Goal: Task Accomplishment & Management: Use online tool/utility

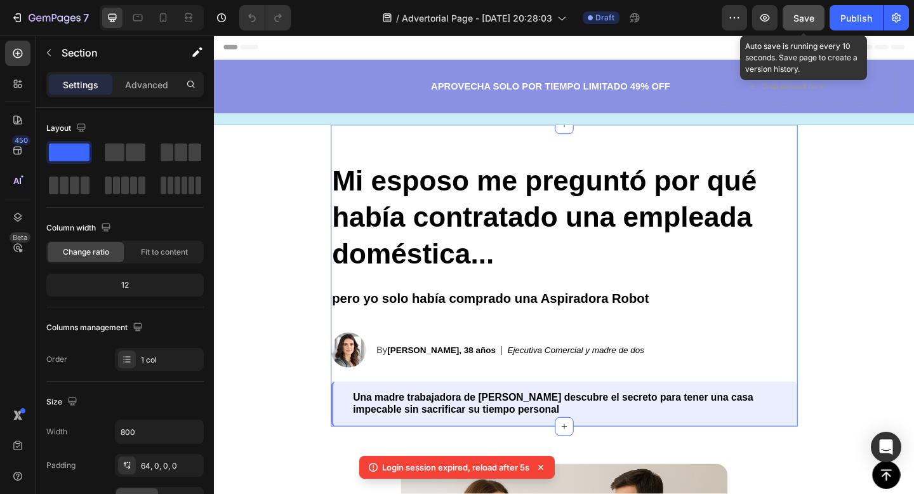
click at [812, 17] on span "Save" at bounding box center [803, 18] width 21 height 11
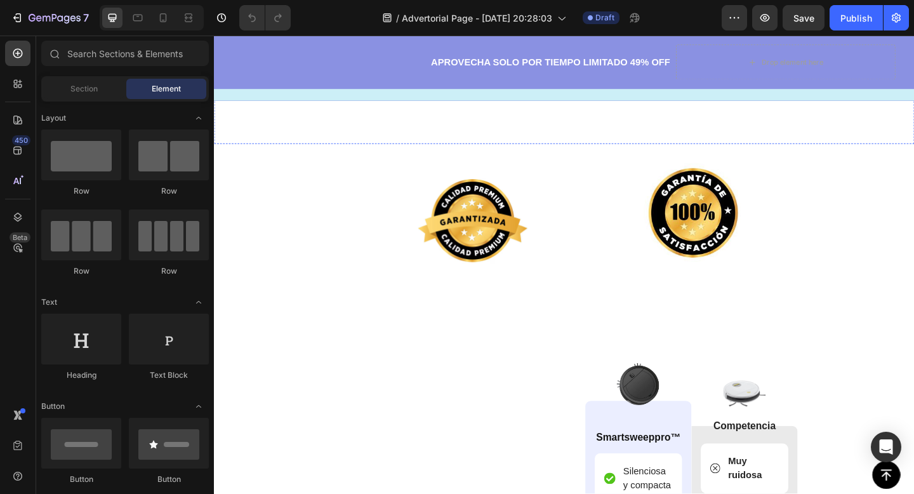
scroll to position [3377, 0]
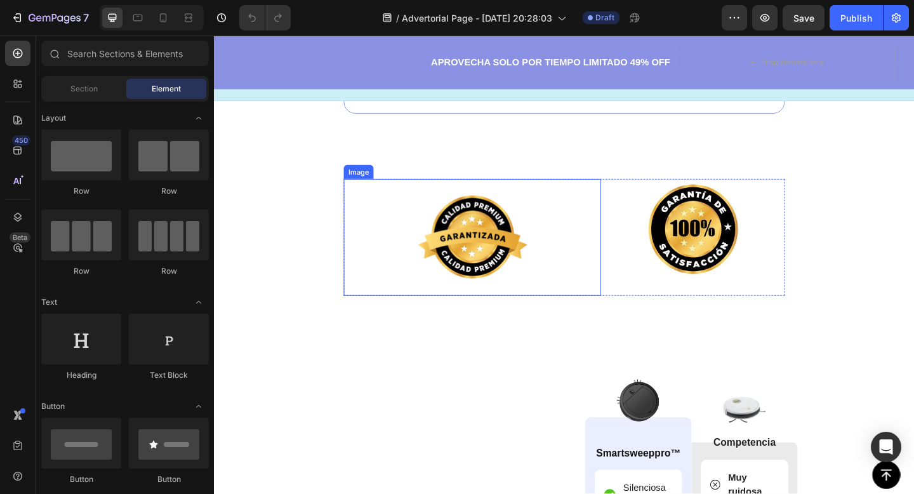
click at [500, 247] on img at bounding box center [495, 255] width 127 height 127
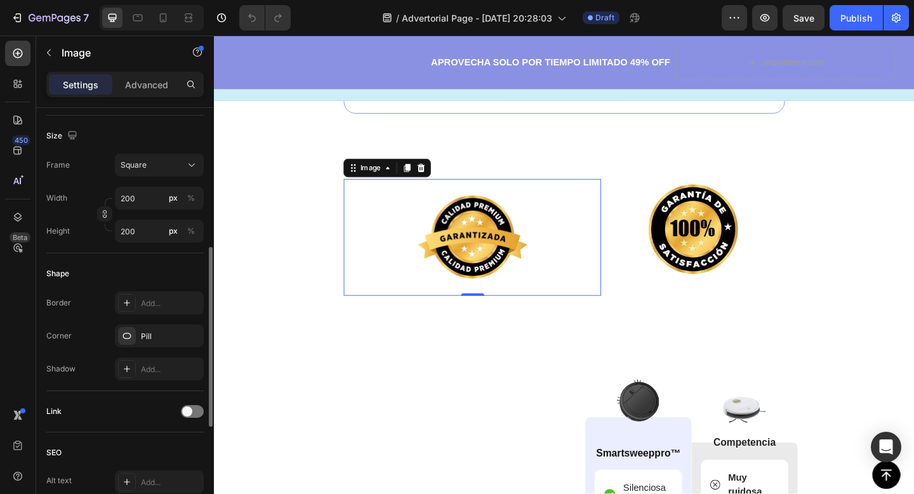
scroll to position [314, 0]
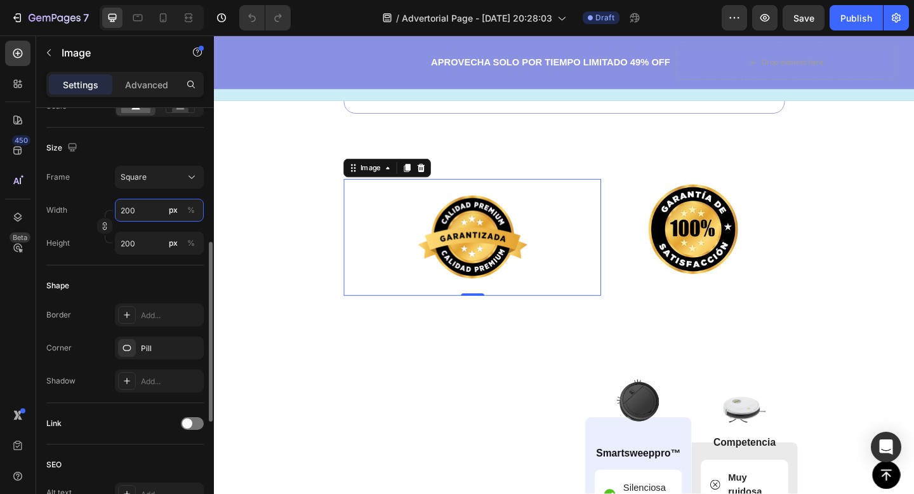
click at [142, 204] on input "200" at bounding box center [159, 210] width 89 height 23
click at [142, 205] on input "200" at bounding box center [159, 210] width 89 height 23
click at [142, 208] on input "200" at bounding box center [159, 210] width 89 height 23
type input "20"
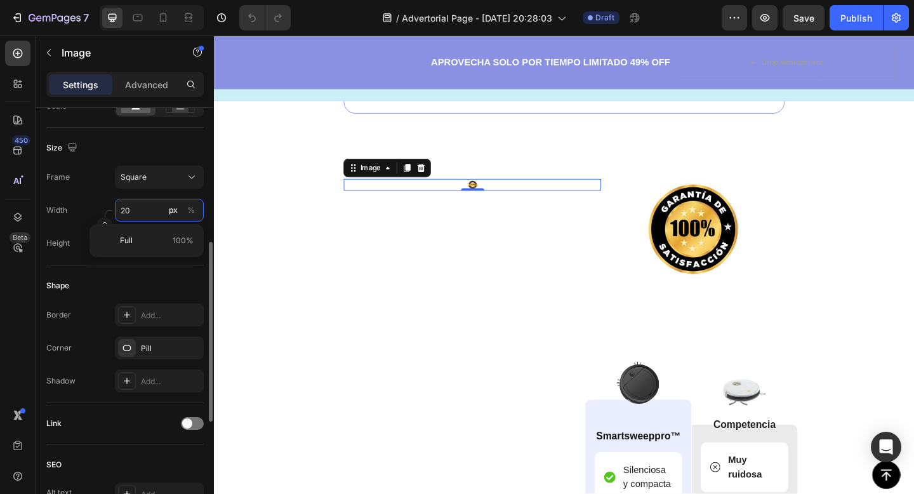
type input "2"
type input "22"
type input "220"
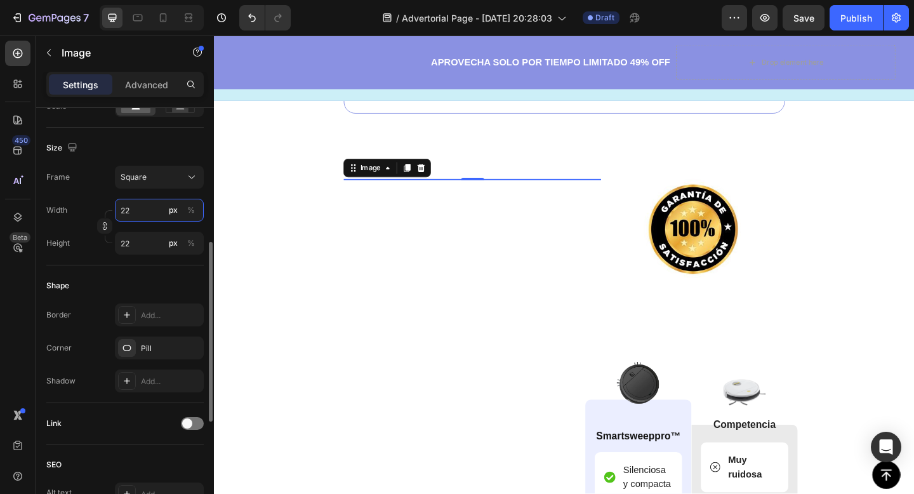
type input "220"
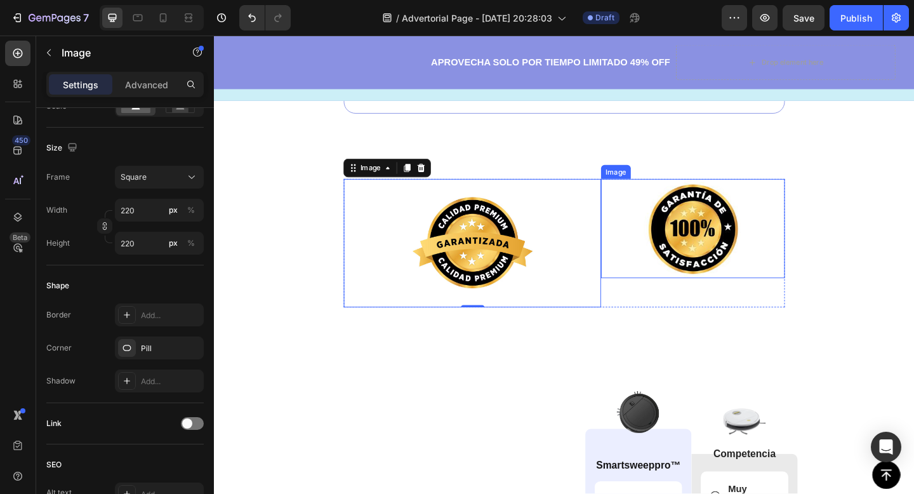
click at [719, 237] on img at bounding box center [735, 246] width 108 height 108
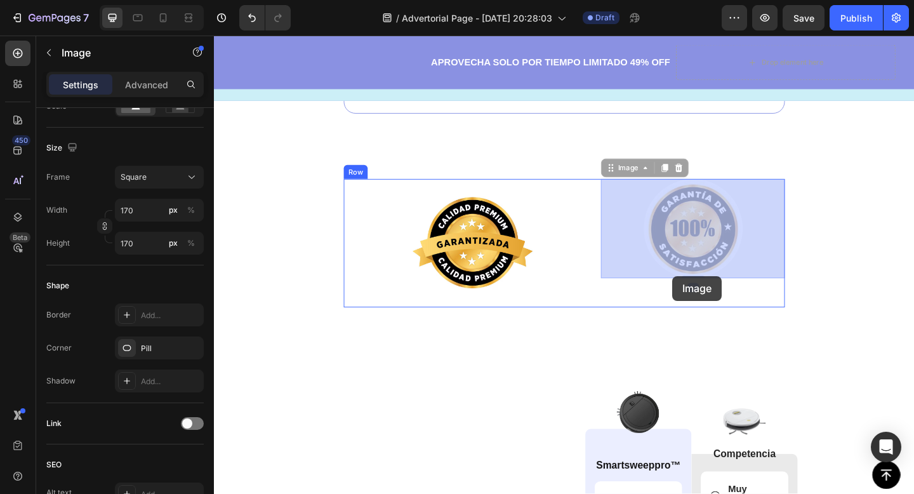
drag, startPoint x: 719, startPoint y: 237, endPoint x: 713, endPoint y: 296, distance: 59.4
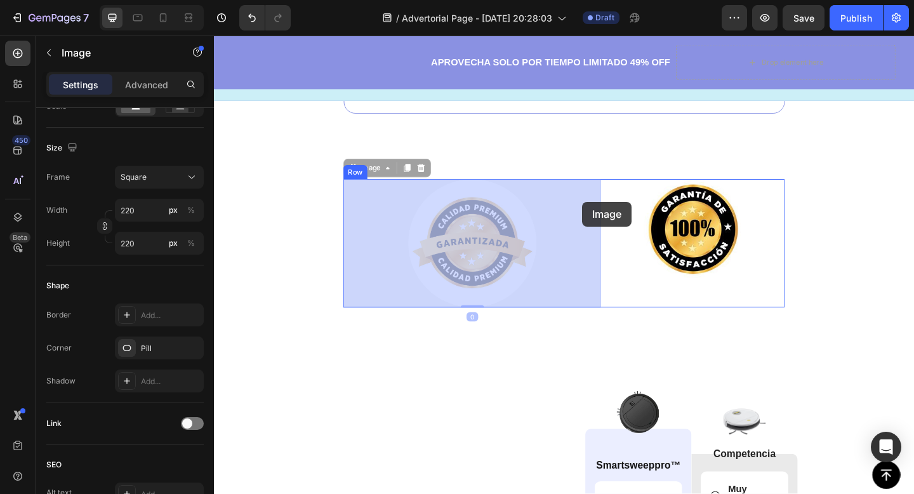
drag, startPoint x: 536, startPoint y: 251, endPoint x: 558, endPoint y: 221, distance: 37.6
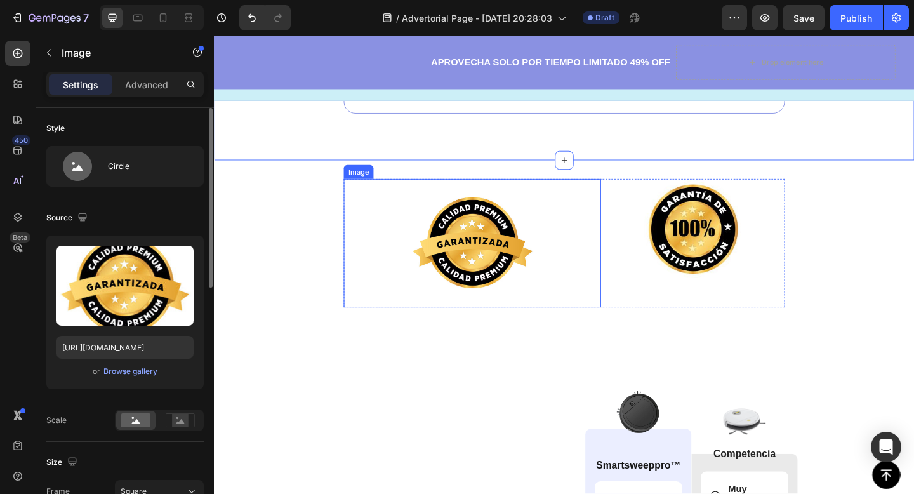
click at [499, 275] on img at bounding box center [495, 262] width 140 height 140
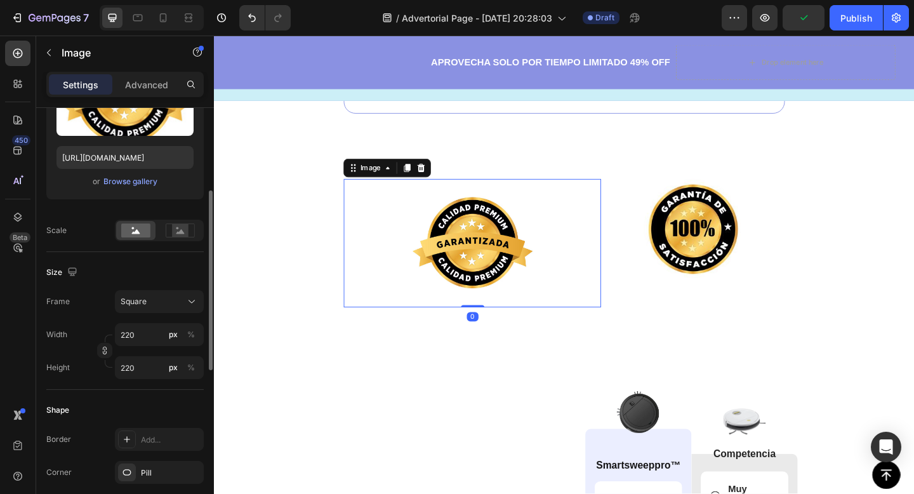
scroll to position [237, 0]
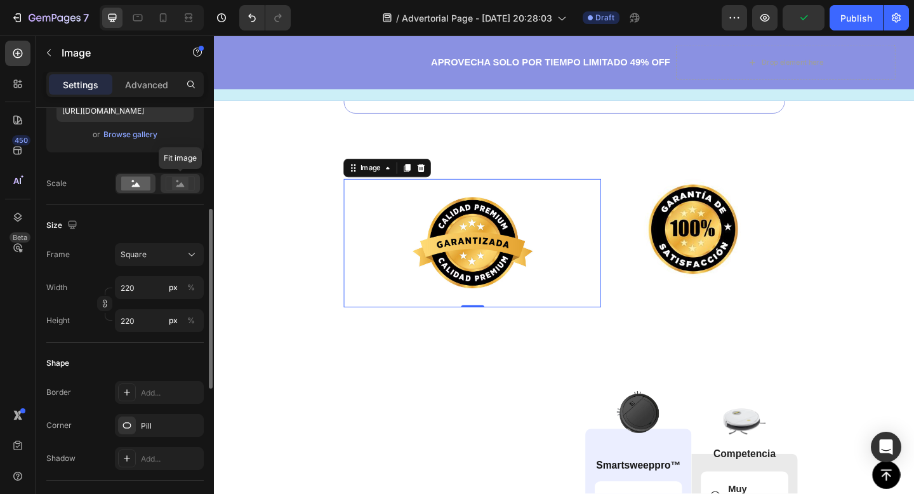
click at [169, 182] on icon at bounding box center [180, 183] width 29 height 14
click at [136, 182] on rect at bounding box center [135, 183] width 29 height 14
click at [178, 182] on rect at bounding box center [180, 183] width 17 height 13
click at [126, 190] on rect at bounding box center [135, 183] width 29 height 14
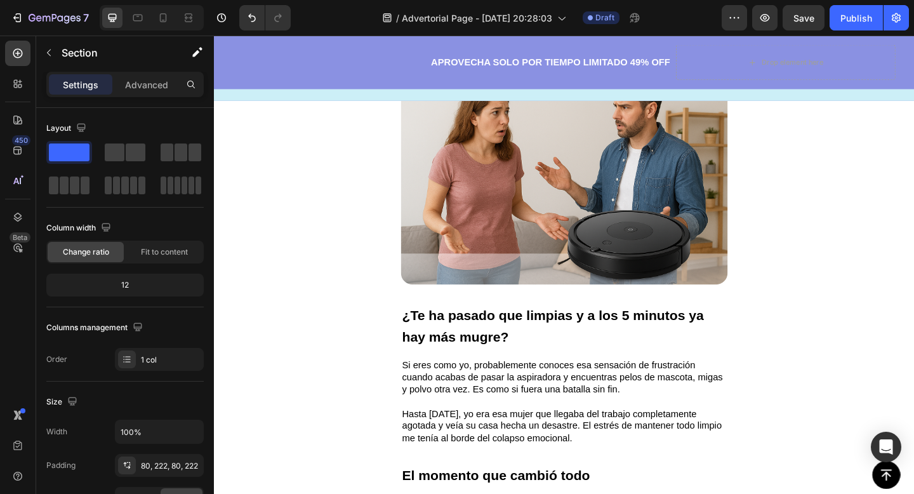
scroll to position [0, 0]
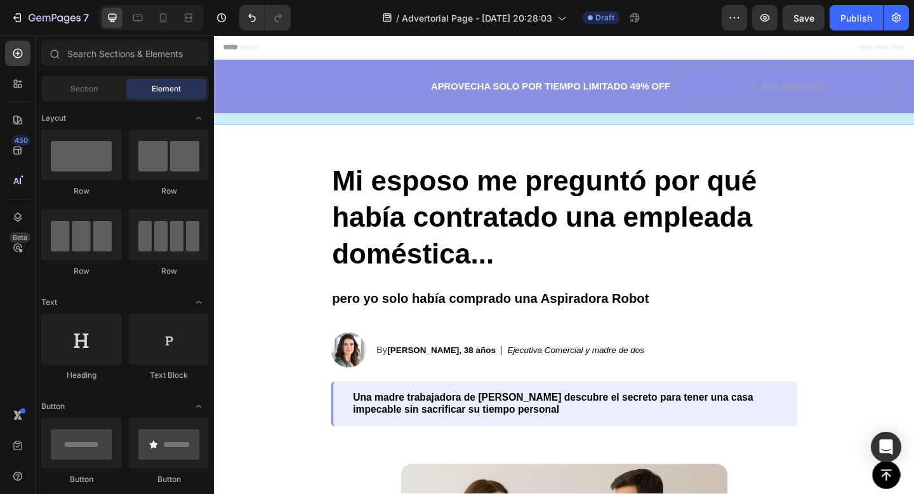
click at [230, 41] on div "Header" at bounding box center [244, 48] width 47 height 15
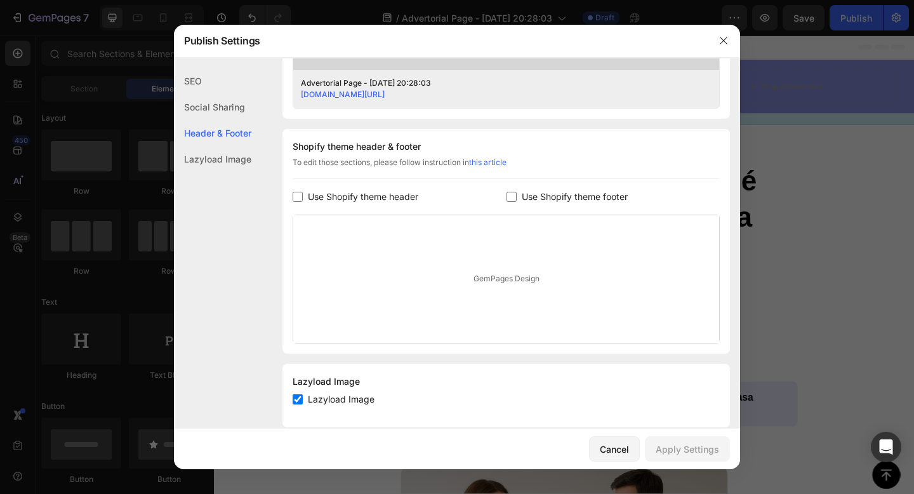
scroll to position [555, 0]
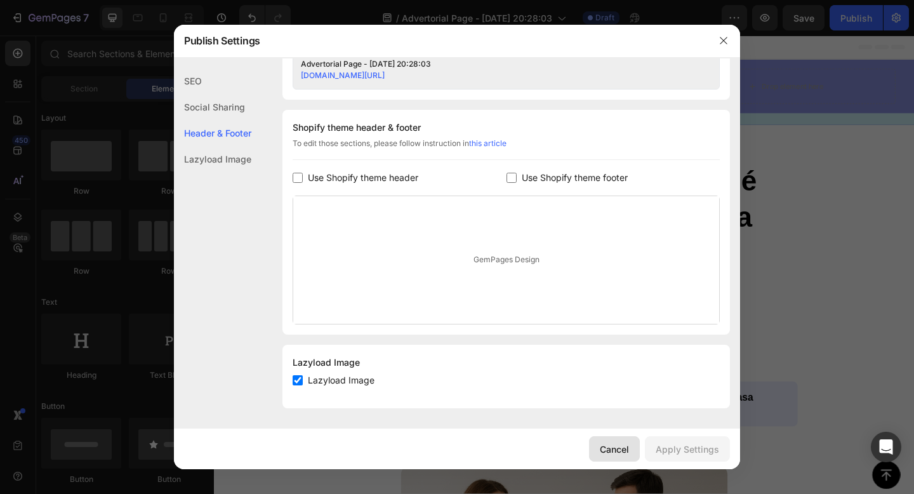
click at [619, 447] on div "Cancel" at bounding box center [614, 448] width 29 height 13
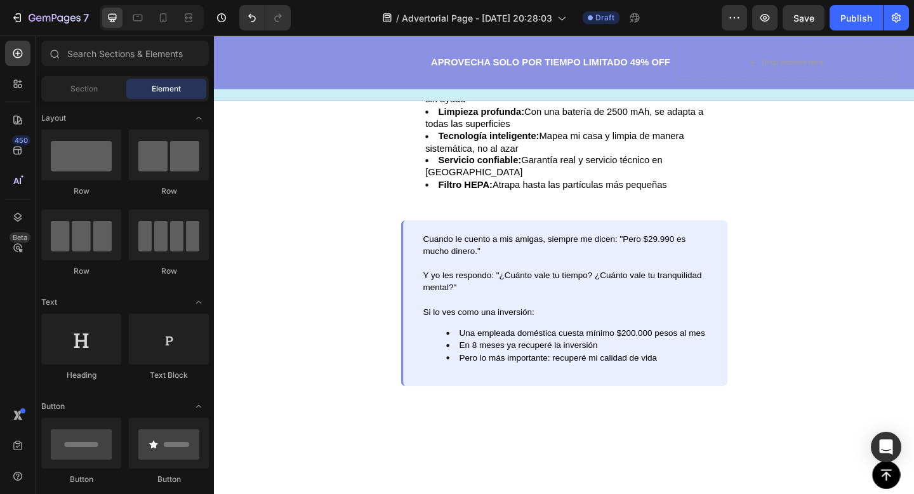
scroll to position [2165, 0]
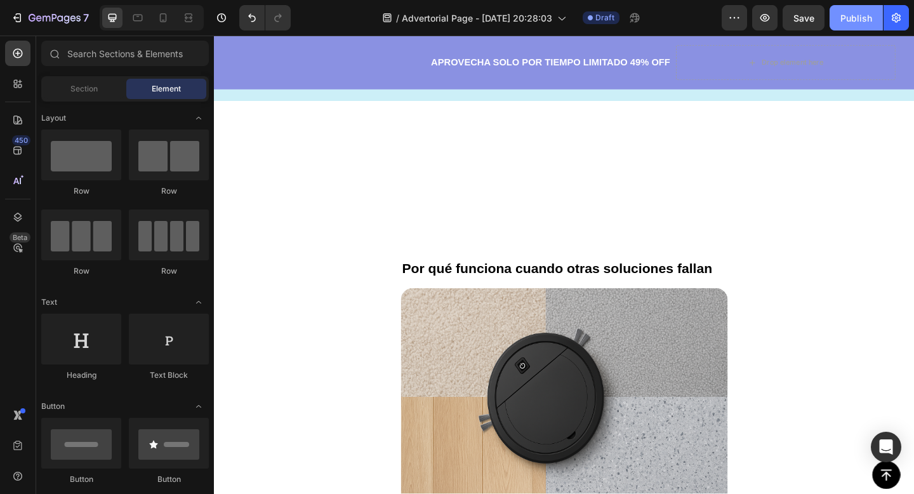
click at [855, 15] on div "Publish" at bounding box center [856, 17] width 32 height 13
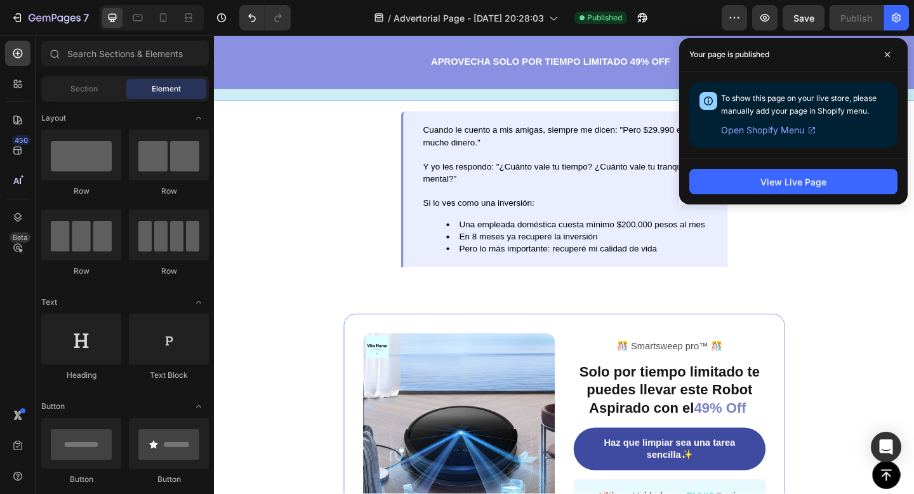
scroll to position [3022, 0]
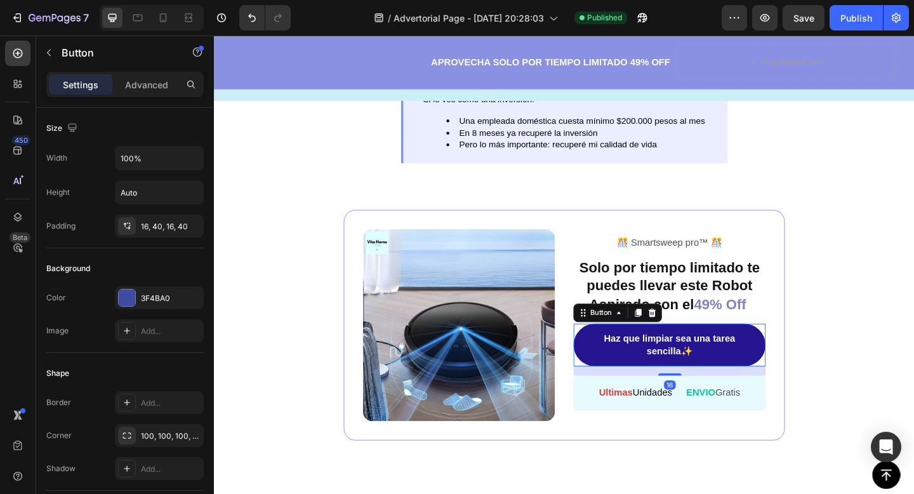
click at [651, 358] on link "Haz que limpiar sea una tarea sencilla✨" at bounding box center [709, 372] width 209 height 47
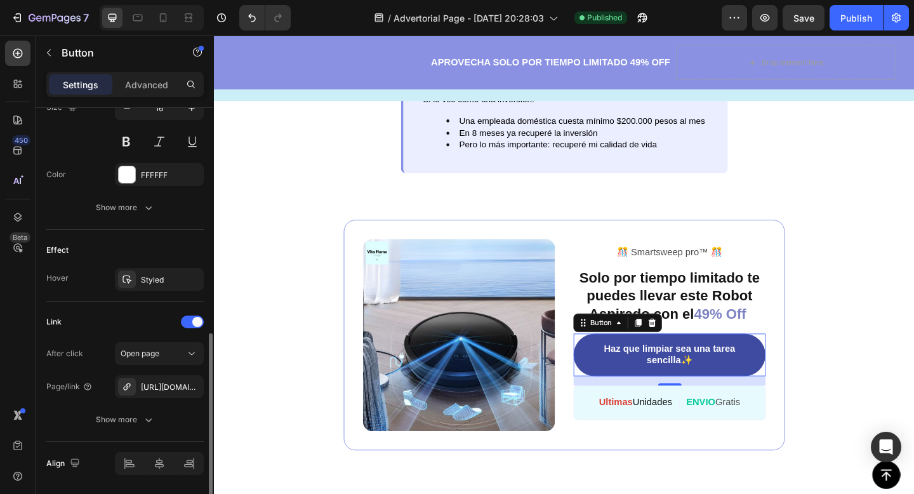
scroll to position [546, 0]
click at [134, 384] on div at bounding box center [127, 386] width 18 height 18
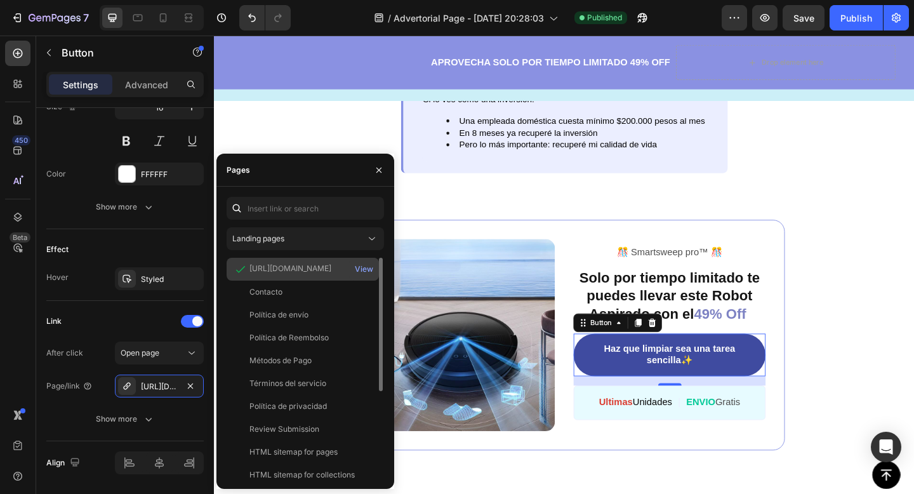
click at [274, 270] on div "https://noxastore.com/products/robot-aspiradora-barredora" at bounding box center [290, 268] width 82 height 11
click at [366, 265] on div "View" at bounding box center [364, 268] width 18 height 11
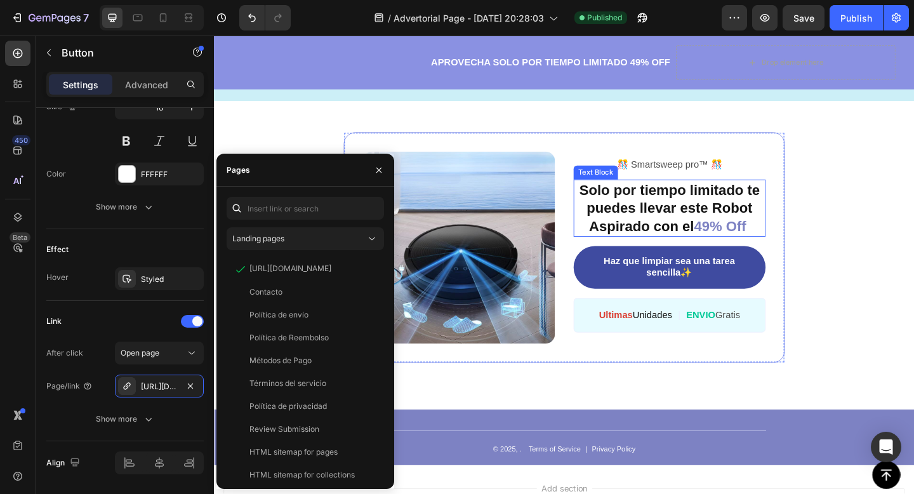
scroll to position [4522, 0]
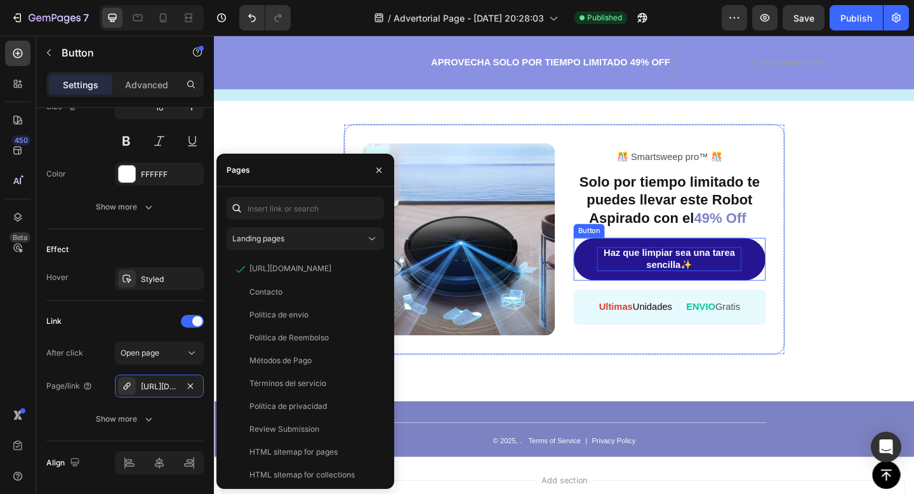
click at [647, 279] on p "Haz que limpiar sea una tarea sencilla✨" at bounding box center [708, 279] width 157 height 27
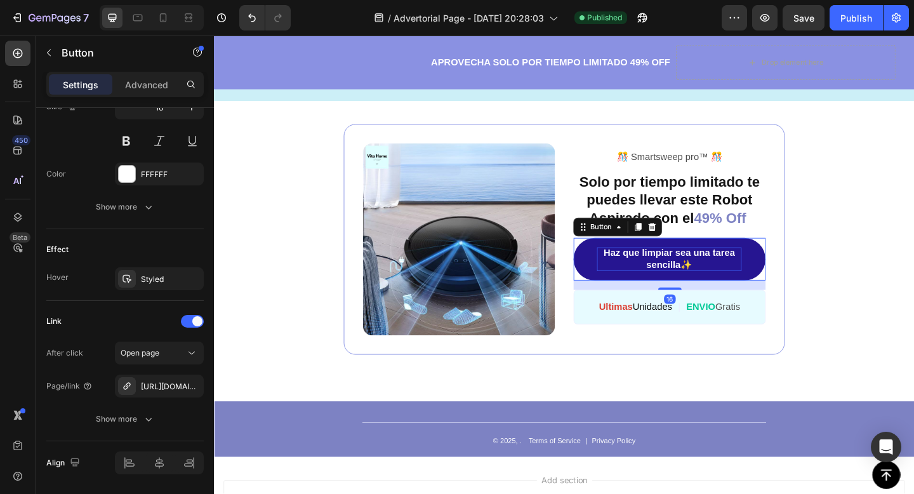
click at [631, 277] on p "Haz que limpiar sea una tarea sencilla✨" at bounding box center [708, 279] width 157 height 27
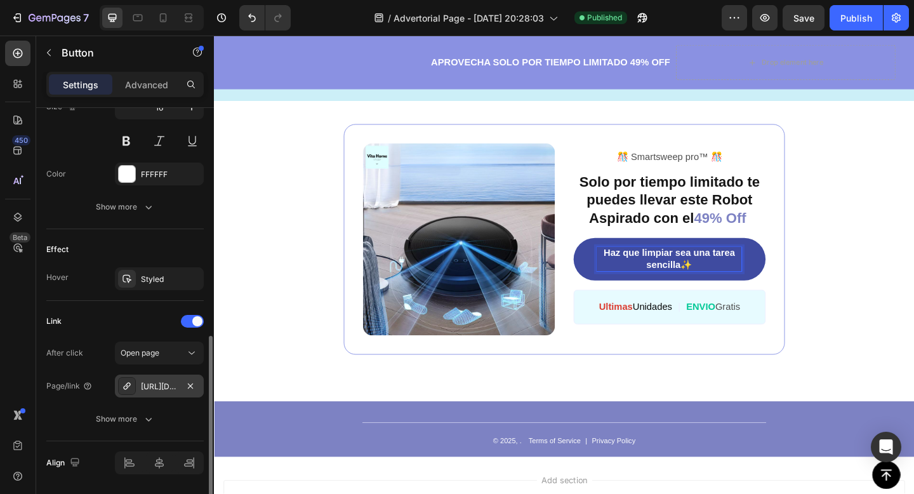
click at [176, 383] on div "https://noxastore.com/robot-aspiradora-barredora" at bounding box center [159, 386] width 37 height 11
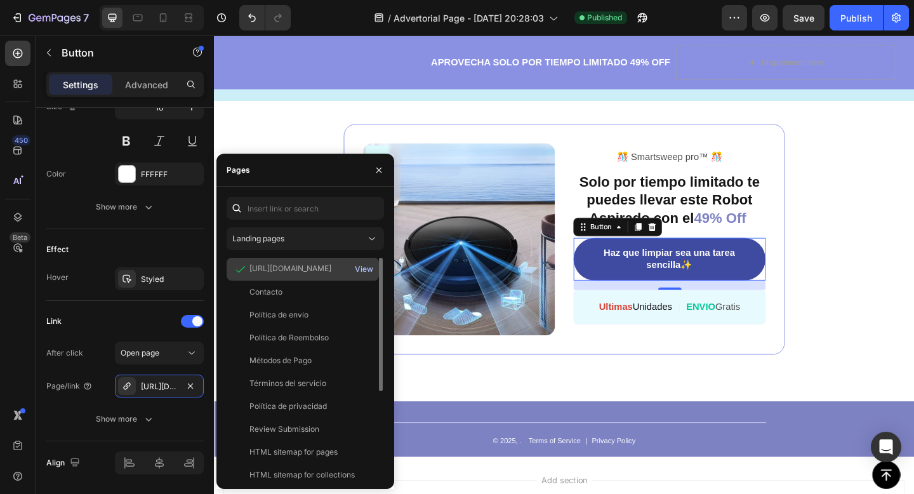
click at [366, 267] on div "View" at bounding box center [364, 268] width 18 height 11
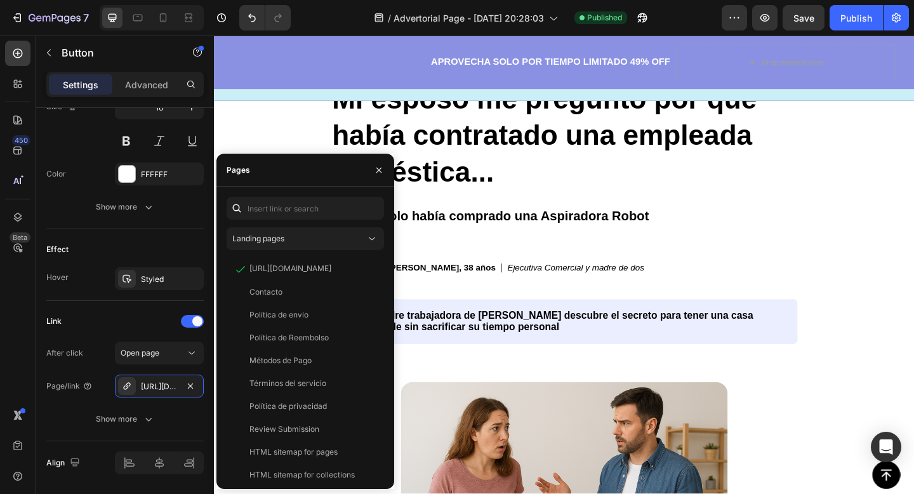
scroll to position [0, 0]
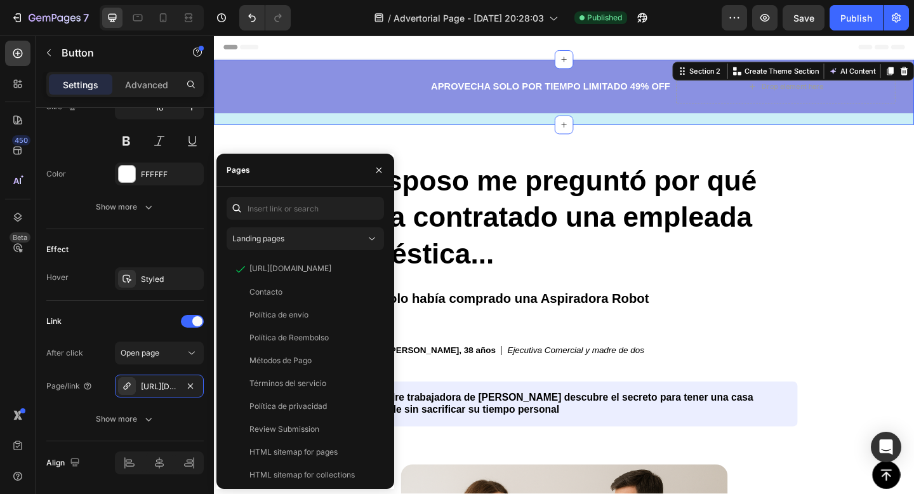
click at [350, 119] on div "APROVECHA SOLO POR TIEMPO LIMITADO 49% OFF Text Block Drop element here Row Row…" at bounding box center [595, 102] width 762 height 61
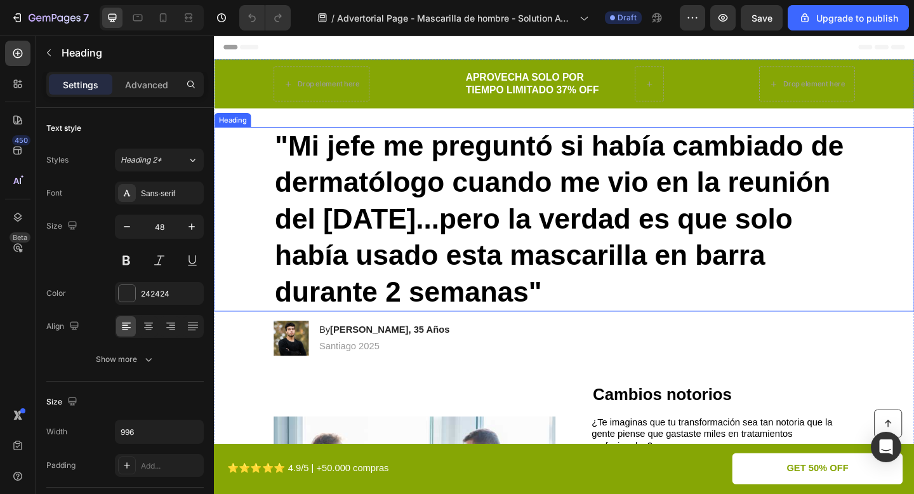
click at [555, 254] on h1 ""Mi jefe me preguntó si había cambiado de dermatólogo cuando me vio en la reuni…" at bounding box center [595, 235] width 632 height 201
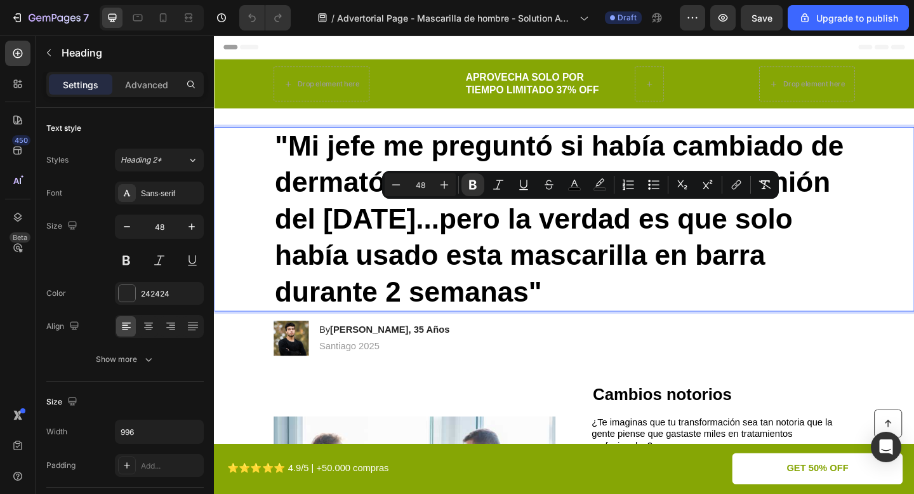
click at [444, 237] on strong ""Mi jefe me preguntó si había cambiado de dermatólogo cuando me vio en la reuni…" at bounding box center [589, 235] width 619 height 192
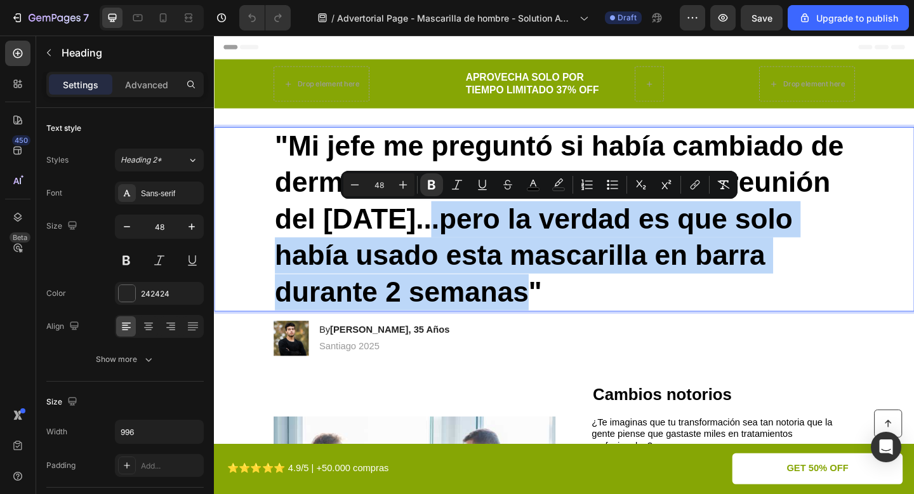
drag, startPoint x: 442, startPoint y: 235, endPoint x: 598, endPoint y: 318, distance: 177.1
click at [598, 318] on p ""Mi jefe me preguntó si había cambiado de dermatólogo cuando me vio en la reuni…" at bounding box center [595, 235] width 630 height 198
click at [433, 234] on strong ""Mi jefe me preguntó si había cambiado de dermatólogo cuando me vio en la reuni…" at bounding box center [589, 235] width 619 height 192
click at [439, 237] on strong ""Mi jefe me preguntó si había cambiado de dermatólogo cuando me vio en la reuni…" at bounding box center [589, 235] width 619 height 192
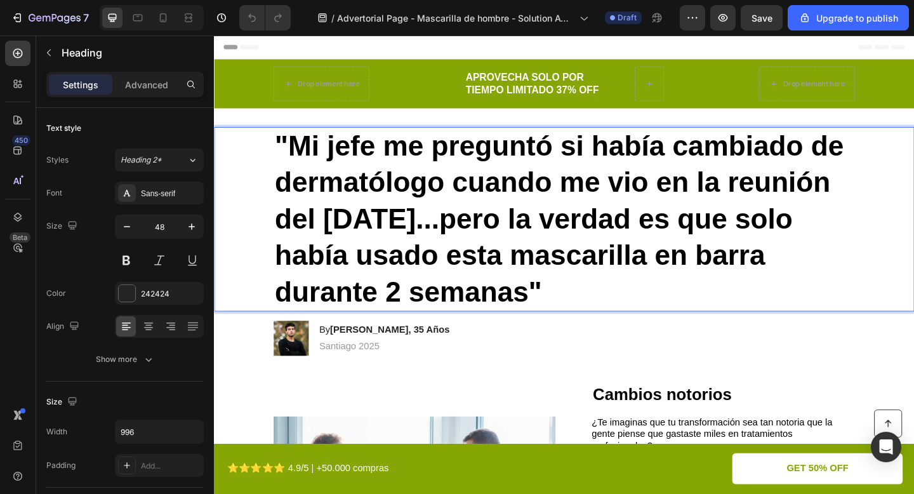
click at [390, 239] on strong ""Mi jefe me preguntó si había cambiado de dermatólogo cuando me vio en la reuni…" at bounding box center [589, 235] width 619 height 192
click at [437, 239] on strong ""Mi jefe me preguntó si había cambiado de dermatólogo cuando me vio en la reuni…" at bounding box center [589, 235] width 619 height 192
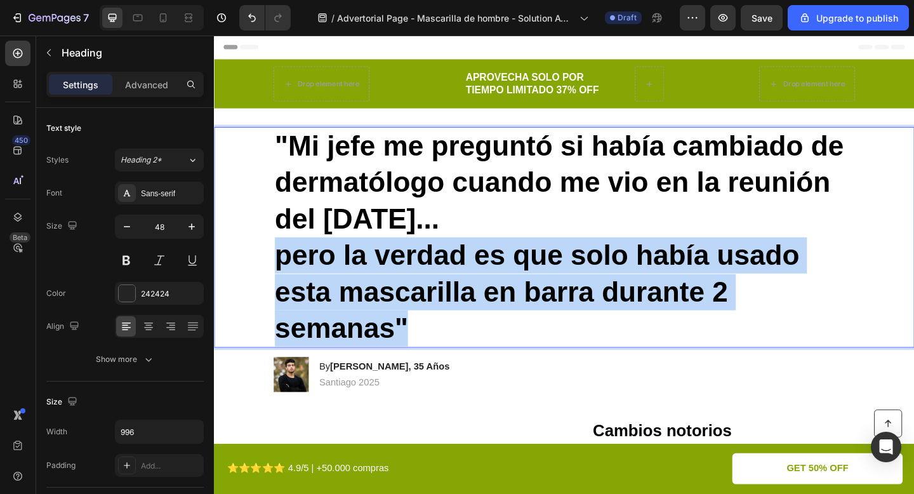
drag, startPoint x: 280, startPoint y: 274, endPoint x: 423, endPoint y: 350, distance: 162.1
click at [423, 350] on strong "pero la verdad es que solo había usado esta mascarilla en barra durante 2 seman…" at bounding box center [565, 314] width 571 height 113
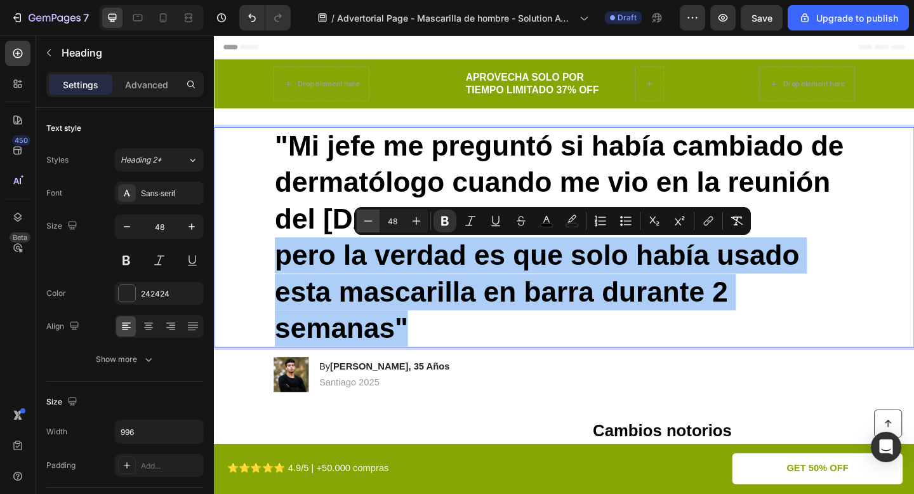
click at [370, 220] on icon "Editor contextual toolbar" at bounding box center [368, 220] width 8 height 1
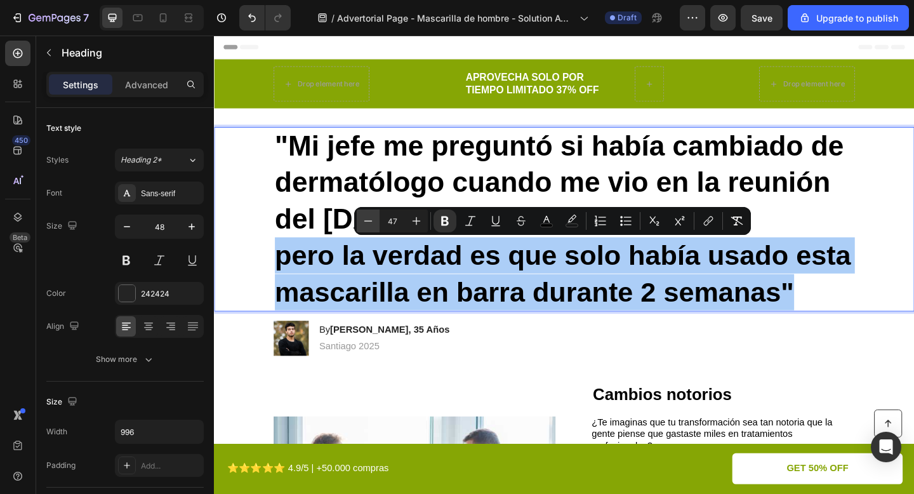
click at [370, 220] on icon "Editor contextual toolbar" at bounding box center [368, 220] width 8 height 1
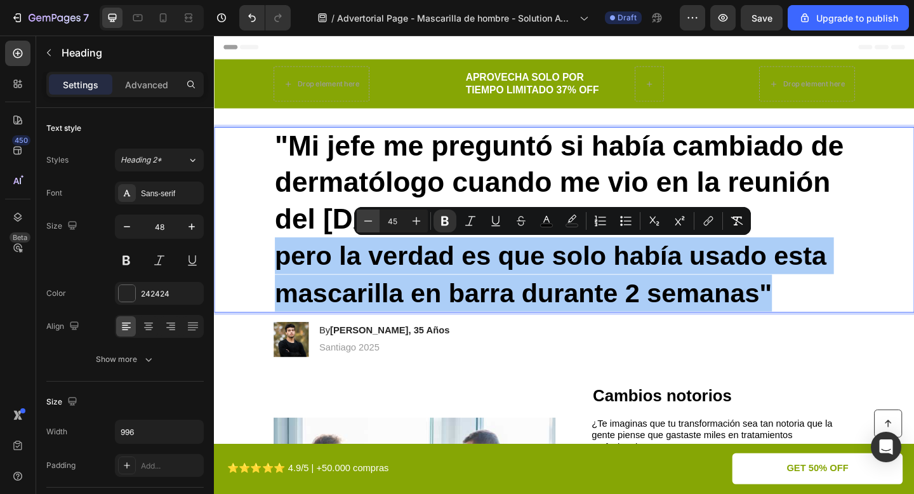
click at [370, 220] on icon "Editor contextual toolbar" at bounding box center [368, 220] width 8 height 1
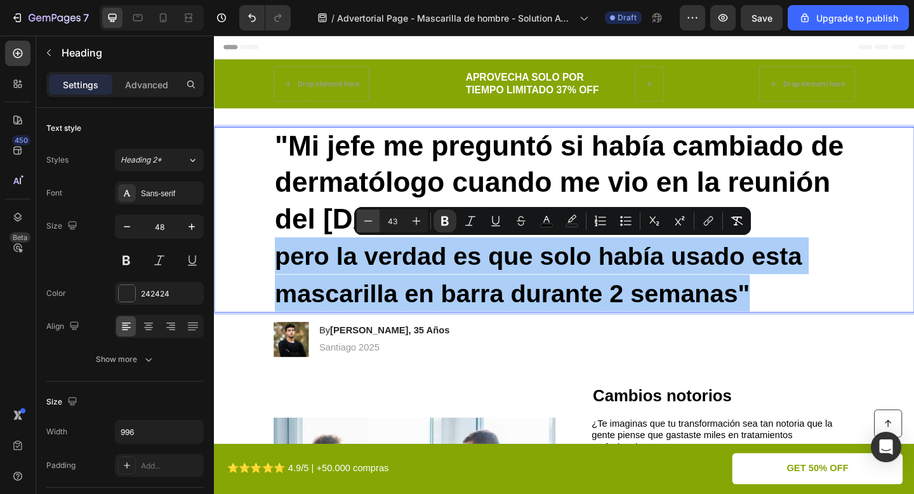
click at [370, 220] on icon "Editor contextual toolbar" at bounding box center [368, 220] width 8 height 1
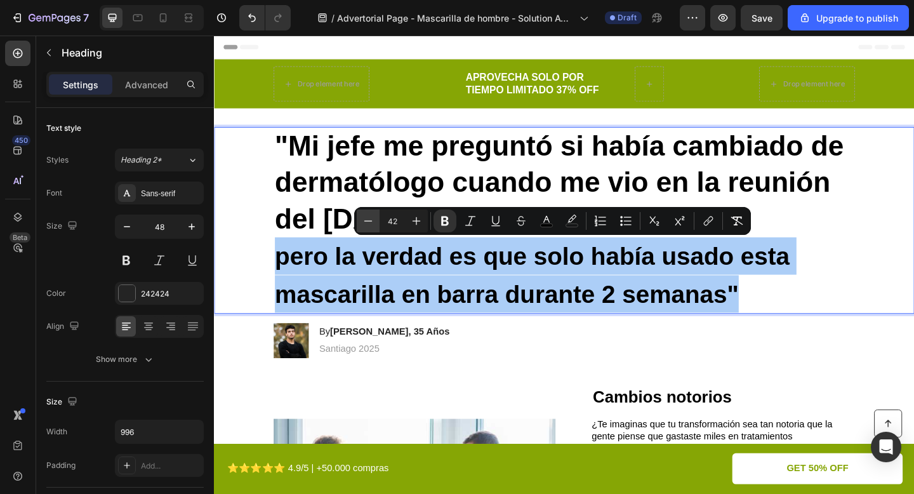
click at [370, 220] on icon "Editor contextual toolbar" at bounding box center [368, 220] width 8 height 1
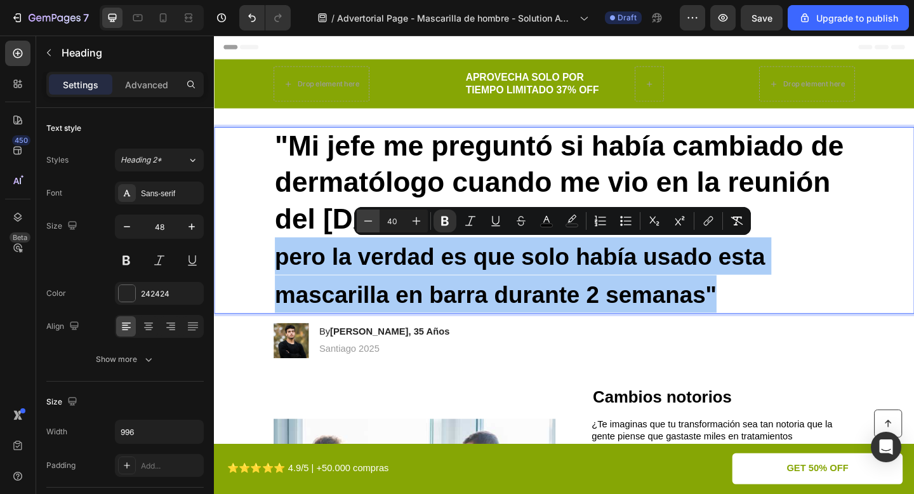
click at [370, 220] on icon "Editor contextual toolbar" at bounding box center [368, 220] width 8 height 1
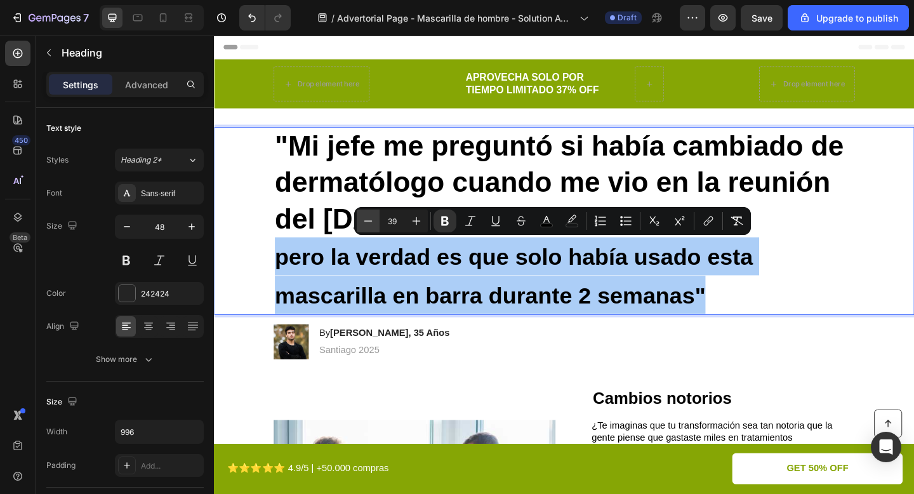
click at [370, 220] on icon "Editor contextual toolbar" at bounding box center [368, 220] width 8 height 1
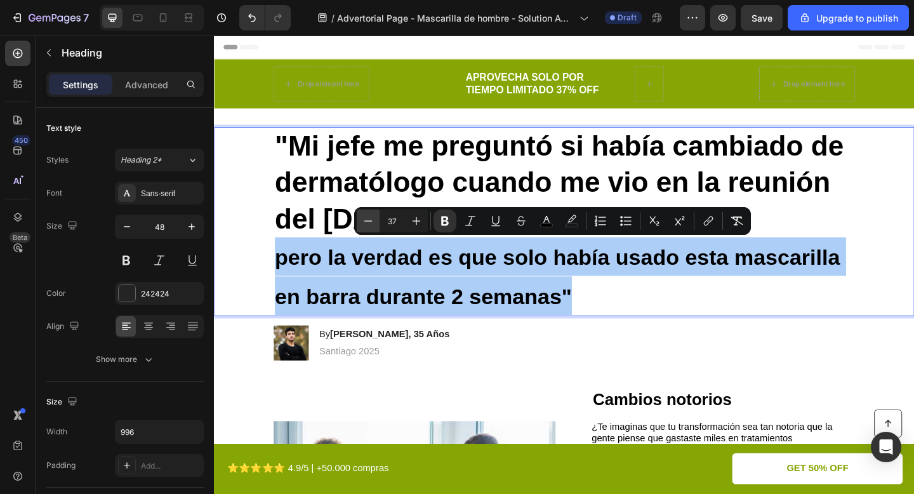
click at [370, 220] on icon "Editor contextual toolbar" at bounding box center [368, 220] width 8 height 1
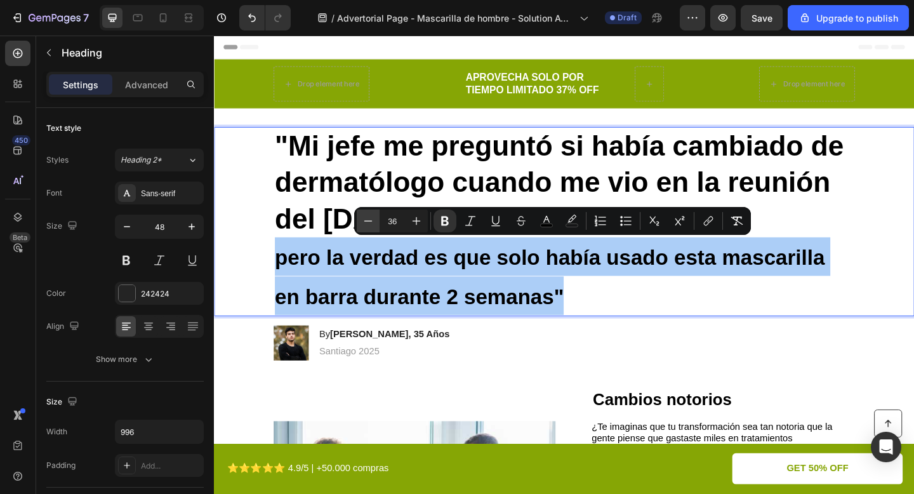
click at [370, 220] on icon "Editor contextual toolbar" at bounding box center [368, 220] width 8 height 1
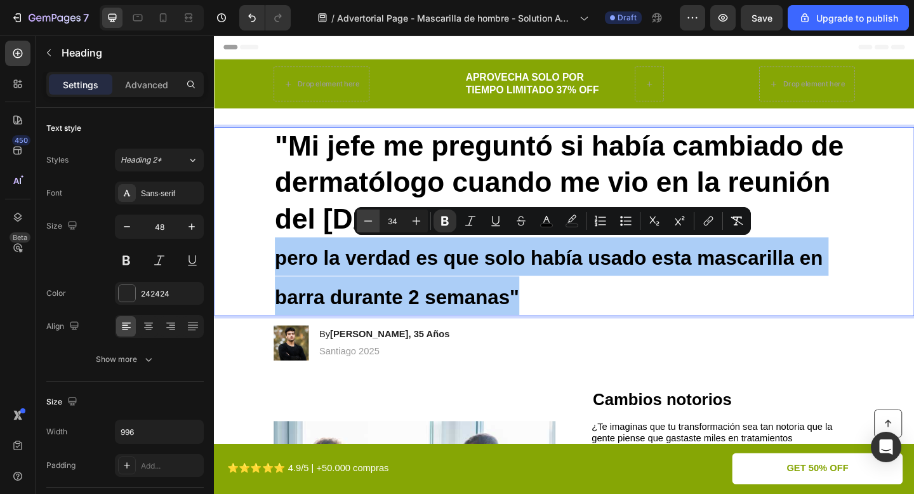
click at [370, 220] on icon "Editor contextual toolbar" at bounding box center [368, 220] width 8 height 1
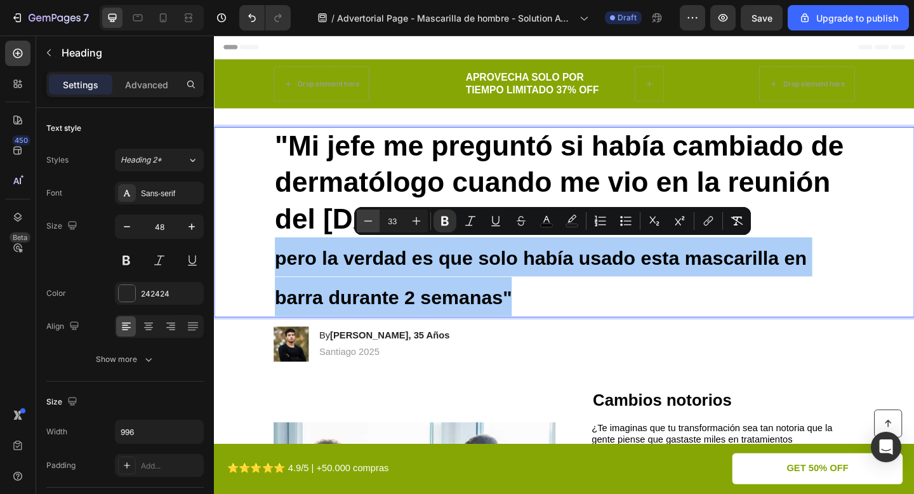
click at [370, 220] on icon "Editor contextual toolbar" at bounding box center [368, 220] width 8 height 1
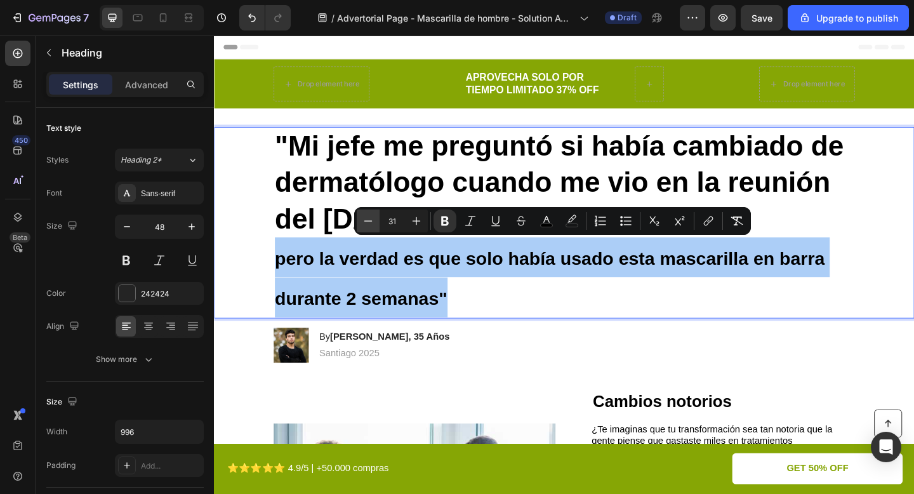
click at [370, 220] on icon "Editor contextual toolbar" at bounding box center [368, 220] width 8 height 1
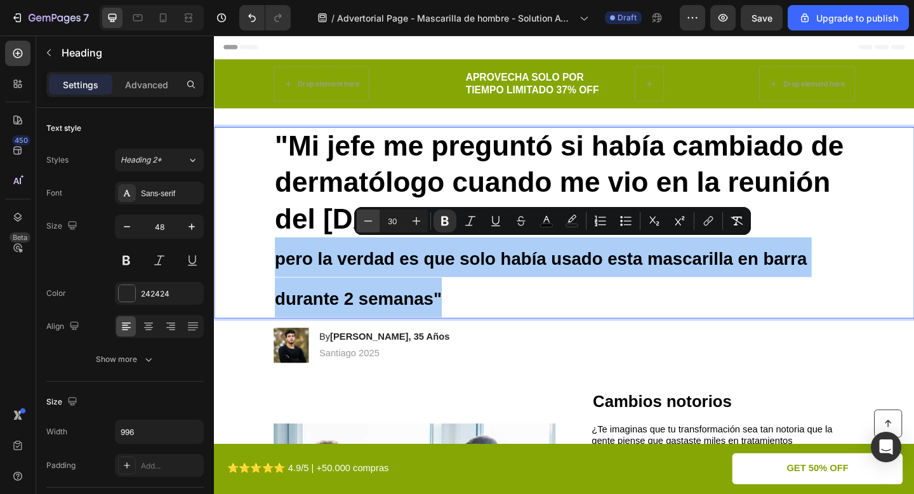
click at [370, 220] on icon "Editor contextual toolbar" at bounding box center [368, 220] width 8 height 1
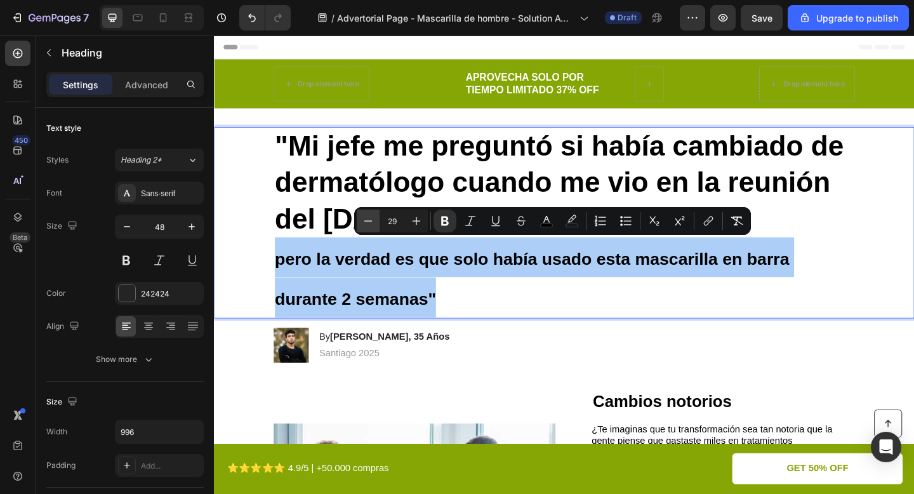
click at [370, 220] on icon "Editor contextual toolbar" at bounding box center [368, 220] width 8 height 1
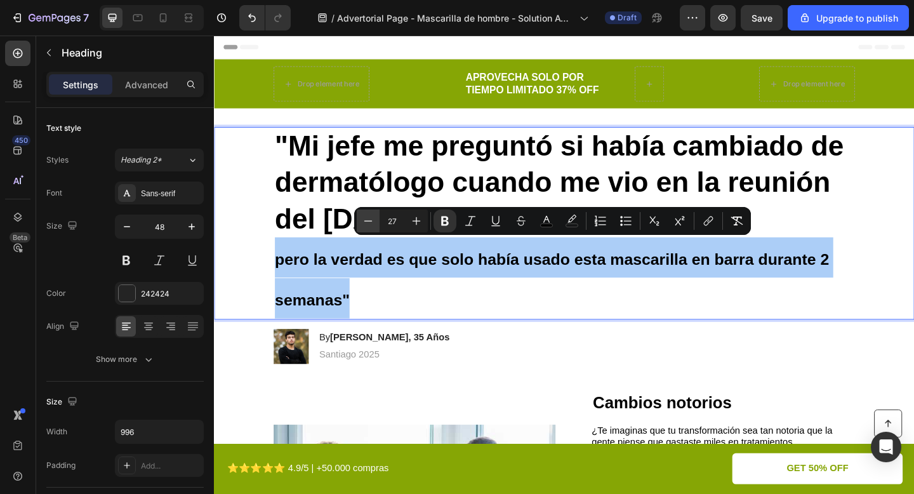
click at [370, 220] on icon "Editor contextual toolbar" at bounding box center [368, 220] width 8 height 1
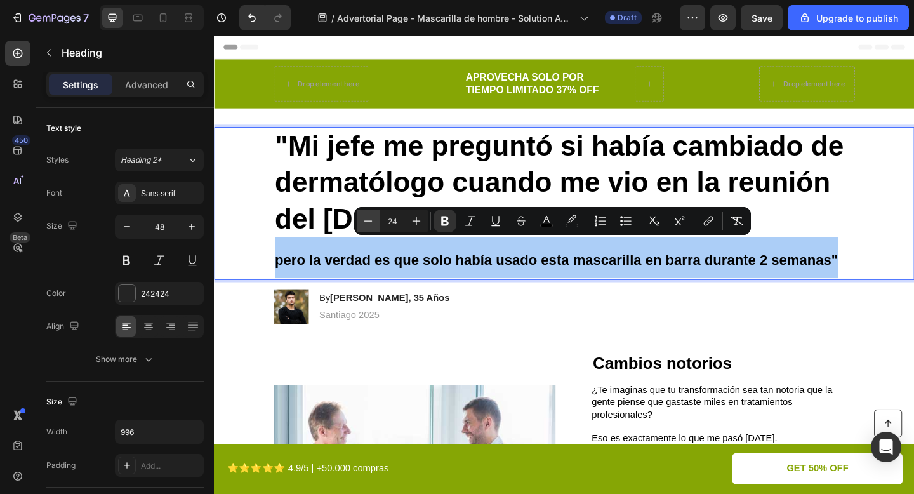
click at [370, 220] on icon "Editor contextual toolbar" at bounding box center [368, 220] width 8 height 1
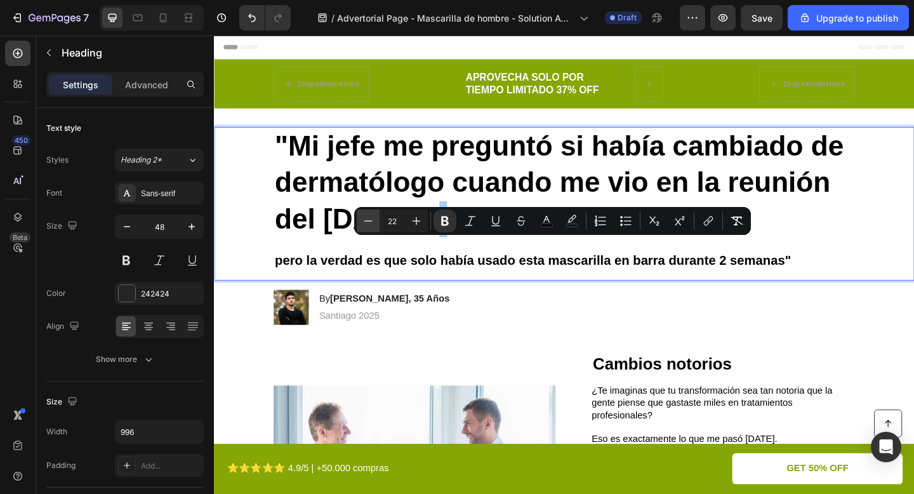
click at [370, 220] on icon "Editor contextual toolbar" at bounding box center [368, 220] width 8 height 1
type input "20"
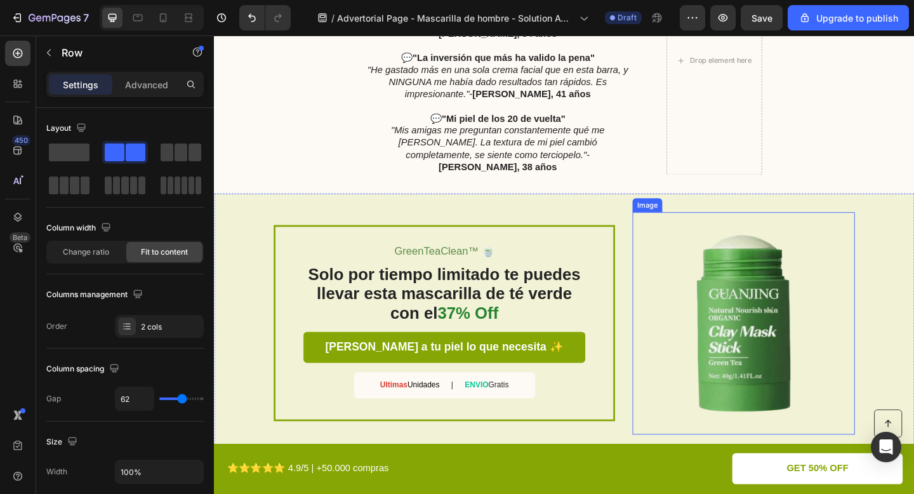
scroll to position [1610, 0]
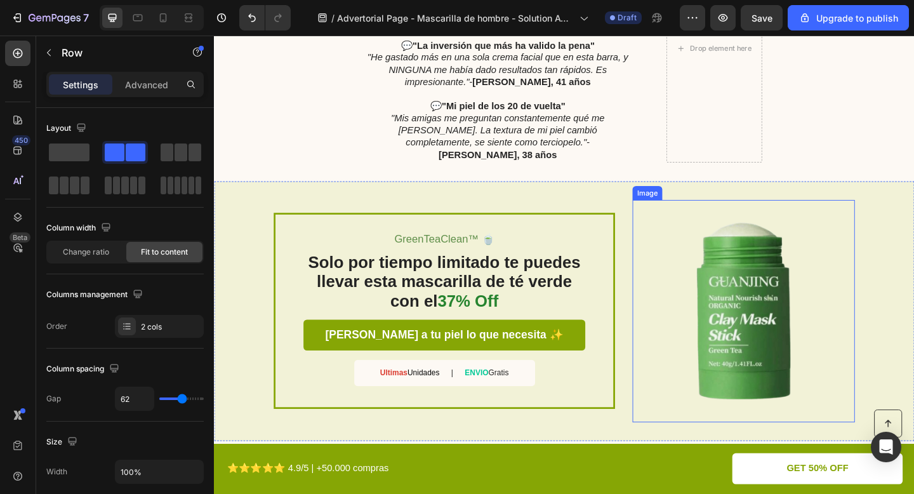
click at [769, 345] on img at bounding box center [790, 336] width 242 height 242
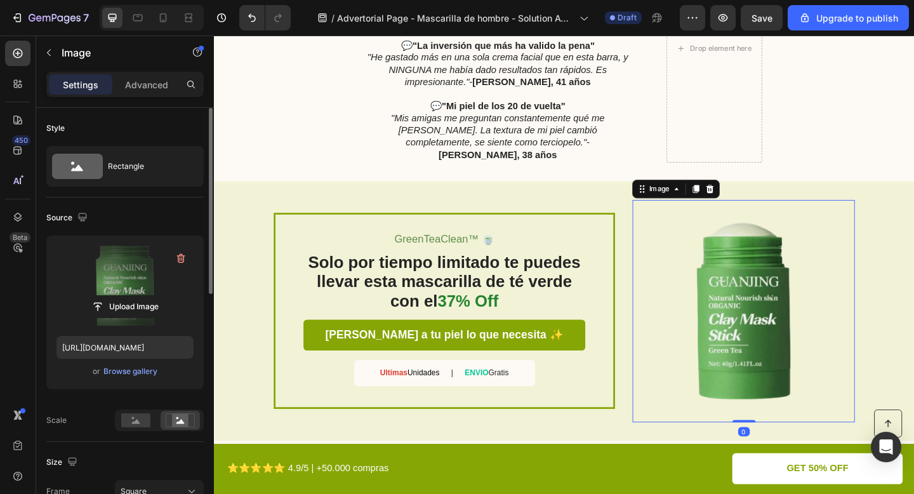
click at [135, 289] on label at bounding box center [124, 286] width 137 height 80
click at [135, 296] on input "file" at bounding box center [125, 307] width 88 height 22
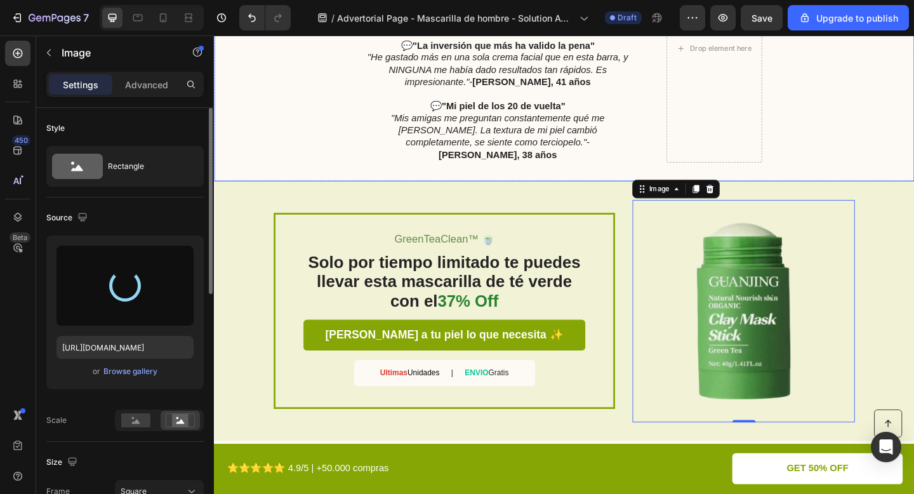
type input "https://cdn.shopify.com/s/files/1/0671/4549/8865/files/gempages_585710647644259…"
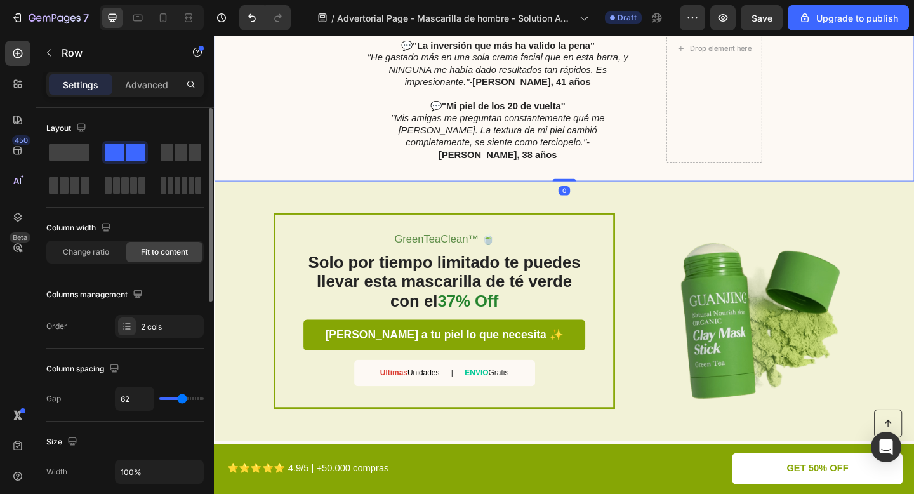
click at [356, 155] on div "TESTIMONIOS REALES Heading 💬 "Ahora luzco como el profesional que soy" "Ya no m…" at bounding box center [595, 49] width 762 height 288
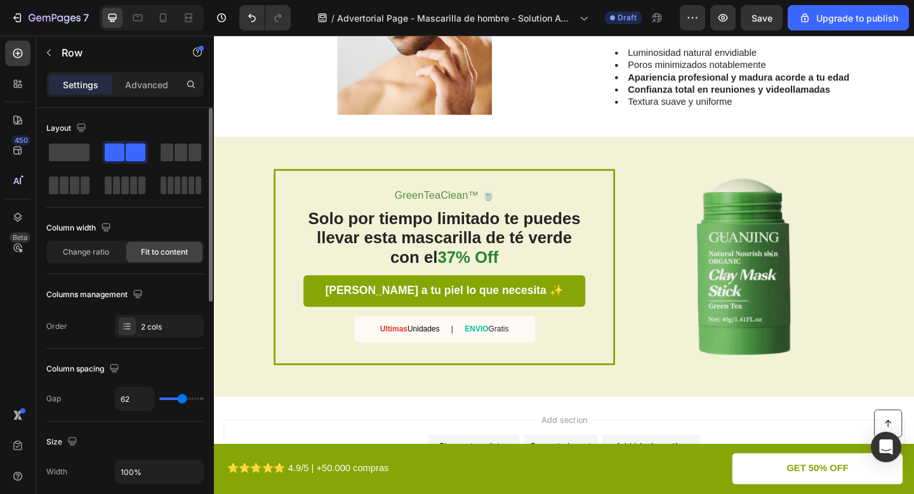
scroll to position [2532, 0]
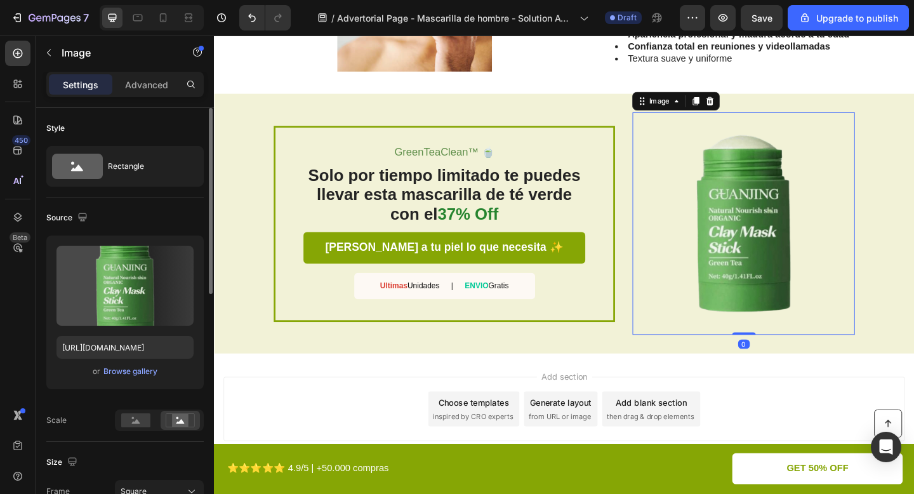
click at [824, 182] on img at bounding box center [790, 240] width 242 height 242
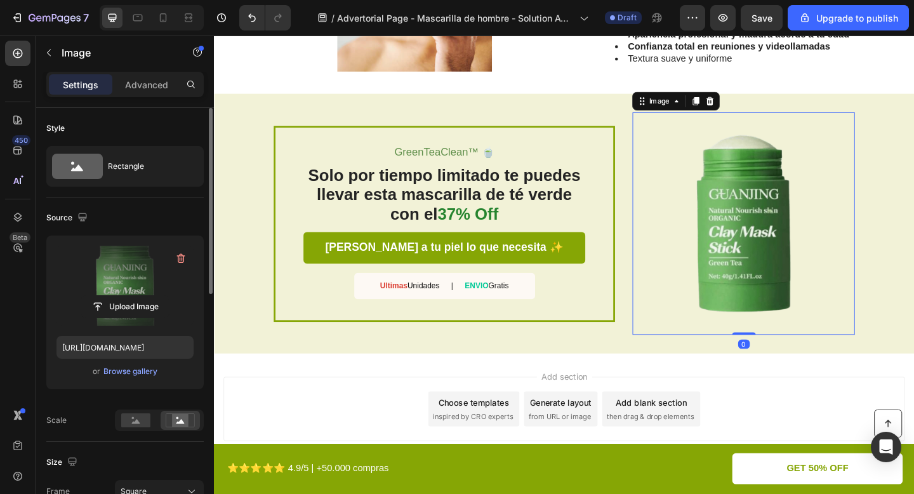
click at [138, 292] on label at bounding box center [124, 286] width 137 height 80
click at [138, 296] on input "file" at bounding box center [125, 307] width 88 height 22
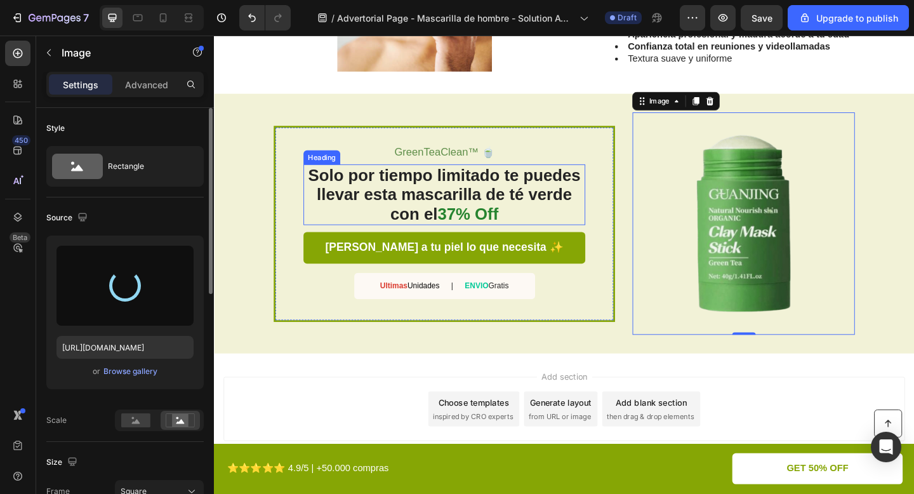
type input "https://cdn.shopify.com/s/files/1/0671/4549/8865/files/gempages_585710647644259…"
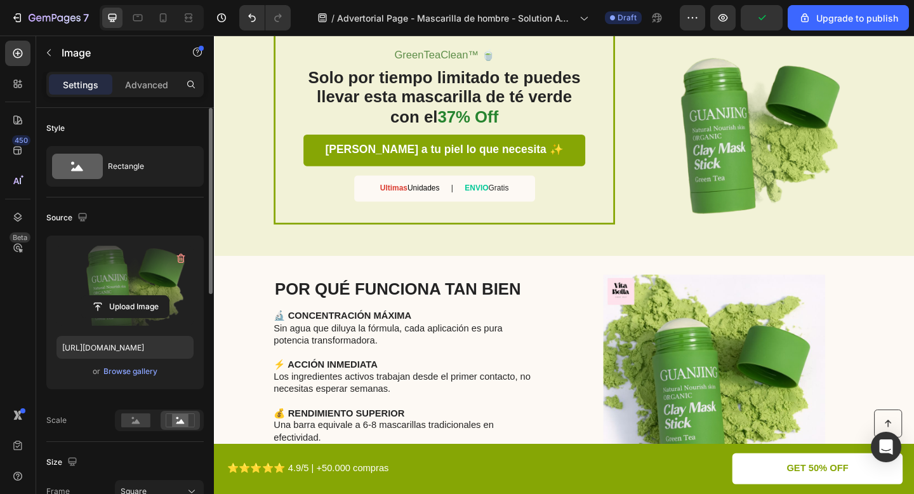
scroll to position [1781, 0]
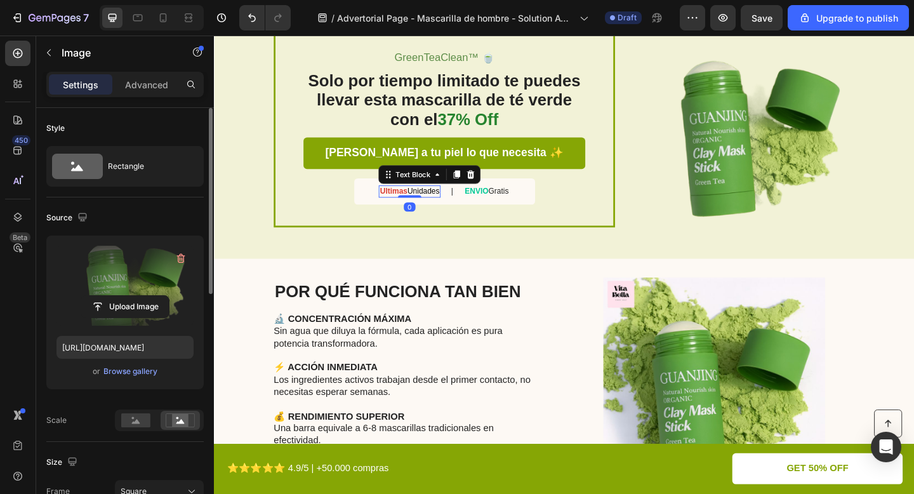
click at [395, 204] on strong "Ultimas" at bounding box center [409, 205] width 30 height 10
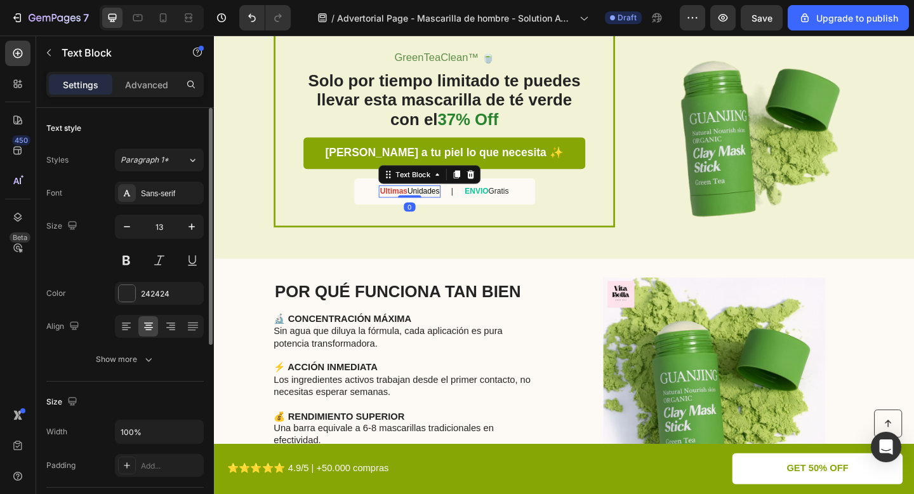
click at [395, 204] on strong "Ultimas" at bounding box center [409, 205] width 30 height 10
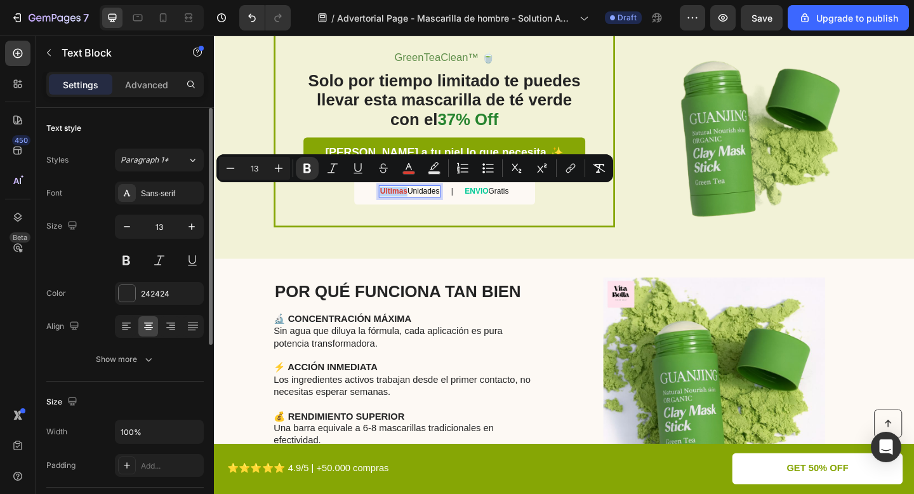
click at [395, 207] on strong "Ultimas" at bounding box center [409, 205] width 30 height 10
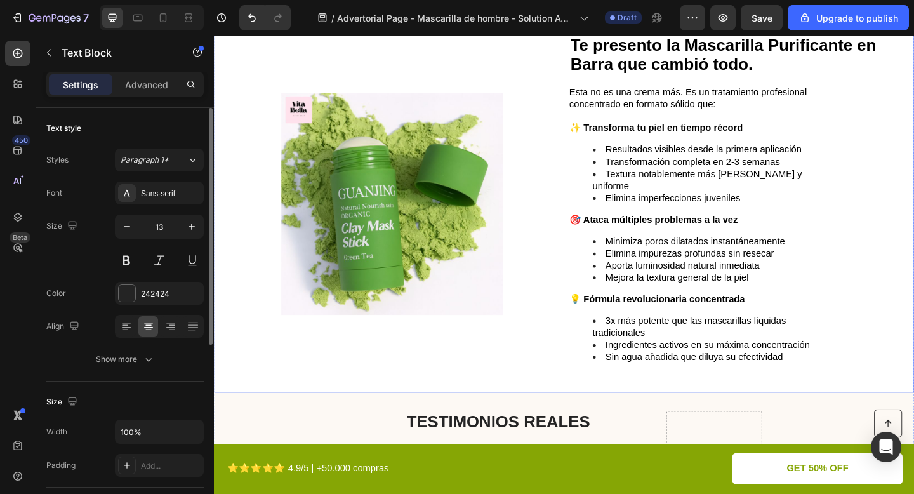
scroll to position [1091, 0]
click at [357, 181] on img at bounding box center [407, 219] width 307 height 241
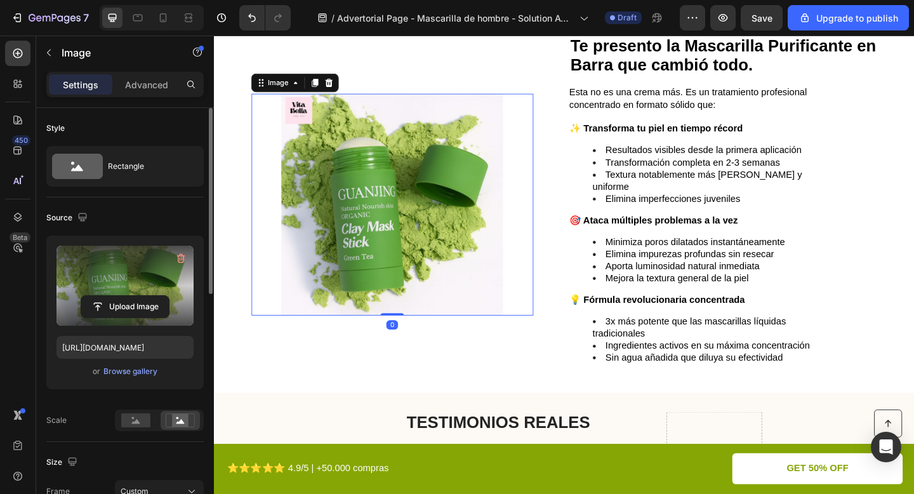
click at [128, 275] on label at bounding box center [124, 286] width 137 height 80
click at [128, 296] on input "file" at bounding box center [125, 307] width 88 height 22
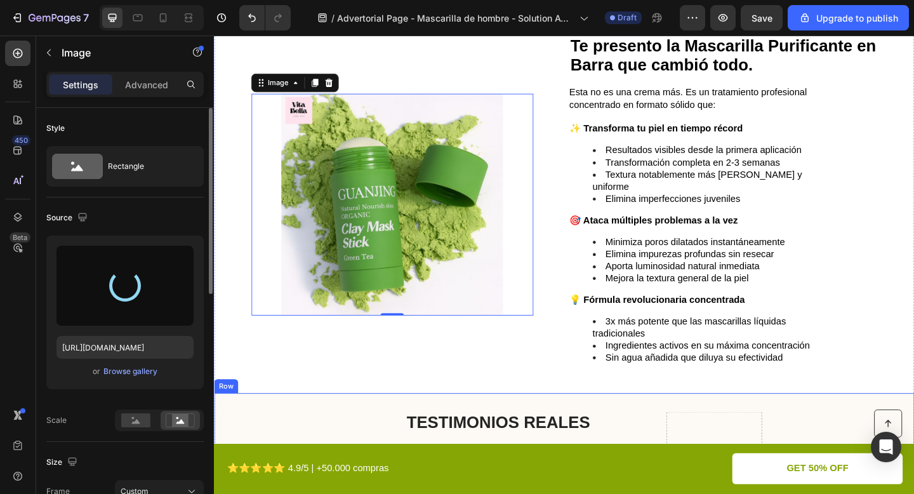
type input "https://cdn.shopify.com/s/files/1/0671/4549/8865/files/gempages_585710647644259…"
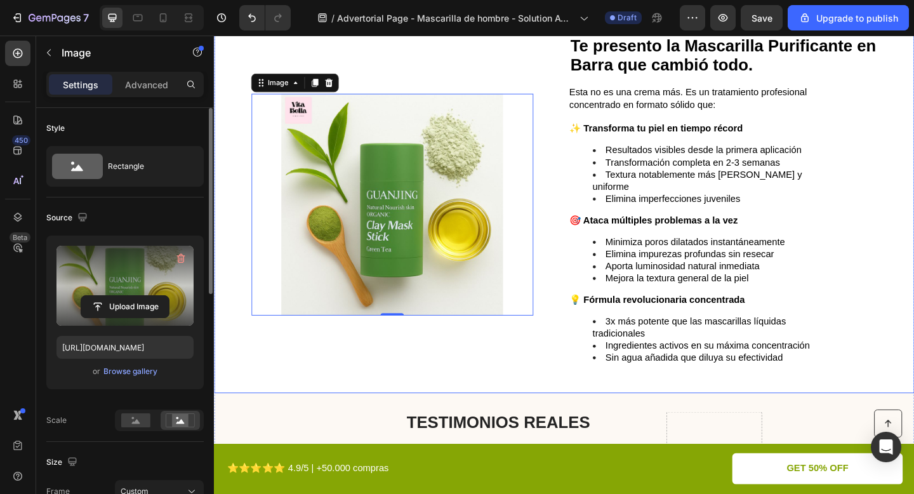
click at [542, 390] on div "Image 0" at bounding box center [407, 219] width 307 height 369
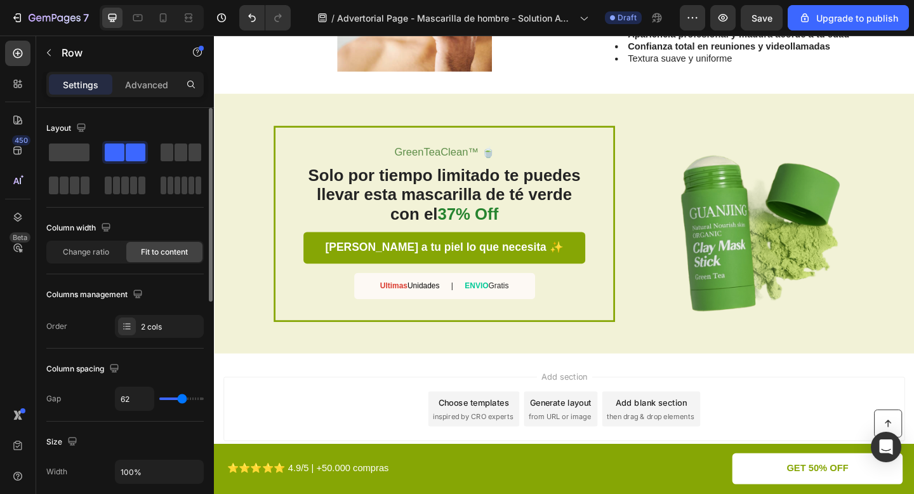
scroll to position [2467, 0]
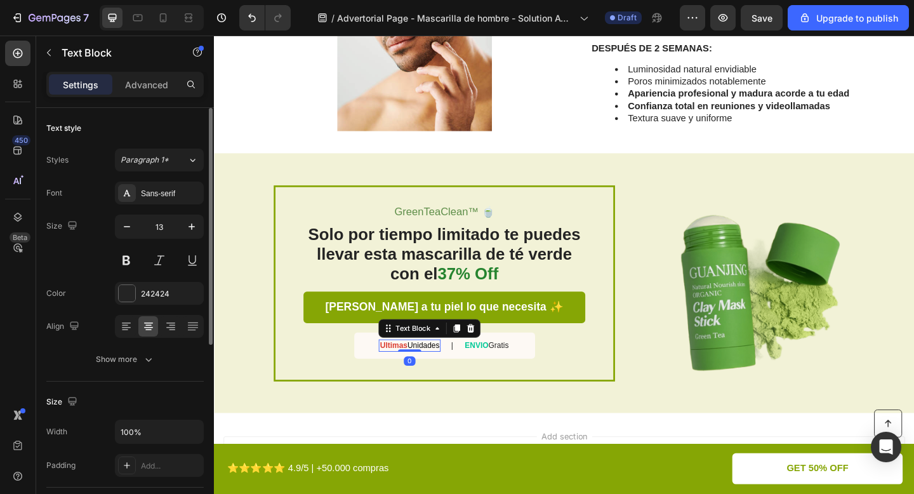
click at [394, 371] on strong "Ultimas" at bounding box center [409, 372] width 30 height 10
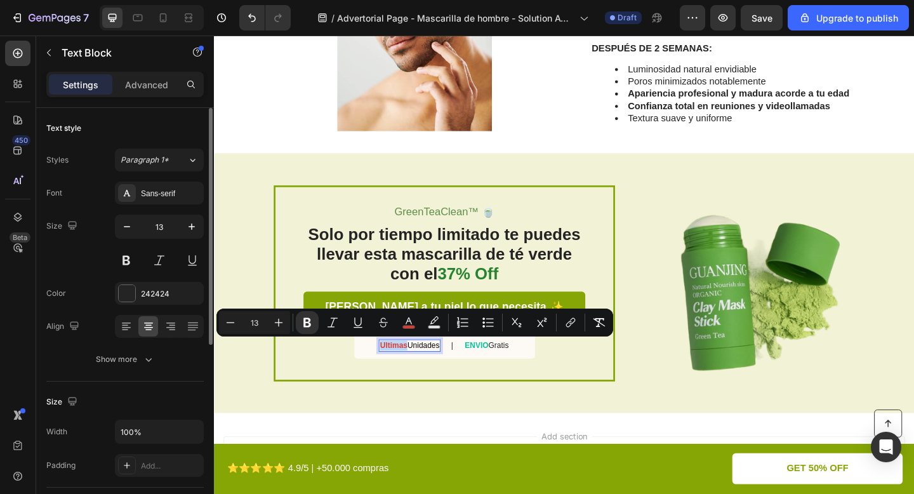
click at [395, 376] on strong "Ultimas" at bounding box center [409, 372] width 30 height 10
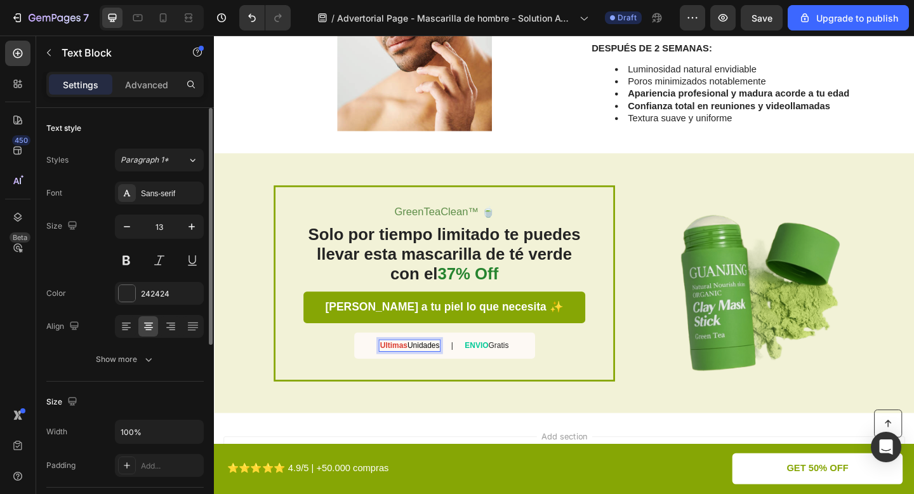
click at [395, 373] on strong "Ultimas" at bounding box center [409, 372] width 30 height 10
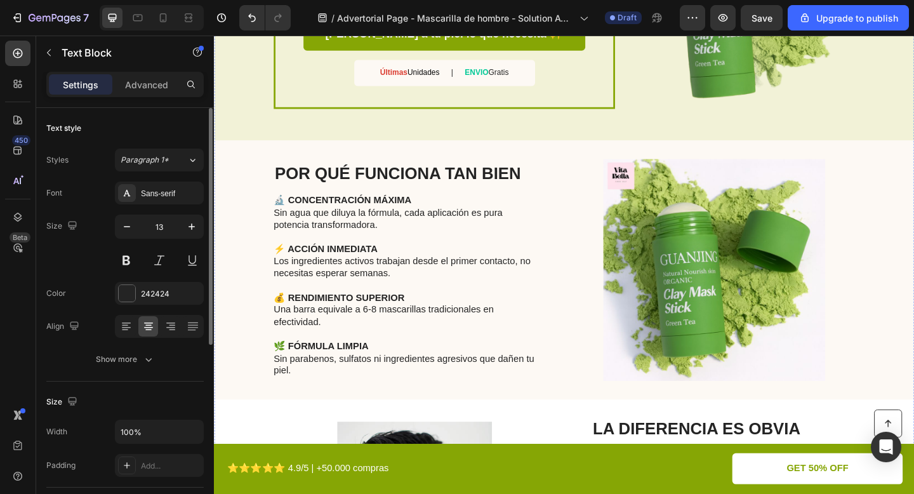
scroll to position [1917, 0]
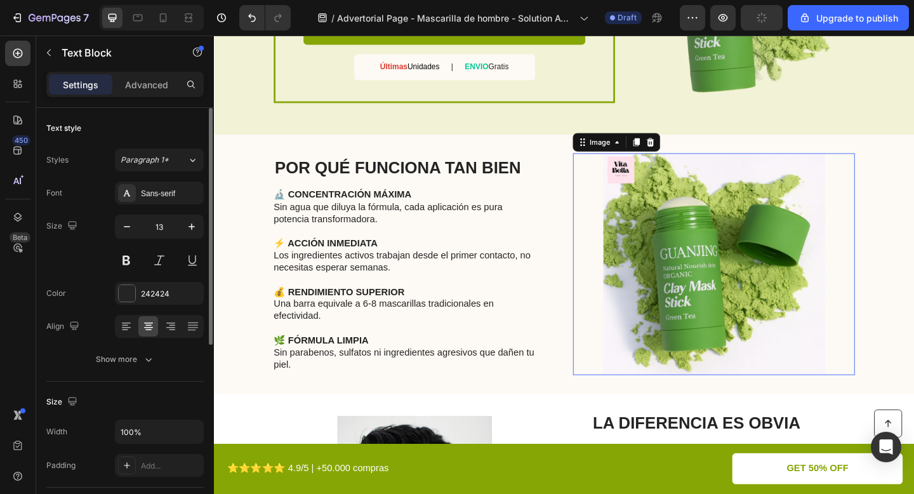
click at [727, 279] on img at bounding box center [757, 284] width 307 height 241
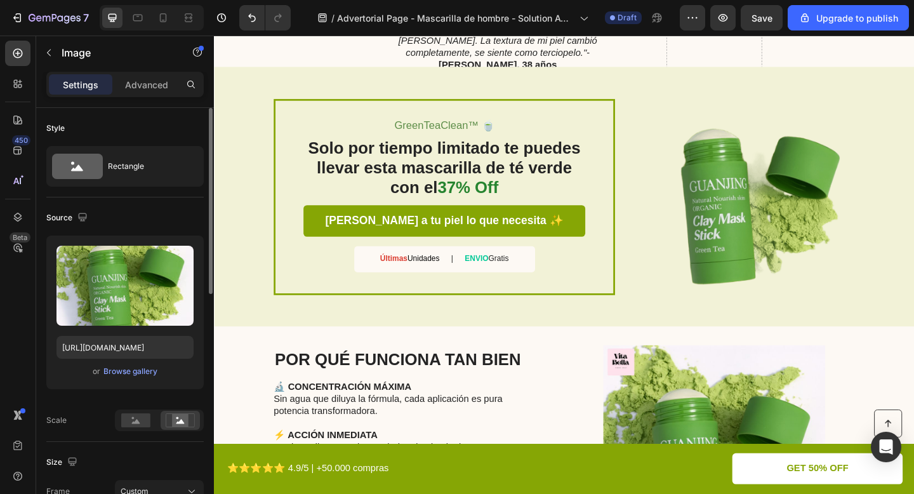
scroll to position [1708, 0]
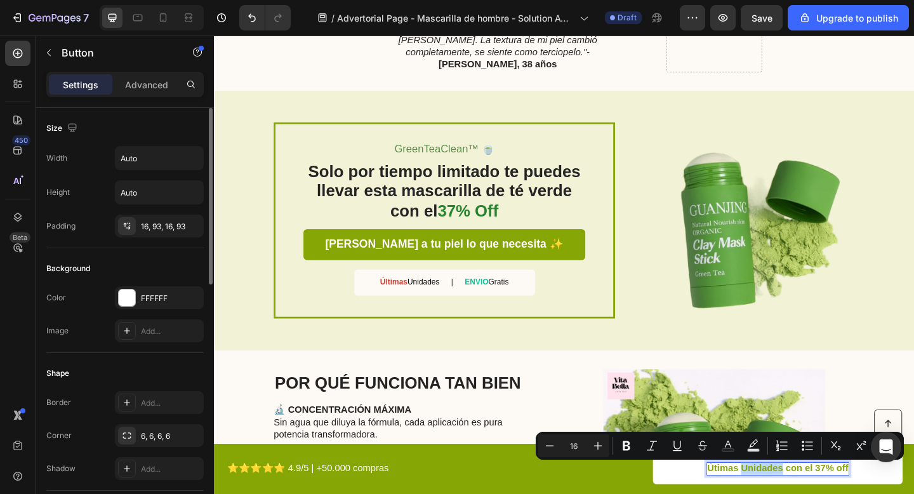
drag, startPoint x: 786, startPoint y: 506, endPoint x: 833, endPoint y: 505, distance: 47.0
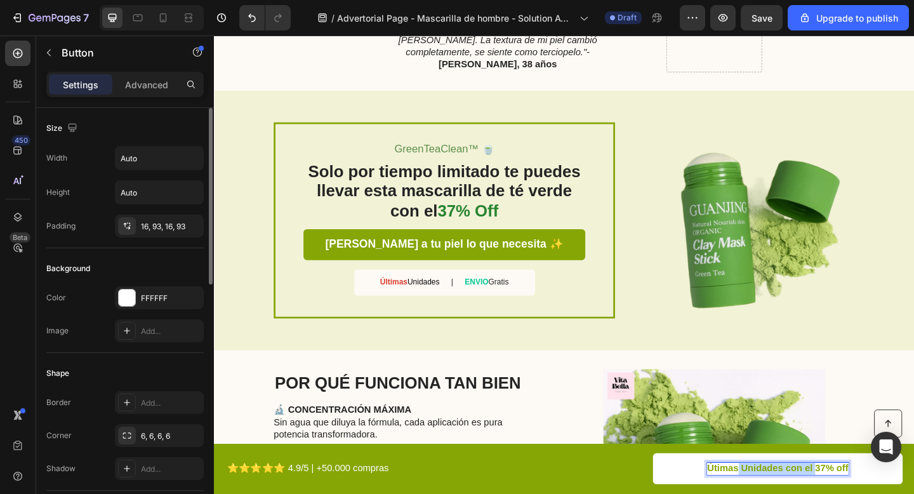
drag, startPoint x: 784, startPoint y: 505, endPoint x: 867, endPoint y: 500, distance: 82.7
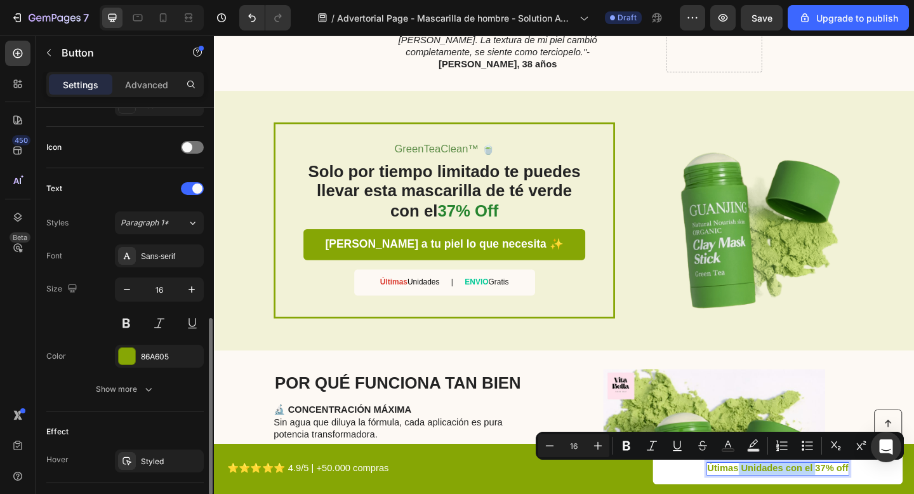
scroll to position [587, 0]
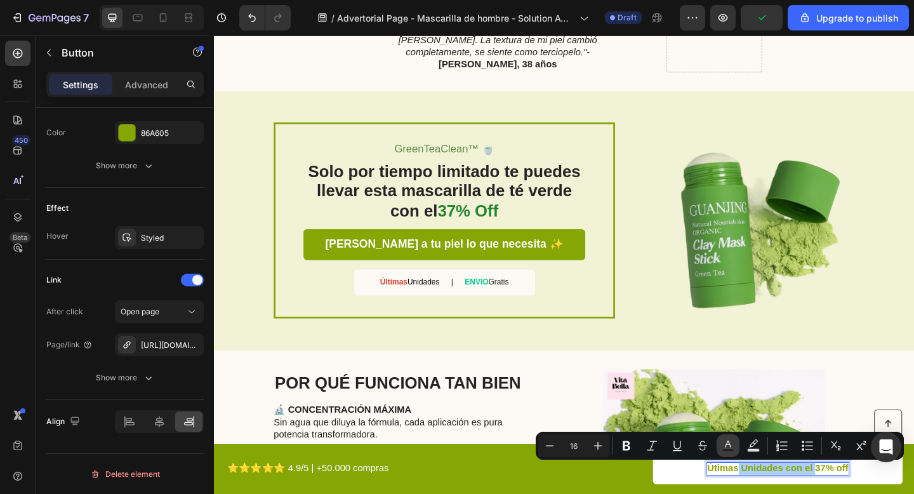
click at [727, 440] on icon "Editor contextual toolbar" at bounding box center [728, 445] width 13 height 13
type input "86A605"
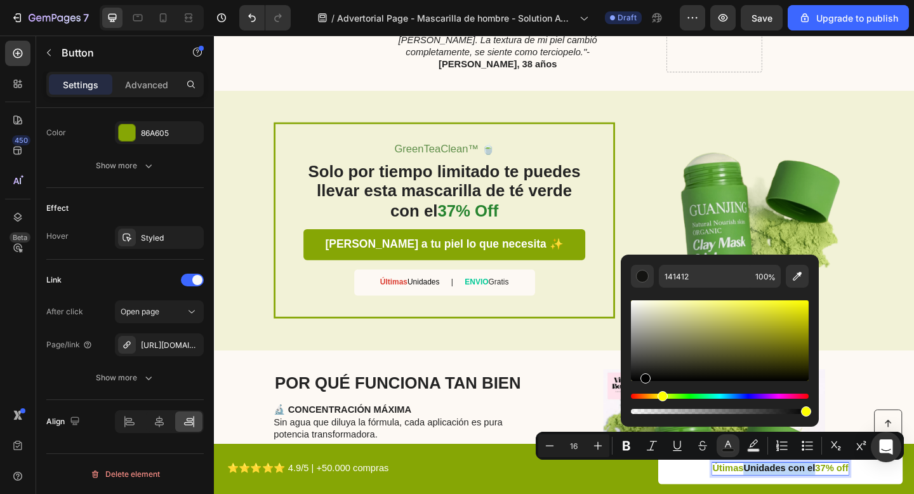
click at [644, 380] on div "Editor contextual toolbar" at bounding box center [720, 340] width 178 height 81
type input "000000"
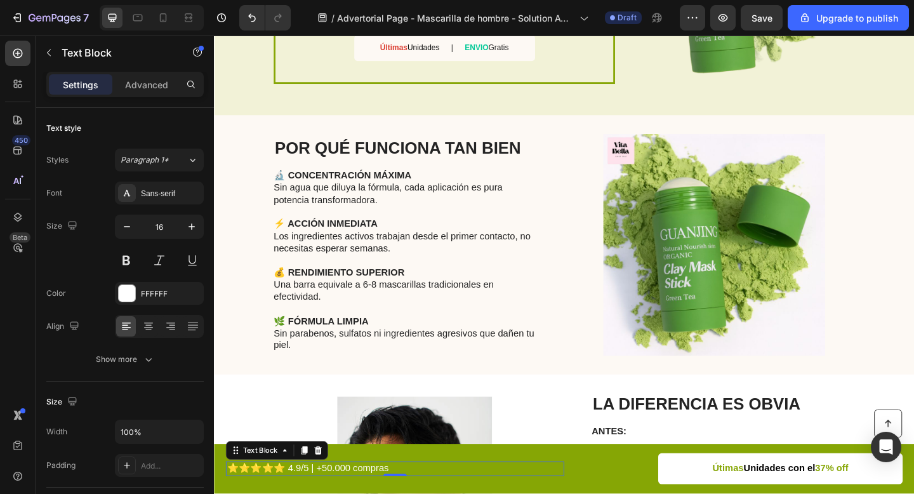
scroll to position [1946, 0]
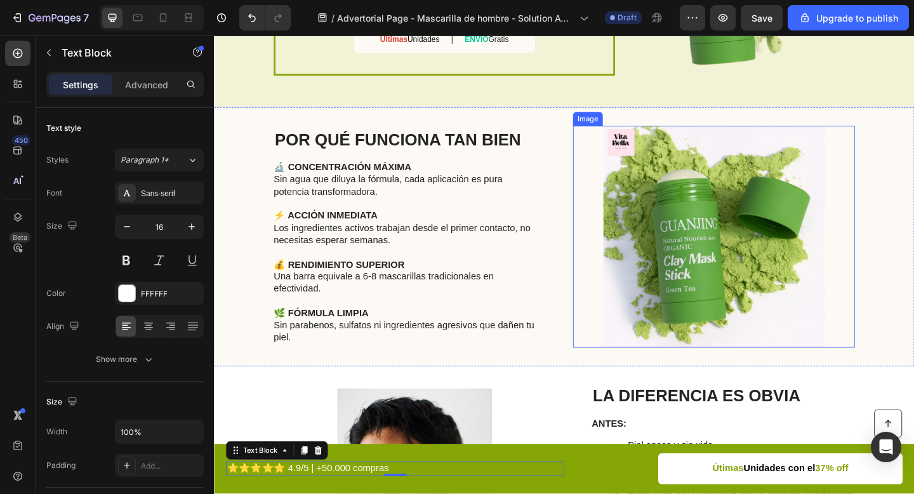
click at [774, 337] on img at bounding box center [757, 254] width 307 height 241
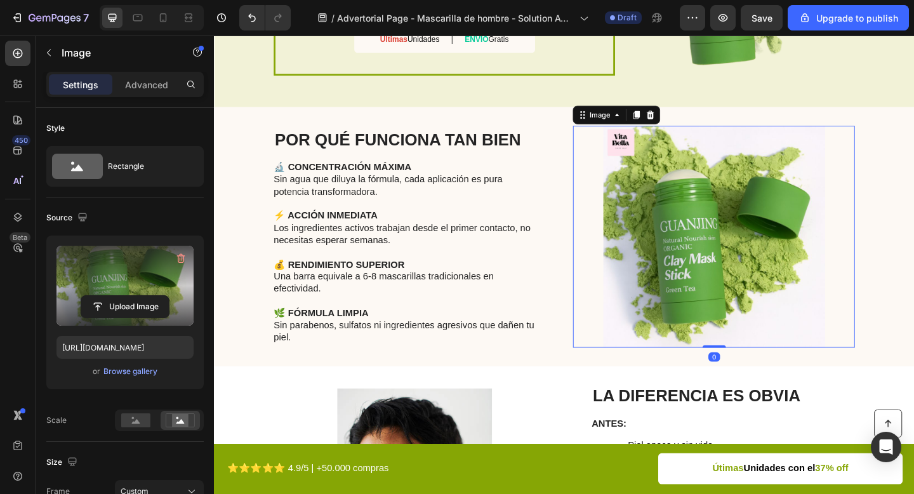
click at [122, 284] on label at bounding box center [124, 286] width 137 height 80
click at [122, 296] on input "file" at bounding box center [125, 307] width 88 height 22
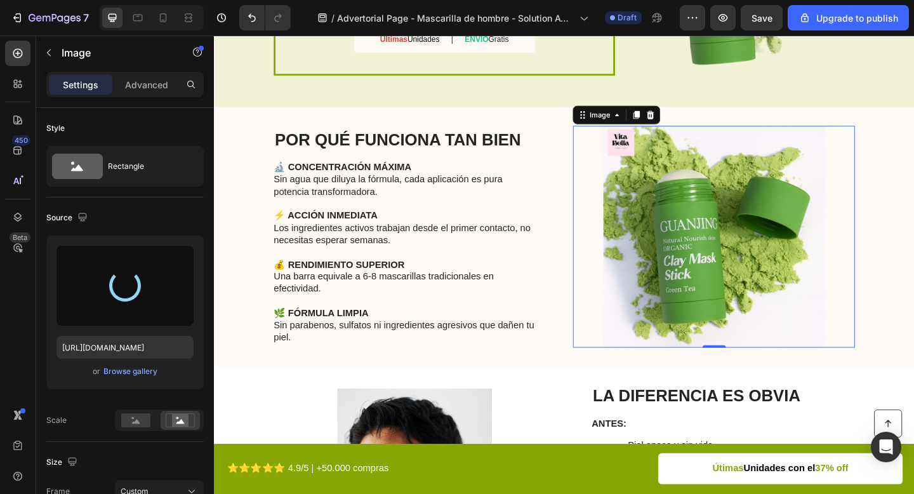
type input "https://cdn.shopify.com/s/files/1/0671/4549/8865/files/gempages_585710647644259…"
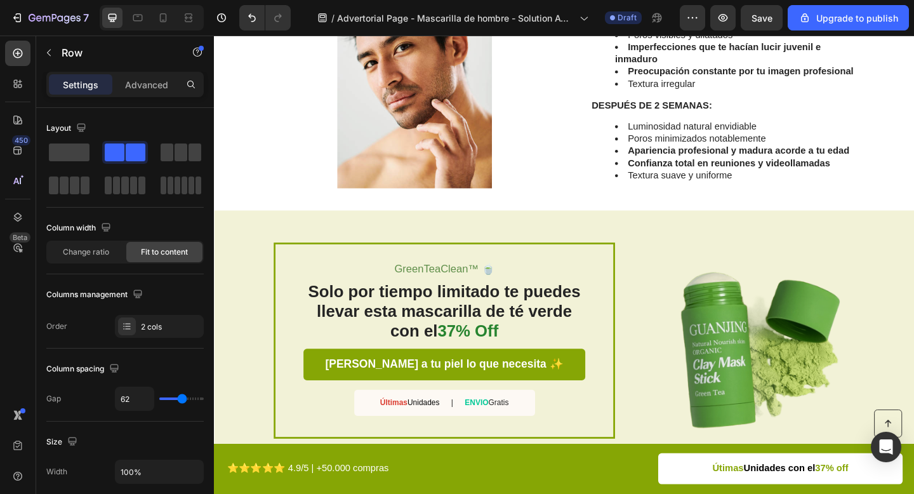
scroll to position [2532, 0]
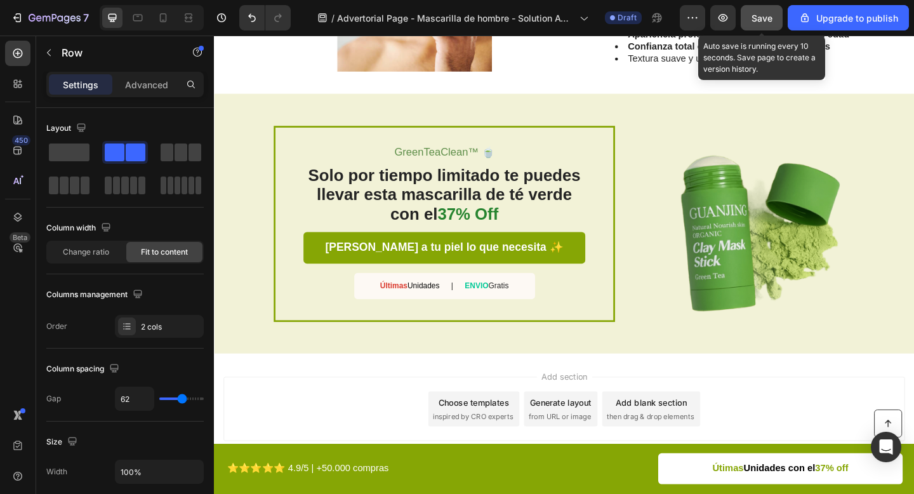
click at [765, 18] on span "Save" at bounding box center [761, 18] width 21 height 11
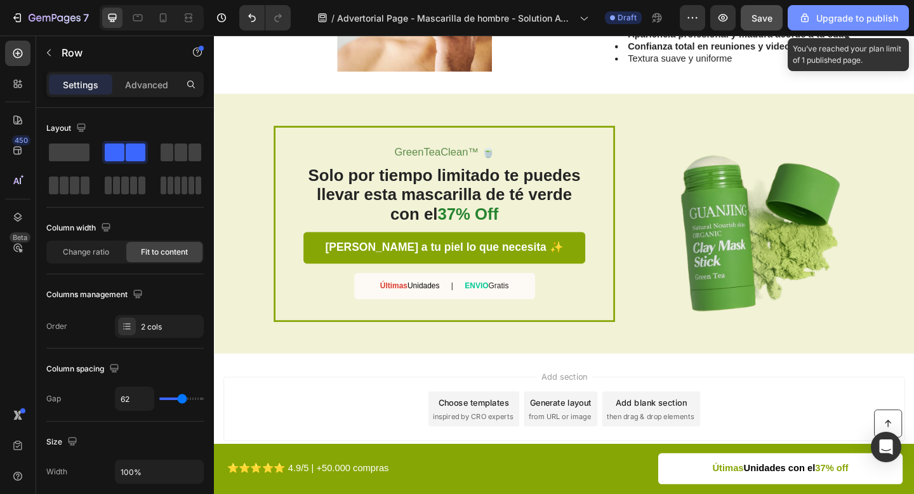
click at [852, 18] on div "Upgrade to publish" at bounding box center [848, 17] width 100 height 13
click at [866, 9] on button "Upgrade to publish" at bounding box center [848, 17] width 121 height 25
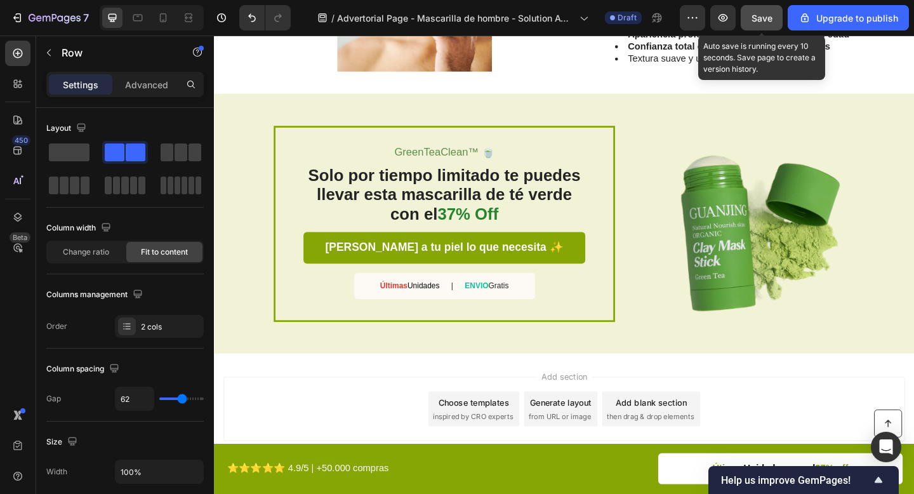
click at [763, 16] on span "Save" at bounding box center [761, 18] width 21 height 11
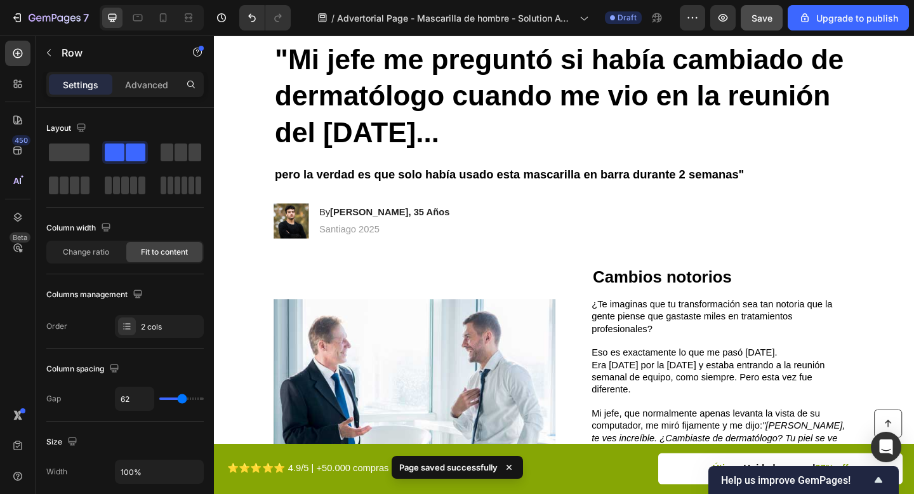
scroll to position [0, 0]
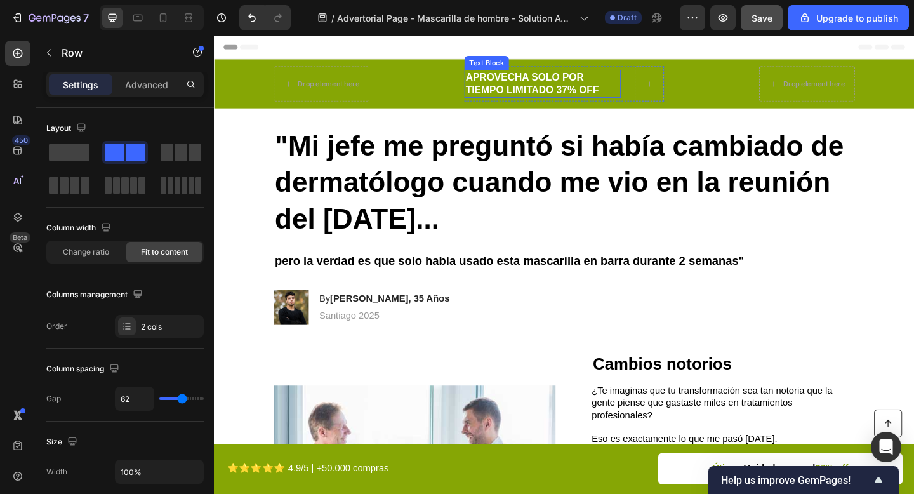
click at [517, 91] on p "APROVECHA SOLO POR TIEMPO LIMITADO 37% OFF" at bounding box center [571, 88] width 168 height 28
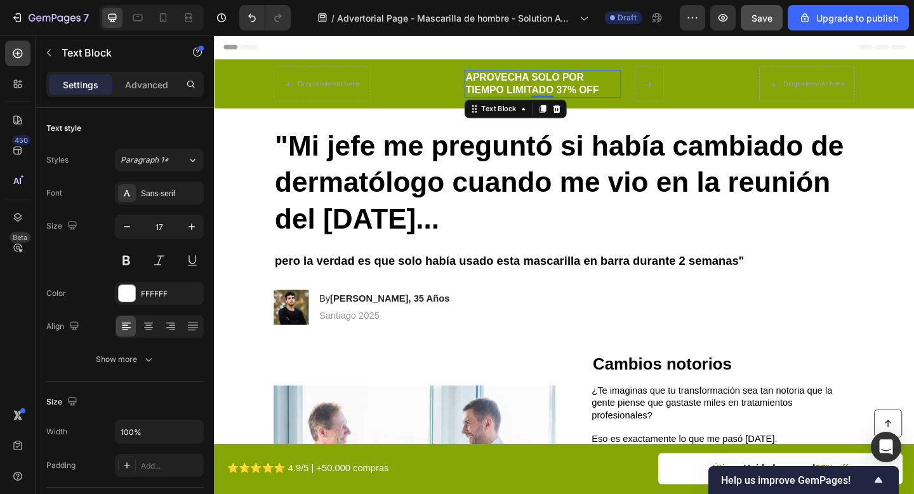
click at [517, 91] on p "APROVECHA SOLO POR TIEMPO LIMITADO 37% OFF" at bounding box center [571, 88] width 168 height 28
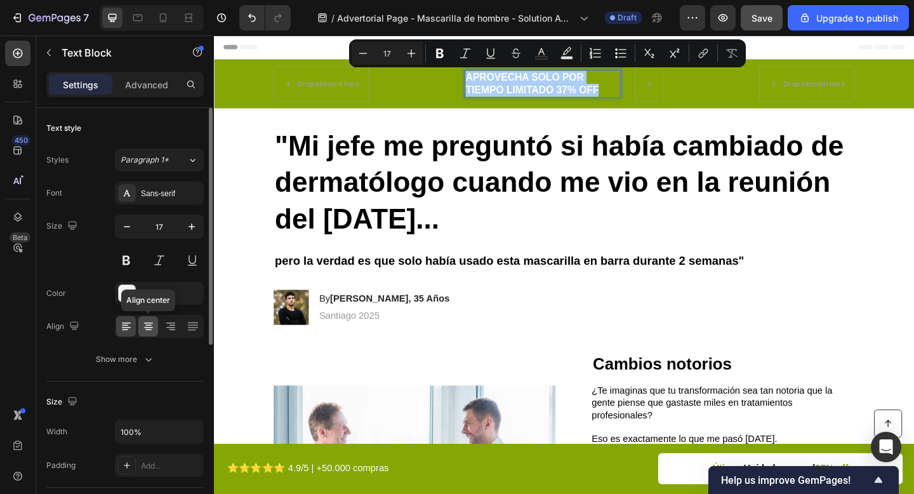
click at [149, 327] on icon at bounding box center [148, 327] width 9 height 1
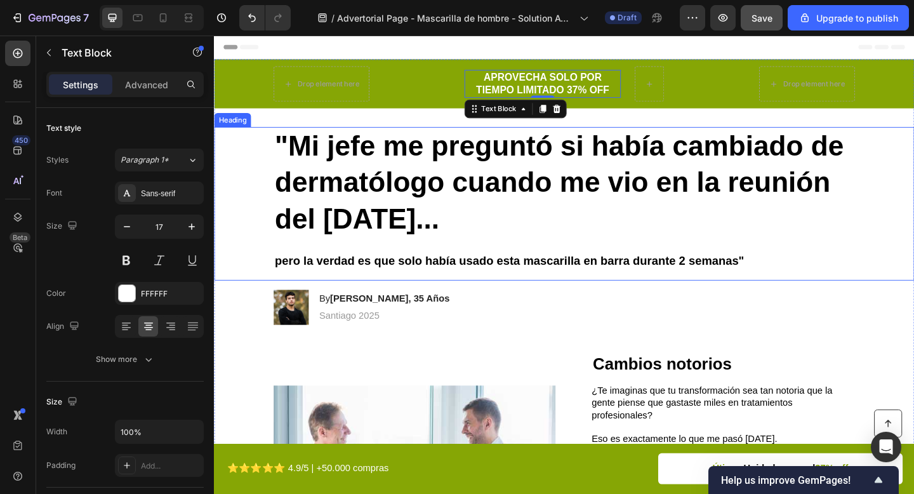
click at [609, 149] on strong ""Mi jefe me preguntó si había cambiado de dermatólogo cuando me vio en la reuni…" at bounding box center [589, 195] width 619 height 113
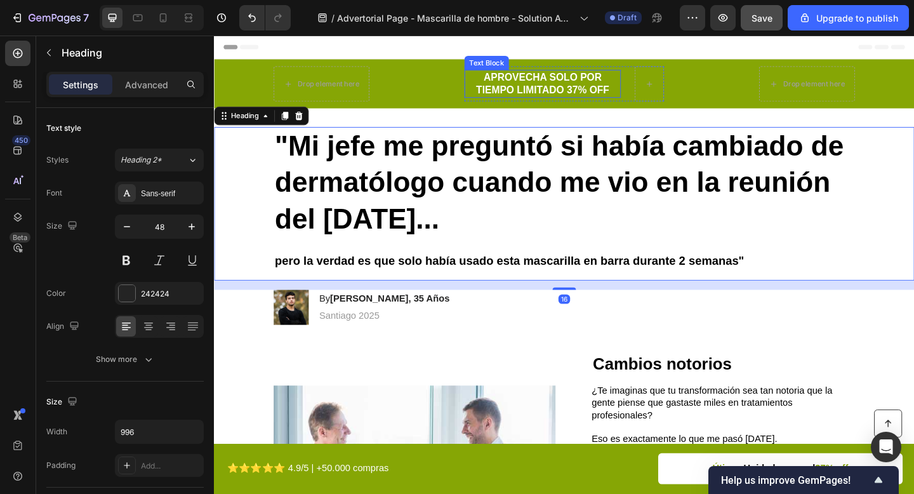
click at [609, 79] on p "APROVECHA SOLO POR TIEMPO LIMITADO 37% OFF" at bounding box center [571, 88] width 168 height 28
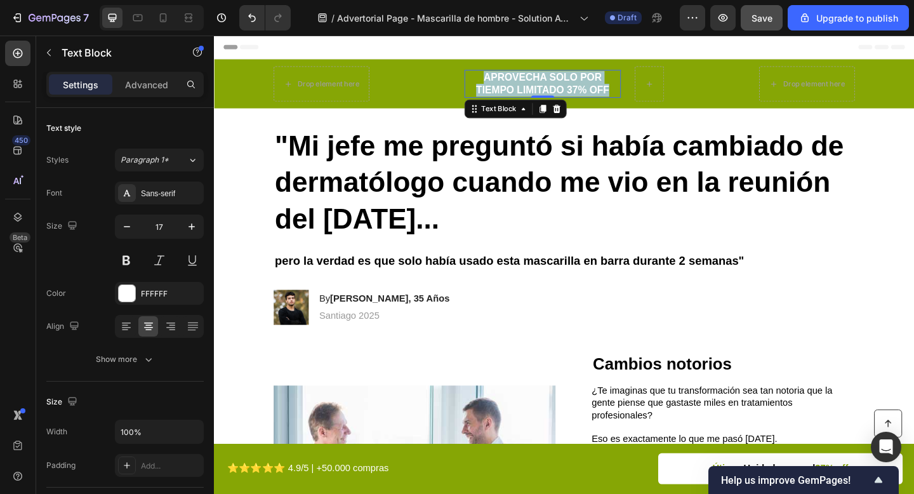
click at [609, 79] on p "APROVECHA SOLO POR TIEMPO LIMITADO 37% OFF" at bounding box center [571, 88] width 168 height 28
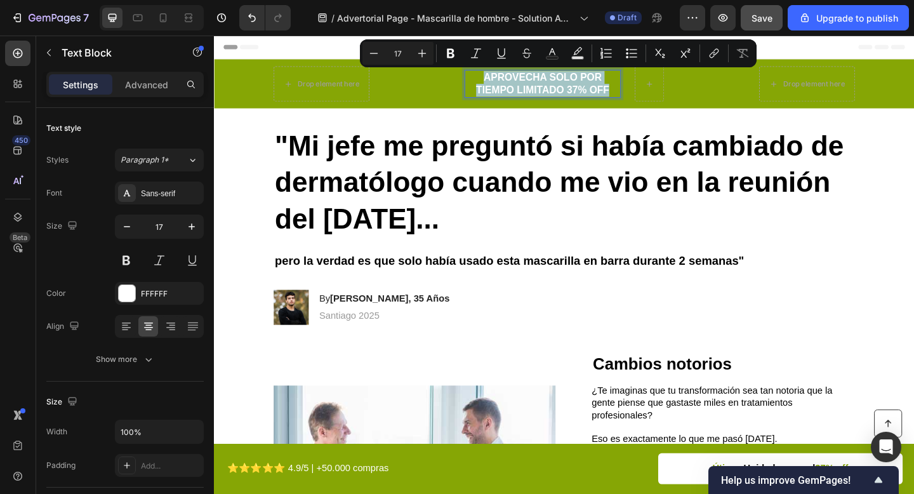
copy p "APROVECHA SOLO POR TIEMPO LIMITADO 37% OFF"
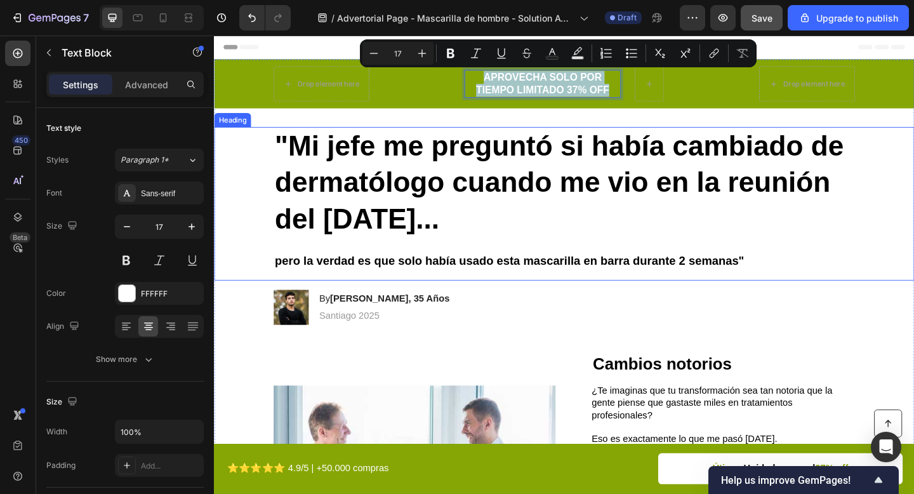
click at [519, 173] on strong ""Mi jefe me preguntó si había cambiado de dermatólogo cuando me vio en la reuni…" at bounding box center [589, 195] width 619 height 113
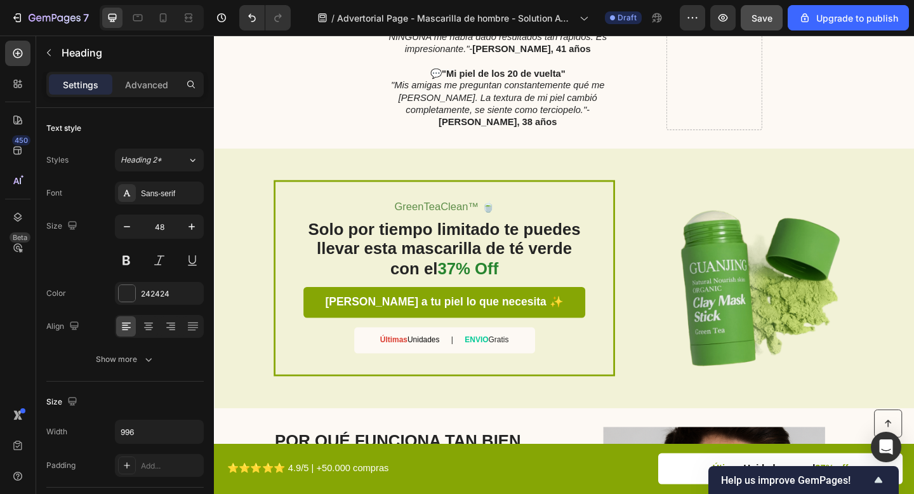
scroll to position [1686, 0]
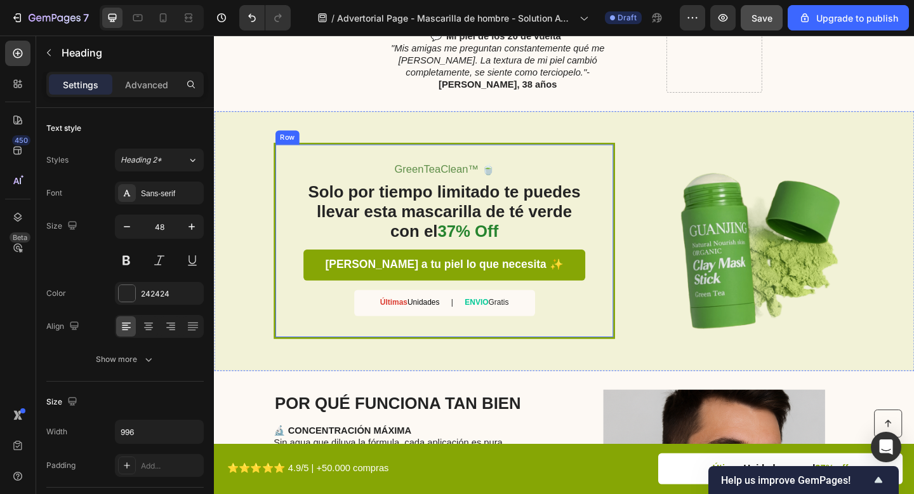
click at [441, 175] on span "GreenTeaClean™ 🍵" at bounding box center [464, 181] width 109 height 13
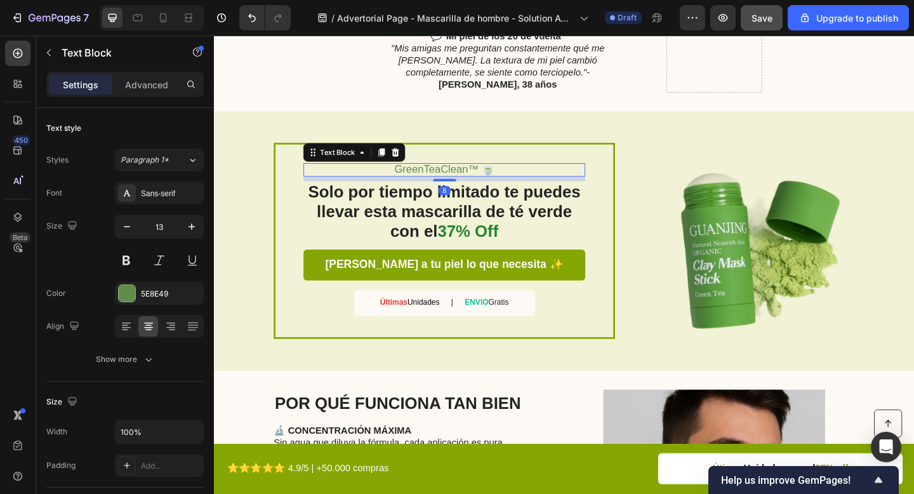
click at [441, 175] on span "GreenTeaClean™ 🍵" at bounding box center [464, 181] width 109 height 13
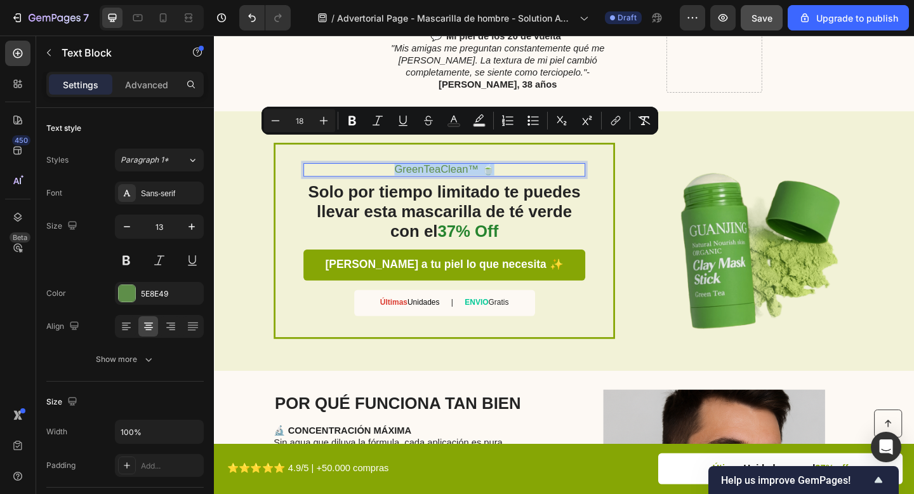
copy span "GreenTeaClean™ 🍵"
click at [475, 194] on h2 "Solo por tiempo limitado te puedes llevar esta mascarilla de té verde con el 37…" at bounding box center [464, 227] width 307 height 67
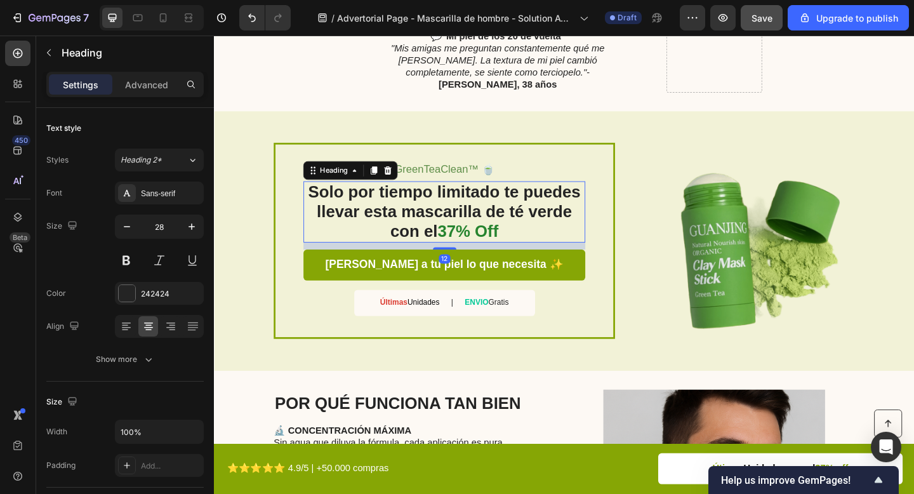
click at [475, 194] on h2 "Solo por tiempo limitado te puedes llevar esta mascarilla de té verde con el 37…" at bounding box center [464, 227] width 307 height 67
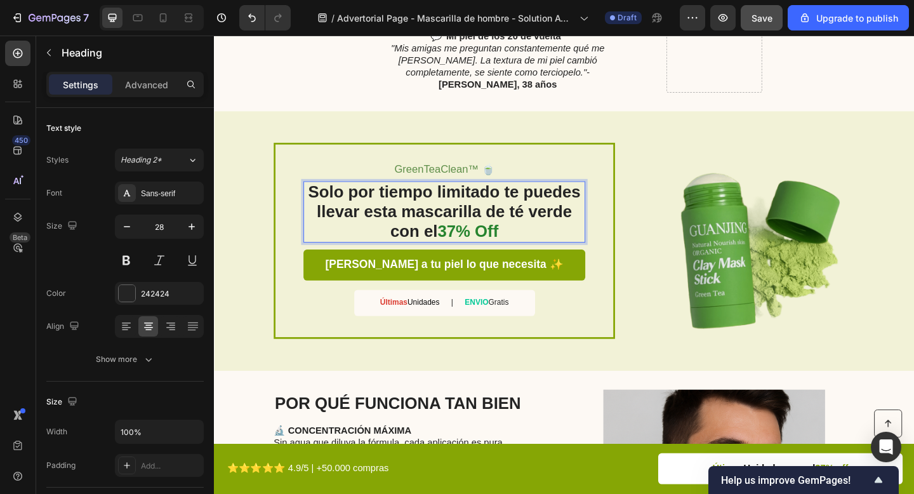
click at [475, 195] on p "Solo por tiempo limitado te puedes llevar esta mascarilla de té verde con el 37…" at bounding box center [464, 227] width 304 height 64
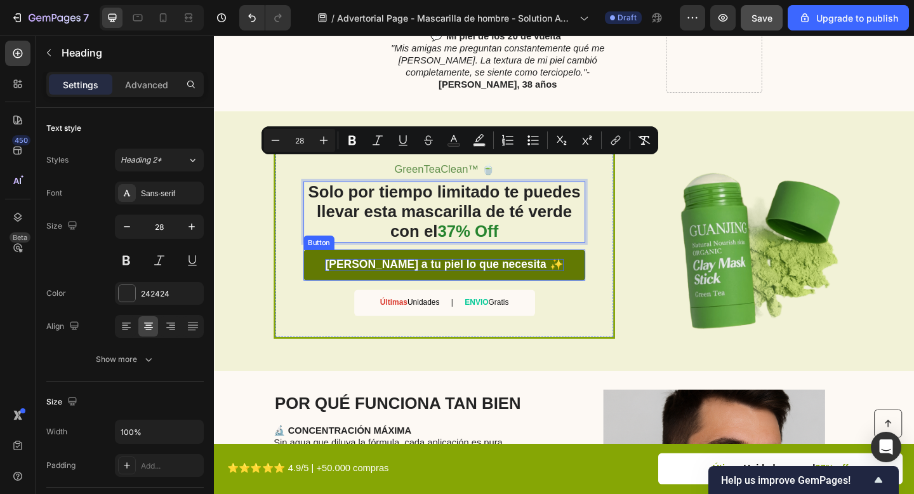
click at [465, 278] on span "Dale a tu piel lo que necesita ✨" at bounding box center [463, 284] width 259 height 13
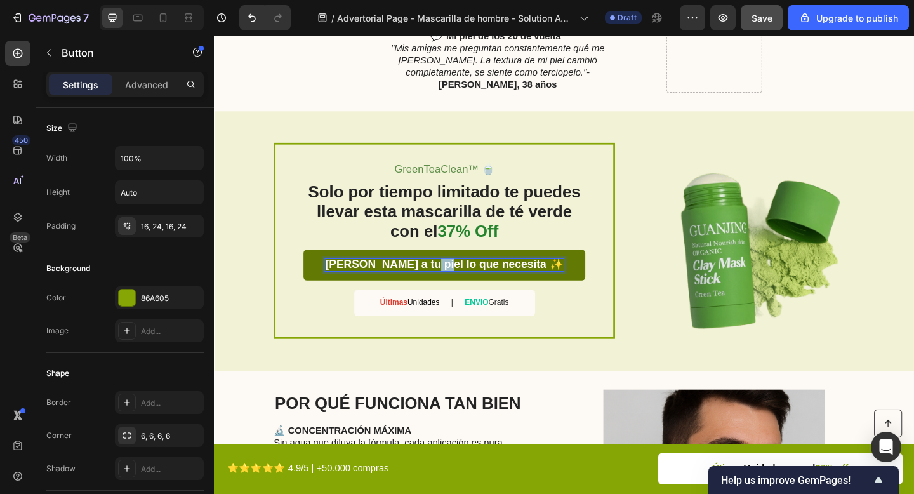
click at [465, 278] on span "Dale a tu piel lo que necesita ✨" at bounding box center [463, 284] width 259 height 13
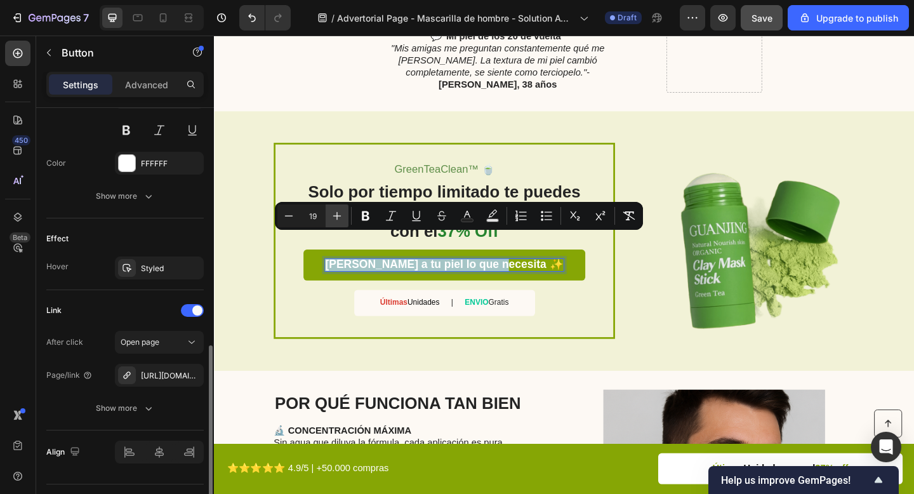
scroll to position [574, 0]
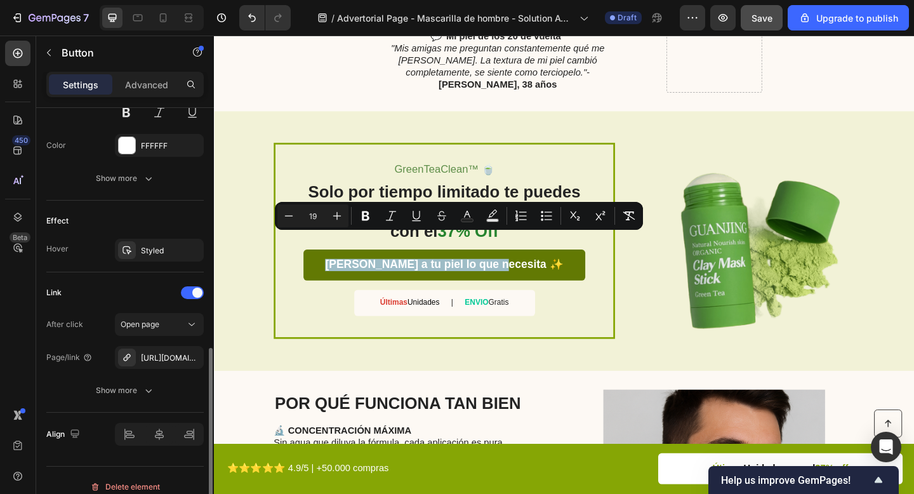
click at [334, 268] on link "Dale a tu piel lo que necesita ✨" at bounding box center [464, 285] width 307 height 34
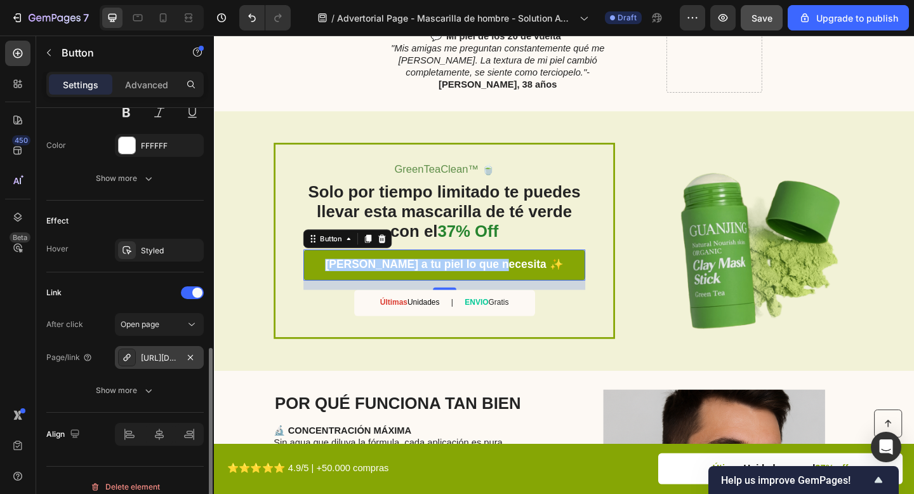
click at [154, 355] on div "https://noxastore.com/mascarilla-facial-barra-green-tea" at bounding box center [159, 357] width 37 height 11
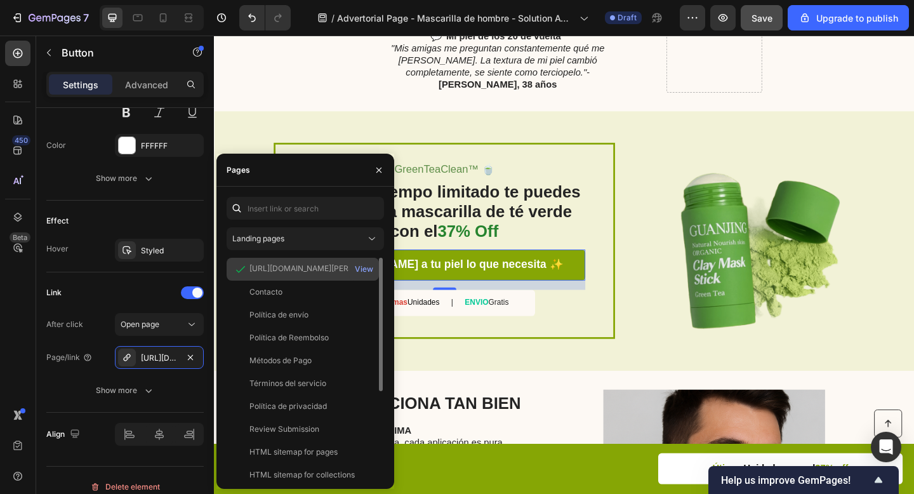
click at [319, 266] on div "https://noxastore.com/products/mascarilla-facial-barra-green-tea" at bounding box center [310, 268] width 122 height 11
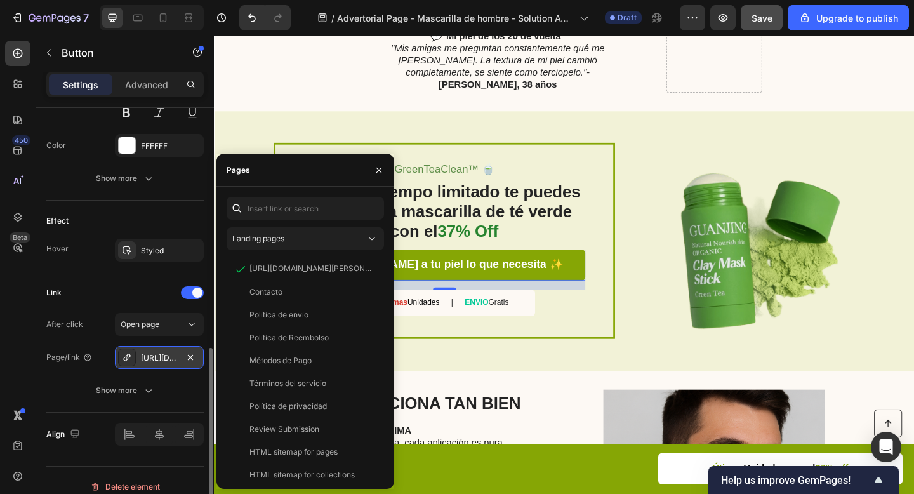
click at [128, 357] on icon at bounding box center [127, 357] width 10 height 10
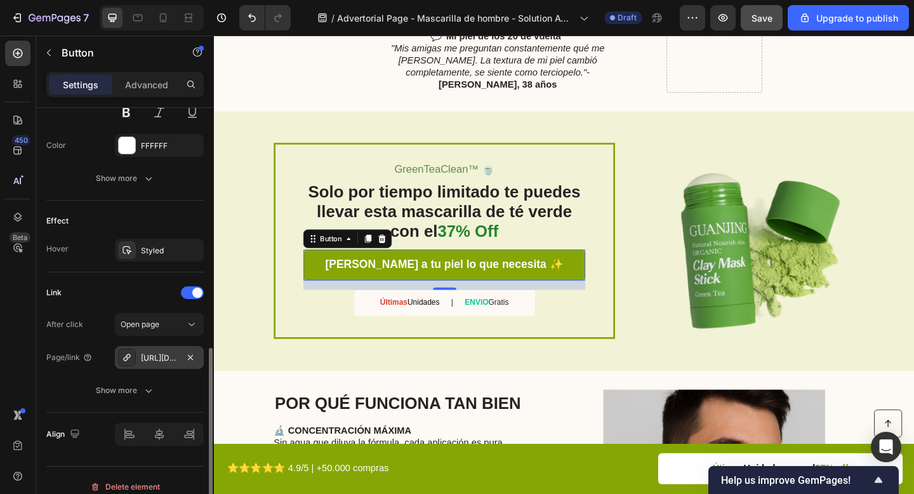
click at [129, 357] on icon at bounding box center [127, 357] width 10 height 10
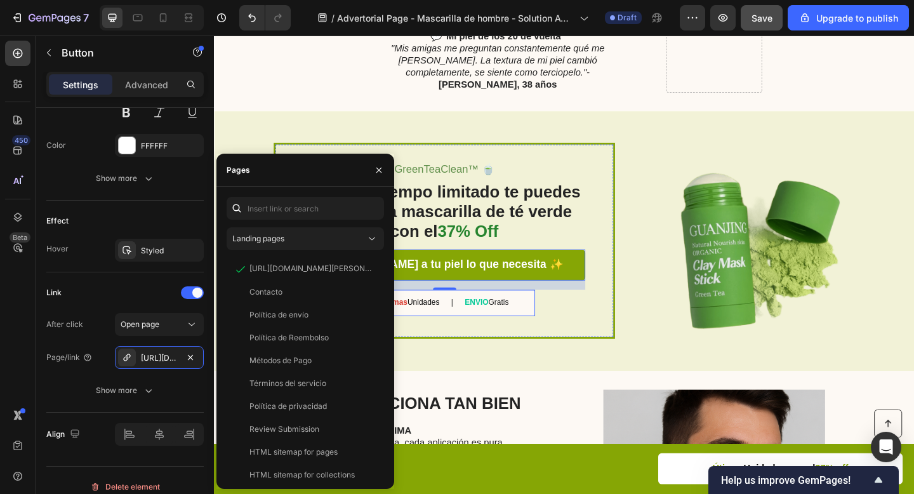
click at [499, 320] on div "ENVIO Gratis" at bounding box center [510, 326] width 50 height 13
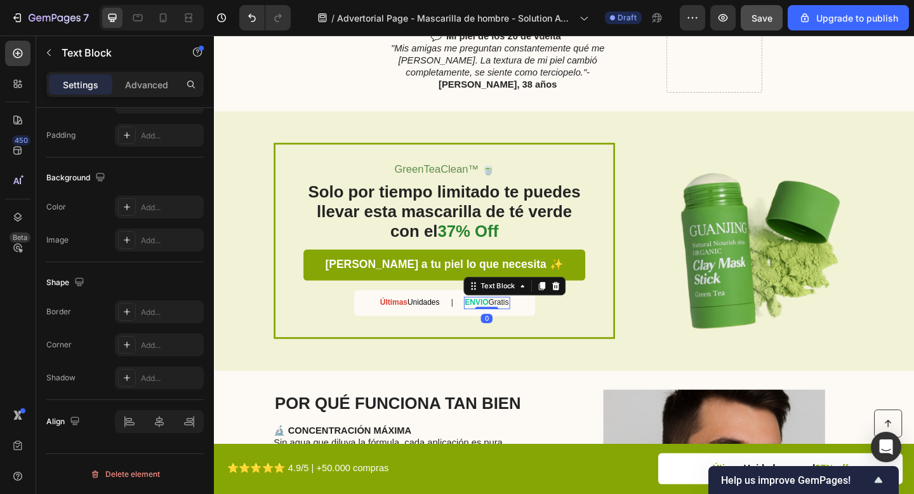
scroll to position [0, 0]
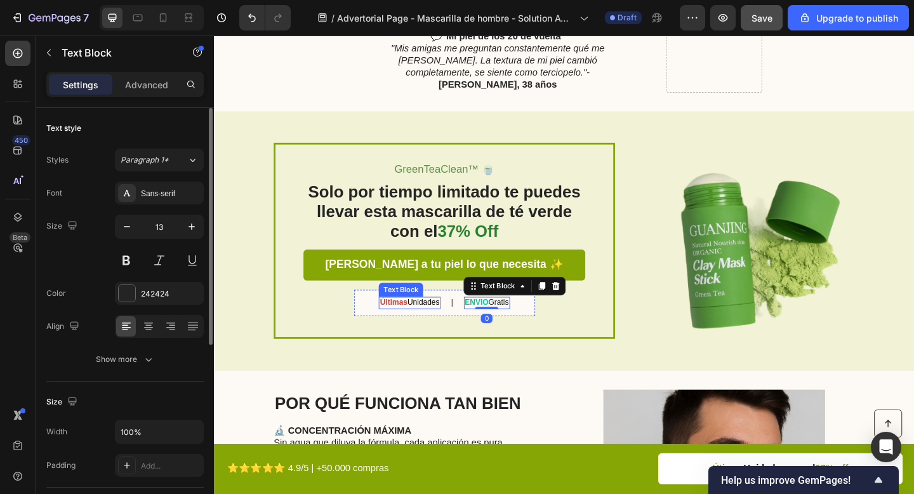
click at [427, 321] on span "Unidades" at bounding box center [441, 326] width 35 height 10
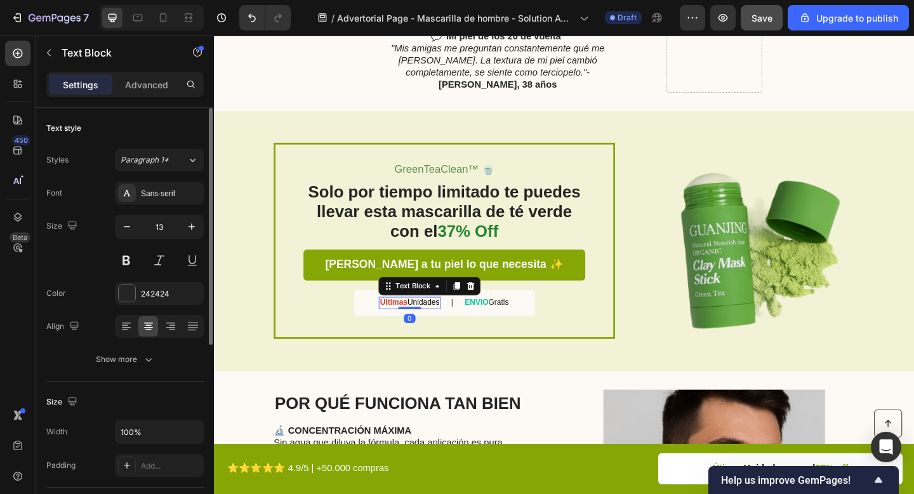
click at [427, 321] on span "Unidades" at bounding box center [441, 326] width 35 height 10
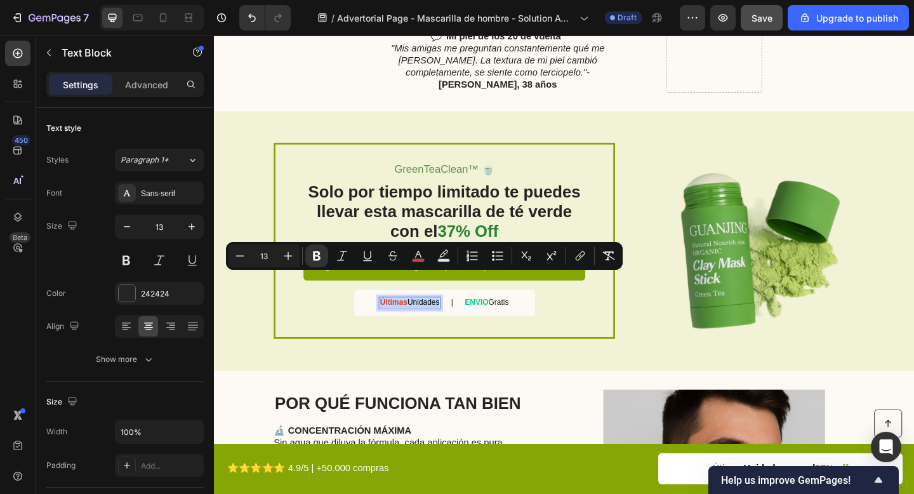
copy p "Últimas Unidades"
click at [504, 321] on strong "ENVIO" at bounding box center [499, 326] width 25 height 10
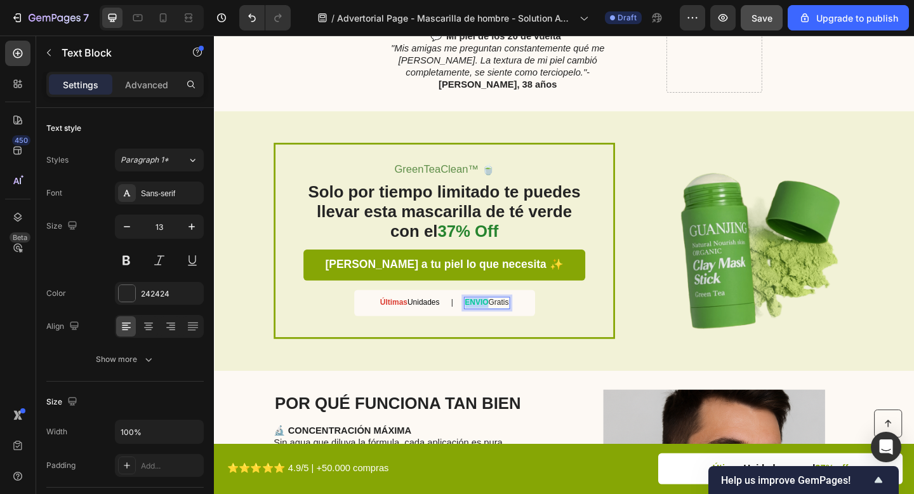
click at [504, 321] on strong "ENVIO" at bounding box center [499, 326] width 25 height 10
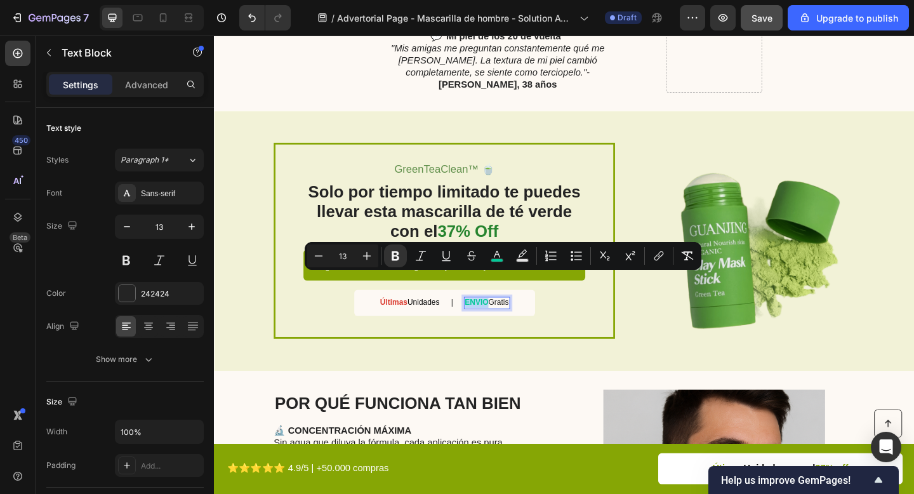
copy p "ENVIO Gratis"
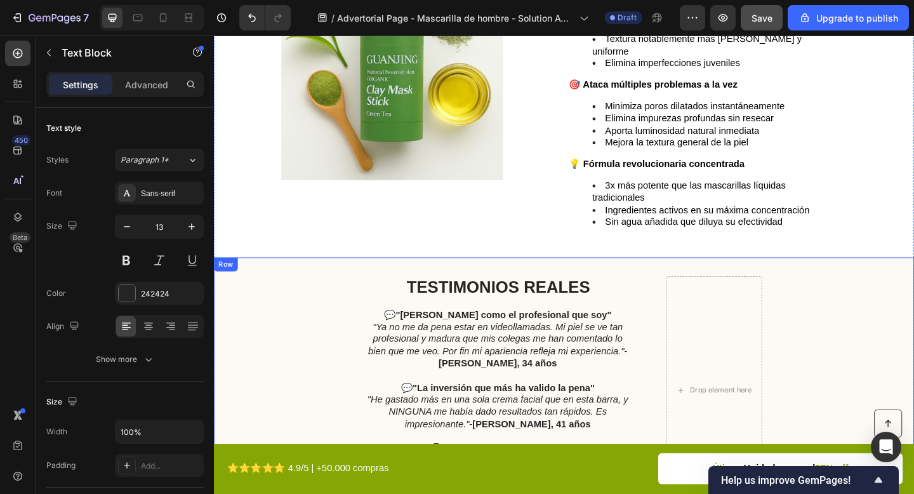
type input "16"
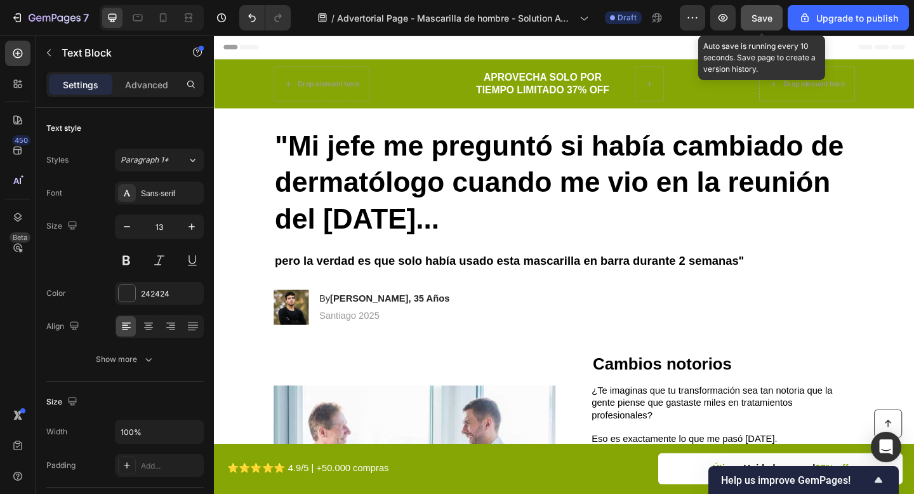
click at [771, 17] on span "Save" at bounding box center [761, 18] width 21 height 11
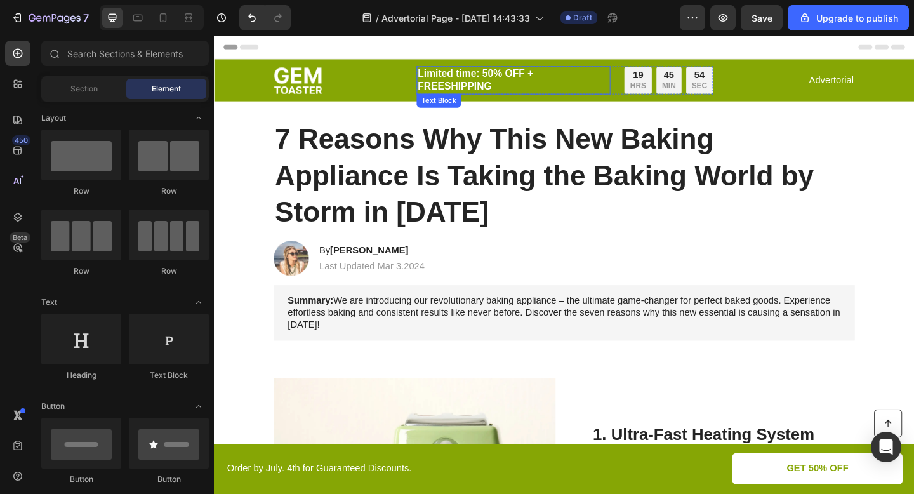
click at [501, 72] on p "Limited time: 50% OFF + FREESHIPPING" at bounding box center [539, 84] width 208 height 28
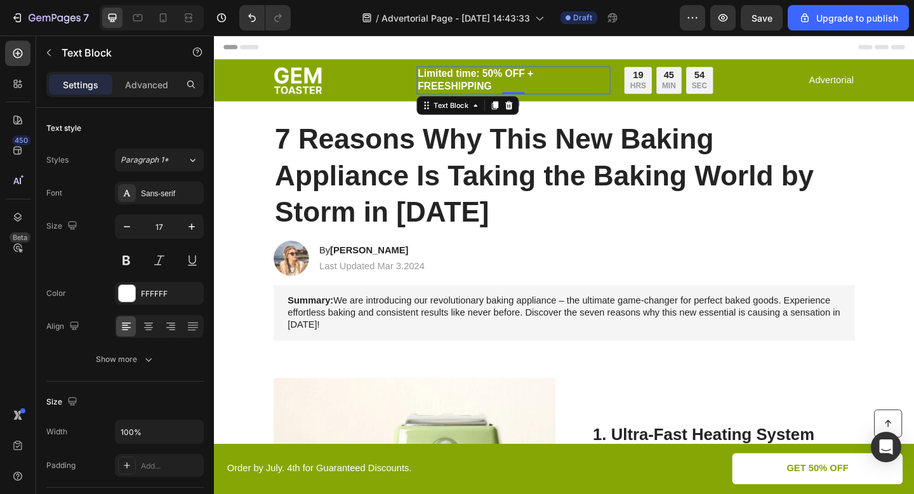
click at [501, 72] on p "Limited time: 50% OFF + FREESHIPPING" at bounding box center [539, 84] width 208 height 28
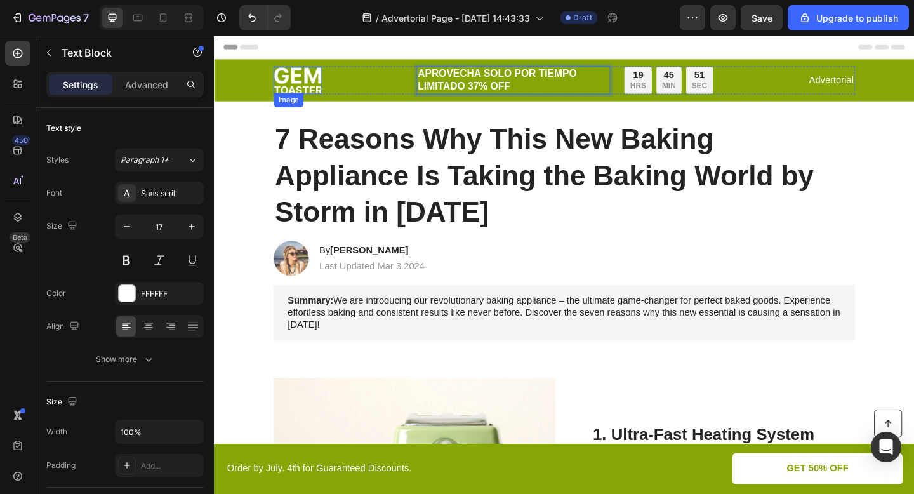
click at [308, 78] on img at bounding box center [305, 84] width 52 height 29
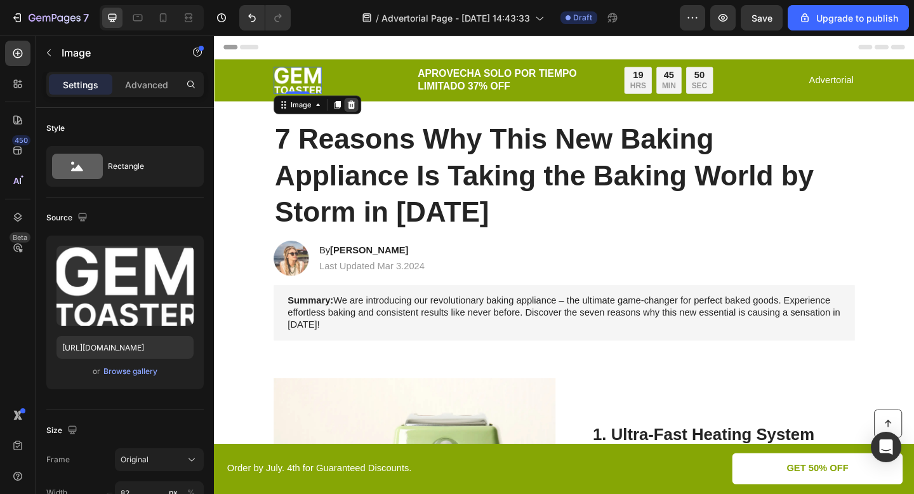
click at [363, 114] on icon at bounding box center [363, 111] width 8 height 9
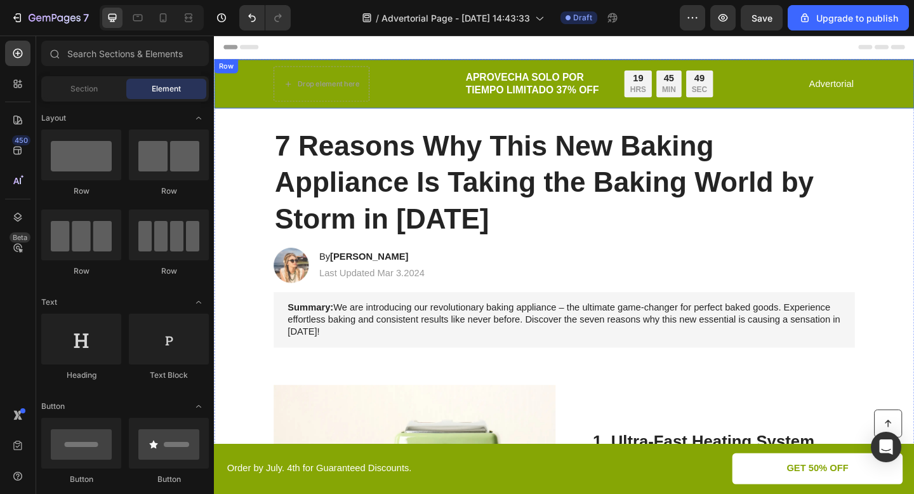
click at [728, 70] on div "APROVECHA SOLO POR TIEMPO LIMITADO 37% OFF Text Block 19 HRS 45 MIN 49 SEC Coun…" at bounding box center [621, 88] width 270 height 38
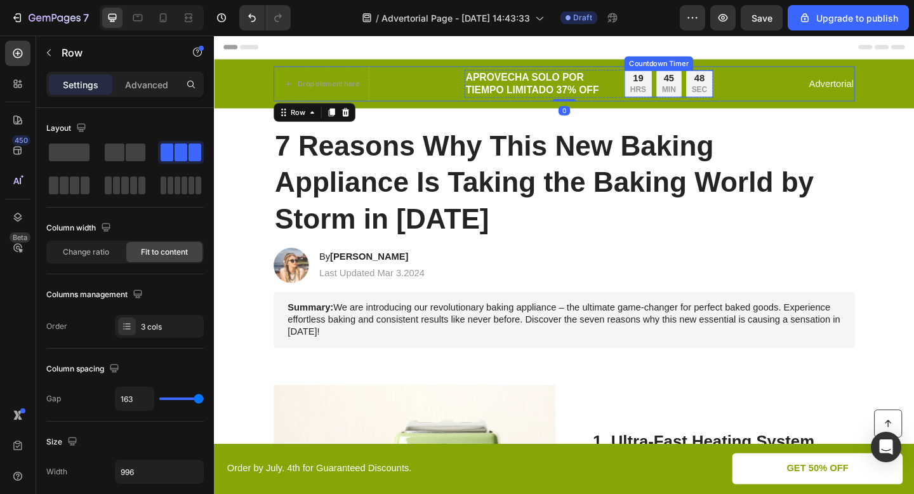
click at [727, 83] on div "48 SEC" at bounding box center [741, 88] width 29 height 29
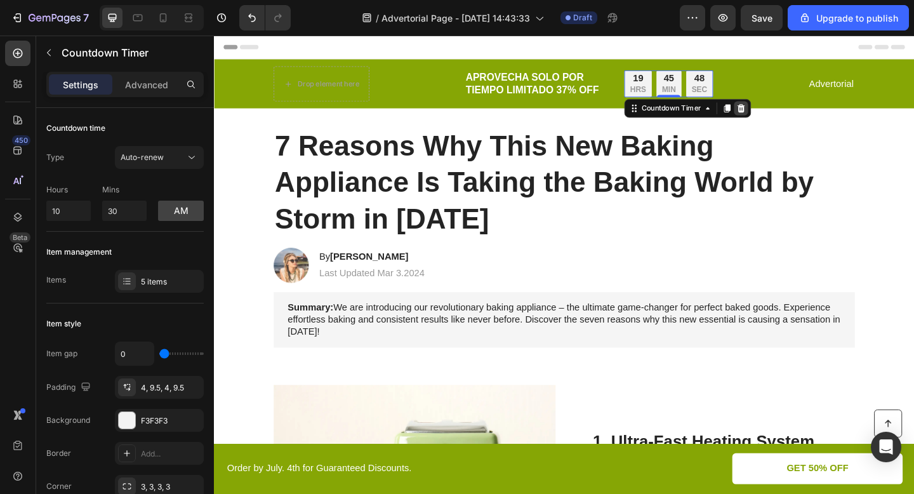
click at [792, 117] on div at bounding box center [786, 114] width 15 height 15
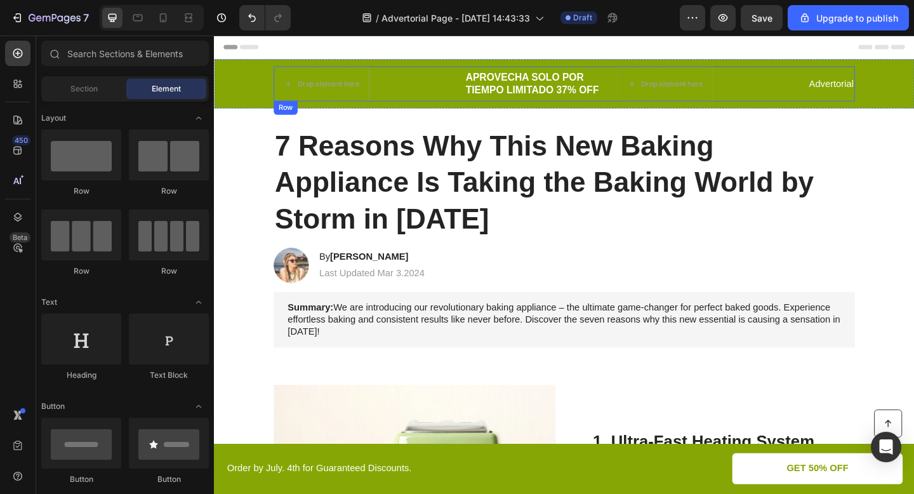
click at [867, 87] on p "Advertorial" at bounding box center [885, 88] width 48 height 13
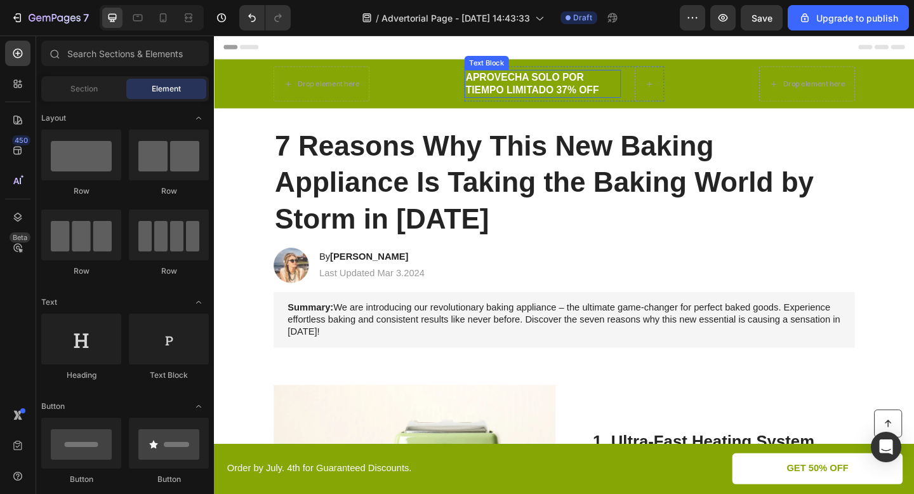
click at [612, 94] on p "APROVECHA SOLO POR TIEMPO LIMITADO 37% OFF" at bounding box center [571, 88] width 168 height 28
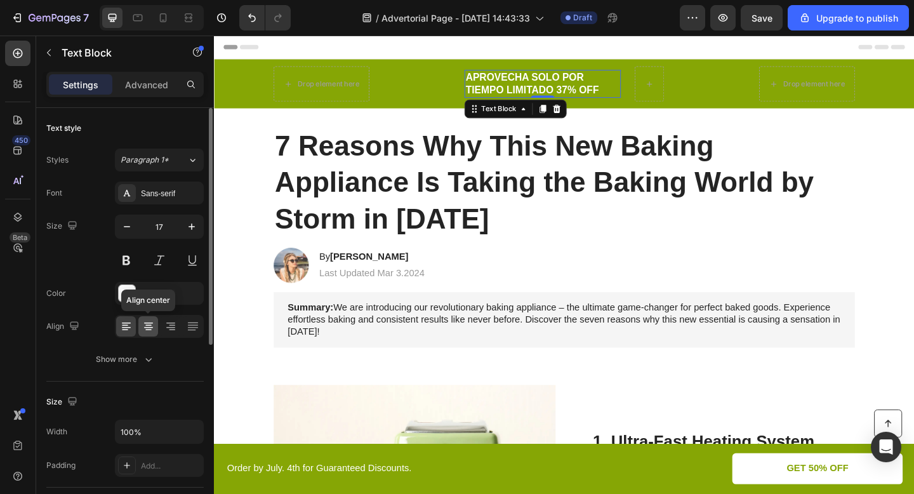
click at [144, 324] on icon at bounding box center [148, 326] width 13 height 13
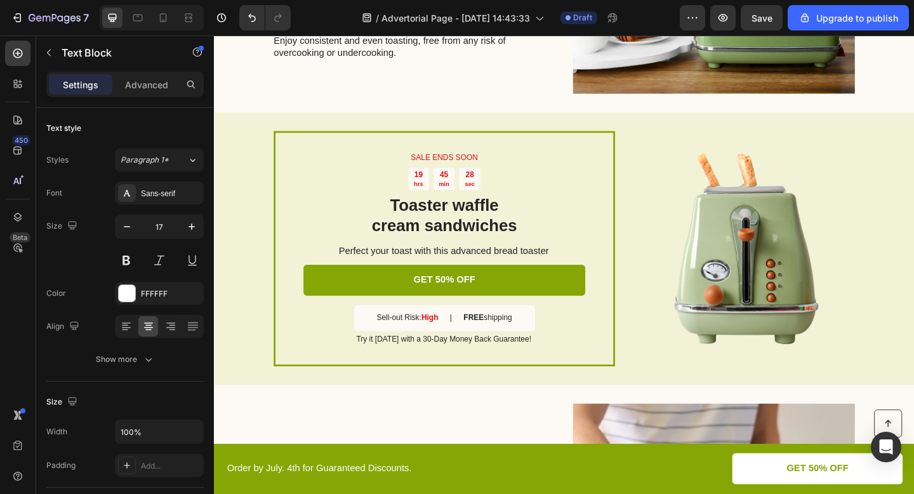
scroll to position [1401, 0]
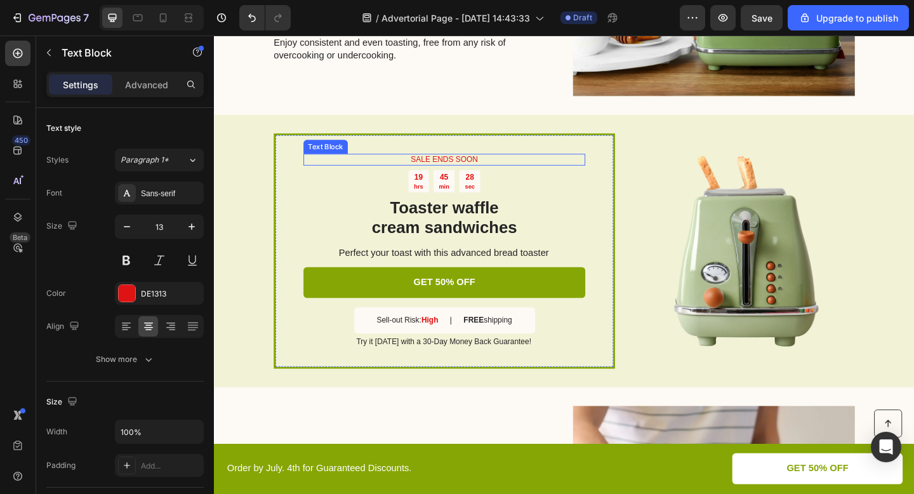
click at [465, 169] on p "SALE ENDS SOON" at bounding box center [464, 171] width 304 height 11
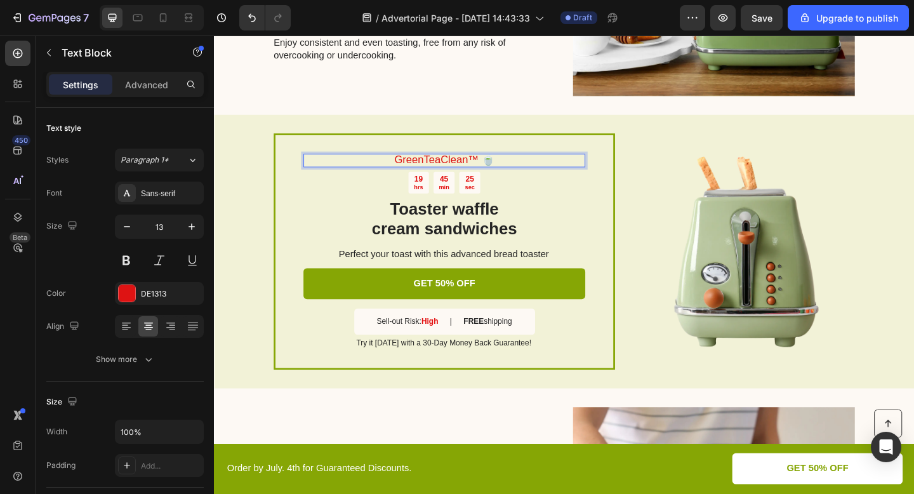
click at [480, 169] on span "GreenTeaClean™ 🍵" at bounding box center [464, 170] width 109 height 13
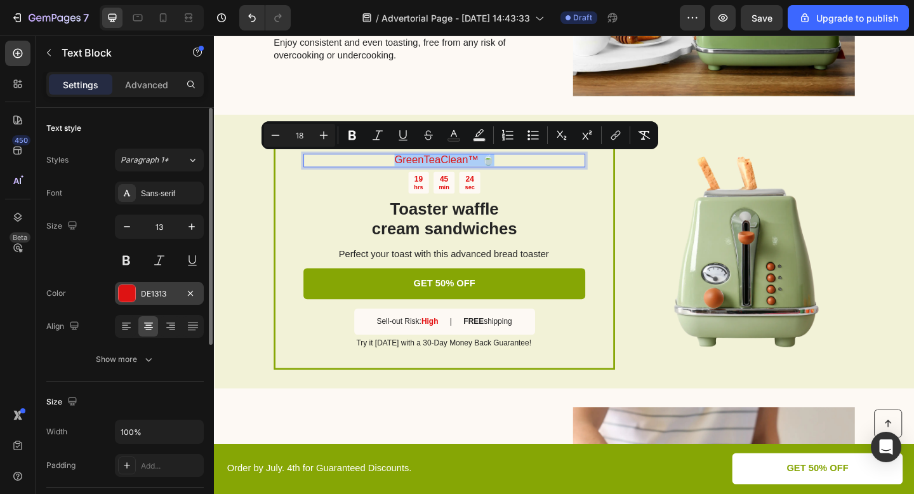
click at [154, 296] on div "DE1313" at bounding box center [159, 293] width 37 height 11
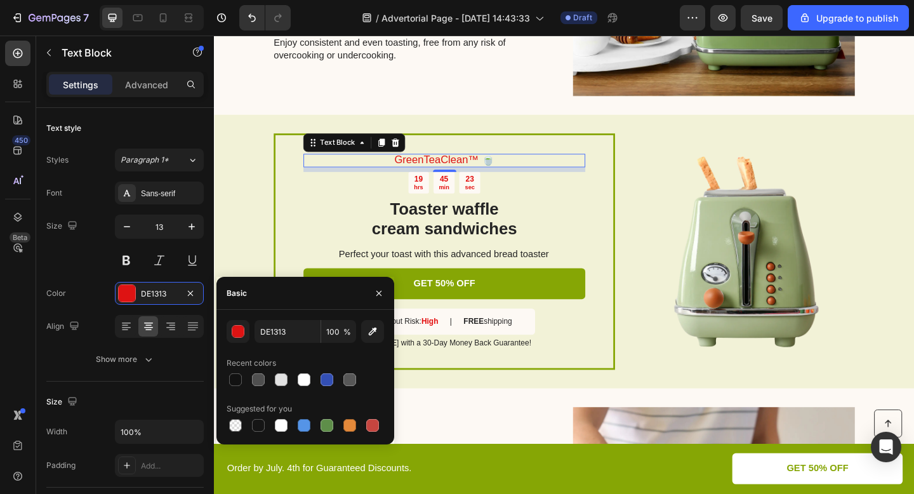
click at [329, 415] on div "Suggested for you" at bounding box center [305, 409] width 157 height 20
click at [327, 418] on div at bounding box center [326, 425] width 15 height 15
type input "5E8E49"
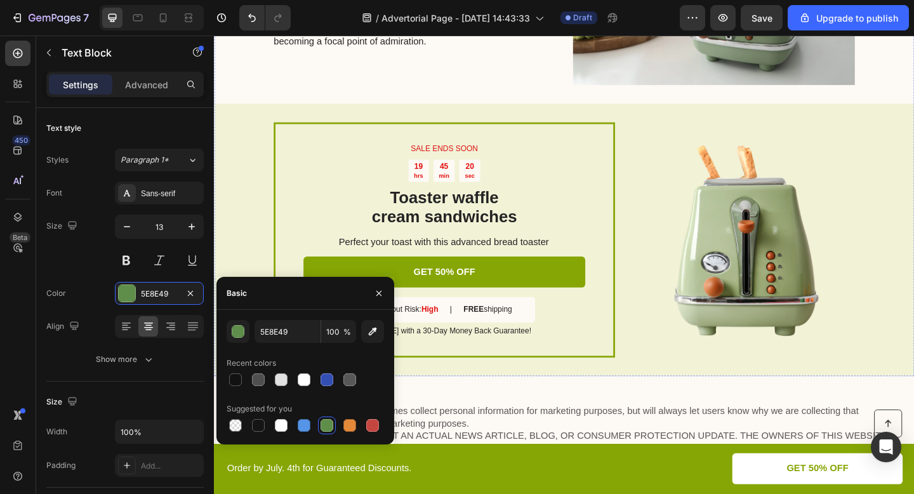
scroll to position [2581, 0]
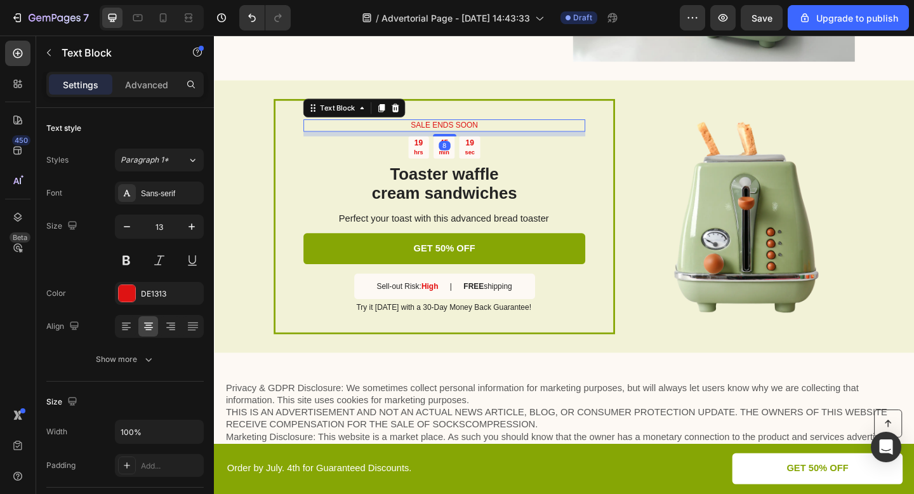
click at [456, 133] on p "SALE ENDS SOON" at bounding box center [464, 133] width 304 height 11
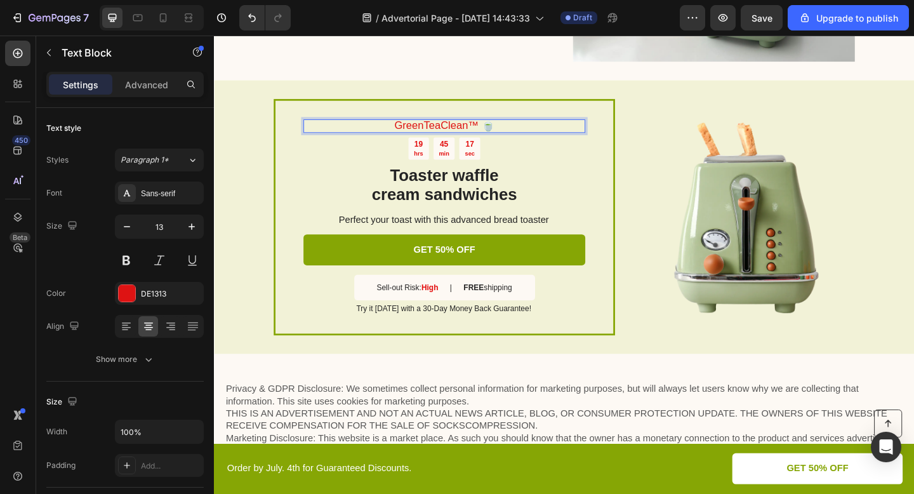
click at [472, 137] on span "GreenTeaClean™ 🍵" at bounding box center [464, 133] width 109 height 13
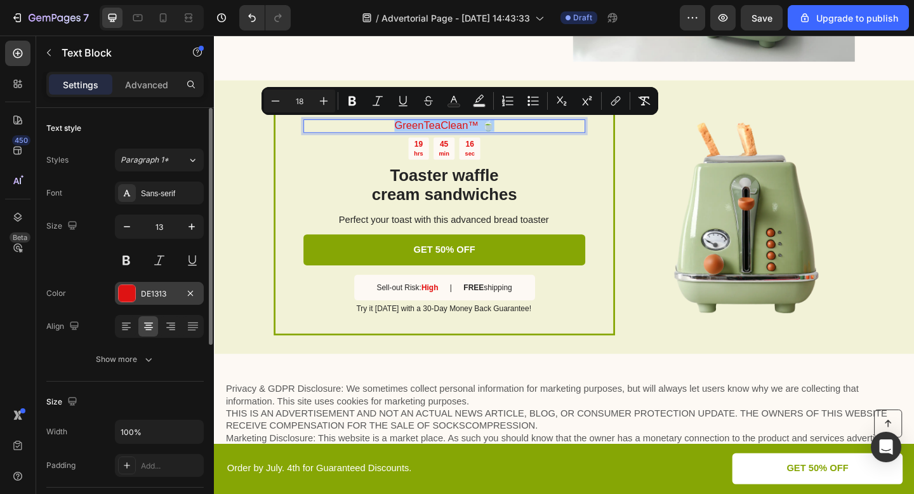
click at [171, 300] on div "DE1313" at bounding box center [159, 293] width 89 height 23
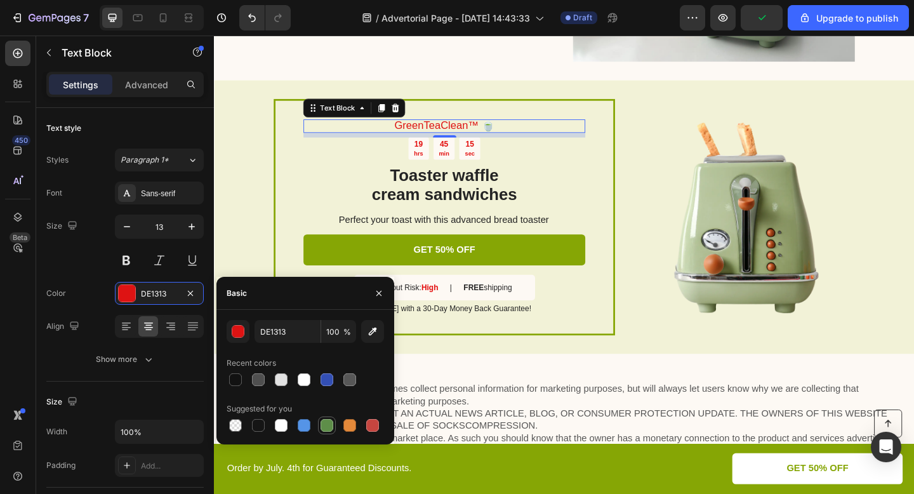
click at [324, 422] on div at bounding box center [326, 425] width 13 height 13
type input "5E8E49"
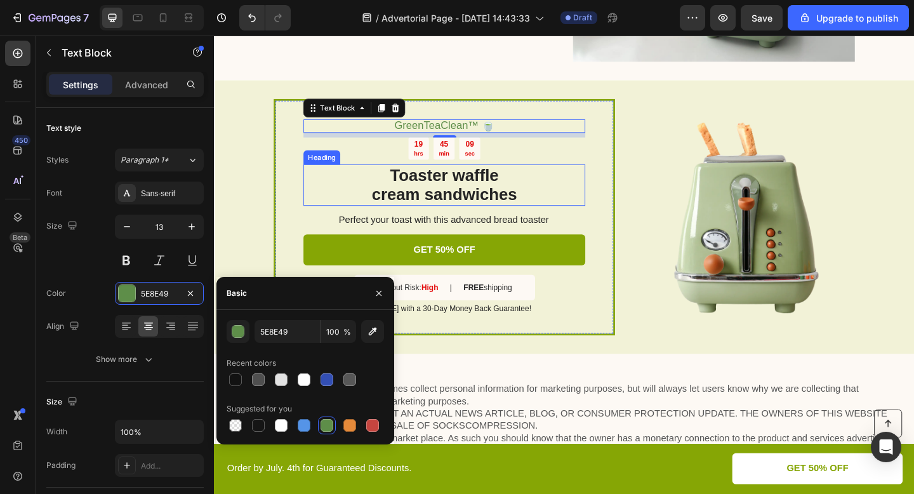
click at [491, 192] on h2 "Toaster waffle cream sandwiches" at bounding box center [464, 198] width 307 height 45
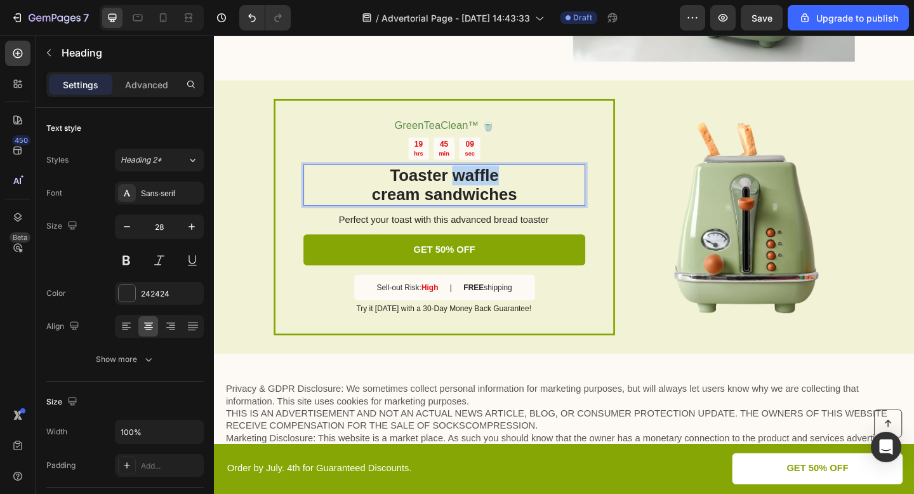
click at [491, 192] on h2 "Toaster waffle cream sandwiches" at bounding box center [464, 198] width 307 height 45
click at [491, 192] on p "Toaster waffle cream sandwiches" at bounding box center [464, 198] width 304 height 43
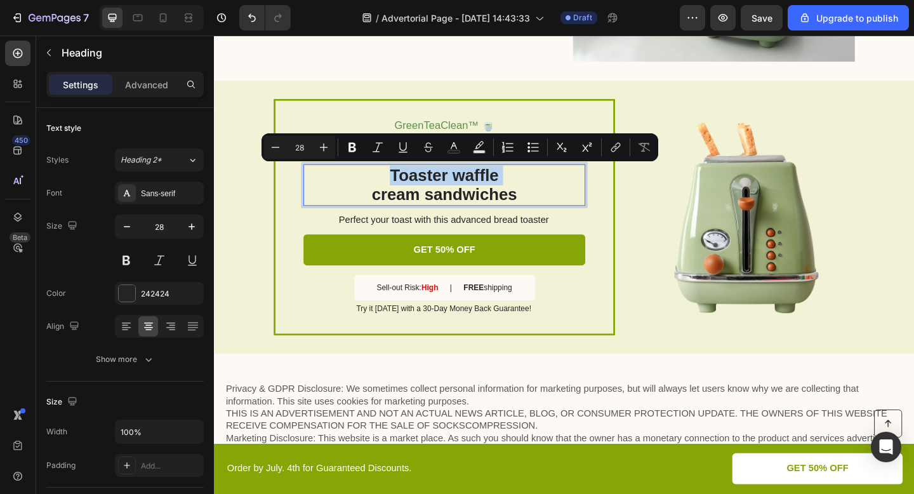
click at [491, 192] on p "Toaster waffle cream sandwiches" at bounding box center [464, 198] width 304 height 43
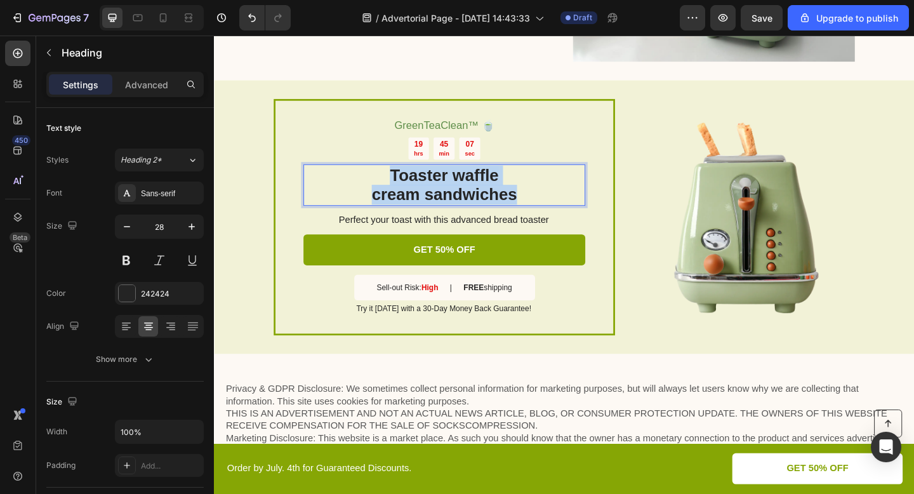
drag, startPoint x: 560, startPoint y: 211, endPoint x: 383, endPoint y: 185, distance: 178.9
click at [383, 185] on p "Toaster waffle cream sandwiches" at bounding box center [464, 198] width 304 height 43
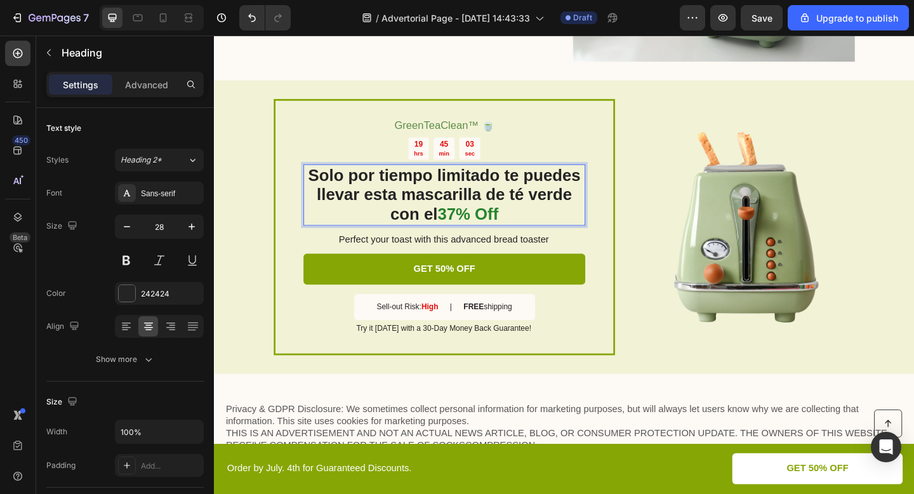
click at [505, 164] on div "19 hrs 45 min 03 sec" at bounding box center [464, 159] width 307 height 24
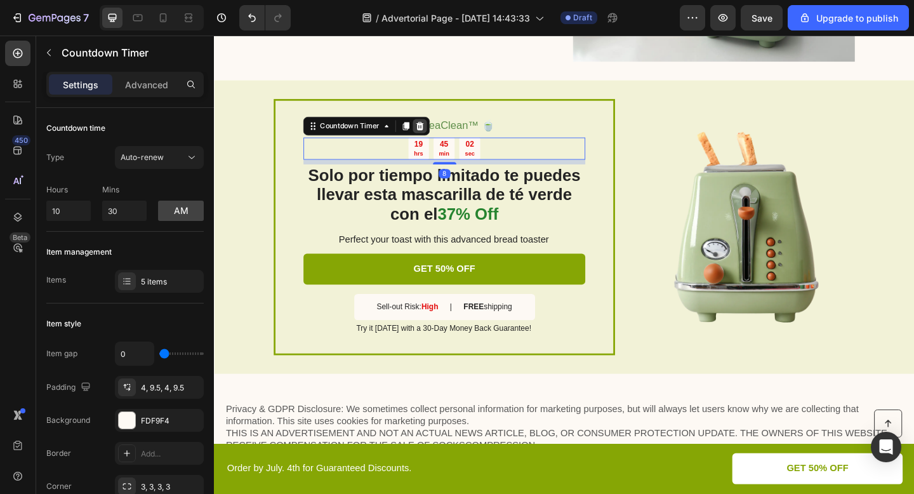
click at [442, 133] on icon at bounding box center [438, 134] width 10 height 10
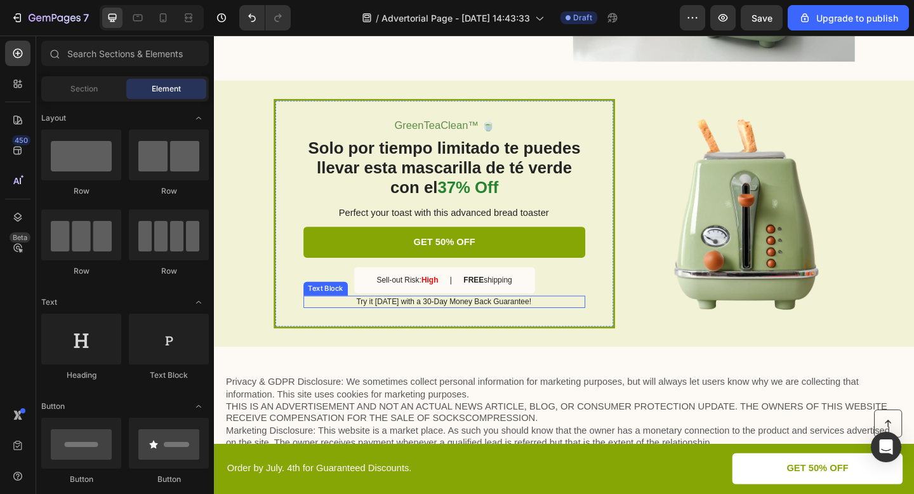
click at [516, 326] on p "Try it today with a 30-Day Money Back Guarantee!" at bounding box center [463, 325] width 305 height 11
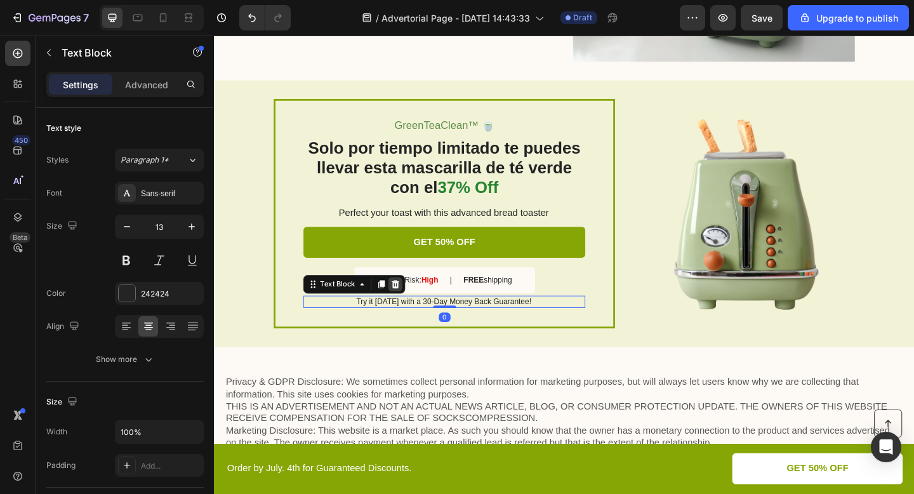
click at [412, 309] on icon at bounding box center [411, 306] width 8 height 9
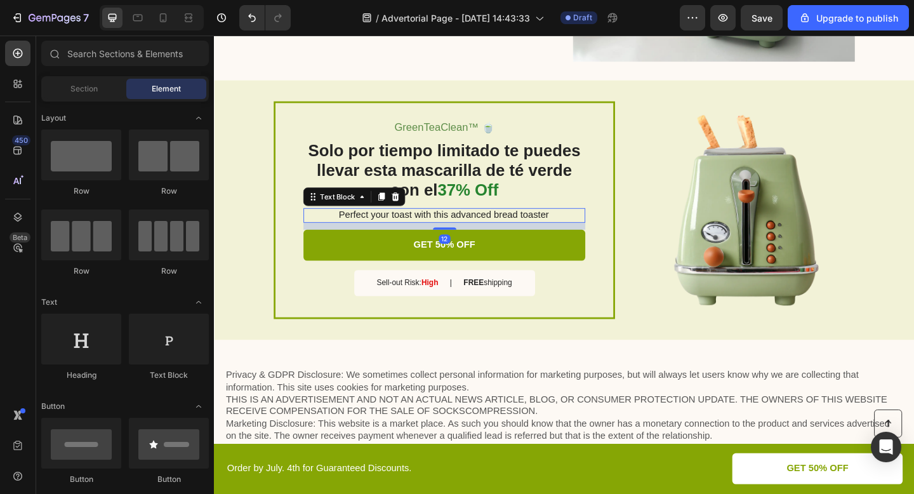
click at [560, 239] on div "Perfect your toast with this advanced bread toaster Text Block 12" at bounding box center [464, 231] width 307 height 16
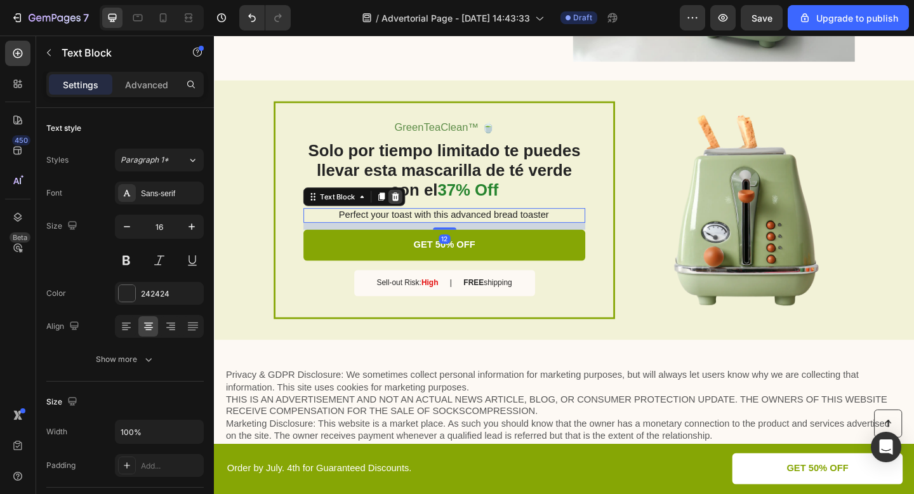
click at [406, 211] on icon at bounding box center [411, 211] width 10 height 10
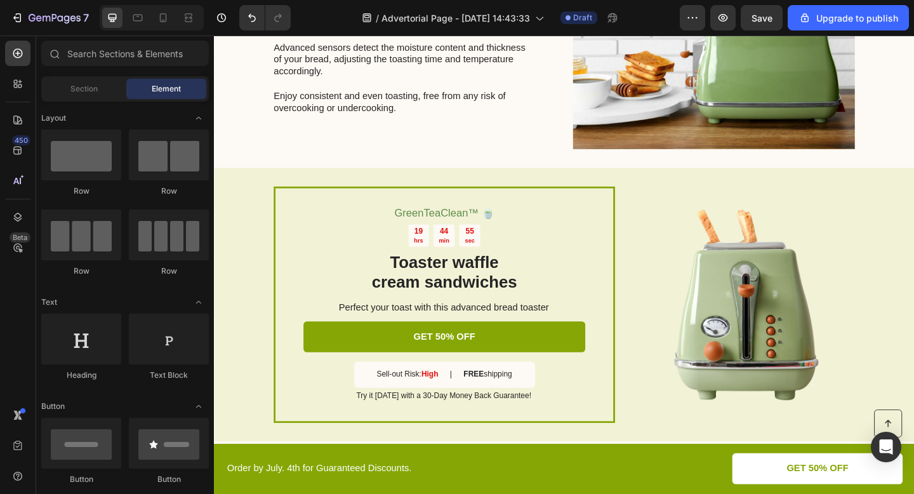
scroll to position [1345, 0]
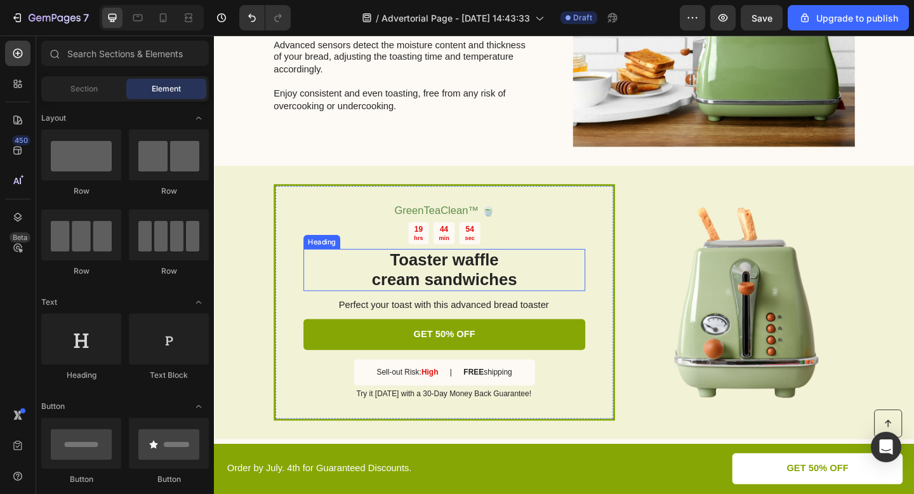
click at [470, 277] on h2 "Toaster waffle cream sandwiches" at bounding box center [464, 290] width 307 height 45
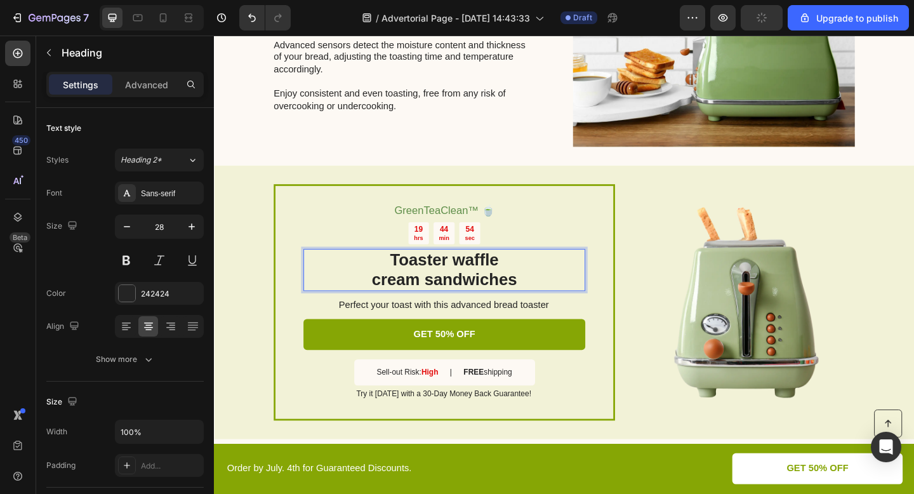
click at [470, 277] on h2 "Toaster waffle cream sandwiches" at bounding box center [464, 290] width 307 height 45
click at [470, 277] on p "Toaster waffle cream sandwiches" at bounding box center [464, 290] width 304 height 43
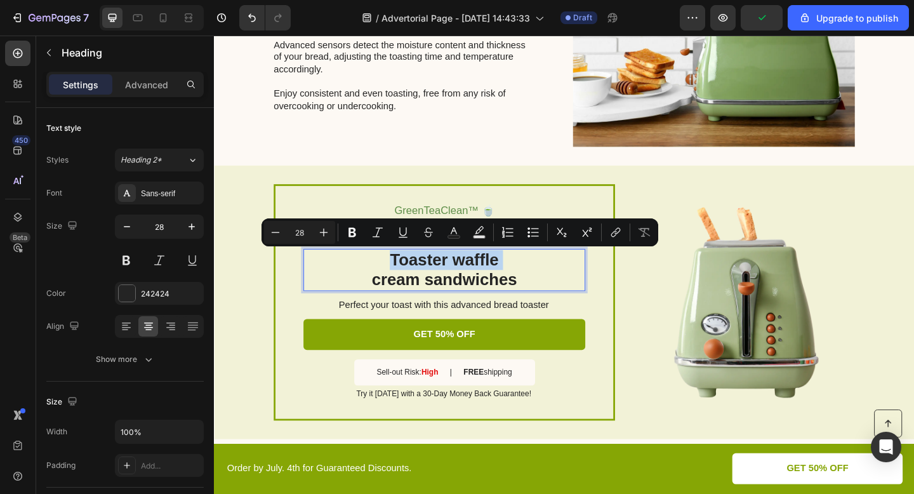
click at [454, 277] on p "Toaster waffle cream sandwiches" at bounding box center [464, 290] width 304 height 43
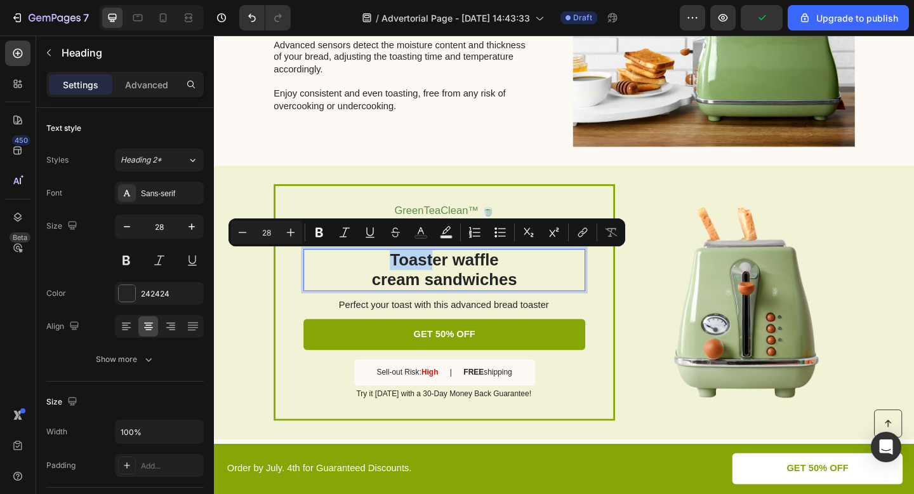
click at [400, 278] on p "Toaster waffle cream sandwiches" at bounding box center [464, 290] width 304 height 43
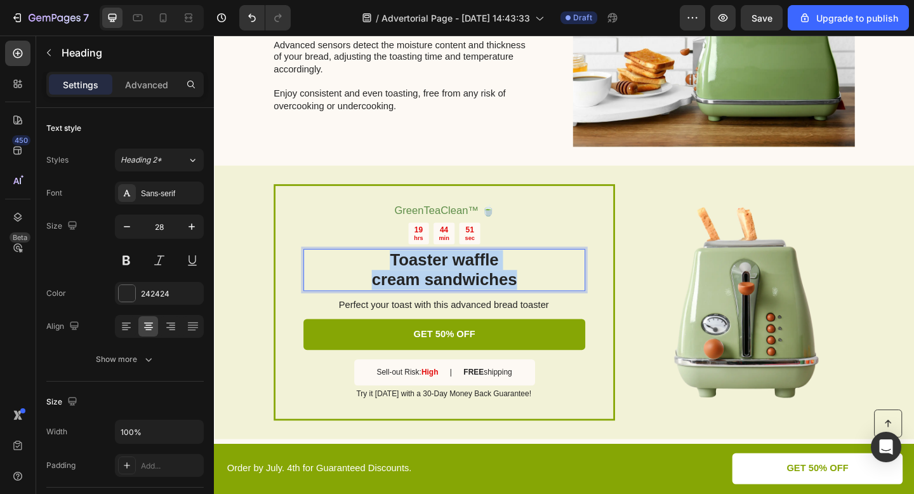
drag, startPoint x: 400, startPoint y: 278, endPoint x: 574, endPoint y: 294, distance: 174.0
click at [574, 294] on p "Toaster waffle cream sandwiches" at bounding box center [464, 290] width 304 height 43
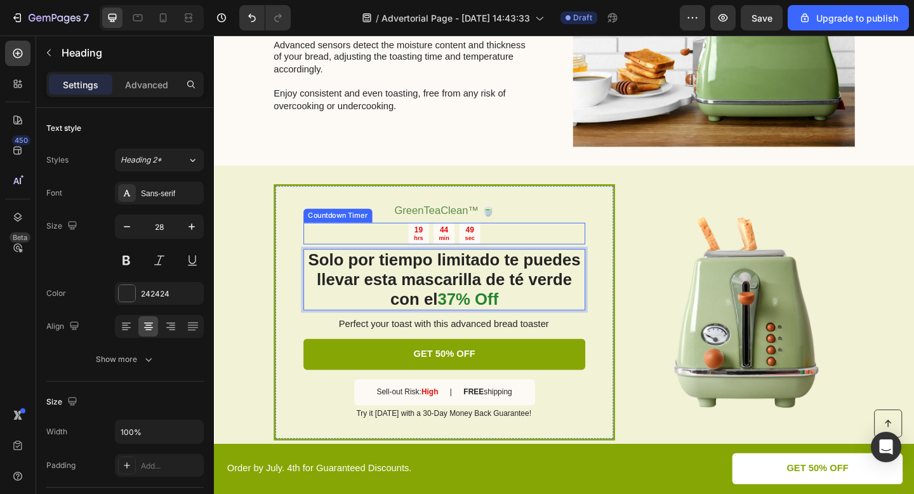
click at [501, 251] on div "49 sec" at bounding box center [491, 251] width 23 height 24
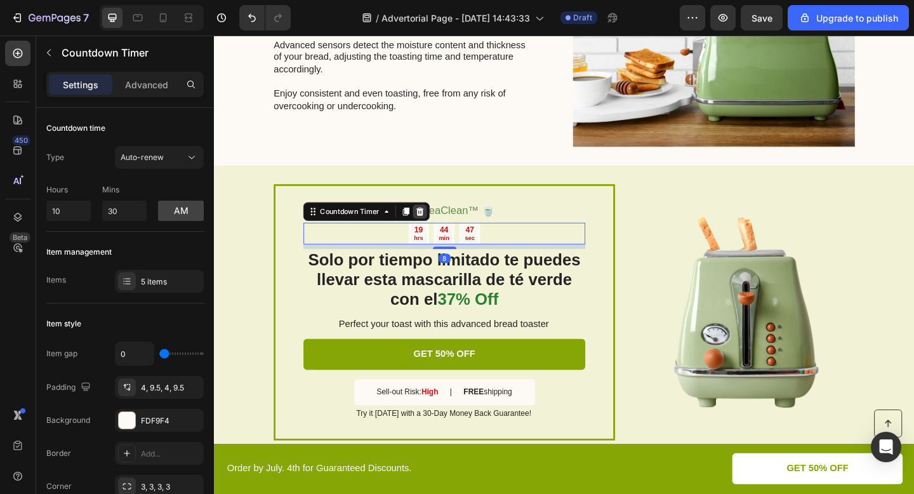
click at [440, 225] on icon at bounding box center [438, 226] width 8 height 9
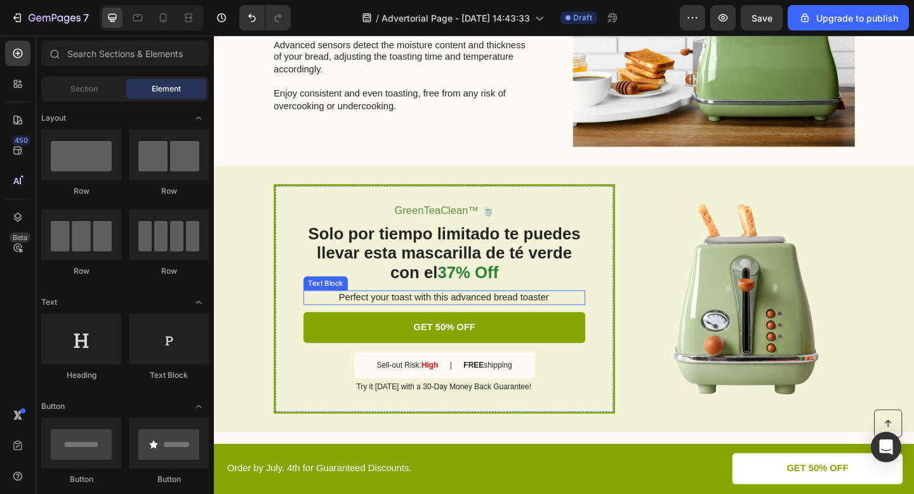
click at [543, 320] on p "Perfect your toast with this advanced bread toaster" at bounding box center [463, 320] width 305 height 13
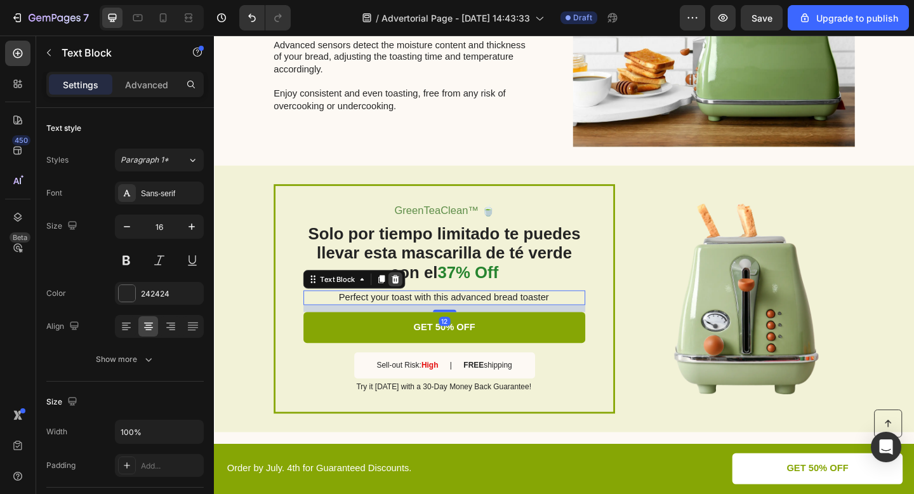
click at [406, 296] on icon at bounding box center [411, 301] width 10 height 10
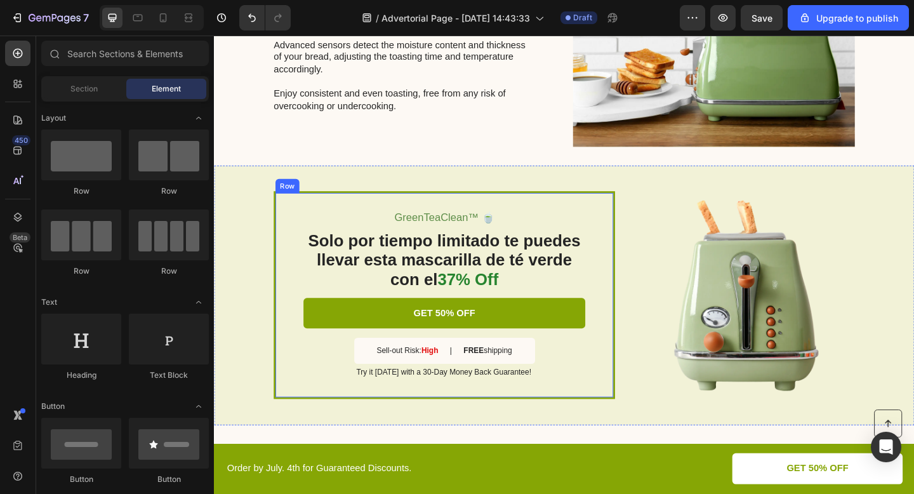
click at [534, 400] on p "Try it today with a 30-Day Money Back Guarantee!" at bounding box center [463, 402] width 305 height 11
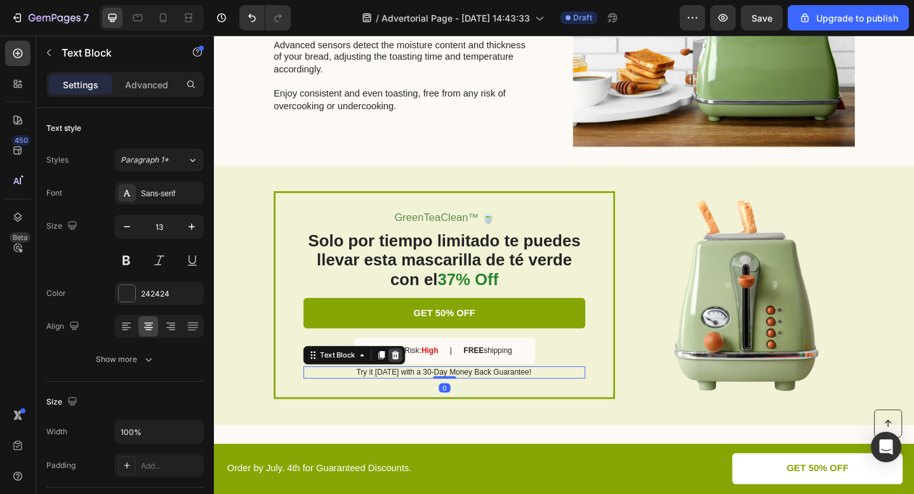
click at [413, 383] on icon at bounding box center [411, 383] width 8 height 9
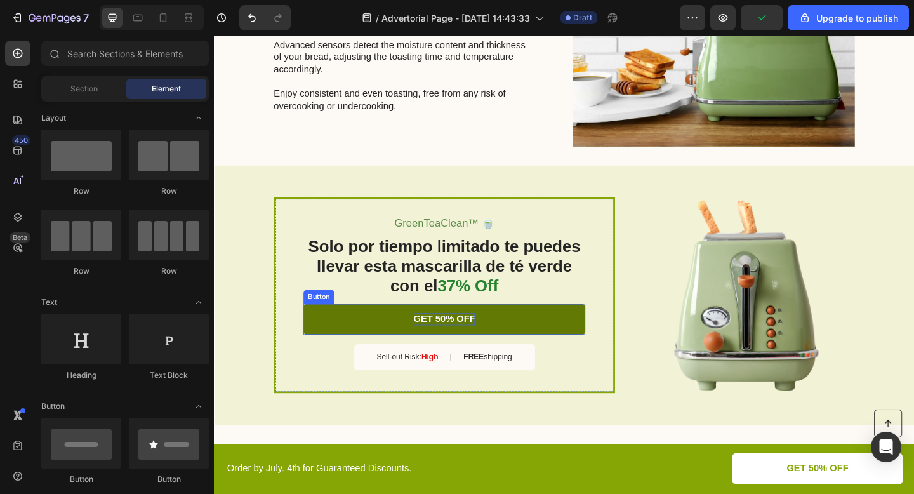
click at [464, 340] on p "GET 50% OFF" at bounding box center [464, 344] width 67 height 13
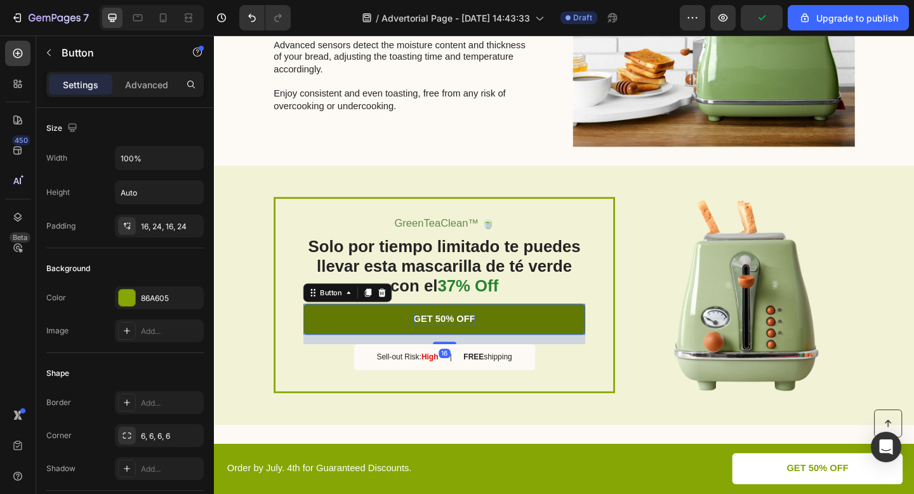
click at [464, 340] on p "GET 50% OFF" at bounding box center [464, 344] width 67 height 13
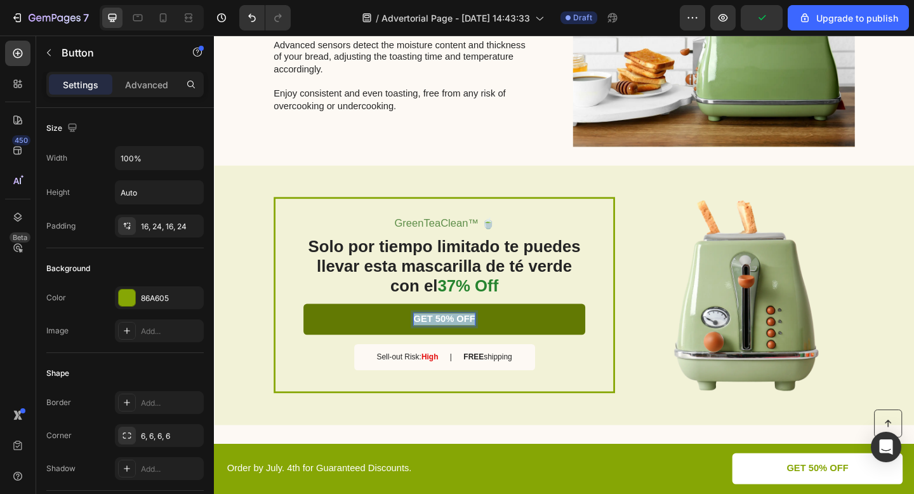
click at [464, 340] on p "GET 50% OFF" at bounding box center [464, 344] width 67 height 13
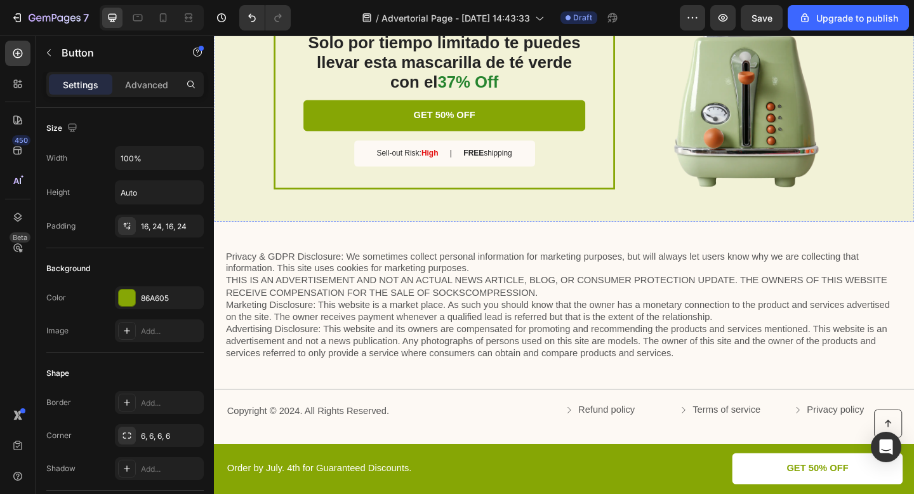
scroll to position [2635, 0]
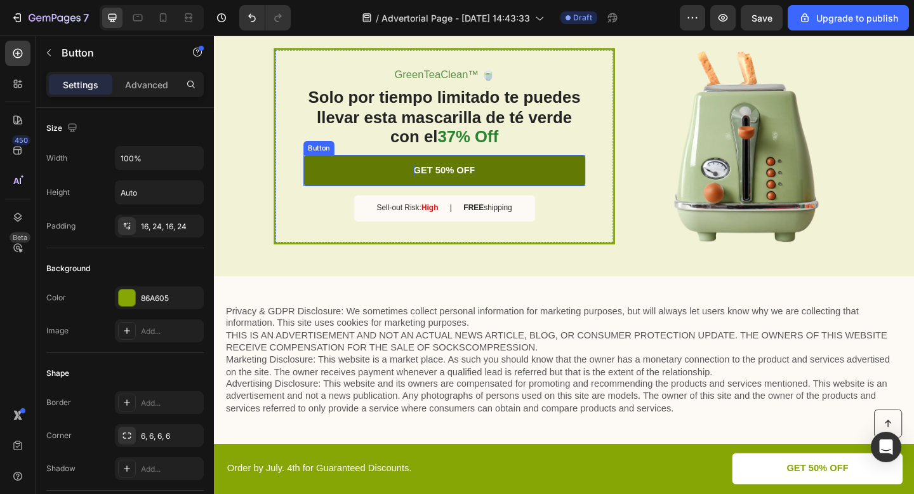
click at [466, 182] on p "GET 50% OFF" at bounding box center [464, 182] width 67 height 13
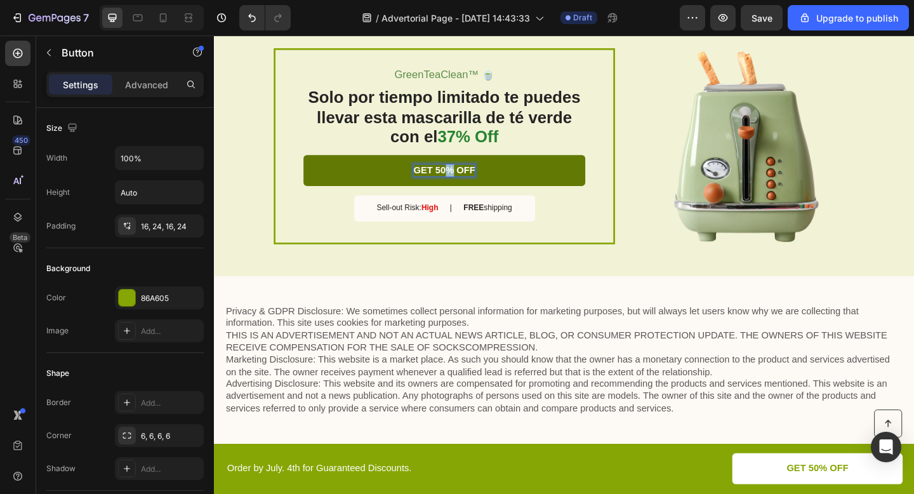
click at [466, 182] on p "GET 50% OFF" at bounding box center [464, 182] width 67 height 13
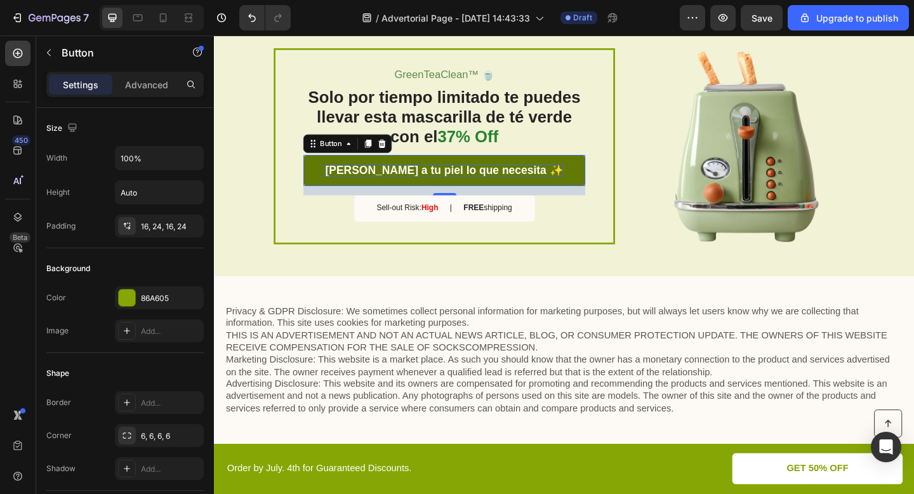
click at [598, 177] on link "[PERSON_NAME] a tu piel lo que necesita ✨" at bounding box center [464, 183] width 307 height 34
click at [334, 179] on link "[PERSON_NAME] a tu piel lo que necesita ✨" at bounding box center [464, 183] width 307 height 34
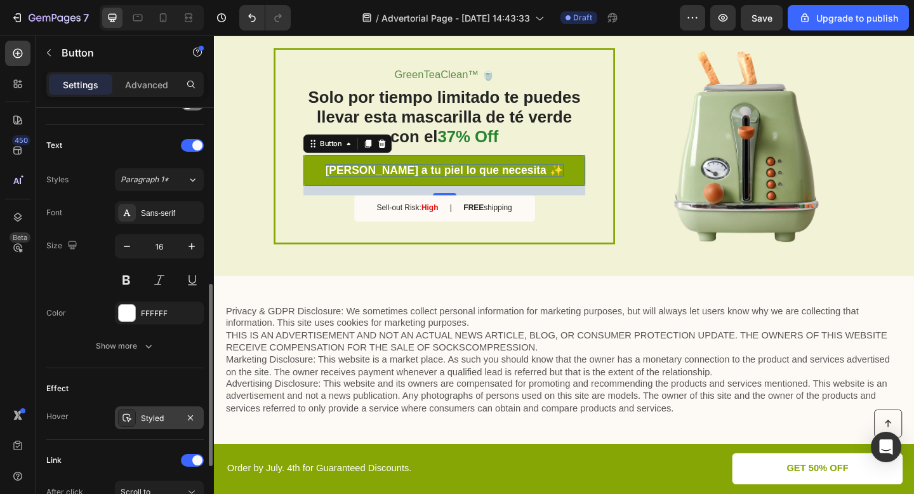
scroll to position [387, 0]
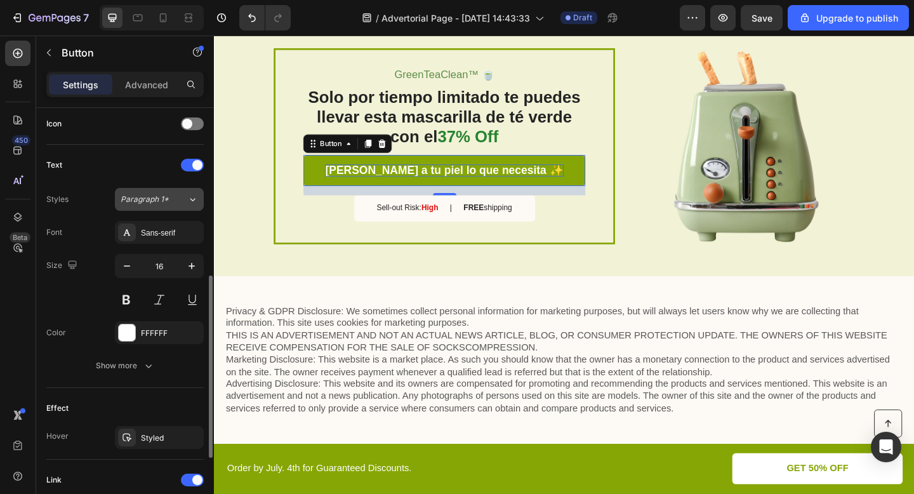
click at [168, 203] on span "Paragraph 1*" at bounding box center [145, 199] width 48 height 11
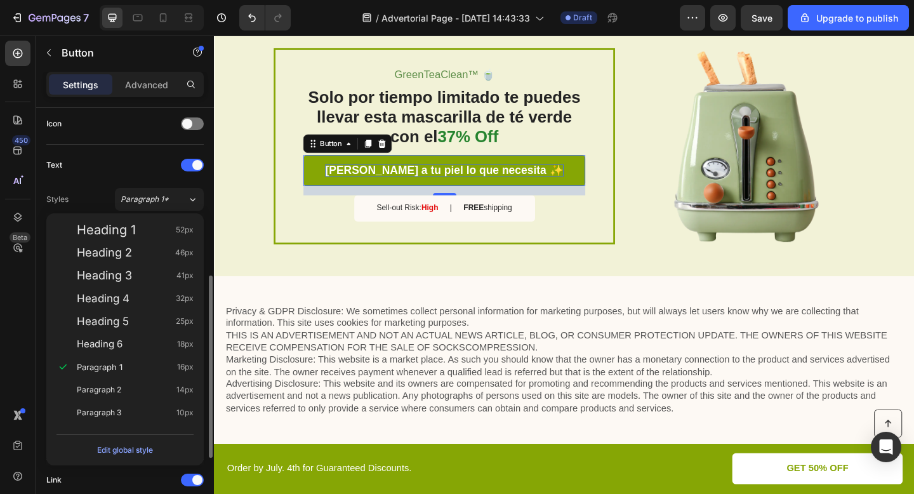
click at [136, 171] on div "Text" at bounding box center [124, 165] width 157 height 20
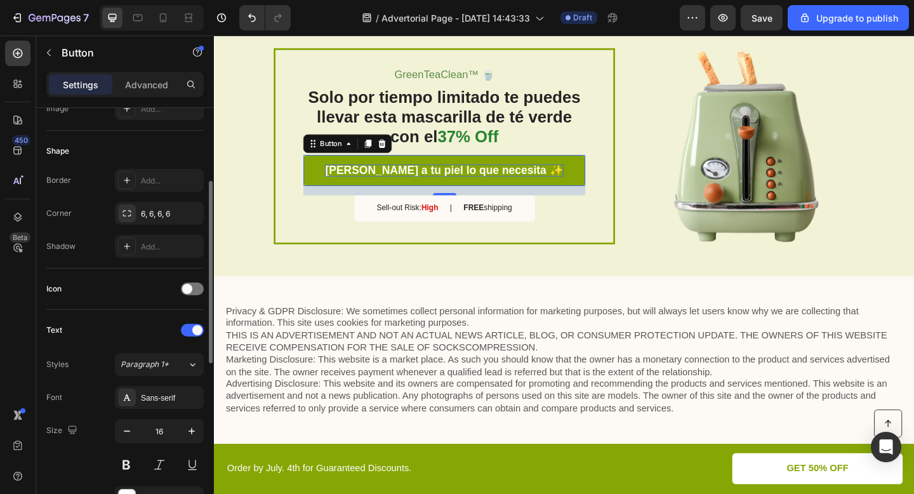
scroll to position [206, 0]
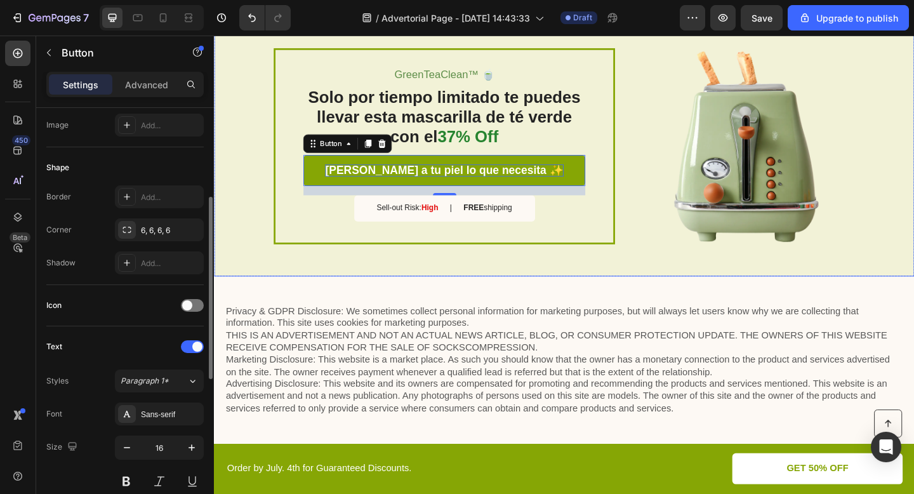
click at [256, 166] on div "GreenTeaClean™ 🍵 Text Block Solo por tiempo limitado te puedes llevar esta masc…" at bounding box center [595, 156] width 762 height 282
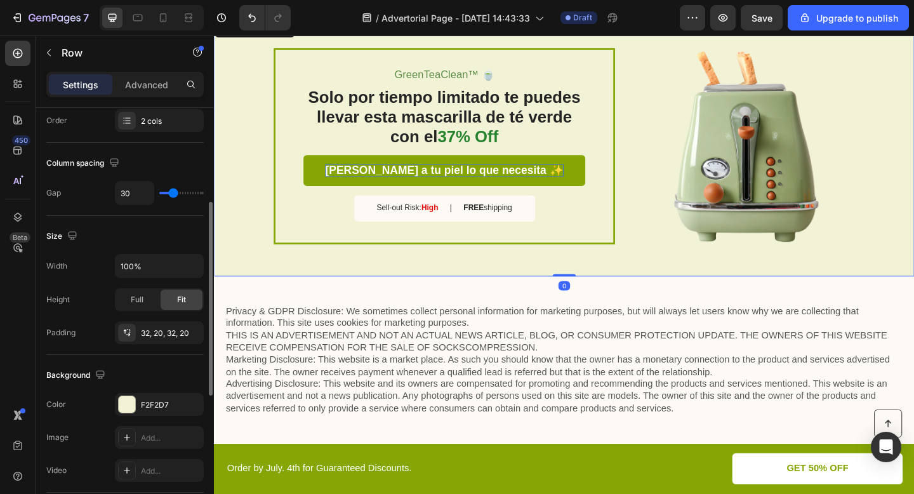
scroll to position [0, 0]
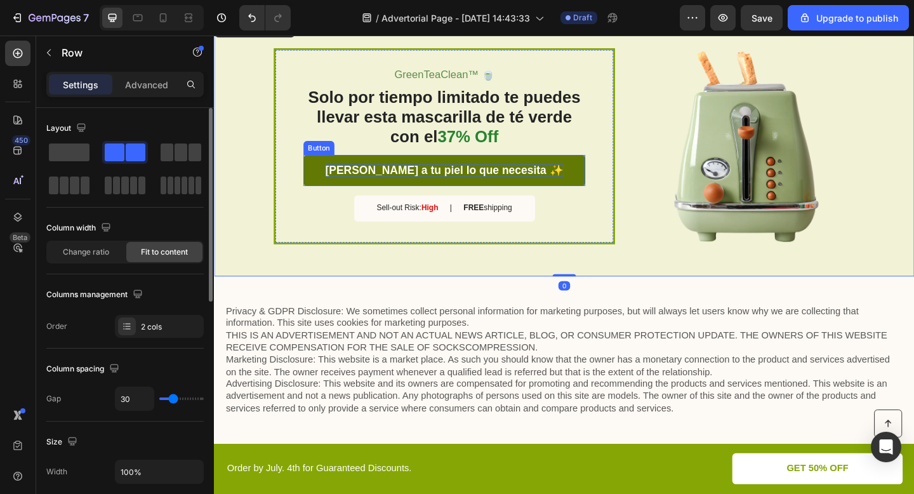
click at [318, 183] on link "[PERSON_NAME] a tu piel lo que necesita ✨" at bounding box center [464, 183] width 307 height 34
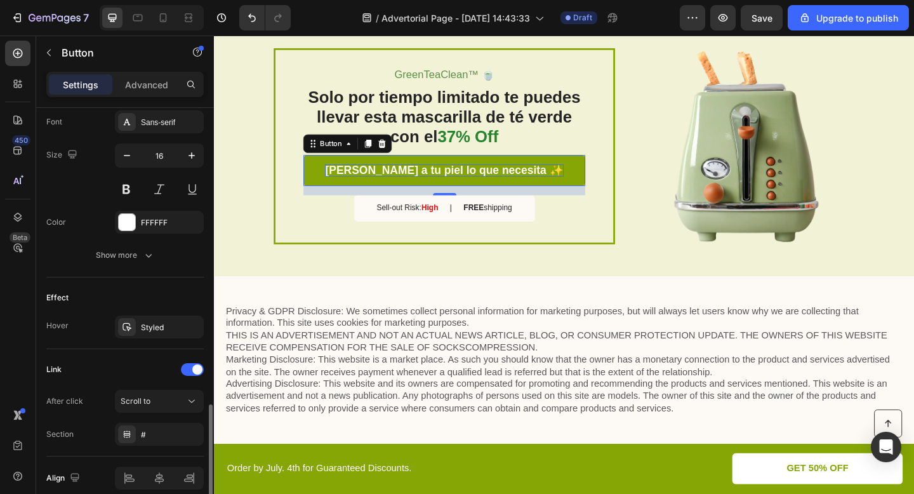
scroll to position [554, 0]
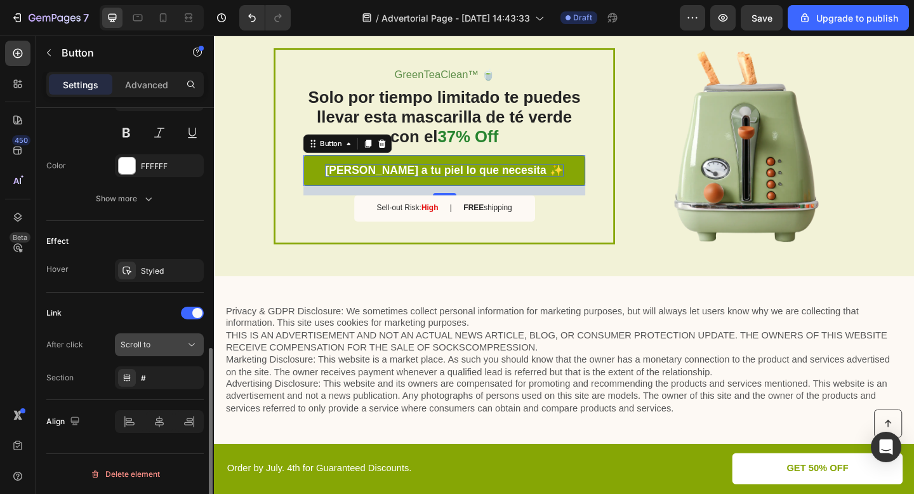
click at [165, 347] on div "Scroll to" at bounding box center [153, 344] width 65 height 11
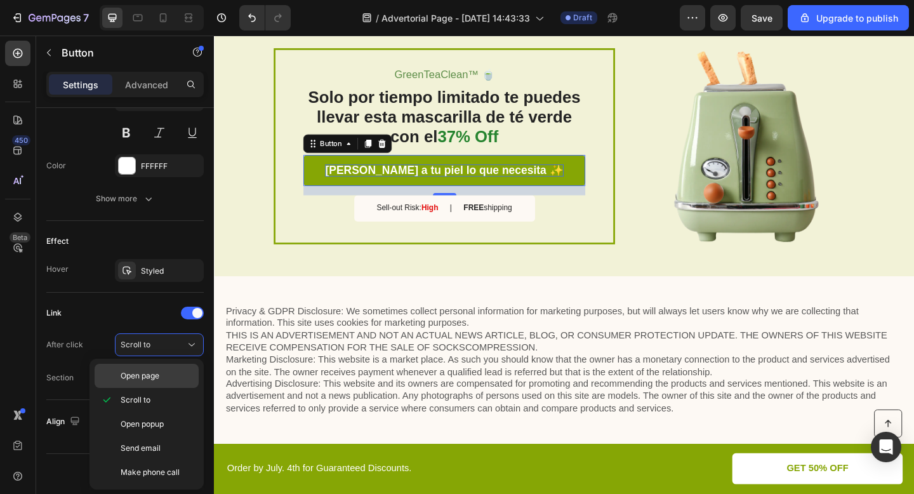
click at [155, 365] on div "Open page" at bounding box center [147, 376] width 104 height 24
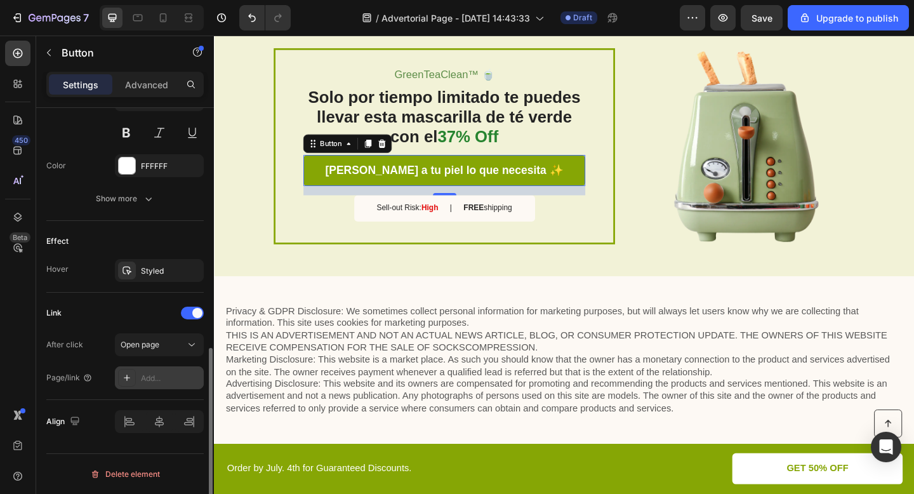
click at [161, 381] on div "Add..." at bounding box center [171, 378] width 60 height 11
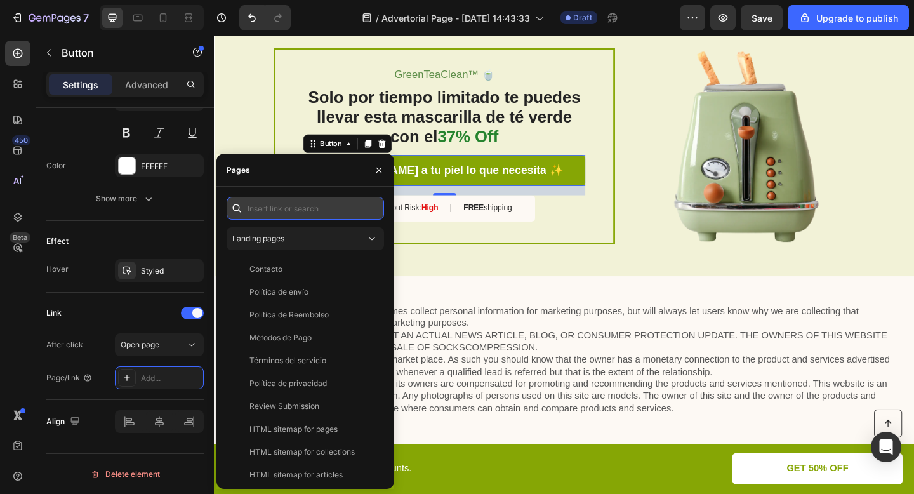
click at [288, 203] on input "text" at bounding box center [305, 208] width 157 height 23
paste input "[URL][DOMAIN_NAME][PERSON_NAME]"
type input "[URL][DOMAIN_NAME][PERSON_NAME]"
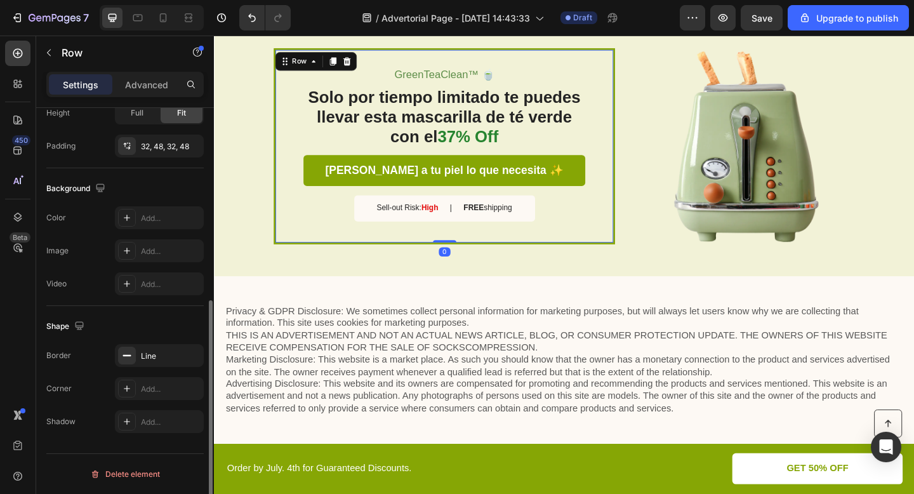
click at [616, 260] on div "GreenTeaClean™ 🍵 Text Block Solo por tiempo limitado te puedes llevar esta masc…" at bounding box center [464, 156] width 371 height 213
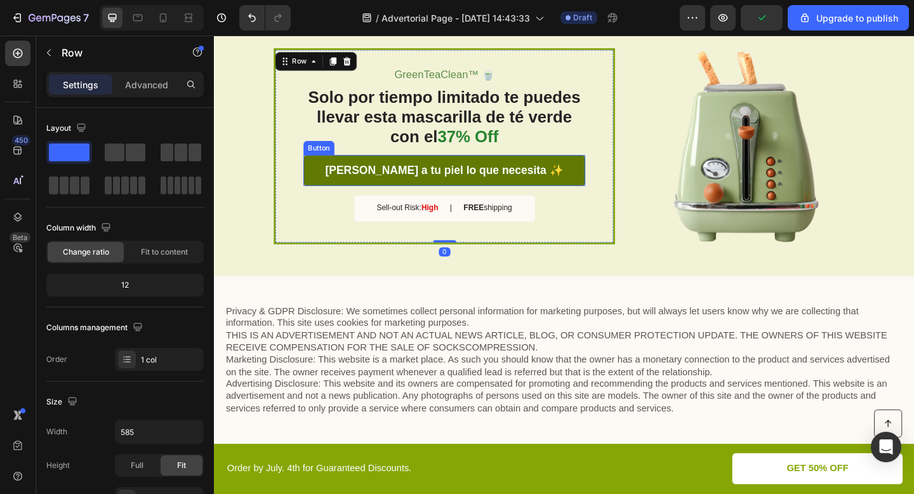
click at [330, 174] on button "[PERSON_NAME] a tu piel lo que necesita ✨" at bounding box center [464, 183] width 307 height 34
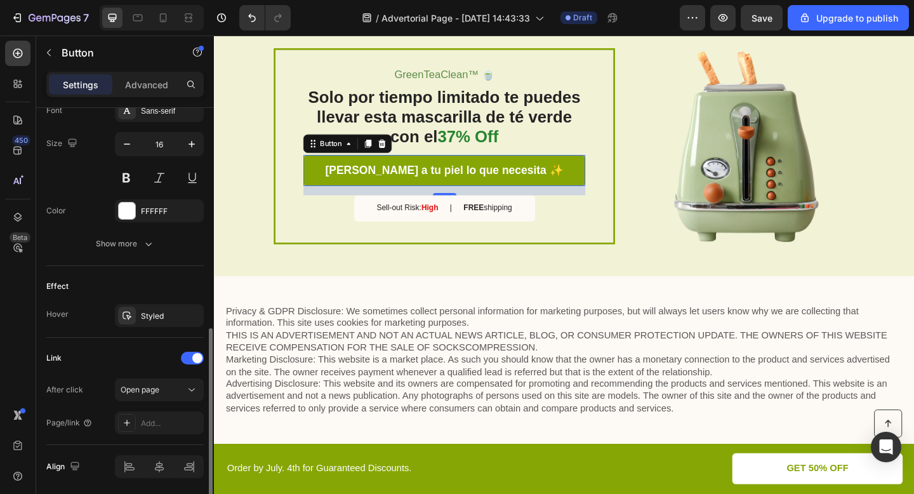
scroll to position [554, 0]
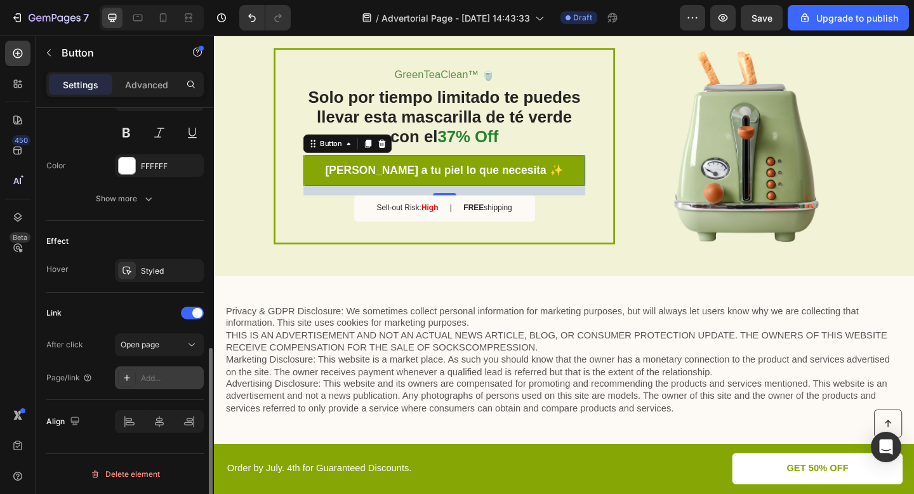
click at [152, 373] on div "Add..." at bounding box center [171, 378] width 60 height 11
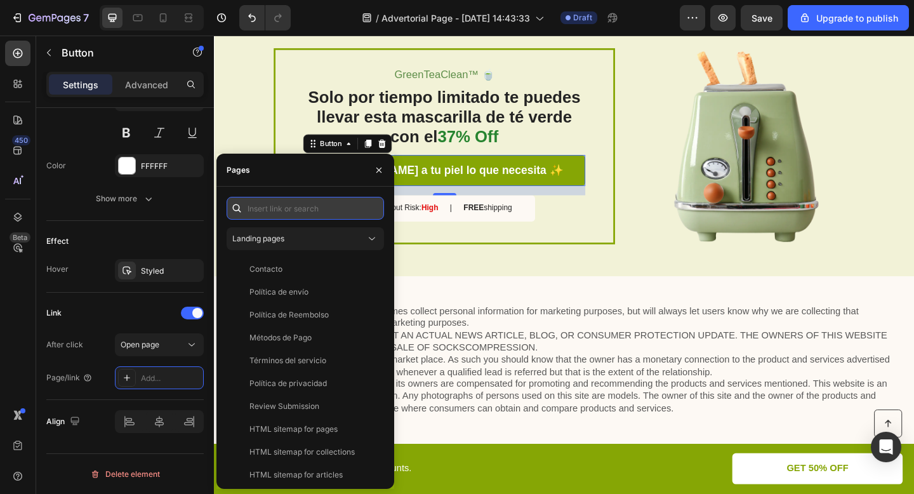
click at [268, 209] on input "text" at bounding box center [305, 208] width 157 height 23
paste input "[URL][DOMAIN_NAME][PERSON_NAME]"
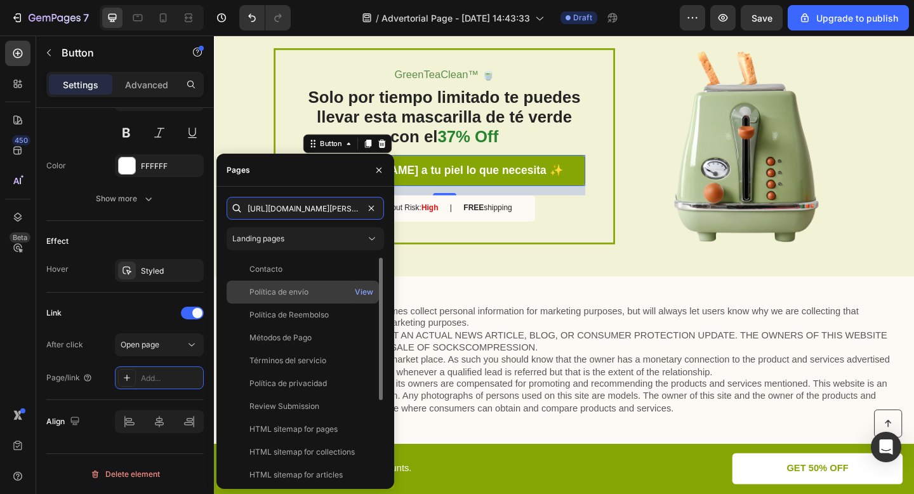
scroll to position [0, 127]
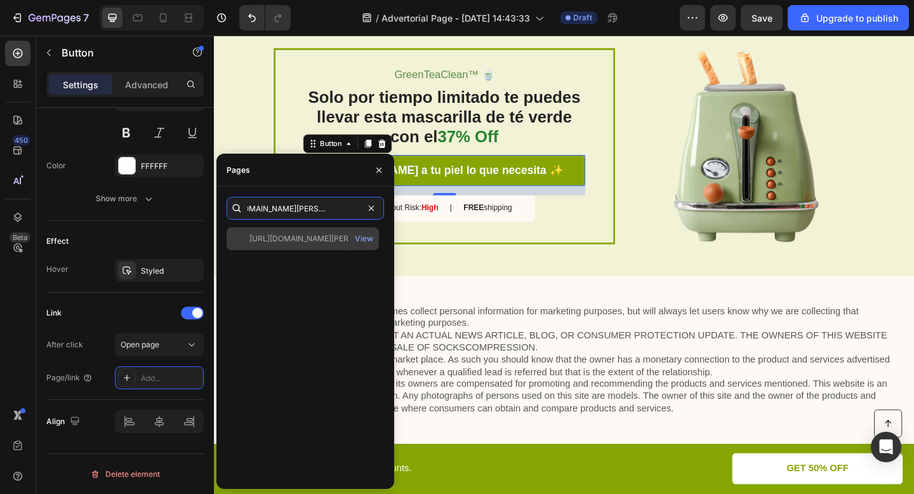
type input "[URL][DOMAIN_NAME][PERSON_NAME]"
click at [297, 238] on div "[URL][DOMAIN_NAME][PERSON_NAME]" at bounding box center [310, 238] width 122 height 11
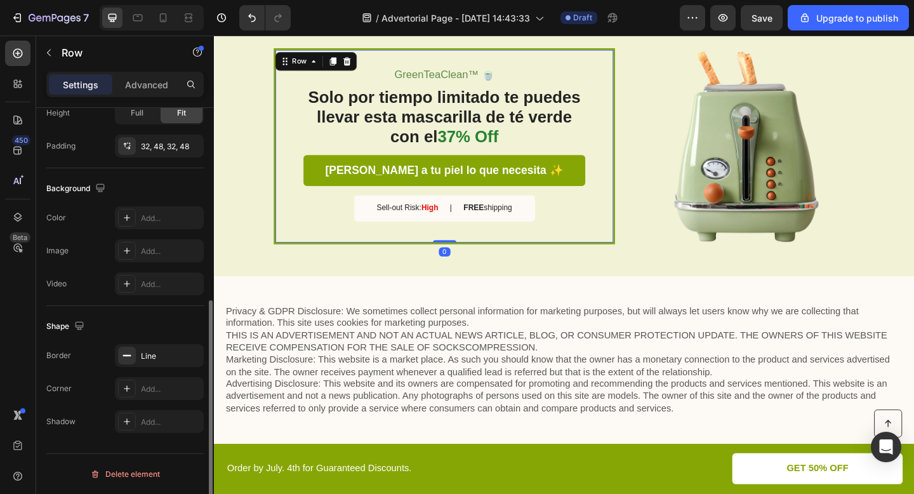
click at [468, 261] on div "GreenTeaClean™ 🍵 Text Block Solo por tiempo limitado te puedes llevar esta masc…" at bounding box center [464, 156] width 371 height 213
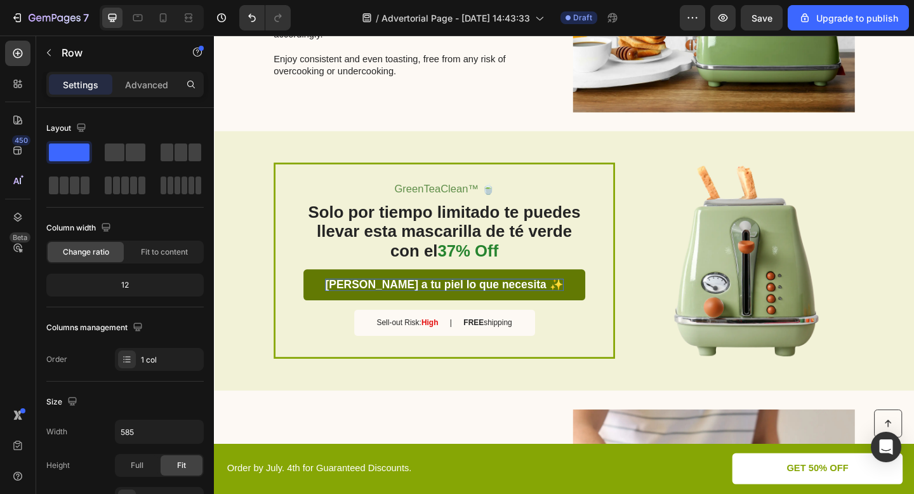
scroll to position [1409, 0]
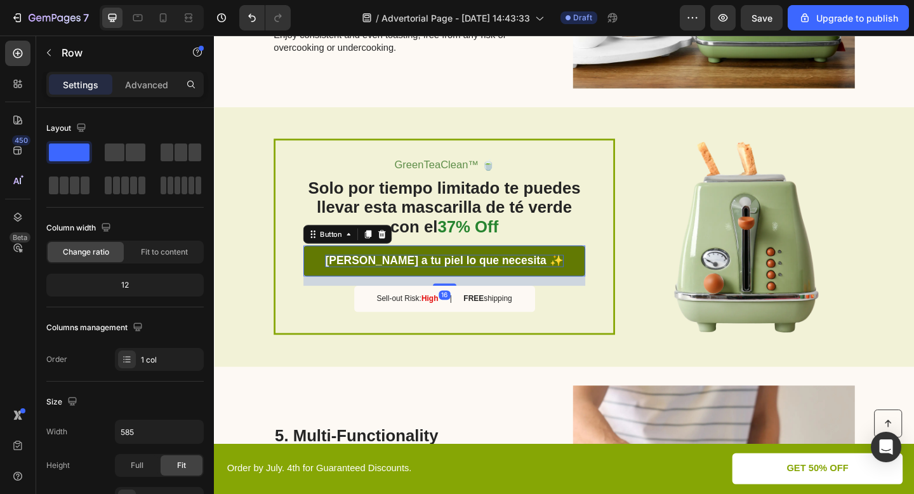
click at [333, 278] on link "[PERSON_NAME] a tu piel lo que necesita ✨" at bounding box center [464, 281] width 307 height 34
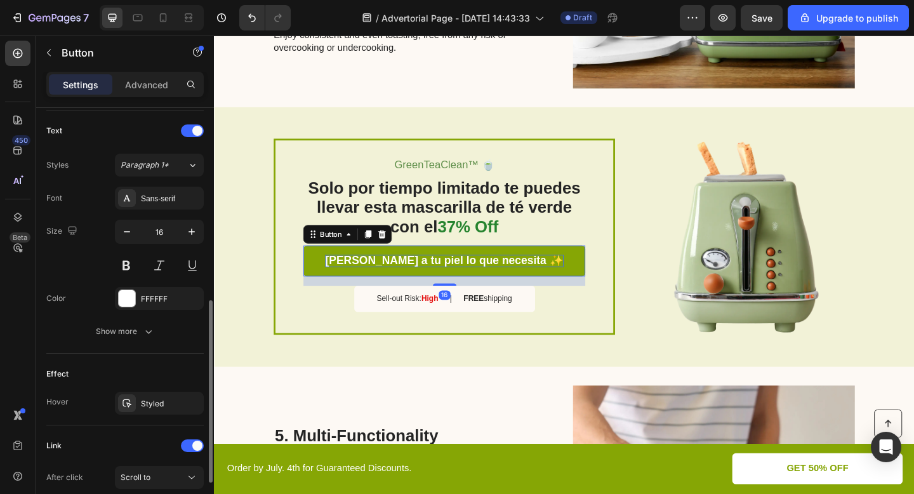
scroll to position [554, 0]
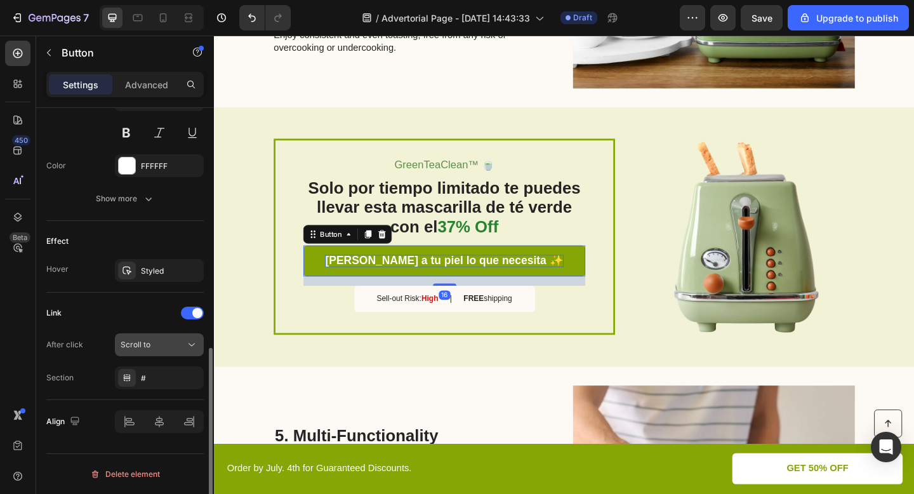
click at [149, 351] on button "Scroll to" at bounding box center [159, 344] width 89 height 23
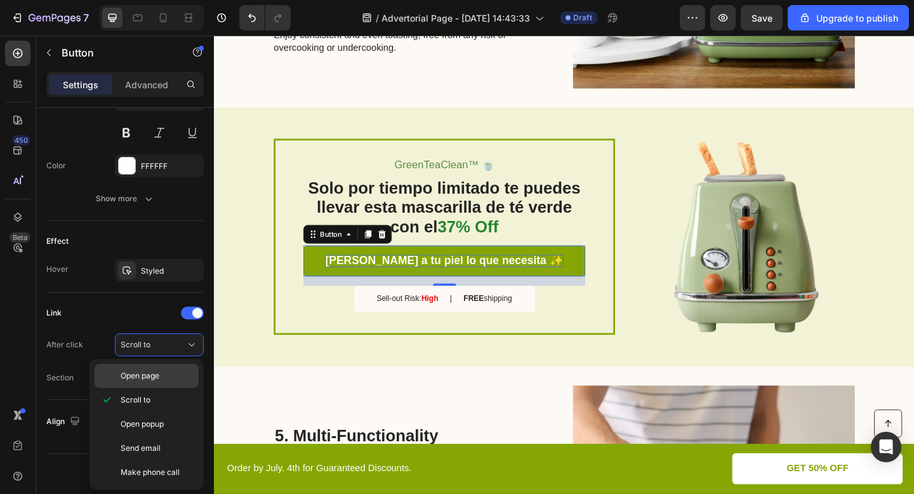
click at [158, 376] on span "Open page" at bounding box center [140, 375] width 39 height 11
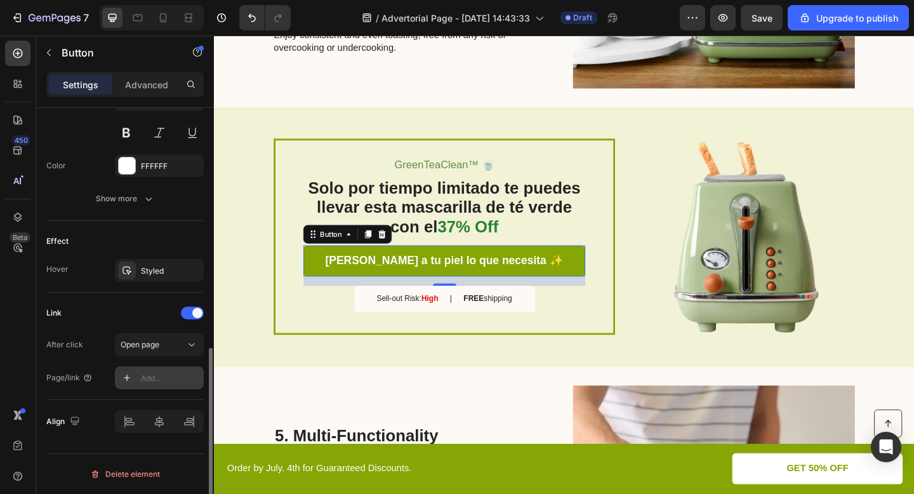
click at [176, 374] on div "Add..." at bounding box center [171, 378] width 60 height 11
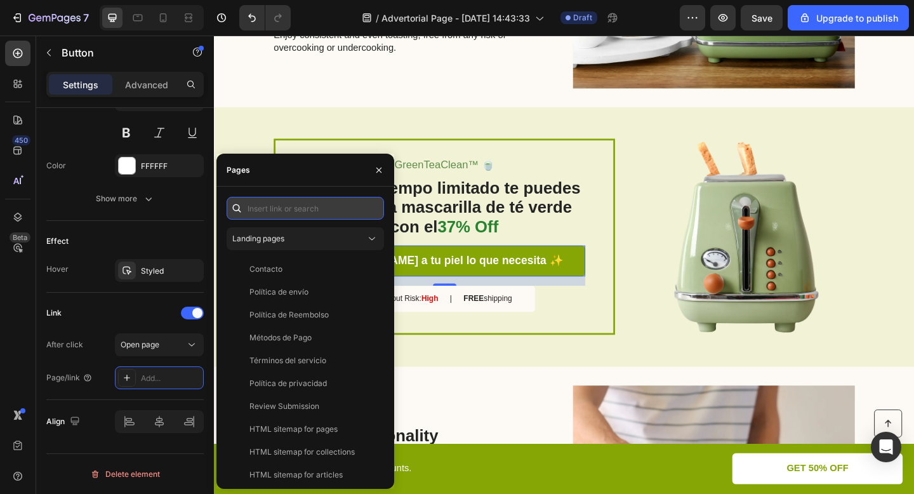
click at [267, 204] on input "text" at bounding box center [305, 208] width 157 height 23
paste input "[URL][DOMAIN_NAME][PERSON_NAME]"
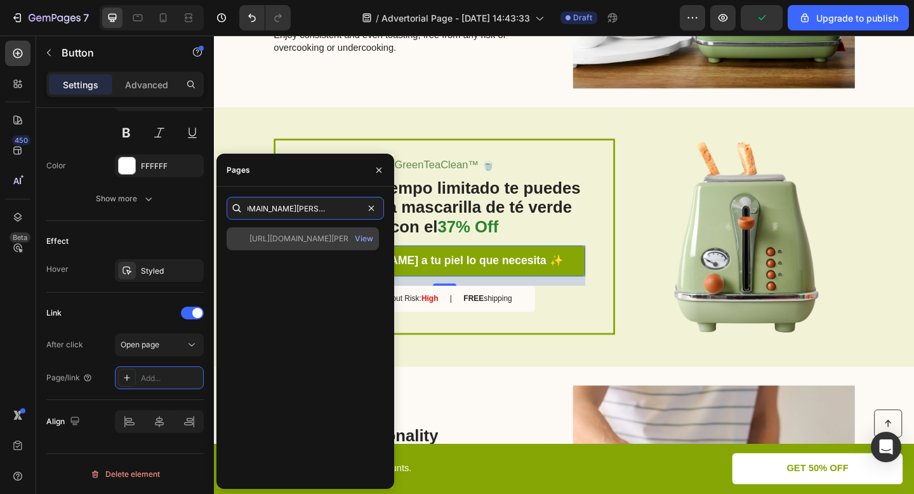
type input "[URL][DOMAIN_NAME][PERSON_NAME]"
click at [307, 236] on div "[URL][DOMAIN_NAME][PERSON_NAME]" at bounding box center [310, 238] width 122 height 11
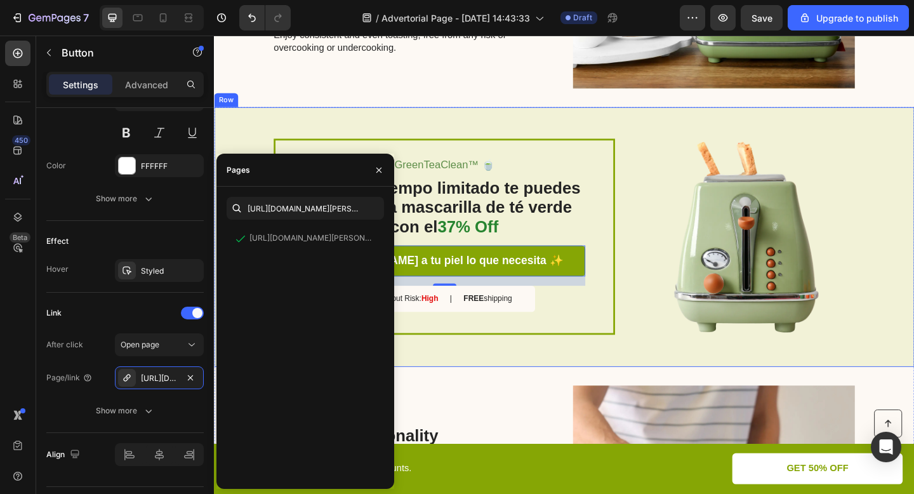
click at [475, 376] on div "GreenTeaClean™ 🍵 Text Block Solo por tiempo limitado te puedes llevar esta masc…" at bounding box center [595, 255] width 762 height 282
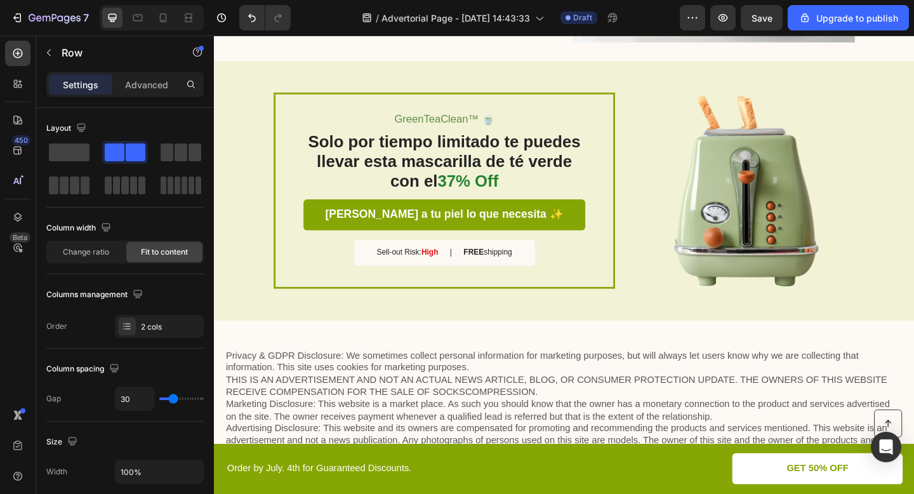
scroll to position [2601, 0]
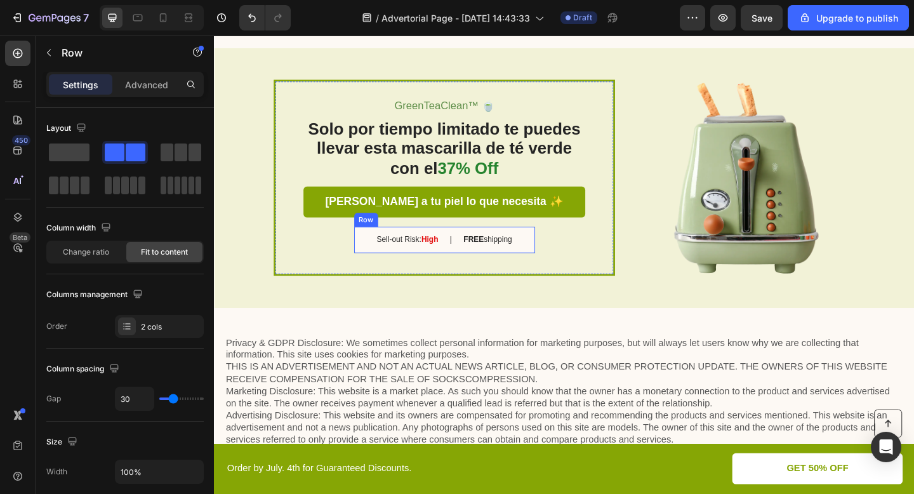
click at [414, 253] on p "Sell-out Risk: High" at bounding box center [424, 258] width 67 height 11
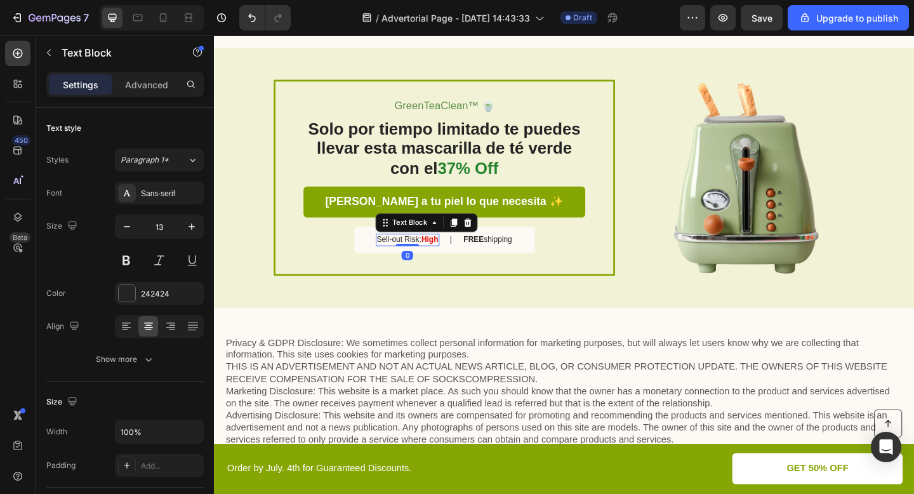
click at [414, 253] on p "Sell-out Risk: High" at bounding box center [424, 258] width 67 height 11
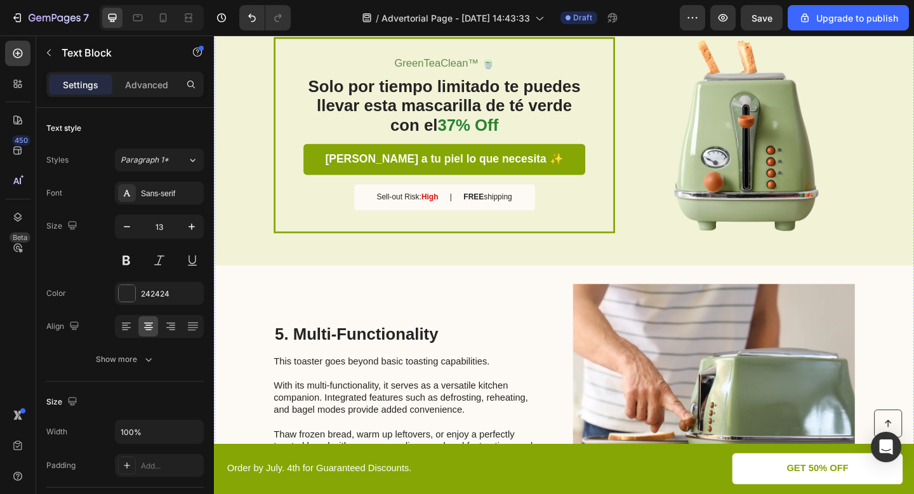
scroll to position [1517, 0]
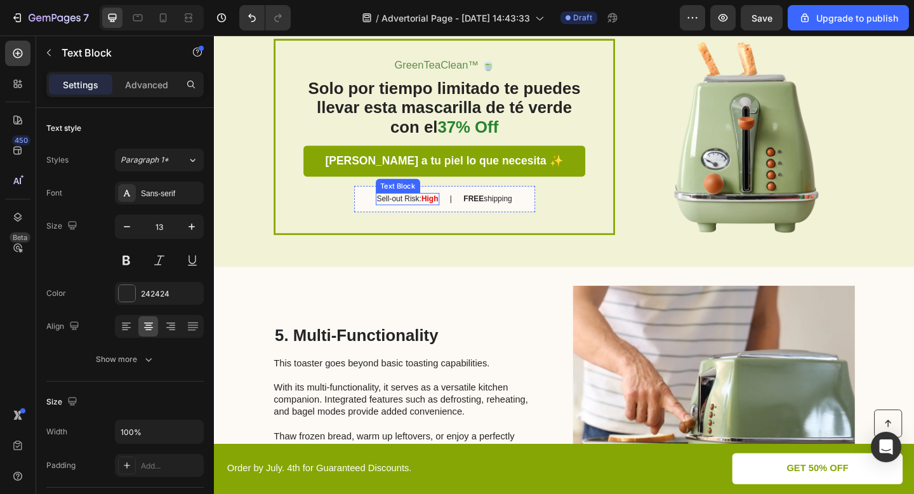
click at [444, 209] on strong "High" at bounding box center [448, 213] width 18 height 10
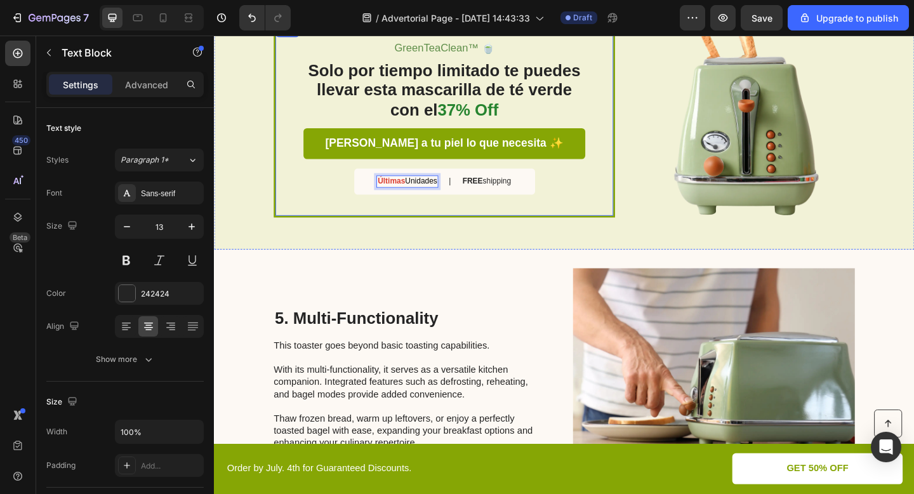
scroll to position [1558, 0]
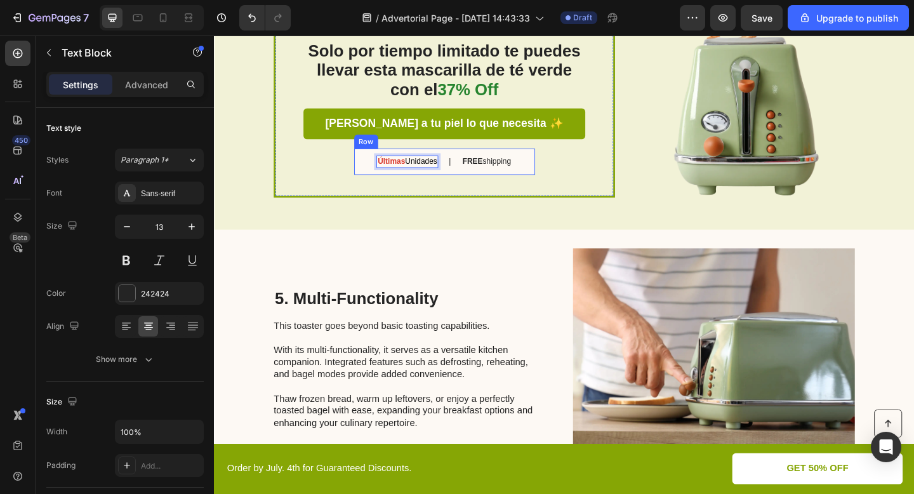
click at [518, 171] on p "FREE shipping" at bounding box center [510, 173] width 53 height 11
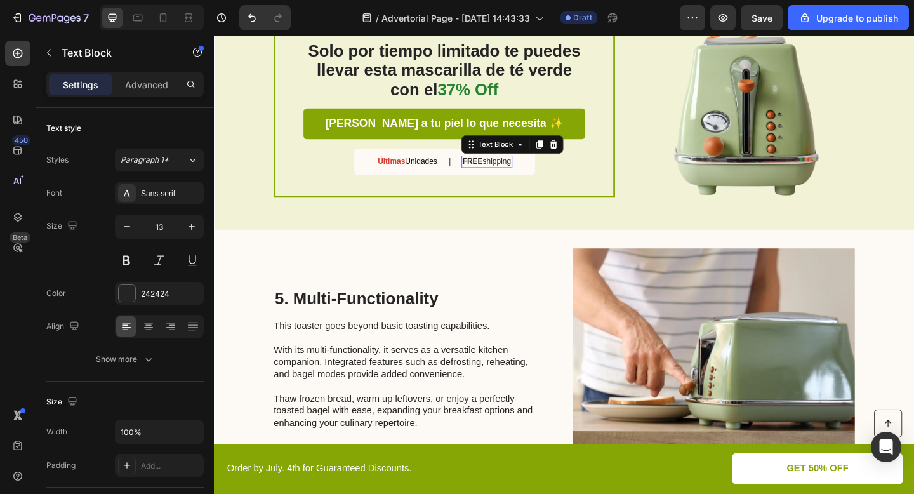
click at [518, 171] on p "FREE shipping" at bounding box center [510, 173] width 53 height 11
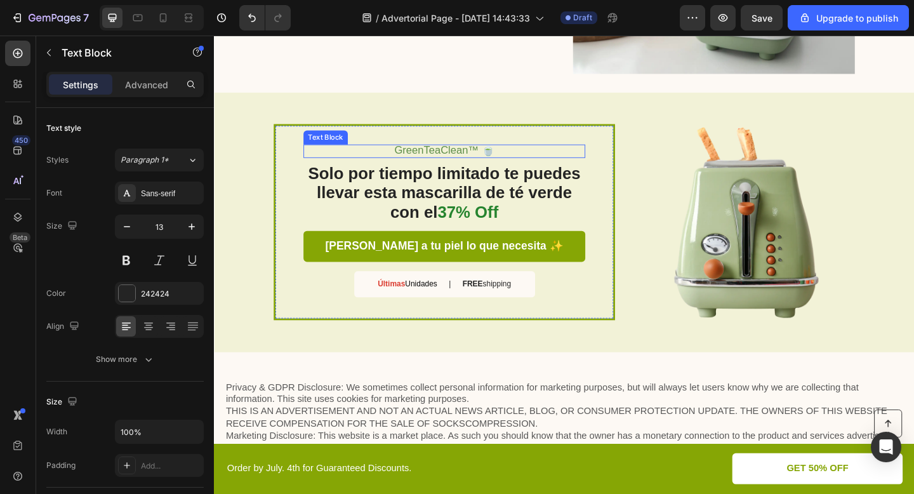
scroll to position [2566, 0]
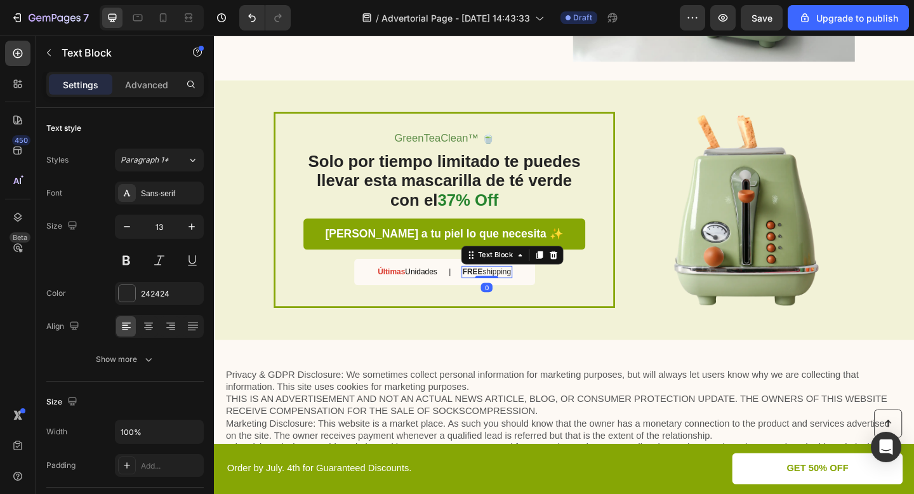
click at [515, 298] on div "FREE shipping Text Block 0" at bounding box center [510, 292] width 55 height 13
click at [515, 298] on div at bounding box center [510, 298] width 25 height 3
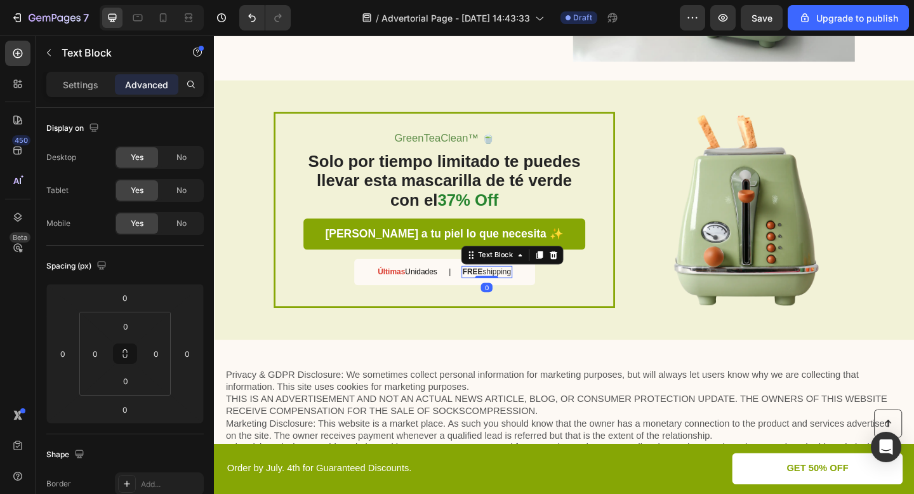
click at [515, 298] on div at bounding box center [510, 298] width 25 height 3
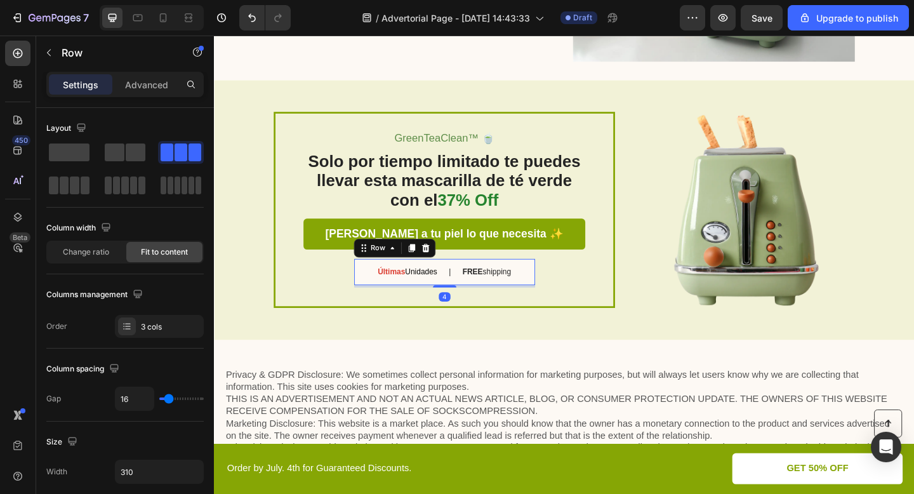
click at [450, 285] on div "Últimas Unidades Text Block | Text Block FREE shipping Text Block Row 4" at bounding box center [464, 293] width 197 height 29
click at [512, 292] on p "FREE shipping" at bounding box center [510, 292] width 53 height 11
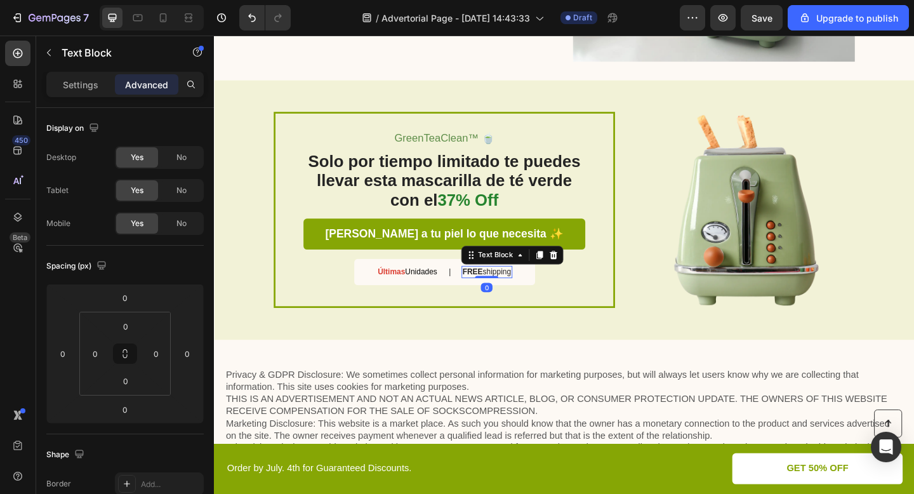
click at [512, 292] on p "FREE shipping" at bounding box center [510, 292] width 53 height 11
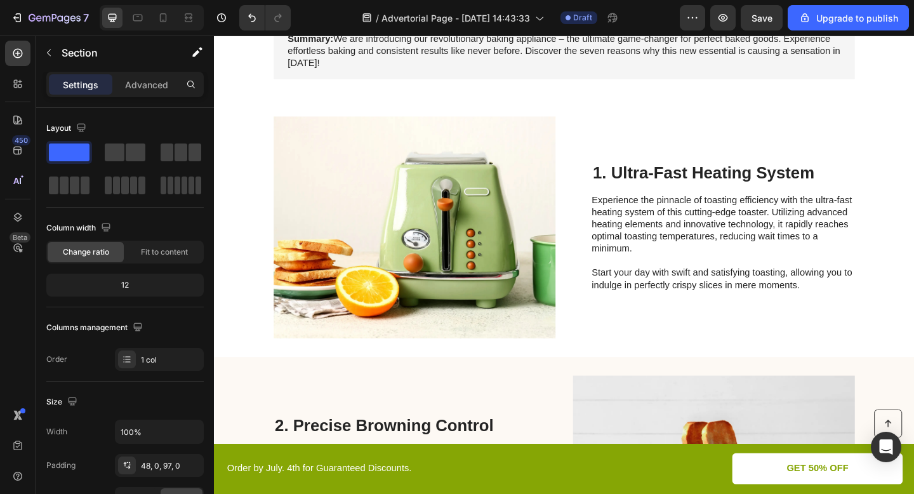
scroll to position [0, 0]
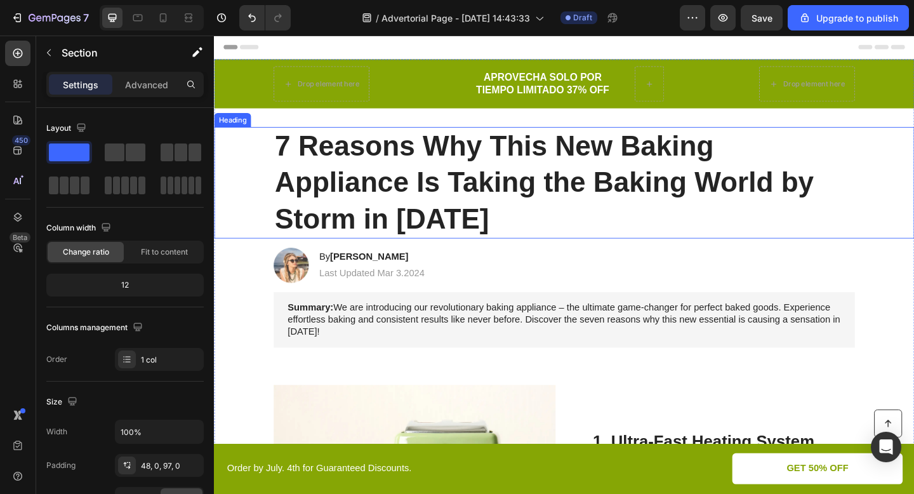
click at [418, 168] on h1 "7 Reasons Why This New Baking Appliance Is Taking the Baking World by Storm in …" at bounding box center [595, 195] width 632 height 121
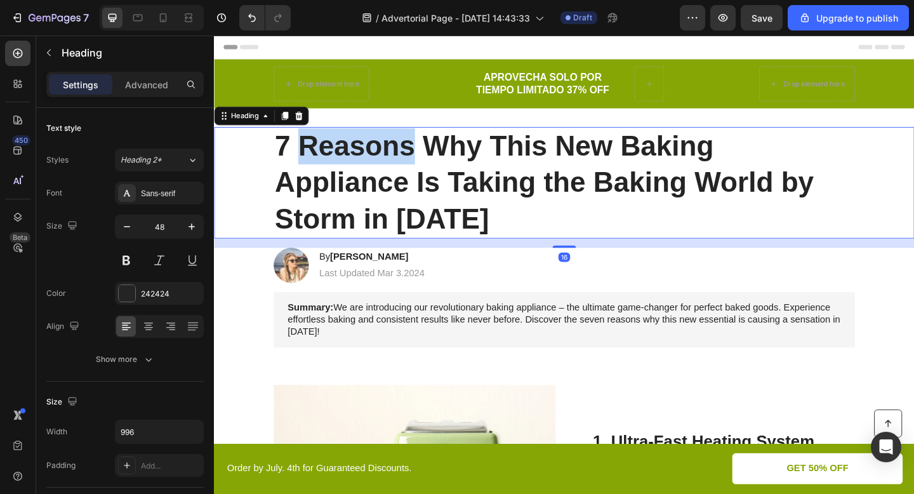
click at [418, 168] on h1 "7 Reasons Why This New Baking Appliance Is Taking the Baking World by Storm in …" at bounding box center [595, 195] width 632 height 121
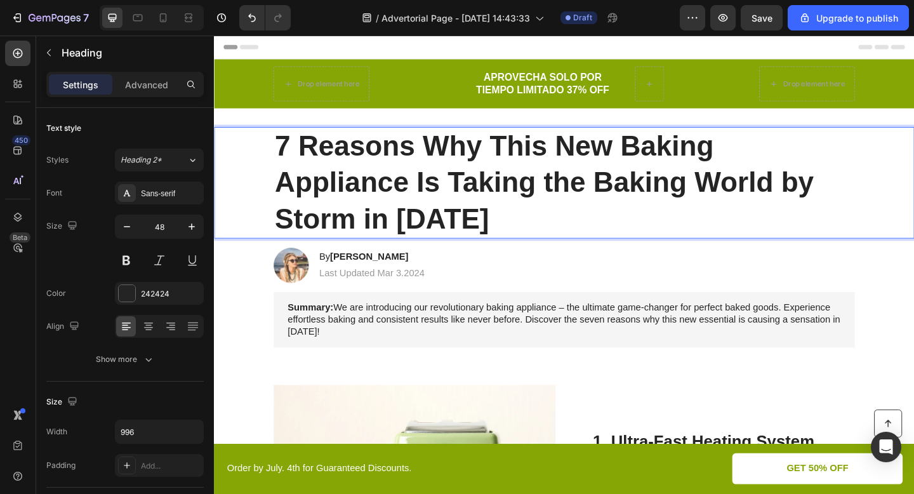
click at [291, 155] on p "7 Reasons Why This New Baking Appliance Is Taking the Baking World by Storm in …" at bounding box center [595, 195] width 630 height 119
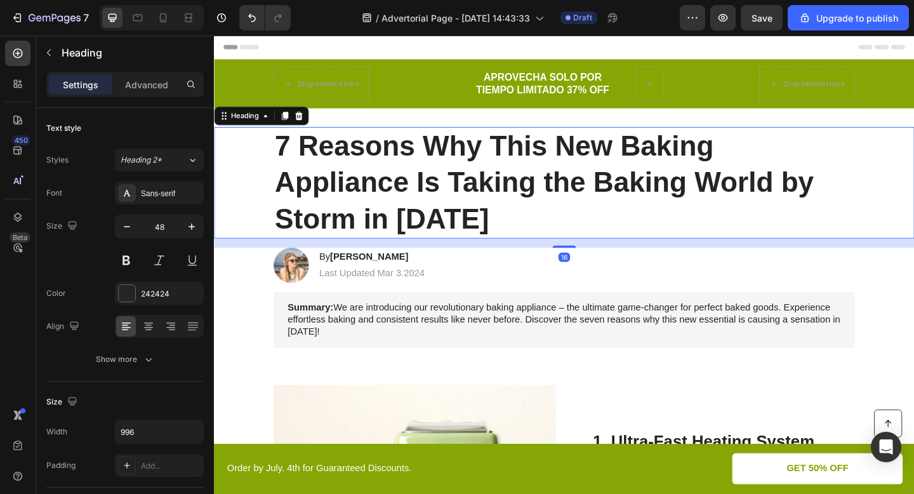
drag, startPoint x: 277, startPoint y: 155, endPoint x: 715, endPoint y: 153, distance: 437.3
click at [715, 153] on div "7 Reasons Why This New Baking Appliance Is Taking the Baking World by Storm in …" at bounding box center [595, 195] width 736 height 121
click at [287, 150] on p "7 Reasons Why This New Baking Appliance Is Taking the Baking World by Storm in …" at bounding box center [595, 195] width 630 height 119
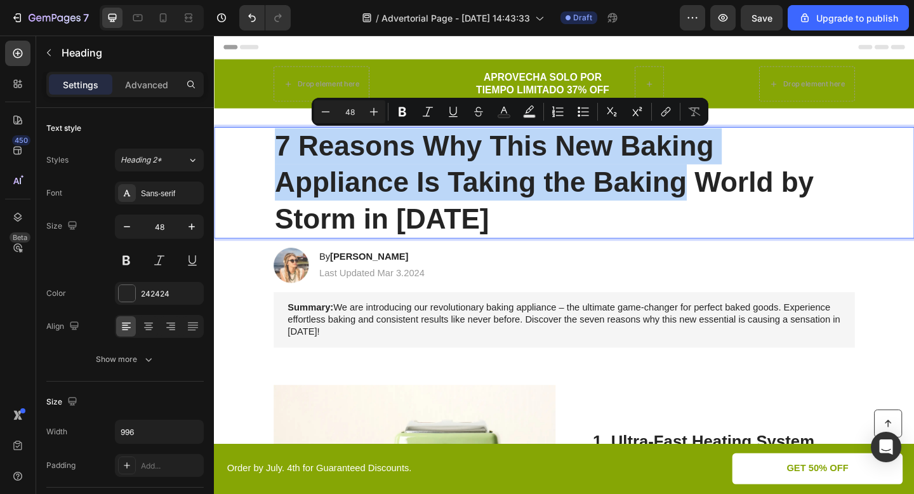
drag, startPoint x: 287, startPoint y: 150, endPoint x: 690, endPoint y: 187, distance: 405.3
click at [690, 187] on p "7 Reasons Why This New Baking Appliance Is Taking the Baking World by Storm in …" at bounding box center [595, 195] width 630 height 119
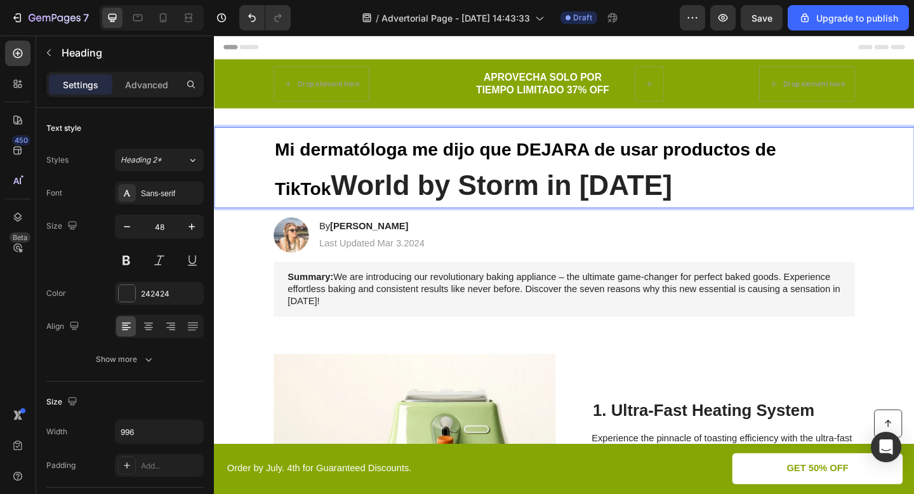
click at [452, 159] on strong "Mi dermatóloga me dijo que DEJARA de usar productos de TikTok" at bounding box center [552, 181] width 545 height 64
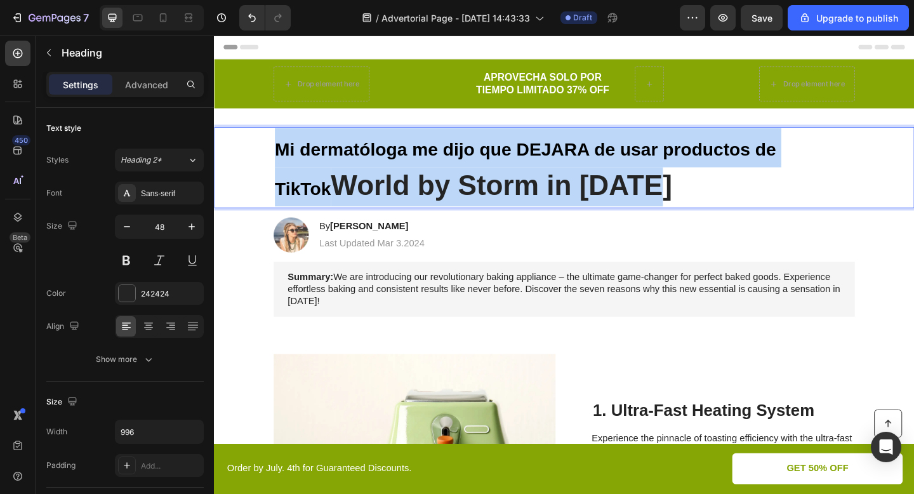
click at [452, 159] on strong "Mi dermatóloga me dijo que DEJARA de usar productos de TikTok" at bounding box center [552, 181] width 545 height 64
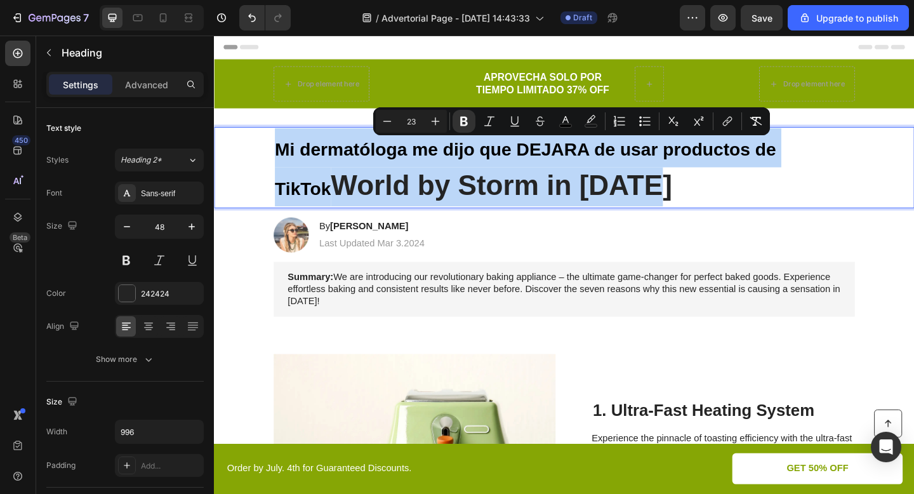
click at [431, 146] on p "Mi dermatóloga me dijo que DEJARA de usar productos de TikTok World by Storm in…" at bounding box center [595, 179] width 630 height 86
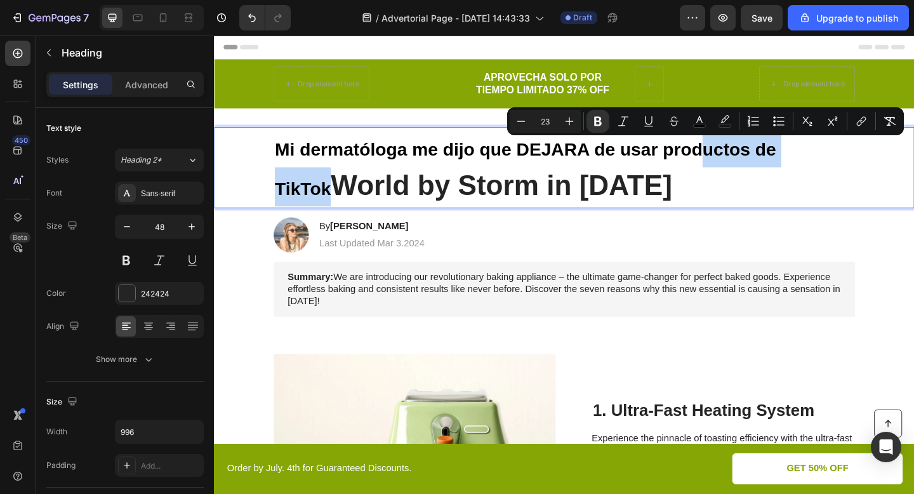
drag, startPoint x: 280, startPoint y: 155, endPoint x: 932, endPoint y: 167, distance: 651.9
click at [491, 152] on strong "Mi dermatóloga me dijo que DEJARA de usar productos de TikTok" at bounding box center [552, 181] width 545 height 64
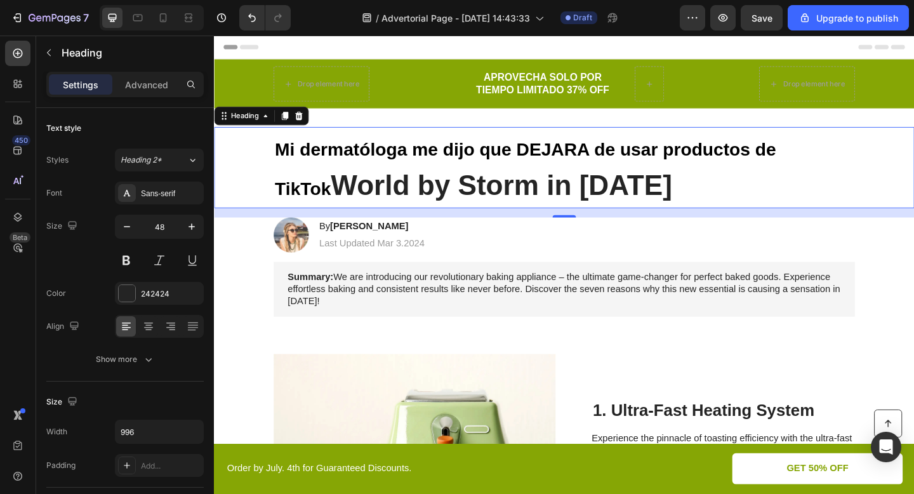
drag, startPoint x: 278, startPoint y: 155, endPoint x: 593, endPoint y: 156, distance: 315.4
click at [593, 156] on div "Mi dermatóloga me dijo que DEJARA de usar productos de TikTok World by Storm in…" at bounding box center [595, 179] width 736 height 88
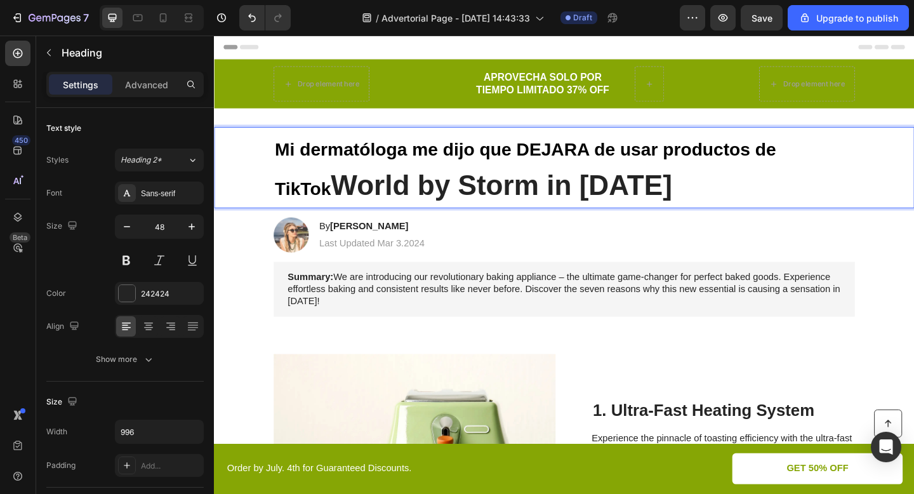
click at [555, 158] on strong "Mi dermatóloga me dijo que DEJARA de usar productos de TikTok" at bounding box center [552, 181] width 545 height 64
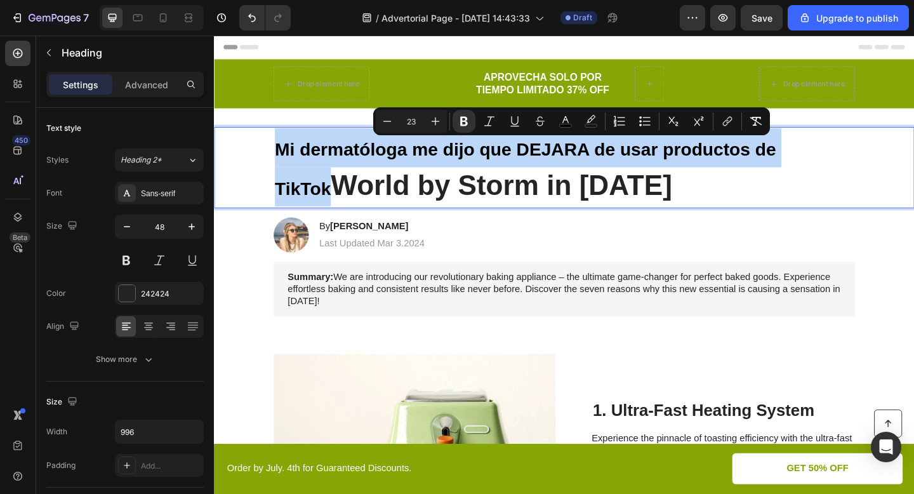
drag, startPoint x: 281, startPoint y: 156, endPoint x: 892, endPoint y: 145, distance: 610.6
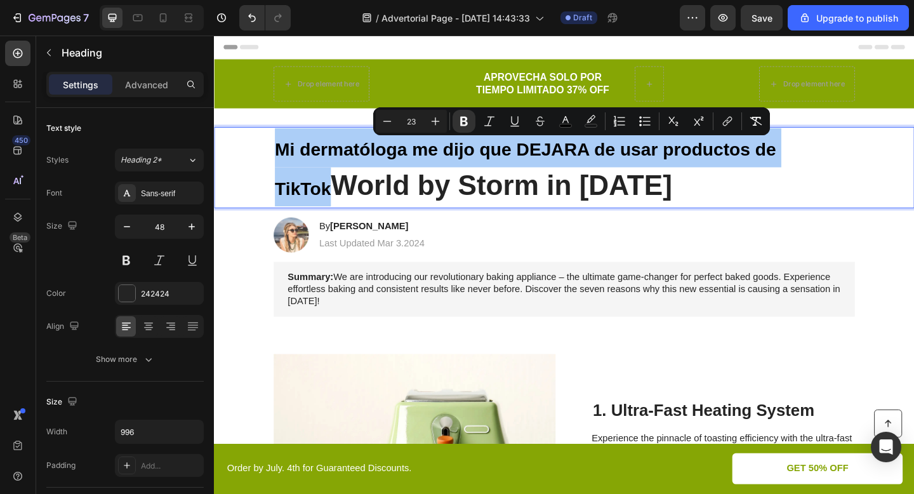
click at [413, 116] on input "23" at bounding box center [411, 121] width 25 height 15
type input "48"
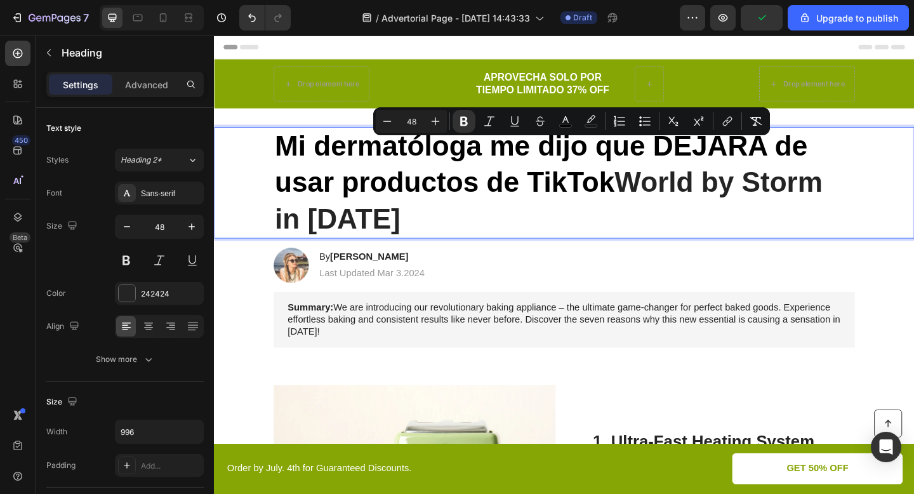
click at [409, 223] on p "Mi dermatóloga me dijo que DEJARA de usar productos de TikTok World by Storm in…" at bounding box center [595, 195] width 630 height 119
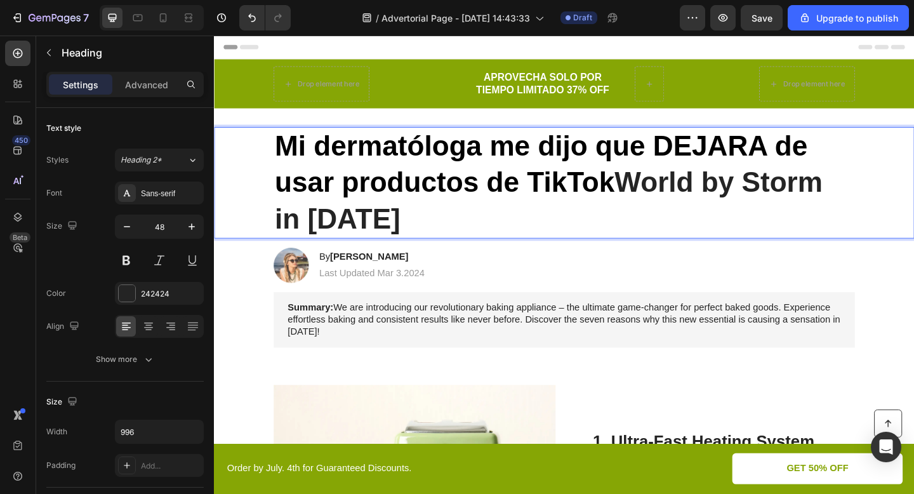
click at [661, 194] on p "Mi dermatóloga me dijo que DEJARA de usar productos de TikTok World by Storm in…" at bounding box center [595, 195] width 630 height 119
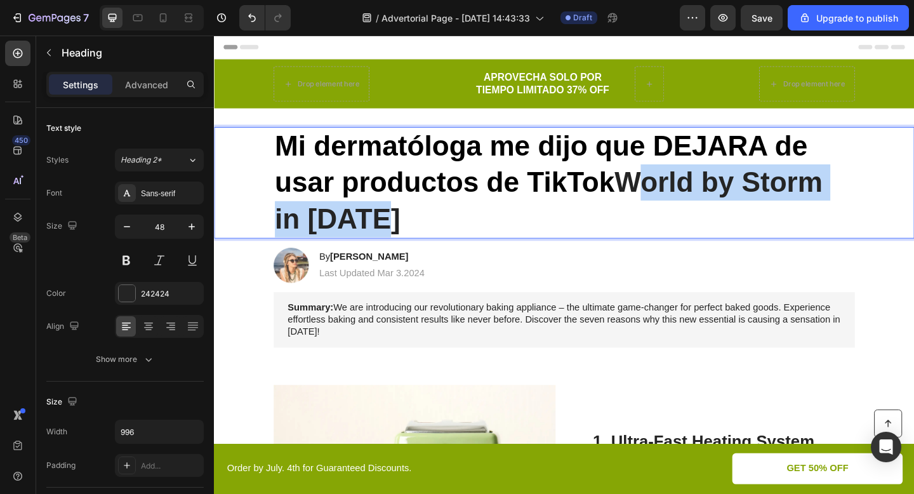
drag, startPoint x: 661, startPoint y: 194, endPoint x: 691, endPoint y: 223, distance: 42.2
click at [691, 223] on p "Mi dermatóloga me dijo que DEJARA de usar productos de TikTok World by Storm in…" at bounding box center [595, 195] width 630 height 119
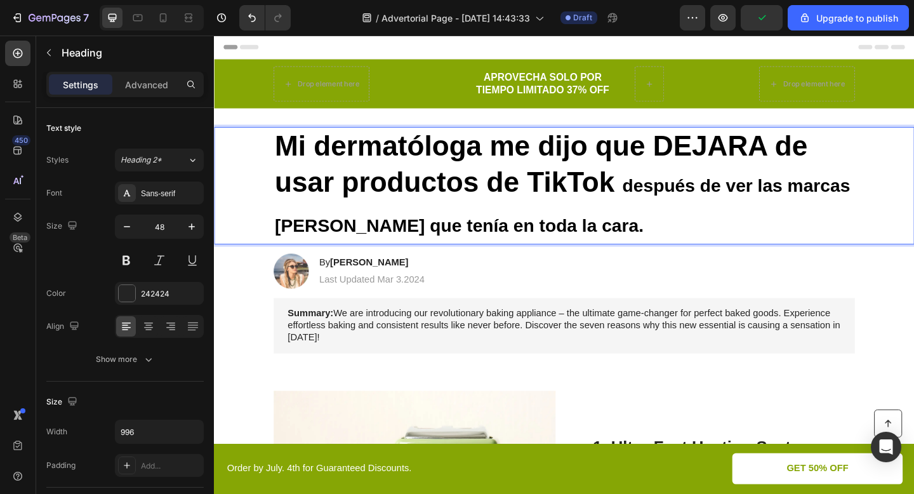
click at [663, 199] on strong "después de ver las marcas rojas que tenía en toda la cara." at bounding box center [593, 220] width 626 height 64
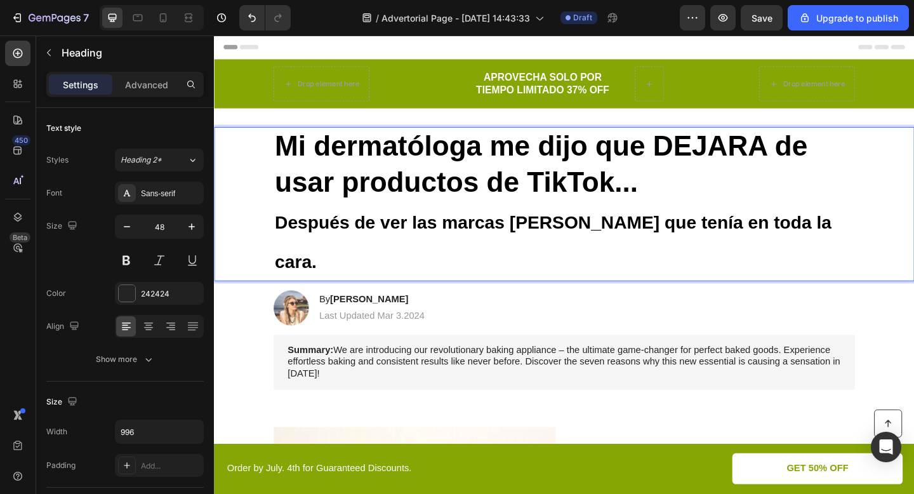
click at [578, 237] on strong "Después de ver las marcas rojas que tenía en toda la cara." at bounding box center [582, 260] width 605 height 64
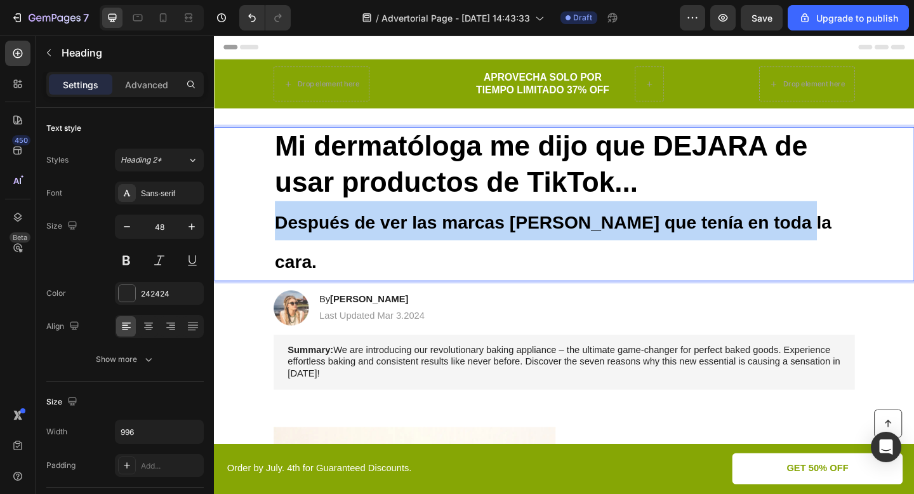
click at [578, 237] on strong "Después de ver las marcas rojas que tenía en toda la cara." at bounding box center [582, 260] width 605 height 64
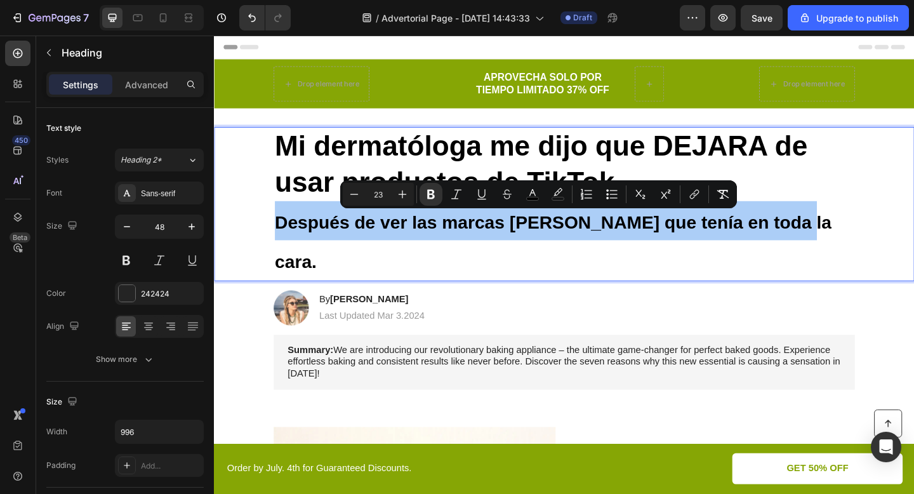
click at [473, 313] on div "Image By Jessica M. Heading Last Updated Mar 3.2024 Text Block Row" at bounding box center [594, 332] width 657 height 38
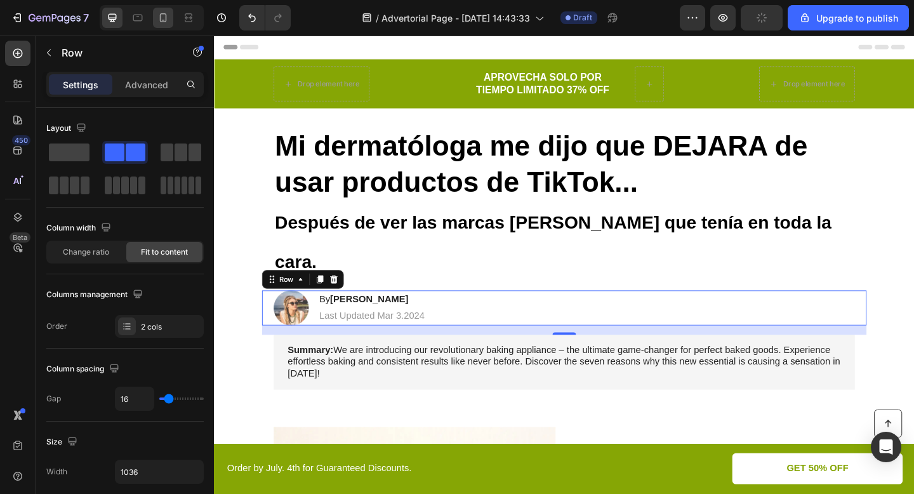
click at [155, 18] on div at bounding box center [163, 18] width 20 height 20
type input "14"
type input "100%"
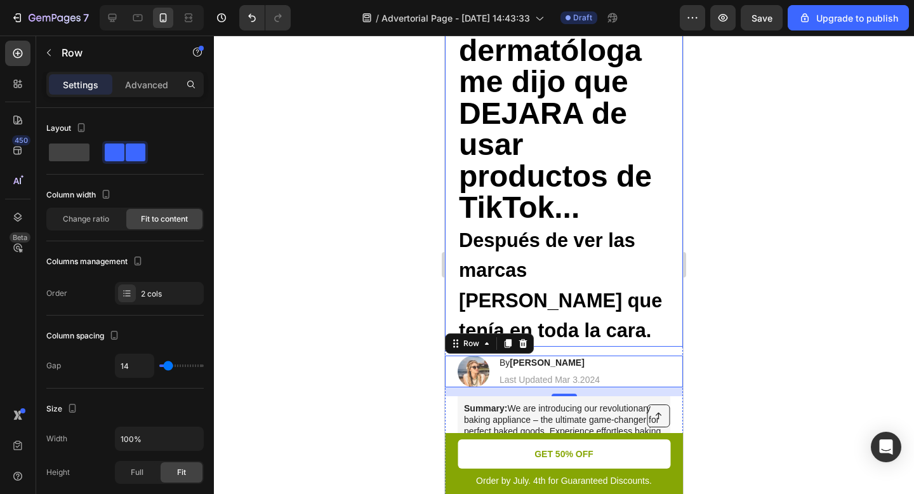
scroll to position [124, 0]
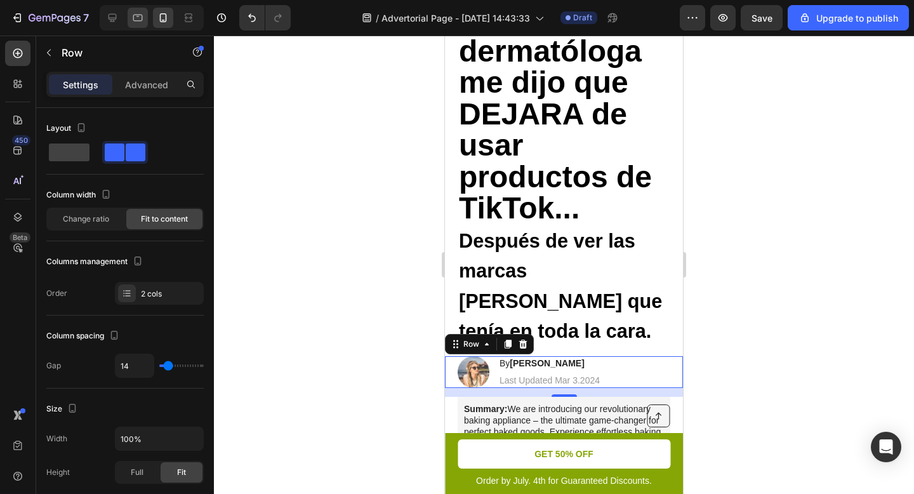
click at [128, 22] on div at bounding box center [138, 18] width 20 height 20
type input "16"
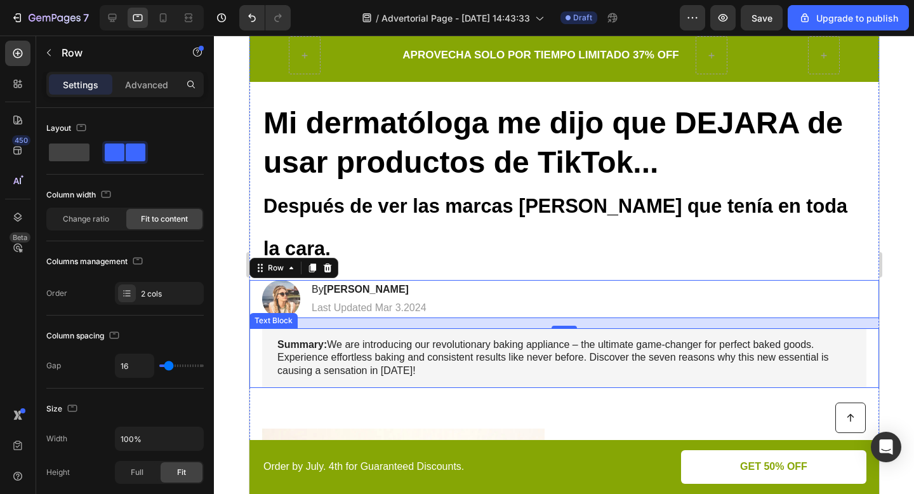
scroll to position [30, 0]
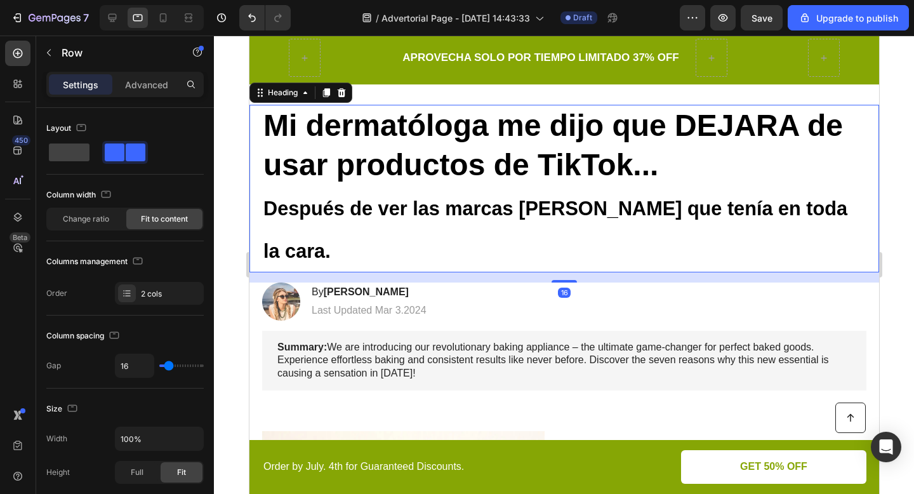
click at [387, 204] on strong "Después de ver las marcas rojas que tenía en toda la cara." at bounding box center [555, 229] width 584 height 64
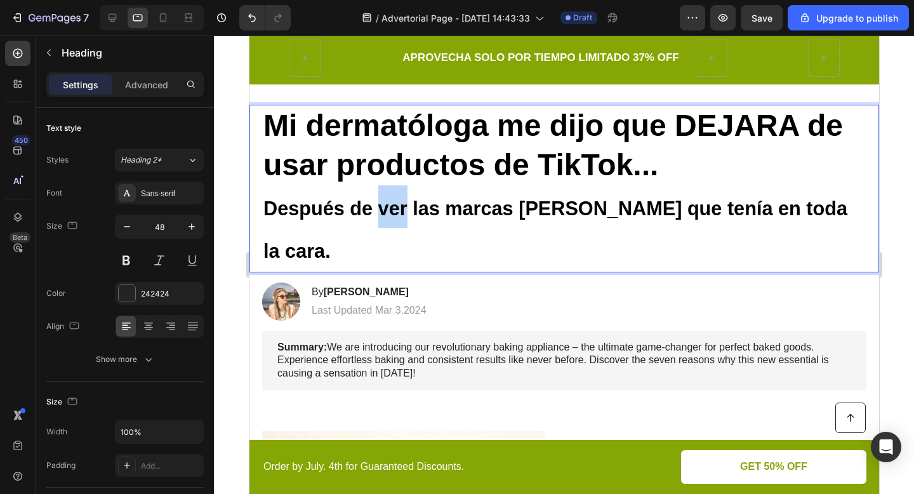
click at [388, 207] on strong "Después de ver las marcas rojas que tenía en toda la cara." at bounding box center [555, 229] width 584 height 64
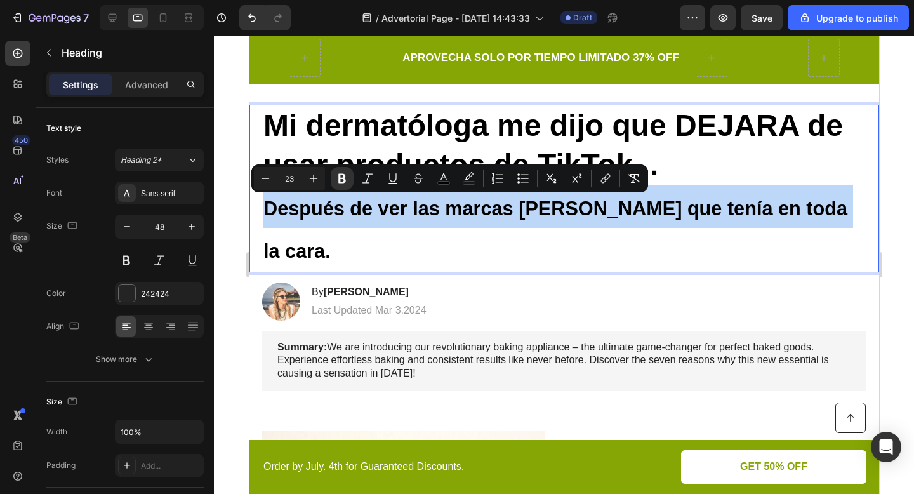
click at [388, 207] on strong "Después de ver las marcas rojas que tenía en toda la cara." at bounding box center [555, 229] width 584 height 64
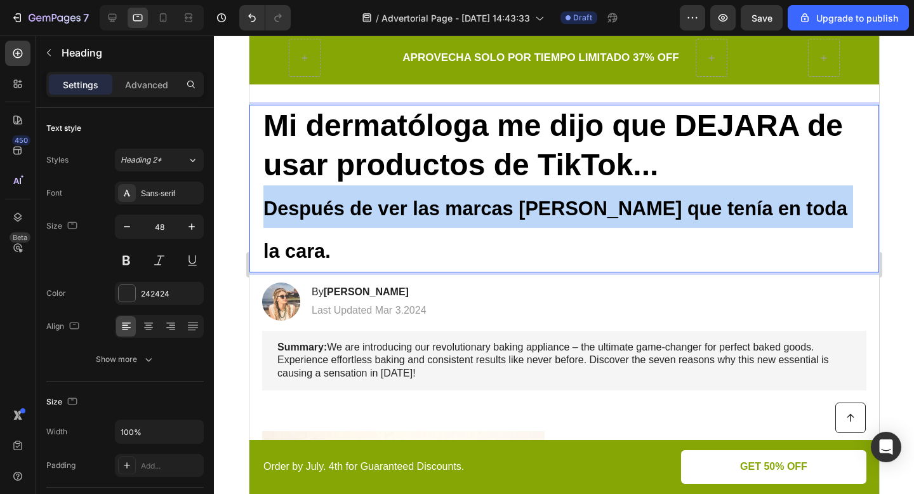
click at [388, 207] on strong "Después de ver las marcas rojas que tenía en toda la cara." at bounding box center [555, 229] width 584 height 64
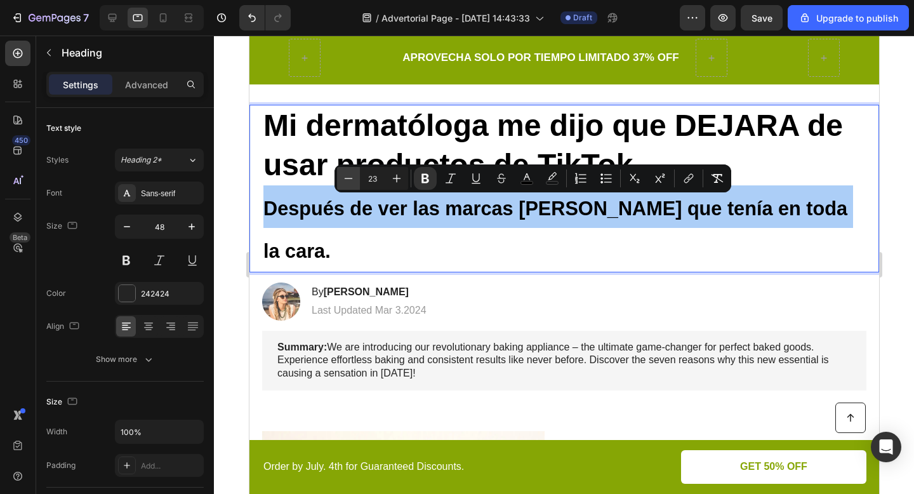
click at [346, 182] on icon "Editor contextual toolbar" at bounding box center [348, 178] width 13 height 13
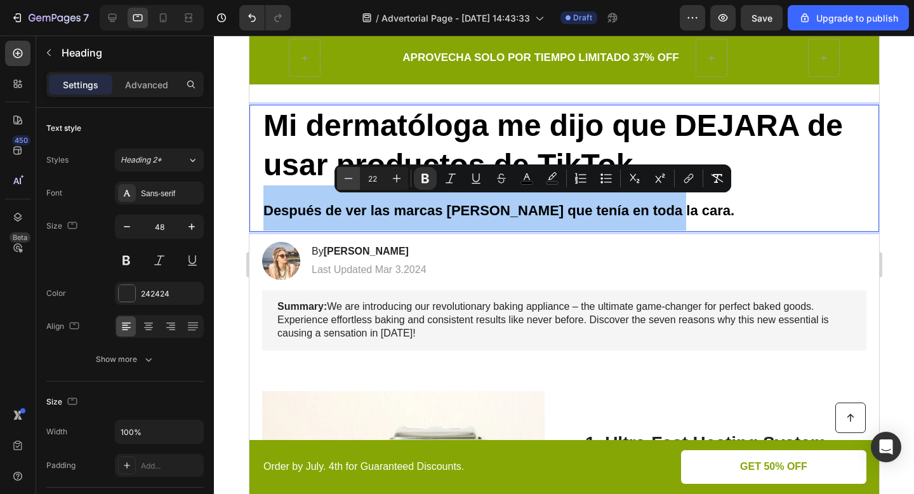
click at [346, 182] on icon "Editor contextual toolbar" at bounding box center [348, 178] width 13 height 13
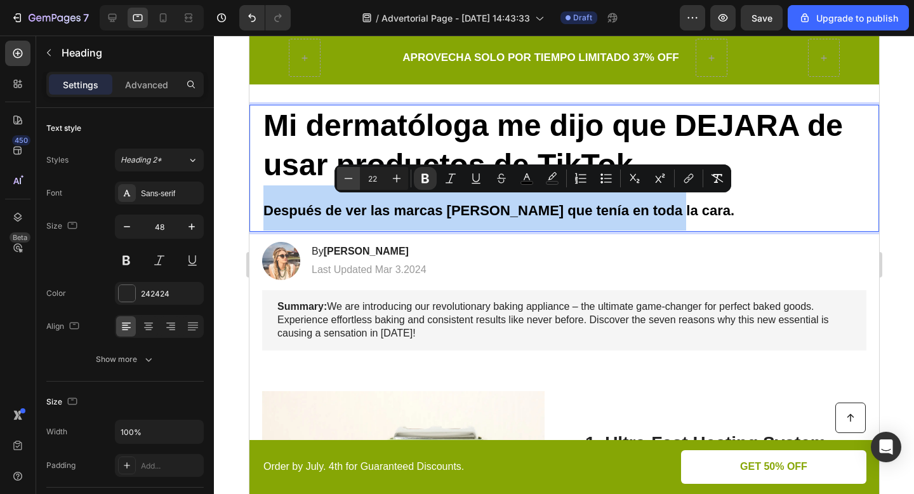
type input "21"
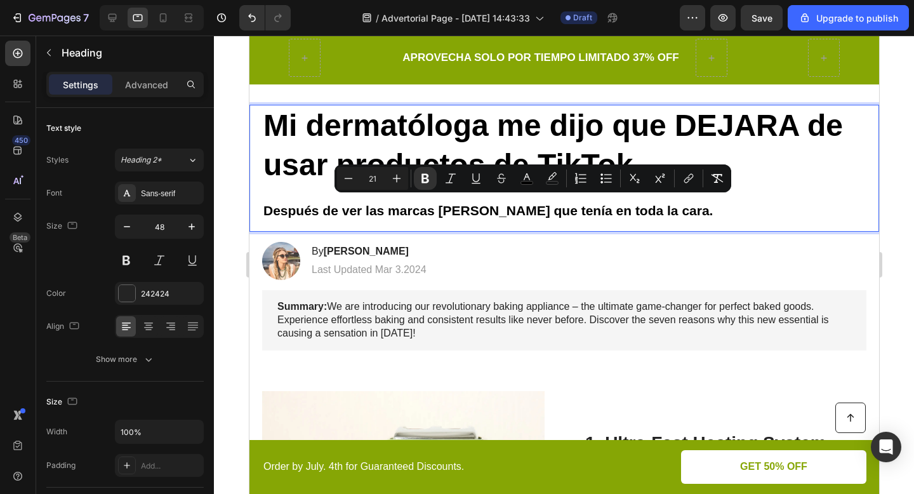
click at [254, 192] on div "Mi dermatóloga me dijo que DEJARA de usar productos de TikTok... Después de ver…" at bounding box center [564, 168] width 630 height 127
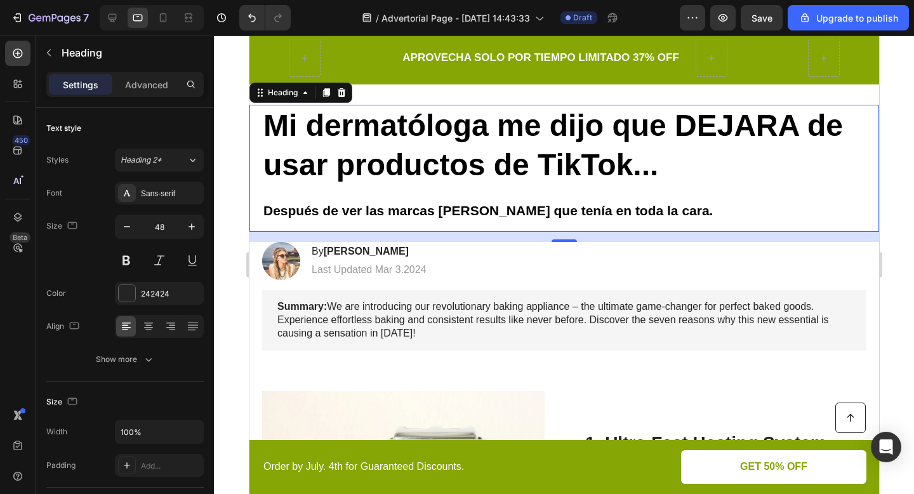
click at [232, 187] on div at bounding box center [564, 265] width 700 height 458
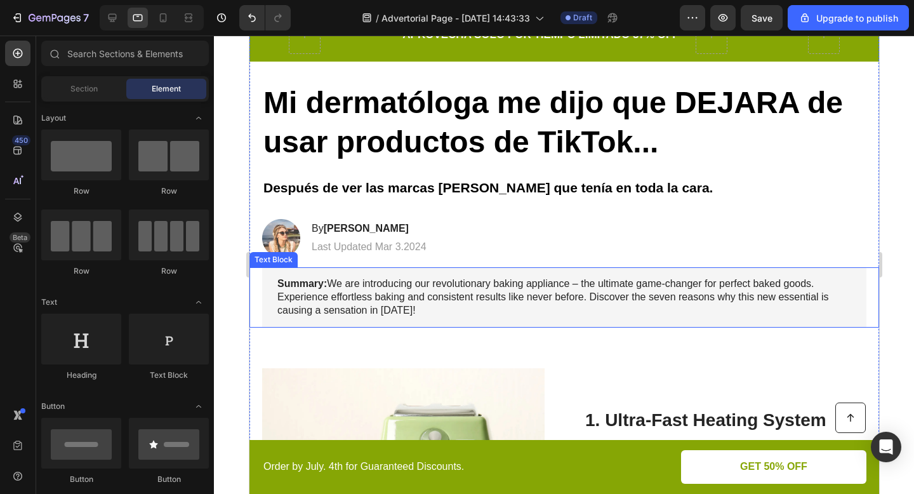
scroll to position [60, 0]
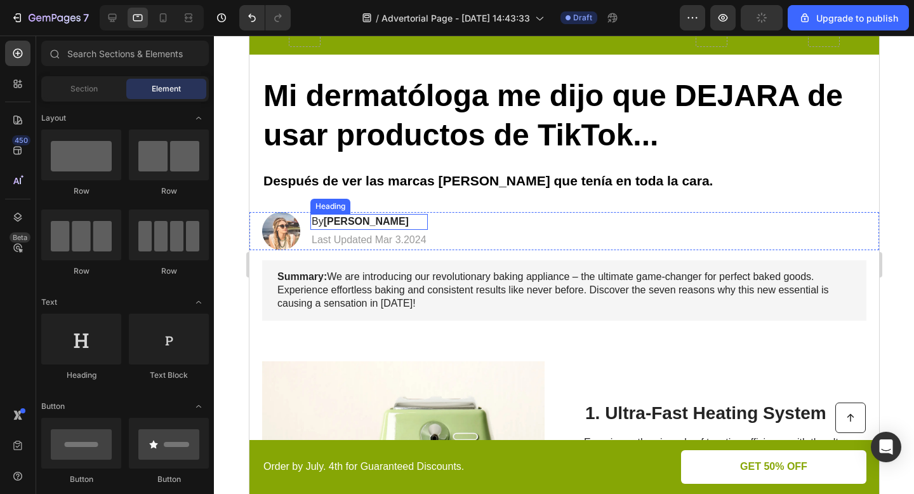
click at [333, 220] on strong "Jessica M." at bounding box center [365, 221] width 85 height 11
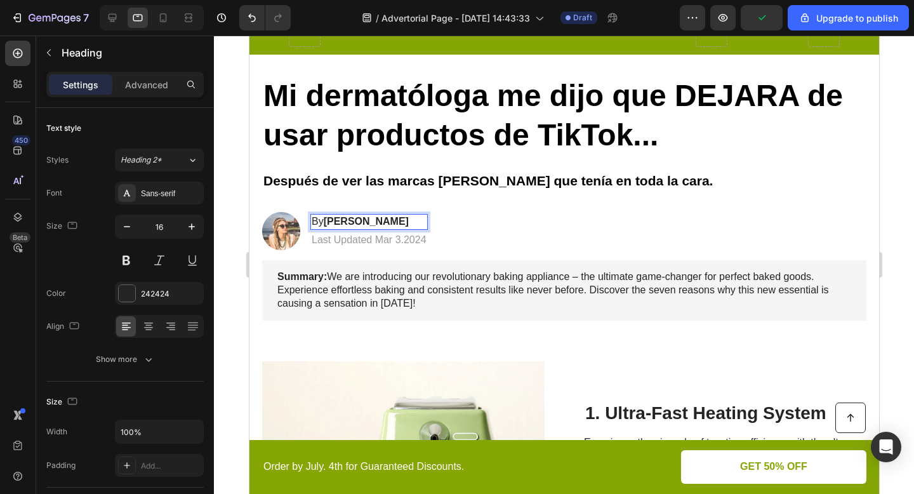
click at [329, 221] on strong "Jessica M." at bounding box center [365, 221] width 85 height 11
drag, startPoint x: 326, startPoint y: 221, endPoint x: 376, endPoint y: 221, distance: 50.8
click at [376, 221] on p "By Jessica M." at bounding box center [368, 221] width 115 height 13
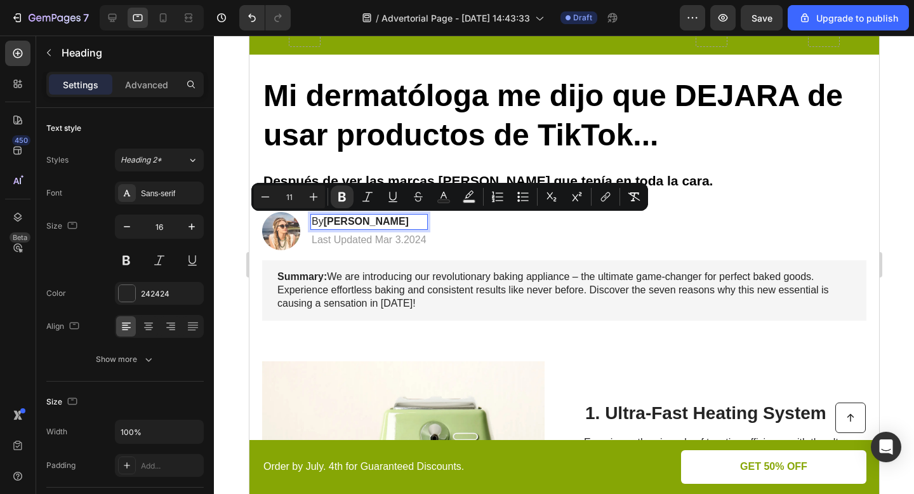
scroll to position [60, 0]
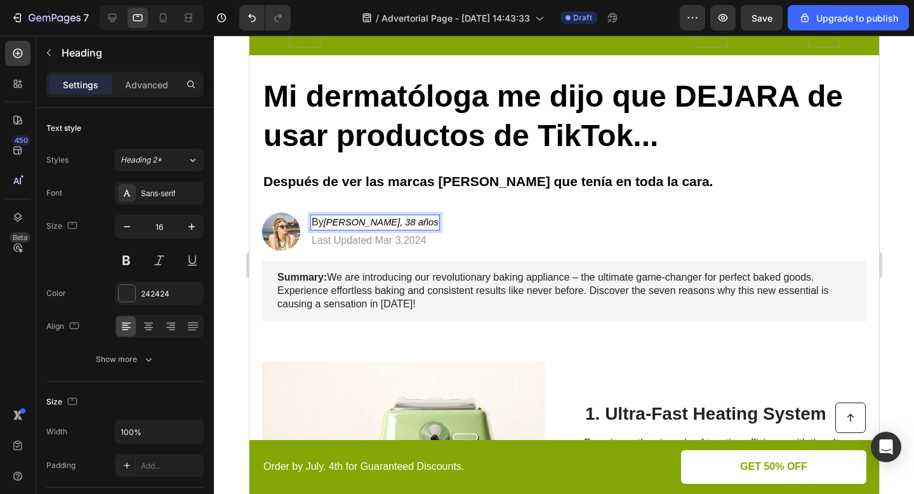
click at [328, 221] on icon "María José Hernández, 38 años" at bounding box center [380, 222] width 115 height 10
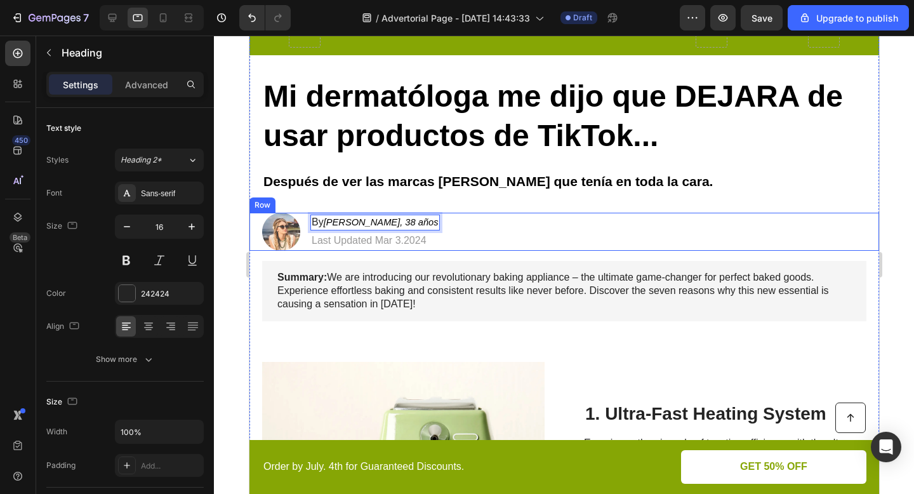
drag, startPoint x: 329, startPoint y: 221, endPoint x: 467, endPoint y: 221, distance: 138.4
click at [467, 221] on div "Image By María José Hernández, 38 años Heading 4 Last Updated Mar 3.2024 Text B…" at bounding box center [564, 232] width 630 height 38
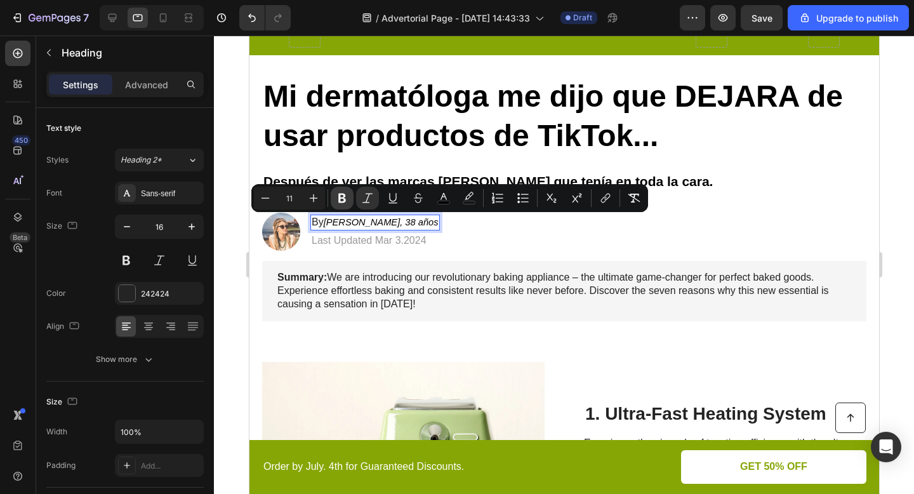
click at [342, 194] on icon "Editor contextual toolbar" at bounding box center [342, 199] width 8 height 10
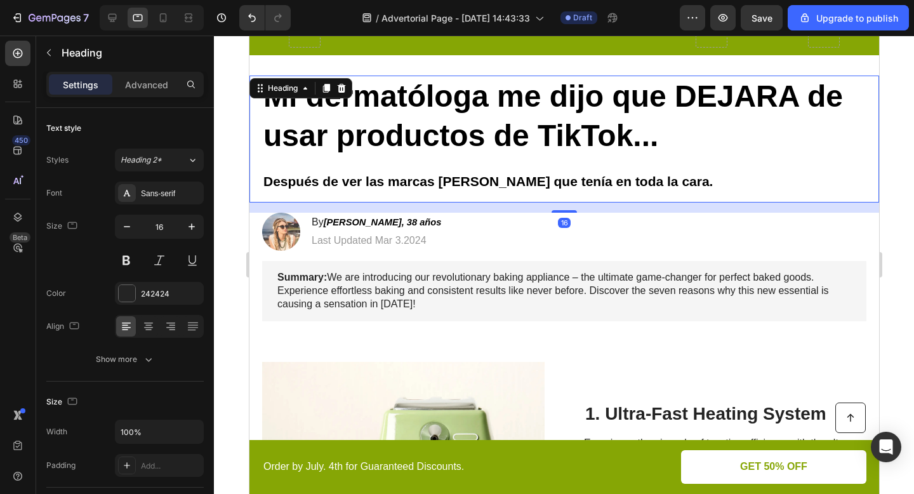
click at [369, 194] on p "⁠⁠⁠⁠⁠⁠⁠ Mi dermatóloga me dijo que DEJARA de usar productos de TikTok... Despué…" at bounding box center [564, 139] width 602 height 124
click at [340, 221] on strong "María José Hernández, 38 años" at bounding box center [382, 222] width 118 height 10
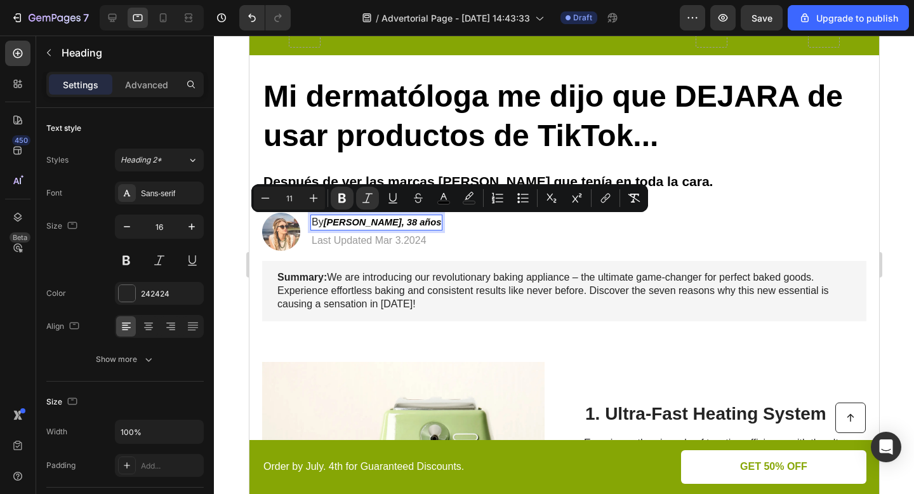
drag, startPoint x: 327, startPoint y: 221, endPoint x: 462, endPoint y: 219, distance: 134.6
click at [441, 219] on strong "María José Hernández, 38 años" at bounding box center [382, 222] width 118 height 10
click at [364, 195] on icon "Editor contextual toolbar" at bounding box center [367, 198] width 13 height 13
click at [294, 224] on img at bounding box center [280, 232] width 38 height 38
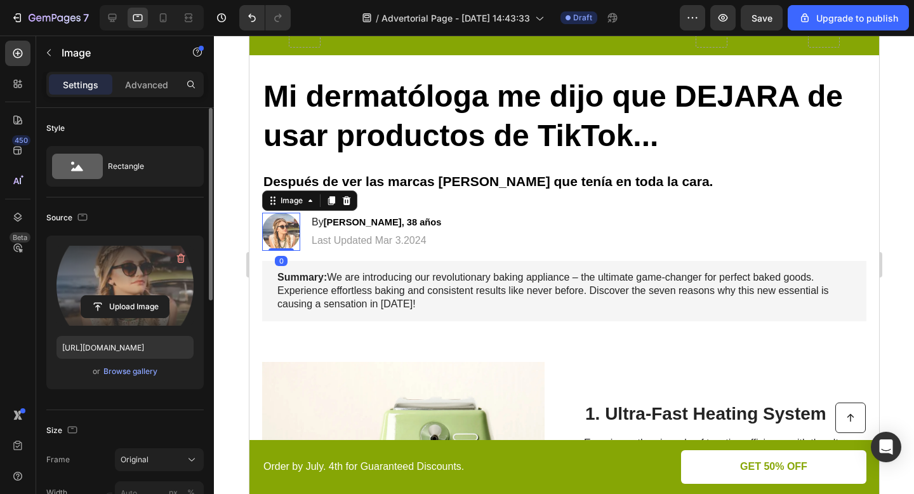
click at [142, 277] on label at bounding box center [124, 286] width 137 height 80
click at [142, 296] on input "file" at bounding box center [125, 307] width 88 height 22
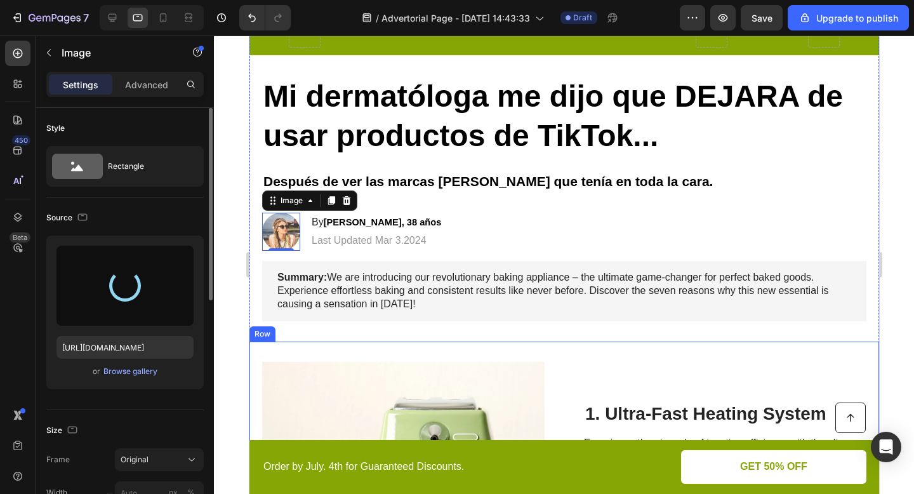
type input "https://cdn.shopify.com/s/files/1/0671/4549/8865/files/gempages_585710647644259…"
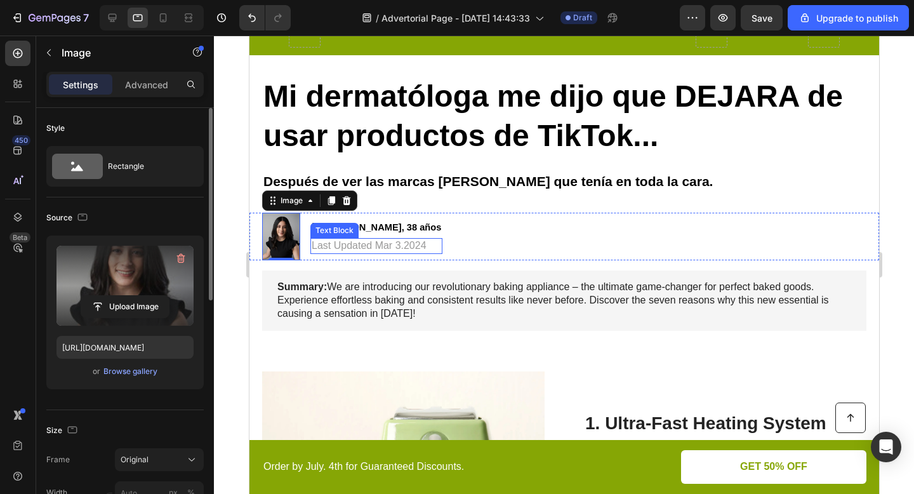
click at [393, 247] on p "Last Updated Mar 3.2024" at bounding box center [375, 245] width 129 height 13
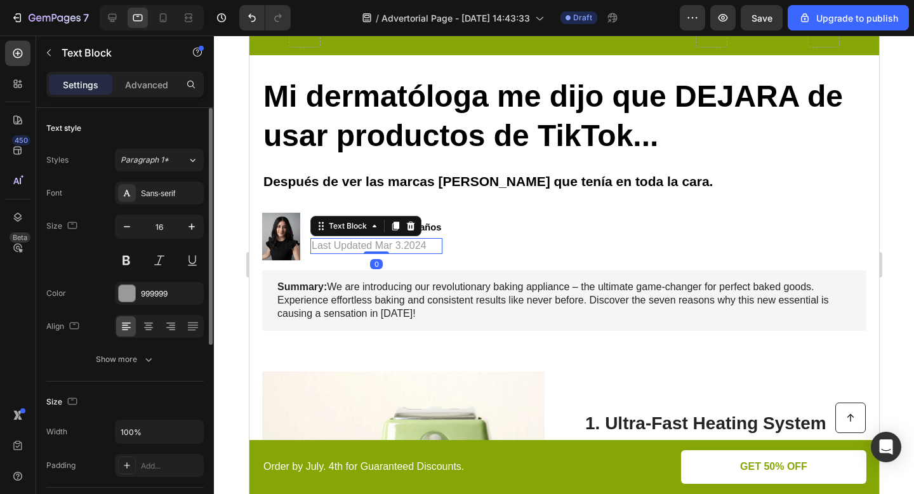
click at [393, 247] on p "Last Updated Mar 3.2024" at bounding box center [375, 245] width 129 height 13
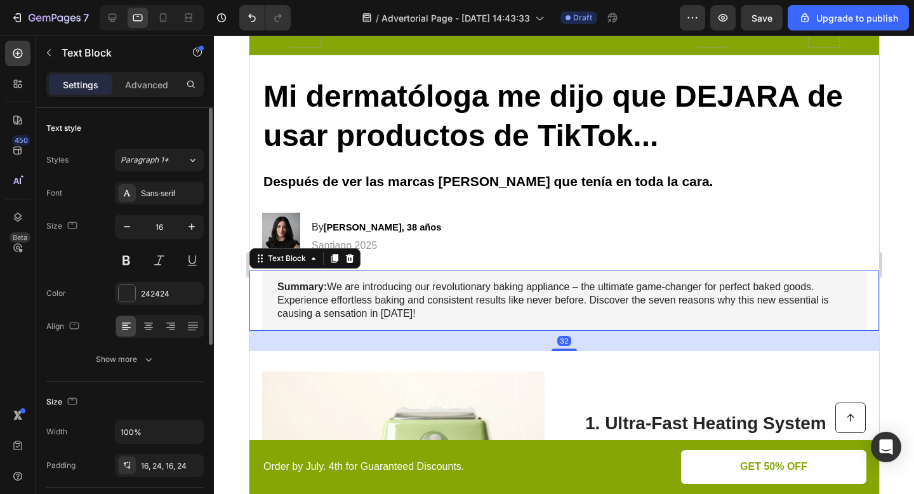
click at [620, 319] on p "Summary: We are introducing our revolutionary baking appliance – the ultimate g…" at bounding box center [564, 300] width 574 height 39
click at [347, 258] on icon at bounding box center [349, 258] width 10 height 10
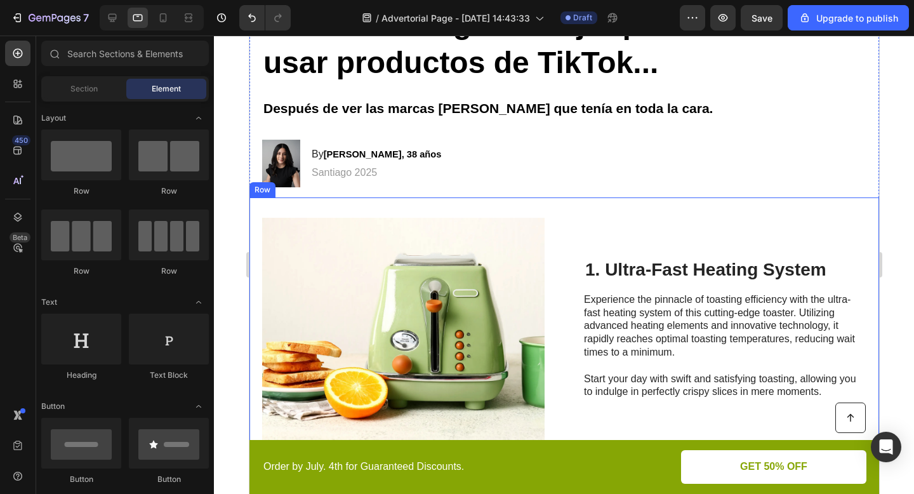
scroll to position [160, 0]
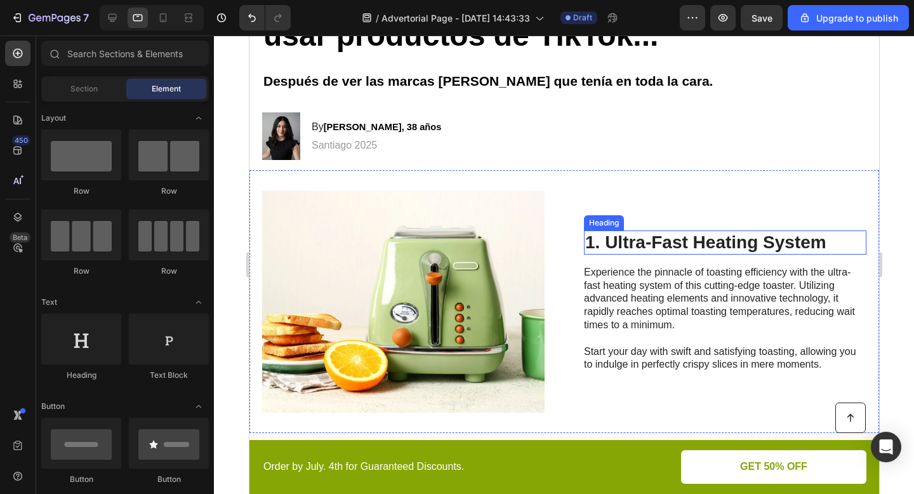
click at [646, 242] on h2 "1. Ultra-Fast Heating System" at bounding box center [724, 242] width 282 height 24
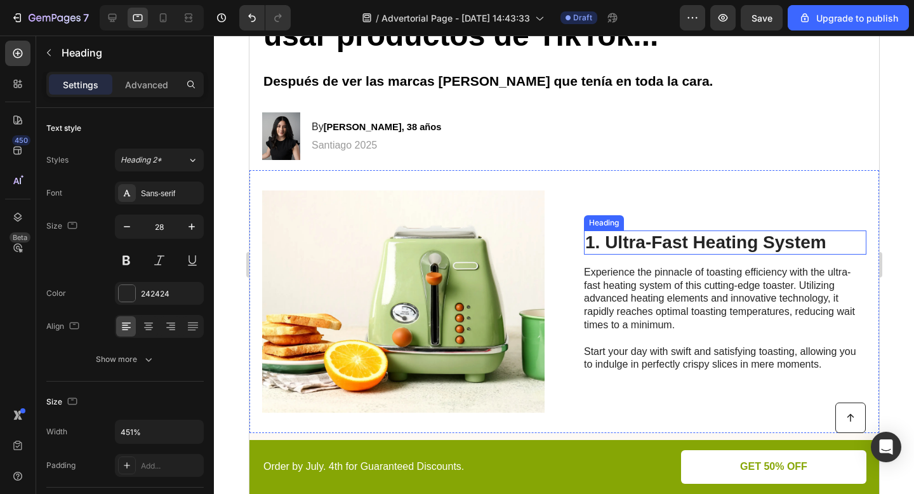
click at [646, 242] on h2 "1. Ultra-Fast Heating System" at bounding box center [724, 242] width 282 height 24
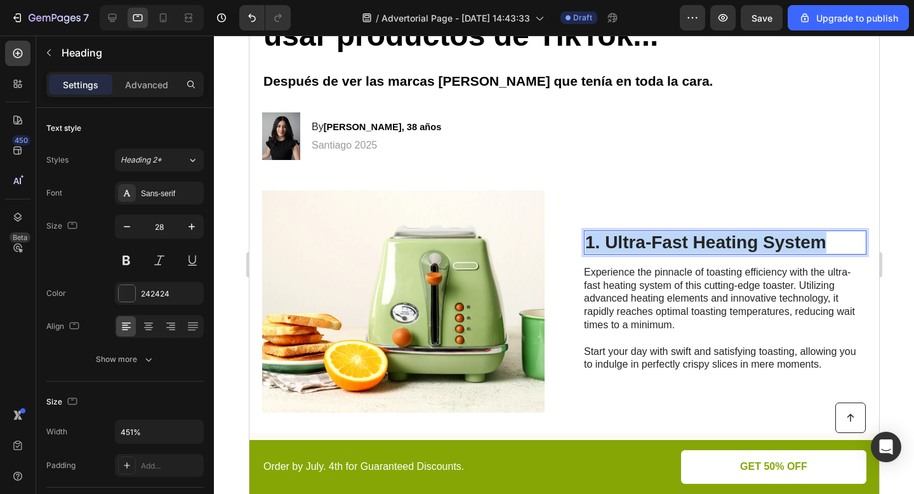
click at [646, 242] on p "1. Ultra-Fast Heating System" at bounding box center [725, 243] width 280 height 22
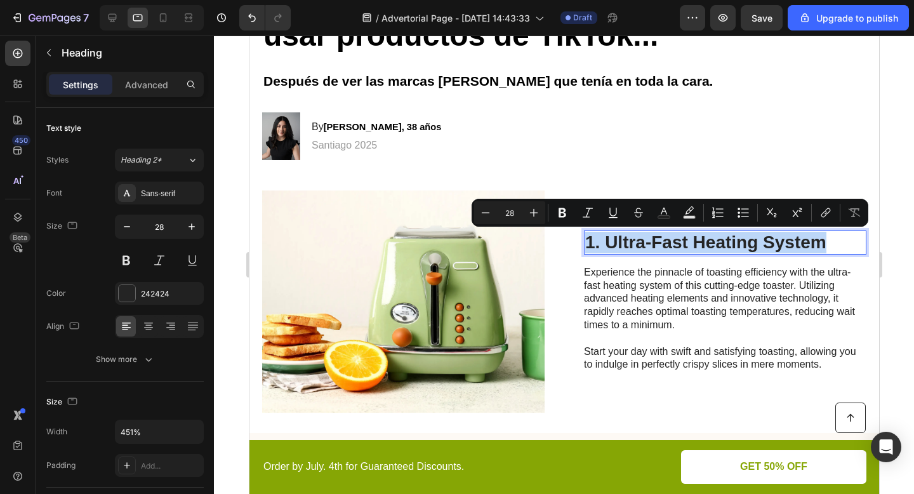
copy p "1. Ultra-Fast Heating System"
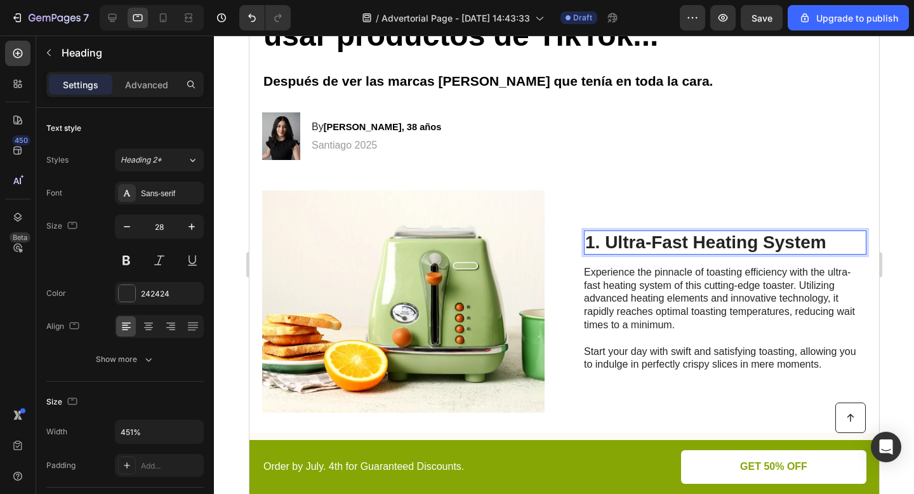
click at [637, 234] on p "1. Ultra-Fast Heating System" at bounding box center [725, 243] width 280 height 22
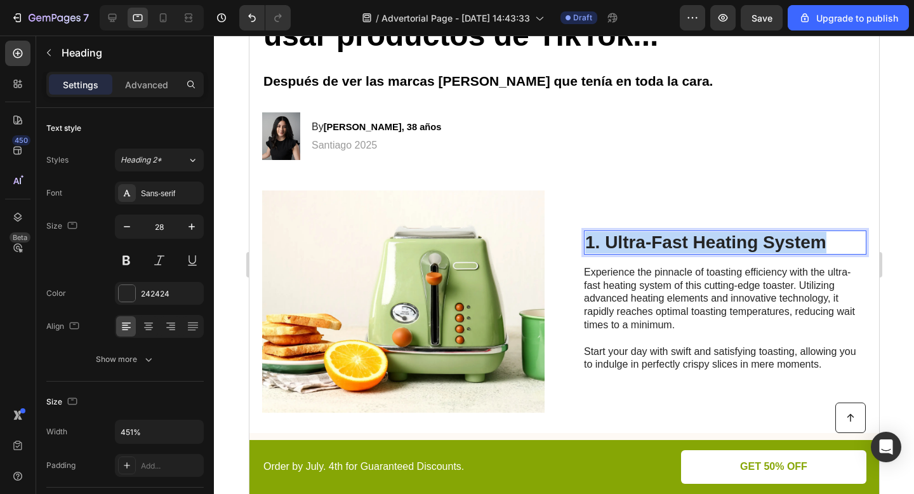
click at [637, 234] on p "1. Ultra-Fast Heating System" at bounding box center [725, 243] width 280 height 22
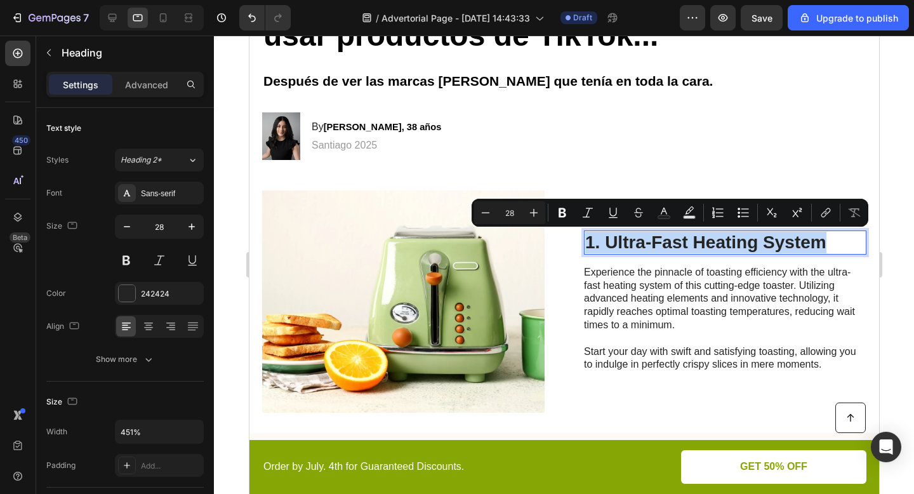
type input "17"
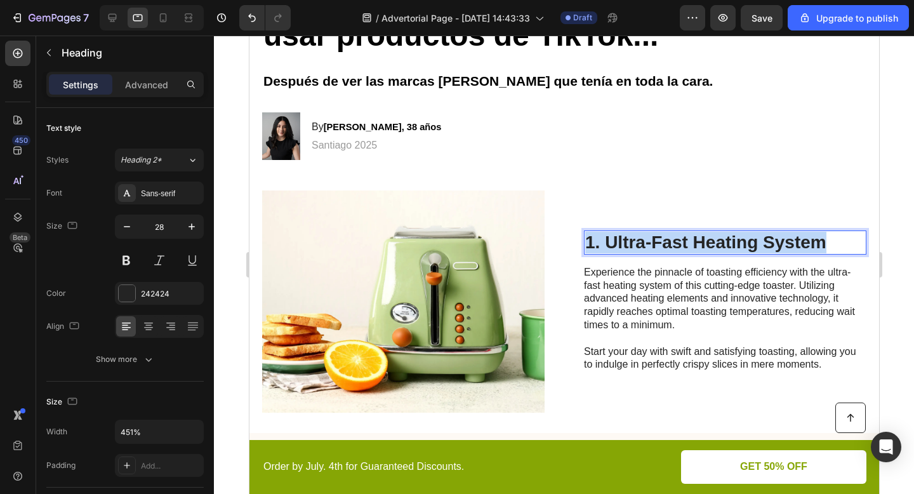
scroll to position [159, 0]
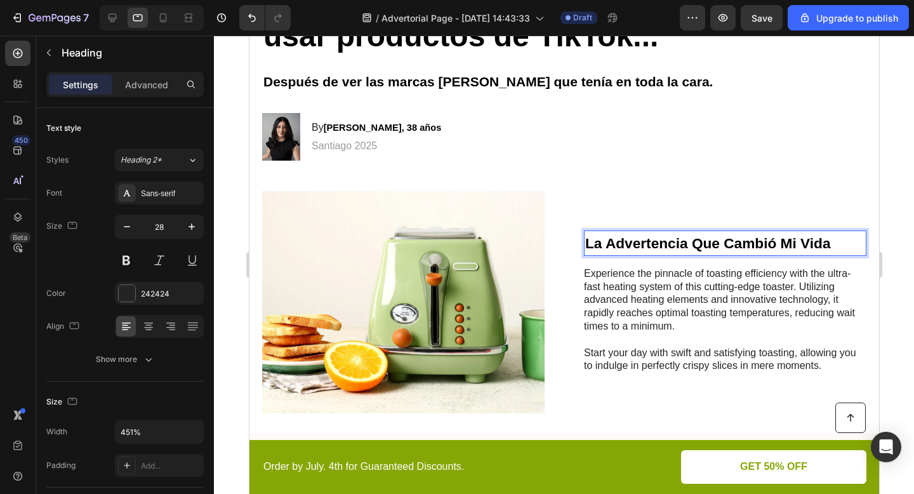
click at [656, 246] on strong "La Advertencia Que Cambió Mi Vida" at bounding box center [708, 243] width 246 height 17
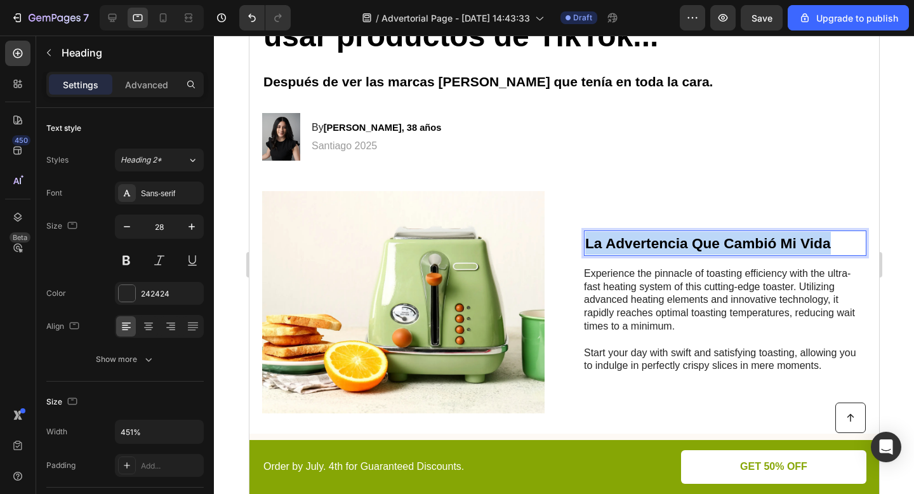
click at [656, 246] on strong "La Advertencia Que Cambió Mi Vida" at bounding box center [708, 243] width 246 height 17
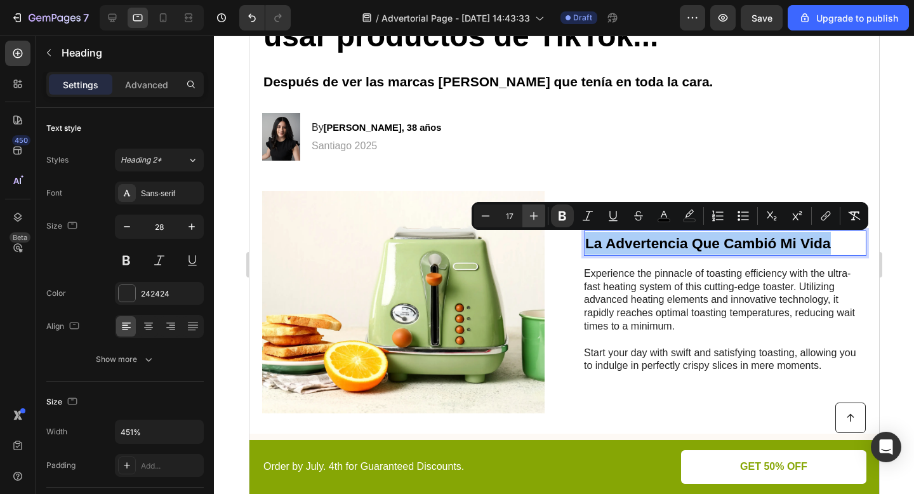
click at [539, 213] on icon "Editor contextual toolbar" at bounding box center [533, 215] width 13 height 13
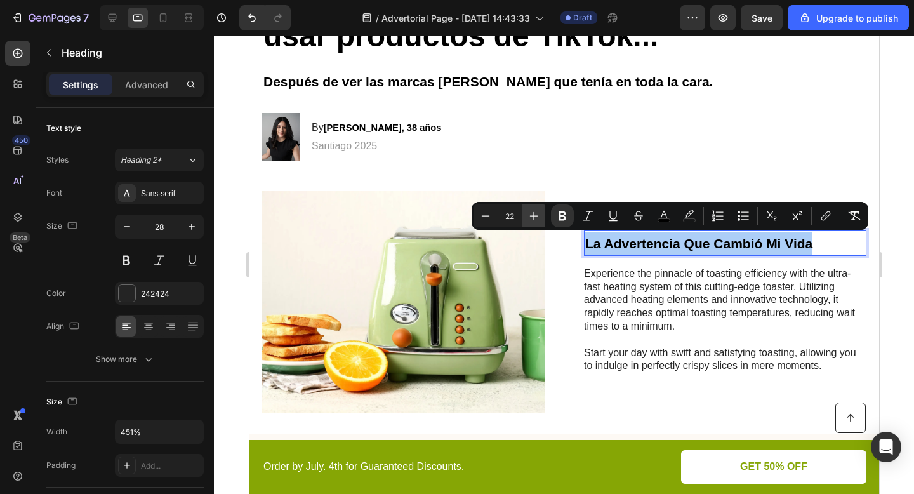
click at [539, 213] on icon "Editor contextual toolbar" at bounding box center [533, 215] width 13 height 13
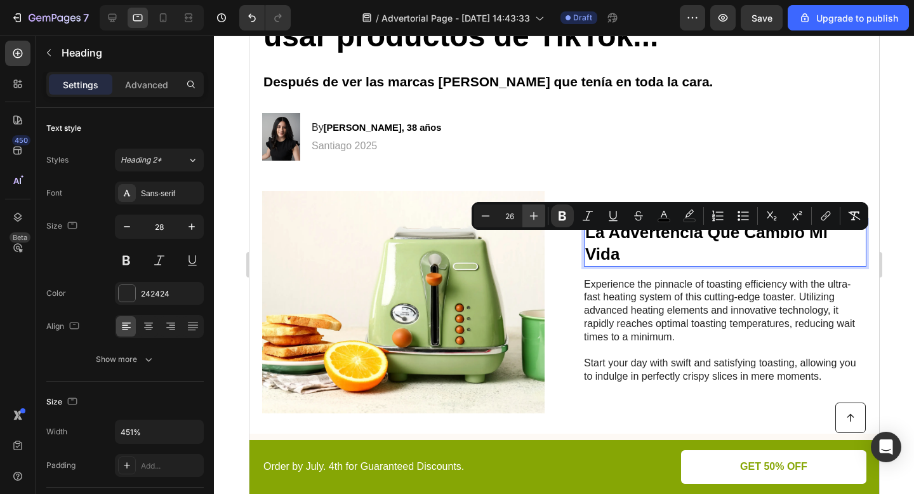
click at [539, 213] on icon "Editor contextual toolbar" at bounding box center [533, 215] width 13 height 13
type input "28"
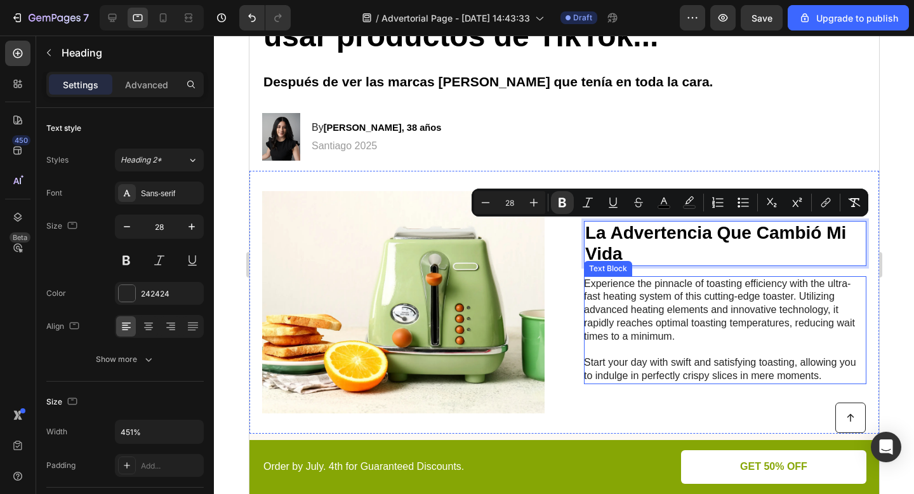
click at [651, 299] on p "Experience the pinnacle of toasting efficiency with the ultra-fast heating syst…" at bounding box center [723, 329] width 281 height 105
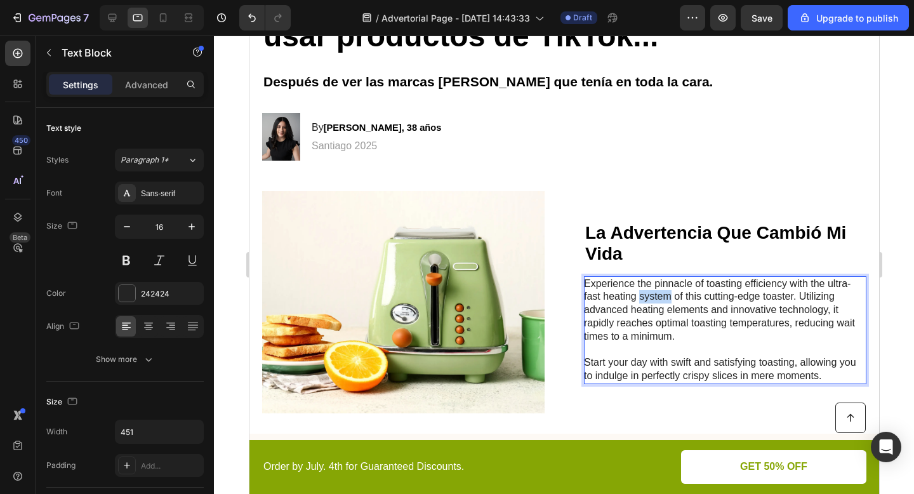
click at [651, 299] on p "Experience the pinnacle of toasting efficiency with the ultra-fast heating syst…" at bounding box center [723, 329] width 281 height 105
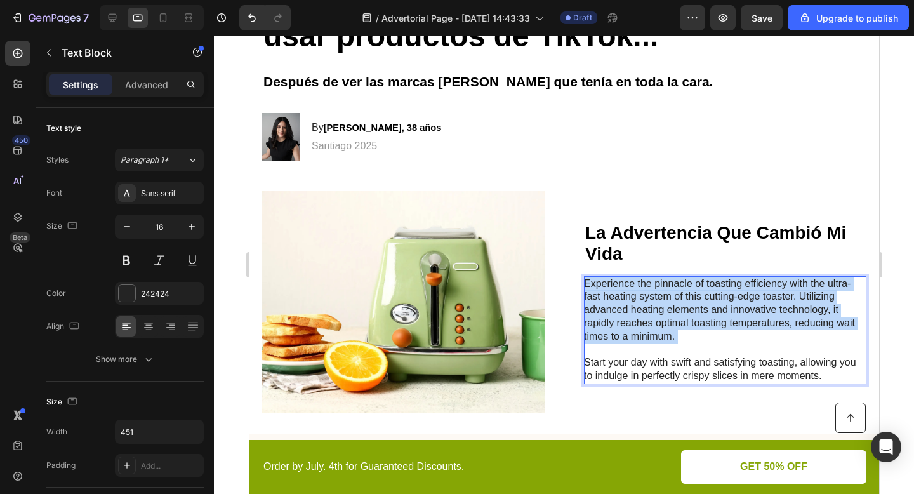
click at [651, 299] on p "Experience the pinnacle of toasting efficiency with the ultra-fast heating syst…" at bounding box center [723, 329] width 281 height 105
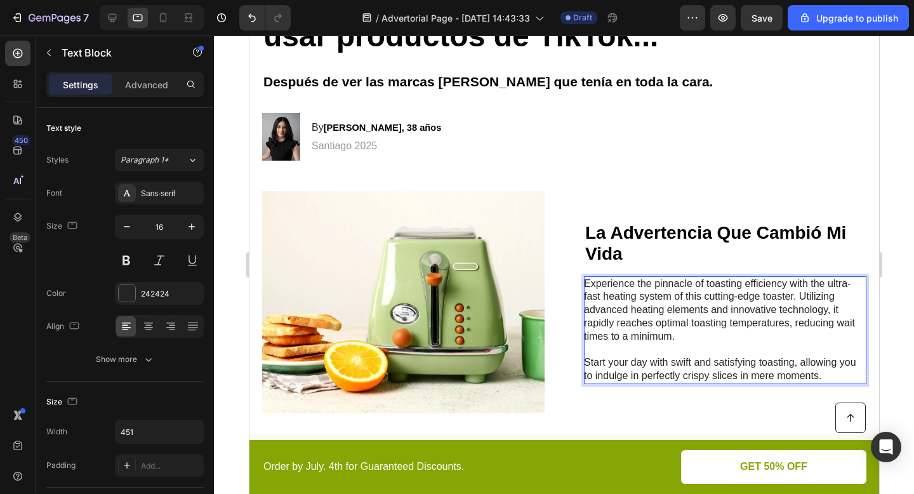
click at [810, 358] on p "Experience the pinnacle of toasting efficiency with the ultra-fast heating syst…" at bounding box center [723, 329] width 281 height 105
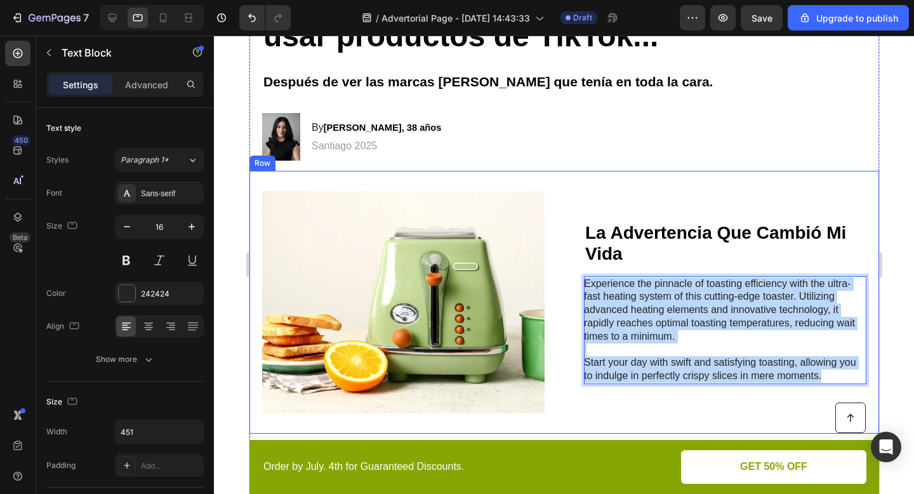
drag, startPoint x: 831, startPoint y: 376, endPoint x: 581, endPoint y: 282, distance: 266.5
click at [581, 282] on div "Image ⁠⁠⁠⁠⁠⁠⁠ La Advertencia Que Cambió Mi Vida Heading Experience the pinnacle…" at bounding box center [564, 302] width 630 height 263
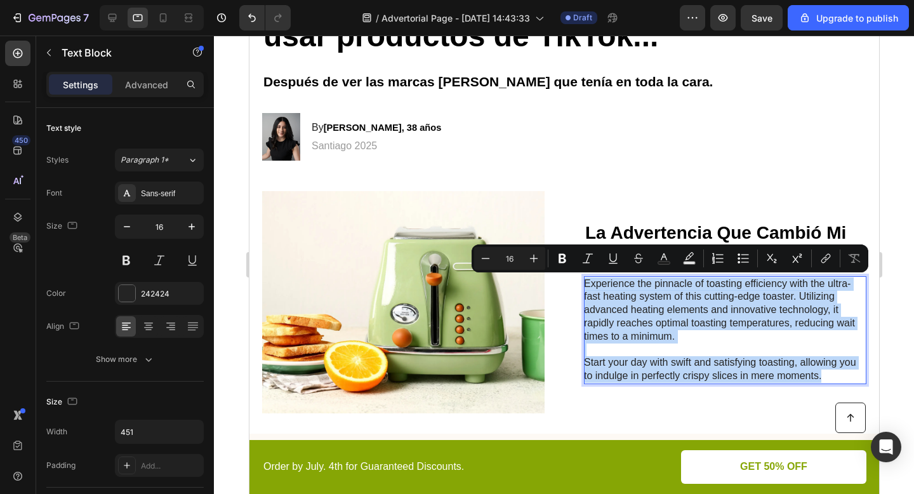
type input "11"
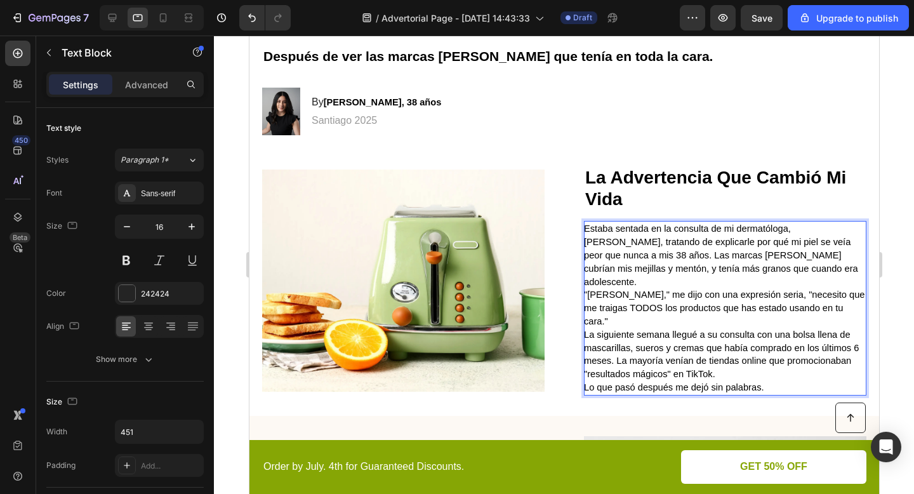
scroll to position [192, 0]
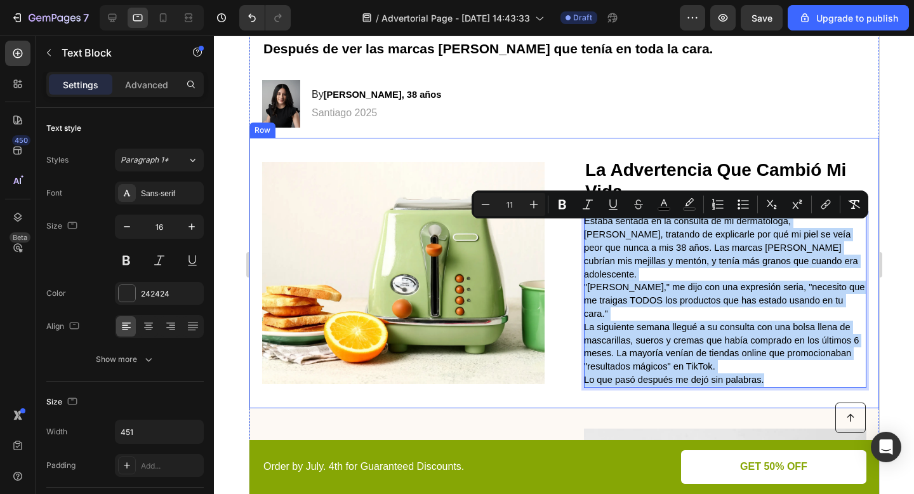
drag, startPoint x: 712, startPoint y: 340, endPoint x: 569, endPoint y: 230, distance: 180.1
click at [569, 230] on div "Image ⁠⁠⁠⁠⁠⁠⁠ La Advertencia Que Cambió Mi Vida Heading Estaba sentada en la co…" at bounding box center [564, 273] width 630 height 270
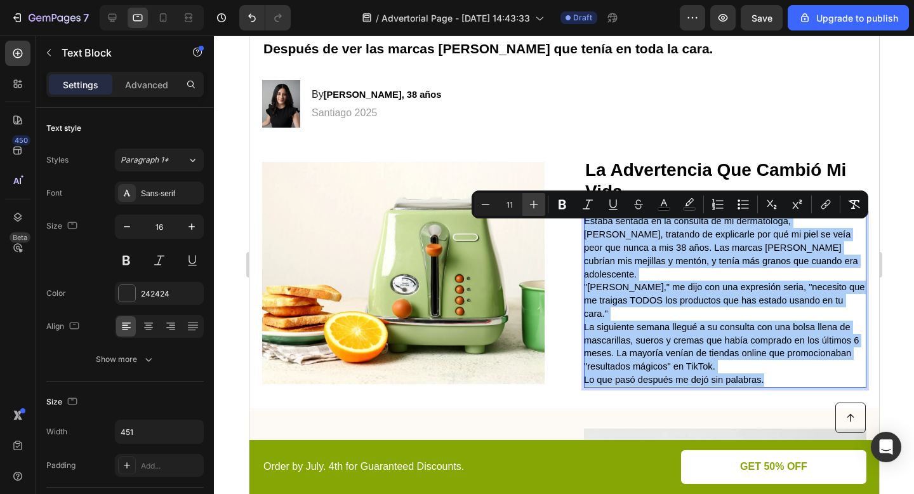
click at [541, 208] on button "Plus" at bounding box center [533, 204] width 23 height 23
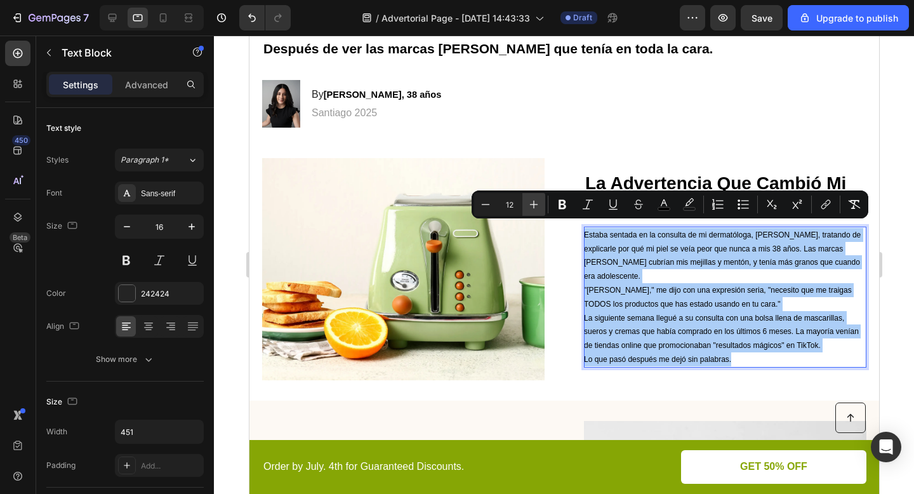
click at [541, 208] on button "Plus" at bounding box center [533, 204] width 23 height 23
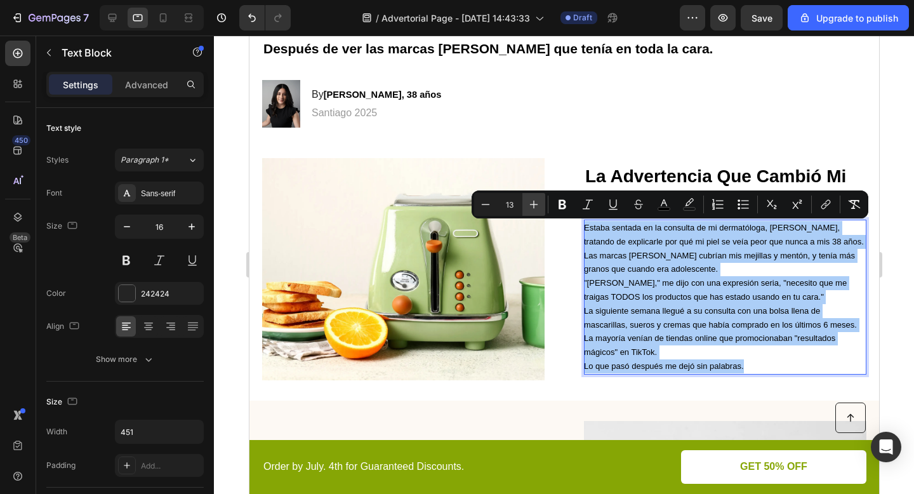
click at [541, 208] on button "Plus" at bounding box center [533, 204] width 23 height 23
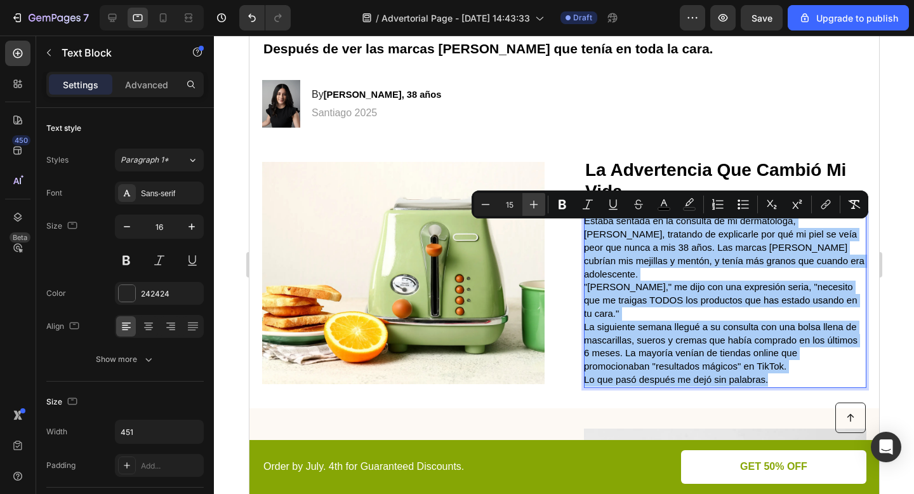
click at [541, 208] on button "Plus" at bounding box center [533, 204] width 23 height 23
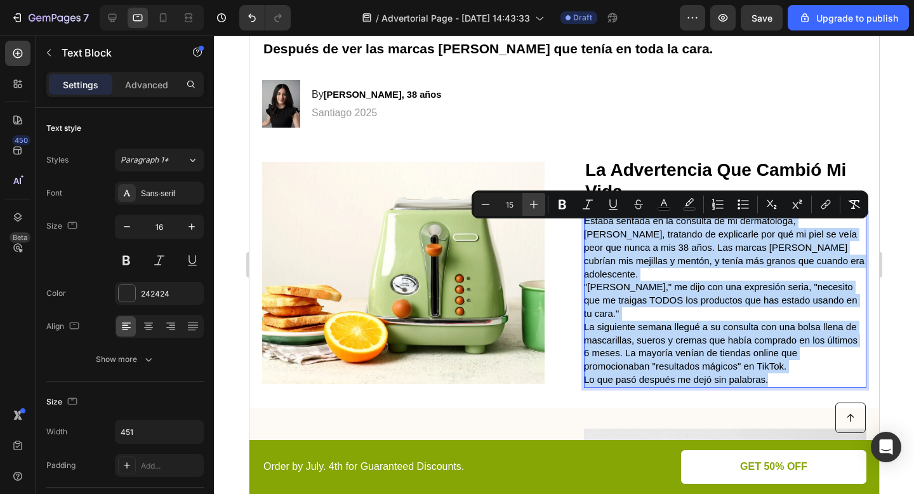
type input "16"
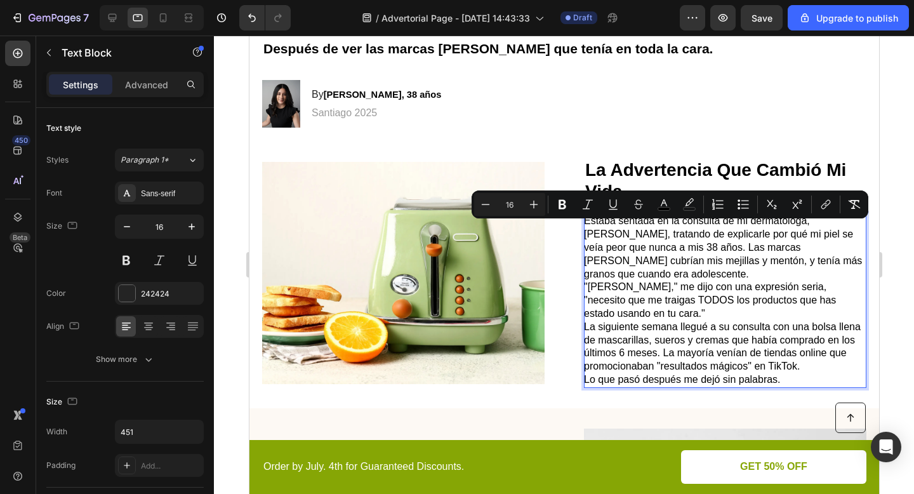
click at [669, 272] on p "Estaba sentada en la consulta de mi dermatóloga, Dr. Patricia Morales, tratando…" at bounding box center [723, 248] width 281 height 66
click at [659, 274] on p "Estaba sentada en la consulta de mi dermatóloga, Dr. Patricia Morales, tratando…" at bounding box center [723, 248] width 281 height 66
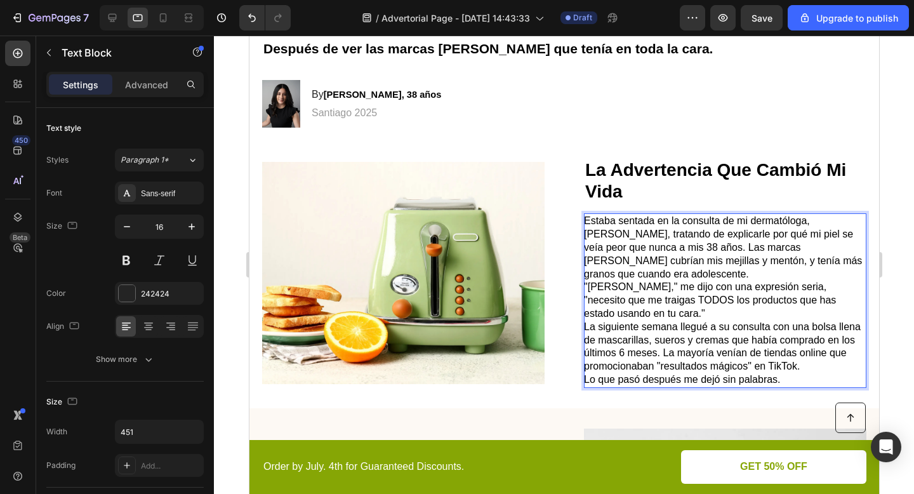
click at [659, 274] on p "Estaba sentada en la consulta de mi dermatóloga, Dr. Patricia Morales, tratando…" at bounding box center [723, 248] width 281 height 66
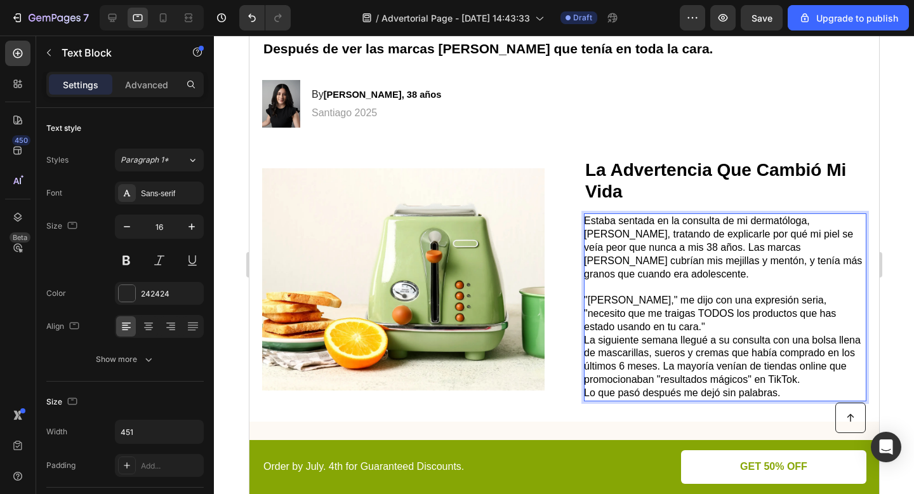
click at [822, 219] on span "Estaba sentada en la consulta de mi dermatóloga, Dr. Patricia Morales, tratando…" at bounding box center [722, 246] width 278 height 63
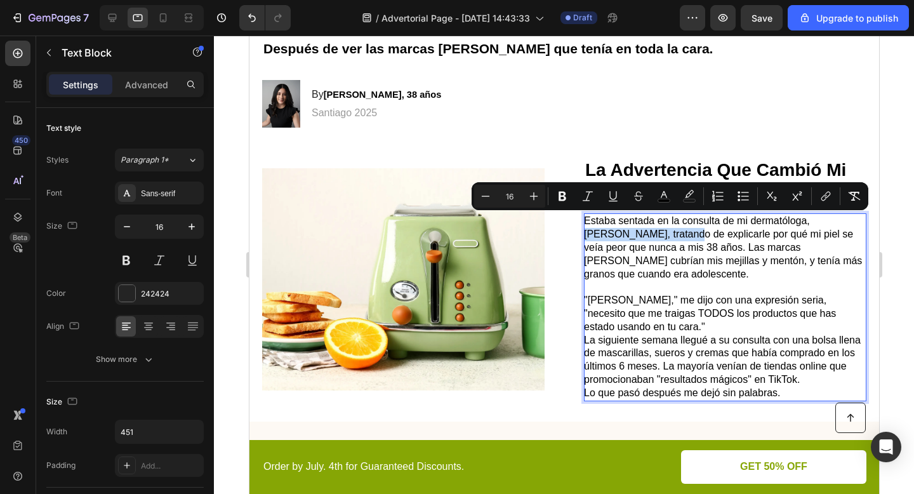
drag, startPoint x: 811, startPoint y: 218, endPoint x: 624, endPoint y: 239, distance: 187.8
click at [624, 239] on span "Estaba sentada en la consulta de mi dermatóloga, Dr. Patricia Morales, tratando…" at bounding box center [722, 246] width 278 height 63
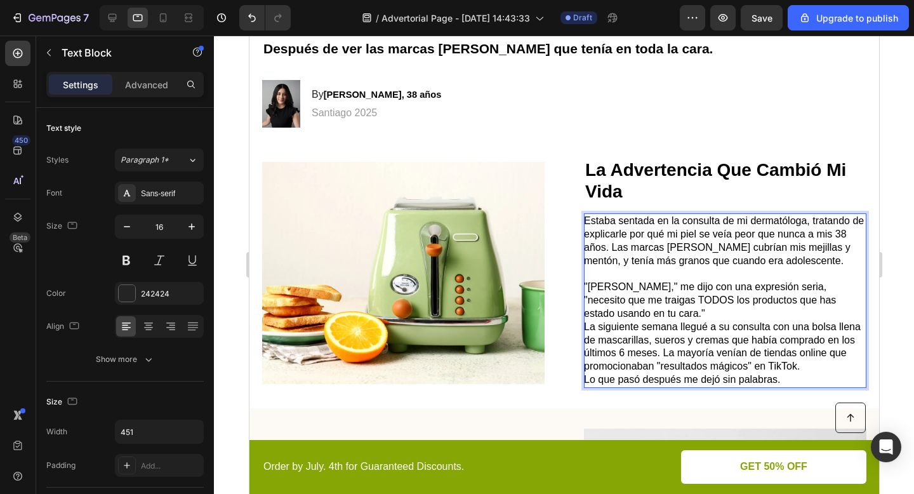
click at [668, 315] on p ""María José," me dijo con una expresión seria, "necesito que me traigas TODOS l…" at bounding box center [723, 300] width 281 height 39
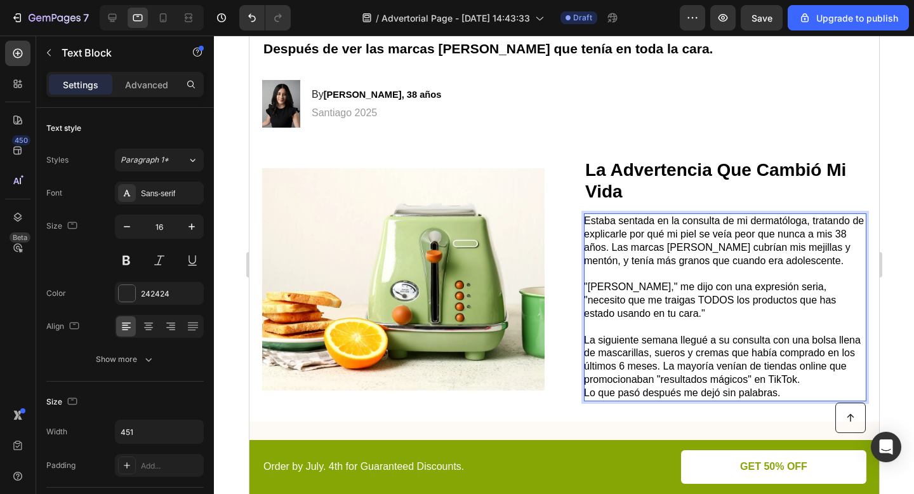
click at [796, 378] on span "La siguiente semana llegué a su consulta con una bolsa llena de mascarillas, su…" at bounding box center [721, 359] width 277 height 50
click at [811, 377] on p "La siguiente semana llegué a su consulta con una bolsa llena de mascarillas, su…" at bounding box center [723, 360] width 281 height 53
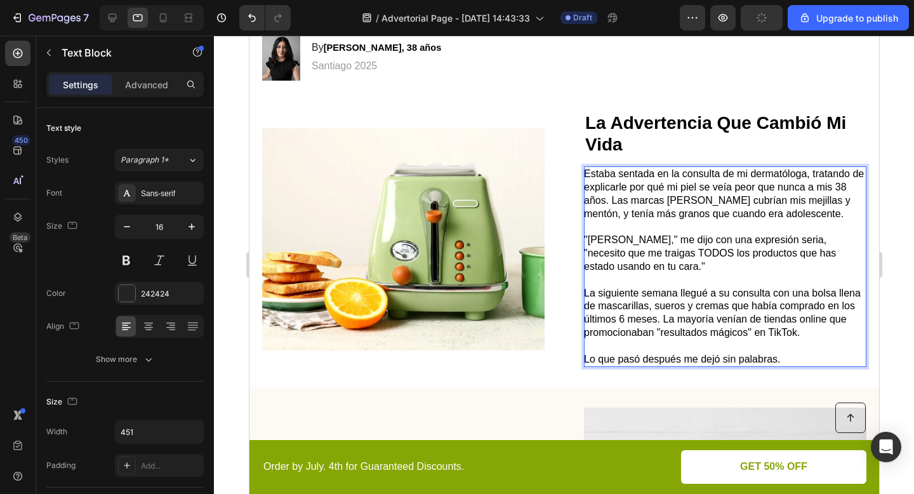
scroll to position [249, 0]
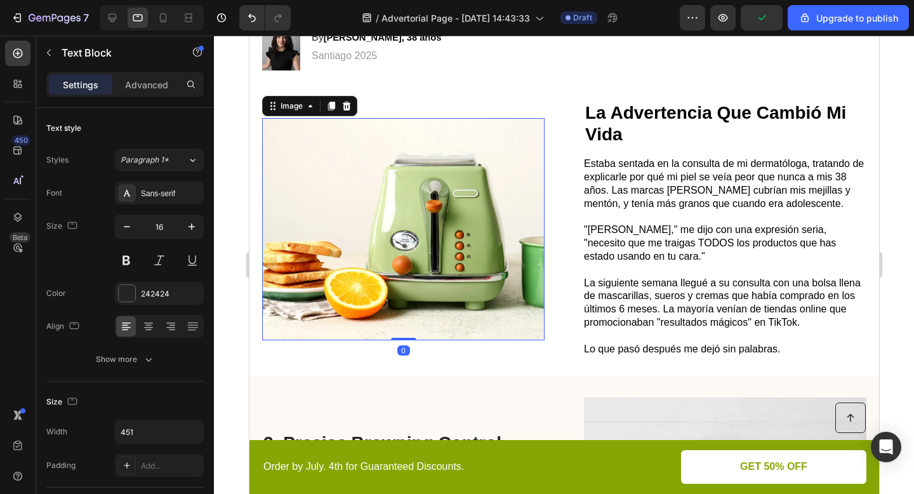
click at [399, 204] on img at bounding box center [402, 229] width 282 height 222
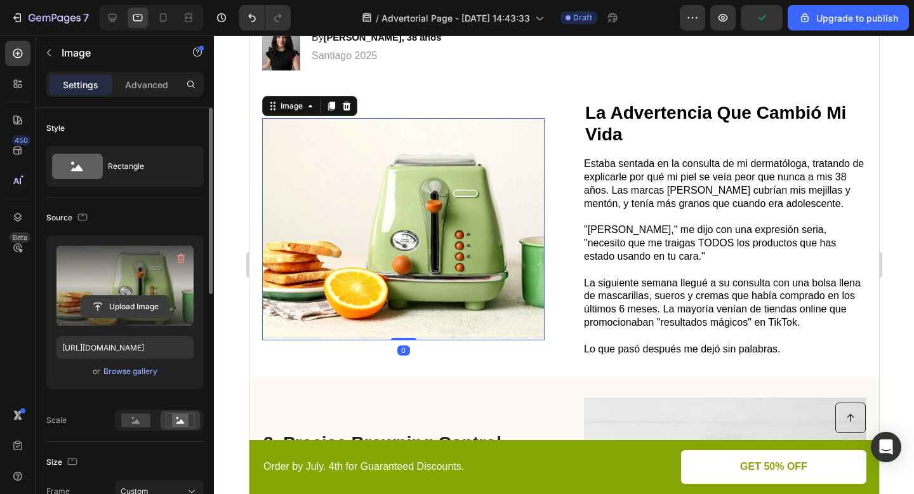
click at [168, 299] on input "file" at bounding box center [125, 307] width 88 height 22
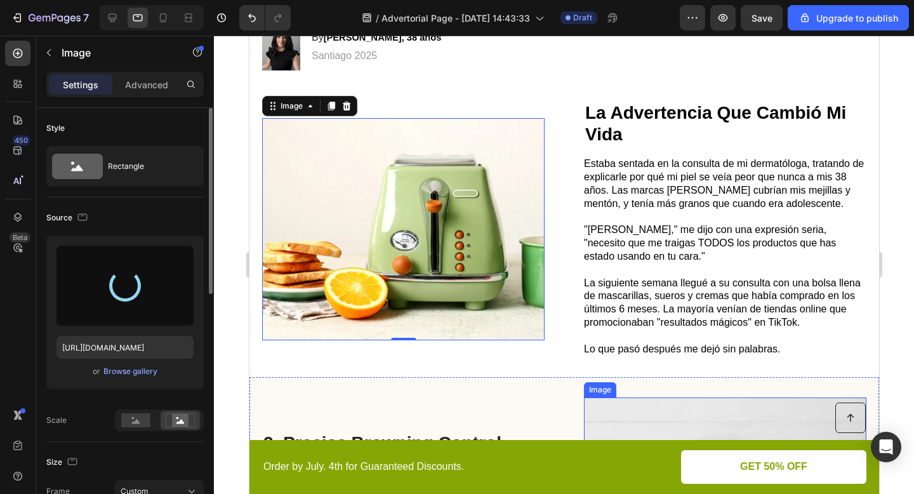
type input "https://cdn.shopify.com/s/files/1/0671/4549/8865/files/gempages_585710647644259…"
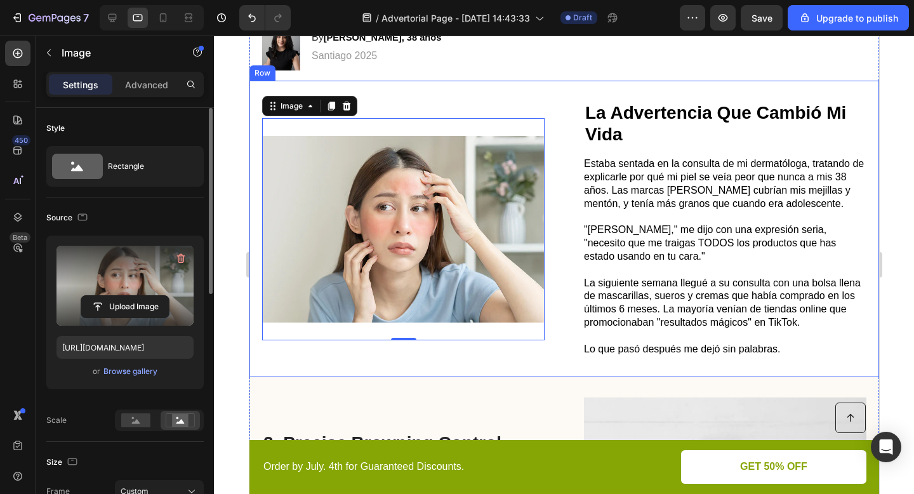
click at [550, 361] on div "Image 0 ⁠⁠⁠⁠⁠⁠⁠ La Advertencia Que Cambió Mi Vida Heading Estaba sentada en la …" at bounding box center [564, 229] width 630 height 296
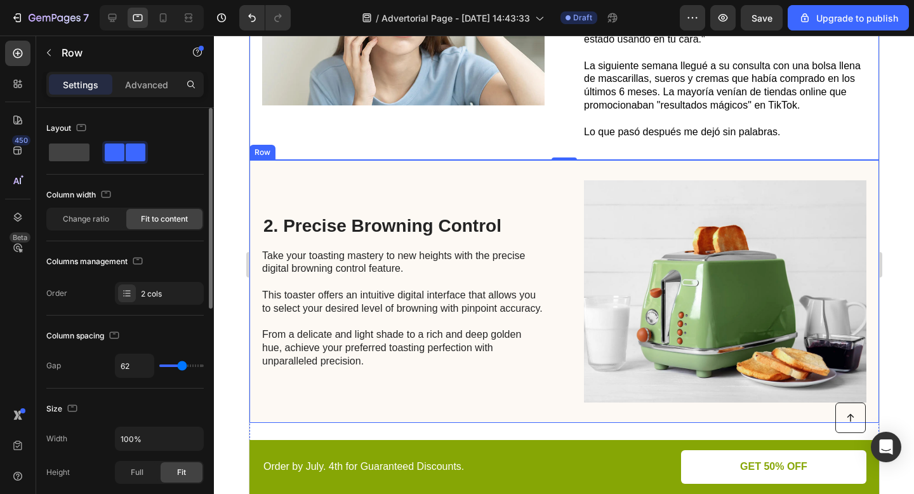
scroll to position [492, 0]
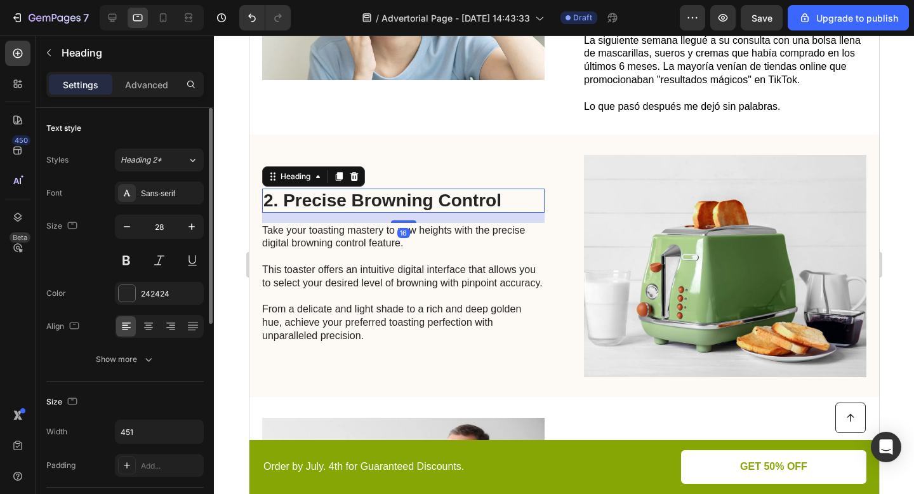
click at [433, 195] on h2 "2. Precise Browning Control" at bounding box center [402, 200] width 282 height 24
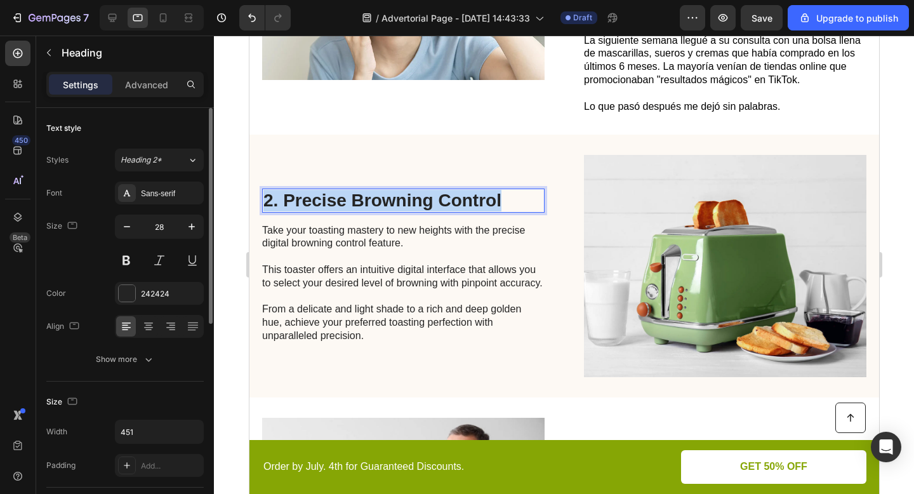
click at [433, 195] on p "2. Precise Browning Control" at bounding box center [403, 201] width 280 height 22
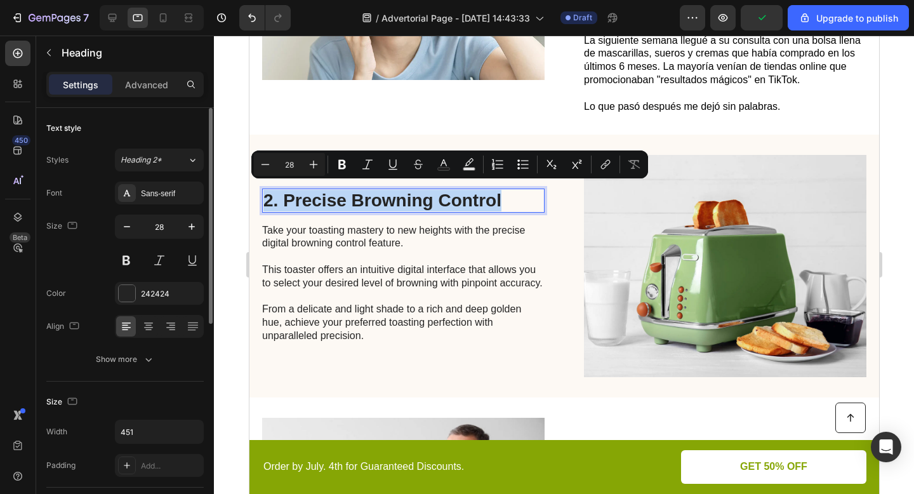
type input "17"
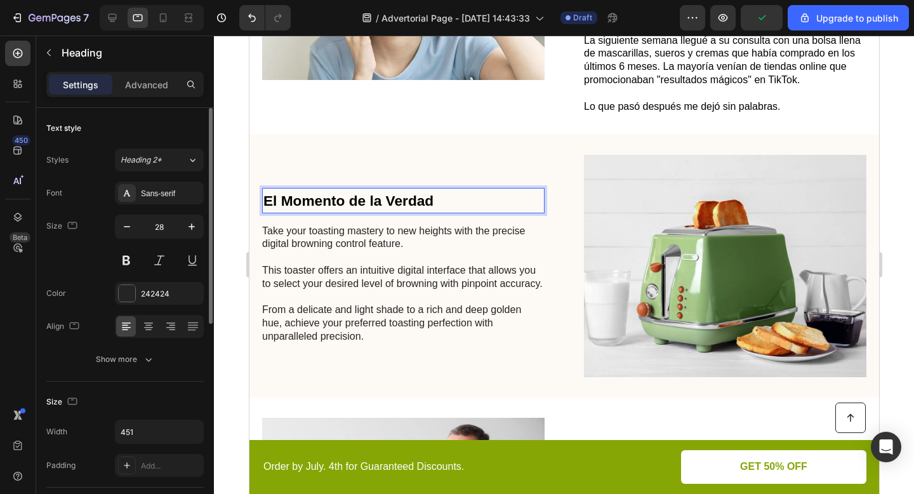
click at [414, 192] on strong "El Momento de la Verdad" at bounding box center [348, 200] width 170 height 17
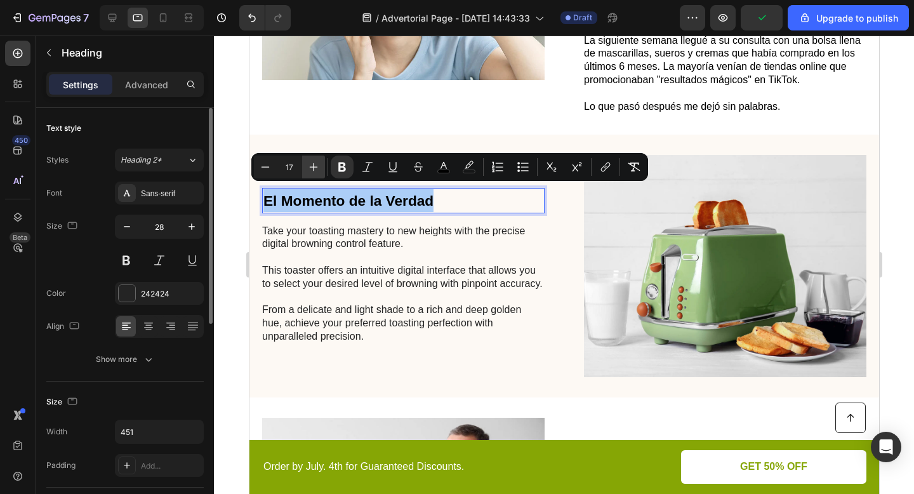
click at [310, 168] on icon "Editor contextual toolbar" at bounding box center [313, 167] width 13 height 13
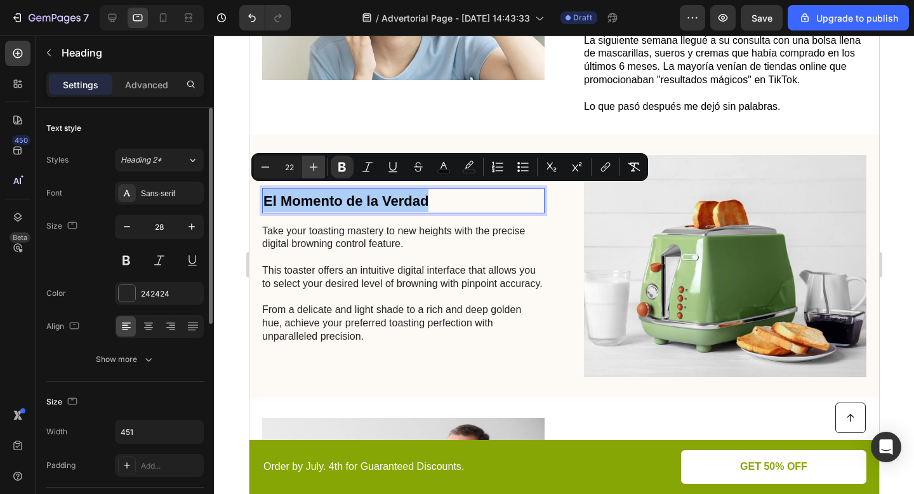
click at [310, 168] on icon "Editor contextual toolbar" at bounding box center [313, 167] width 13 height 13
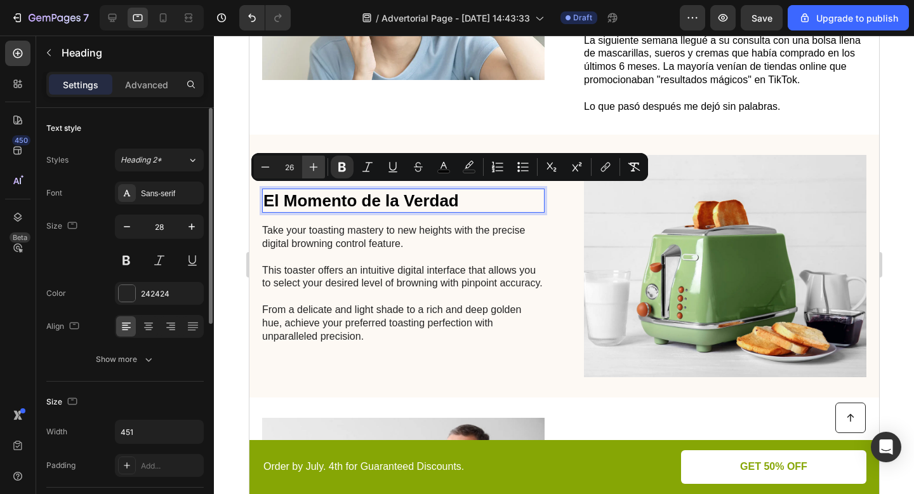
click at [310, 168] on icon "Editor contextual toolbar" at bounding box center [313, 167] width 13 height 13
type input "28"
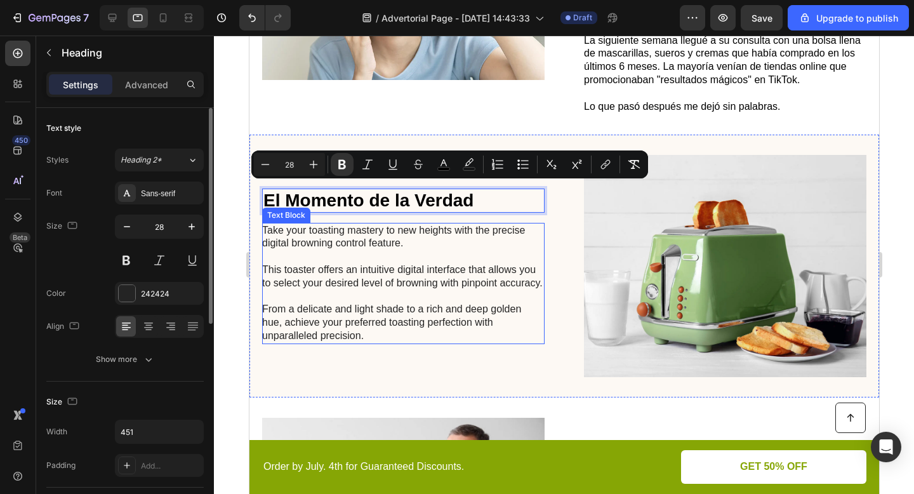
click at [368, 272] on p "Take your toasting mastery to new heights with the precise digital browning con…" at bounding box center [401, 283] width 281 height 119
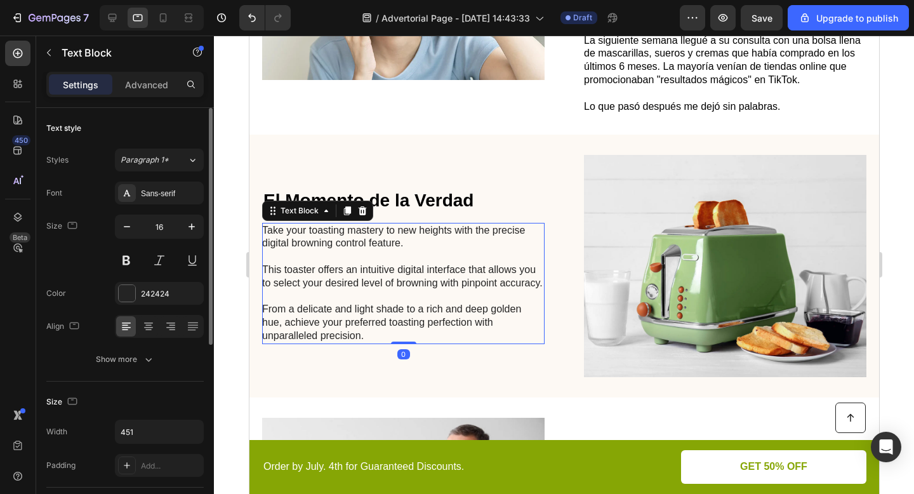
click at [368, 272] on p "Take your toasting mastery to new heights with the precise digital browning con…" at bounding box center [401, 283] width 281 height 119
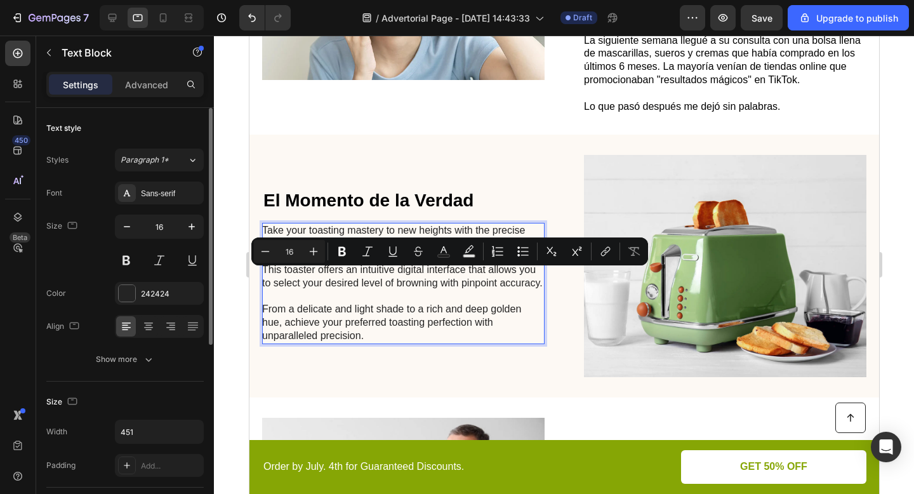
click at [374, 333] on p "Take your toasting mastery to new heights with the precise digital browning con…" at bounding box center [401, 283] width 281 height 119
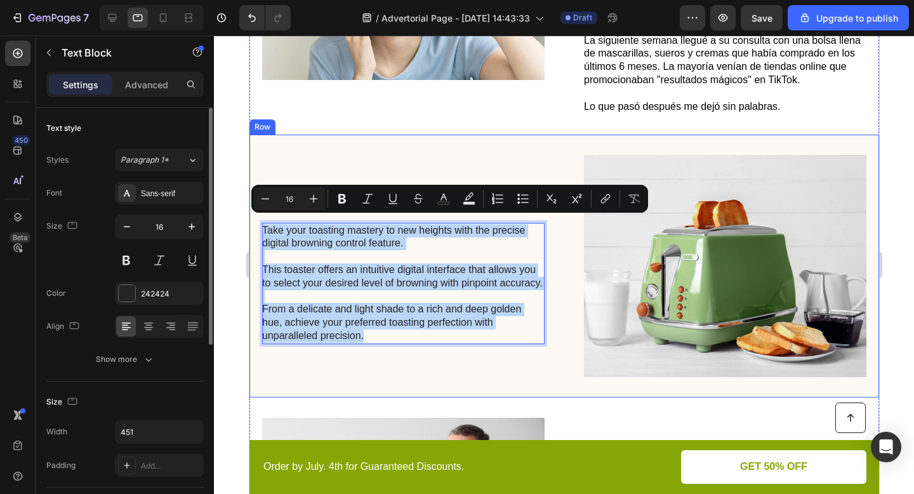
drag, startPoint x: 365, startPoint y: 348, endPoint x: 253, endPoint y: 211, distance: 176.3
click at [253, 211] on div "⁠⁠⁠⁠⁠⁠⁠ El Momento de la Verdad Heading Take your toasting mastery to new heigh…" at bounding box center [564, 266] width 630 height 263
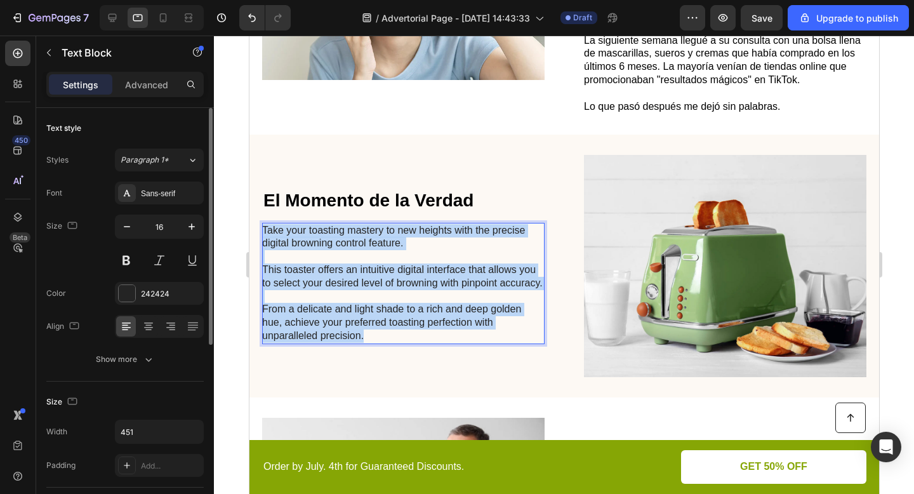
scroll to position [484, 0]
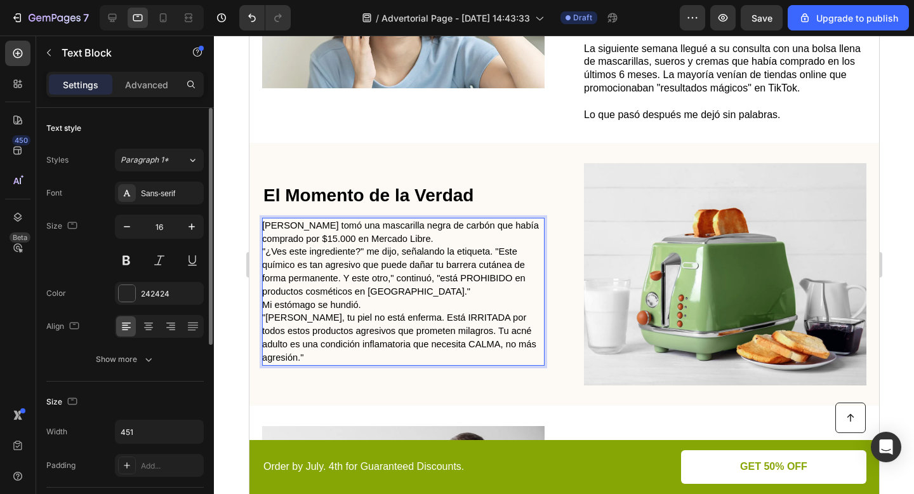
click at [286, 230] on p "Dr. Morales tomó una mascarilla negra de carbón que había comprado por $15.000 …" at bounding box center [401, 232] width 281 height 27
drag, startPoint x: 276, startPoint y: 223, endPoint x: 308, endPoint y: 223, distance: 32.4
click at [308, 223] on span "Dr. Morales tomó una mascarilla negra de carbón que había comprado por $15.000 …" at bounding box center [399, 231] width 277 height 23
click at [415, 237] on p "La Dra. tomó una mascarilla negra de carbón que había comprado por $15.000 en M…" at bounding box center [401, 232] width 281 height 27
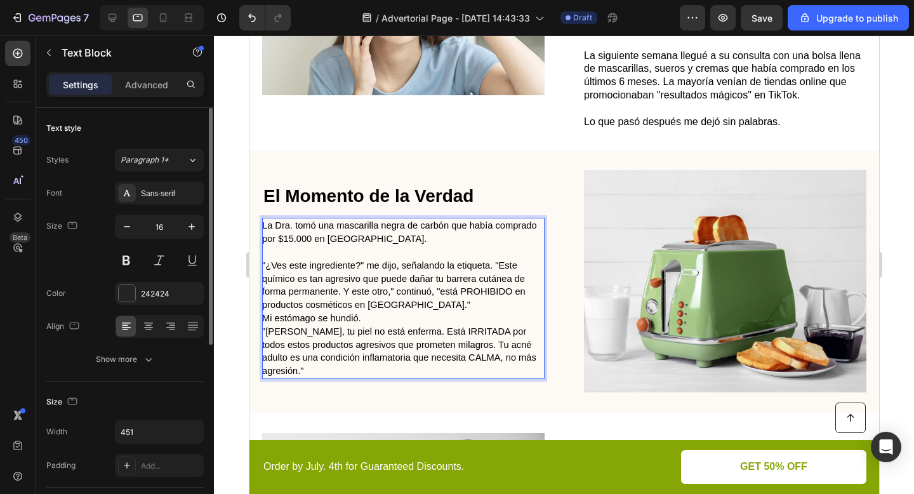
click at [409, 307] on p ""¿Ves este ingrediente?" me dijo, señalando la etiqueta. "Este químico es tan a…" at bounding box center [401, 285] width 281 height 53
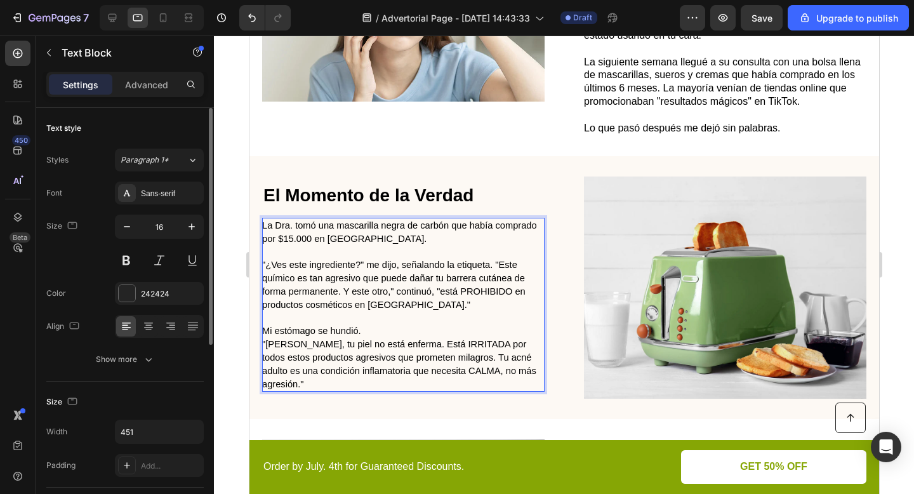
scroll to position [470, 0]
click at [359, 334] on span "Mi estómago se hundió." at bounding box center [310, 331] width 99 height 10
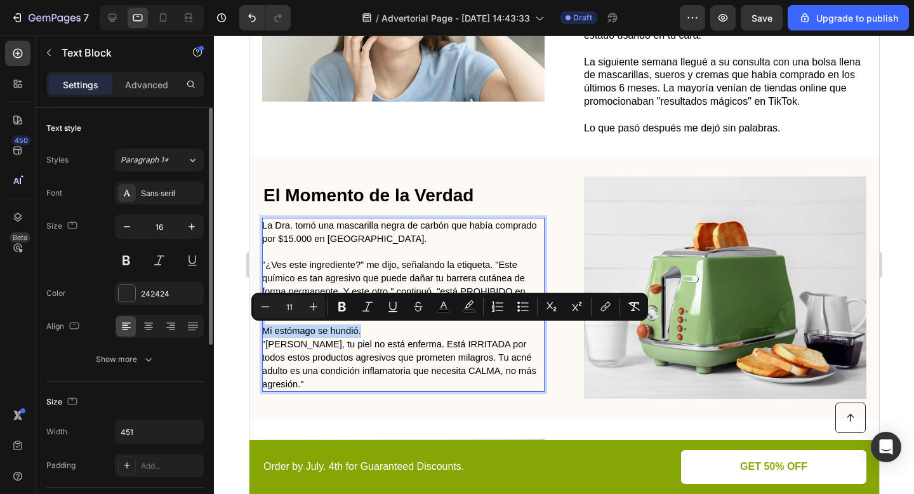
drag, startPoint x: 362, startPoint y: 331, endPoint x: 277, endPoint y: 321, distance: 85.6
click at [277, 321] on div "La Dra. tomó una mascarilla negra de carbón que había comprado por $15.000 en M…" at bounding box center [402, 305] width 282 height 174
click at [277, 321] on p "Rich Text Editor. Editing area: main" at bounding box center [401, 318] width 281 height 13
drag, startPoint x: 343, startPoint y: 331, endPoint x: 263, endPoint y: 330, distance: 80.6
click at [263, 330] on p "Mi estómago se hundió." at bounding box center [401, 330] width 281 height 13
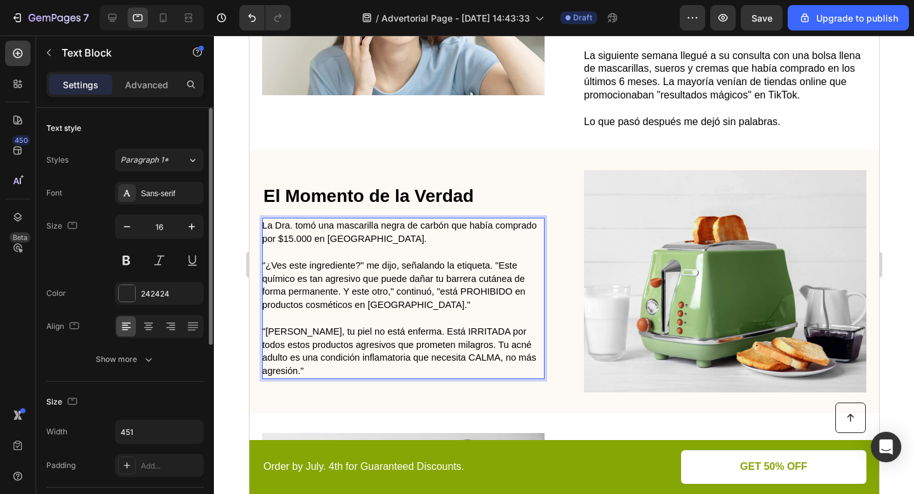
scroll to position [477, 0]
click at [340, 369] on p ""María José, tu piel no está enferma. Está IRRITADA por todos estos productos a…" at bounding box center [401, 350] width 281 height 53
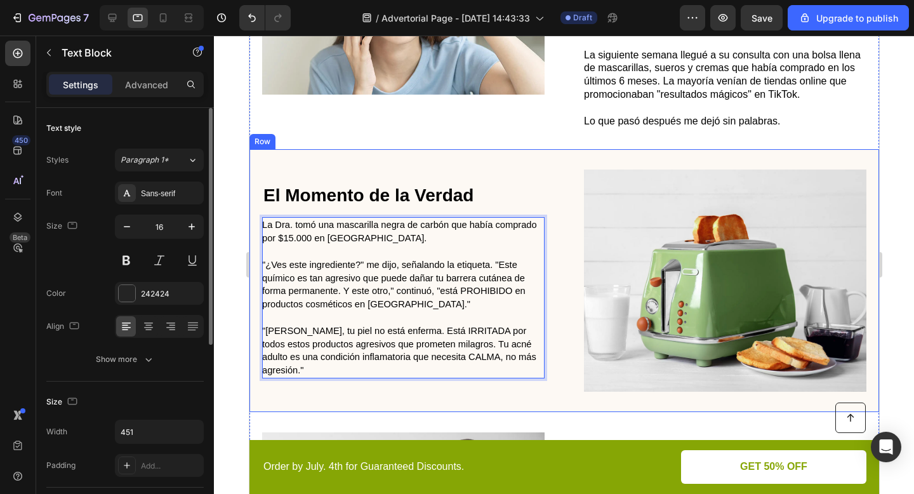
click at [437, 398] on div "⁠⁠⁠⁠⁠⁠⁠ El Momento de la Verdad Heading La Dra. tomó una mascarilla negra de ca…" at bounding box center [564, 280] width 630 height 263
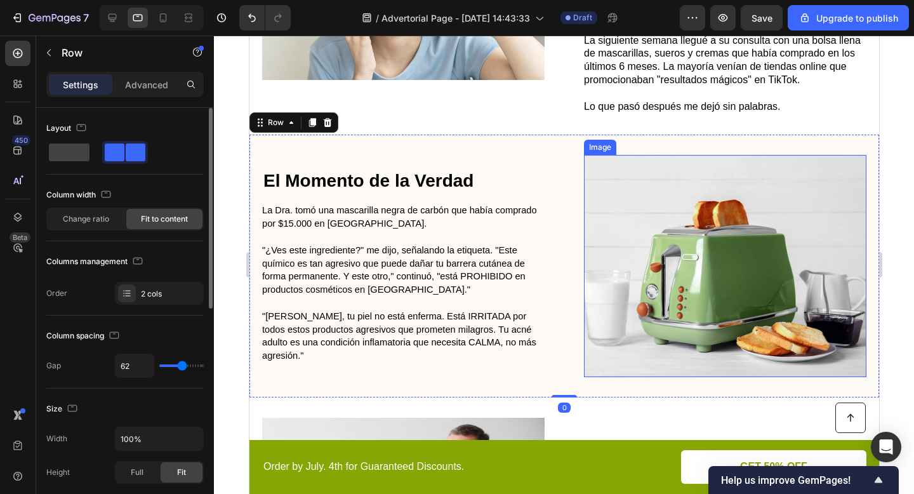
scroll to position [493, 0]
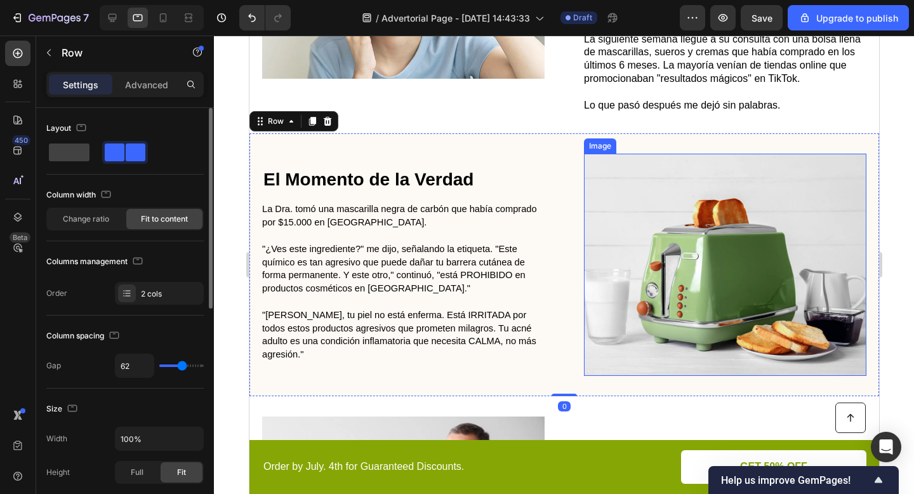
click at [673, 289] on img at bounding box center [724, 265] width 282 height 222
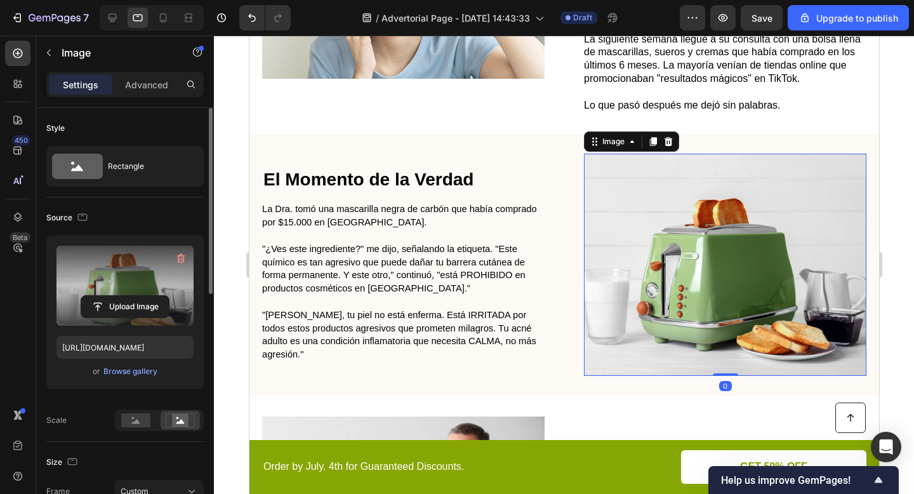
click at [127, 284] on label at bounding box center [124, 286] width 137 height 80
click at [127, 296] on input "file" at bounding box center [125, 307] width 88 height 22
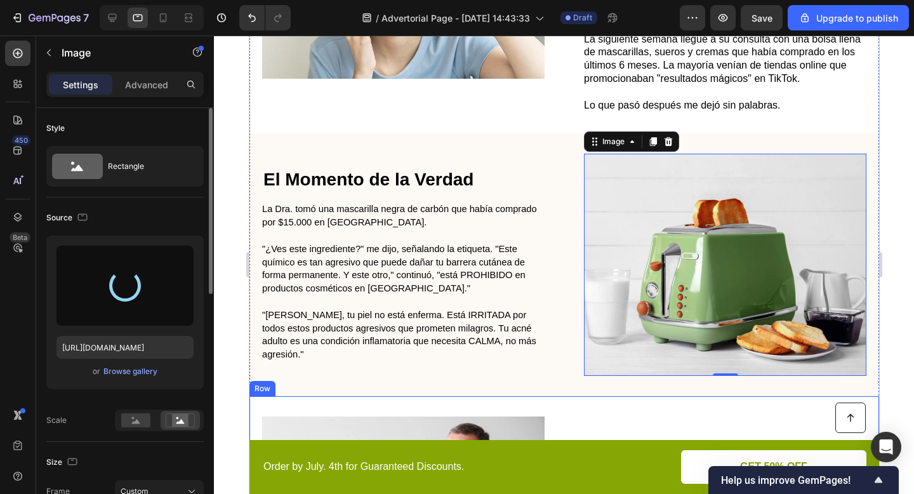
type input "https://cdn.shopify.com/s/files/1/0671/4549/8865/files/gempages_585710647644259…"
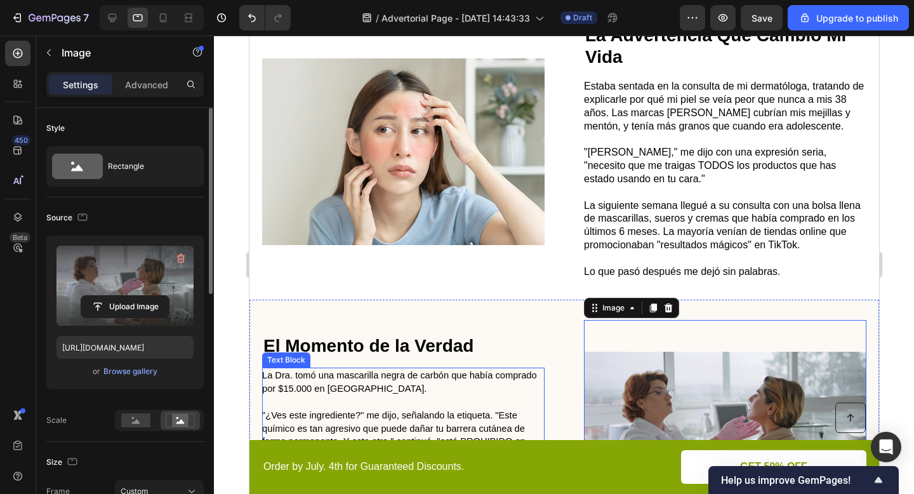
scroll to position [308, 0]
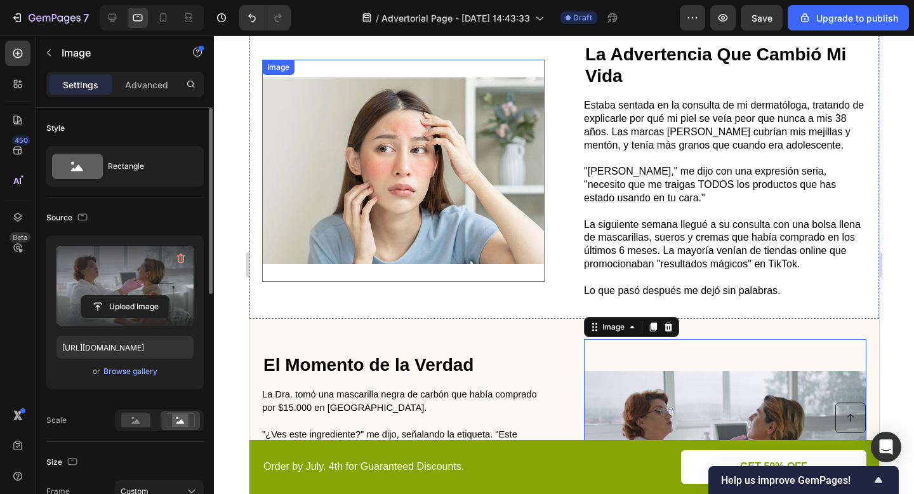
click at [417, 188] on img at bounding box center [402, 171] width 282 height 222
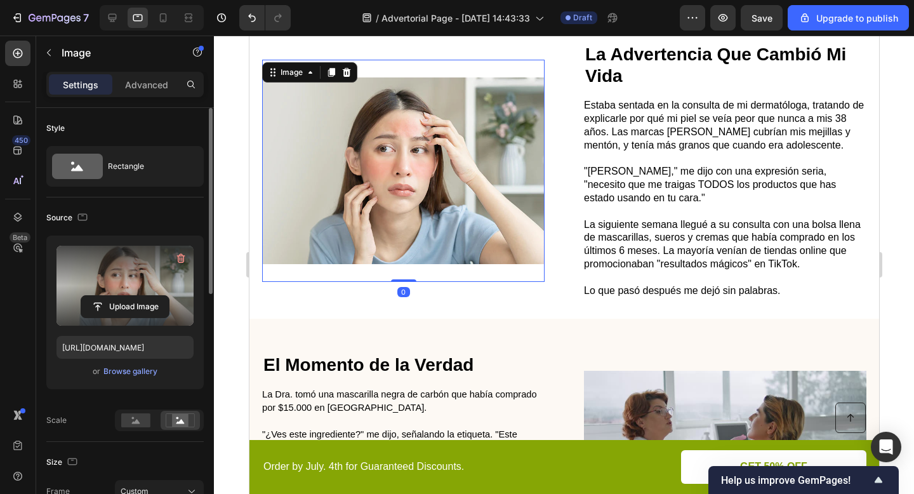
click at [136, 284] on label at bounding box center [124, 286] width 137 height 80
click at [136, 296] on input "file" at bounding box center [125, 307] width 88 height 22
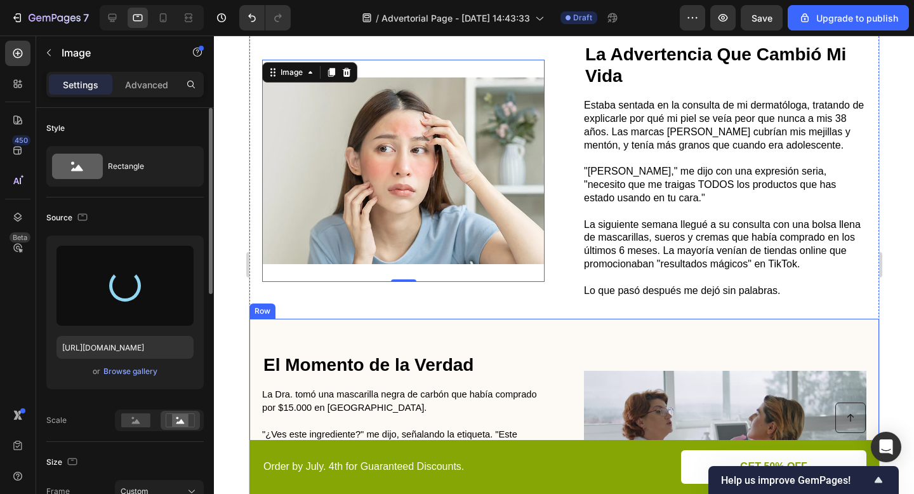
type input "https://cdn.shopify.com/s/files/1/0671/4549/8865/files/gempages_585710647644259…"
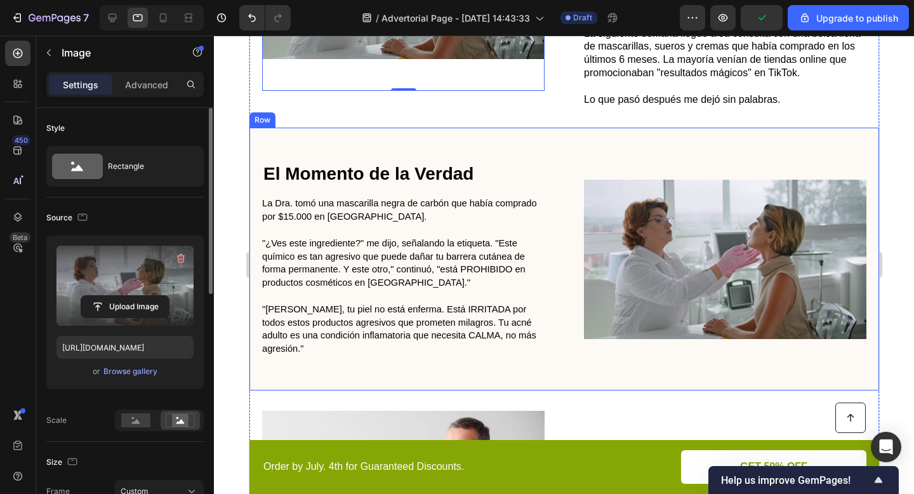
scroll to position [540, 0]
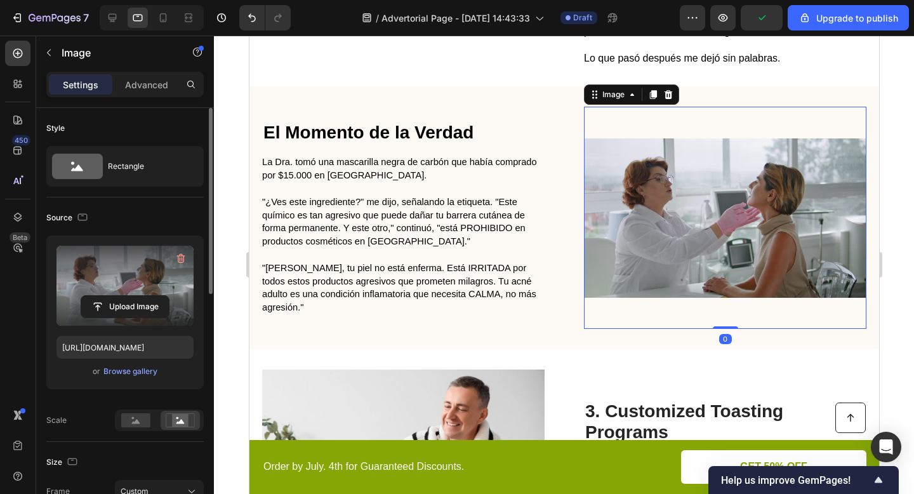
click at [746, 210] on img at bounding box center [724, 218] width 282 height 222
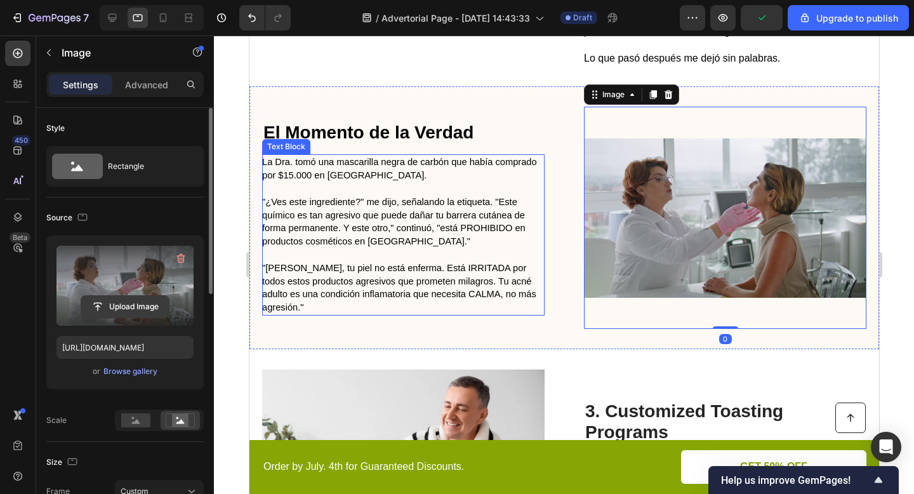
click at [153, 295] on button "Upload Image" at bounding box center [125, 306] width 89 height 23
click at [150, 303] on input "file" at bounding box center [125, 307] width 88 height 22
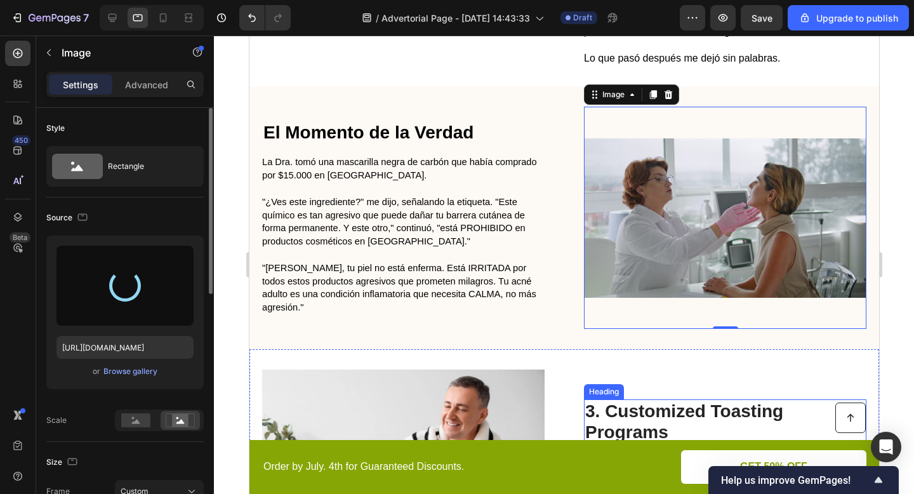
type input "https://cdn.shopify.com/s/files/1/0671/4549/8865/files/gempages_585710647644259…"
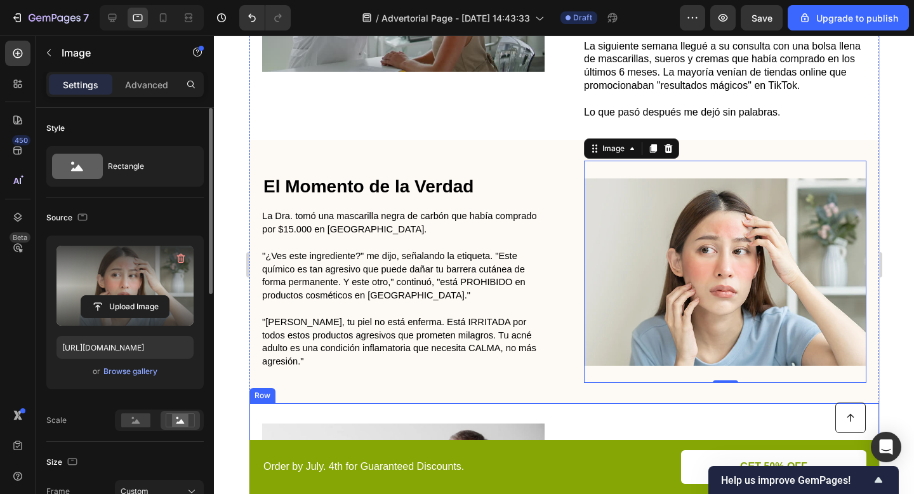
scroll to position [512, 0]
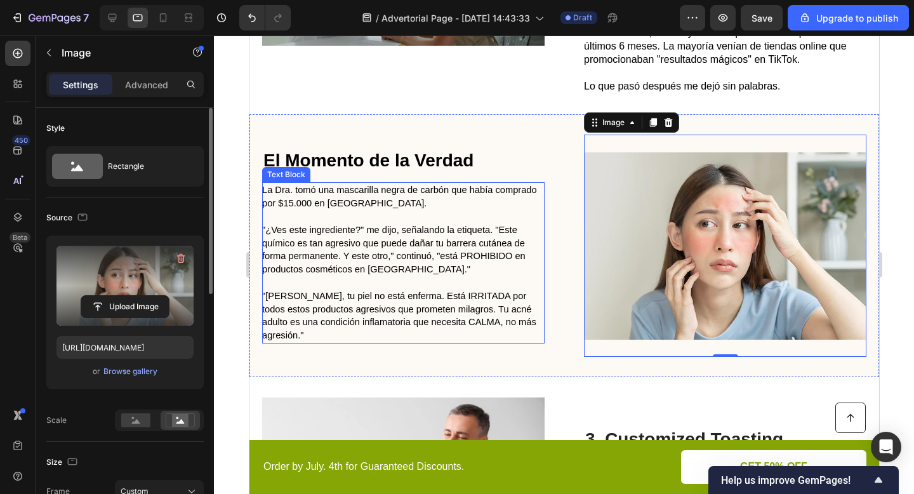
click at [449, 263] on p ""¿Ves este ingrediente?" me dijo, señalando la etiqueta. "Este químico es tan a…" at bounding box center [401, 249] width 281 height 53
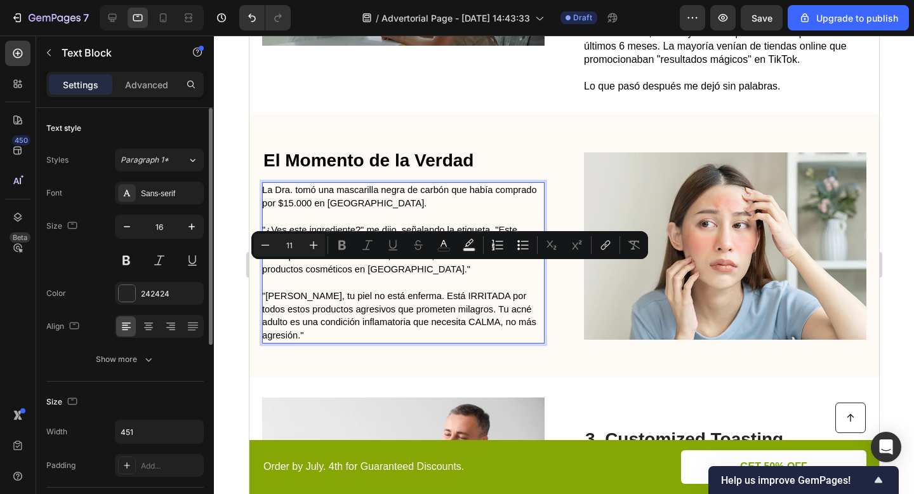
click at [409, 297] on span ""María José, tu piel no está enferma. Está IRRITADA por todos estos productos a…" at bounding box center [398, 316] width 274 height 50
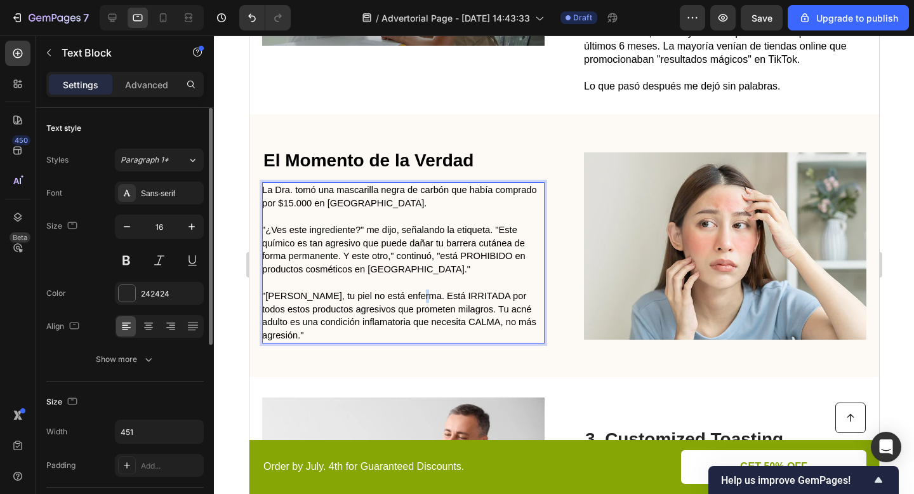
click at [409, 297] on span ""María José, tu piel no está enferma. Está IRRITADA por todos estos productos a…" at bounding box center [398, 316] width 274 height 50
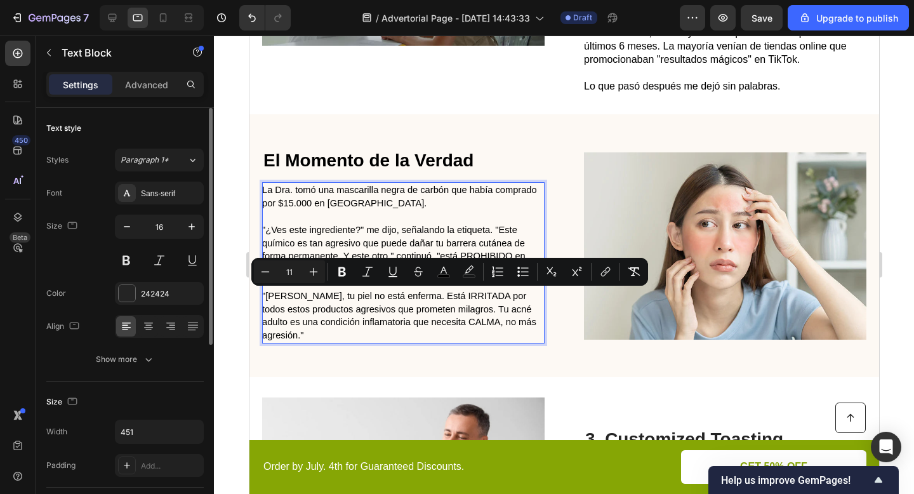
click at [353, 338] on p ""María José, tu piel no está enferma. Está IRRITADA por todos estos productos a…" at bounding box center [401, 315] width 281 height 53
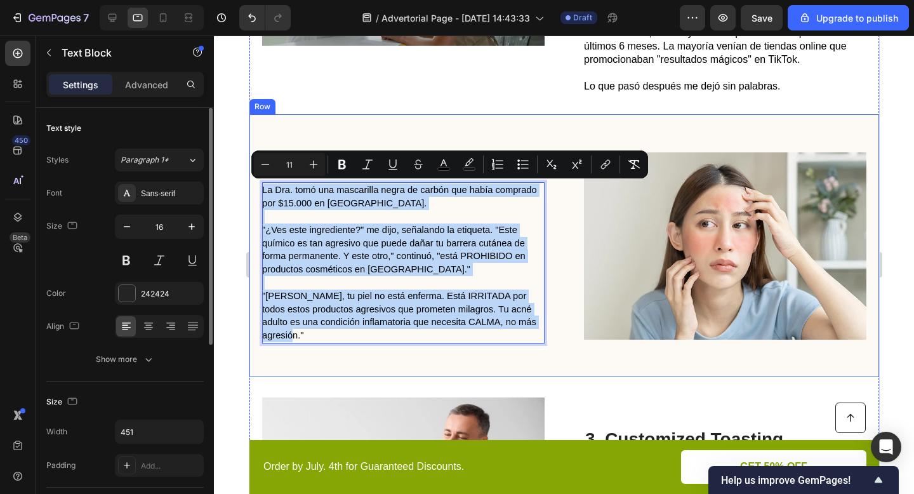
drag, startPoint x: 353, startPoint y: 338, endPoint x: 251, endPoint y: 192, distance: 179.1
click at [251, 192] on div "⁠⁠⁠⁠⁠⁠⁠ El Momento de la Verdad Heading La Dra. tomó una mascarilla negra de ca…" at bounding box center [564, 245] width 630 height 263
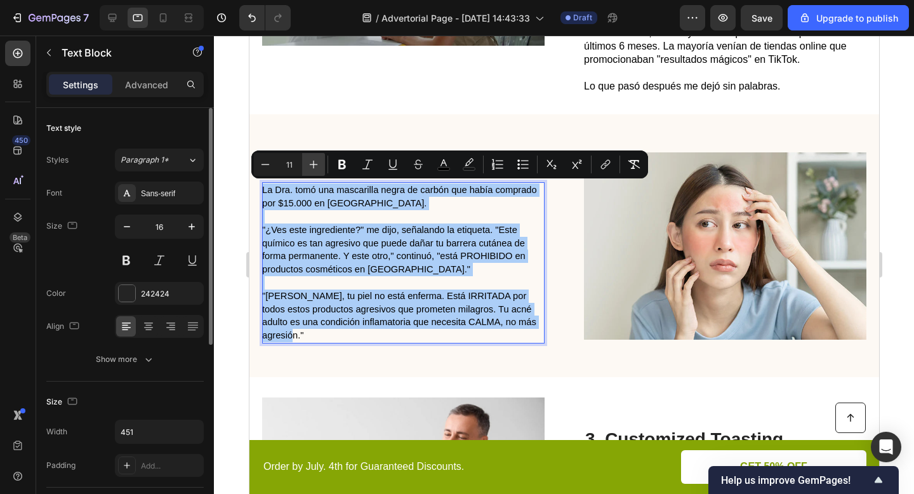
click at [316, 164] on icon "Editor contextual toolbar" at bounding box center [314, 165] width 8 height 8
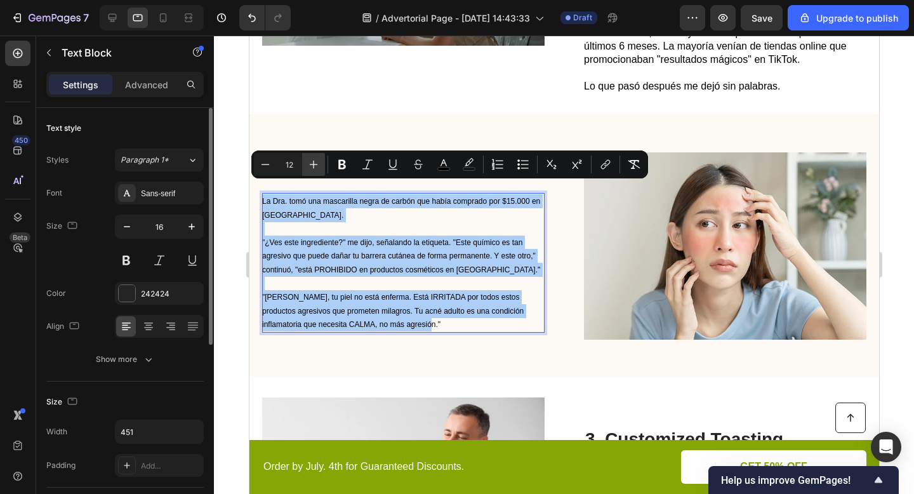
click at [316, 164] on icon "Editor contextual toolbar" at bounding box center [314, 165] width 8 height 8
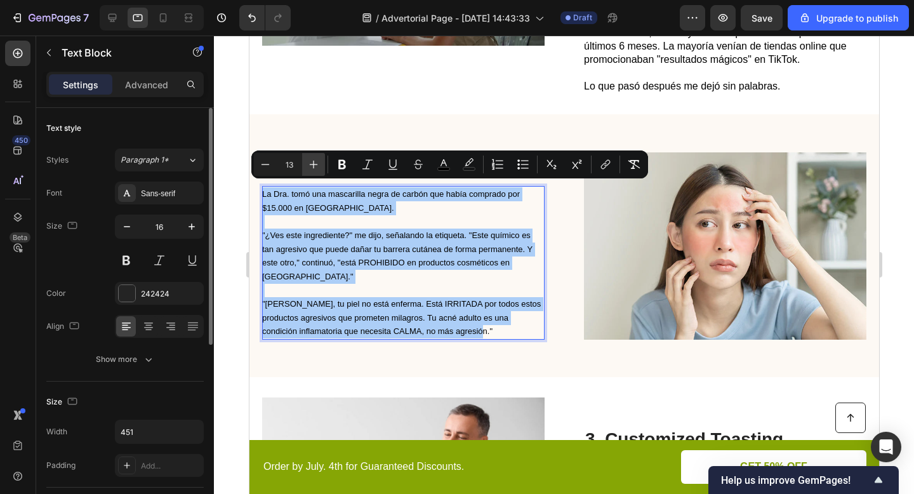
click at [316, 164] on icon "Editor contextual toolbar" at bounding box center [314, 165] width 8 height 8
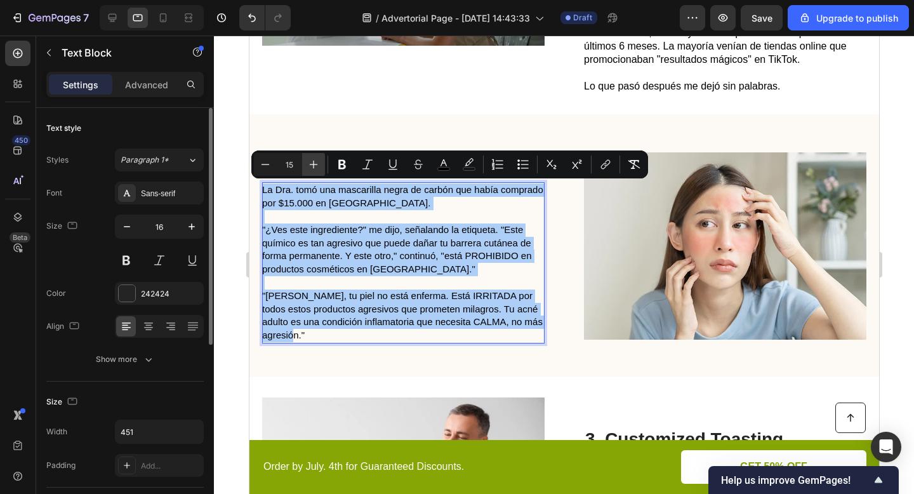
click at [316, 164] on icon "Editor contextual toolbar" at bounding box center [314, 165] width 8 height 8
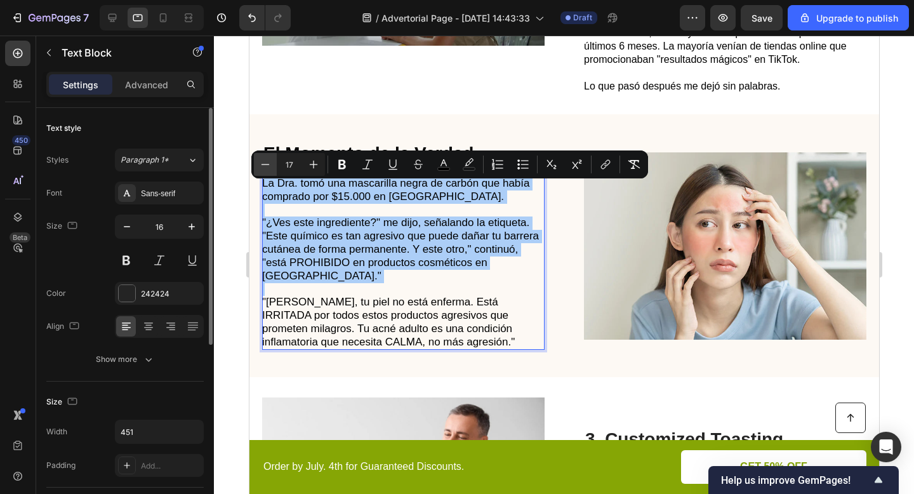
click at [263, 168] on icon "Editor contextual toolbar" at bounding box center [265, 164] width 13 height 13
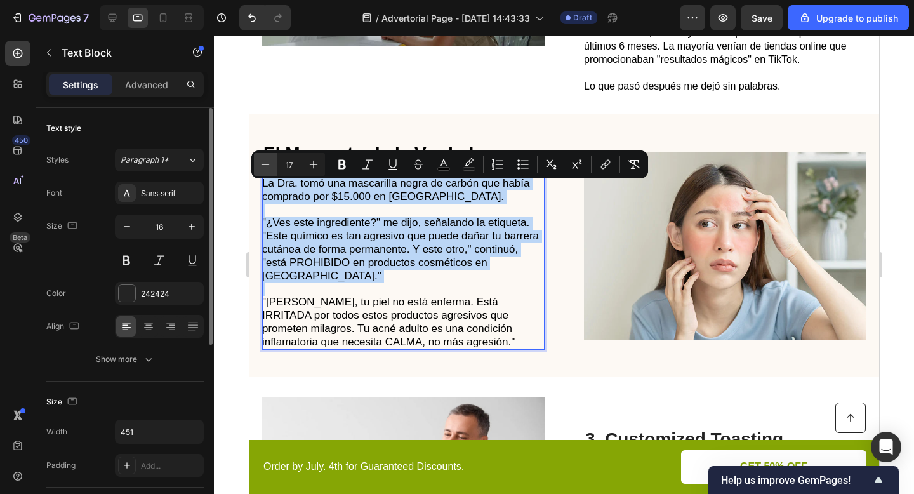
type input "16"
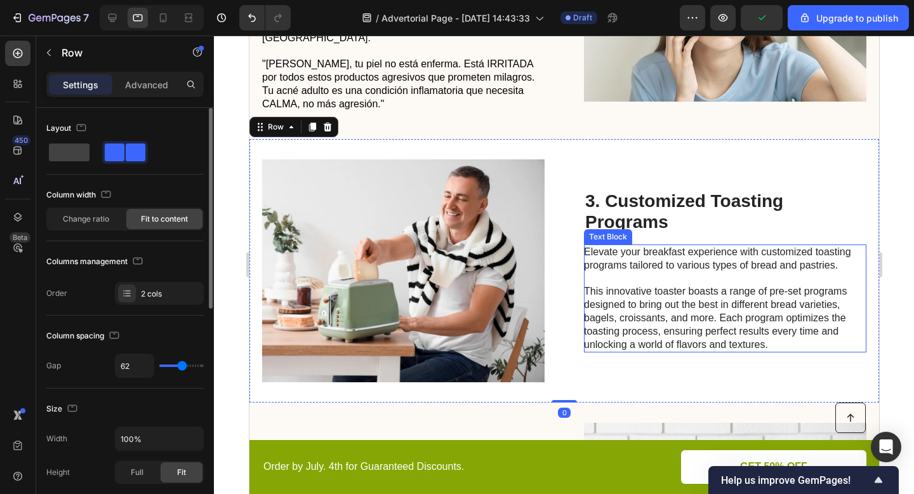
scroll to position [751, 0]
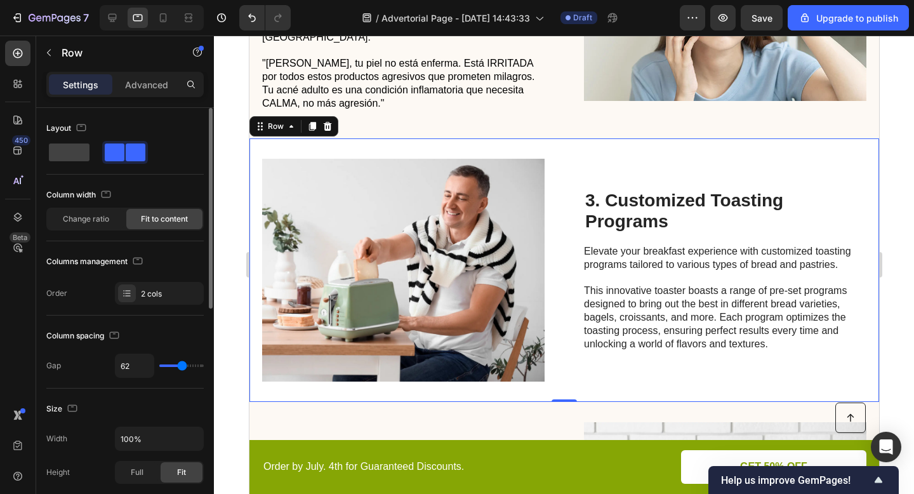
click at [637, 199] on h2 "3. Customized Toasting Programs" at bounding box center [724, 210] width 282 height 45
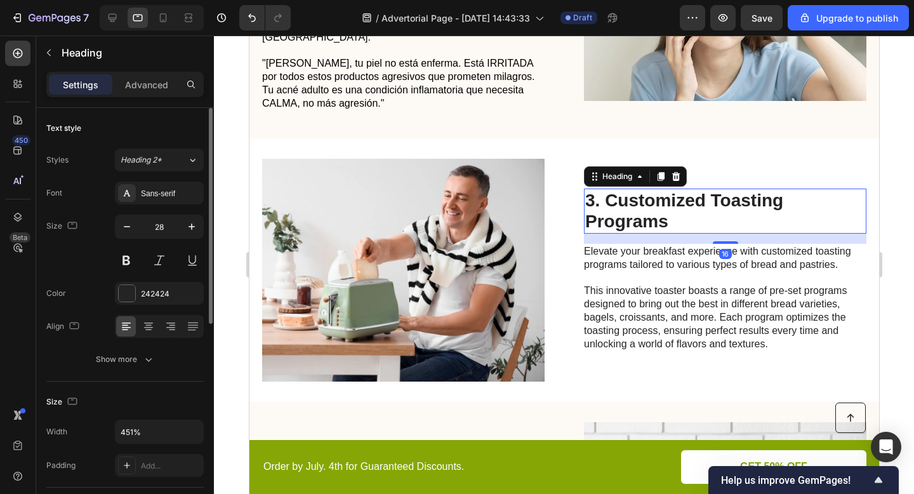
click at [637, 199] on h2 "3. Customized Toasting Programs" at bounding box center [724, 210] width 282 height 45
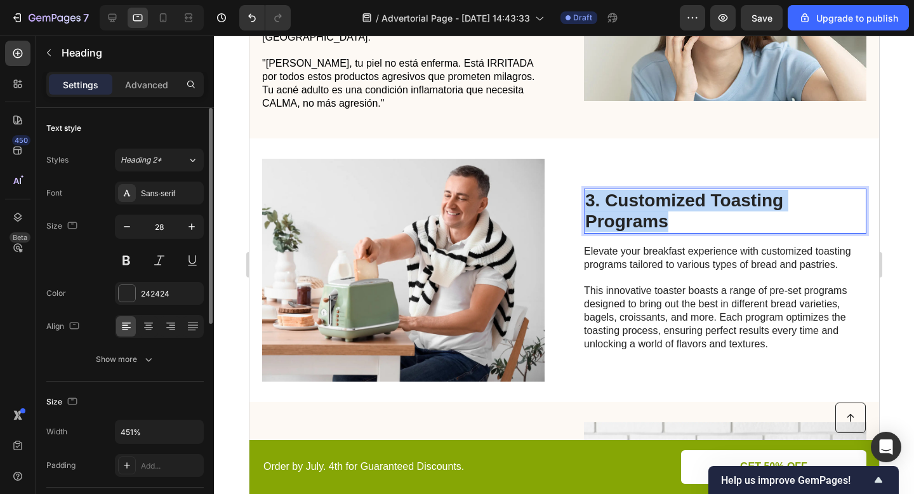
click at [637, 199] on p "3. Customized Toasting Programs" at bounding box center [725, 211] width 280 height 43
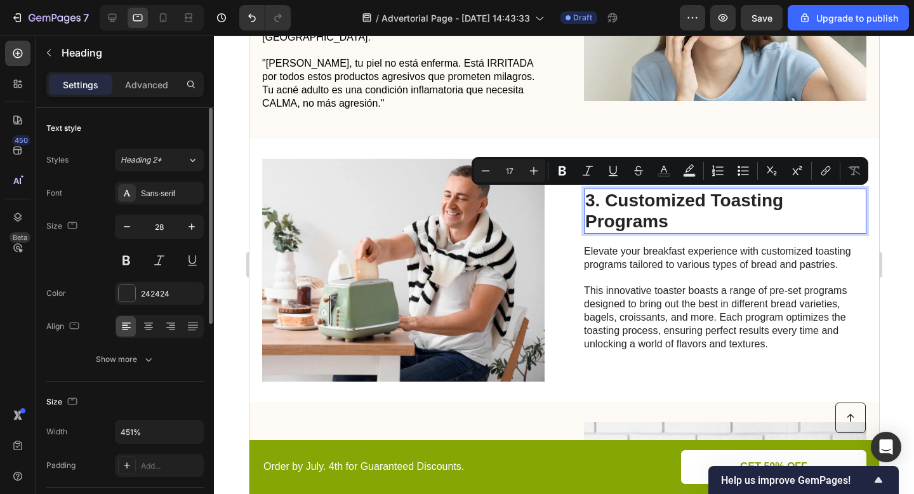
scroll to position [761, 0]
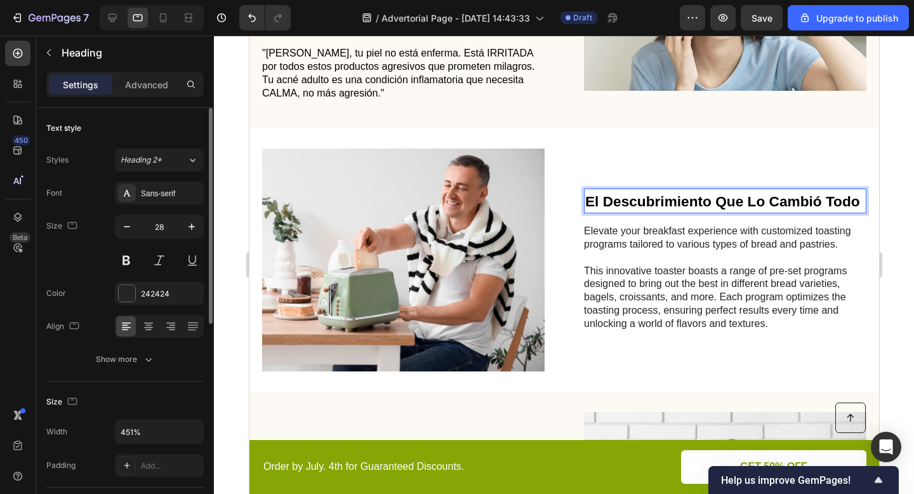
click at [657, 196] on strong "El Descubrimiento Que Lo Cambió Todo" at bounding box center [722, 201] width 275 height 17
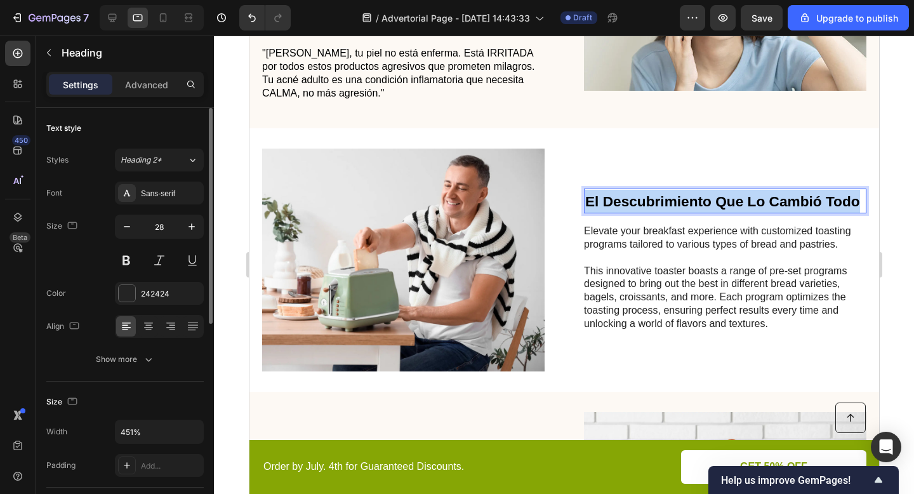
click at [657, 196] on strong "El Descubrimiento Que Lo Cambió Todo" at bounding box center [722, 201] width 275 height 17
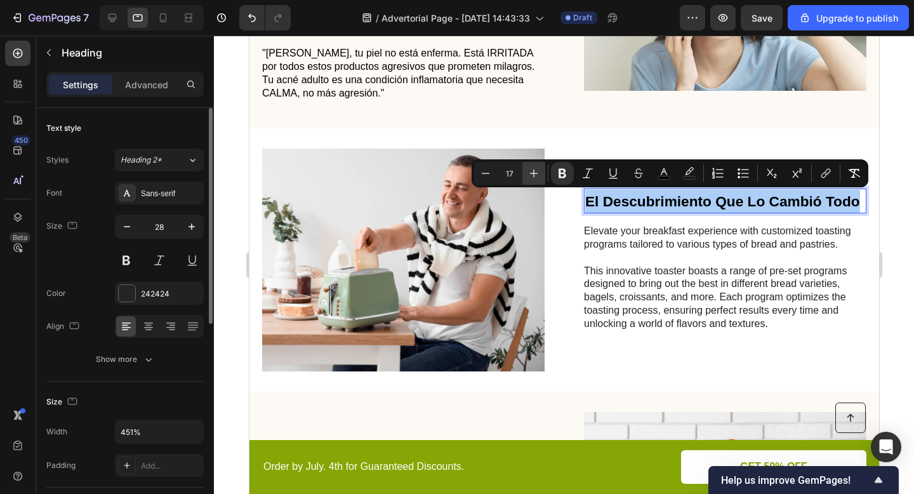
click at [537, 178] on icon "Editor contextual toolbar" at bounding box center [533, 173] width 13 height 13
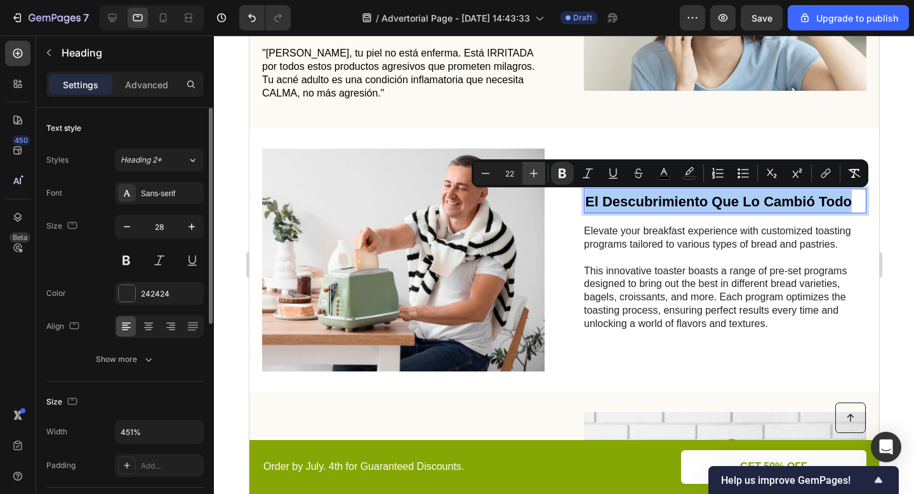
click at [537, 178] on icon "Editor contextual toolbar" at bounding box center [533, 173] width 13 height 13
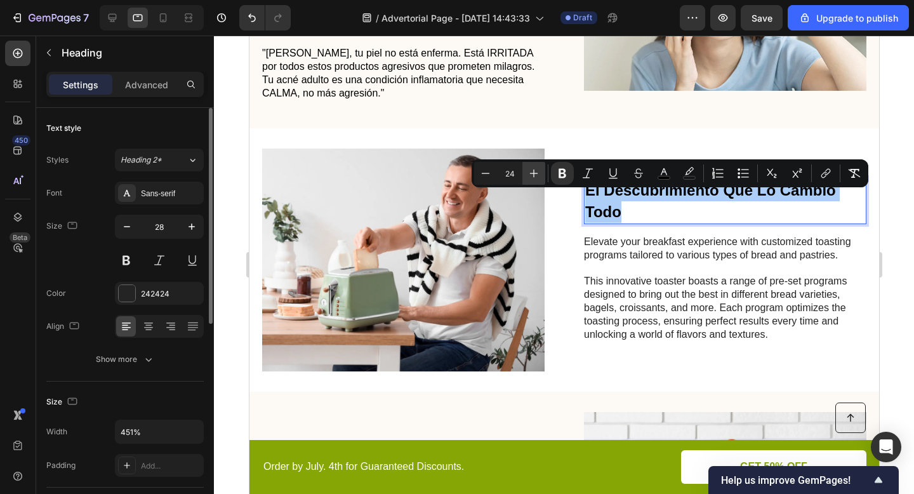
click at [537, 178] on icon "Editor contextual toolbar" at bounding box center [533, 173] width 13 height 13
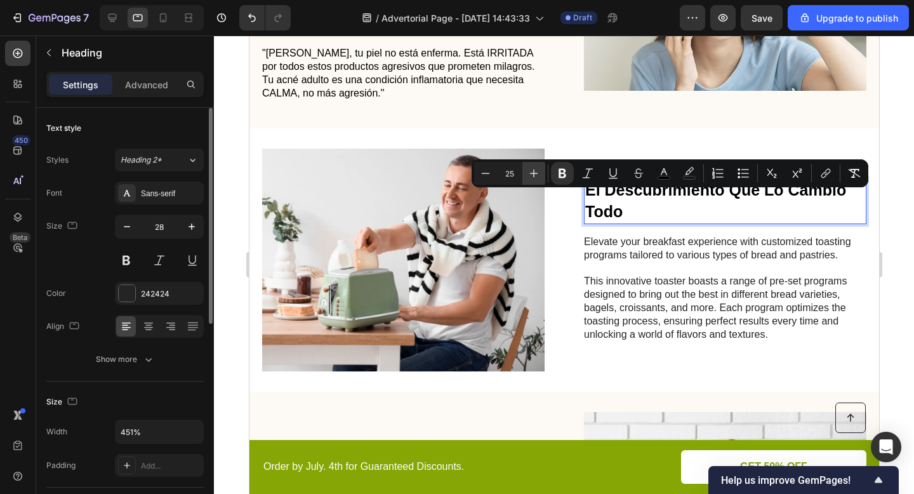
click at [537, 178] on icon "Editor contextual toolbar" at bounding box center [533, 173] width 13 height 13
type input "27"
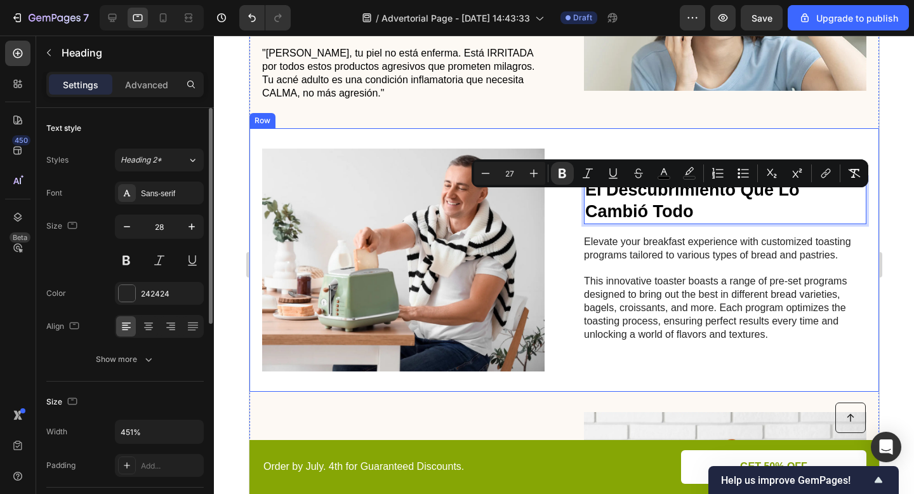
click at [614, 225] on div "El Descubrimiento Que Lo Cambió Todo Heading 16 Elevate your breakfast experien…" at bounding box center [724, 260] width 282 height 222
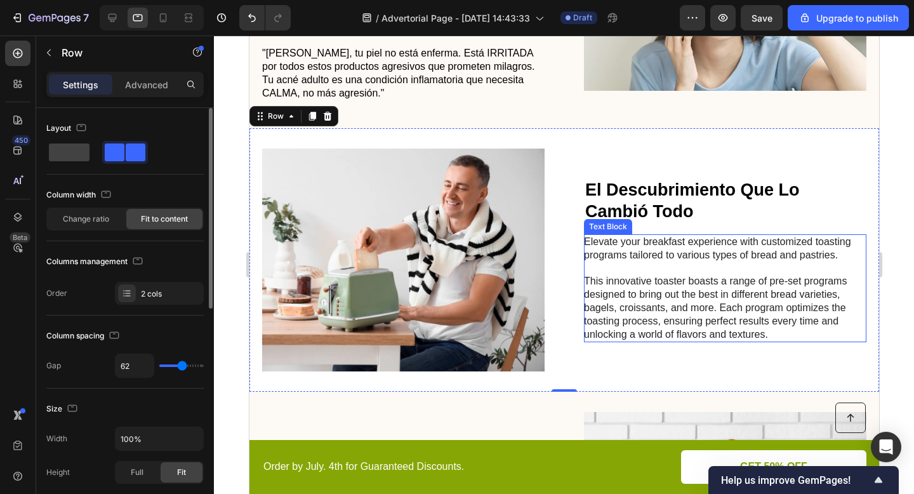
click at [613, 249] on p "Elevate your breakfast experience with customized toasting programs tailored to…" at bounding box center [723, 248] width 281 height 27
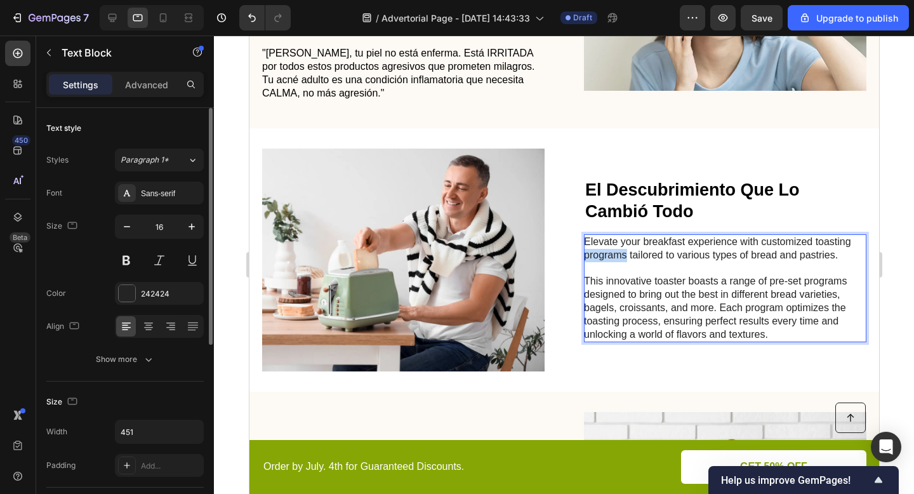
click at [613, 249] on p "Elevate your breakfast experience with customized toasting programs tailored to…" at bounding box center [723, 248] width 281 height 27
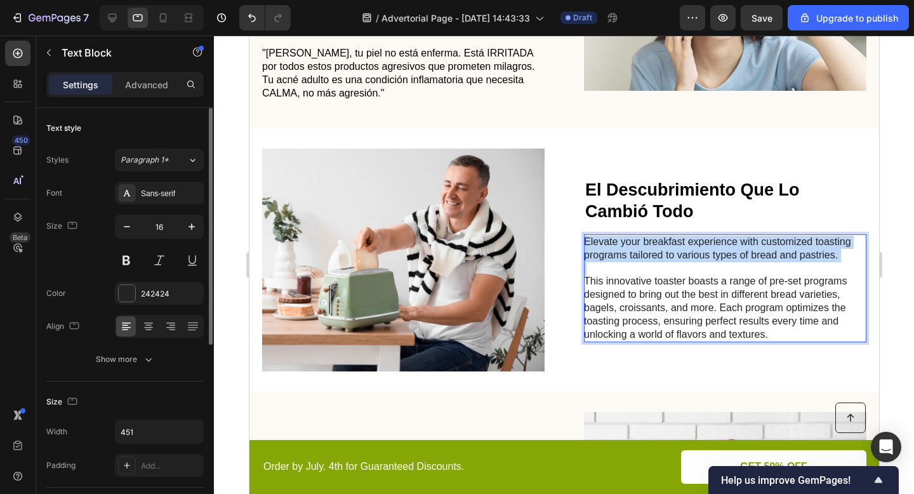
click at [613, 249] on p "Elevate your breakfast experience with customized toasting programs tailored to…" at bounding box center [723, 248] width 281 height 27
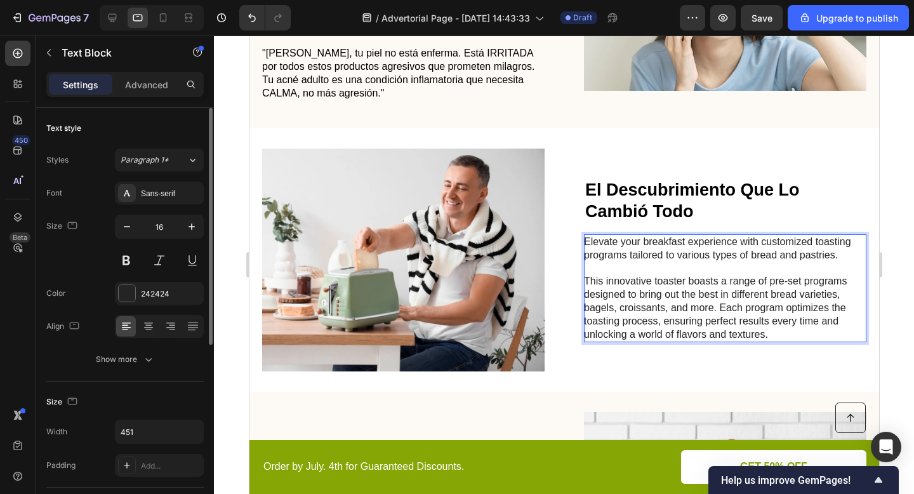
scroll to position [754, 0]
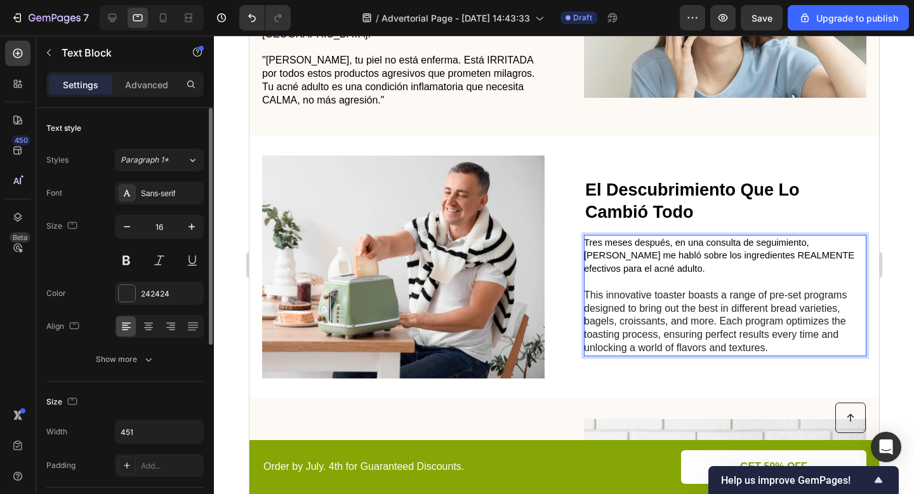
click at [809, 241] on span "Tres meses después, en una consulta de seguimiento, Dr. Morales me habló sobre …" at bounding box center [718, 255] width 270 height 37
click at [831, 241] on span "Tres meses después, en una consulta de seguimiento, la Dr. Morales me habló sob…" at bounding box center [718, 255] width 270 height 37
drag, startPoint x: 619, startPoint y: 256, endPoint x: 584, endPoint y: 256, distance: 34.9
click at [584, 256] on span "Tres meses después, en una consulta de seguimiento, la Dra.. Morales me habló s…" at bounding box center [718, 255] width 270 height 37
click at [623, 304] on p "This innovative toaster boasts a range of pre-set programs designed to bring ou…" at bounding box center [723, 322] width 281 height 66
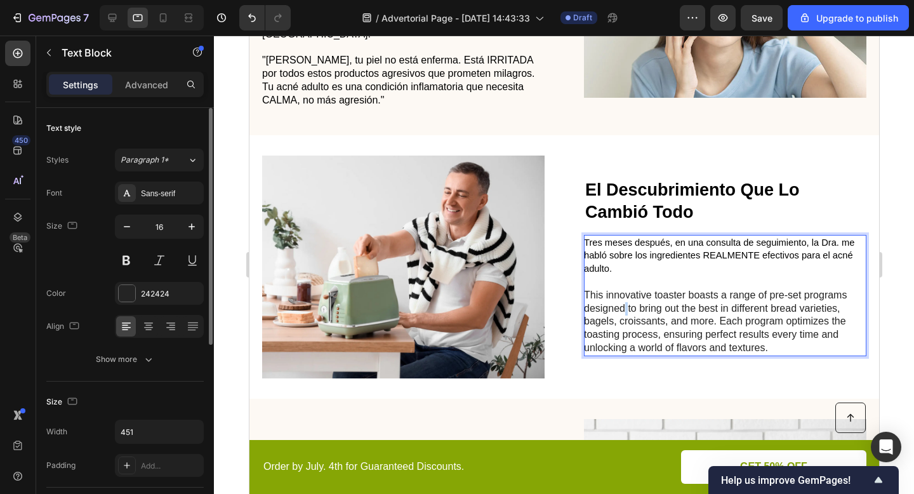
click at [623, 303] on p "This innovative toaster boasts a range of pre-set programs designed to bring ou…" at bounding box center [723, 322] width 281 height 66
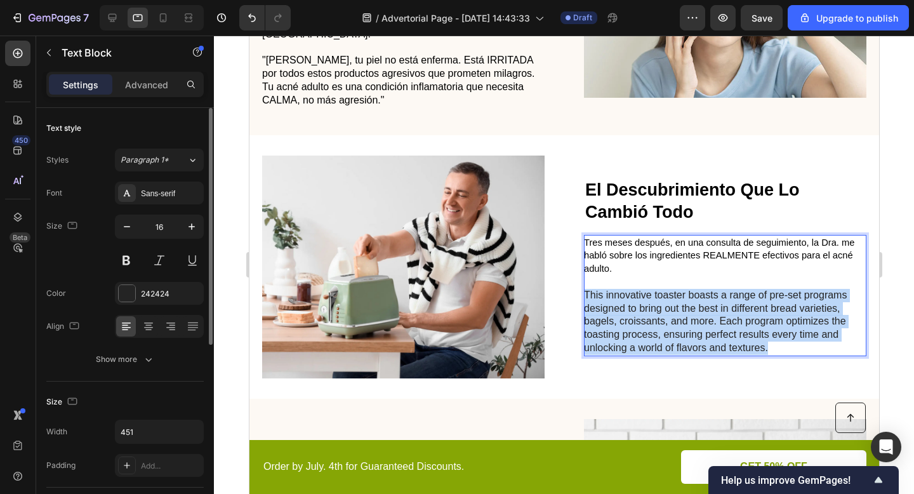
click at [623, 303] on p "This innovative toaster boasts a range of pre-set programs designed to bring ou…" at bounding box center [723, 322] width 281 height 66
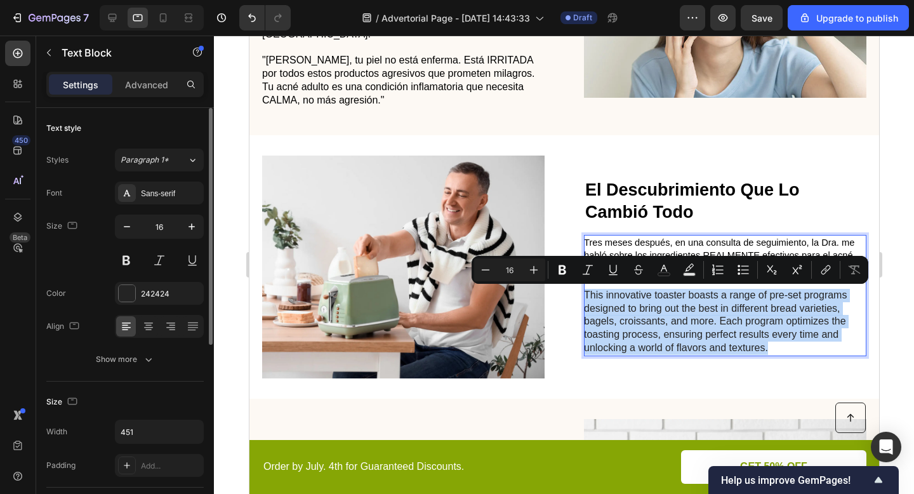
click at [723, 330] on p "This innovative toaster boasts a range of pre-set programs designed to bring ou…" at bounding box center [723, 322] width 281 height 66
click at [808, 334] on p "This innovative toaster boasts a range of pre-set programs designed to bring ou…" at bounding box center [723, 322] width 281 height 66
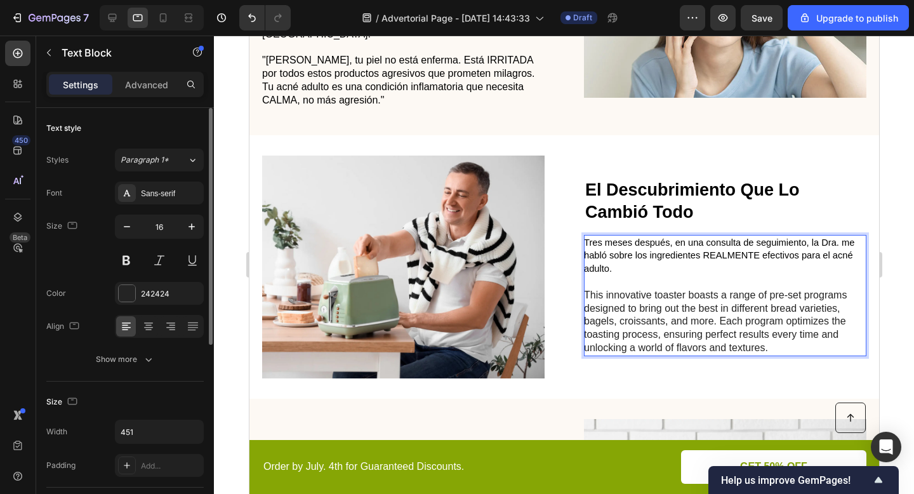
click at [843, 331] on p "This innovative toaster boasts a range of pre-set programs designed to bring ou…" at bounding box center [723, 322] width 281 height 66
click at [841, 308] on p "This innovative toaster boasts a range of pre-set programs designed to bring ou…" at bounding box center [723, 322] width 281 height 66
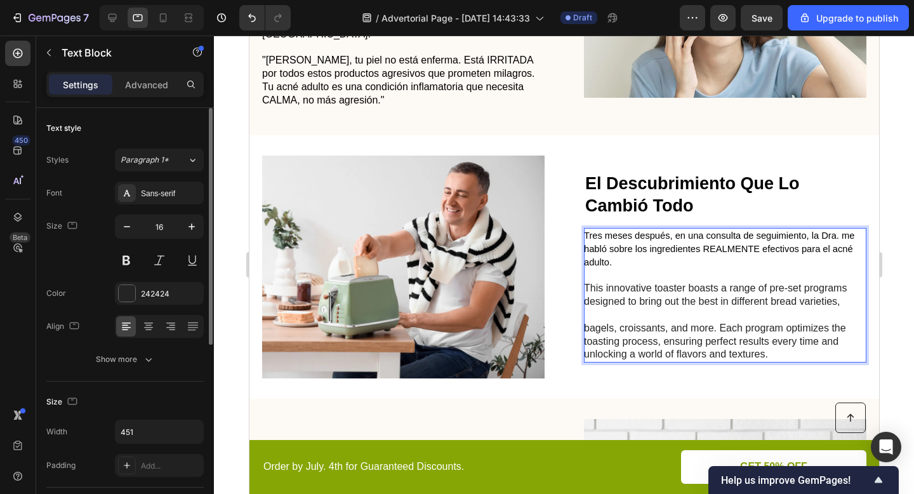
click at [654, 303] on p "This innovative toaster boasts a range of pre-set programs designed to bring ou…" at bounding box center [723, 295] width 281 height 27
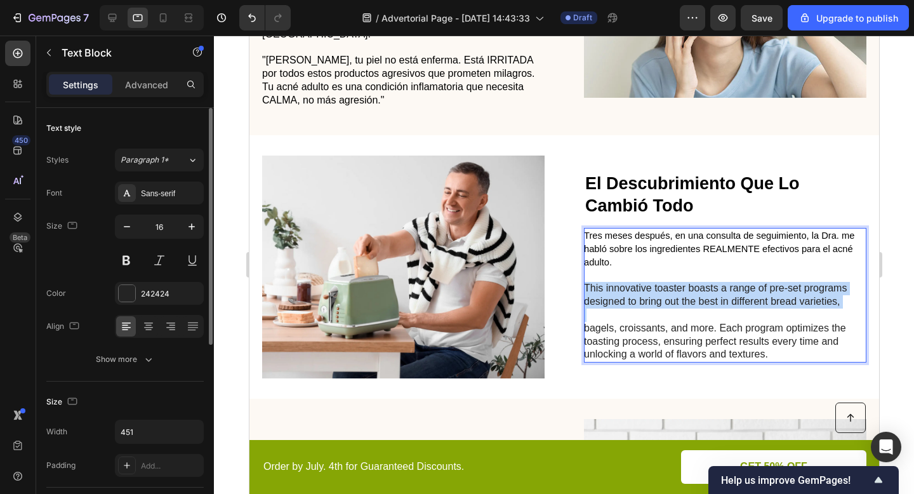
click at [654, 303] on p "This innovative toaster boasts a range of pre-set programs designed to bring ou…" at bounding box center [723, 295] width 281 height 27
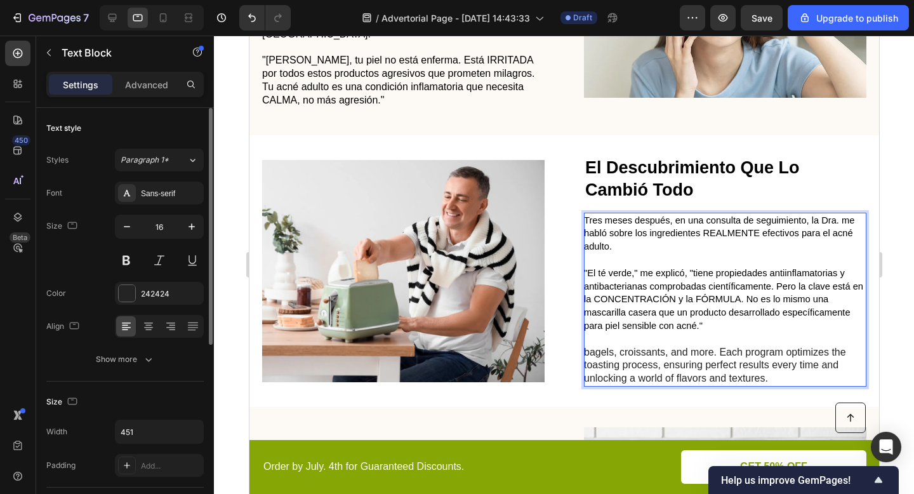
click at [637, 353] on p "bagels, croissants, and more. Each program optimizes the toasting process, ensu…" at bounding box center [723, 365] width 281 height 39
click at [664, 303] on span ""El té verde," me explicó, "tiene propiedades antiinflamatorias y antibacterian…" at bounding box center [722, 299] width 279 height 63
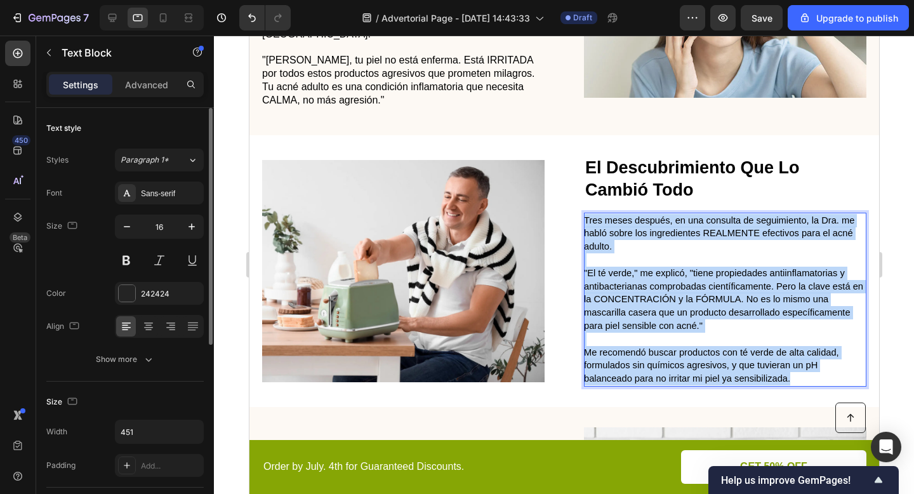
drag, startPoint x: 799, startPoint y: 381, endPoint x: 585, endPoint y: 219, distance: 268.7
click at [585, 219] on div "Tres meses después, en una consulta de seguimiento, la Dra. me habló sobre los …" at bounding box center [724, 300] width 282 height 174
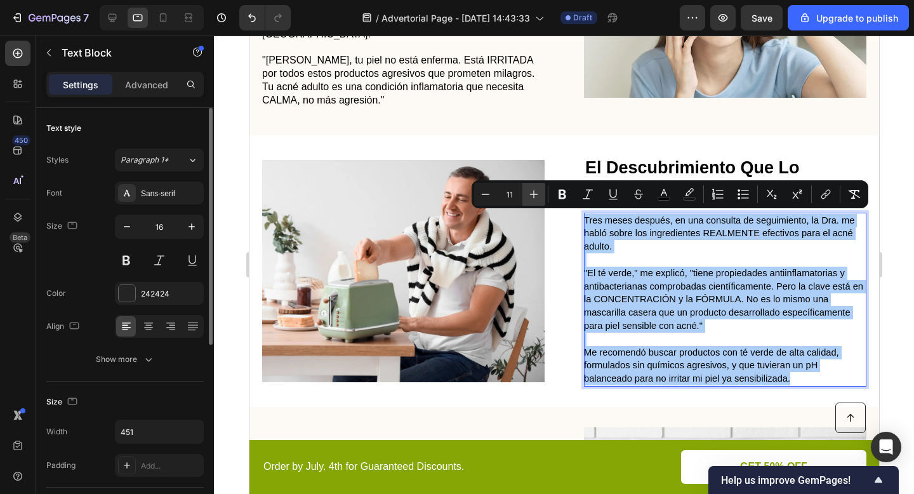
click at [538, 190] on icon "Editor contextual toolbar" at bounding box center [533, 194] width 13 height 13
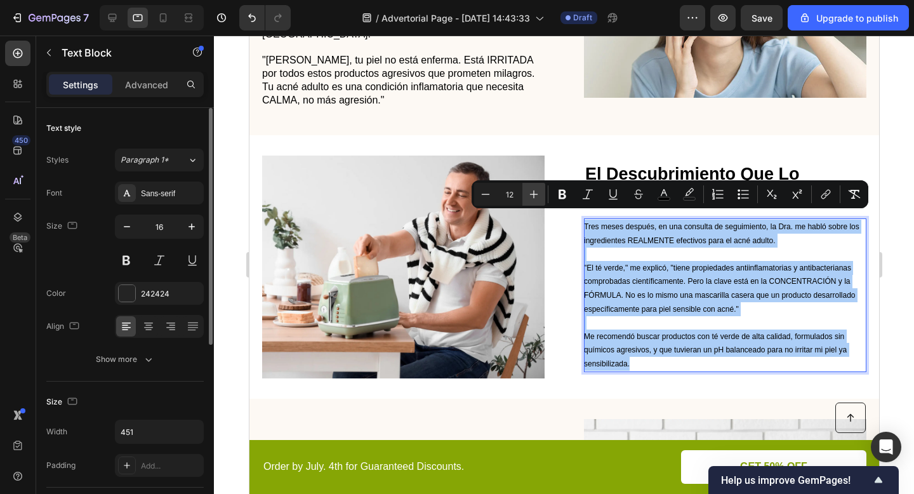
click at [538, 190] on icon "Editor contextual toolbar" at bounding box center [533, 194] width 13 height 13
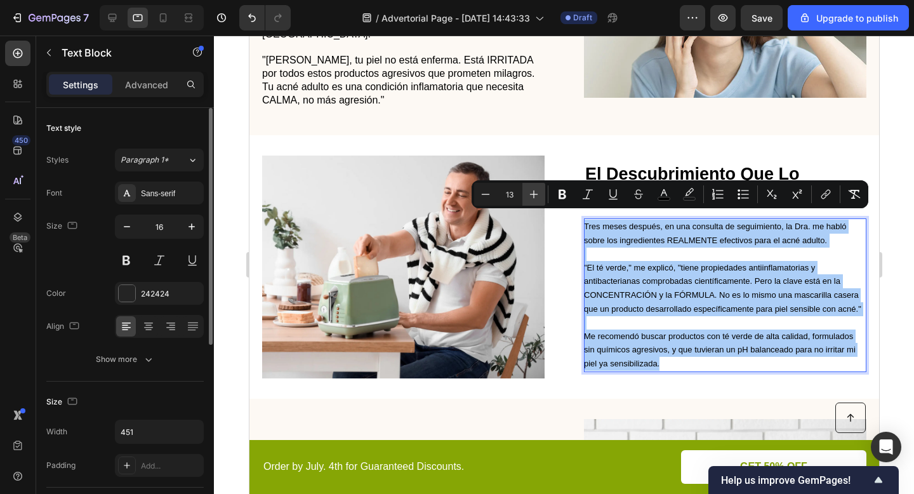
click at [538, 190] on icon "Editor contextual toolbar" at bounding box center [533, 194] width 13 height 13
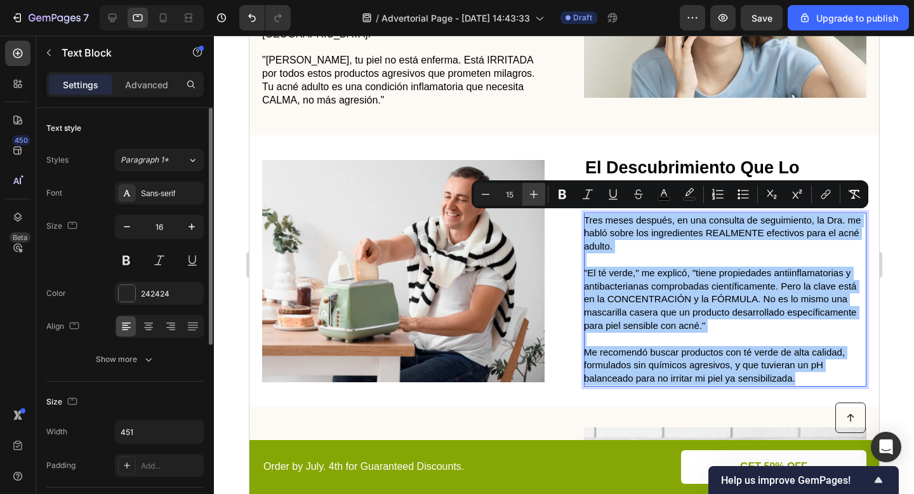
click at [538, 190] on icon "Editor contextual toolbar" at bounding box center [533, 194] width 13 height 13
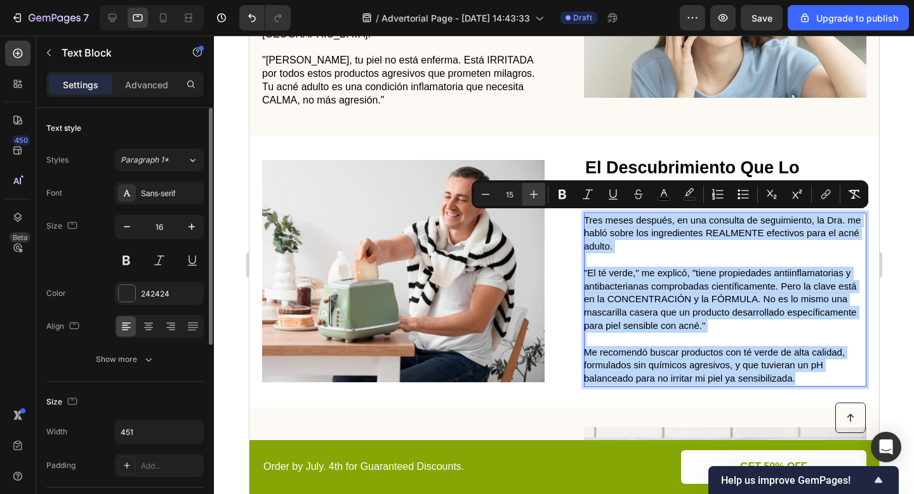
type input "16"
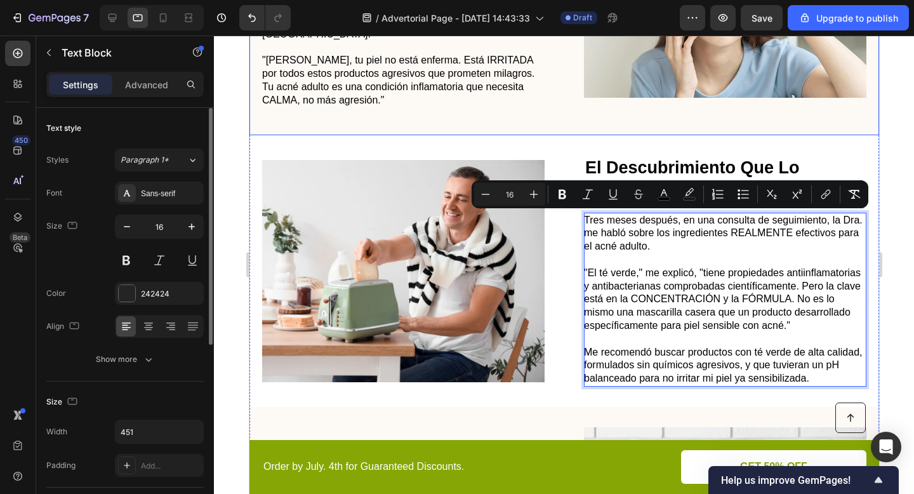
click at [562, 117] on div "⁠⁠⁠⁠⁠⁠⁠ El Momento de la Verdad Heading La Dra. tomó una mascarilla negra de ca…" at bounding box center [564, 3] width 630 height 263
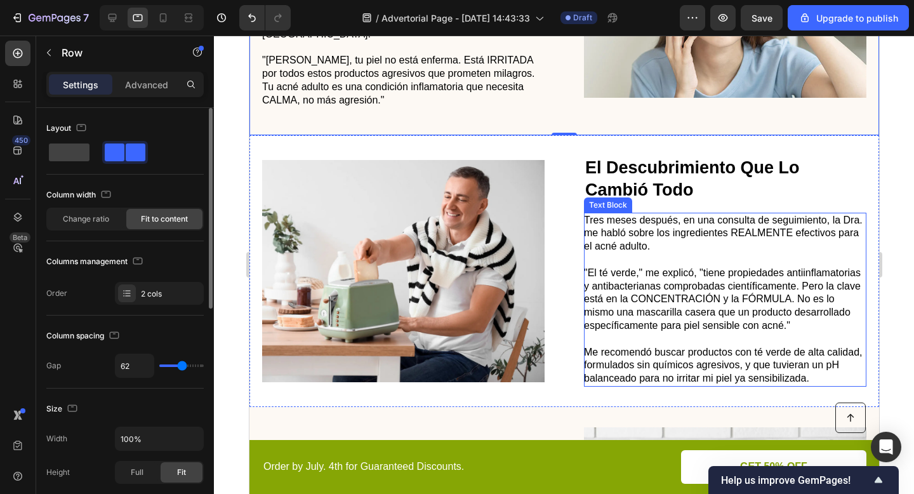
click at [651, 283] on span ""El té verde," me explicó, "tiene propiedades antiinflamatorias y antibacterian…" at bounding box center [721, 298] width 277 height 63
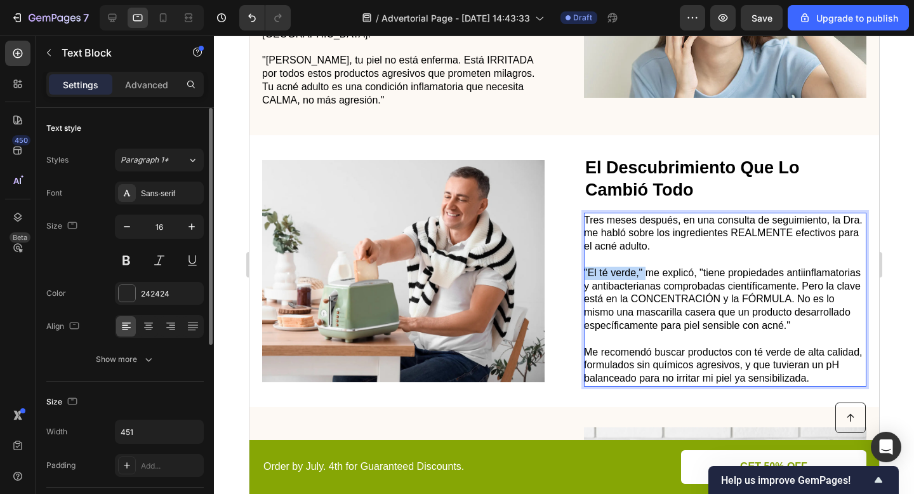
drag, startPoint x: 585, startPoint y: 267, endPoint x: 643, endPoint y: 270, distance: 58.5
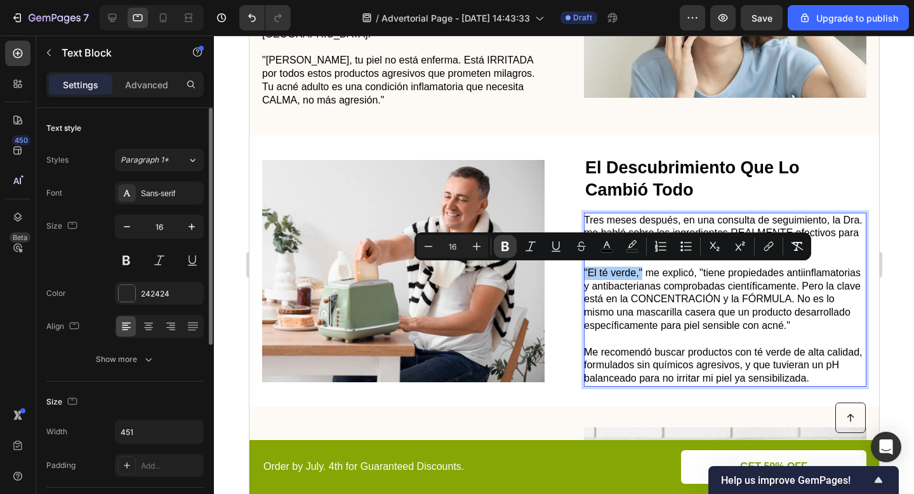
click at [506, 246] on icon "Editor contextual toolbar" at bounding box center [505, 246] width 13 height 13
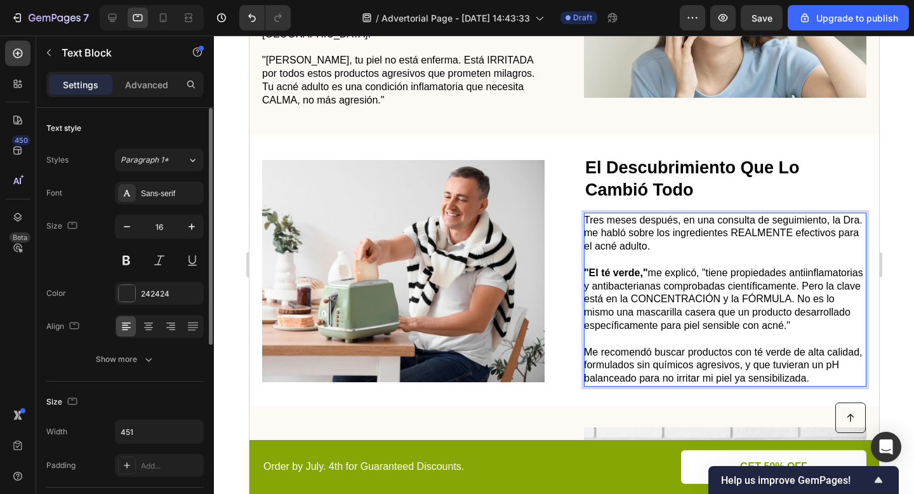
click at [637, 188] on strong "El Descubrimiento Que Lo Cambió Todo" at bounding box center [692, 178] width 215 height 41
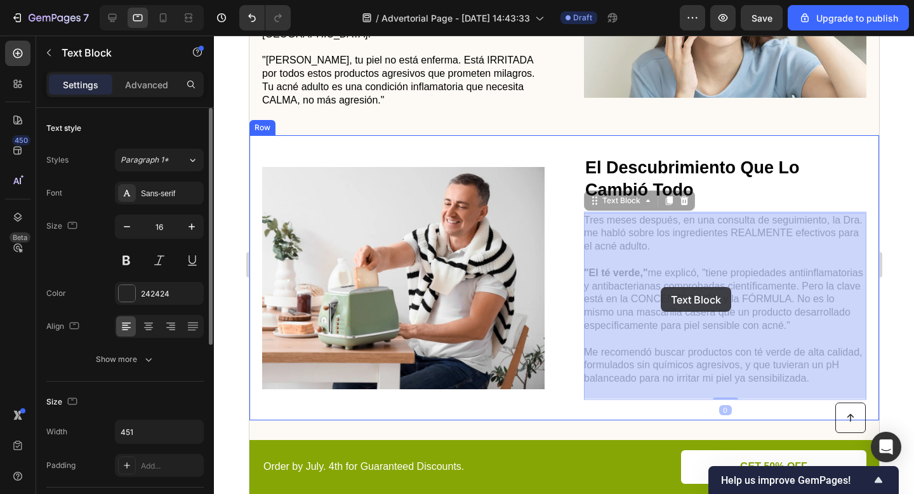
drag, startPoint x: 702, startPoint y: 268, endPoint x: 660, endPoint y: 286, distance: 45.5
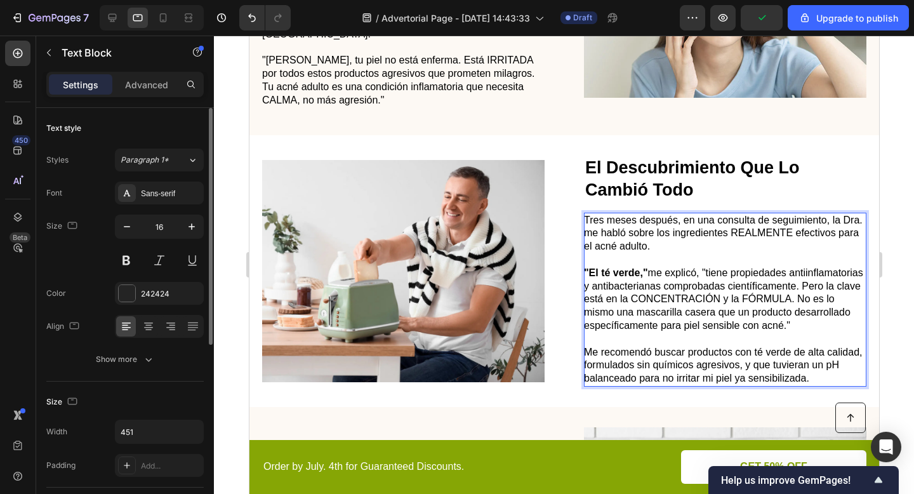
click at [703, 268] on span ""El té verde," me explicó, "tiene propiedades antiinflamatorias y antibacterian…" at bounding box center [722, 298] width 279 height 63
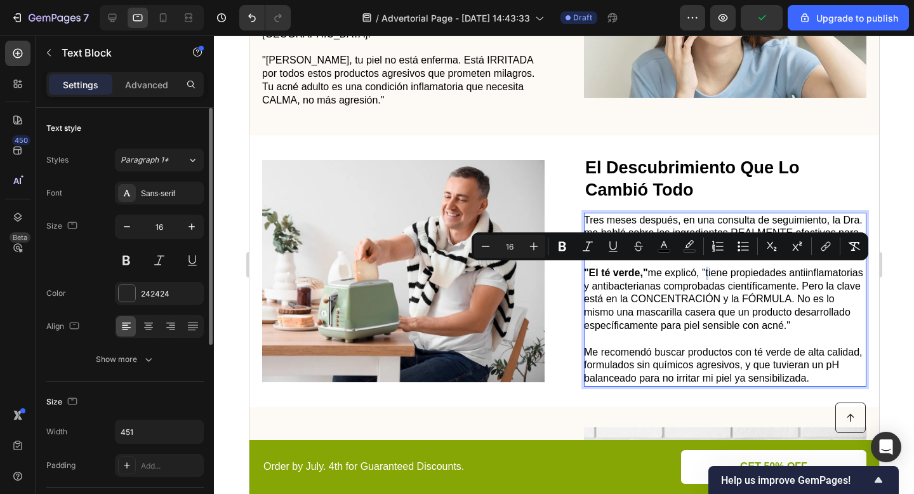
click at [704, 268] on span ""El té verde," me explicó, "tiene propiedades antiinflamatorias y antibacterian…" at bounding box center [722, 298] width 279 height 63
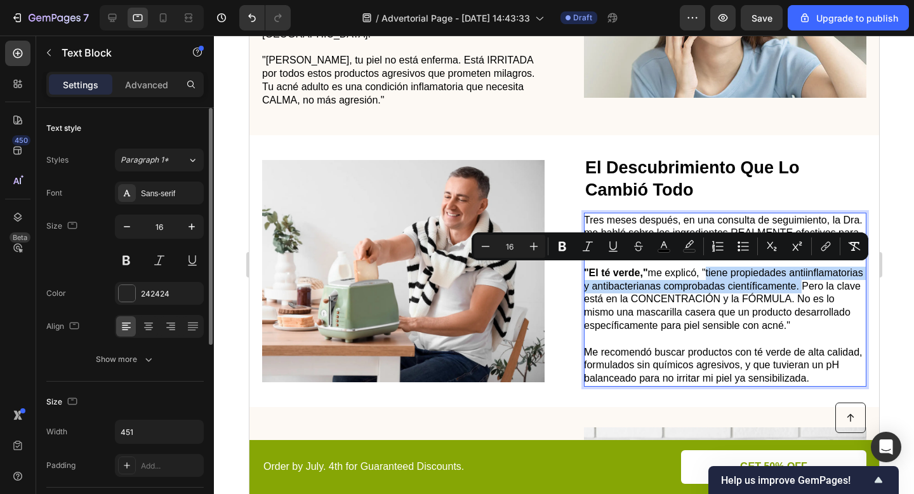
drag, startPoint x: 704, startPoint y: 270, endPoint x: 655, endPoint y: 296, distance: 56.2
click at [655, 297] on span ""El té verde," me explicó, "tiene propiedades antiinflamatorias y antibacterian…" at bounding box center [722, 298] width 279 height 63
click at [562, 246] on icon "Editor contextual toolbar" at bounding box center [562, 247] width 8 height 10
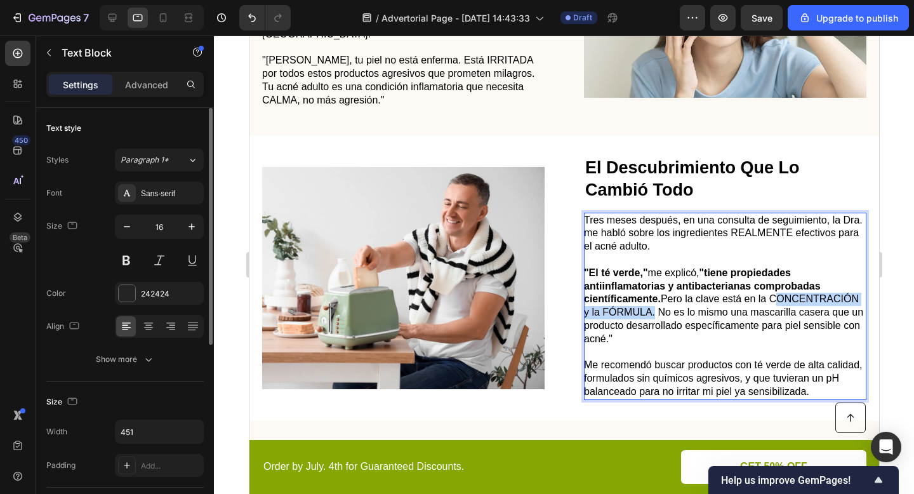
drag, startPoint x: 771, startPoint y: 296, endPoint x: 652, endPoint y: 311, distance: 120.3
click at [652, 311] on span ""El té verde," me explicó, "tiene propiedades antiinflamatorias y antibacterian…" at bounding box center [722, 305] width 279 height 77
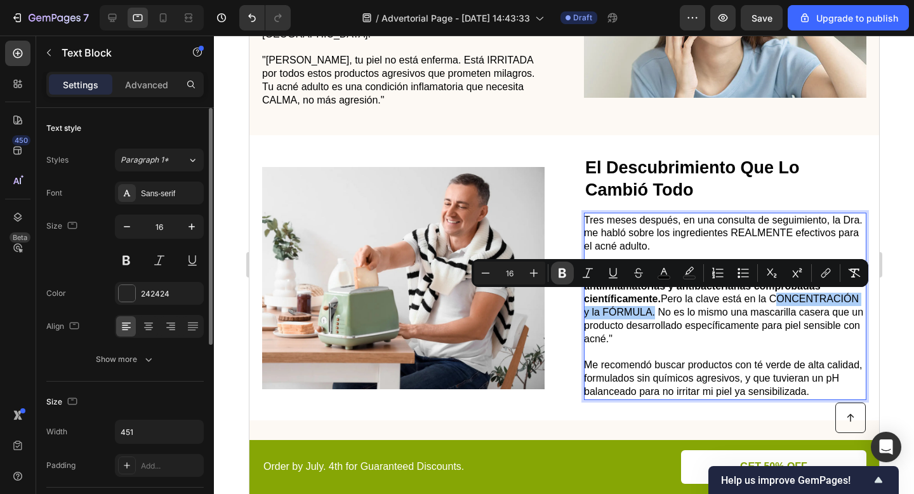
click at [564, 271] on icon "Editor contextual toolbar" at bounding box center [562, 273] width 8 height 10
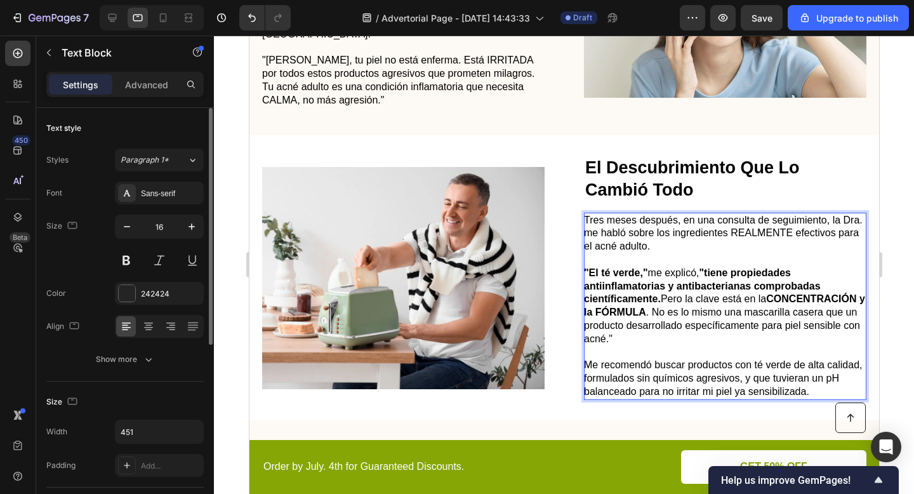
drag, startPoint x: 759, startPoint y: 299, endPoint x: 769, endPoint y: 299, distance: 9.5
click at [769, 299] on span ""El té verde," me explicó, "tiene propiedades antiinflamatorias y antibacterian…" at bounding box center [723, 305] width 281 height 77
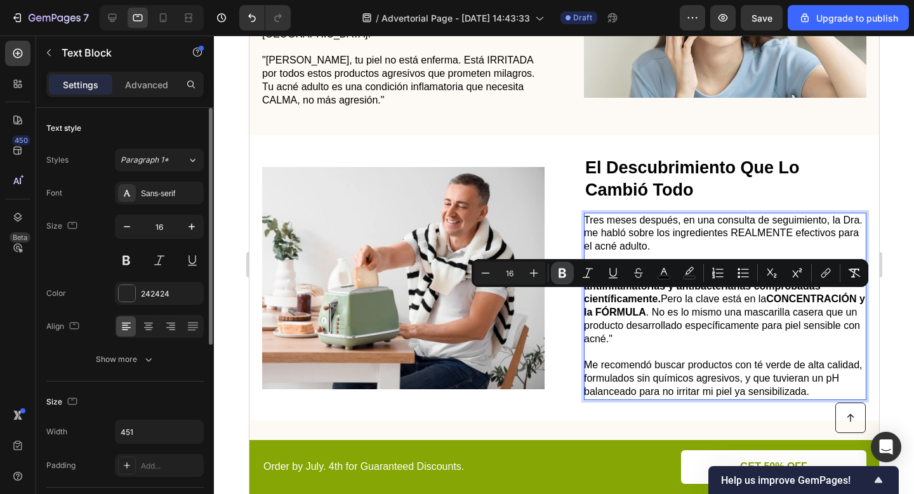
click at [564, 272] on icon "Editor contextual toolbar" at bounding box center [562, 273] width 13 height 13
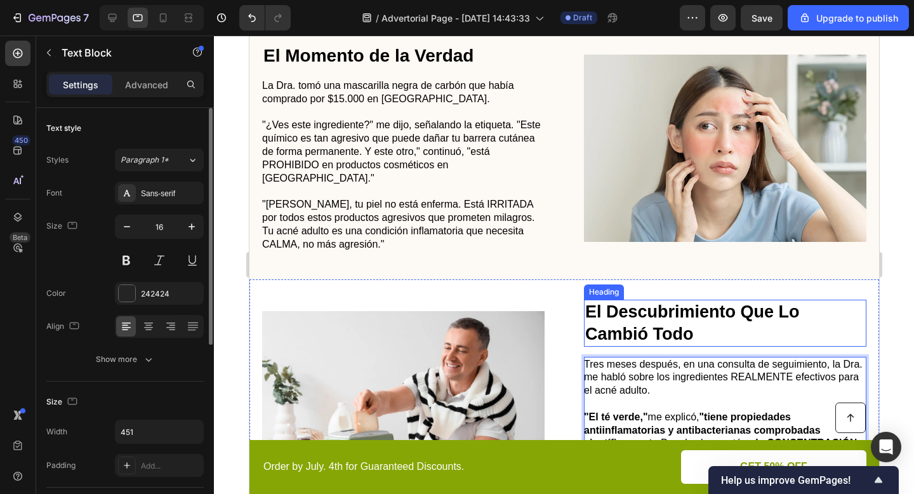
scroll to position [613, 0]
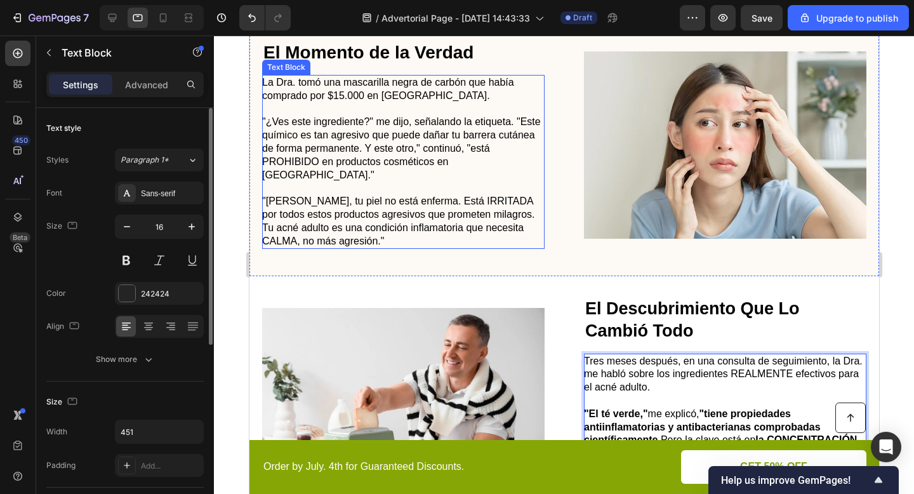
click at [432, 197] on span ""María José, tu piel no está enferma. Está IRRITADA por todos estos productos a…" at bounding box center [397, 220] width 273 height 50
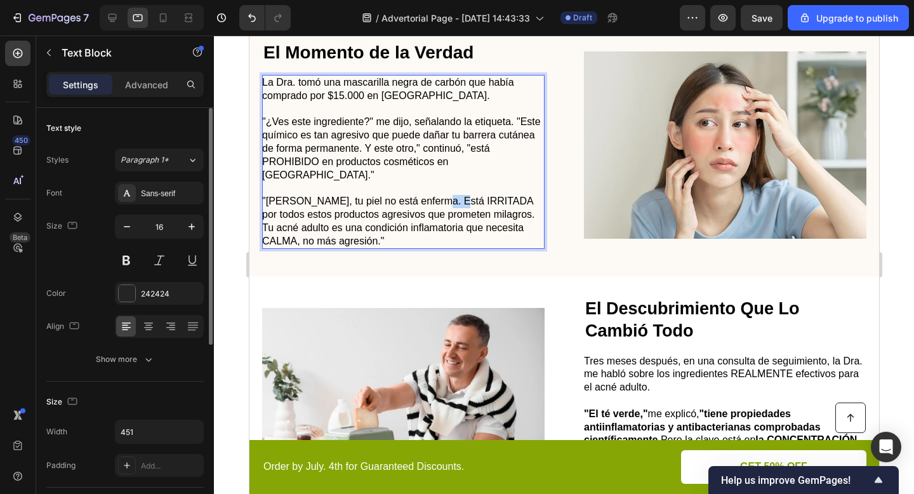
click at [432, 197] on span ""María José, tu piel no está enferma. Está IRRITADA por todos estos productos a…" at bounding box center [397, 220] width 273 height 50
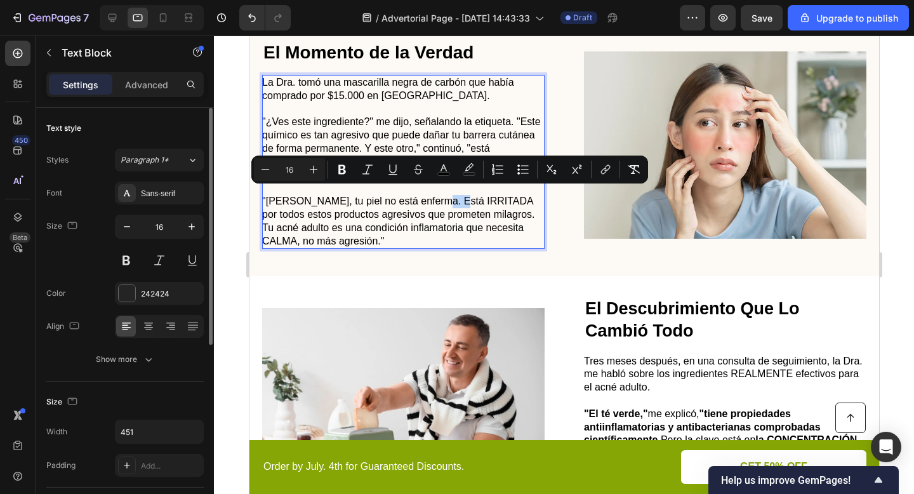
click at [430, 197] on span ""María José, tu piel no está enferma. Está IRRITADA por todos estos productos a…" at bounding box center [397, 220] width 273 height 50
click at [453, 195] on span ""María José, tu piel no está enferma. Está IRRITADA por todos estos productos a…" at bounding box center [397, 220] width 273 height 50
drag, startPoint x: 453, startPoint y: 194, endPoint x: 494, endPoint y: 194, distance: 41.3
click at [495, 195] on span ""María José, tu piel no está enferma. Está IRRITADA por todos estos productos a…" at bounding box center [397, 220] width 273 height 50
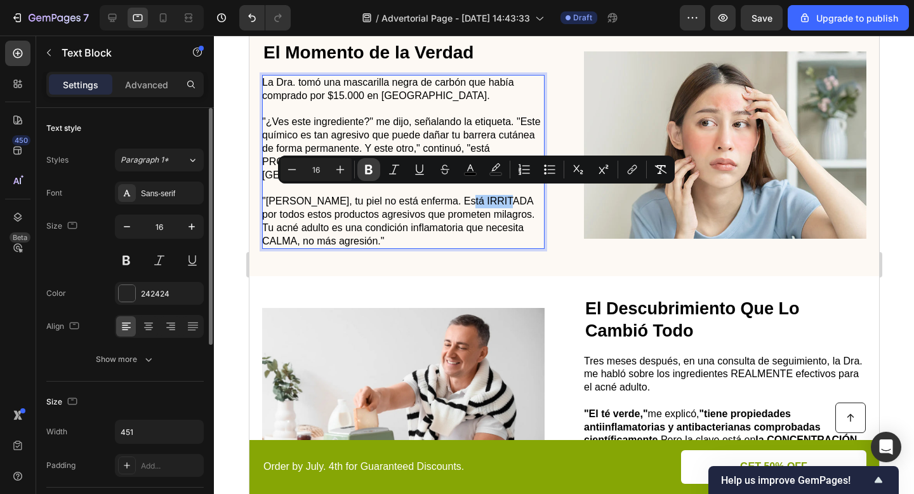
click at [367, 165] on icon "Editor contextual toolbar" at bounding box center [369, 170] width 8 height 10
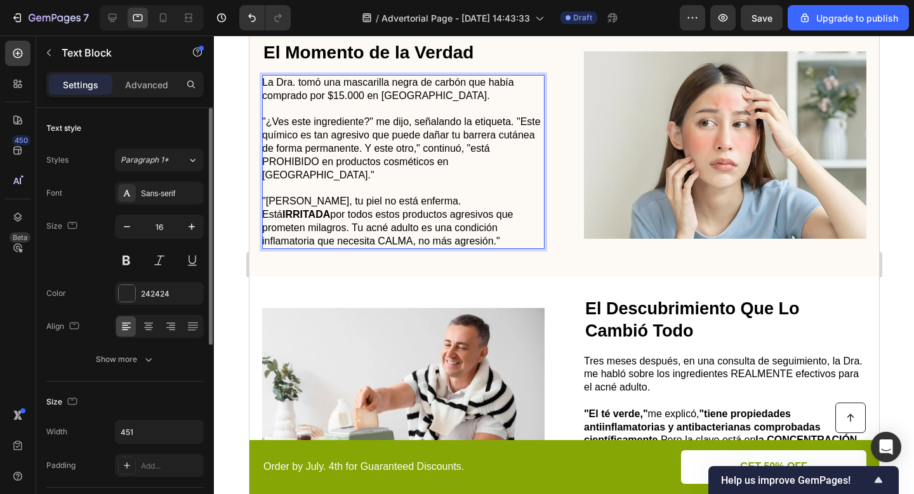
click at [284, 230] on span ""María José, tu piel no está enferma. Está IRRITADA por todos estos productos a…" at bounding box center [386, 220] width 251 height 50
click at [282, 235] on span ""María José, tu piel no está enferma. Está IRRITADA por todos estos productos a…" at bounding box center [386, 220] width 251 height 50
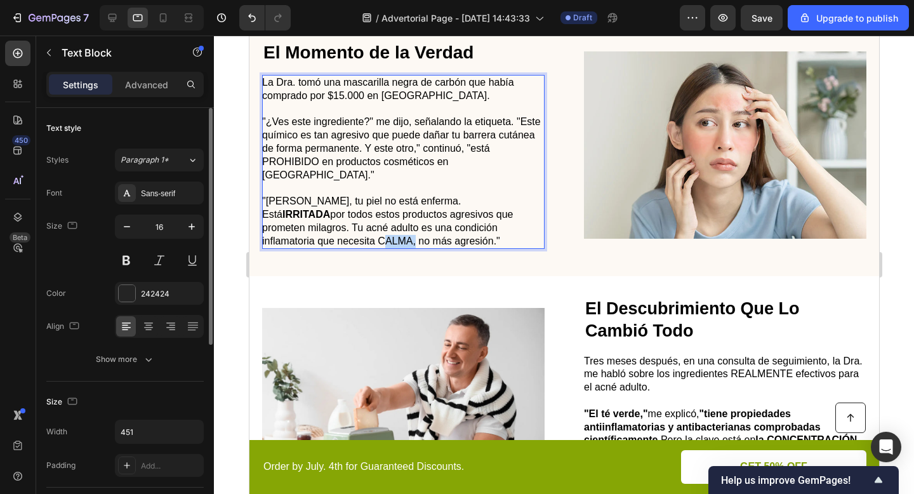
click at [282, 235] on span ""María José, tu piel no está enferma. Está IRRITADA por todos estos productos a…" at bounding box center [386, 220] width 251 height 50
click at [292, 235] on span ""María José, tu piel no está enferma. Está IRRITADA por todos estos productos a…" at bounding box center [386, 220] width 251 height 50
drag, startPoint x: 302, startPoint y: 234, endPoint x: 263, endPoint y: 234, distance: 39.4
click at [263, 234] on span ""María José, tu piel no está enferma. Está IRRITADA por todos estos productos a…" at bounding box center [386, 220] width 251 height 50
click at [293, 234] on span ""María José, tu piel no está enferma. Está IRRITADA por todos estos productos a…" at bounding box center [386, 220] width 251 height 50
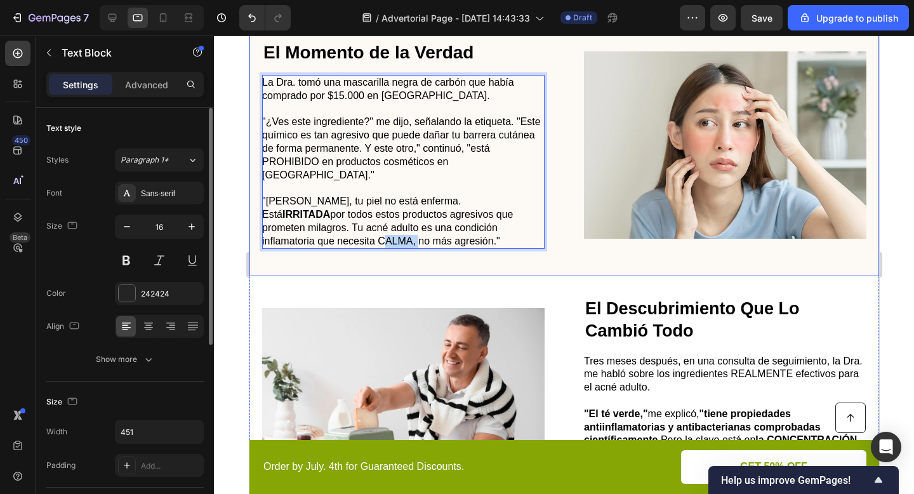
drag, startPoint x: 300, startPoint y: 232, endPoint x: 258, endPoint y: 232, distance: 41.3
click at [258, 232] on div "⁠⁠⁠⁠⁠⁠⁠ El Momento de la Verdad Heading La Dra. tomó una mascarilla negra de ca…" at bounding box center [564, 144] width 630 height 263
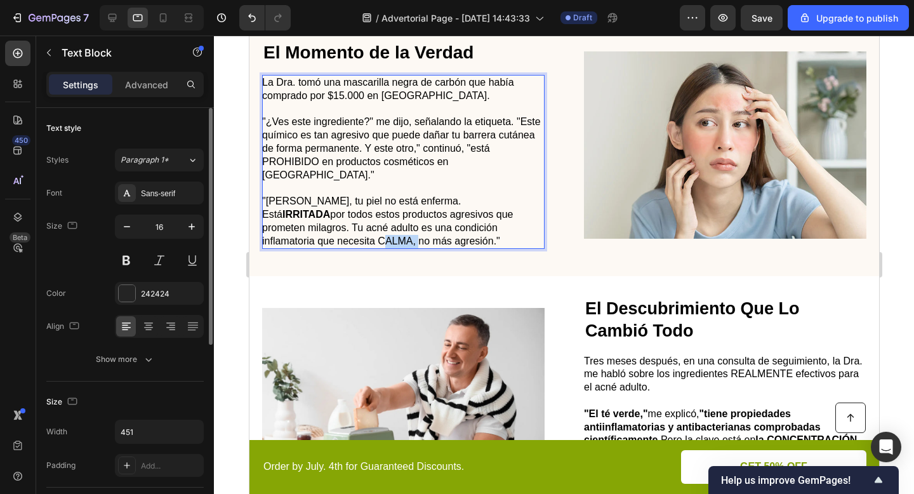
click at [273, 233] on span ""María José, tu piel no está enferma. Está IRRITADA por todos estos productos a…" at bounding box center [386, 220] width 251 height 50
click at [261, 231] on span ""María José, tu piel no está enferma. Está IRRITADA por todos estos productos a…" at bounding box center [386, 220] width 251 height 50
drag, startPoint x: 261, startPoint y: 231, endPoint x: 298, endPoint y: 231, distance: 36.2
click at [298, 231] on span ""María José, tu piel no está enferma. Está IRRITADA por todos estos productos a…" at bounding box center [386, 220] width 251 height 50
click at [290, 233] on span ""María José, tu piel no está enferma. Está IRRITADA por todos estos productos a…" at bounding box center [386, 220] width 251 height 50
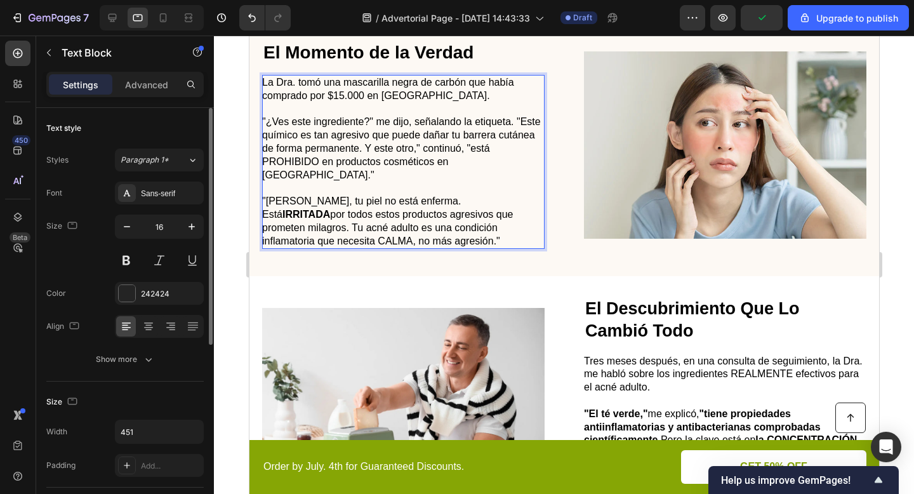
click at [351, 195] on span ""María José, tu piel no está enferma. Está IRRITADA por todos estos productos a…" at bounding box center [386, 220] width 251 height 50
click at [342, 203] on span ""María José, tu piel no está enferma. Está IRRITADA por todos estos productos a…" at bounding box center [386, 220] width 251 height 50
click at [378, 112] on p "Rich Text Editor. Editing area: main" at bounding box center [401, 109] width 281 height 13
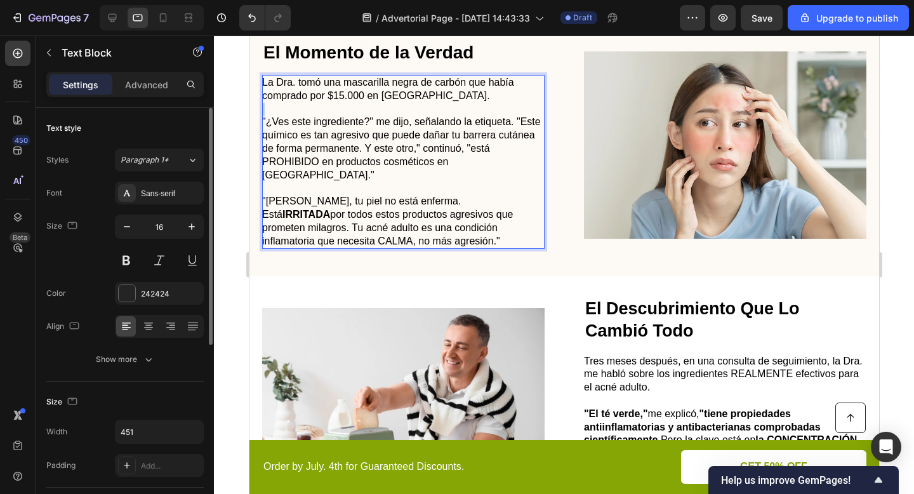
click at [378, 112] on p "Rich Text Editor. Editing area: main" at bounding box center [401, 109] width 281 height 13
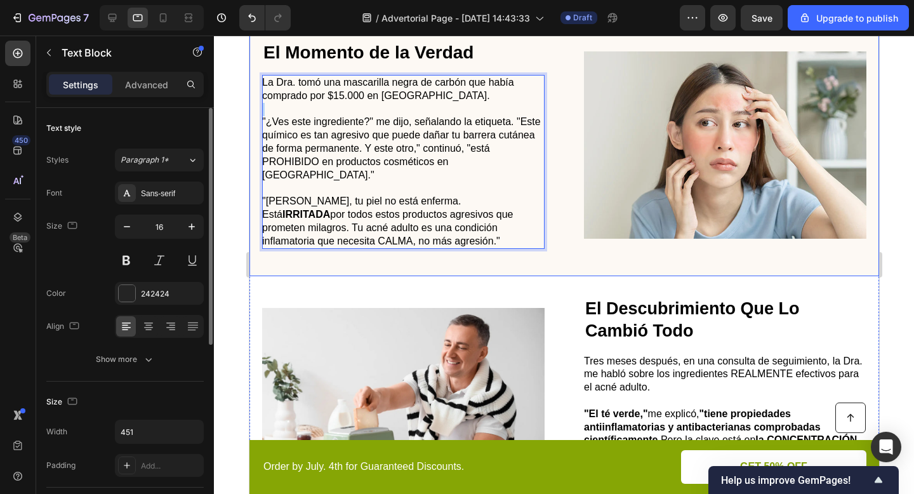
click at [487, 261] on div "⁠⁠⁠⁠⁠⁠⁠ El Momento de la Verdad Heading La Dra. tomó una mascarilla negra de ca…" at bounding box center [564, 144] width 630 height 263
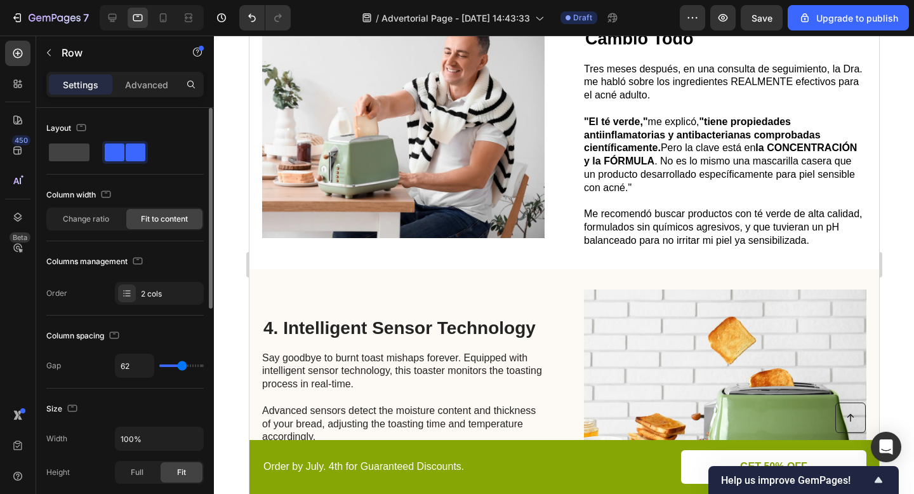
scroll to position [1074, 0]
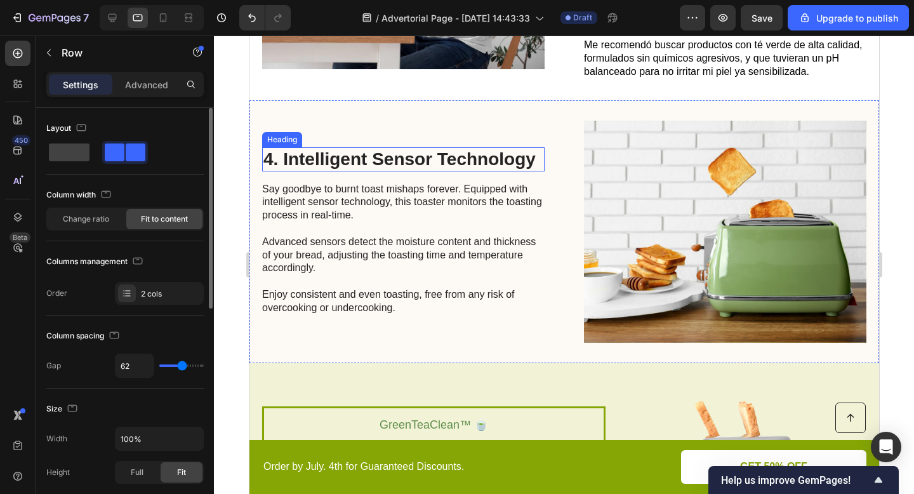
click at [482, 155] on h2 "4. Intelligent Sensor Technology" at bounding box center [402, 159] width 282 height 24
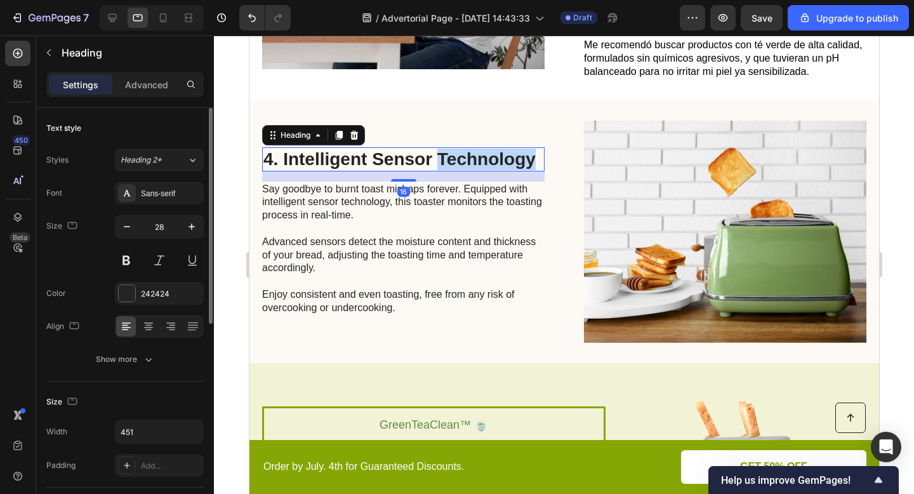
click at [482, 155] on h2 "4. Intelligent Sensor Technology" at bounding box center [402, 159] width 282 height 24
click at [482, 155] on p "4. Intelligent Sensor Technology" at bounding box center [403, 160] width 280 height 22
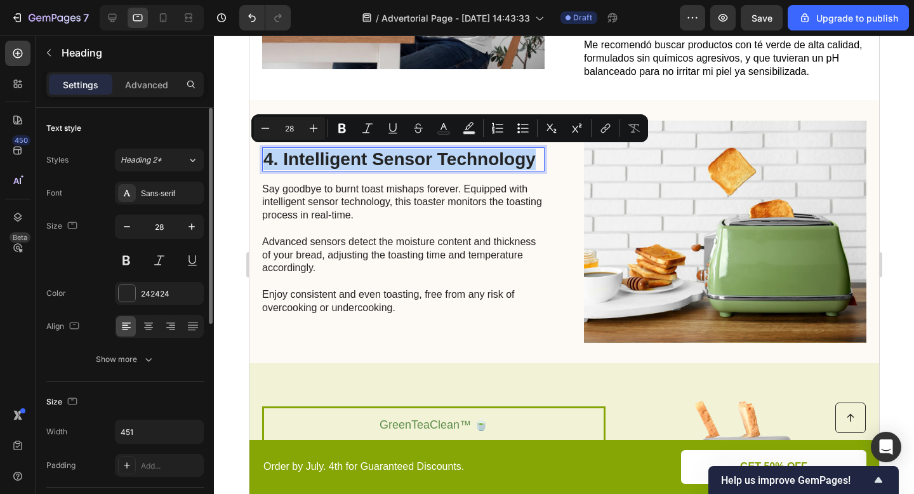
type input "17"
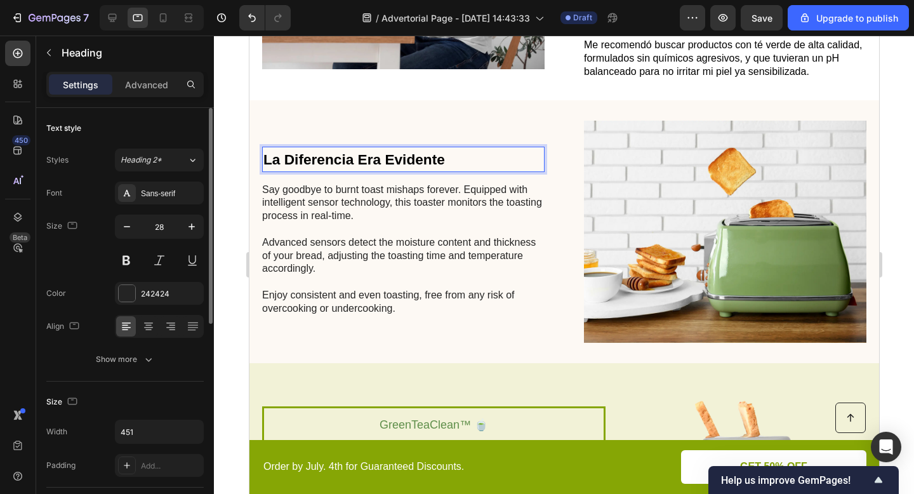
click at [404, 159] on strong "La Diferencia Era Evidente" at bounding box center [354, 159] width 182 height 17
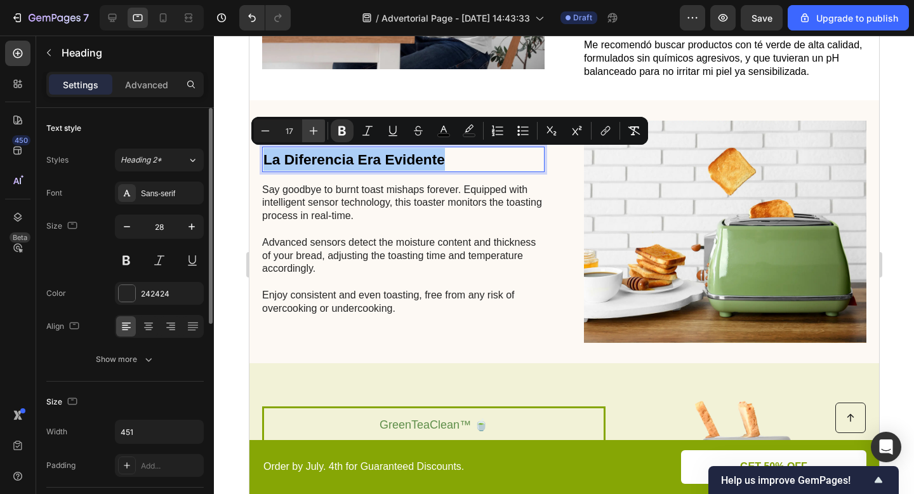
click at [312, 134] on icon "Editor contextual toolbar" at bounding box center [313, 130] width 13 height 13
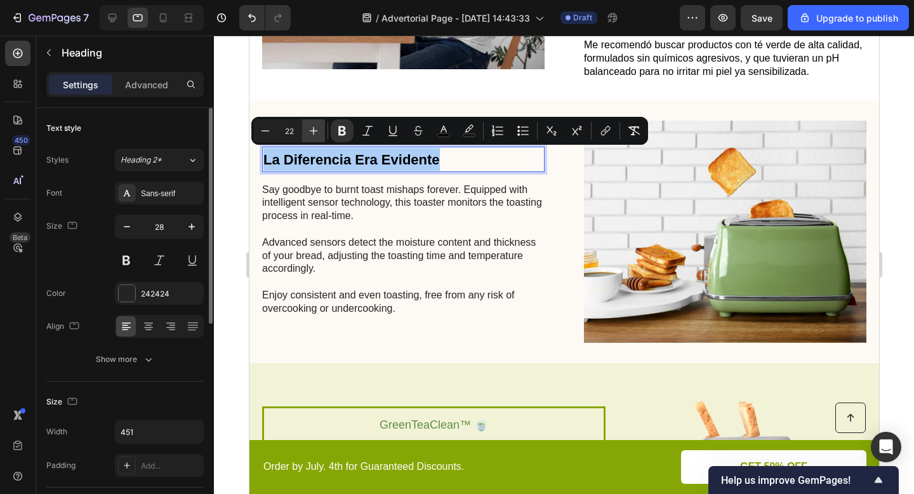
click at [312, 134] on icon "Editor contextual toolbar" at bounding box center [313, 130] width 13 height 13
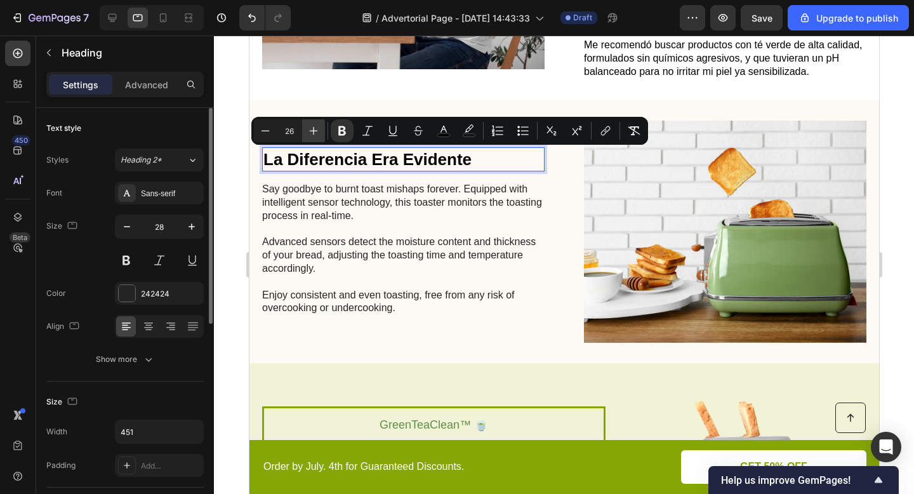
click at [312, 134] on icon "Editor contextual toolbar" at bounding box center [313, 130] width 13 height 13
type input "28"
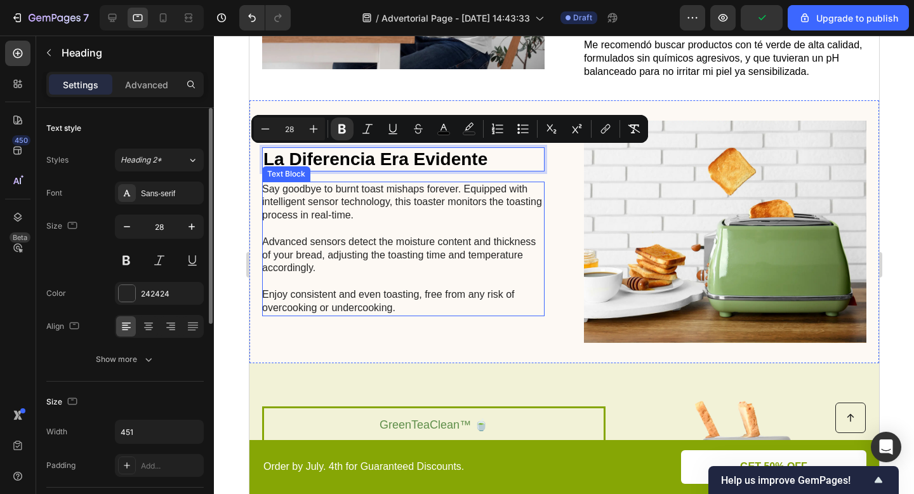
click at [341, 196] on p "Say goodbye to burnt toast mishaps forever. Equipped with intelligent sensor te…" at bounding box center [401, 249] width 281 height 132
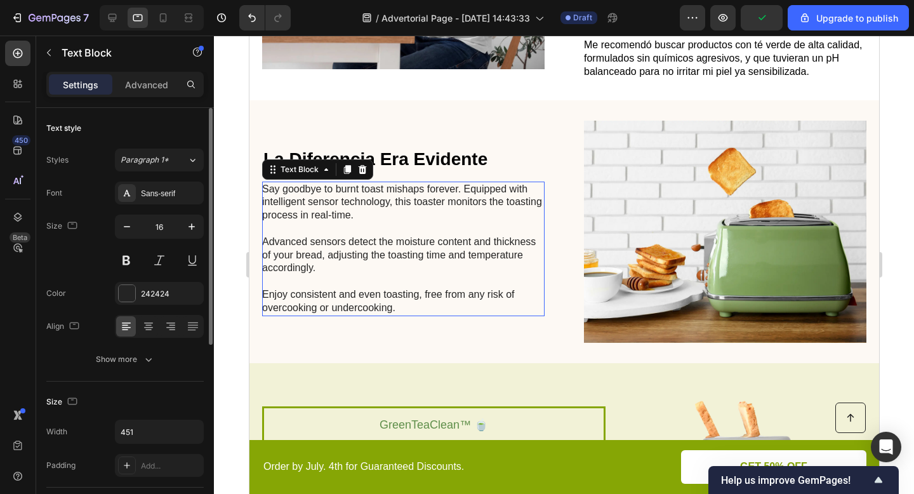
click at [341, 196] on p "Say goodbye to burnt toast mishaps forever. Equipped with intelligent sensor te…" at bounding box center [401, 249] width 281 height 132
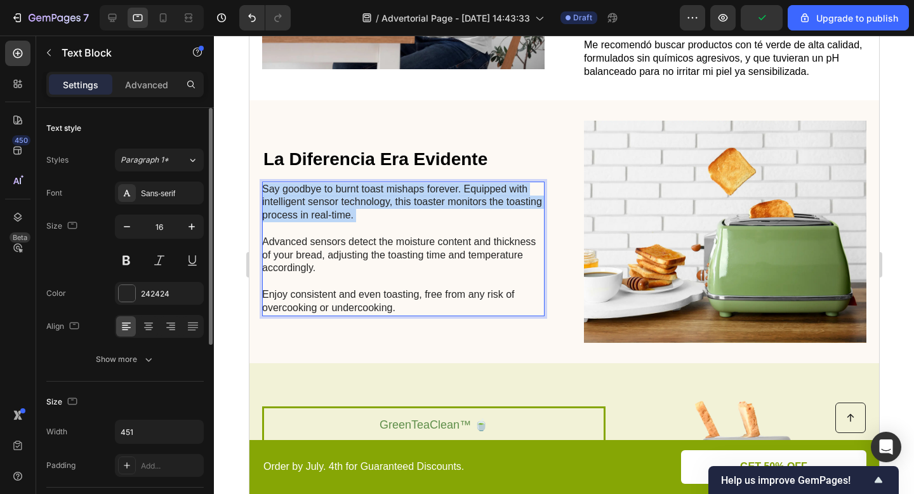
click at [341, 196] on p "Say goodbye to burnt toast mishaps forever. Equipped with intelligent sensor te…" at bounding box center [401, 249] width 281 height 132
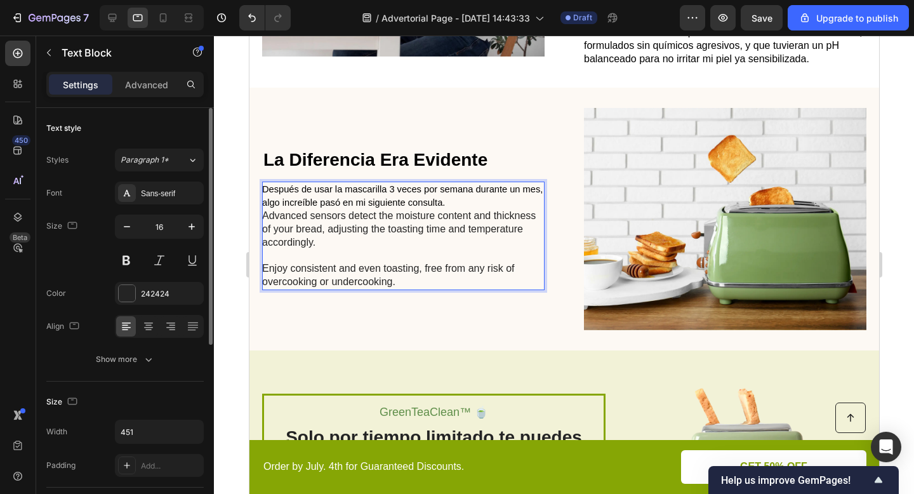
scroll to position [1080, 0]
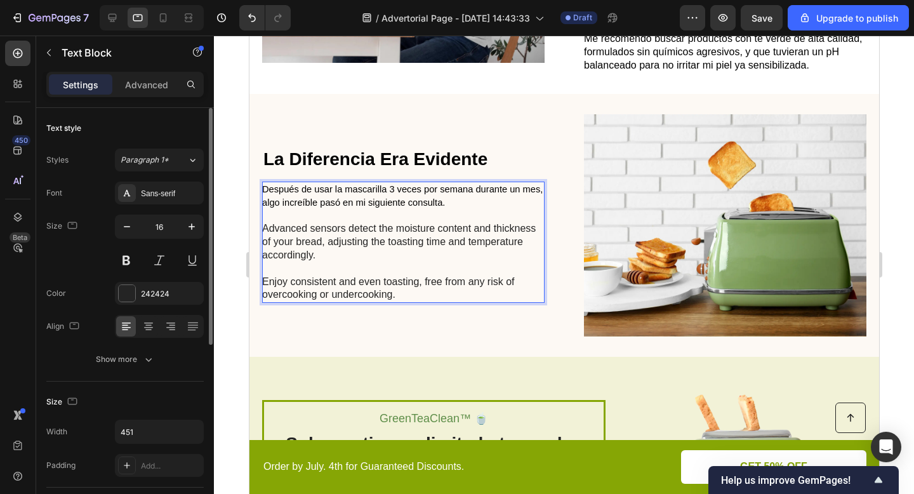
click at [415, 187] on span "Después de usar la mascarilla 3 veces por semana durante un mes, algo increíble…" at bounding box center [401, 195] width 281 height 23
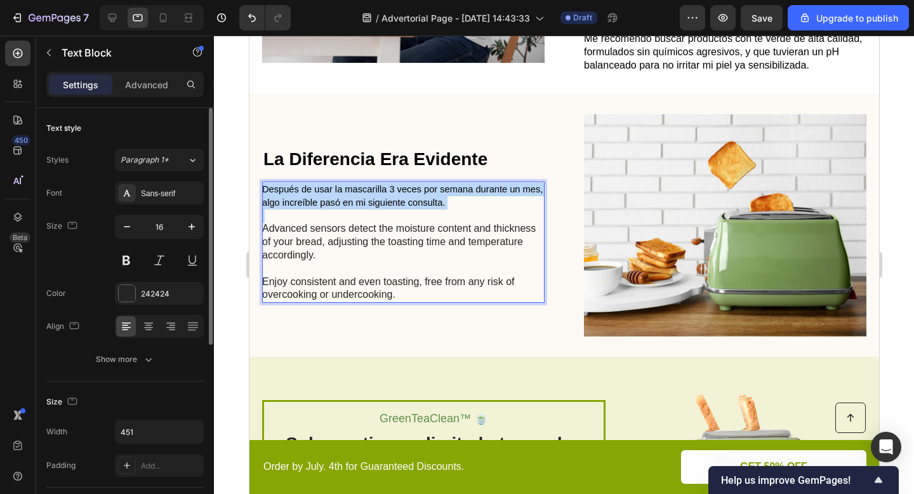
click at [415, 187] on span "Después de usar la mascarilla 3 veces por semana durante un mes, algo increíble…" at bounding box center [401, 195] width 281 height 23
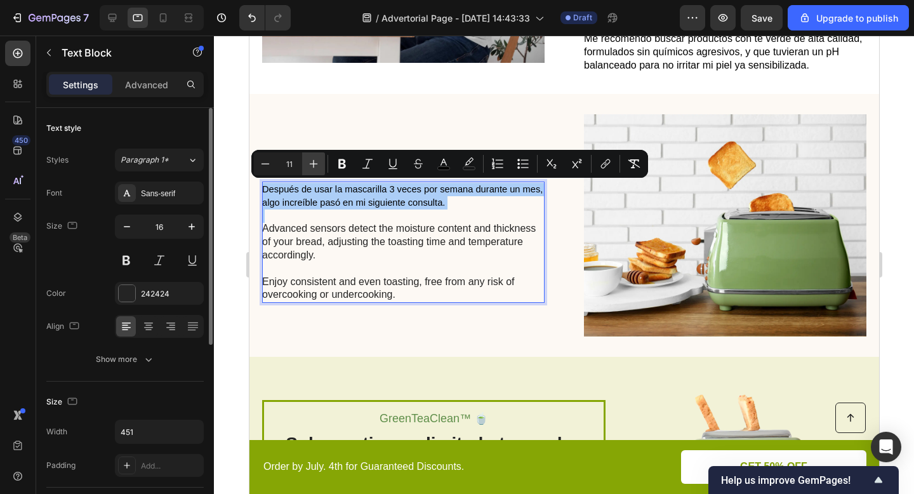
click at [317, 164] on icon "Editor contextual toolbar" at bounding box center [313, 163] width 13 height 13
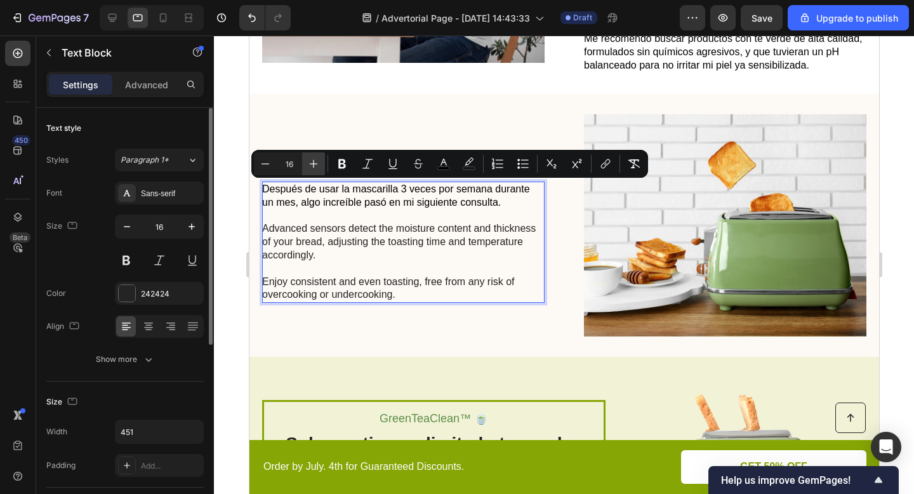
click at [317, 164] on icon "Editor contextual toolbar" at bounding box center [313, 163] width 13 height 13
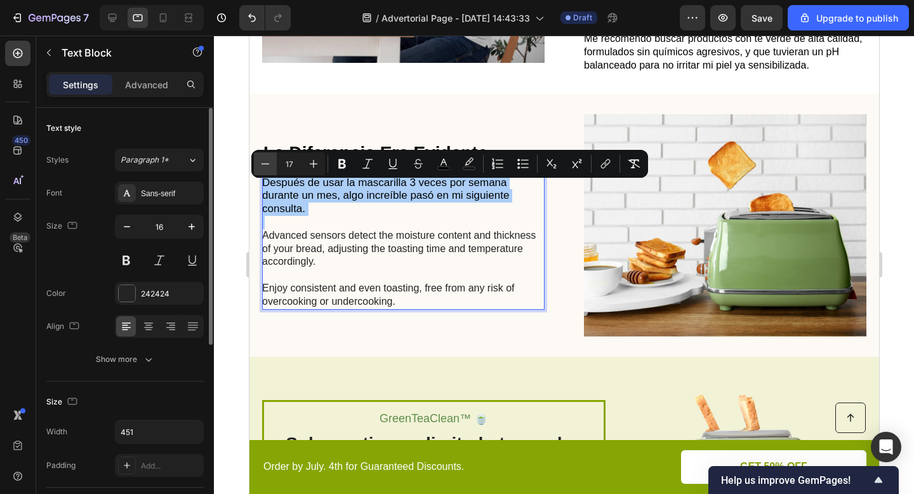
click at [265, 165] on icon "Editor contextual toolbar" at bounding box center [265, 163] width 13 height 13
type input "16"
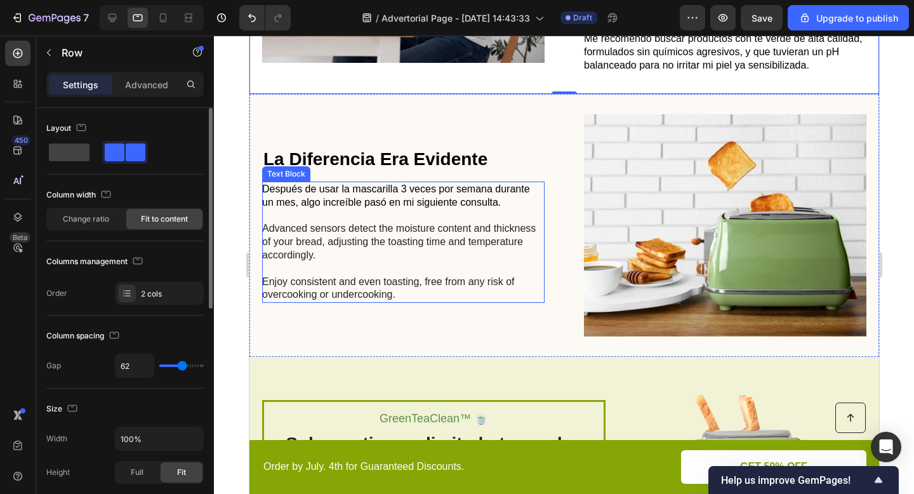
click at [452, 186] on span "Después de usar la mascarilla 3 veces por semana durante un mes, algo increíble…" at bounding box center [395, 195] width 268 height 24
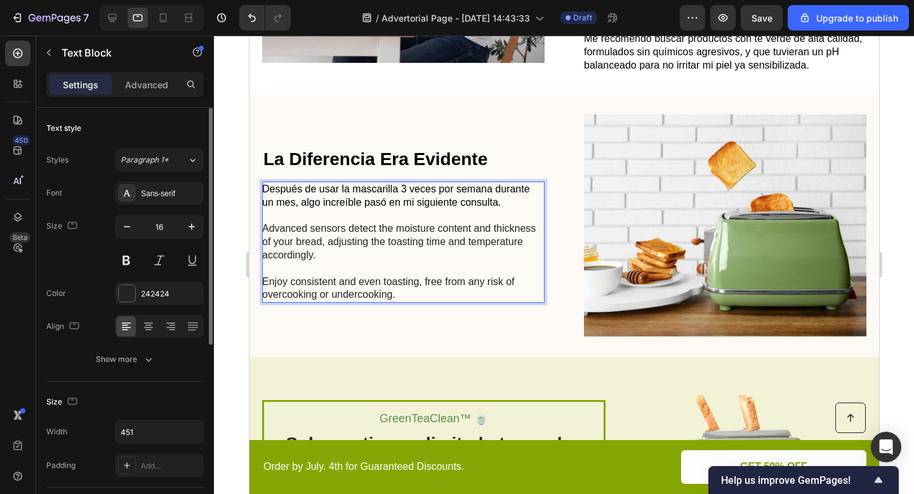
click at [452, 186] on span "Después de usar la mascarilla 3 veces por semana durante un mes, algo increíble…" at bounding box center [395, 195] width 268 height 24
click at [304, 198] on span "Después de usar la mascarilla 3 veces por semana durante un mes,Por primera vez…" at bounding box center [395, 195] width 268 height 24
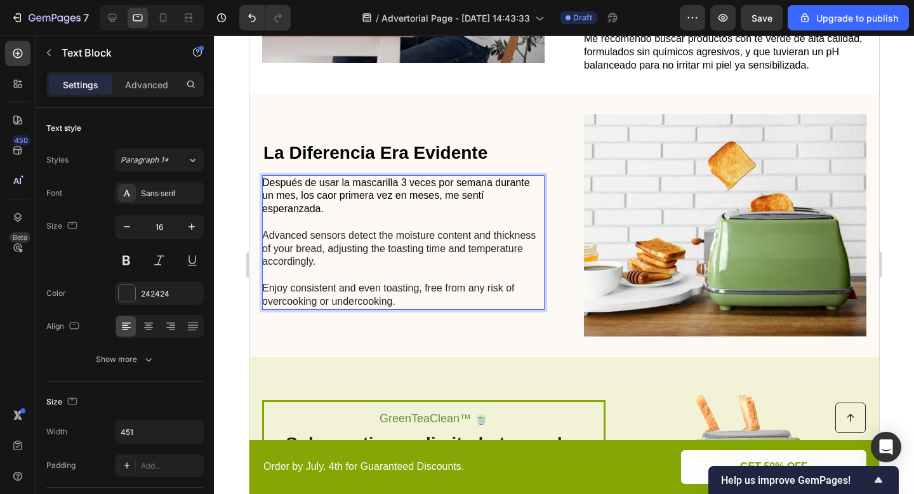
scroll to position [1073, 0]
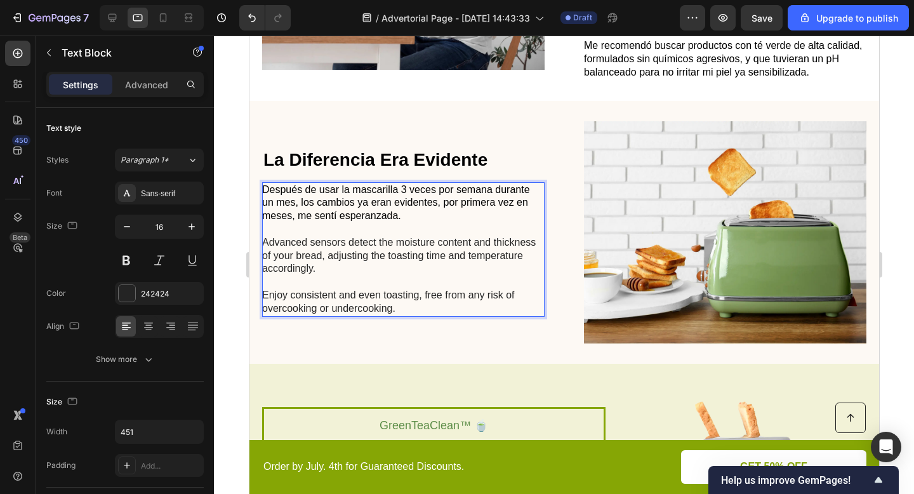
click at [305, 238] on p "Advanced sensors detect the moisture content and thickness of your bread, adjus…" at bounding box center [401, 269] width 281 height 93
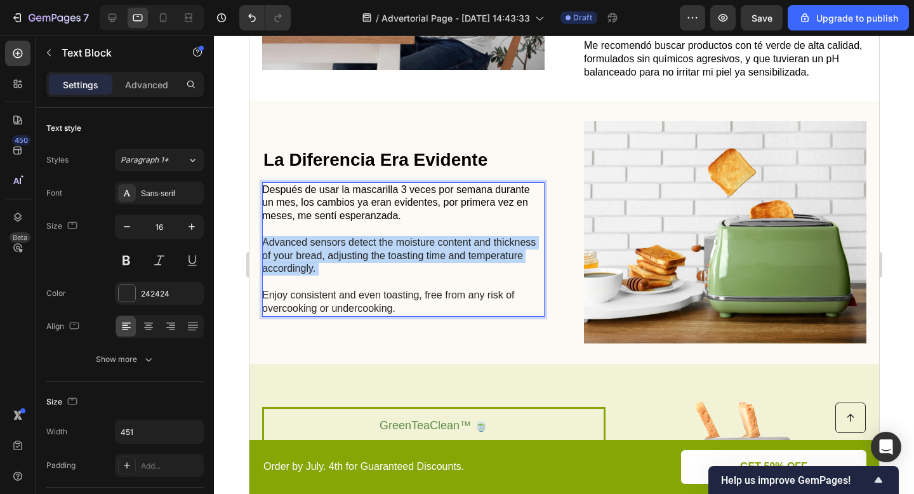
click at [305, 238] on p "Advanced sensors detect the moisture content and thickness of your bread, adjus…" at bounding box center [401, 269] width 281 height 93
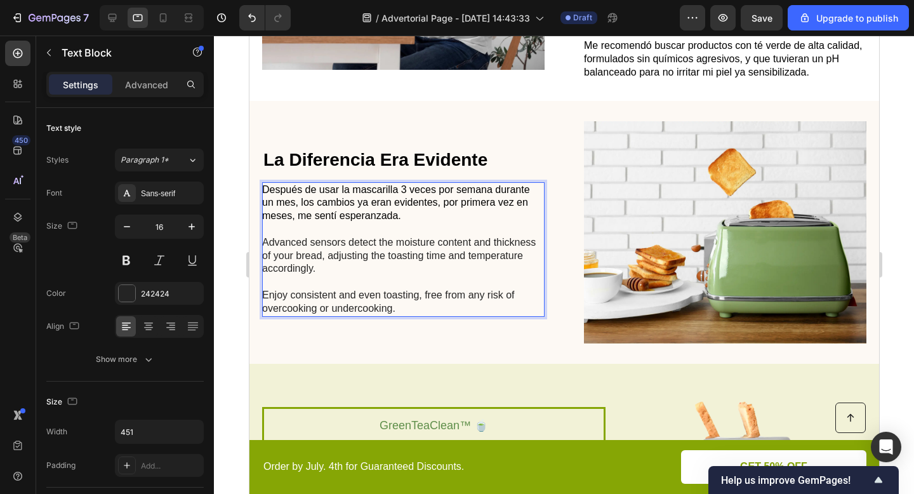
scroll to position [1080, 0]
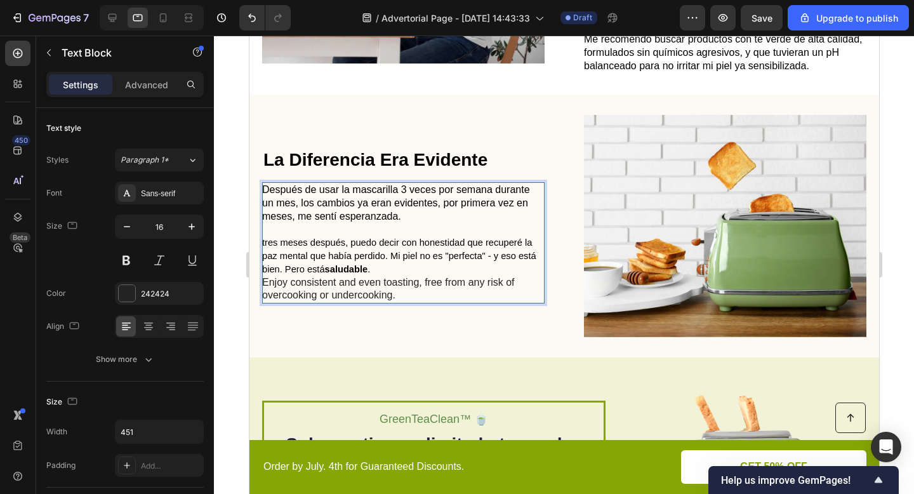
click at [265, 242] on span "tres meses después, puedo decir con honestidad que recuperé la paz mental que h…" at bounding box center [398, 255] width 274 height 37
click at [385, 265] on p "Tres meses después, puedo decir con honestidad que recuperé la paz mental que h…" at bounding box center [401, 262] width 281 height 79
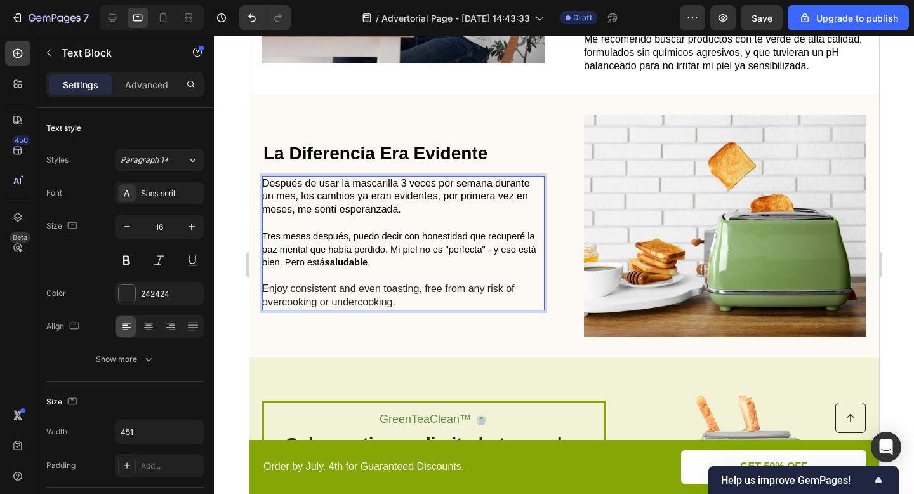
scroll to position [1073, 0]
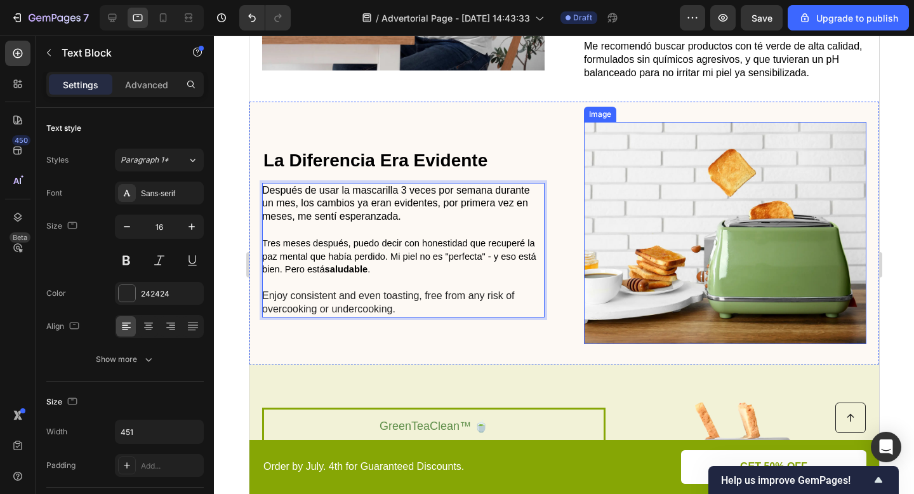
click at [758, 205] on img at bounding box center [724, 233] width 282 height 222
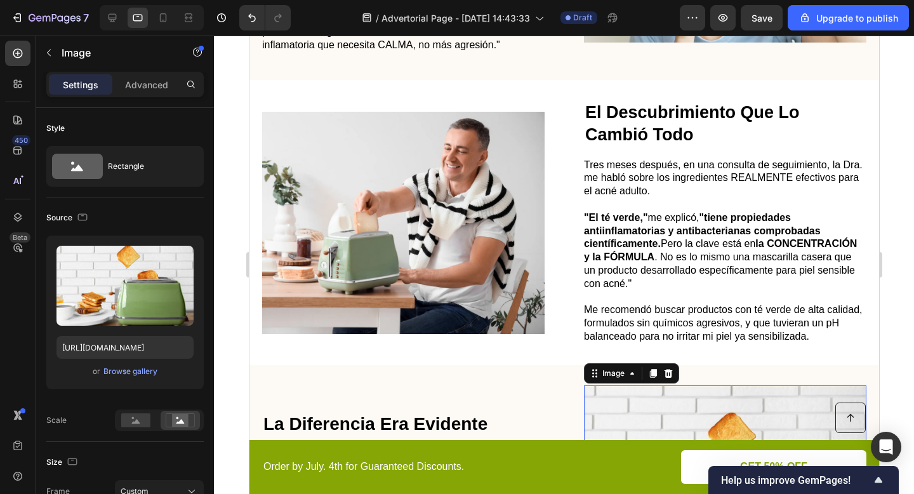
scroll to position [810, 0]
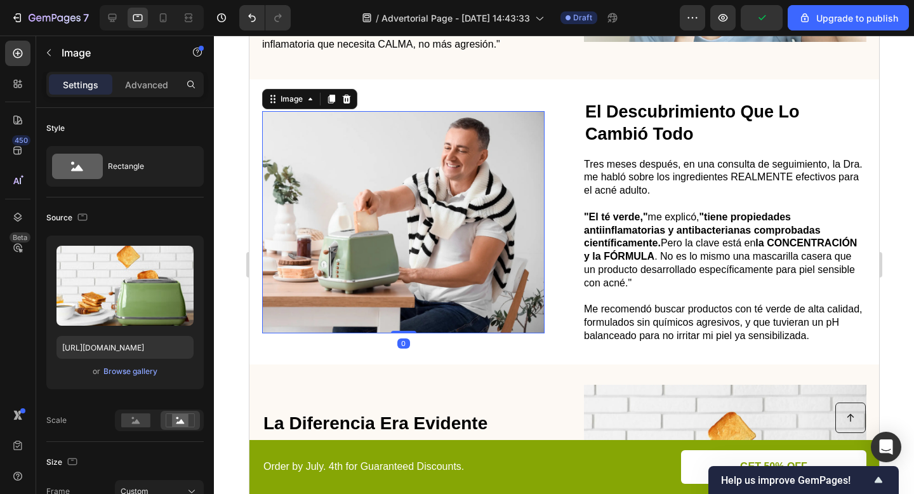
click at [336, 161] on img at bounding box center [402, 222] width 282 height 222
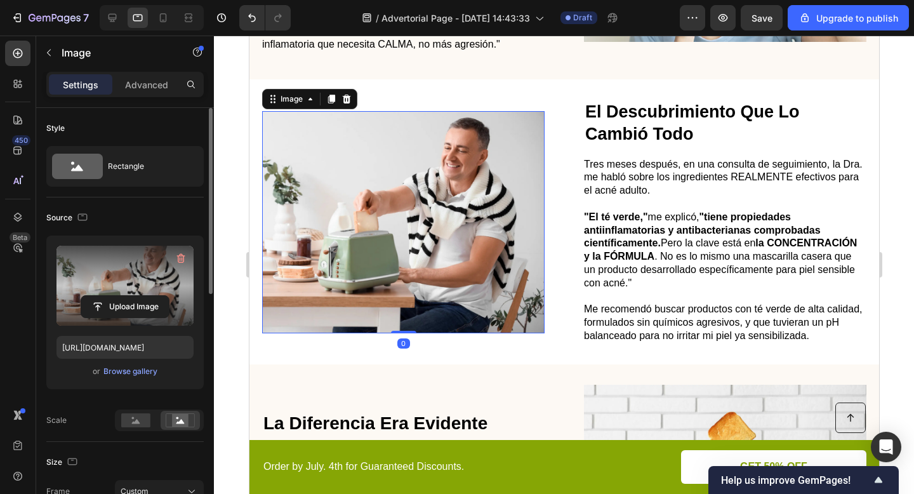
click at [131, 261] on label at bounding box center [124, 286] width 137 height 80
click at [131, 296] on input "file" at bounding box center [125, 307] width 88 height 22
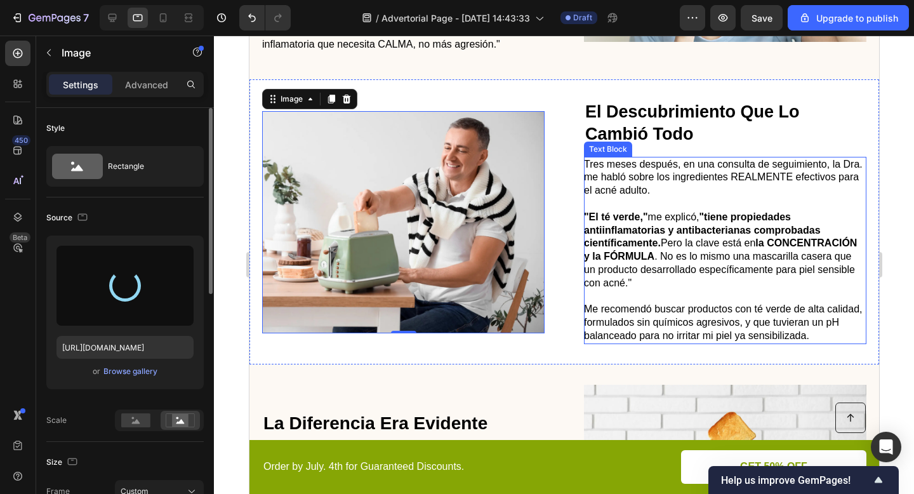
type input "[URL][DOMAIN_NAME]"
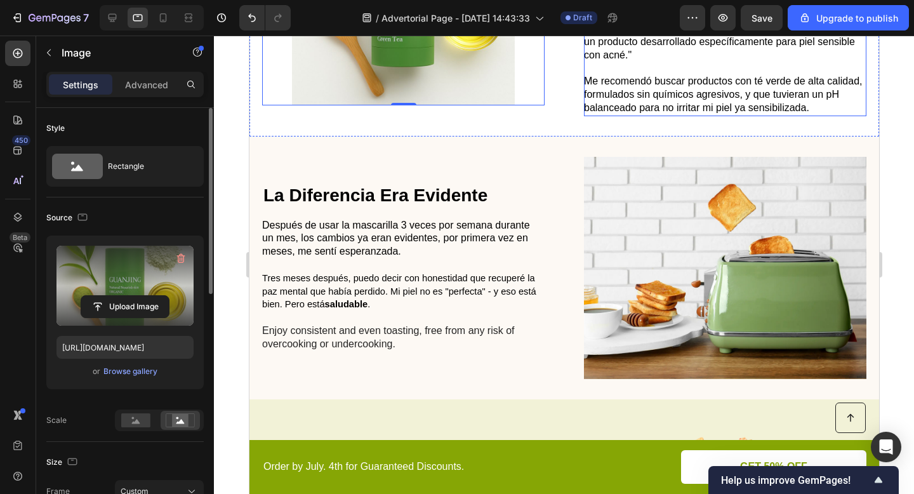
scroll to position [1050, 0]
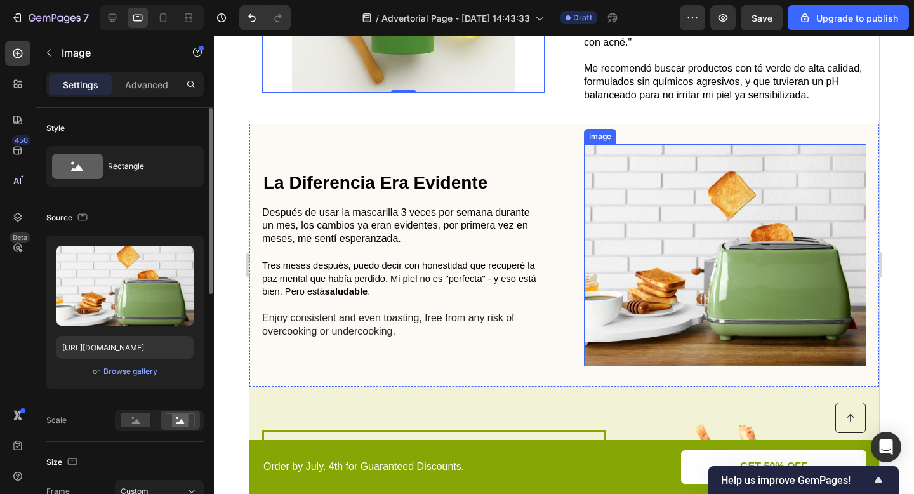
click at [739, 226] on img at bounding box center [724, 255] width 282 height 222
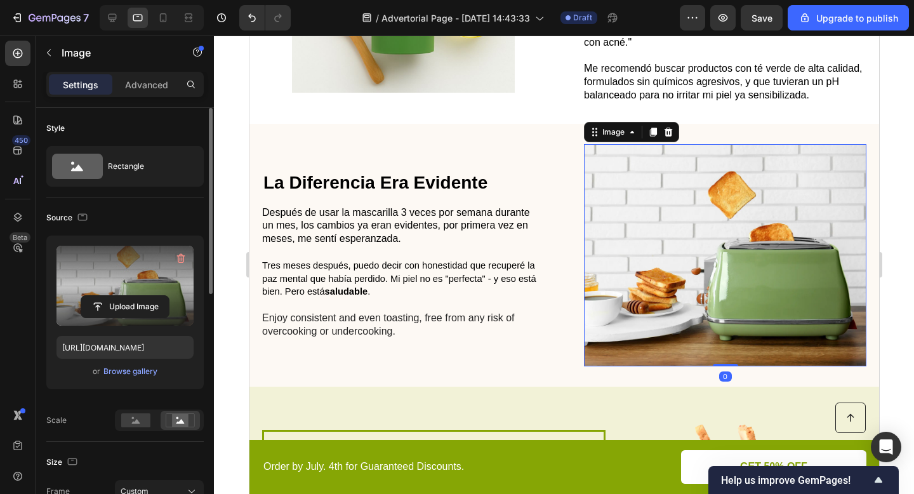
click at [104, 318] on label at bounding box center [124, 286] width 137 height 80
click at [104, 317] on input "file" at bounding box center [125, 307] width 88 height 22
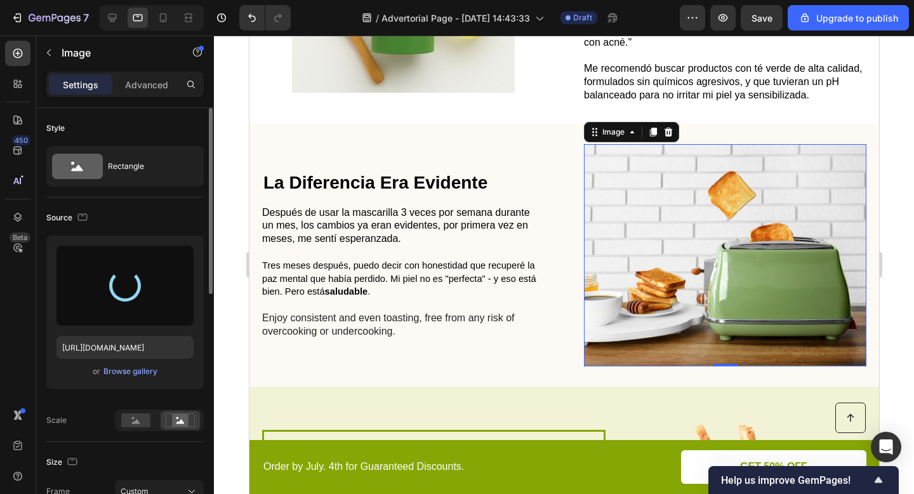
type input "https://cdn.shopify.com/s/files/1/0671/4549/8865/files/gempages_585710647644259…"
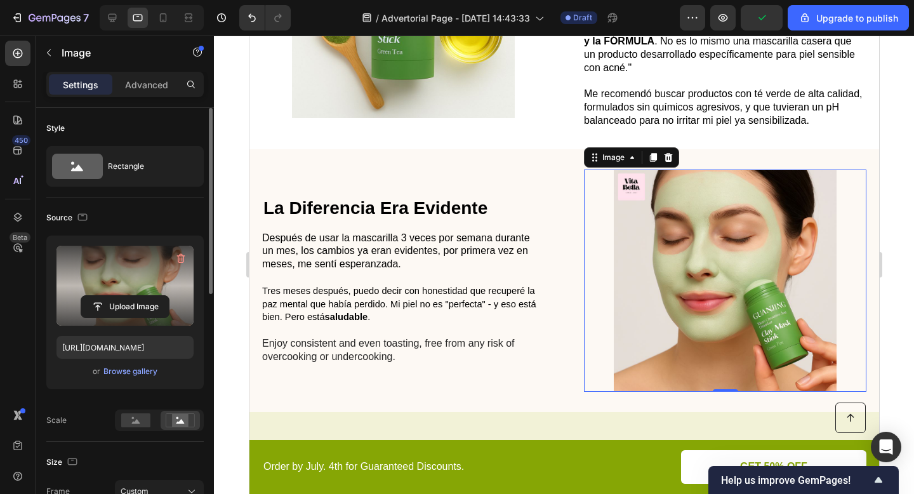
scroll to position [1024, 0]
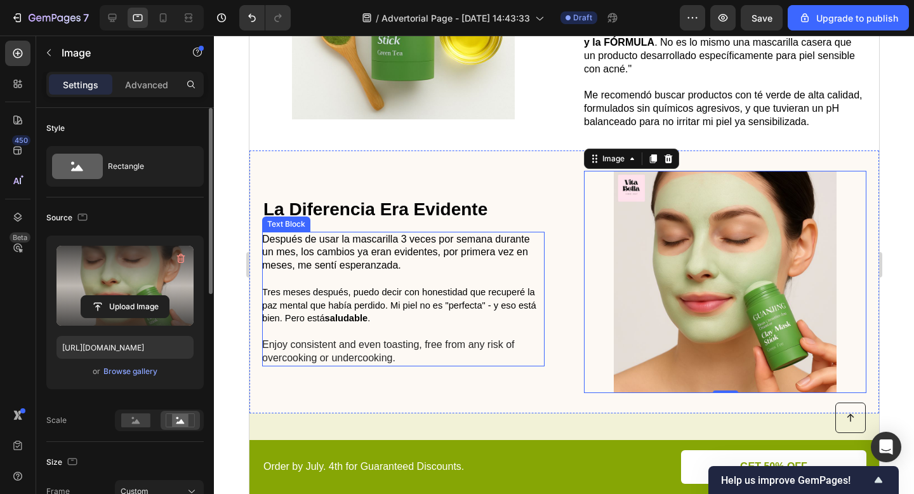
click at [358, 339] on p "⁠⁠⁠⁠⁠⁠⁠ Enjoy consistent and even toasting, free from any risk of overcooking o…" at bounding box center [401, 344] width 281 height 39
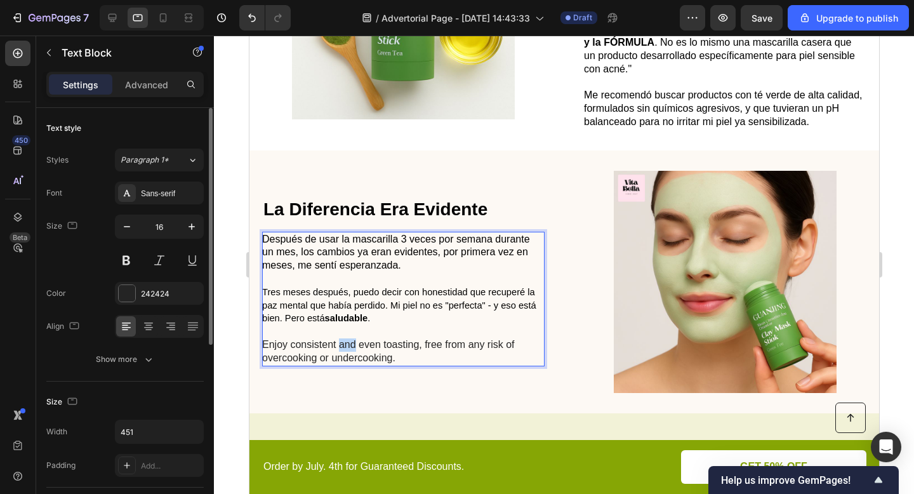
click at [347, 346] on p "Enjoy consistent and even toasting, free from any risk of overcooking or underc…" at bounding box center [401, 344] width 281 height 39
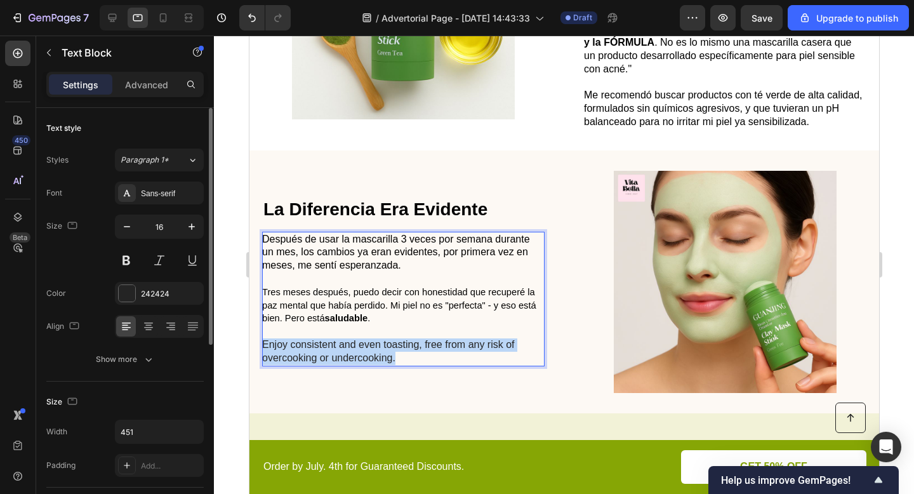
click at [347, 346] on p "Enjoy consistent and even toasting, free from any risk of overcooking or underc…" at bounding box center [401, 344] width 281 height 39
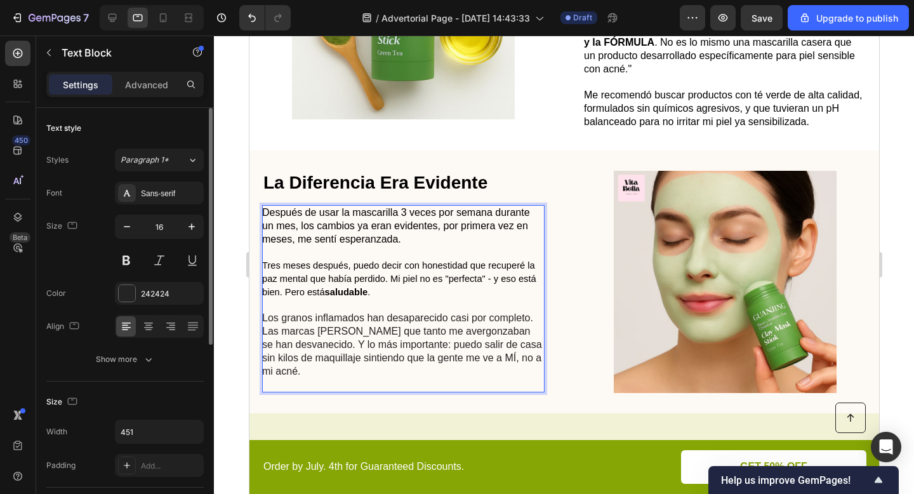
scroll to position [998, 0]
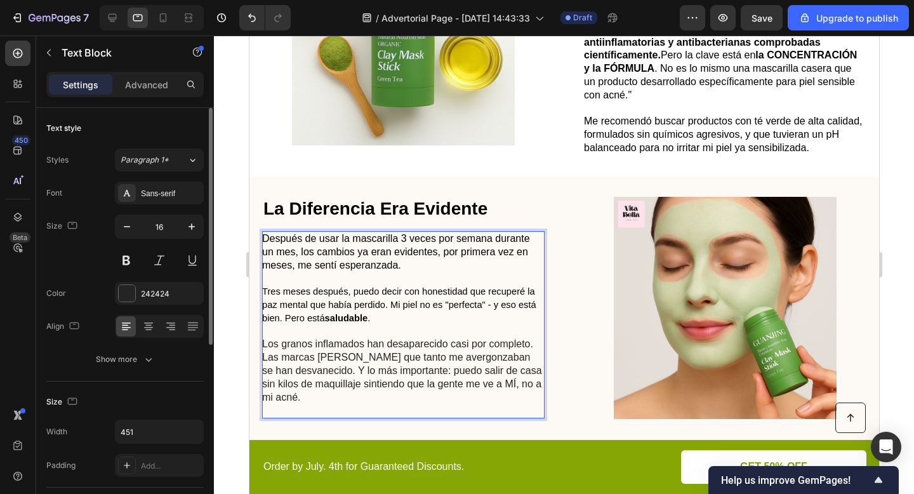
click at [283, 418] on div "Después de usar la mascarilla 3 veces por semana durante un mes, los cambios ya…" at bounding box center [402, 324] width 282 height 187
click at [294, 393] on p "Los granos inflamados han desaparecido casi por completo. Las marcas rojas que …" at bounding box center [401, 371] width 281 height 93
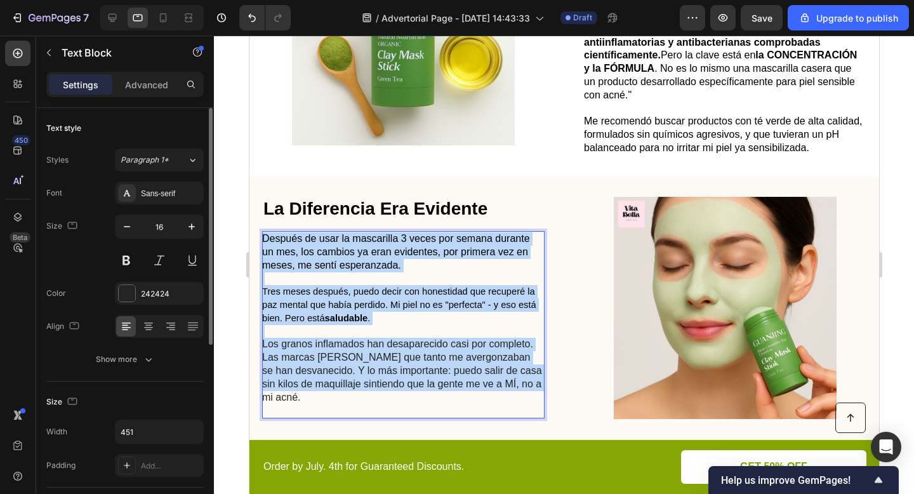
drag, startPoint x: 291, startPoint y: 395, endPoint x: 263, endPoint y: 238, distance: 159.1
click at [263, 238] on div "Después de usar la mascarilla 3 veces por semana durante un mes, los cambios ya…" at bounding box center [402, 324] width 282 height 187
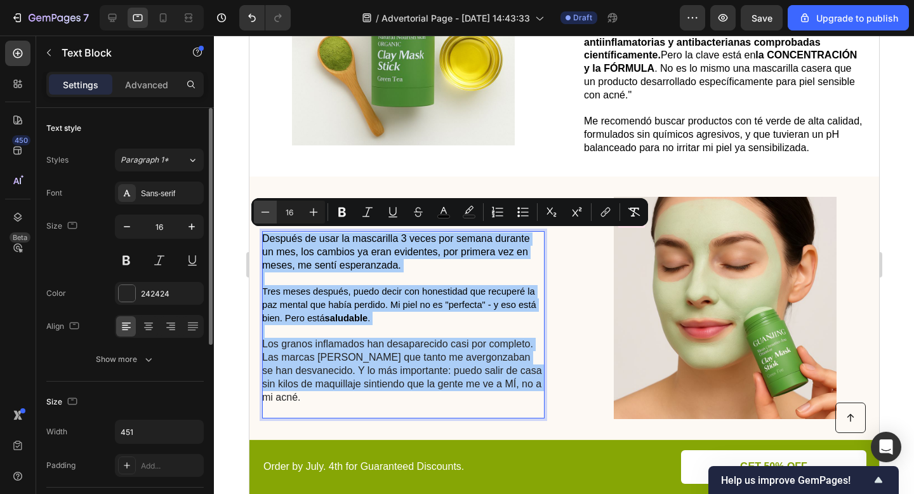
click at [267, 212] on icon "Editor contextual toolbar" at bounding box center [265, 211] width 8 height 1
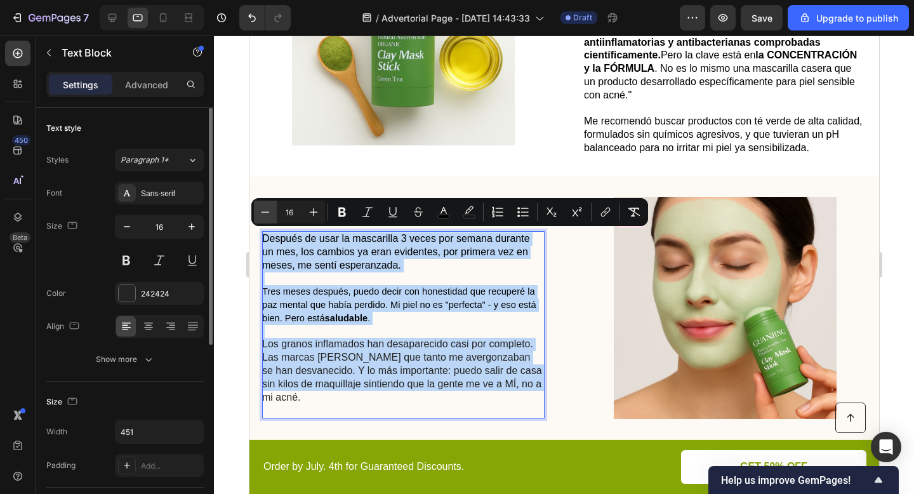
type input "15"
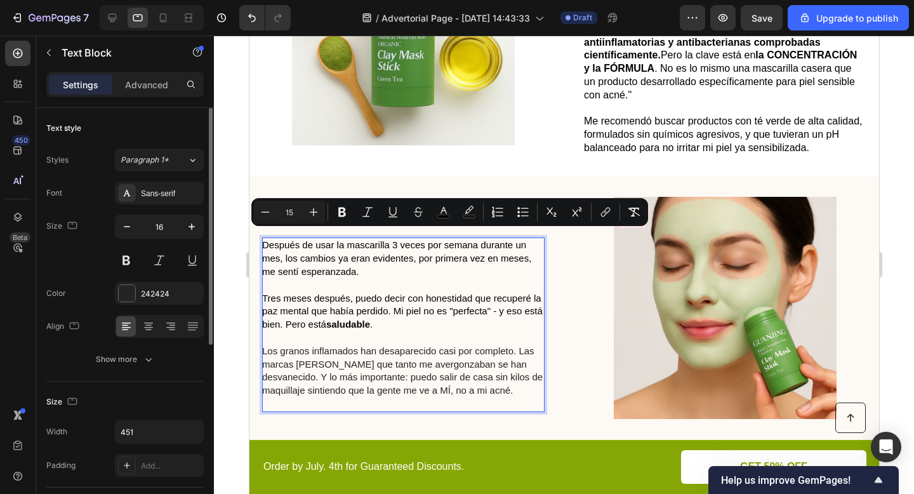
click at [305, 299] on span "Tres meses después, puedo decir con honestidad que recuperé la paz mental que h…" at bounding box center [401, 311] width 281 height 37
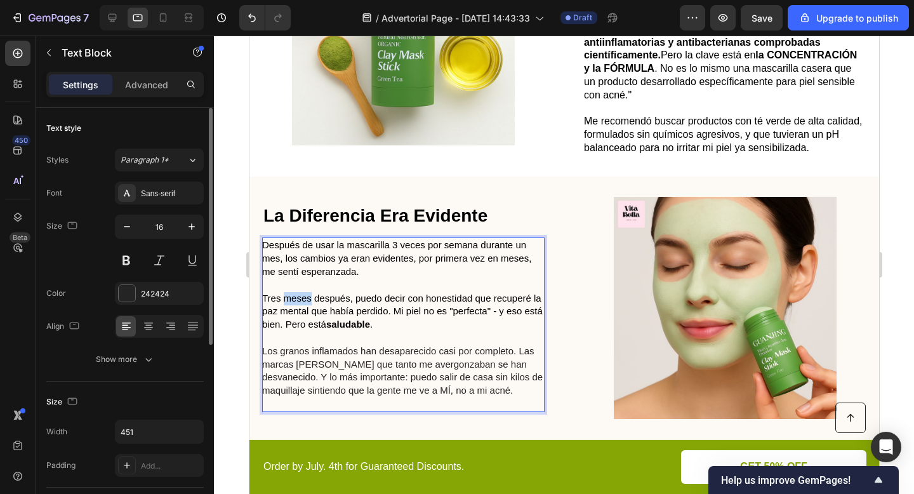
click at [305, 299] on span "Tres meses después, puedo decir con honestidad que recuperé la paz mental que h…" at bounding box center [401, 311] width 281 height 37
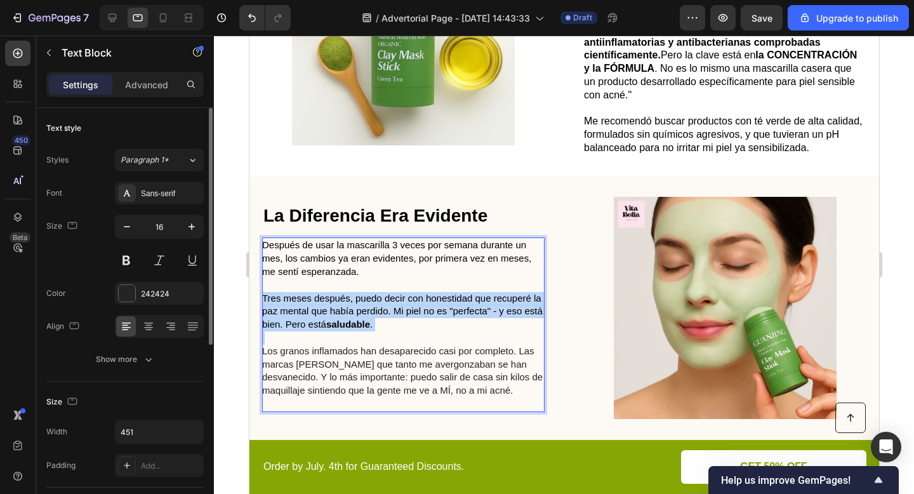
click at [305, 299] on span "Tres meses después, puedo decir con honestidad que recuperé la paz mental que h…" at bounding box center [401, 311] width 281 height 37
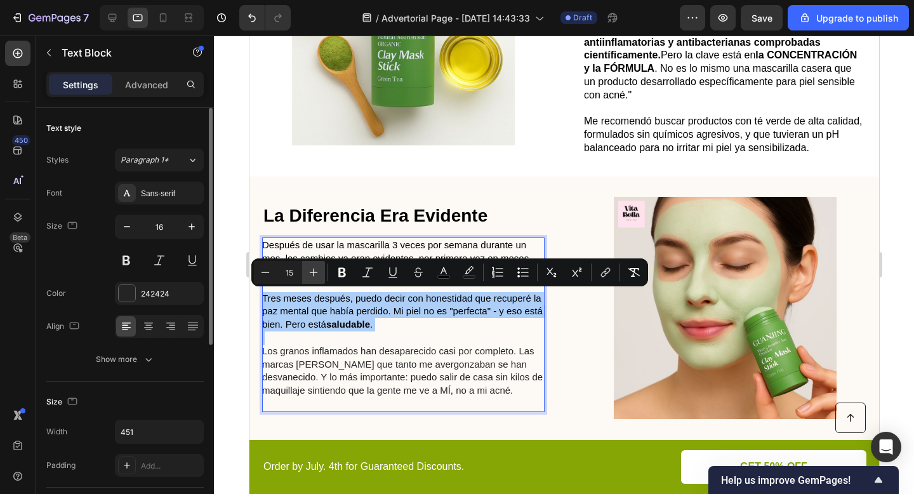
click at [310, 279] on button "Plus" at bounding box center [313, 272] width 23 height 23
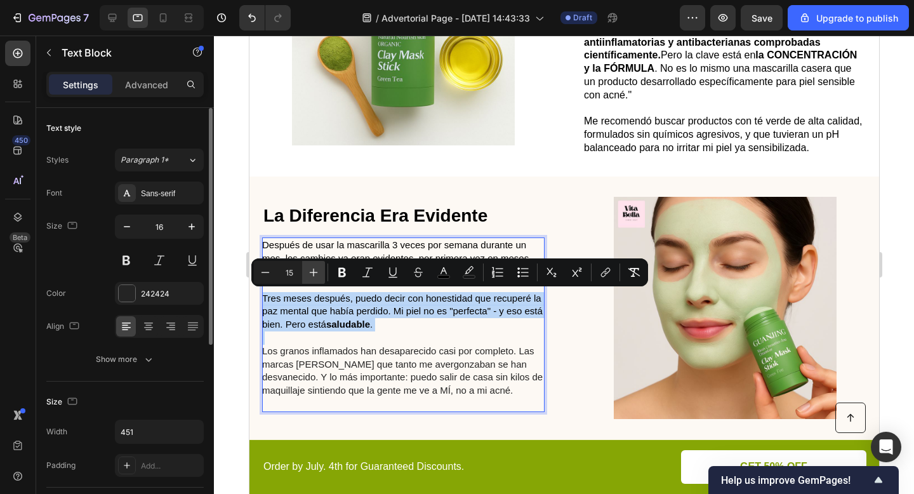
type input "16"
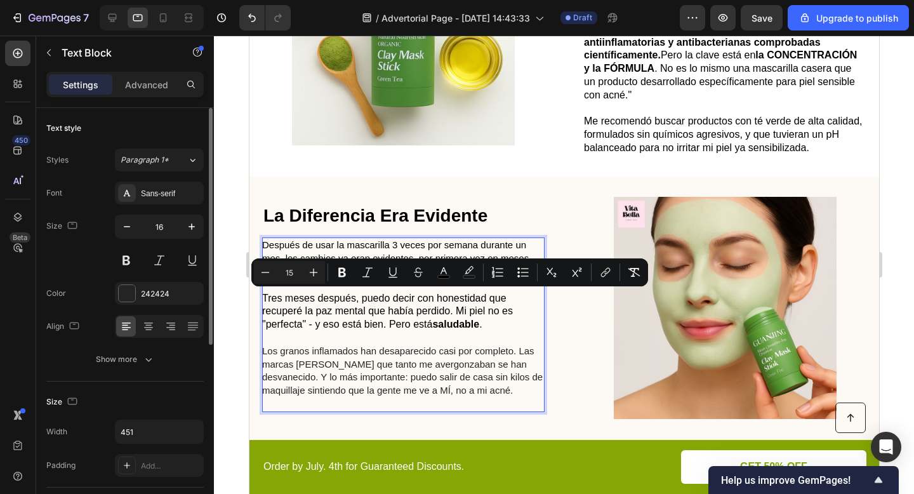
click at [320, 364] on span "Los granos inflamados han desaparecido casi por completo. Las marcas rojas que …" at bounding box center [401, 370] width 281 height 50
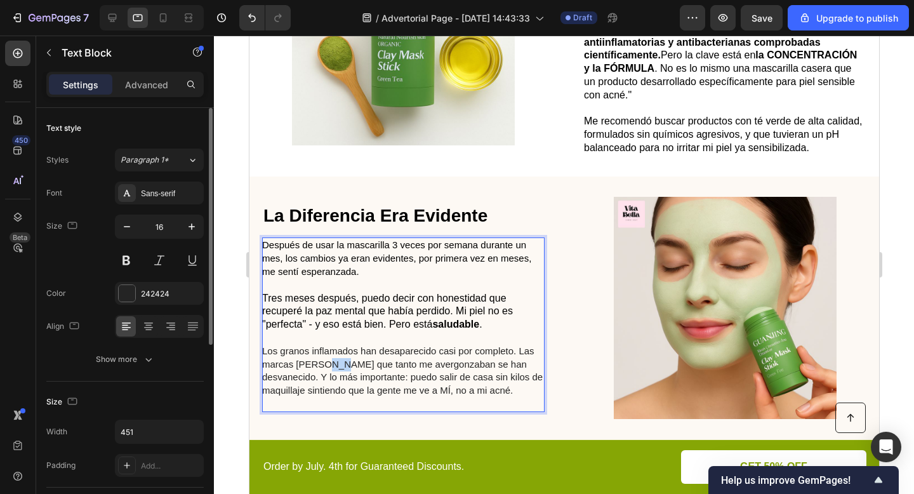
click at [320, 364] on span "Los granos inflamados han desaparecido casi por completo. Las marcas rojas que …" at bounding box center [401, 370] width 281 height 50
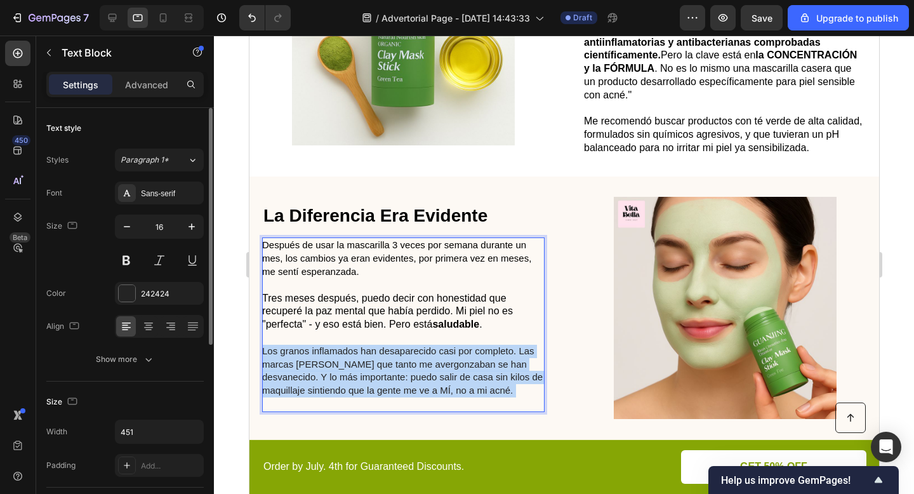
click at [320, 364] on span "Los granos inflamados han desaparecido casi por completo. Las marcas rojas que …" at bounding box center [401, 370] width 281 height 50
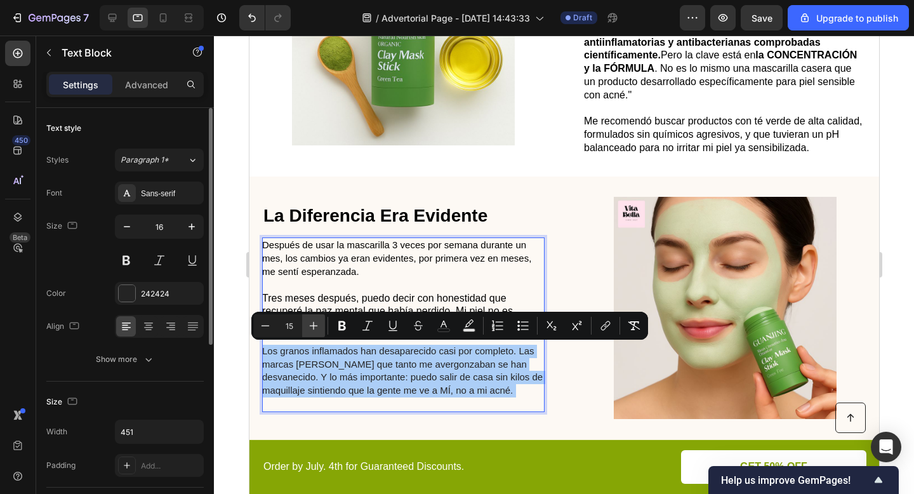
click at [319, 327] on icon "Editor contextual toolbar" at bounding box center [313, 325] width 13 height 13
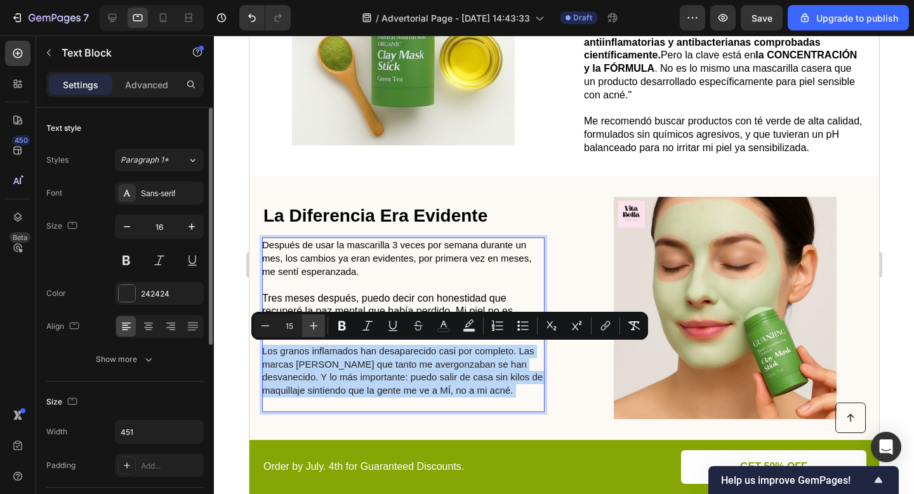
type input "16"
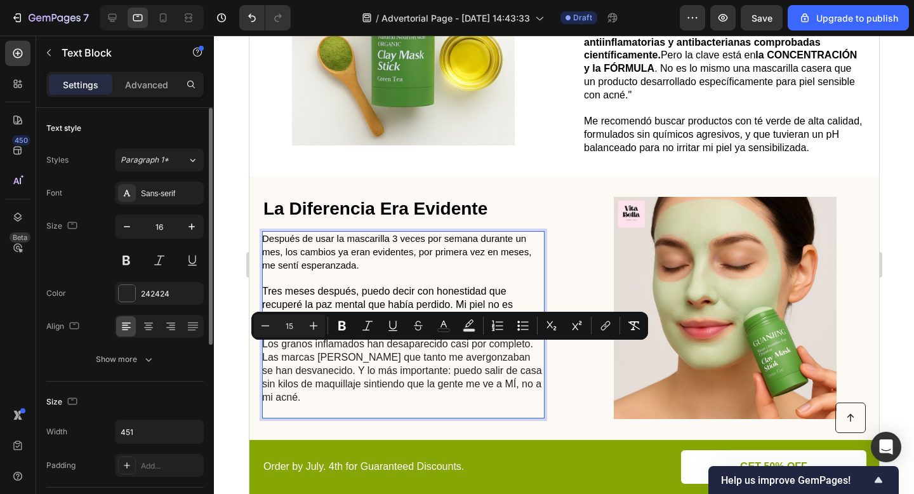
click at [350, 244] on p "Después de usar la mascarilla 3 veces por semana durante un mes, los cambios ya…" at bounding box center [401, 251] width 281 height 39
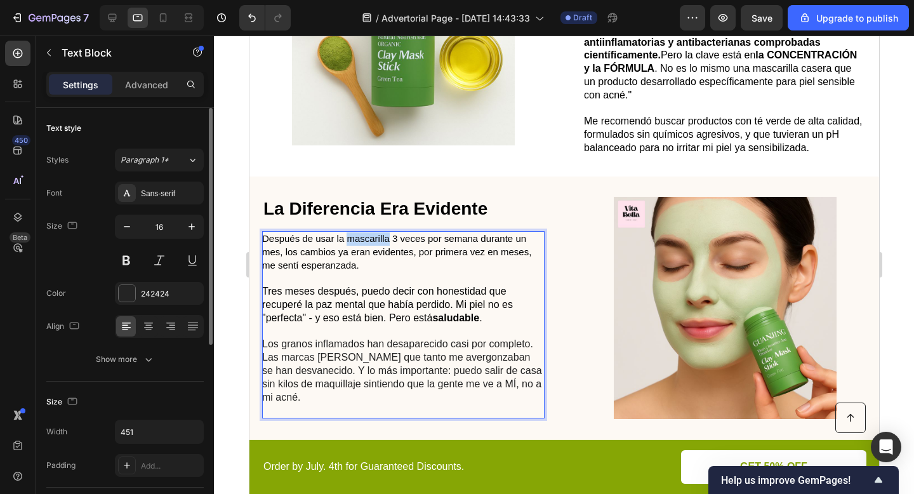
click at [350, 244] on p "Después de usar la mascarilla 3 veces por semana durante un mes, los cambios ya…" at bounding box center [401, 251] width 281 height 39
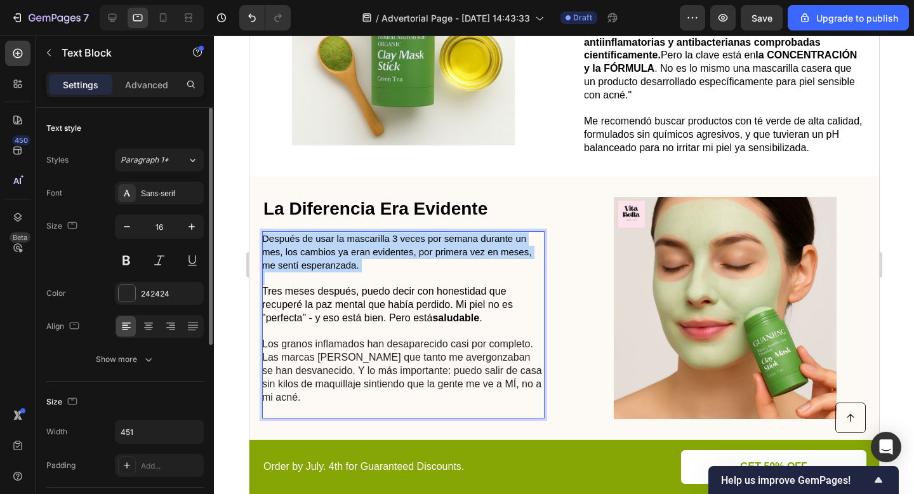
click at [350, 244] on p "Después de usar la mascarilla 3 veces por semana durante un mes, los cambios ya…" at bounding box center [401, 251] width 281 height 39
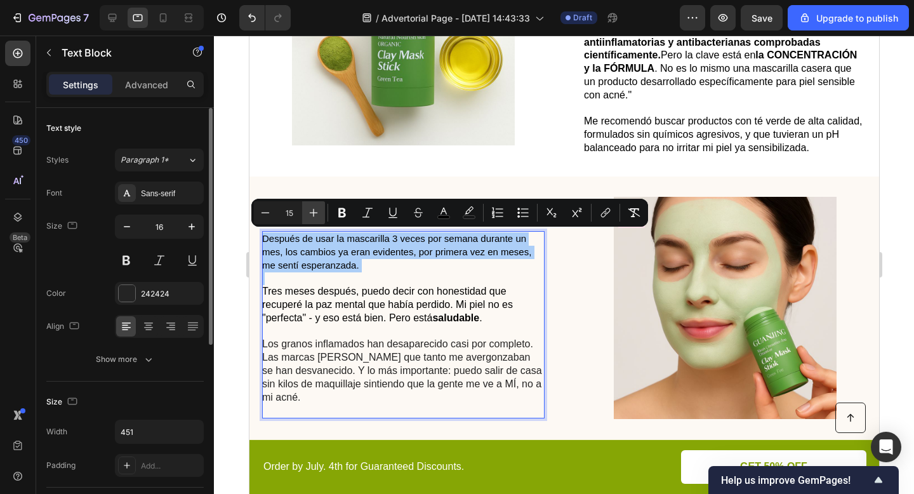
click at [318, 216] on icon "Editor contextual toolbar" at bounding box center [313, 212] width 13 height 13
type input "16"
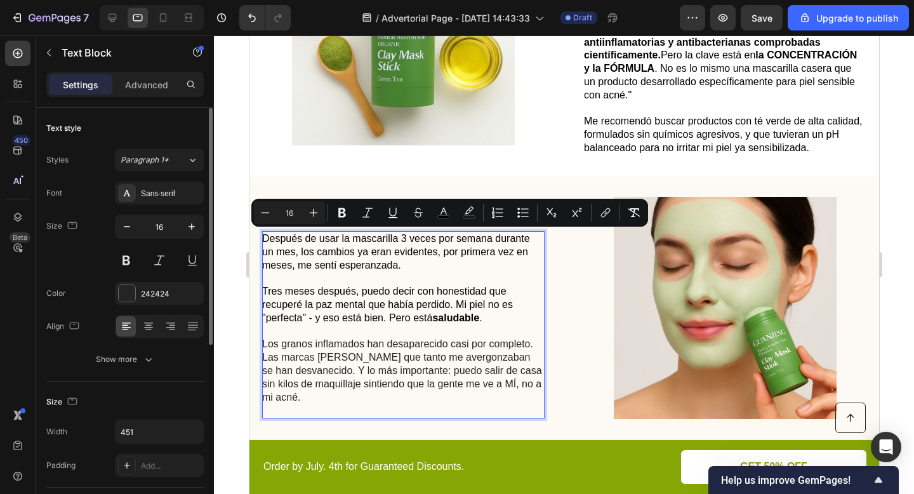
click at [482, 325] on p "Los granos inflamados han desaparecido casi por completo. Las marcas rojas que …" at bounding box center [401, 371] width 281 height 93
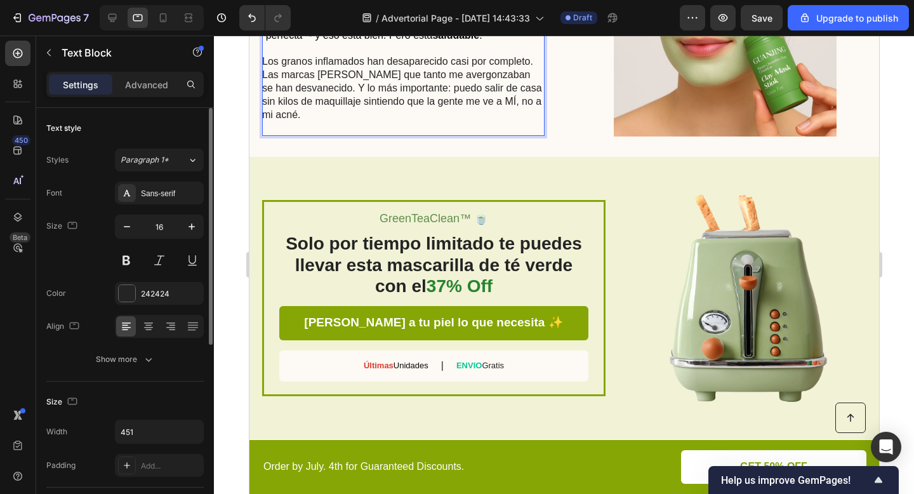
scroll to position [1307, 0]
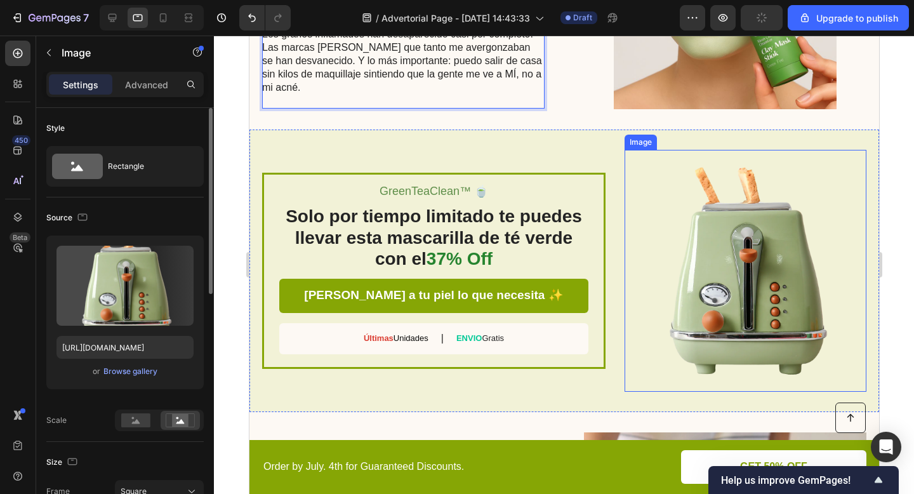
click at [739, 310] on img at bounding box center [745, 271] width 242 height 242
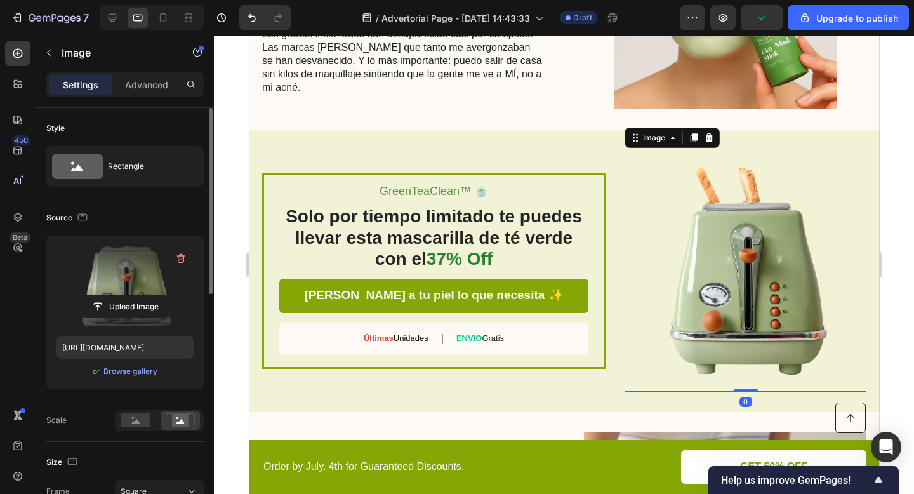
click at [122, 275] on label at bounding box center [124, 286] width 137 height 80
click at [122, 296] on input "file" at bounding box center [125, 307] width 88 height 22
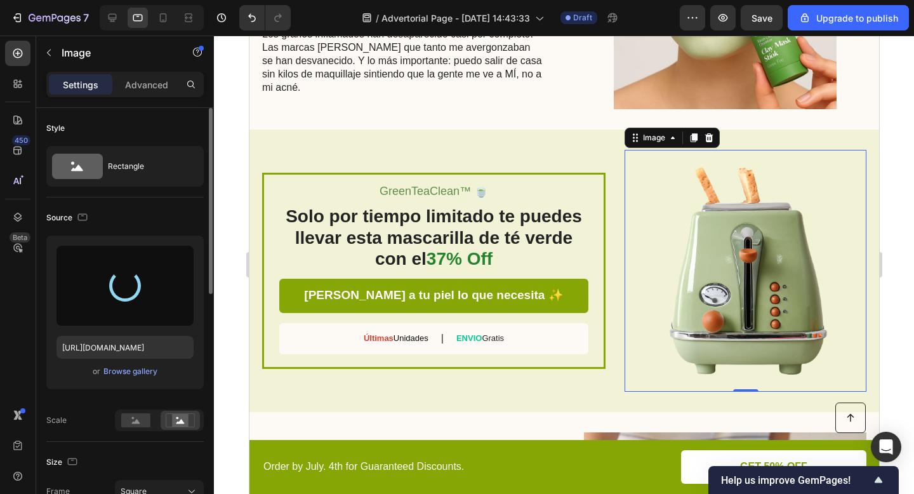
type input "[URL][DOMAIN_NAME]"
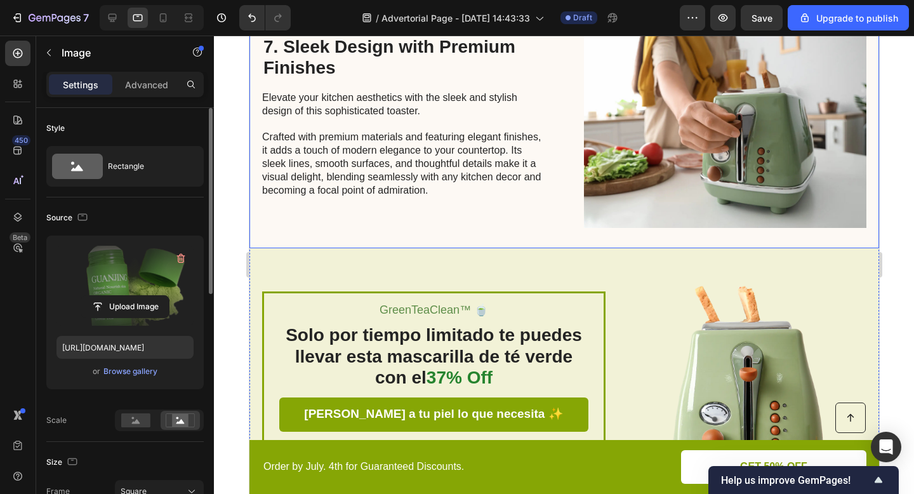
scroll to position [2449, 0]
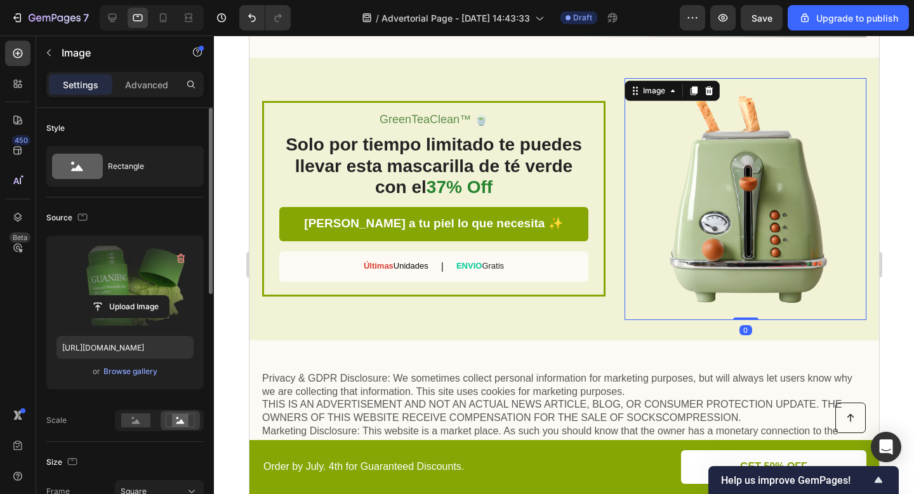
click at [751, 199] on img at bounding box center [745, 199] width 242 height 242
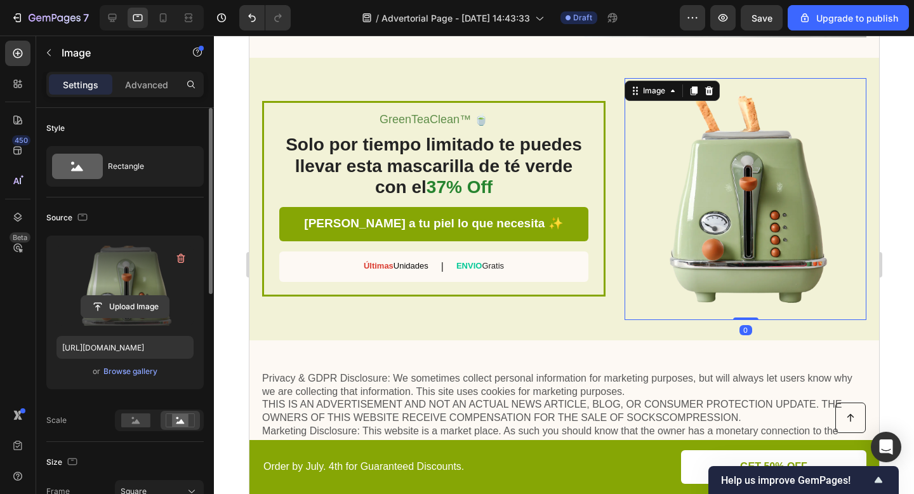
click at [153, 306] on input "file" at bounding box center [125, 307] width 88 height 22
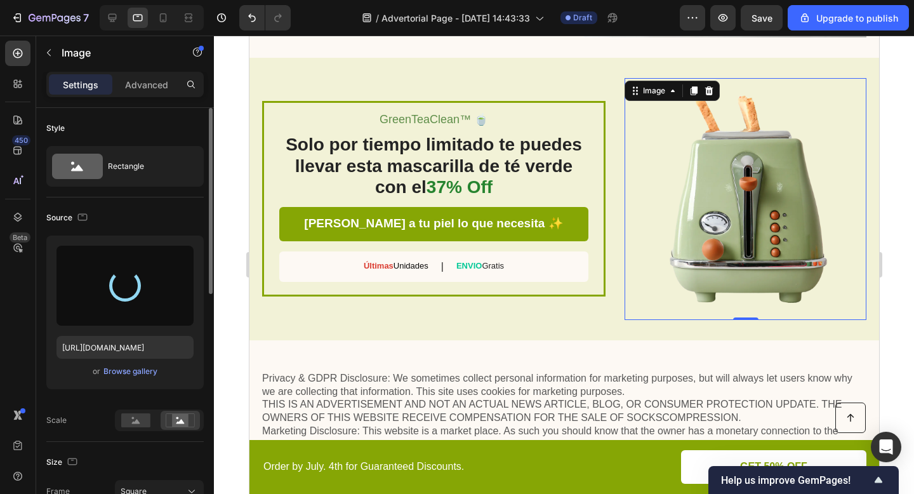
type input "[URL][DOMAIN_NAME]"
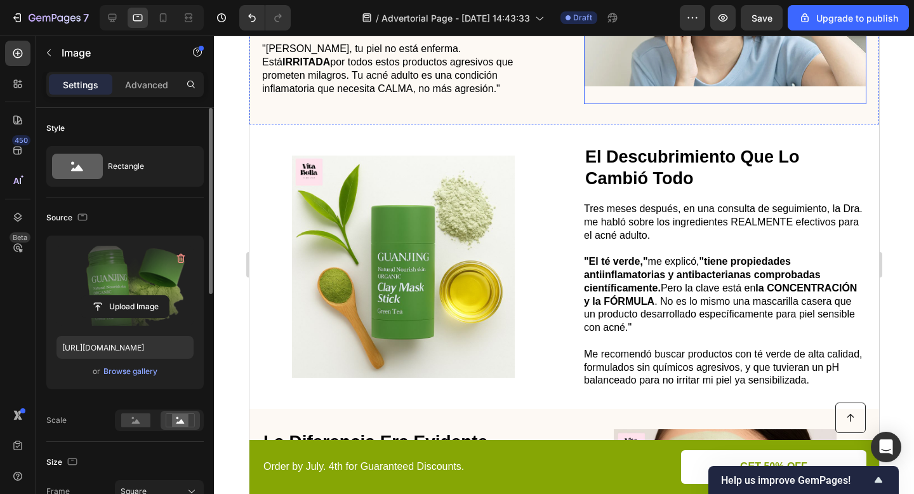
scroll to position [788, 0]
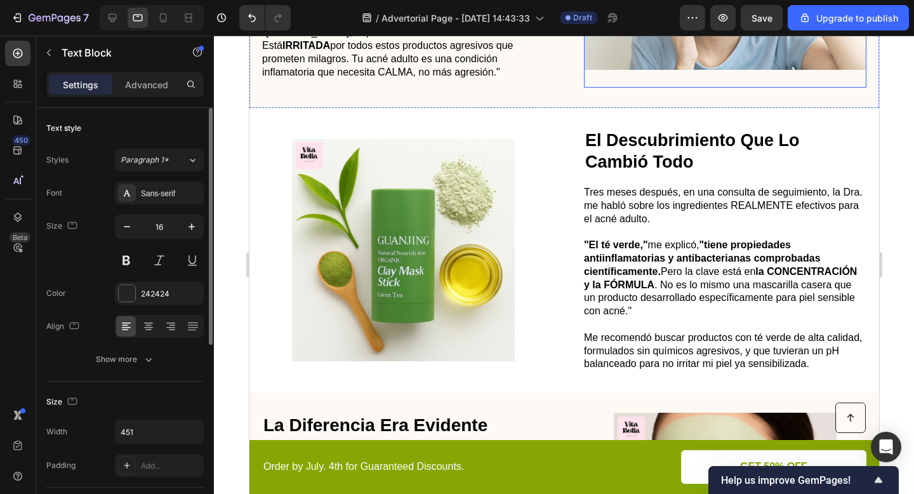
click at [586, 367] on span "Me recomendó buscar productos con té verde de alta calidad, formulados sin quím…" at bounding box center [722, 350] width 278 height 37
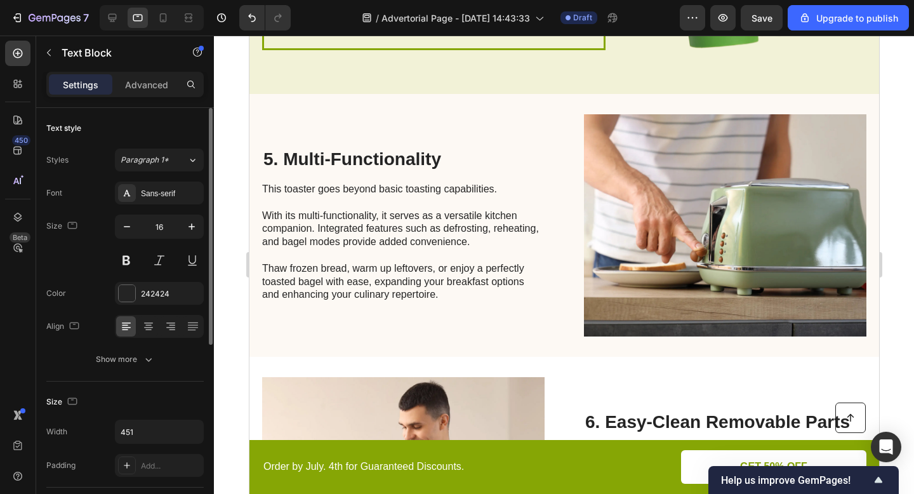
scroll to position [1656, 0]
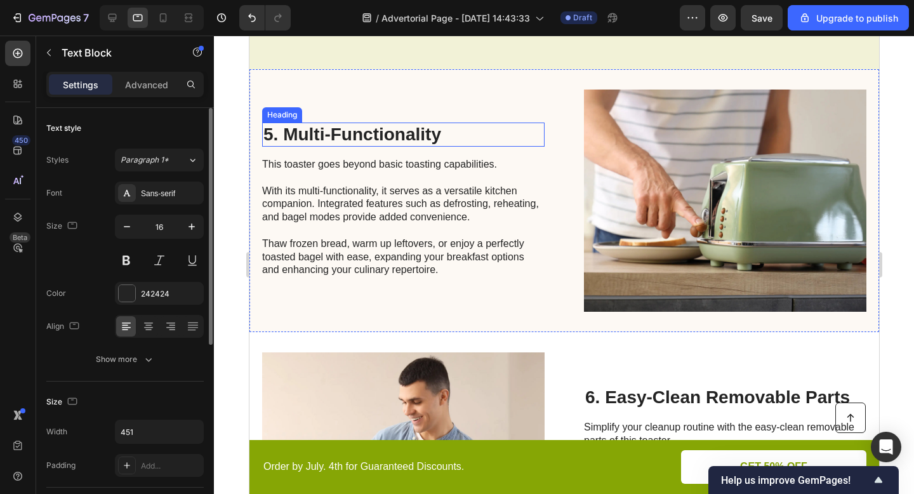
click at [360, 133] on h2 "5. Multi-Functionality" at bounding box center [402, 134] width 282 height 24
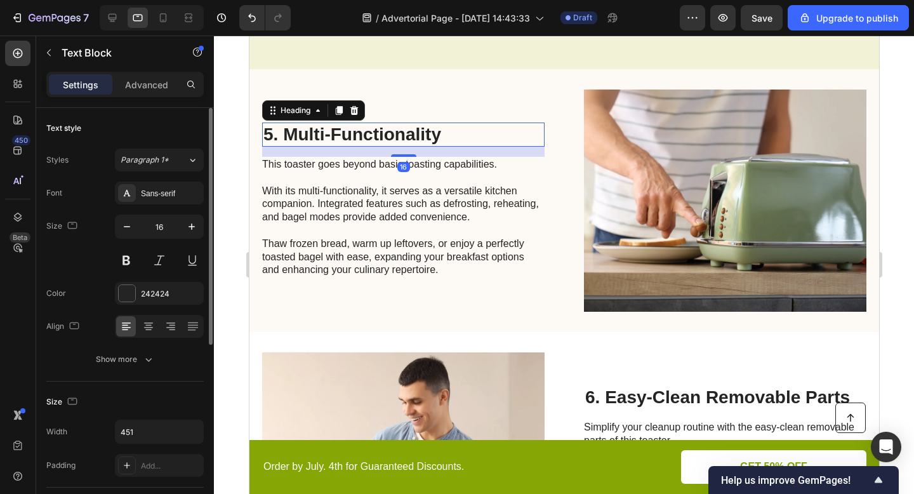
click at [360, 133] on h2 "5. Multi-Functionality" at bounding box center [402, 134] width 282 height 24
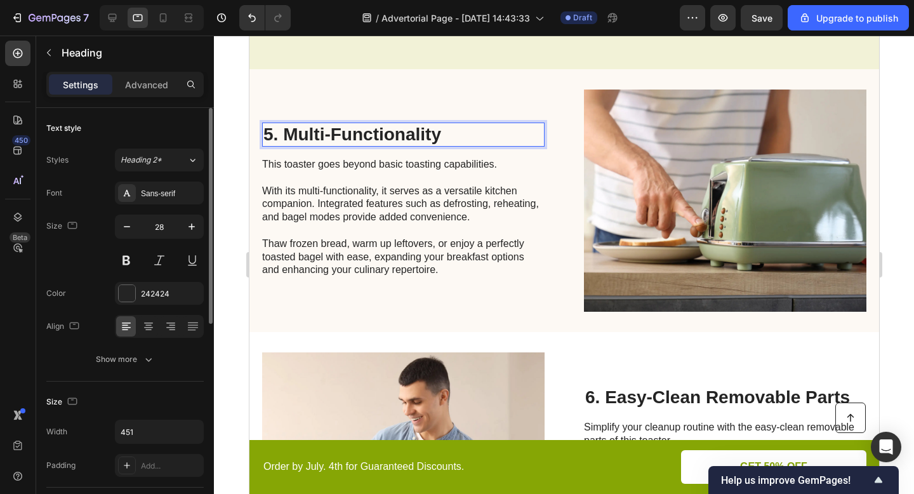
click at [360, 133] on p "5. Multi-Functionality" at bounding box center [403, 135] width 280 height 22
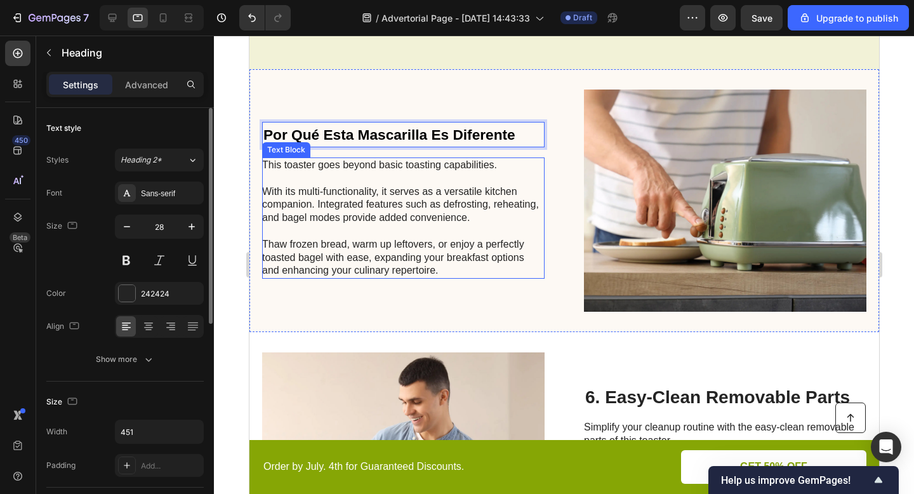
scroll to position [1655, 0]
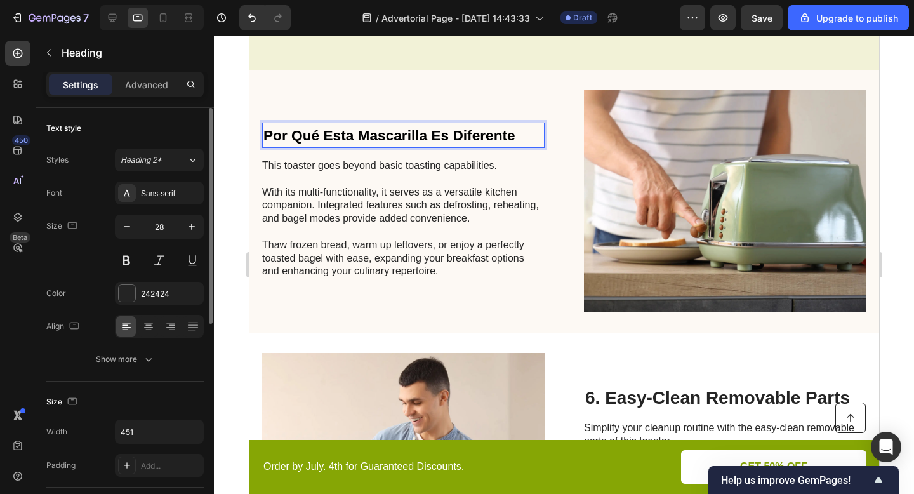
click at [440, 133] on strong "Por Qué Esta Mascarilla Es Diferente" at bounding box center [389, 135] width 252 height 17
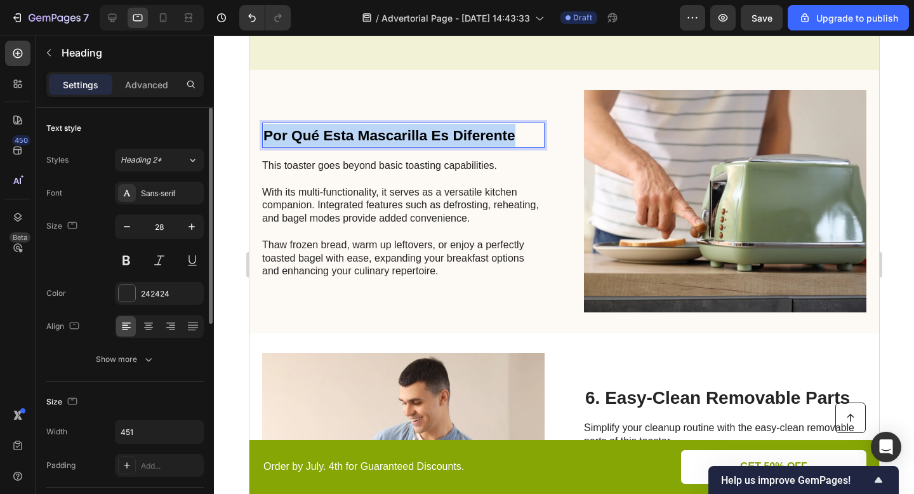
click at [440, 133] on strong "Por Qué Esta Mascarilla Es Diferente" at bounding box center [389, 135] width 252 height 17
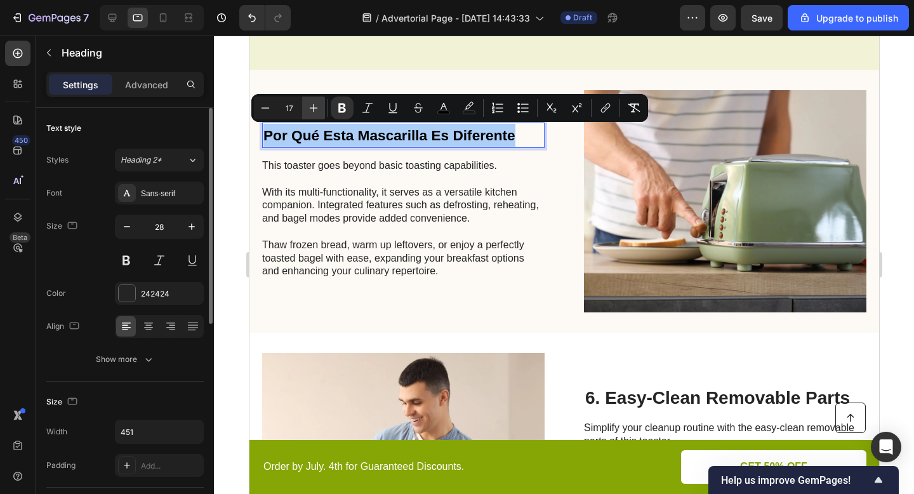
click at [308, 104] on icon "Editor contextual toolbar" at bounding box center [313, 108] width 13 height 13
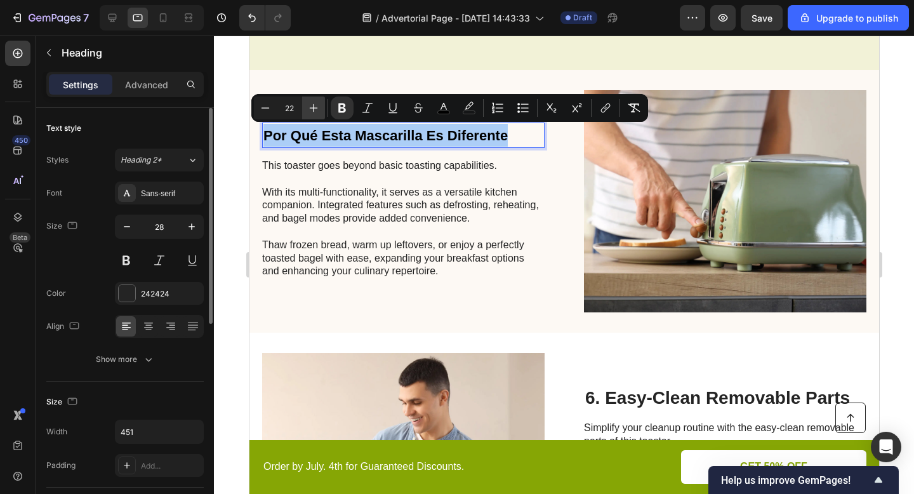
click at [308, 104] on icon "Editor contextual toolbar" at bounding box center [313, 108] width 13 height 13
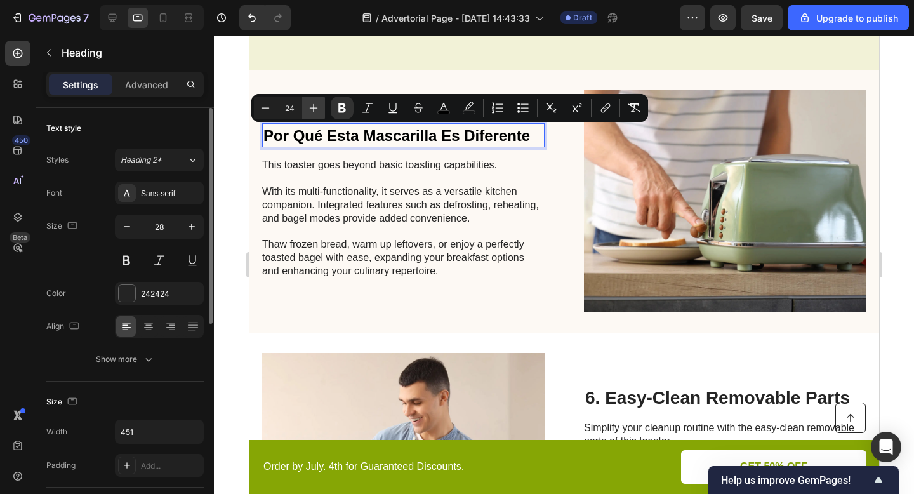
click at [308, 104] on icon "Editor contextual toolbar" at bounding box center [313, 108] width 13 height 13
click at [308, 105] on icon "Editor contextual toolbar" at bounding box center [313, 108] width 13 height 13
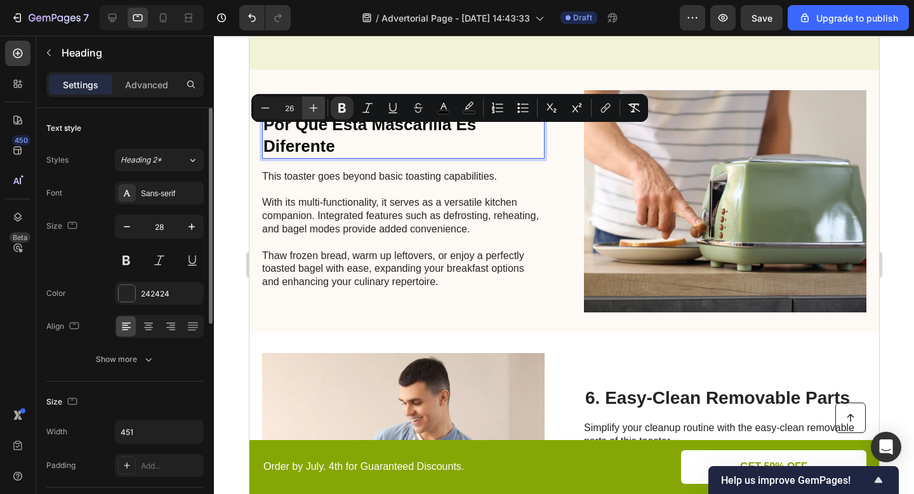
click at [308, 105] on icon "Editor contextual toolbar" at bounding box center [313, 108] width 13 height 13
click at [309, 109] on icon "Editor contextual toolbar" at bounding box center [313, 108] width 13 height 13
type input "28"
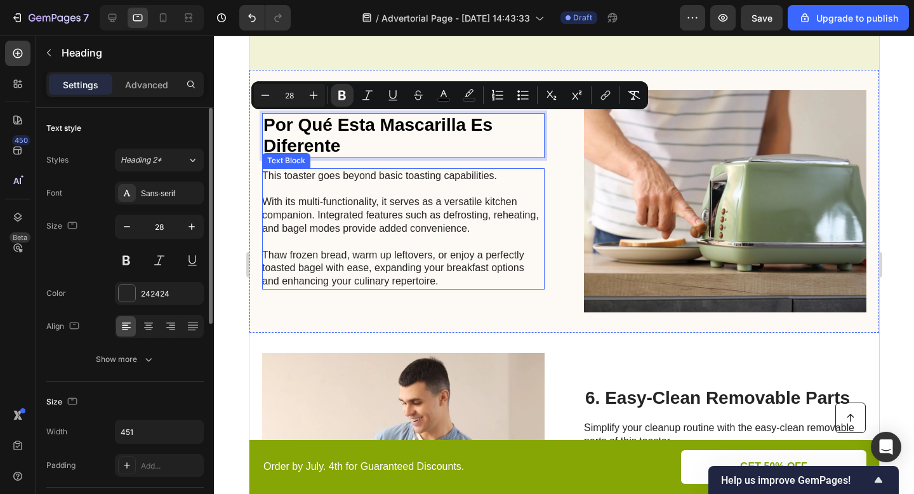
click at [399, 209] on p "This toaster goes beyond basic toasting capabilities. With its multi-functional…" at bounding box center [401, 228] width 281 height 119
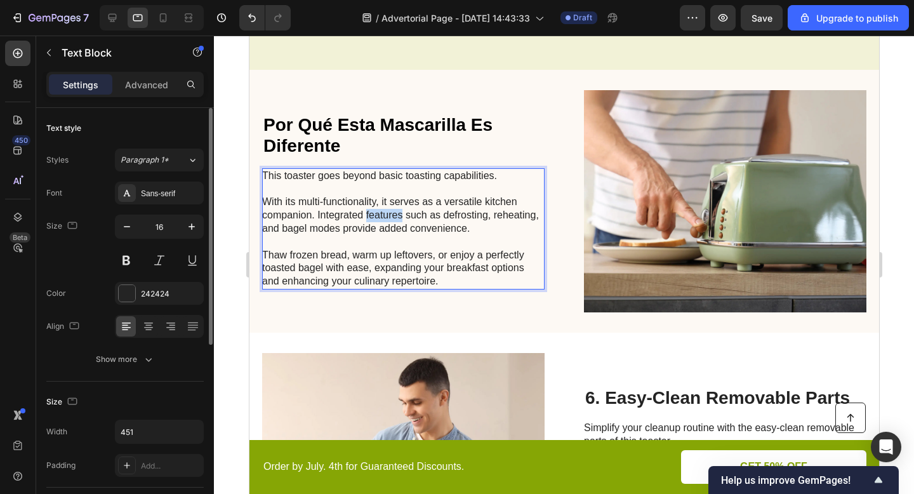
click at [399, 209] on p "This toaster goes beyond basic toasting capabilities. With its multi-functional…" at bounding box center [401, 228] width 281 height 119
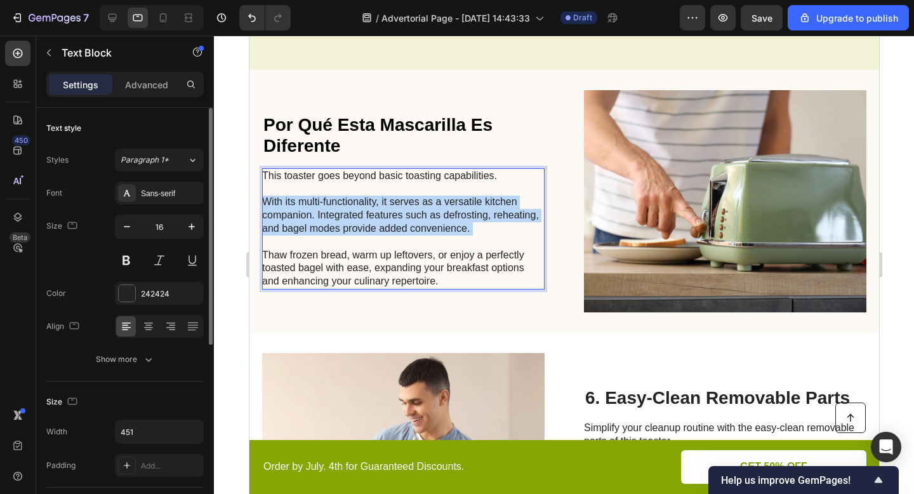
click at [399, 209] on p "This toaster goes beyond basic toasting capabilities. With its multi-functional…" at bounding box center [401, 228] width 281 height 119
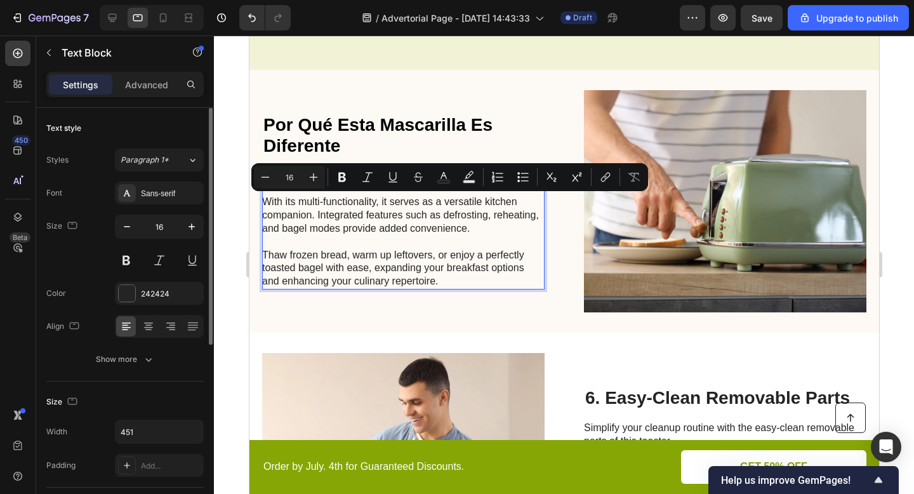
click at [439, 253] on p "This toaster goes beyond basic toasting capabilities. With its multi-functional…" at bounding box center [401, 228] width 281 height 119
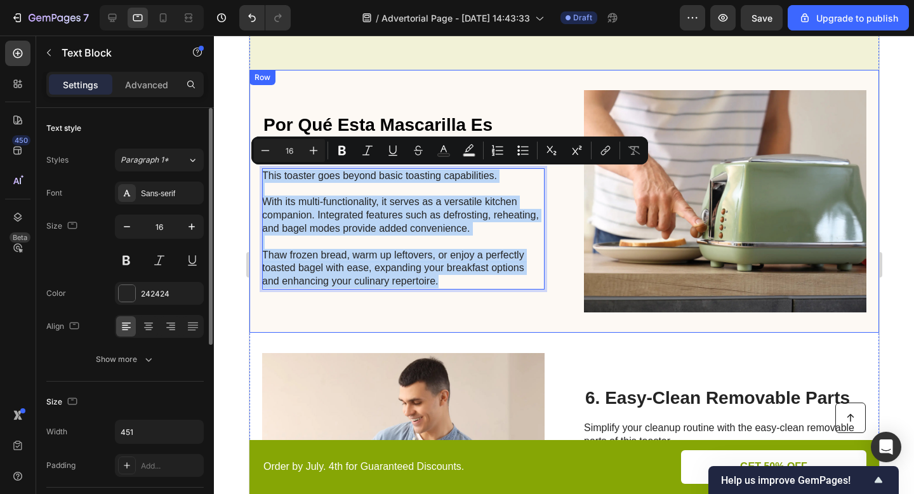
drag, startPoint x: 445, startPoint y: 284, endPoint x: 258, endPoint y: 166, distance: 220.8
click at [258, 166] on div "⁠⁠⁠⁠⁠⁠⁠ Por Qué Esta Mascarilla Es Diferente Heading This toaster goes beyond b…" at bounding box center [564, 201] width 630 height 263
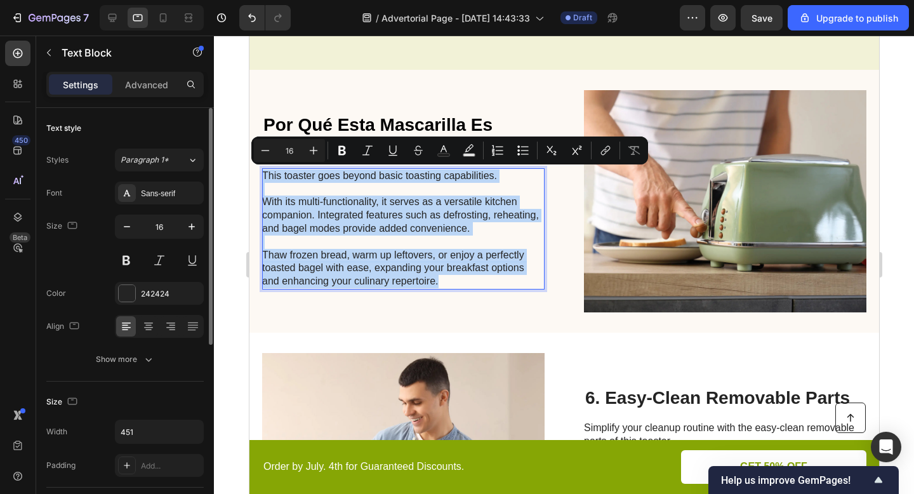
scroll to position [1632, 0]
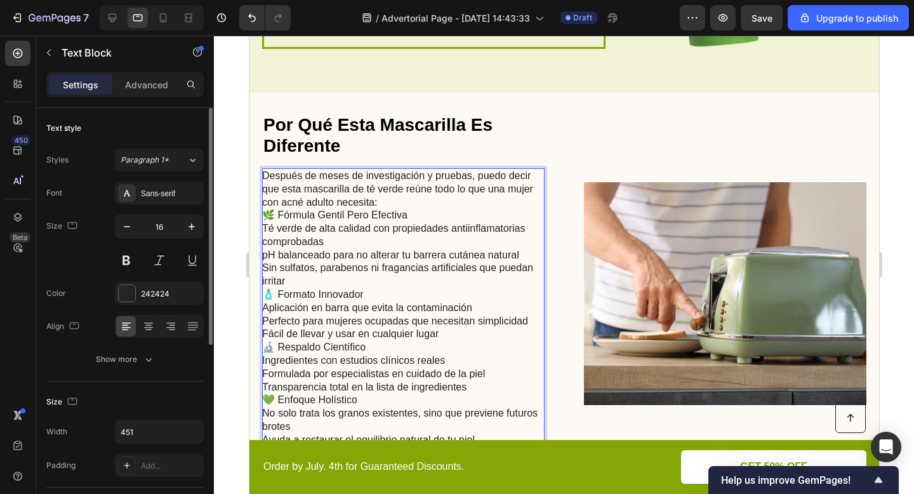
click at [434, 214] on p "Después de meses de investigación y pruebas, puedo decir que esta mascarilla de…" at bounding box center [401, 320] width 281 height 303
click at [424, 202] on p "Después de meses de investigación y pruebas, puedo decir que esta mascarilla de…" at bounding box center [401, 320] width 281 height 303
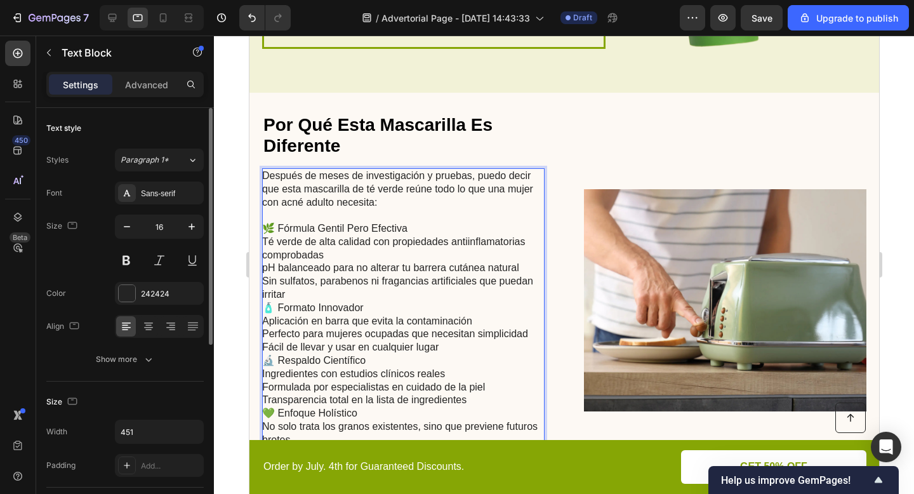
click at [413, 231] on p "⁠⁠⁠⁠⁠⁠⁠ 🌿 Fórmula Gentil Pero Efectiva Té verde de alta calidad con propiedades…" at bounding box center [401, 347] width 281 height 277
click at [399, 249] on p "🌿 Fórmula Gentil Pero Efectiva Té verde de alta calidad con propiedades antiinf…" at bounding box center [401, 347] width 281 height 277
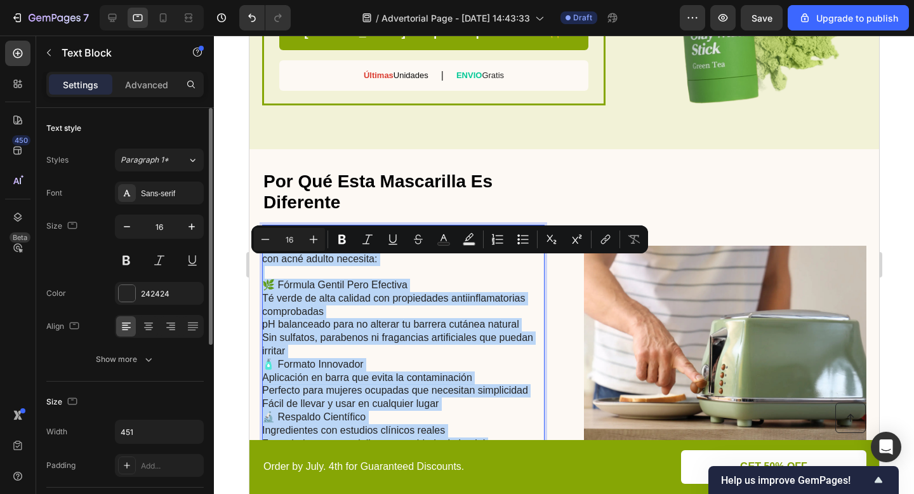
scroll to position [1543, 0]
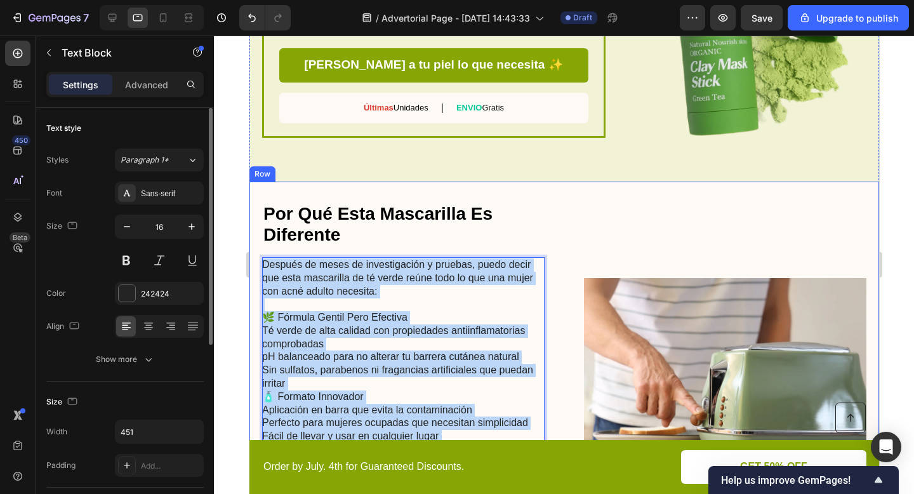
drag, startPoint x: 492, startPoint y: 326, endPoint x: 260, endPoint y: 267, distance: 239.7
click at [260, 267] on div "⁠⁠⁠⁠⁠⁠⁠ Por Qué Esta Mascarilla Es Diferente Heading Después de meses de invest…" at bounding box center [564, 389] width 630 height 415
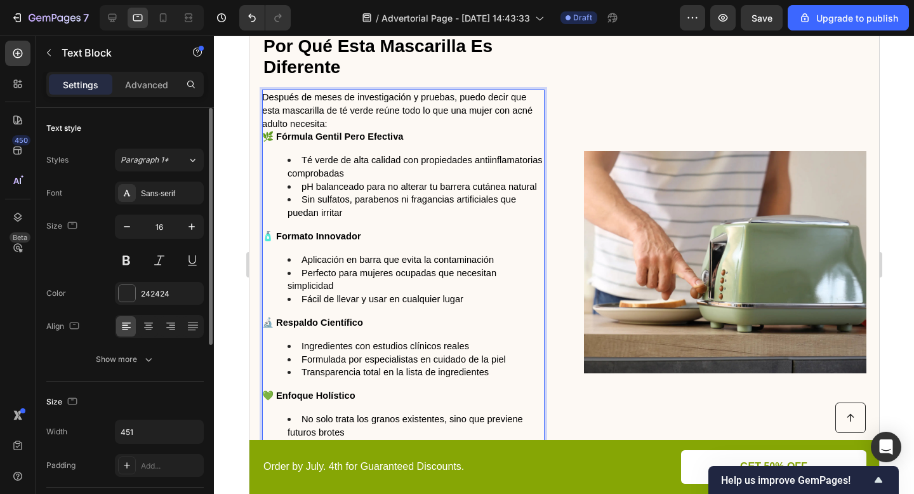
scroll to position [1717, 0]
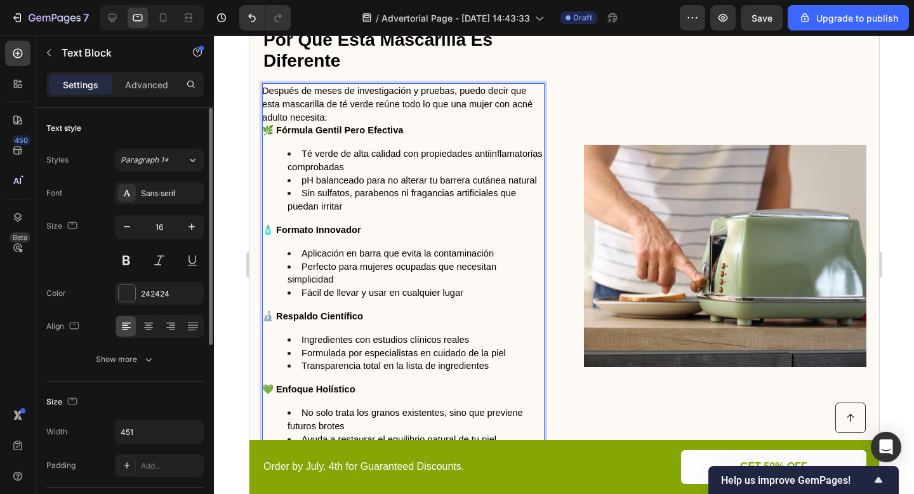
click at [402, 117] on p "Después de meses de investigación y pruebas, puedo decir que esta mascarilla de…" at bounding box center [401, 103] width 281 height 39
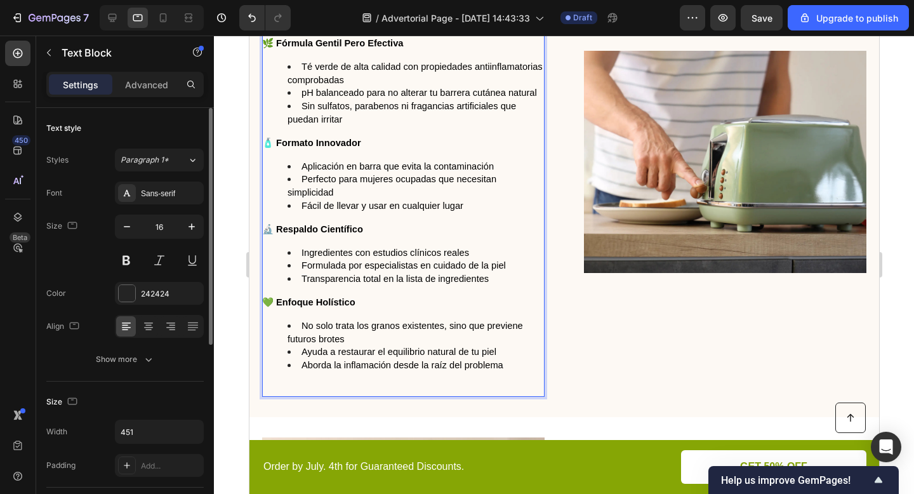
scroll to position [1814, 0]
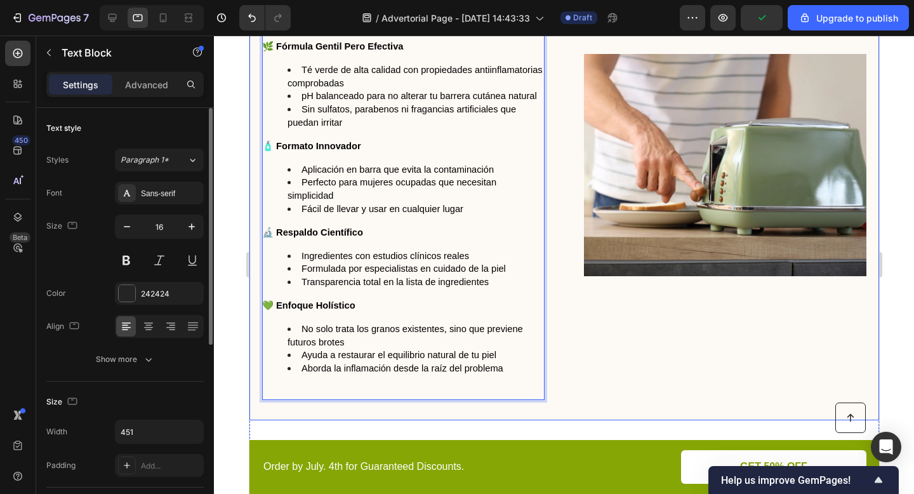
click at [649, 287] on div "Image" at bounding box center [724, 165] width 282 height 469
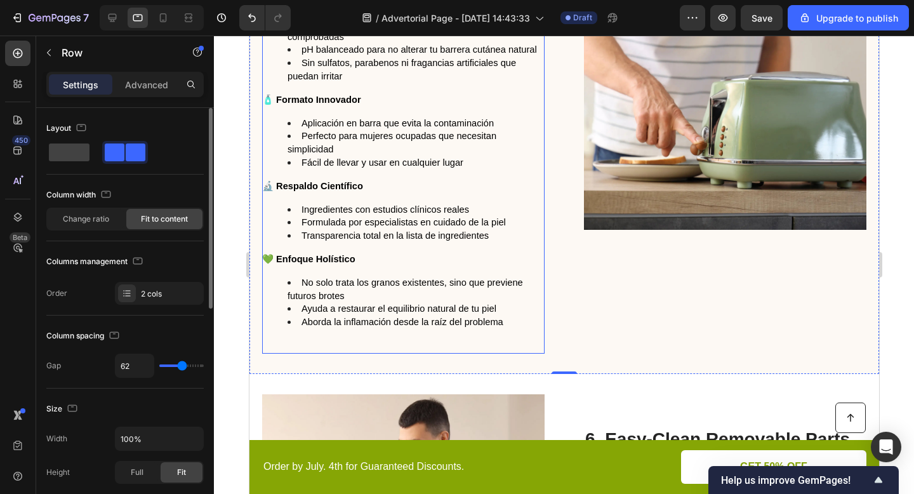
scroll to position [1641, 0]
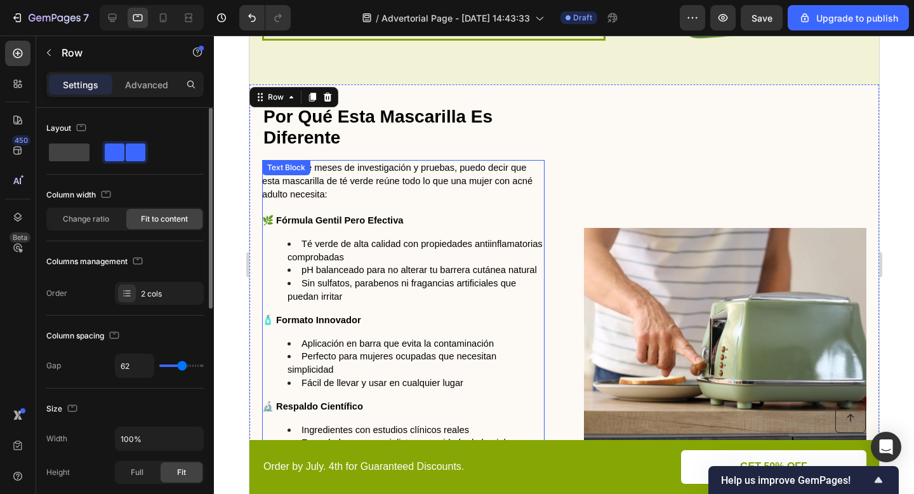
click at [363, 263] on li "Té verde de alta calidad con propiedades antiinflamatorias comprobadas" at bounding box center [415, 250] width 256 height 27
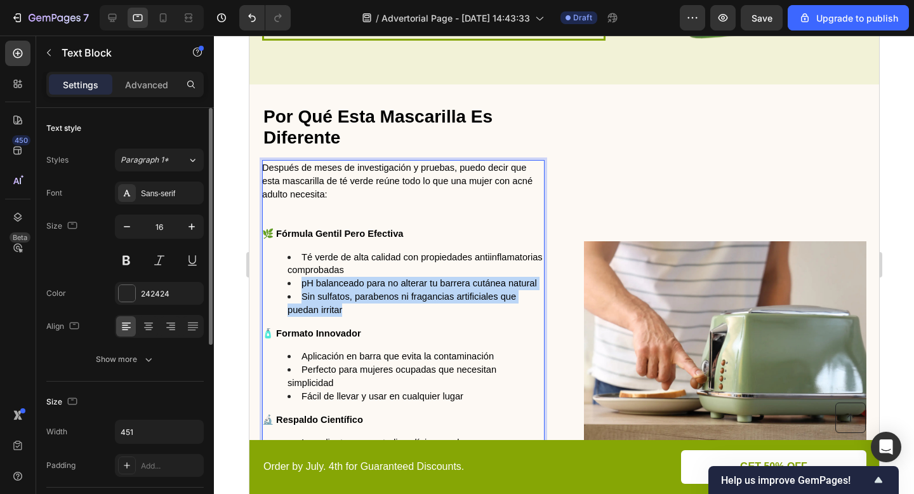
drag, startPoint x: 298, startPoint y: 284, endPoint x: 350, endPoint y: 311, distance: 58.8
click at [350, 311] on ul "Té verde de alta calidad con propiedades antiinflamatorias comprobadas pH balan…" at bounding box center [401, 284] width 281 height 66
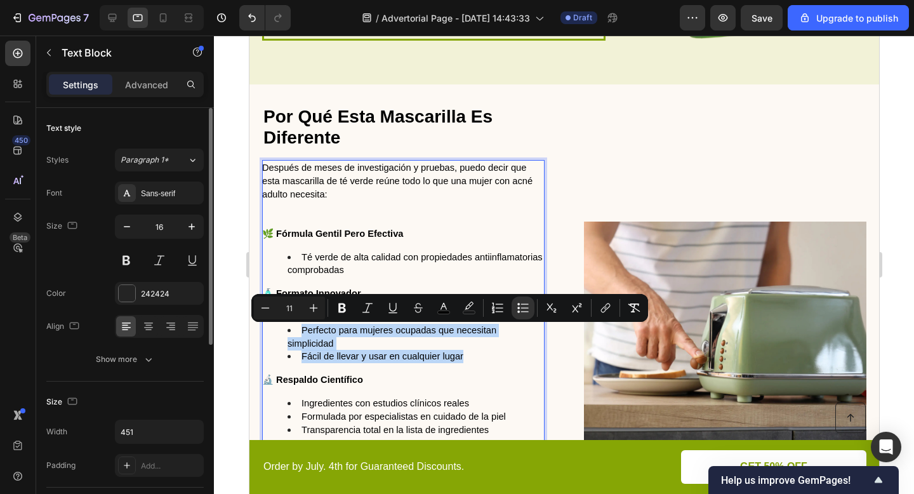
drag, startPoint x: 296, startPoint y: 331, endPoint x: 482, endPoint y: 369, distance: 189.9
click at [482, 369] on div "Después de meses de investigación y pruebas, puedo decir que esta mascarilla de…" at bounding box center [402, 360] width 282 height 400
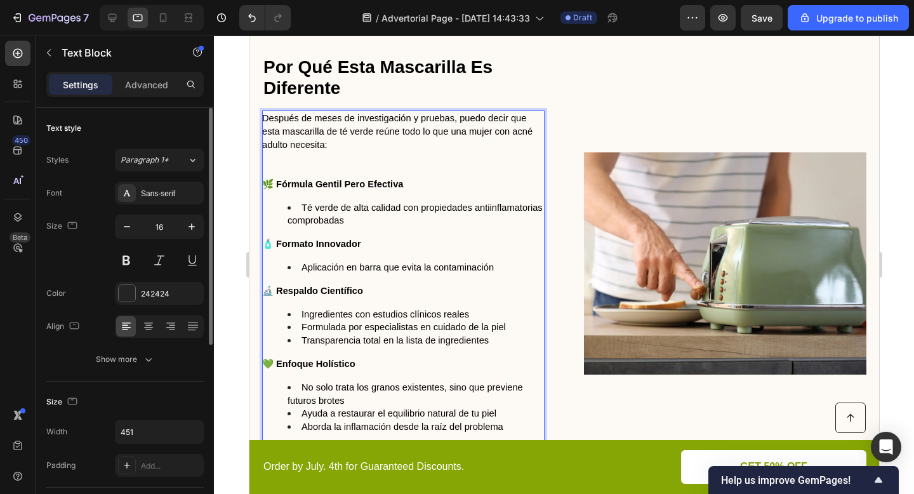
scroll to position [1703, 0]
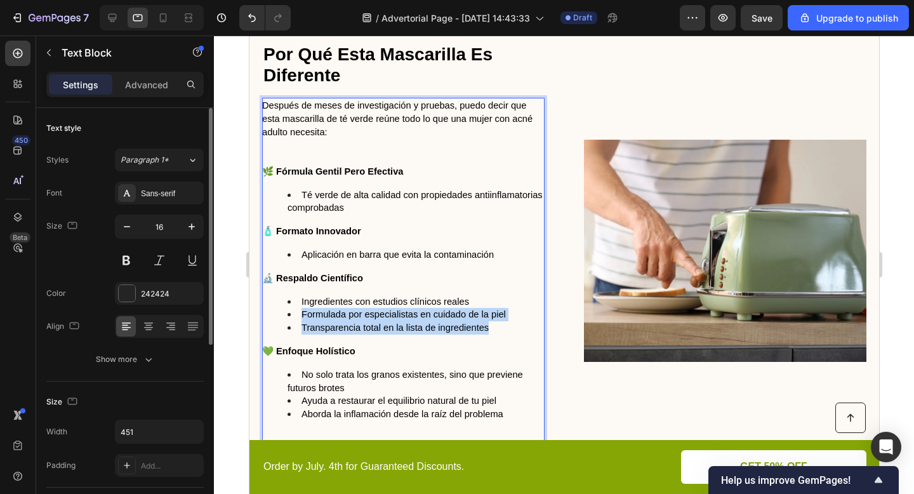
drag, startPoint x: 298, startPoint y: 317, endPoint x: 517, endPoint y: 329, distance: 219.9
click at [517, 329] on ul "Ingredientes con estudios clínicos reales Formulada por especialistas en cuidad…" at bounding box center [401, 314] width 281 height 39
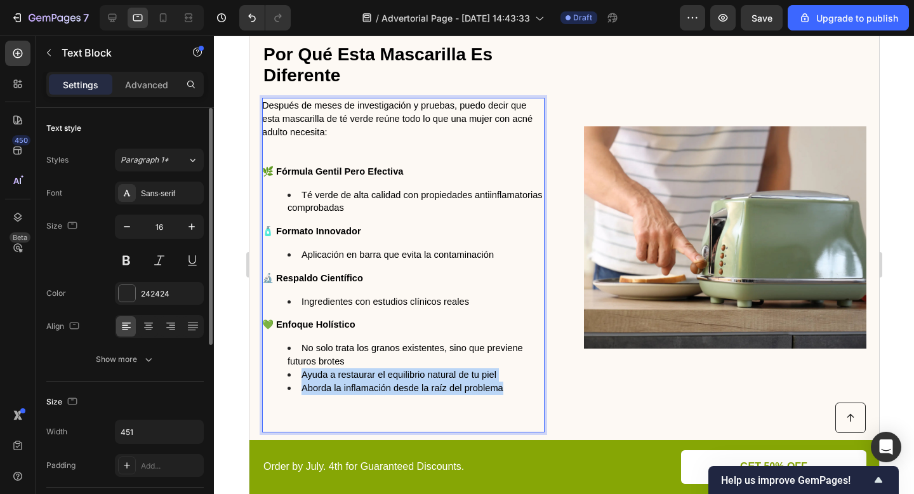
drag, startPoint x: 285, startPoint y: 372, endPoint x: 536, endPoint y: 394, distance: 252.3
click at [536, 394] on ul "No solo trata los granos existentes, sino que previene futuros brotes Ayuda a r…" at bounding box center [401, 380] width 281 height 79
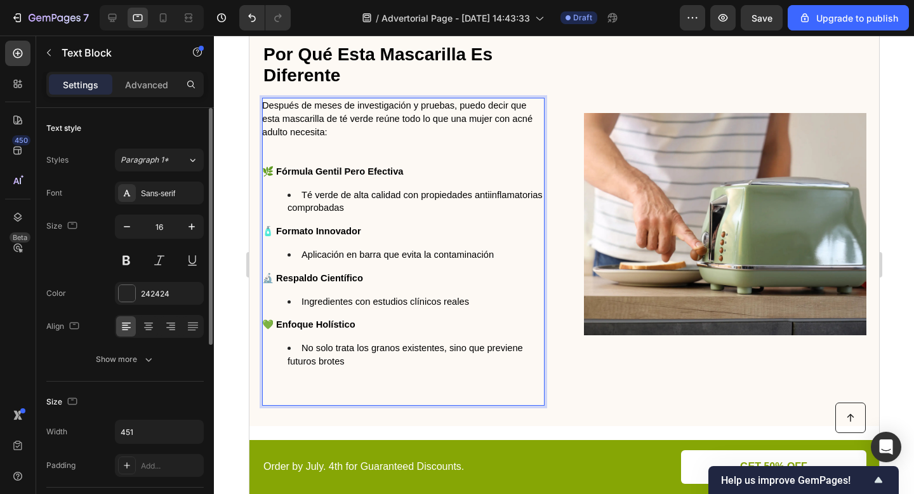
click at [363, 400] on div "Después de meses de investigación y pruebas, puedo decir que esta mascarilla de…" at bounding box center [402, 252] width 282 height 308
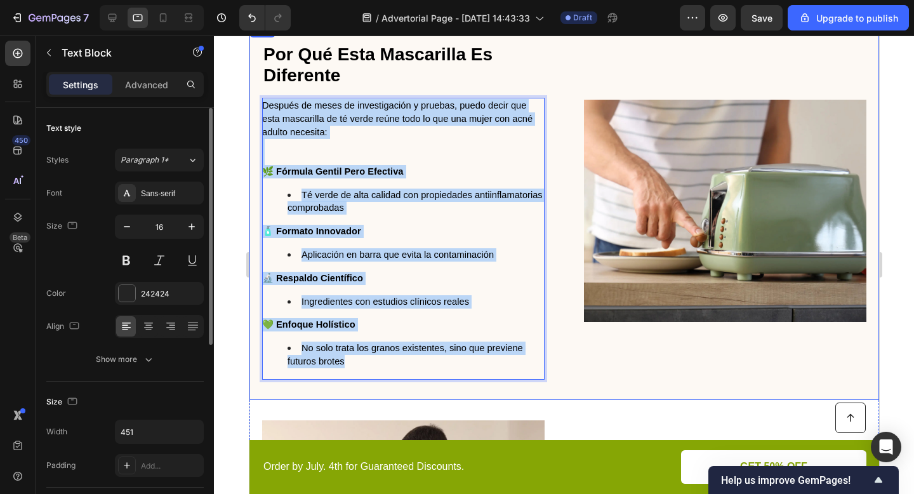
drag, startPoint x: 361, startPoint y: 369, endPoint x: 260, endPoint y: 102, distance: 285.8
click at [260, 102] on div "⁠⁠⁠⁠⁠⁠⁠ Por Qué Esta Mascarilla Es Diferente Heading Después de meses de invest…" at bounding box center [564, 211] width 630 height 378
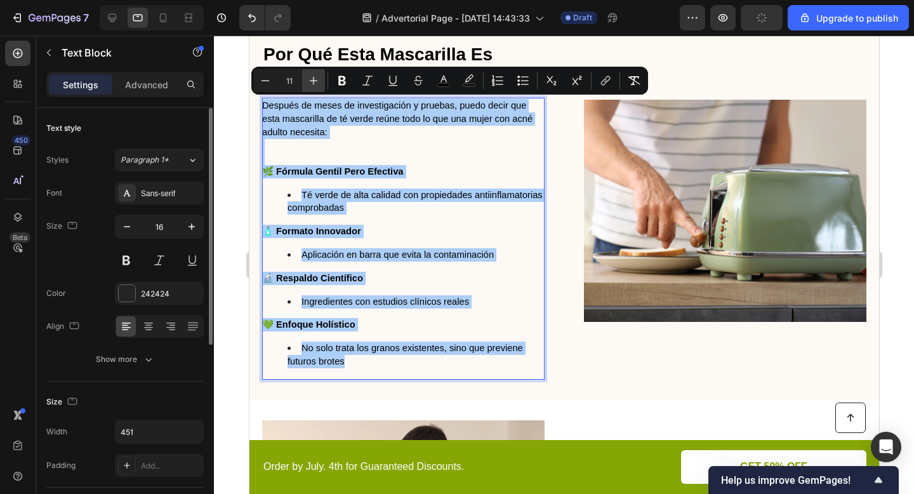
click at [319, 70] on button "Plus" at bounding box center [313, 80] width 23 height 23
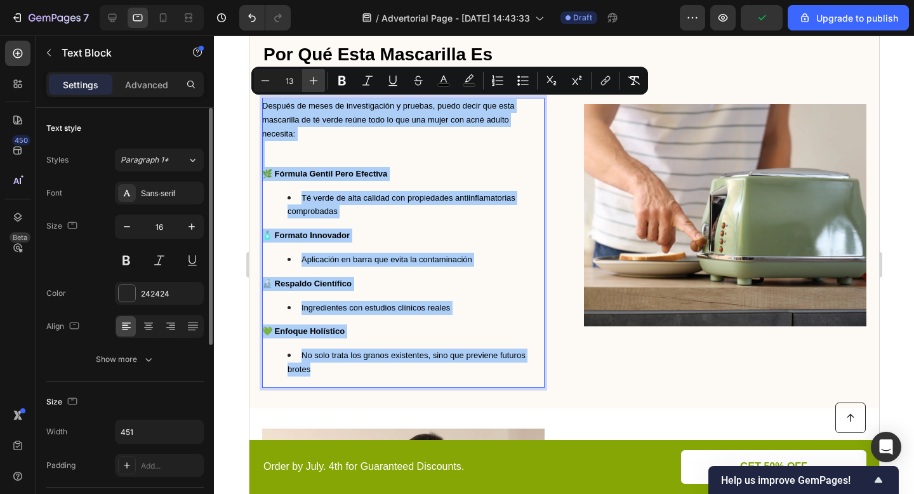
click at [319, 70] on button "Plus" at bounding box center [313, 80] width 23 height 23
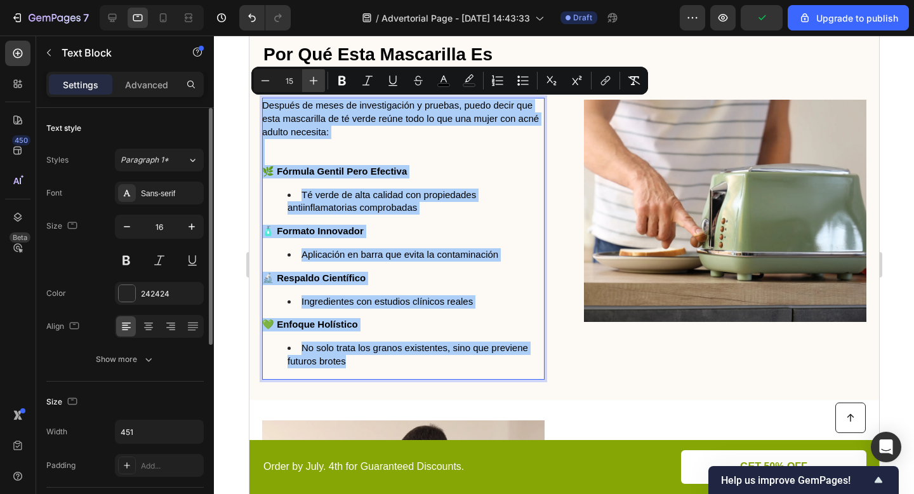
click at [319, 70] on button "Plus" at bounding box center [313, 80] width 23 height 23
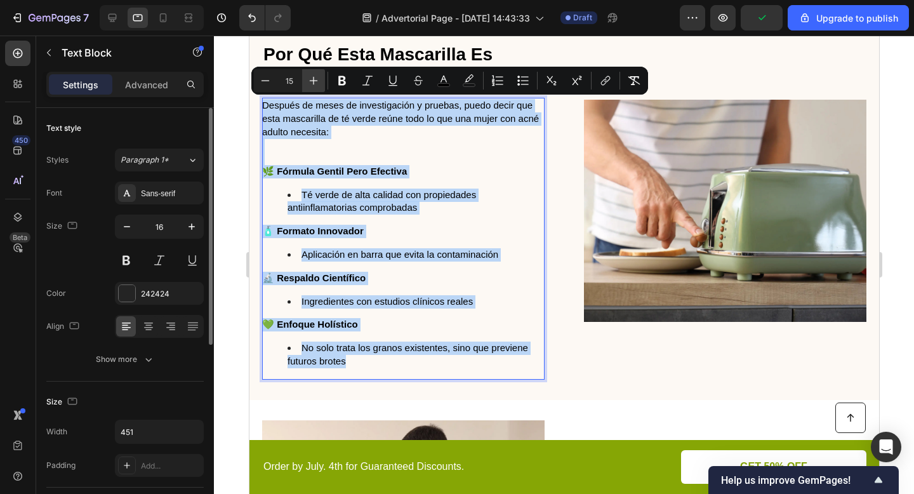
type input "16"
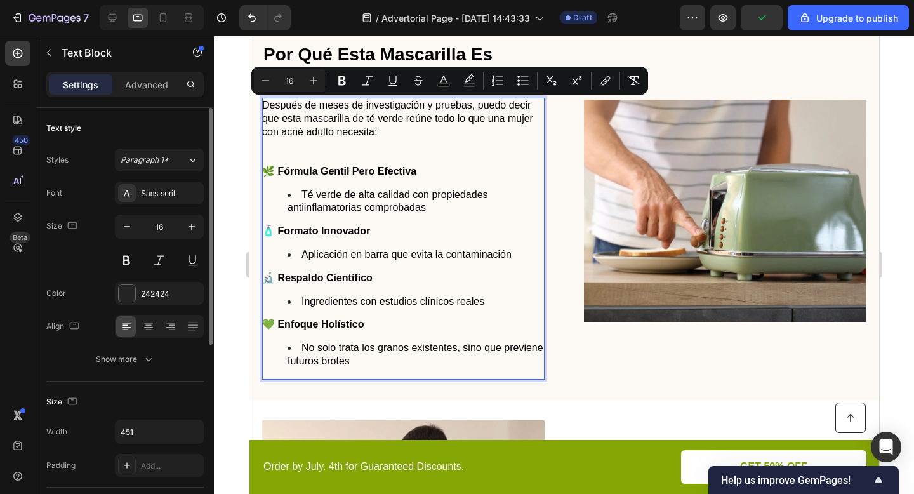
click at [342, 114] on span "Después de meses de investigación y pruebas, puedo decir que esta mascarilla de…" at bounding box center [396, 118] width 271 height 37
click at [303, 156] on p "Rich Text Editor. Editing area: main" at bounding box center [401, 151] width 281 height 27
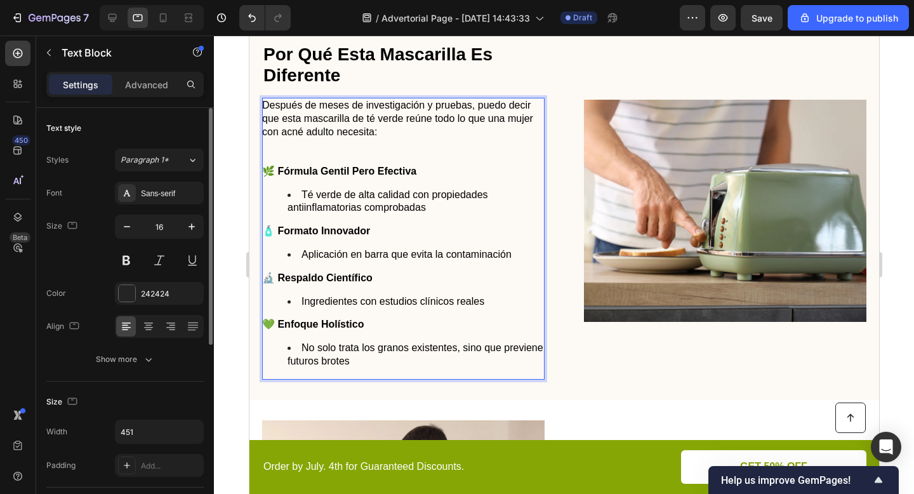
click at [308, 154] on p "Rich Text Editor. Editing area: main" at bounding box center [401, 151] width 281 height 27
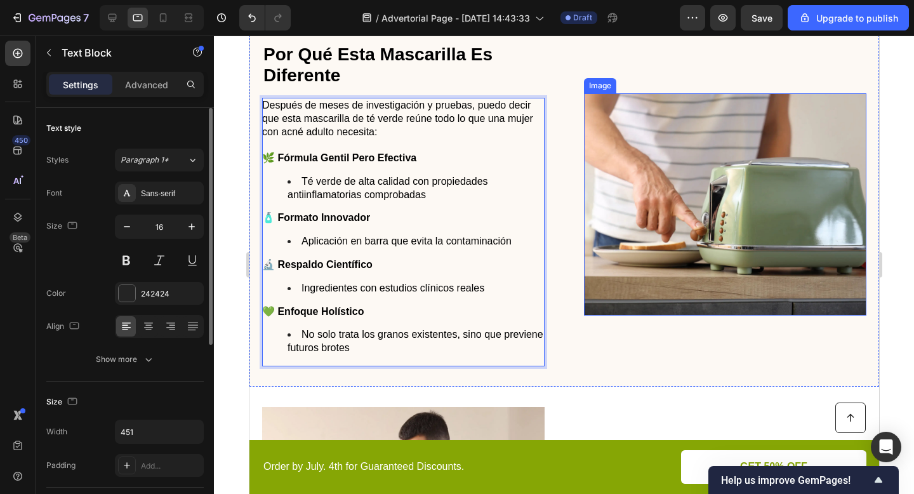
click at [565, 294] on div "⁠⁠⁠⁠⁠⁠⁠ Por Qué Esta Mascarilla Es Diferente Heading Después de meses de invest…" at bounding box center [564, 204] width 630 height 364
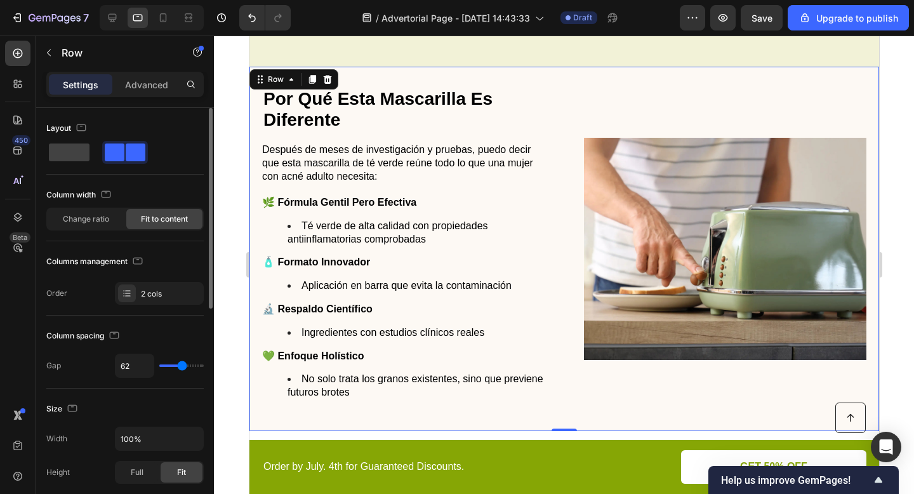
scroll to position [1649, 0]
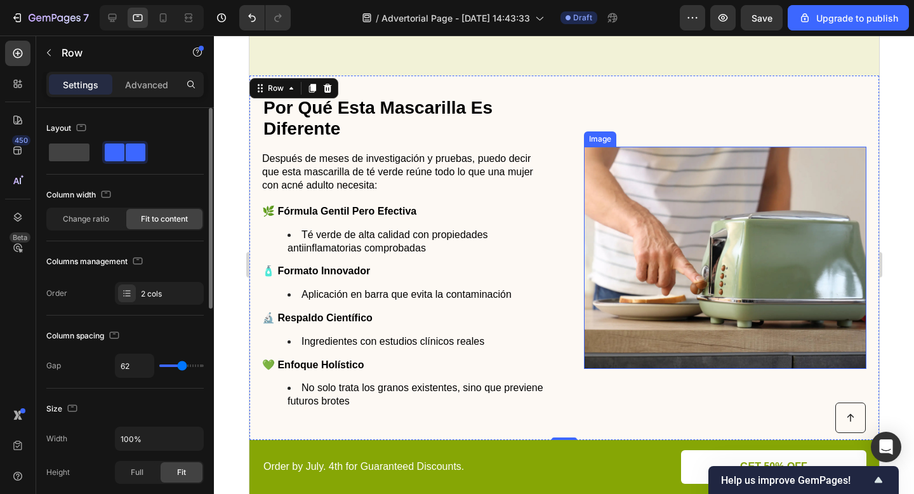
click at [689, 256] on img at bounding box center [724, 258] width 282 height 222
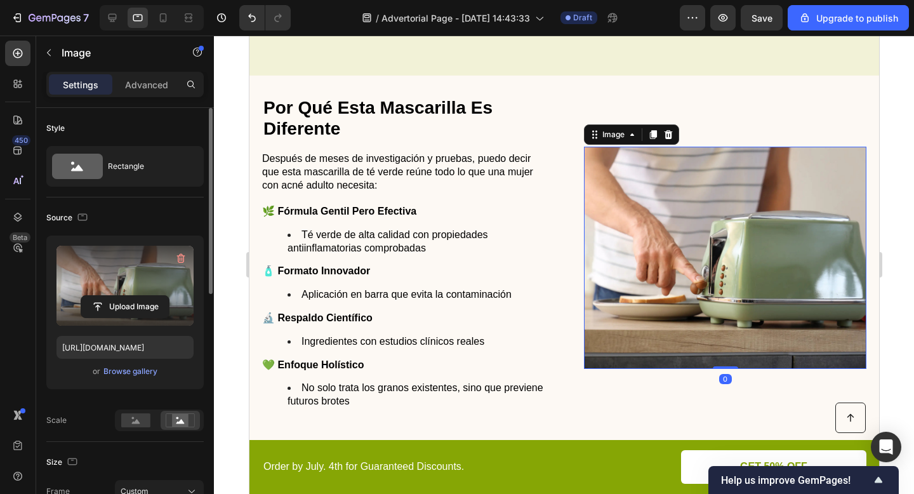
click at [143, 272] on label at bounding box center [124, 286] width 137 height 80
click at [143, 296] on input "file" at bounding box center [125, 307] width 88 height 22
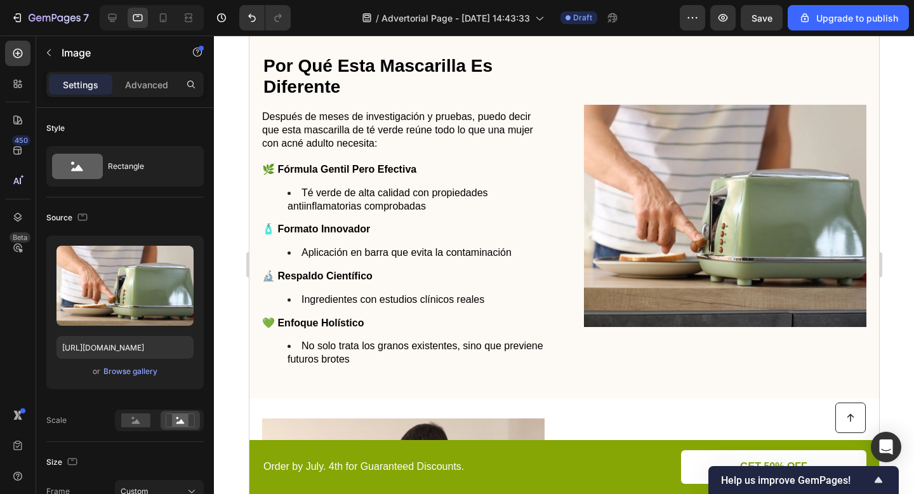
scroll to position [1691, 0]
click at [661, 205] on img at bounding box center [724, 216] width 282 height 222
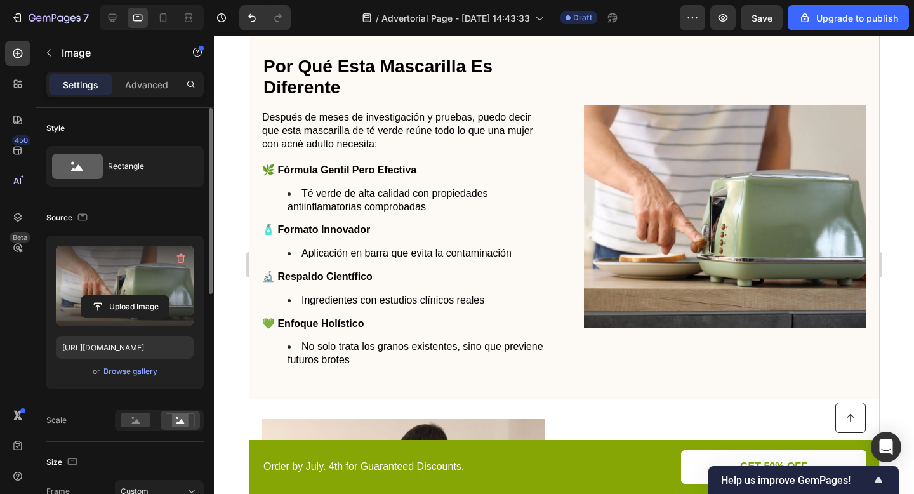
click at [135, 284] on label at bounding box center [124, 286] width 137 height 80
click at [135, 296] on input "file" at bounding box center [125, 307] width 88 height 22
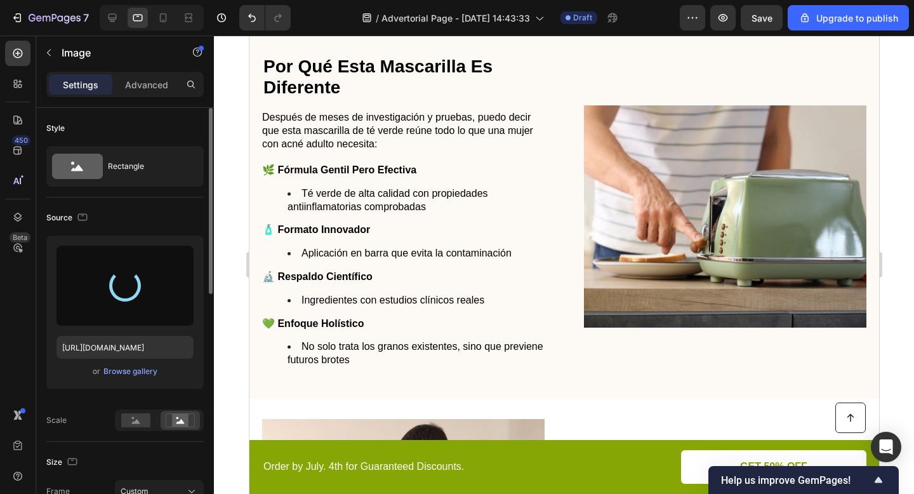
type input "https://cdn.shopify.com/s/files/1/0671/4549/8865/files/gempages_585710647644259…"
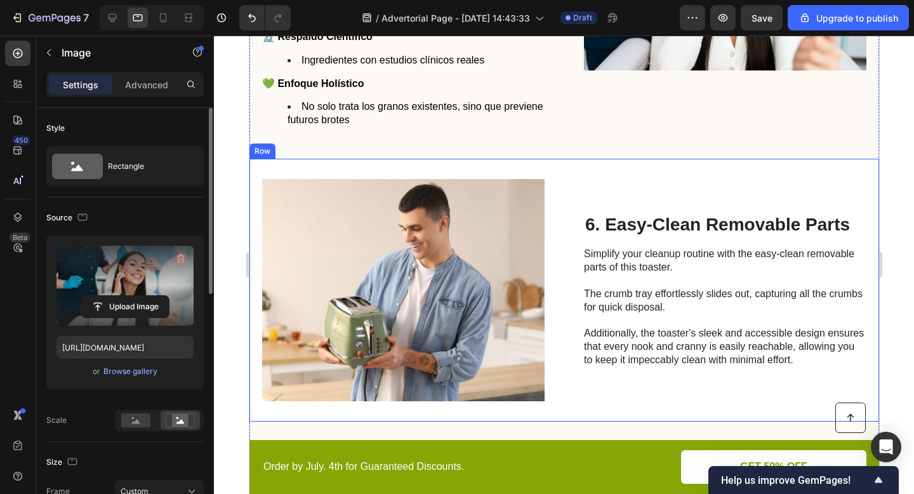
scroll to position [1972, 0]
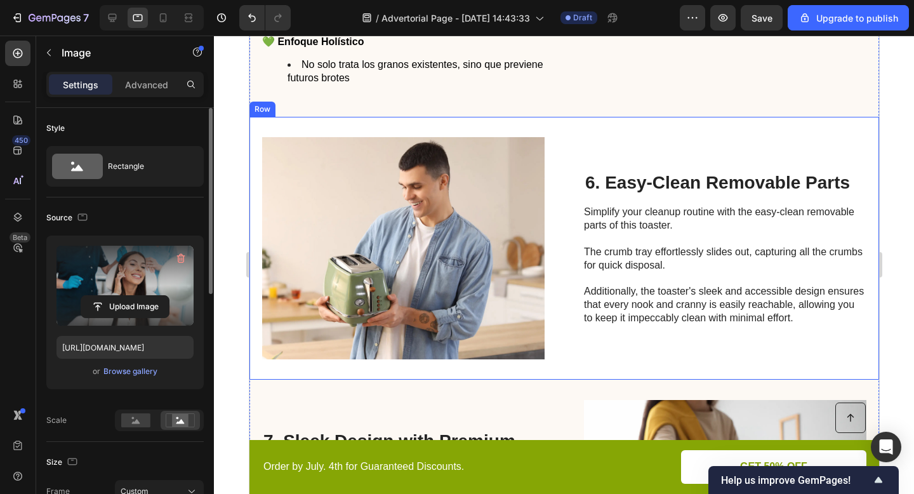
click at [619, 176] on h2 "6. Easy-Clean Removable Parts" at bounding box center [724, 183] width 282 height 24
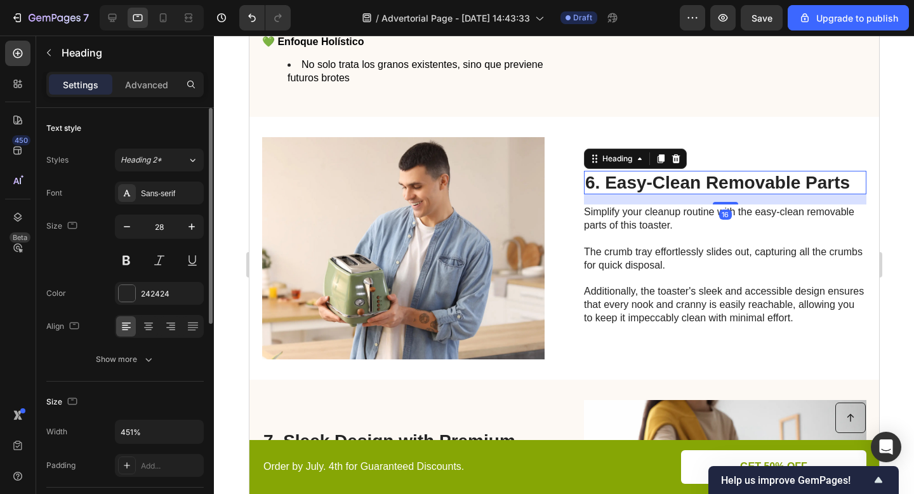
click at [619, 176] on h2 "6. Easy-Clean Removable Parts" at bounding box center [724, 183] width 282 height 24
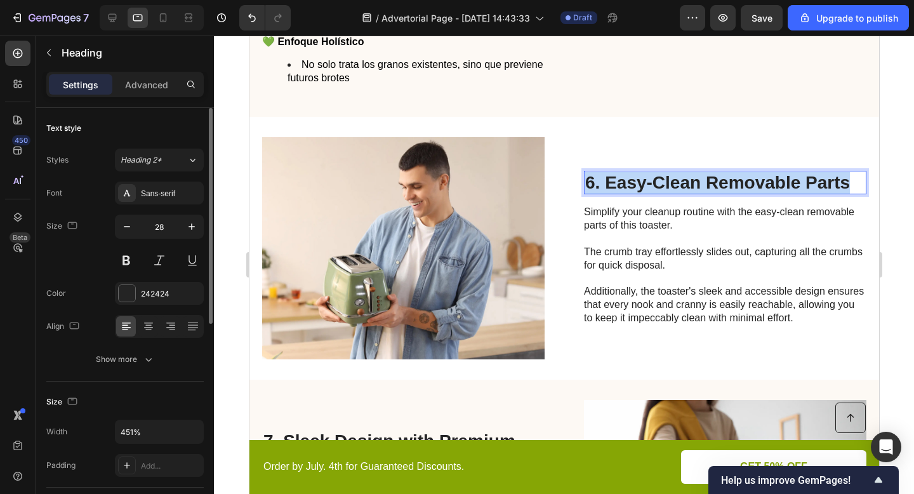
click at [619, 176] on p "6. Easy-Clean Removable Parts" at bounding box center [725, 183] width 280 height 22
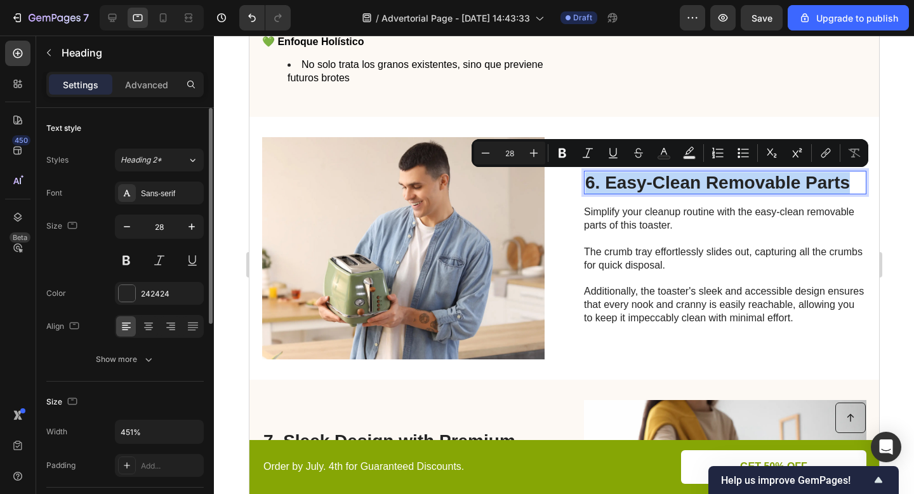
type input "17"
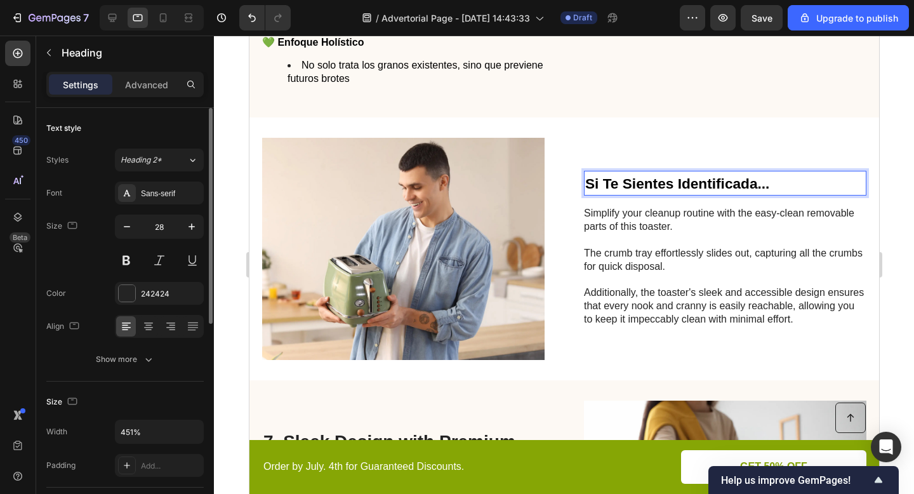
click at [660, 183] on strong "Si Te Sientes Identificada..." at bounding box center [677, 183] width 184 height 17
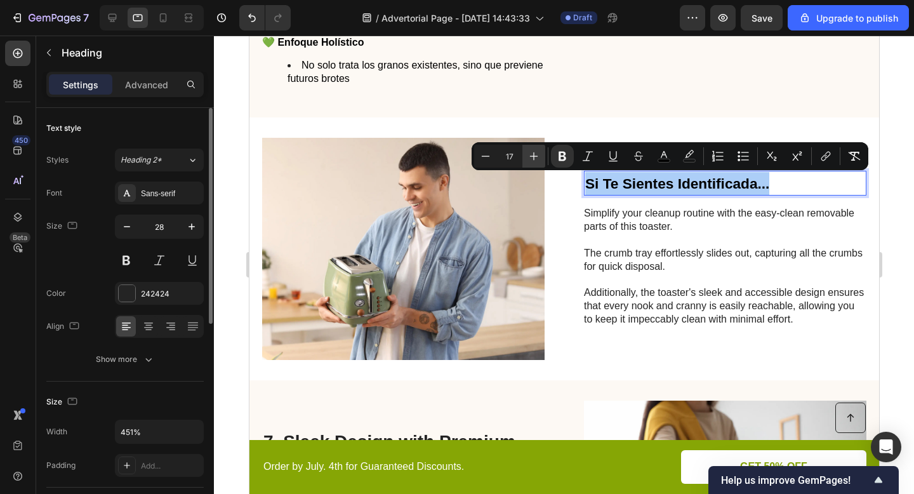
click at [536, 157] on icon "Editor contextual toolbar" at bounding box center [533, 156] width 13 height 13
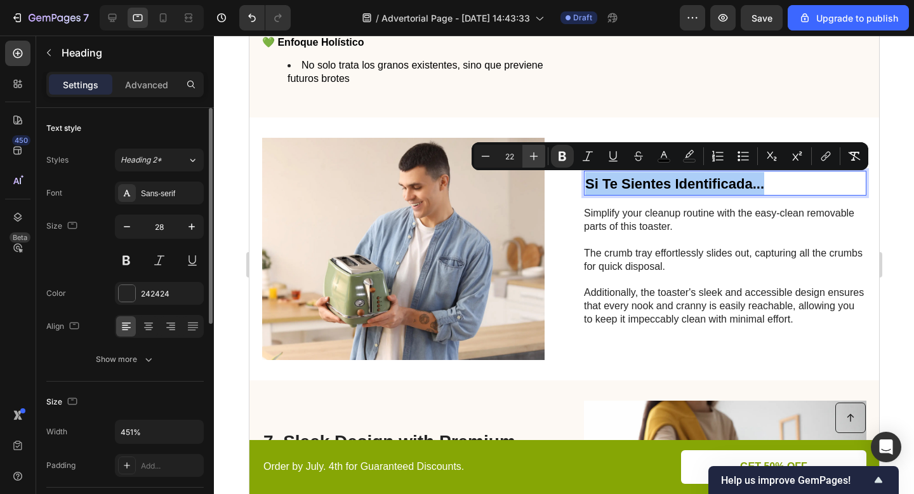
click at [536, 157] on icon "Editor contextual toolbar" at bounding box center [533, 156] width 13 height 13
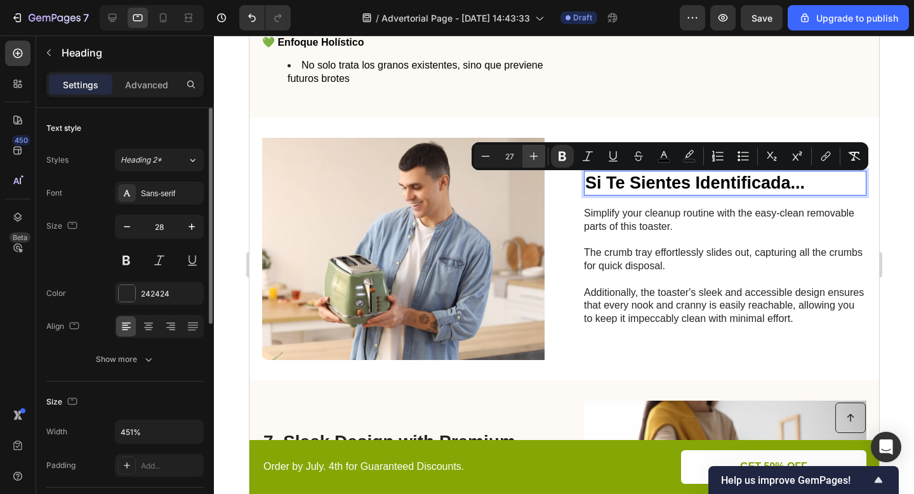
click at [536, 157] on icon "Editor contextual toolbar" at bounding box center [533, 156] width 13 height 13
type input "28"
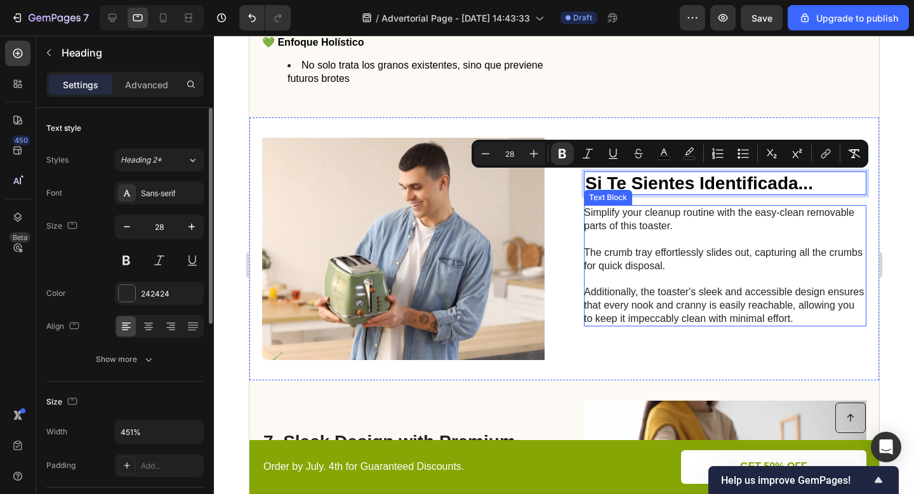
click at [621, 214] on p "Simplify your cleanup routine with the easy-clean removable parts of this toast…" at bounding box center [723, 265] width 281 height 119
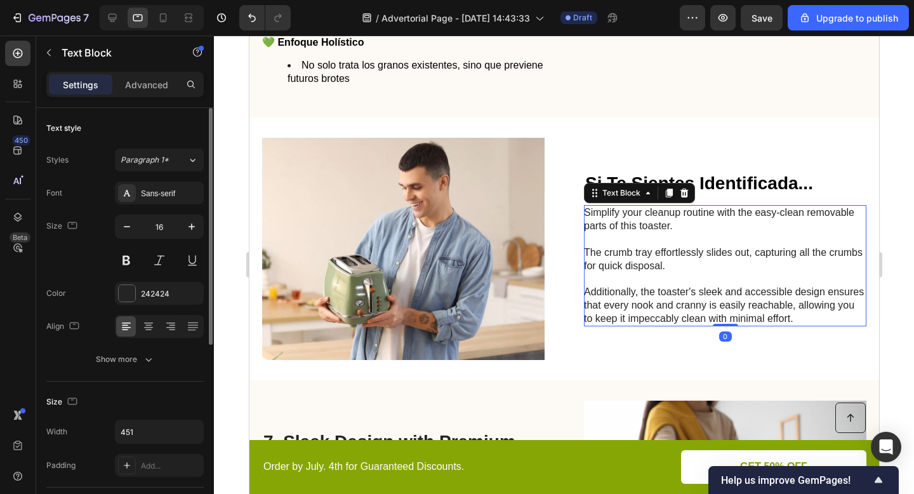
click at [621, 214] on p "Simplify your cleanup routine with the easy-clean removable parts of this toast…" at bounding box center [723, 265] width 281 height 119
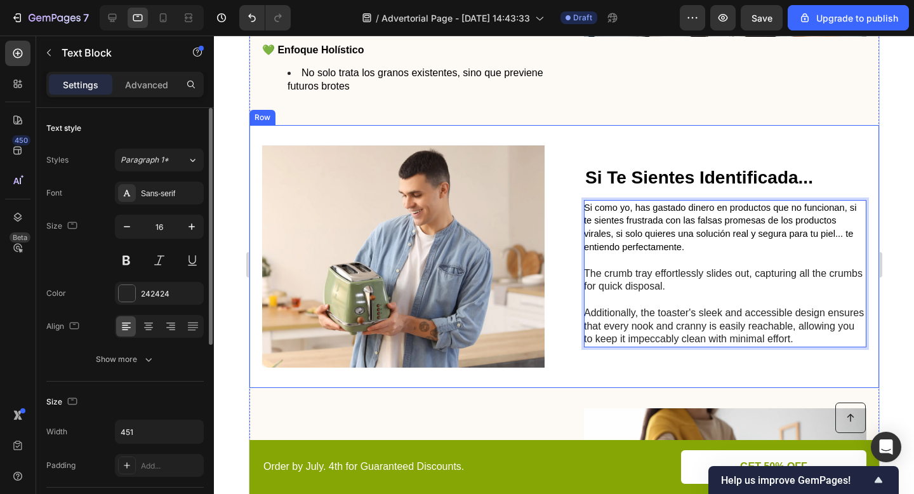
scroll to position [1958, 0]
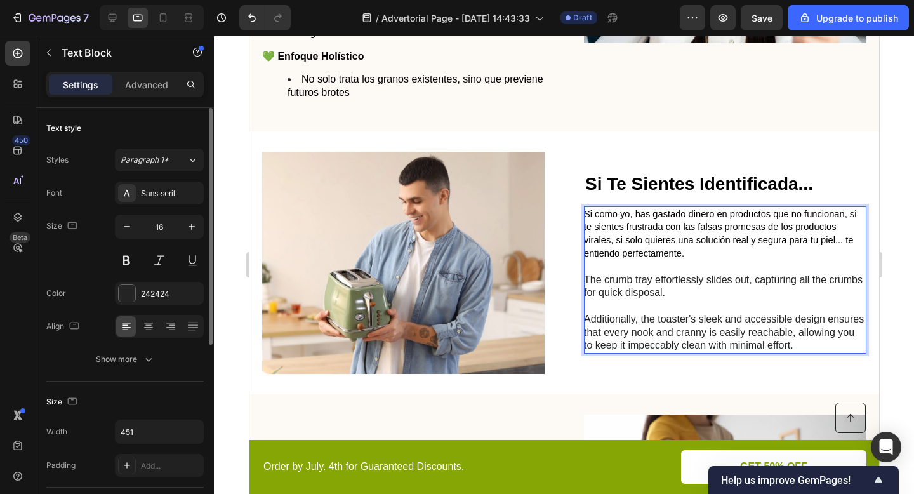
click at [609, 283] on p "⁠⁠⁠⁠⁠⁠⁠ The crumb tray effortlessly slides out, capturing all the crumbs for qu…" at bounding box center [723, 306] width 281 height 93
click at [609, 283] on p "The crumb tray effortlessly slides out, capturing all the crumbs for quick disp…" at bounding box center [723, 306] width 281 height 93
click at [587, 281] on p "The crumb tray effortlessly slides out, capturing all the crumbs for quick disp…" at bounding box center [723, 306] width 281 height 93
click at [585, 279] on p "The crumb tray effortlessly slides out, capturing all the crumbs for quick disp…" at bounding box center [723, 306] width 281 height 93
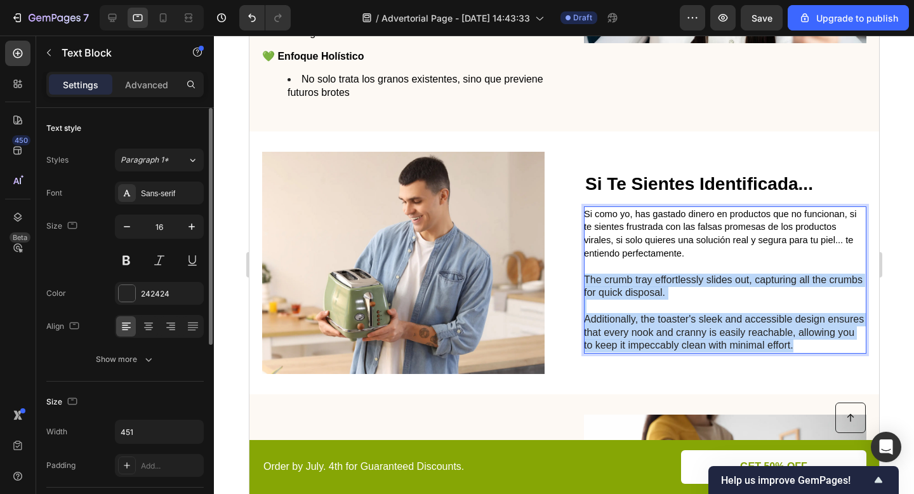
drag, startPoint x: 585, startPoint y: 279, endPoint x: 809, endPoint y: 343, distance: 233.0
click at [809, 343] on p "The crumb tray effortlessly slides out, capturing all the crumbs for quick disp…" at bounding box center [723, 306] width 281 height 93
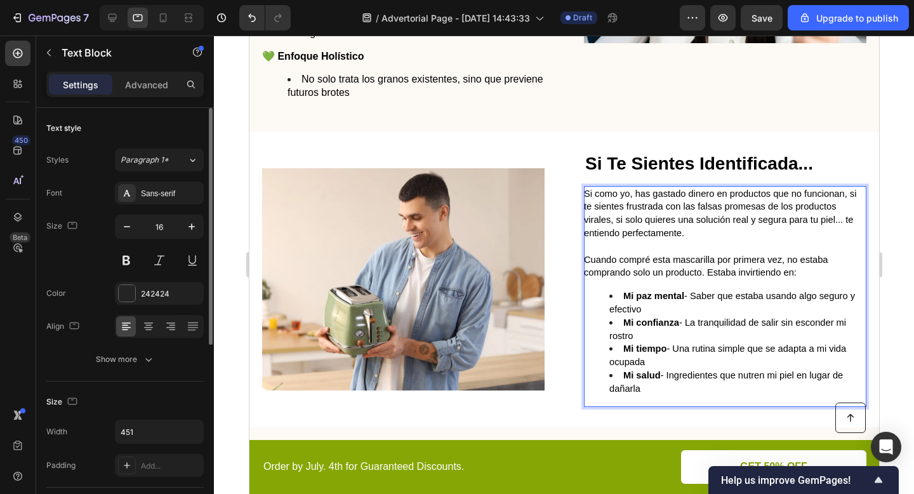
click at [654, 263] on span "Cuando compré esta mascarilla por primera vez, no estaba comprando solo un prod…" at bounding box center [705, 265] width 244 height 23
click at [809, 277] on p "Cuando compré esta mascarilla por primera vez, no estaba comprando solo un prod…" at bounding box center [723, 259] width 281 height 39
click at [664, 392] on li "Mi salud - Ingredientes que nutren mi piel en lugar de dañarla" at bounding box center [737, 382] width 256 height 27
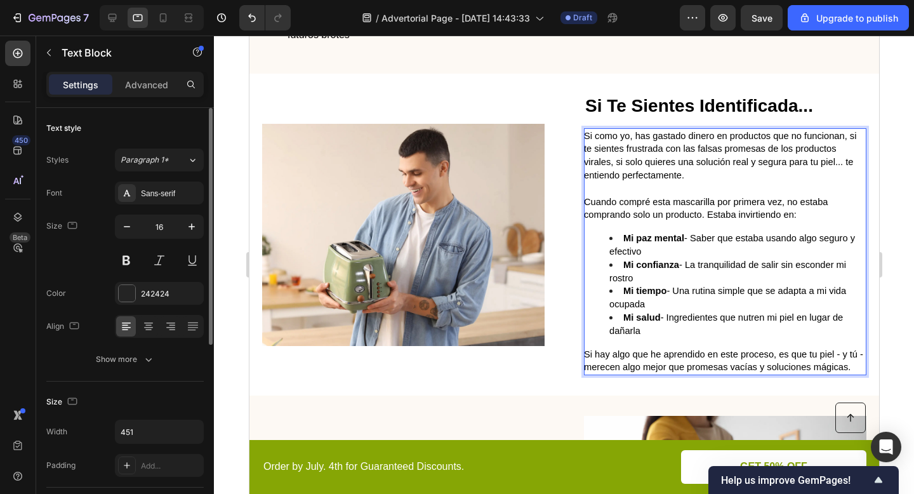
scroll to position [2024, 0]
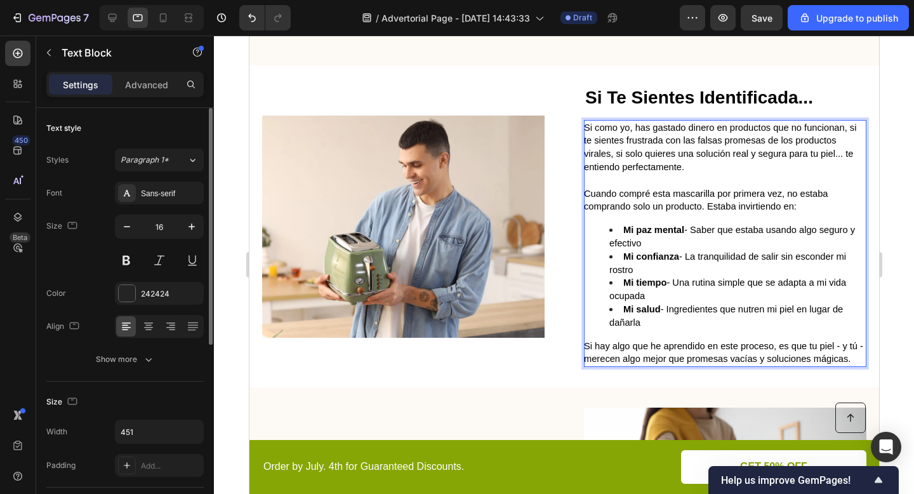
click at [735, 358] on p "Si hay algo que he aprendido en este proceso, es que tu piel - y tú - merecen a…" at bounding box center [723, 353] width 281 height 27
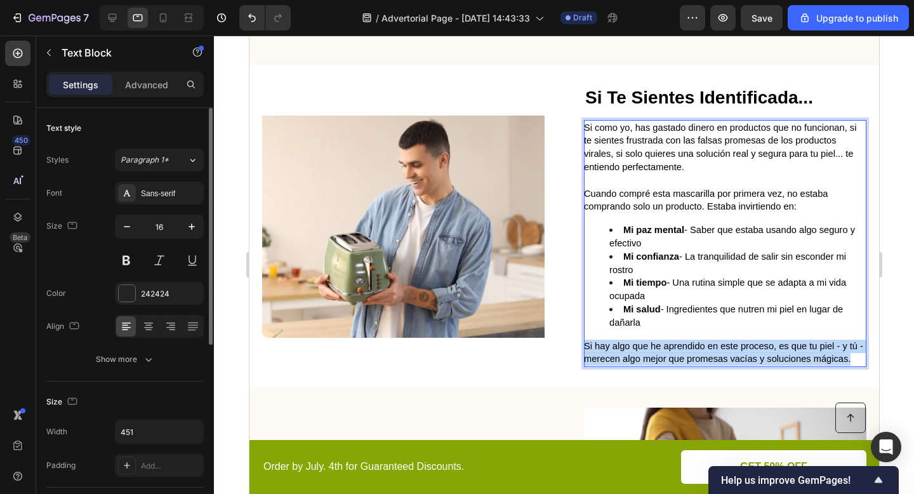
click at [735, 358] on p "Si hay algo que he aprendido en este proceso, es que tu piel - y tú - merecen a…" at bounding box center [723, 353] width 281 height 27
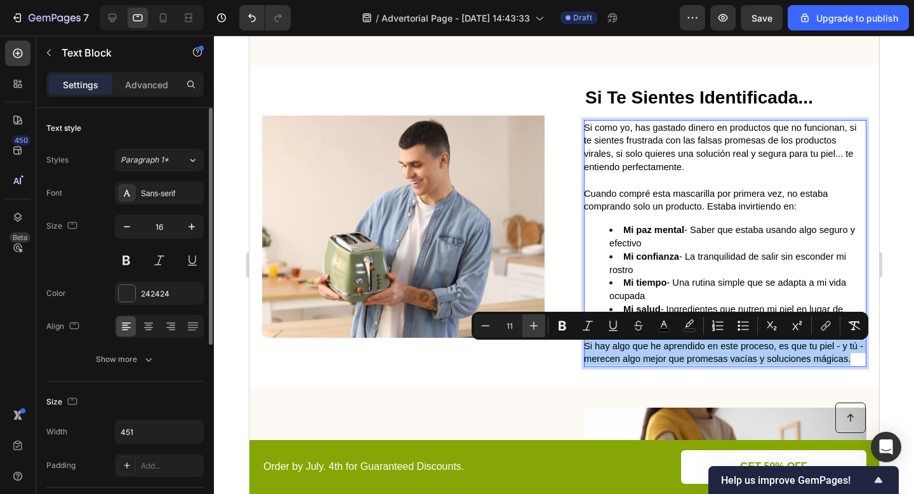
click at [534, 323] on icon "Editor contextual toolbar" at bounding box center [534, 326] width 8 height 8
type input "12"
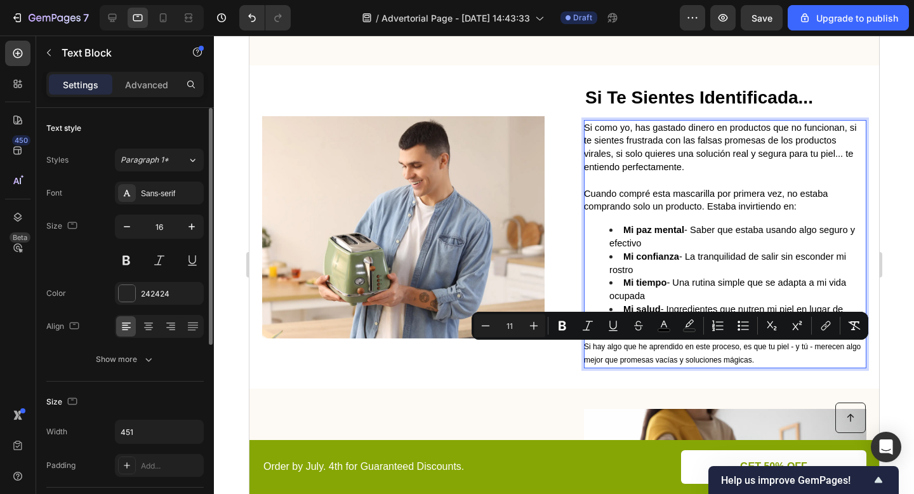
click at [624, 172] on span "Si como yo, has gastado dinero en productos que no funcionan, si te sientes fru…" at bounding box center [719, 147] width 272 height 50
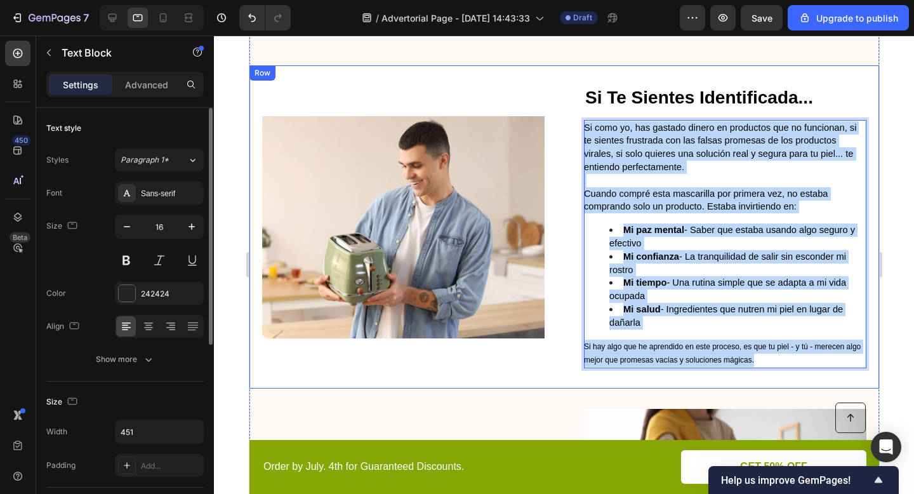
drag, startPoint x: 760, startPoint y: 360, endPoint x: 581, endPoint y: 124, distance: 296.8
click at [581, 124] on div "Image ⁠⁠⁠⁠⁠⁠⁠ Si Te Sientes Identificada... Heading Si como yo, has gastado din…" at bounding box center [564, 226] width 630 height 323
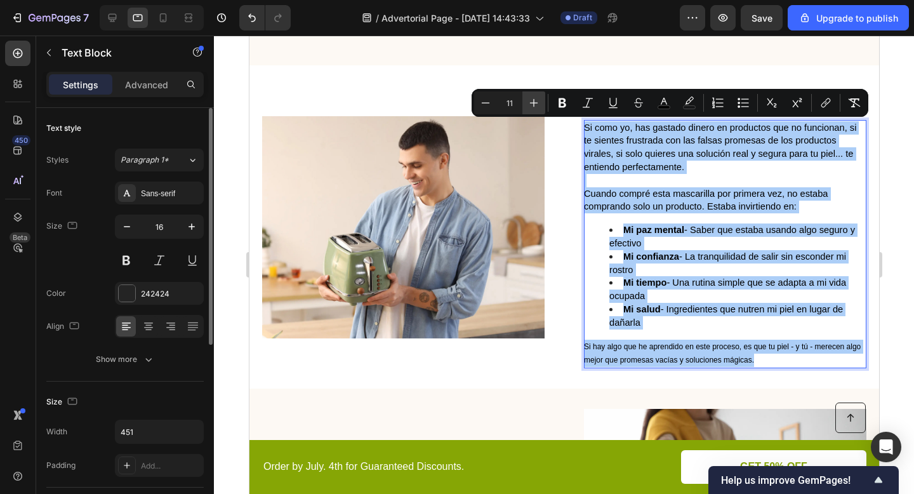
click at [536, 98] on icon "Editor contextual toolbar" at bounding box center [533, 102] width 13 height 13
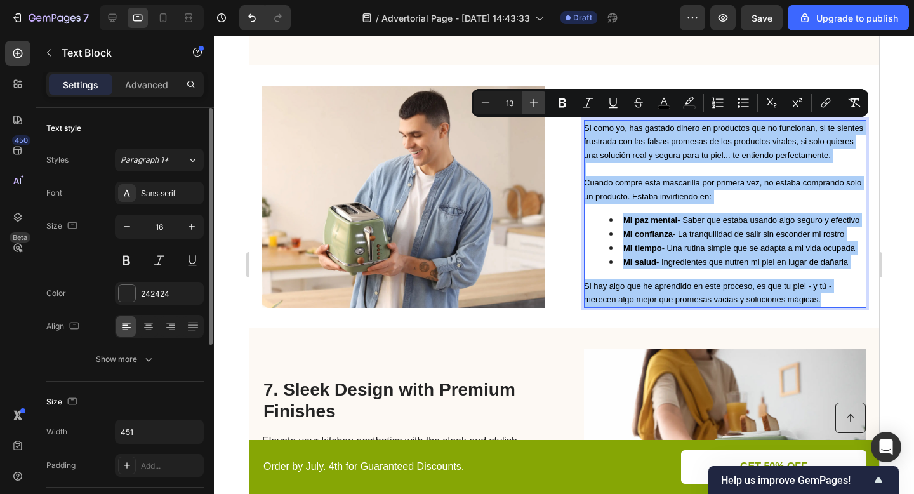
click at [536, 98] on icon "Editor contextual toolbar" at bounding box center [533, 102] width 13 height 13
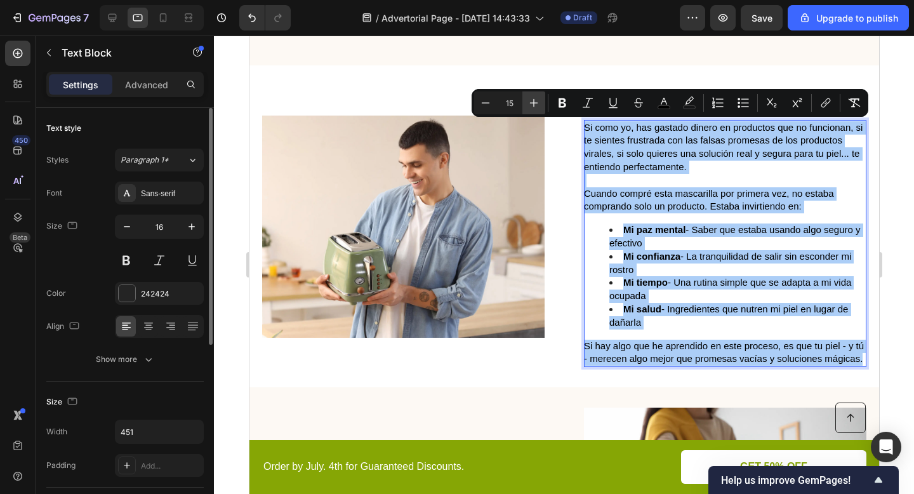
click at [536, 98] on icon "Editor contextual toolbar" at bounding box center [533, 102] width 13 height 13
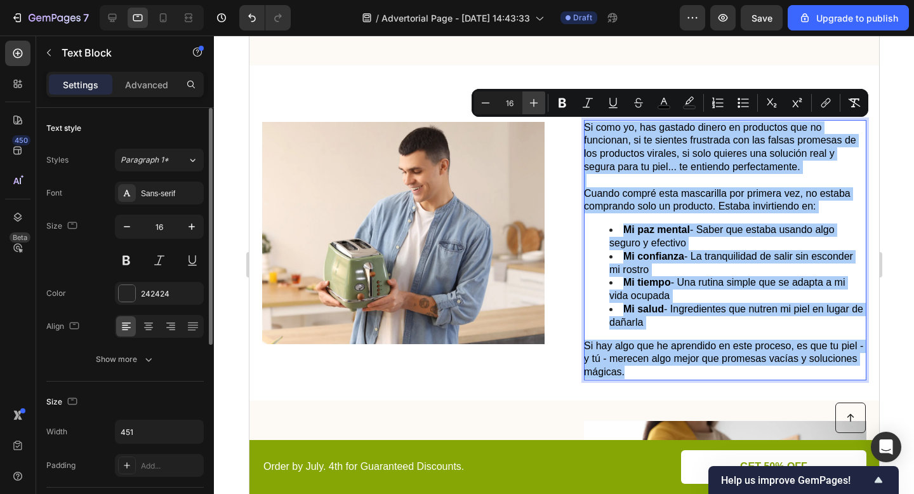
click at [536, 98] on icon "Editor contextual toolbar" at bounding box center [533, 102] width 13 height 13
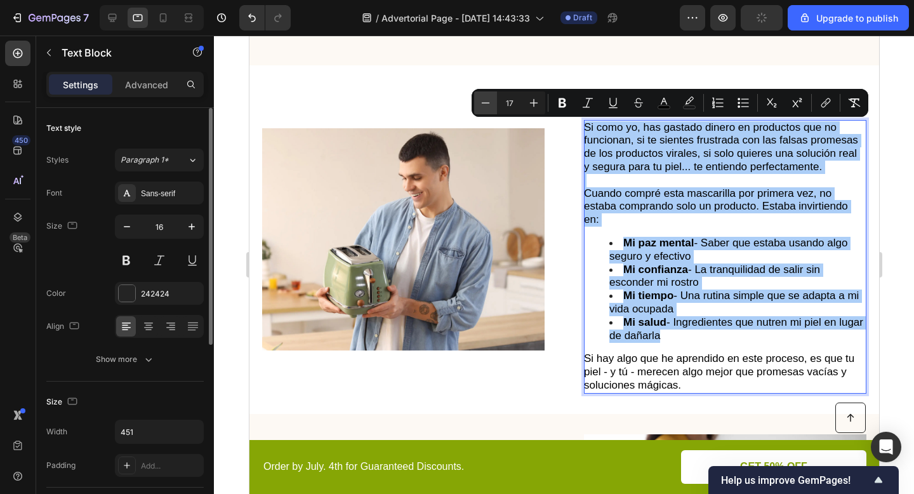
click at [490, 103] on icon "Editor contextual toolbar" at bounding box center [485, 102] width 13 height 13
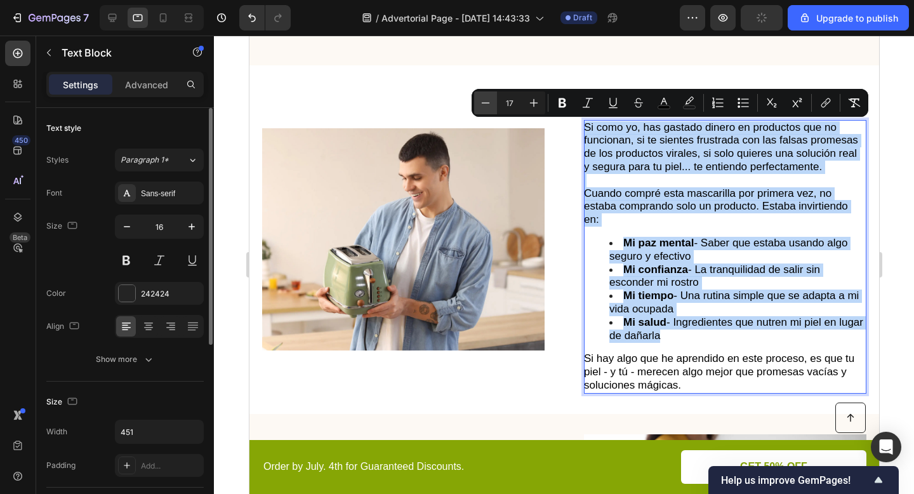
type input "16"
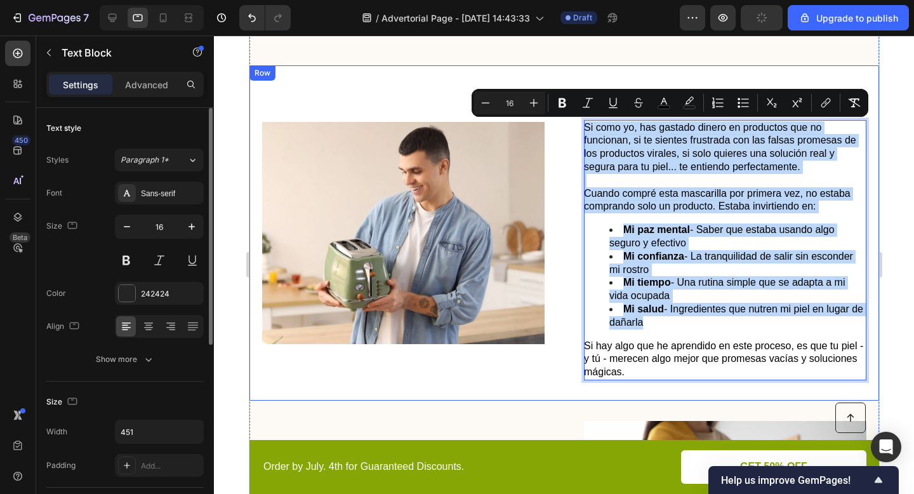
click at [437, 97] on div "Image" at bounding box center [402, 233] width 282 height 294
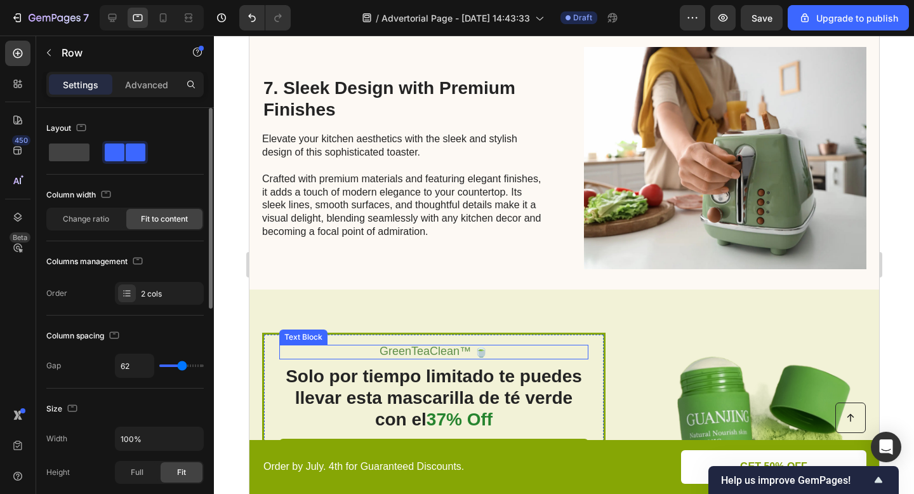
scroll to position [2401, 0]
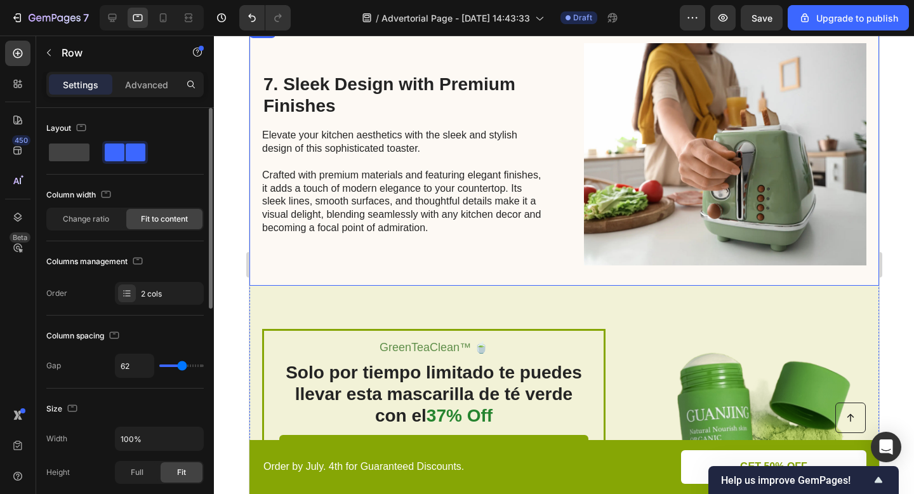
click at [536, 112] on h2 "7. Sleek Design with Premium Finishes" at bounding box center [402, 94] width 282 height 45
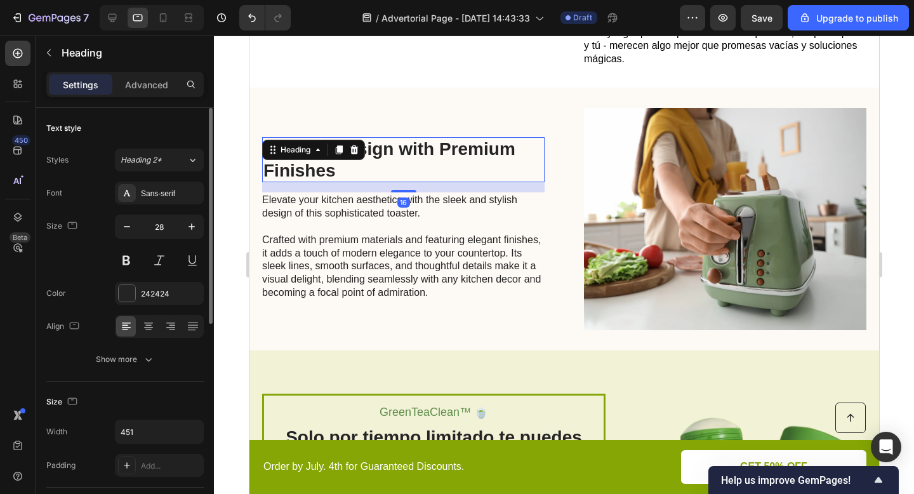
scroll to position [2326, 0]
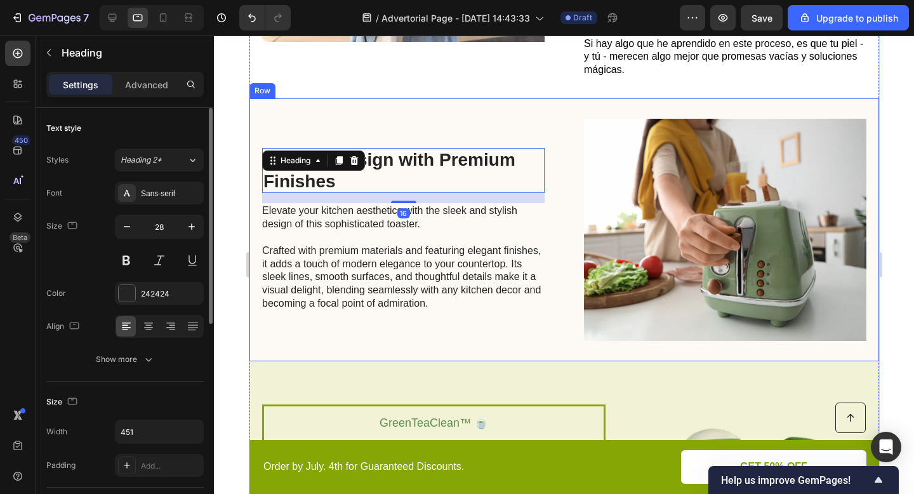
click at [499, 119] on div "7. Sleek Design with Premium Finishes Heading 16 Elevate your kitchen aesthetic…" at bounding box center [402, 230] width 282 height 222
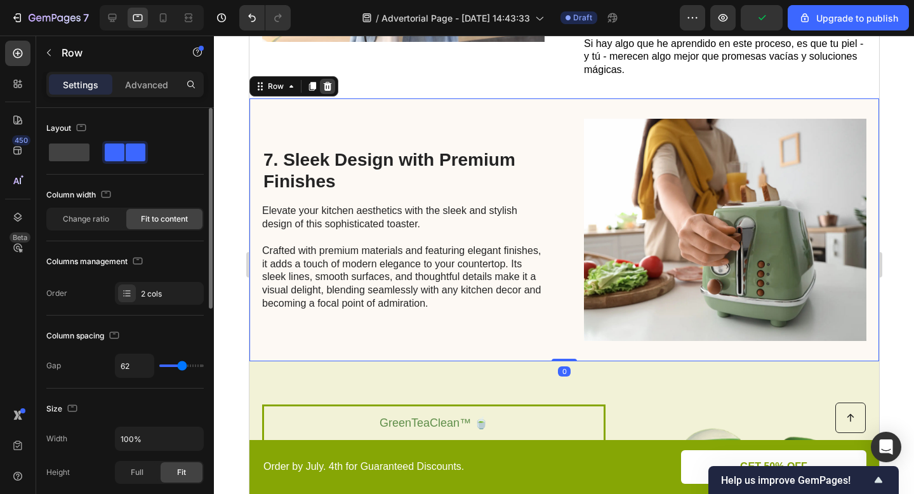
click at [329, 83] on icon at bounding box center [327, 86] width 8 height 9
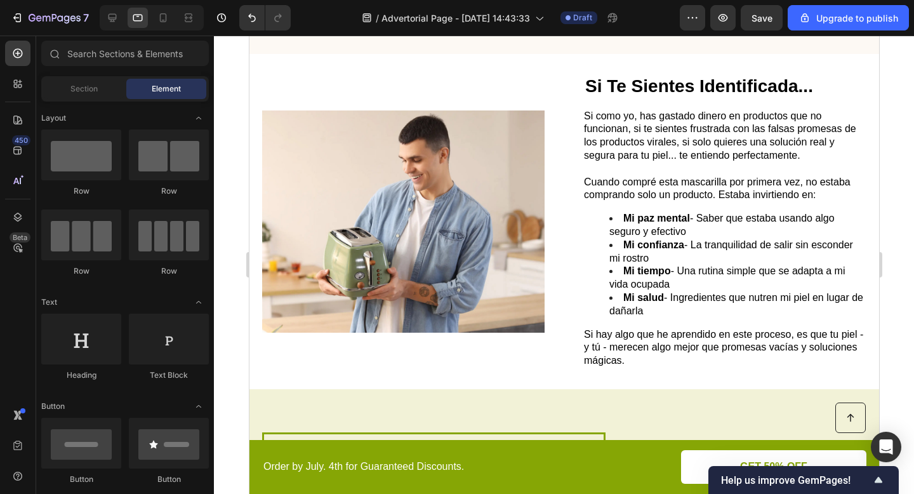
scroll to position [2037, 0]
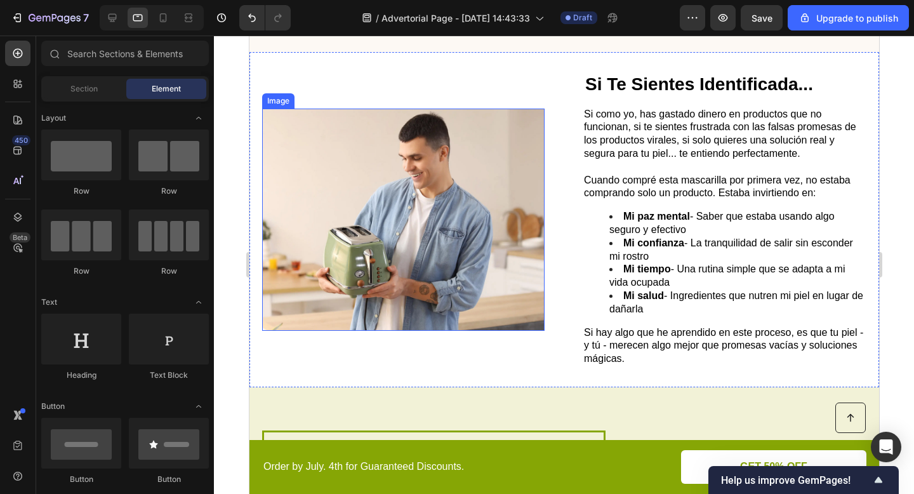
click at [426, 217] on img at bounding box center [402, 220] width 282 height 222
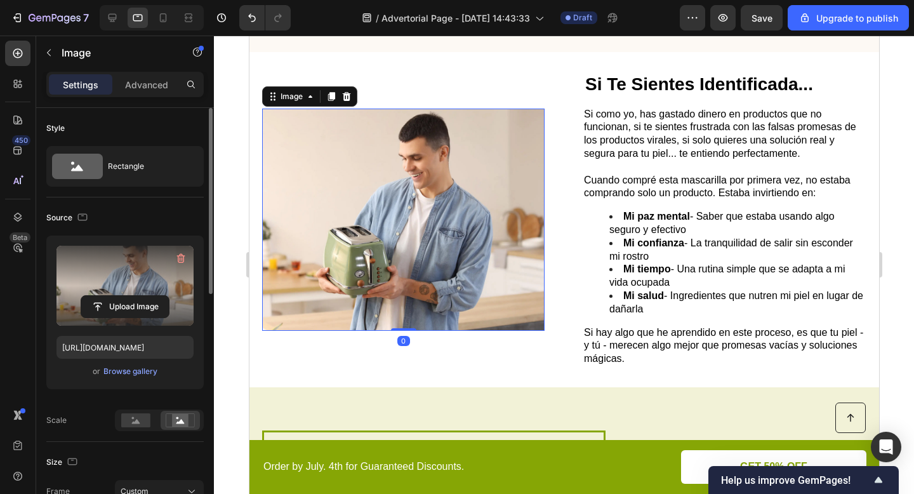
click at [145, 275] on label at bounding box center [124, 286] width 137 height 80
click at [145, 296] on input "file" at bounding box center [125, 307] width 88 height 22
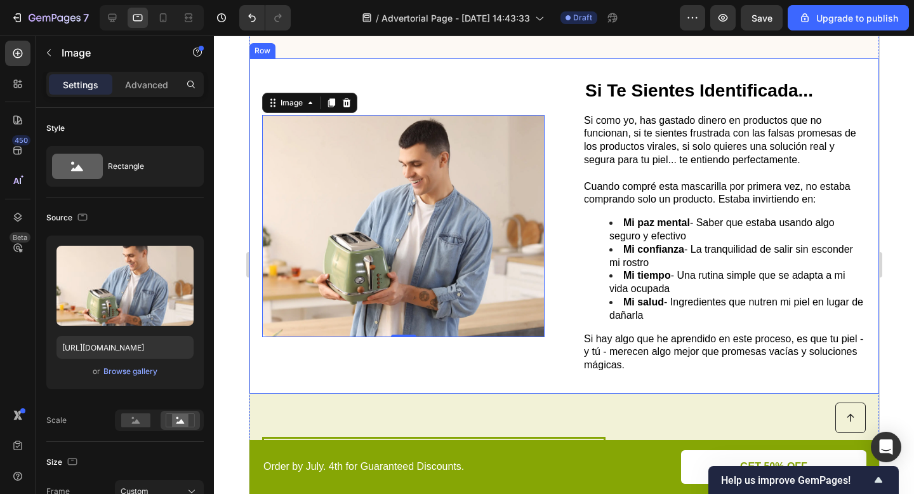
scroll to position [2030, 0]
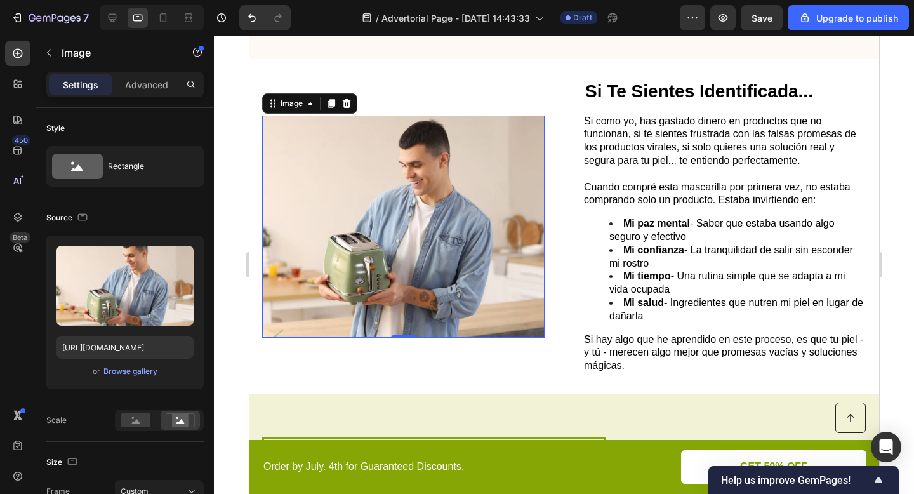
click at [413, 219] on img at bounding box center [402, 227] width 282 height 222
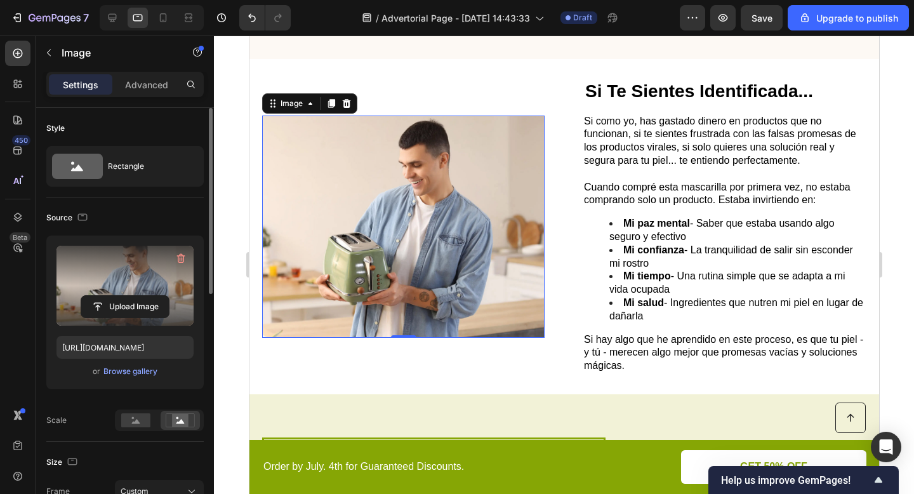
click at [147, 287] on label at bounding box center [124, 286] width 137 height 80
click at [147, 296] on input "file" at bounding box center [125, 307] width 88 height 22
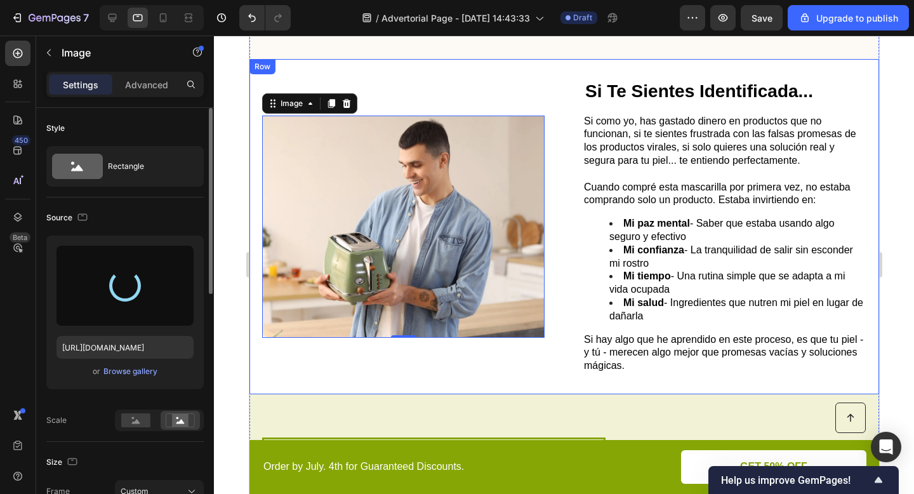
click at [477, 374] on div "Image 0 Si Te Sientes Identificada... Heading Si como yo, has gastado dinero en…" at bounding box center [564, 226] width 630 height 335
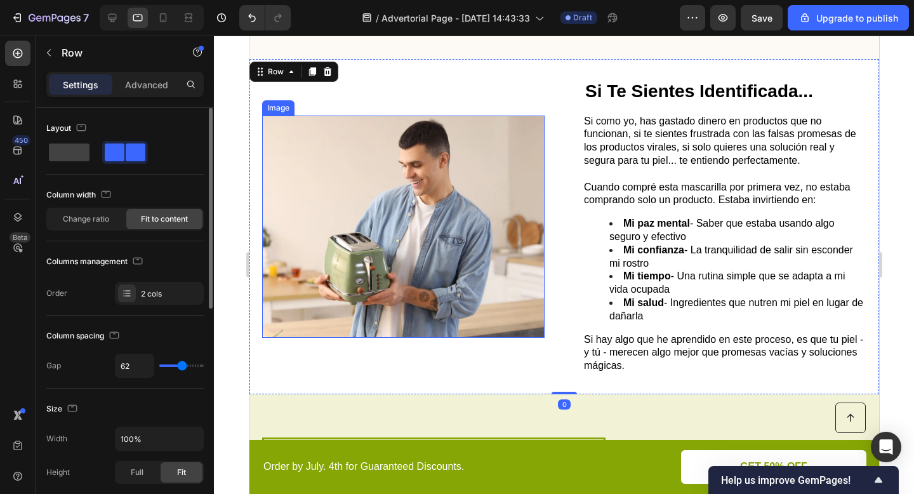
click at [415, 223] on img at bounding box center [402, 227] width 282 height 222
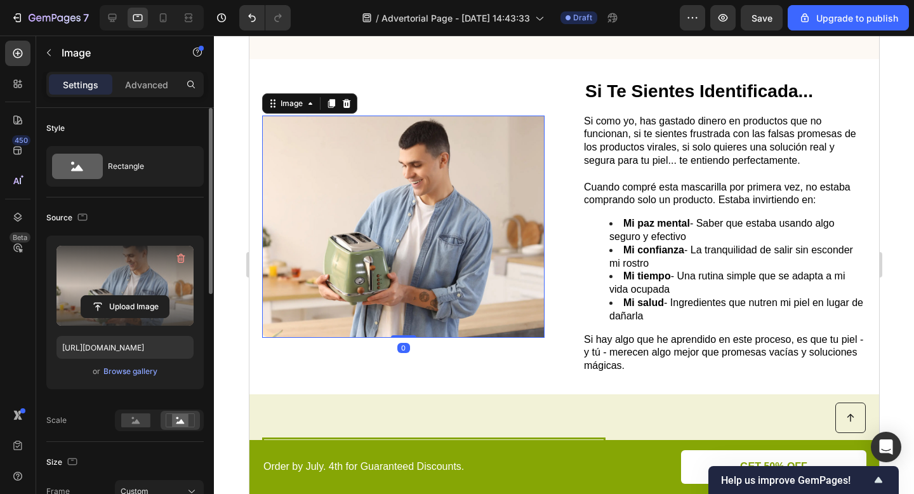
click at [111, 289] on label at bounding box center [124, 286] width 137 height 80
click at [111, 296] on input "file" at bounding box center [125, 307] width 88 height 22
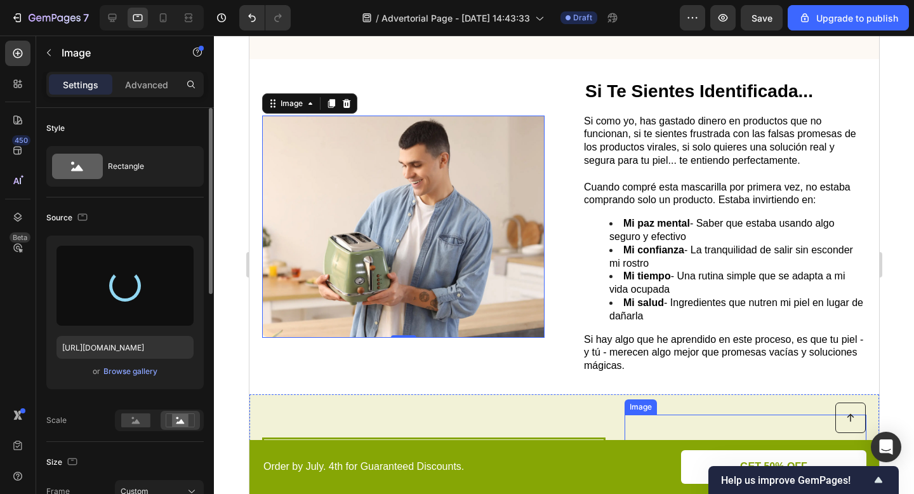
type input "https://cdn.shopify.com/s/files/1/0671/4549/8865/files/gempages_585710647644259…"
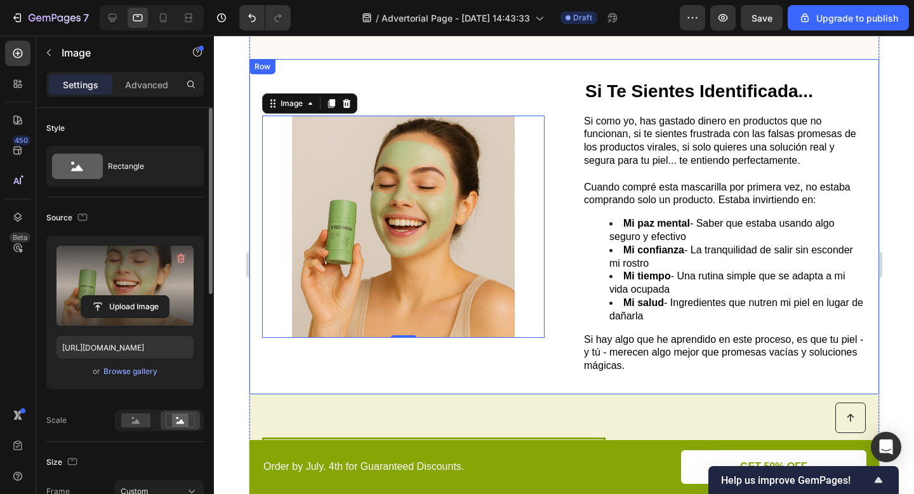
click at [520, 382] on div "Image 0 Si Te Sientes Identificada... Heading Si como yo, has gastado dinero en…" at bounding box center [564, 226] width 630 height 335
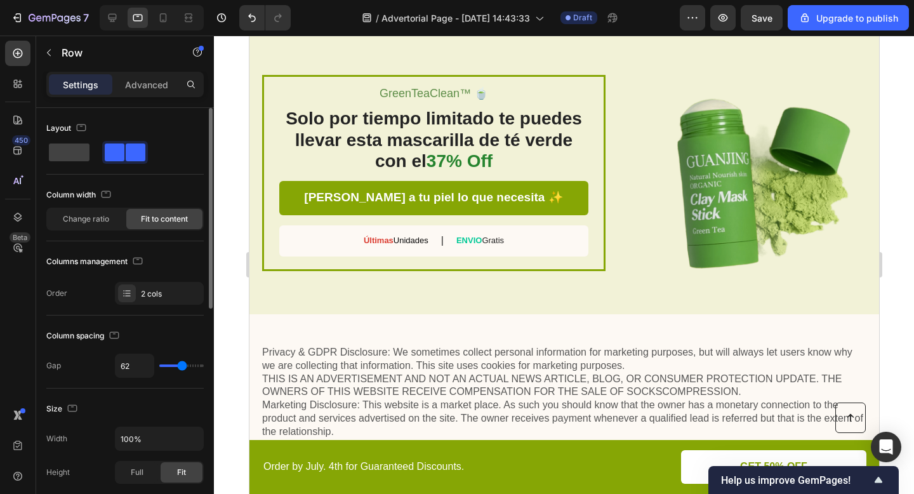
scroll to position [2389, 0]
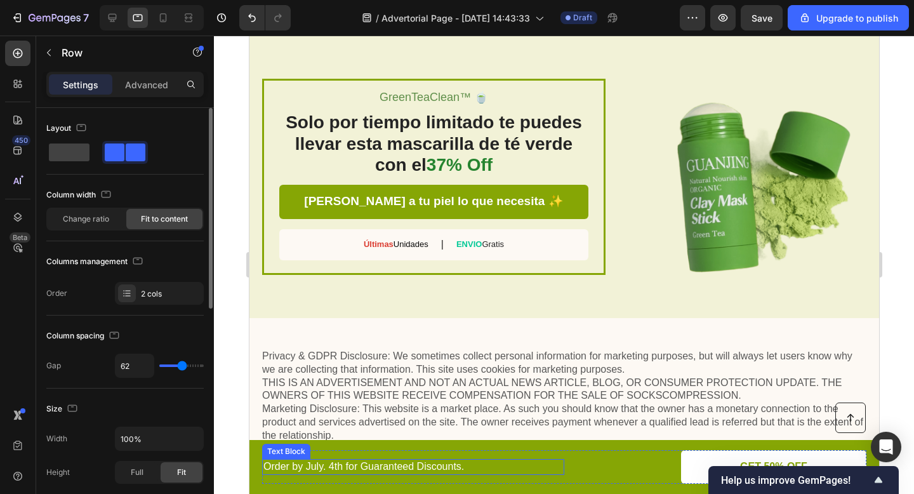
click at [333, 467] on p "Order by July. 4th for Guaranteed Discounts." at bounding box center [413, 466] width 300 height 13
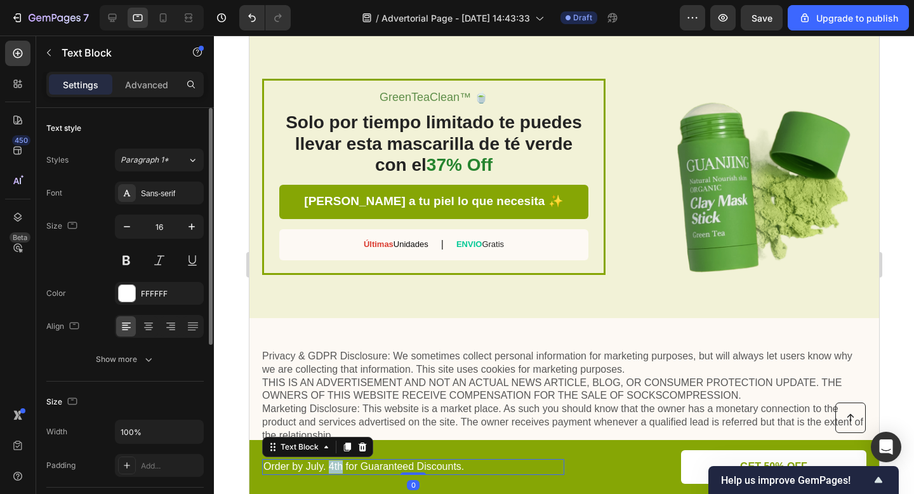
click at [333, 467] on p "Order by July. 4th for Guaranteed Discounts." at bounding box center [413, 466] width 300 height 13
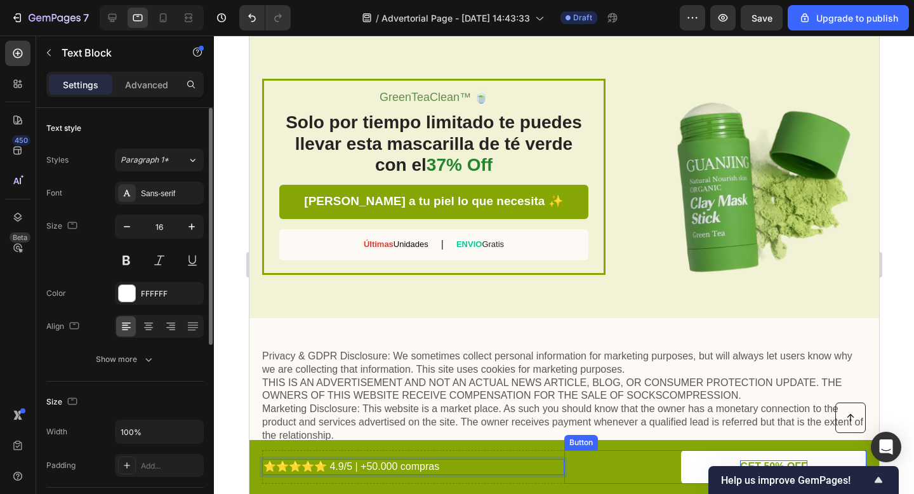
click at [763, 461] on p "GET 50% OFF" at bounding box center [772, 466] width 67 height 13
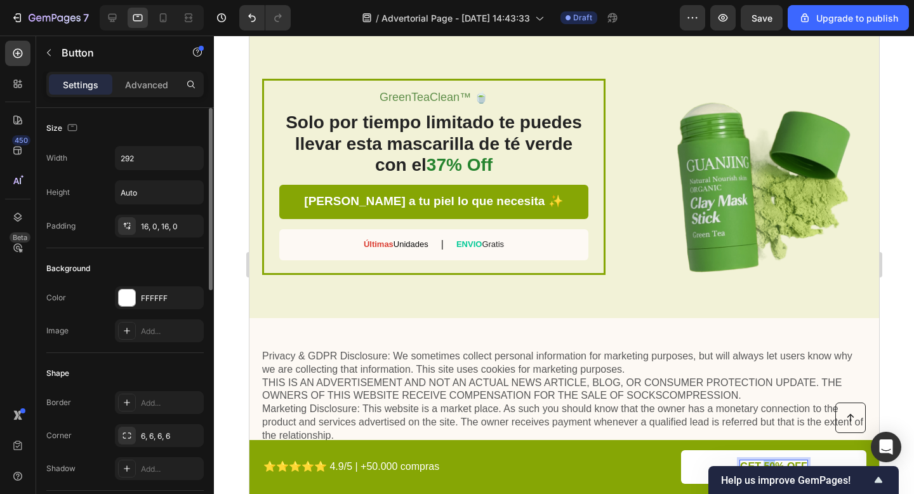
click at [763, 461] on p "GET 50% OFF" at bounding box center [772, 466] width 67 height 13
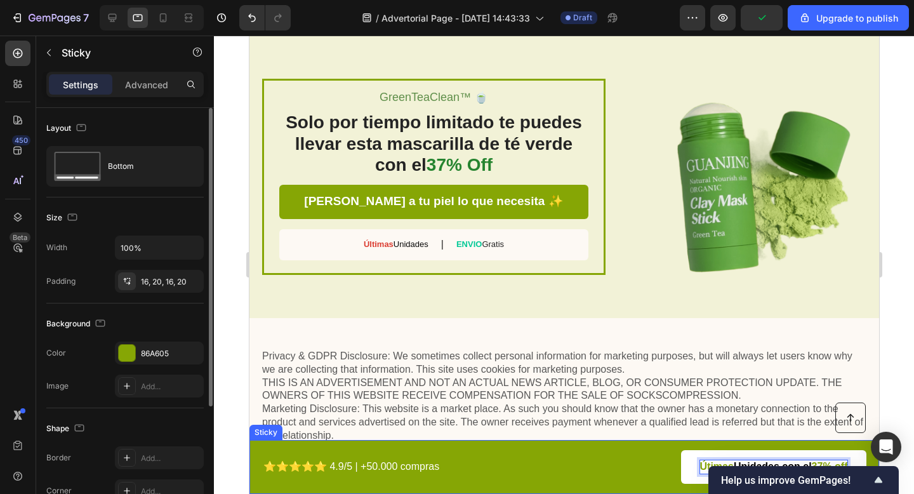
click at [564, 486] on div "Button ⭐⭐⭐⭐⭐ 4.9/5 | +50.000 compras Text Block Útimas Unidades con el 37% off …" at bounding box center [564, 467] width 630 height 54
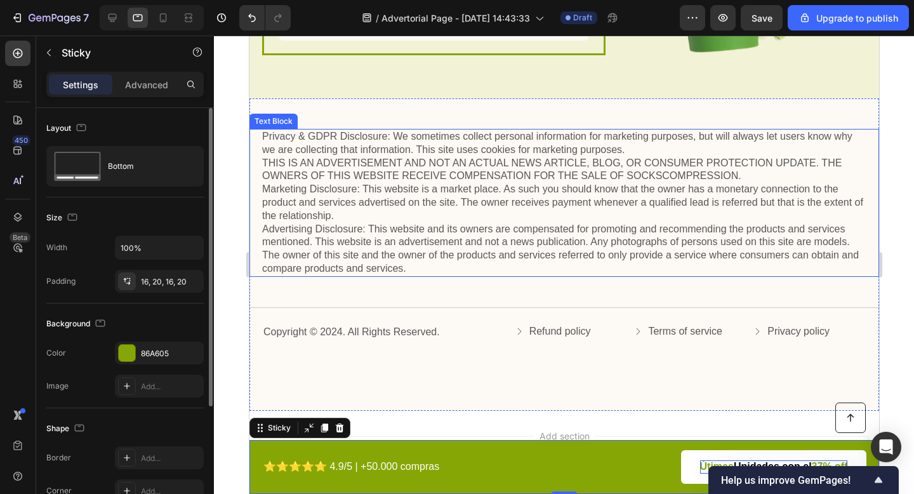
scroll to position [2608, 0]
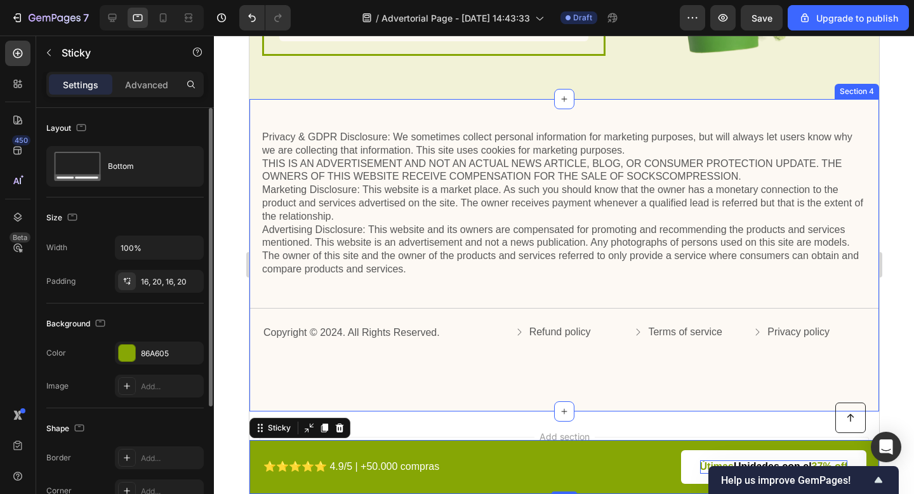
click at [413, 110] on div "Privacy & GDPR Disclosure: We sometimes collect personal information for market…" at bounding box center [564, 255] width 630 height 312
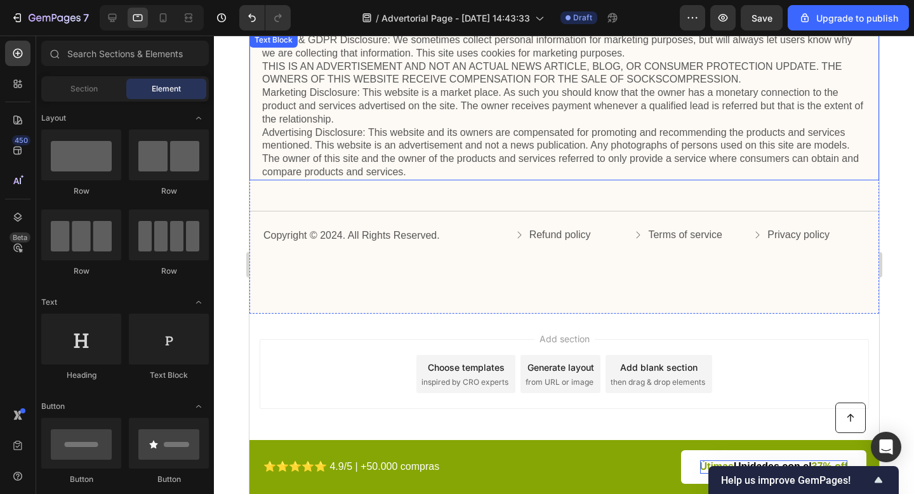
scroll to position [2561, 0]
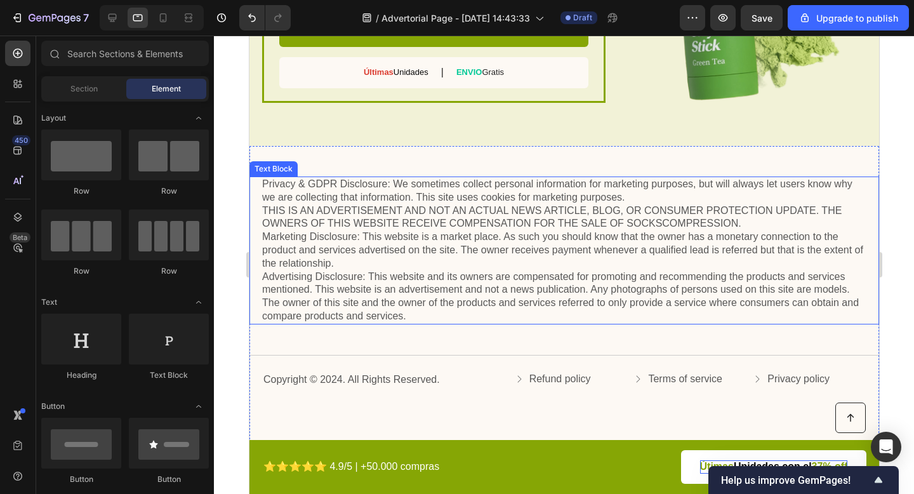
click at [727, 157] on div "Privacy & GDPR Disclosure: We sometimes collect personal information for market…" at bounding box center [564, 302] width 630 height 312
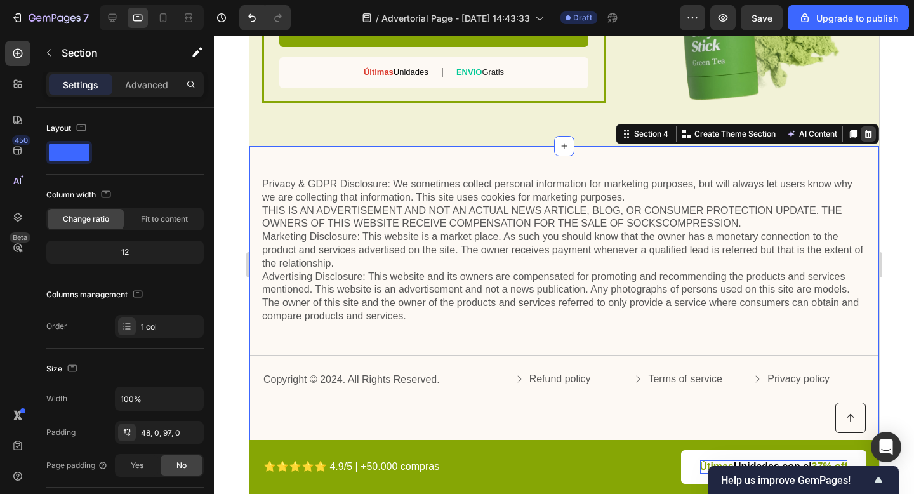
click at [871, 132] on icon at bounding box center [868, 133] width 8 height 9
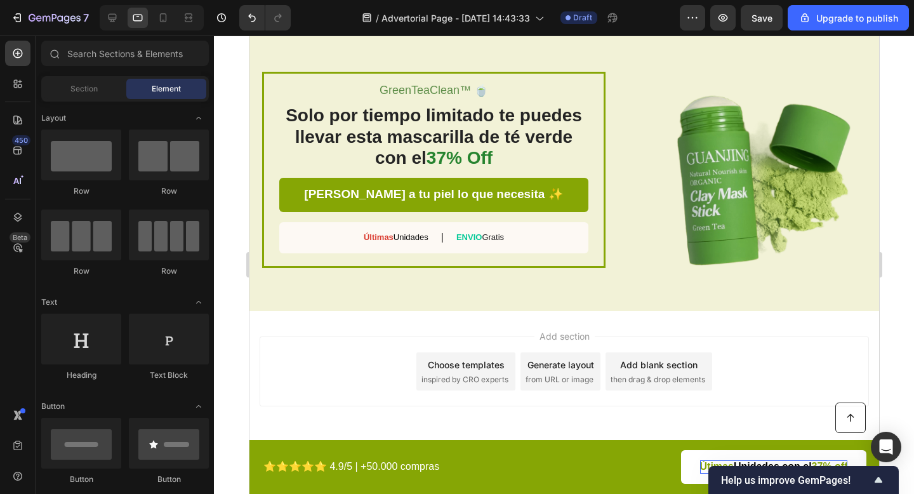
click at [682, 371] on div "Add blank section then drag & drop elements" at bounding box center [658, 371] width 107 height 38
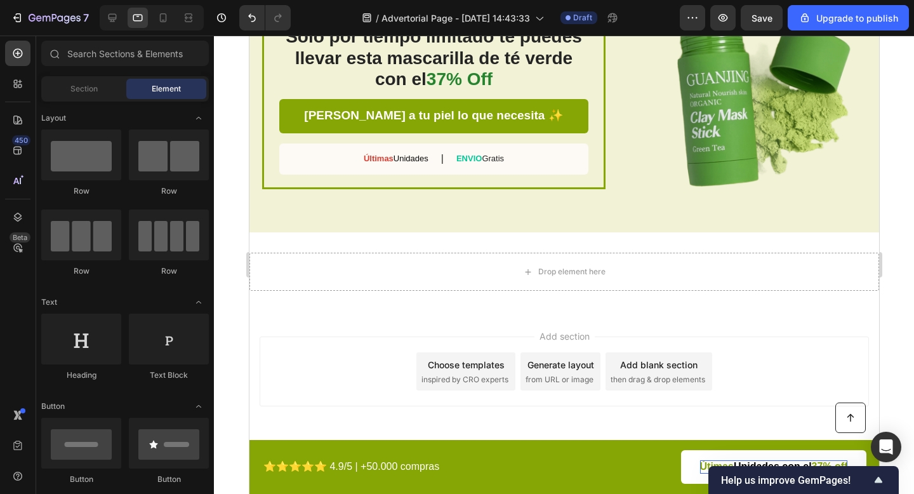
click at [765, 352] on div "Add section Choose templates inspired by CRO experts Generate layout from URL o…" at bounding box center [563, 371] width 609 height 70
click at [772, 341] on div "Add section Choose templates inspired by CRO experts Generate layout from URL o…" at bounding box center [563, 371] width 609 height 70
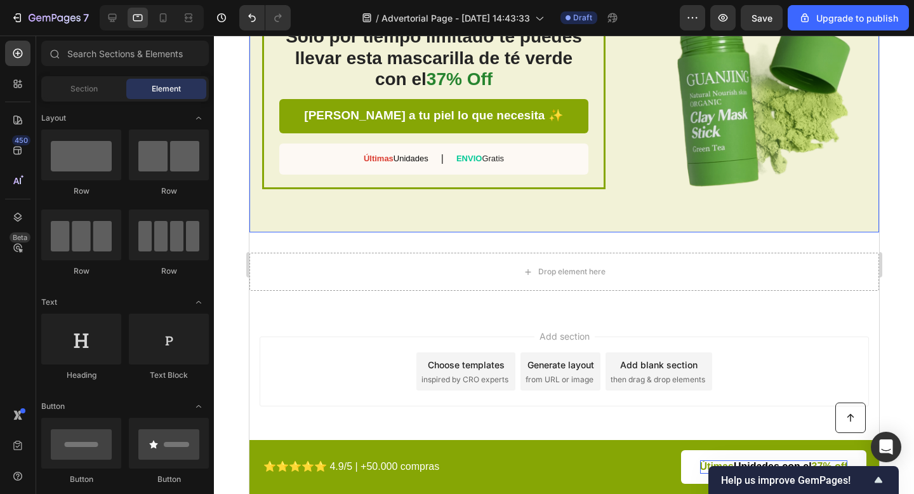
click at [766, 251] on div "Drop element here Section 4" at bounding box center [564, 271] width 630 height 79
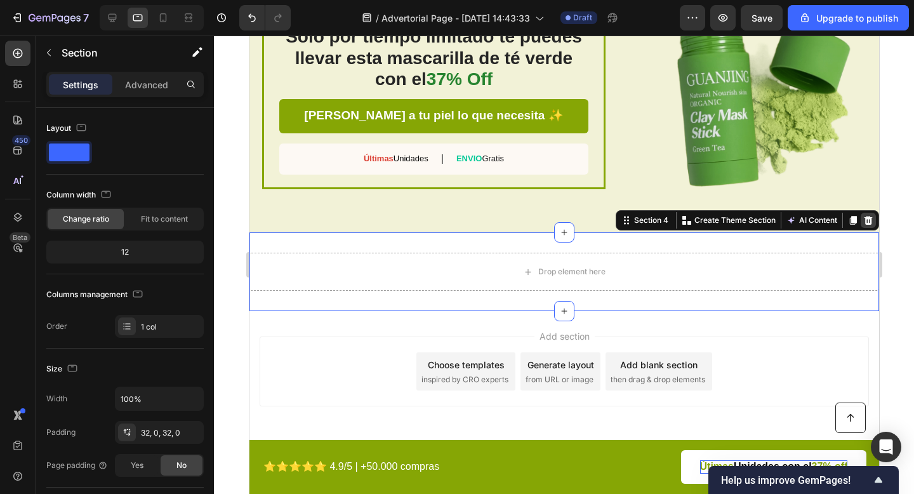
click at [868, 221] on icon at bounding box center [867, 220] width 10 height 10
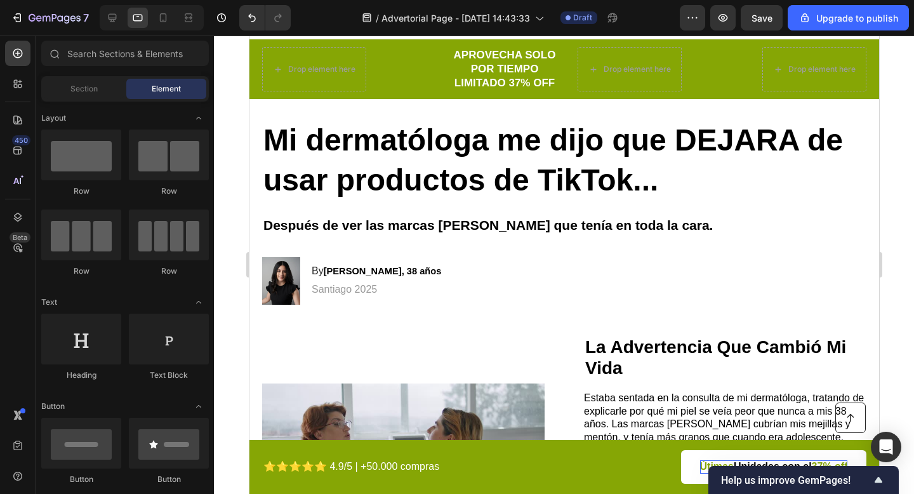
scroll to position [0, 0]
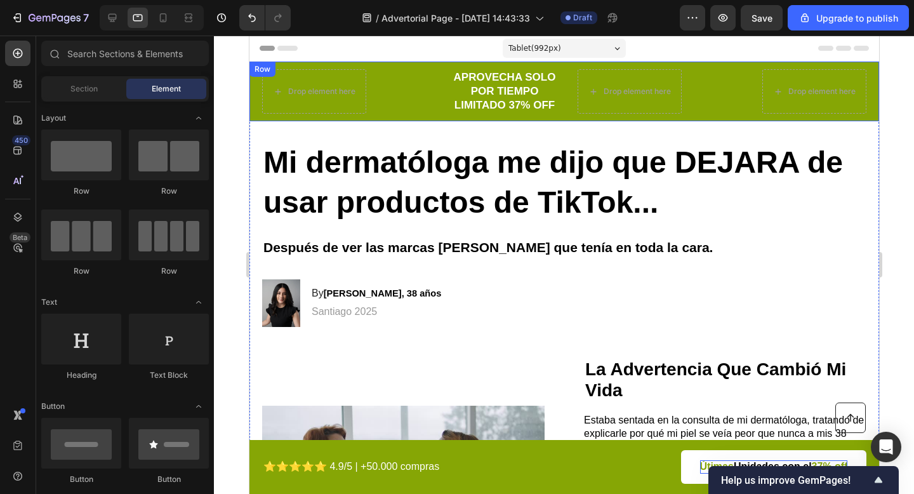
click at [537, 67] on div "Drop element here APROVECHA SOLO POR TIEMPO LIMITADO 37% OFF Text Block Drop el…" at bounding box center [564, 92] width 630 height 60
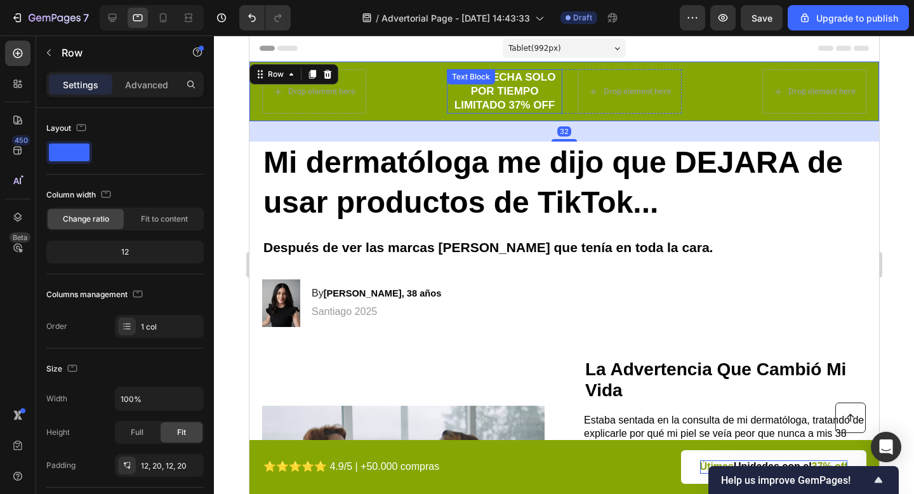
click at [501, 91] on div "APROVECHA SOLO POR TIEMPO LIMITADO 37% OFF Text Block" at bounding box center [504, 91] width 116 height 44
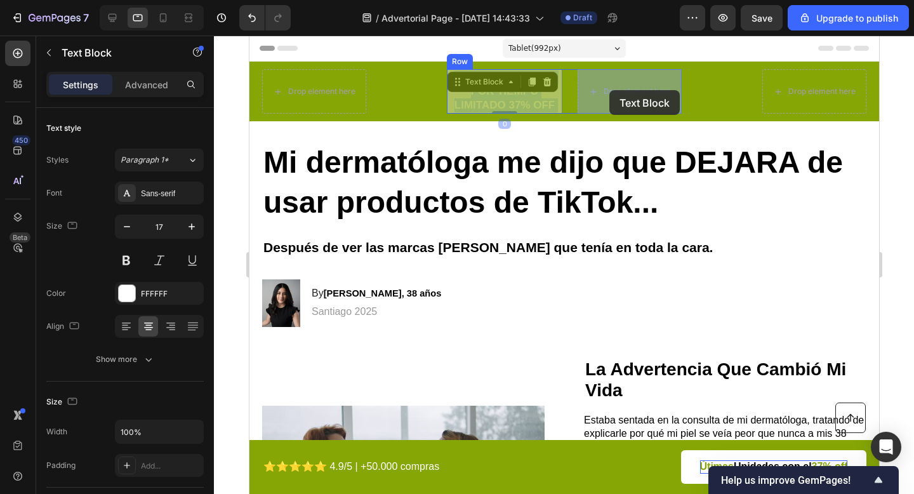
drag, startPoint x: 505, startPoint y: 93, endPoint x: 607, endPoint y: 88, distance: 101.6
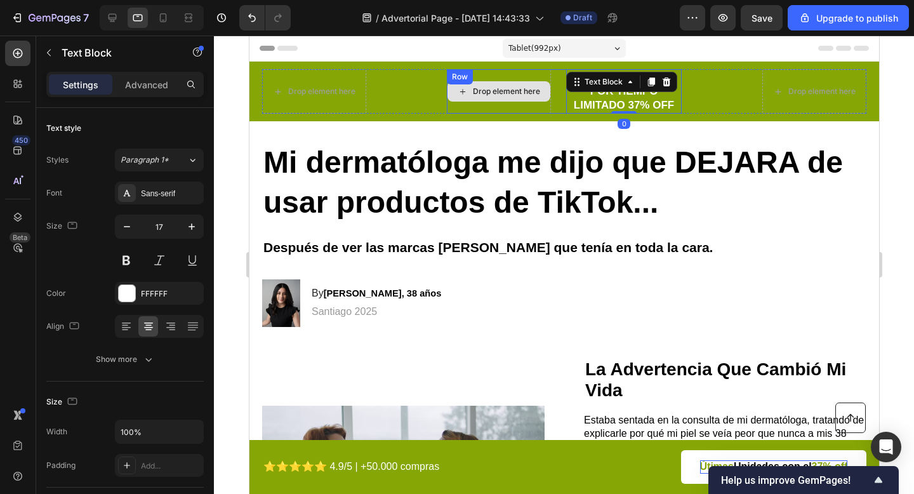
click at [515, 92] on div "Drop element here" at bounding box center [505, 91] width 67 height 10
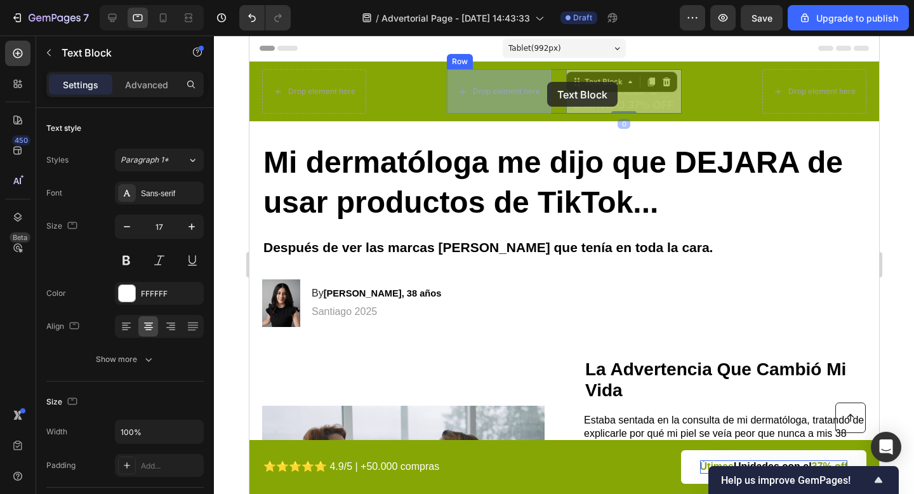
drag, startPoint x: 595, startPoint y: 82, endPoint x: 546, endPoint y: 82, distance: 48.9
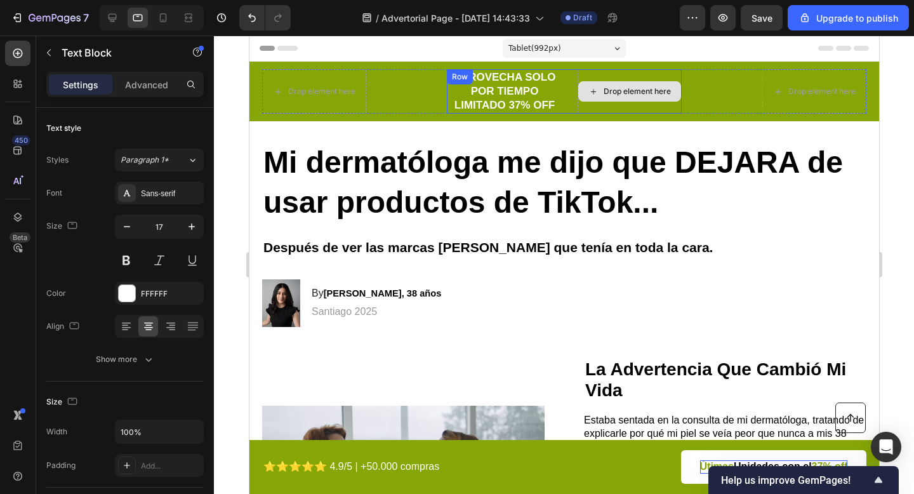
click at [598, 88] on div "Drop element here" at bounding box center [629, 91] width 103 height 20
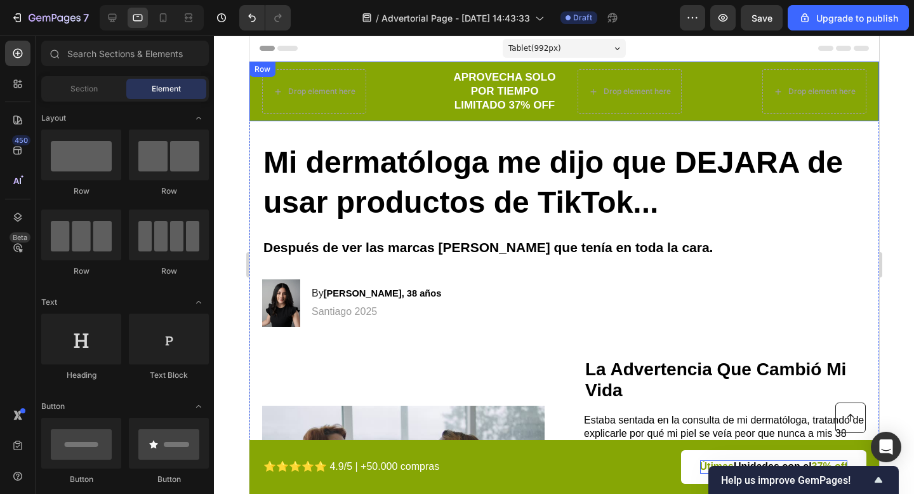
click at [727, 62] on div "Drop element here APROVECHA SOLO POR TIEMPO LIMITADO 37% OFF Text Block Drop el…" at bounding box center [564, 92] width 630 height 60
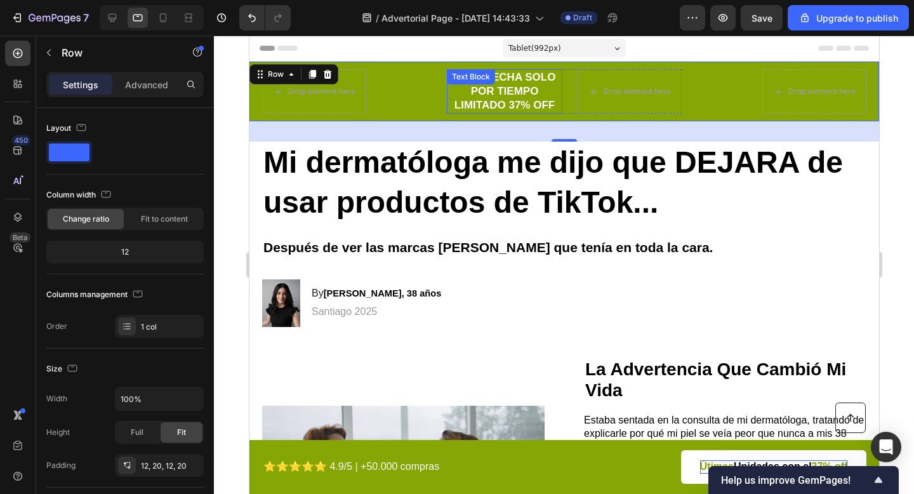
click at [489, 100] on p "APROVECHA SOLO POR TIEMPO LIMITADO 37% OFF" at bounding box center [503, 91] width 113 height 42
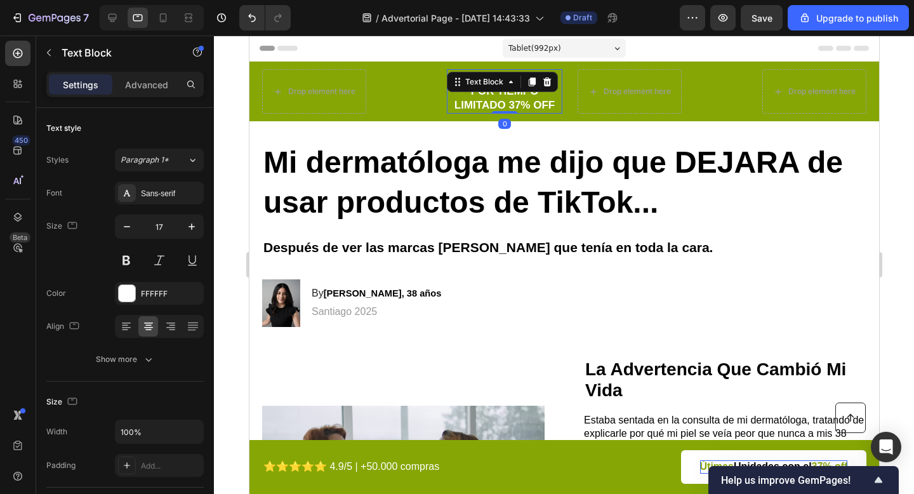
click at [489, 100] on p "APROVECHA SOLO POR TIEMPO LIMITADO 37% OFF" at bounding box center [503, 91] width 113 height 42
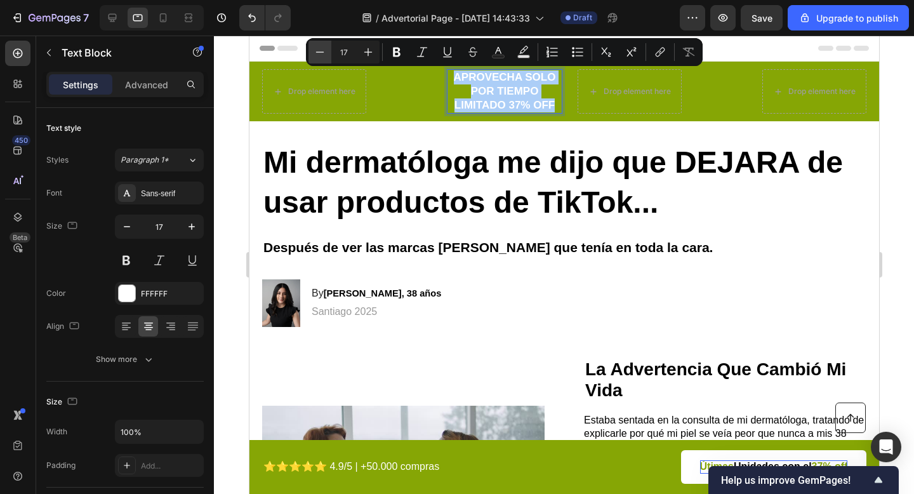
click at [323, 51] on icon "Editor contextual toolbar" at bounding box center [320, 52] width 13 height 13
type input "13"
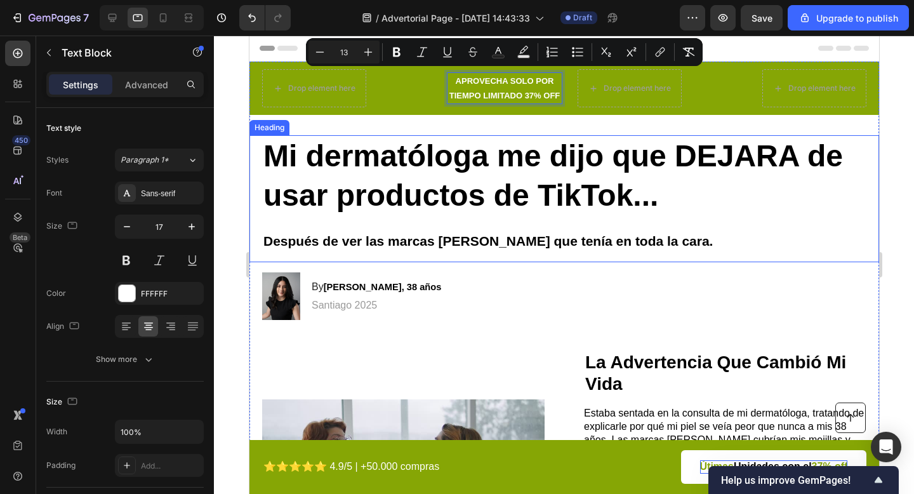
click at [585, 218] on h1 "Mi dermatóloga me dijo que DEJARA de usar productos de TikTok... Después de ver…" at bounding box center [563, 198] width 604 height 127
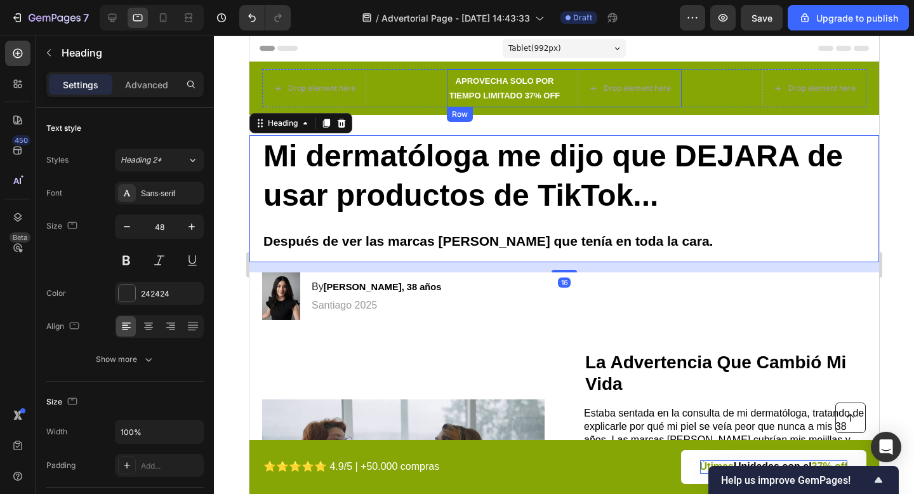
click at [530, 87] on p "APROVECHA SOLO POR TIEMPO LIMITADO 37% OFF" at bounding box center [503, 88] width 113 height 29
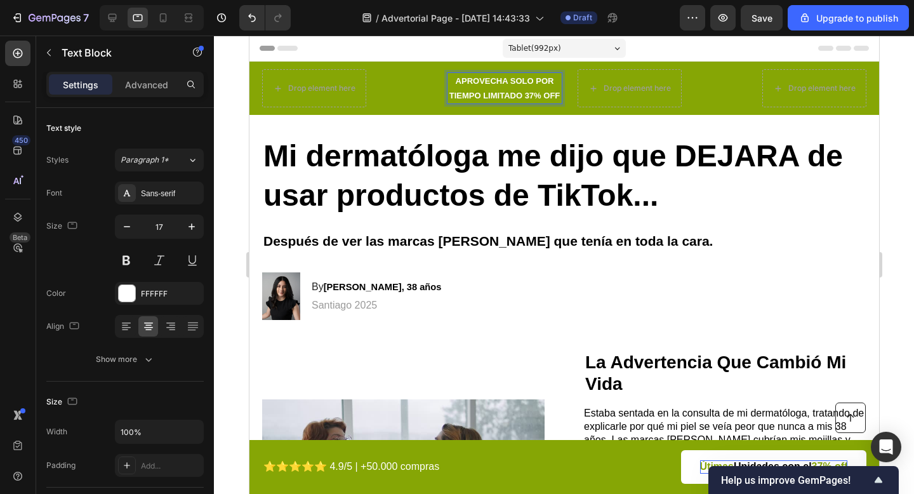
click at [530, 87] on p "APROVECHA SOLO POR TIEMPO LIMITADO 37% OFF" at bounding box center [503, 88] width 113 height 29
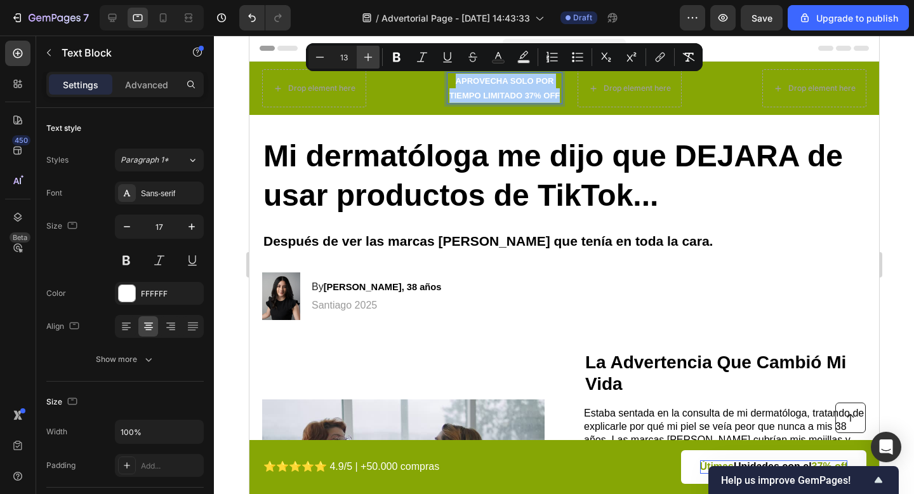
click at [373, 59] on icon "Editor contextual toolbar" at bounding box center [368, 57] width 13 height 13
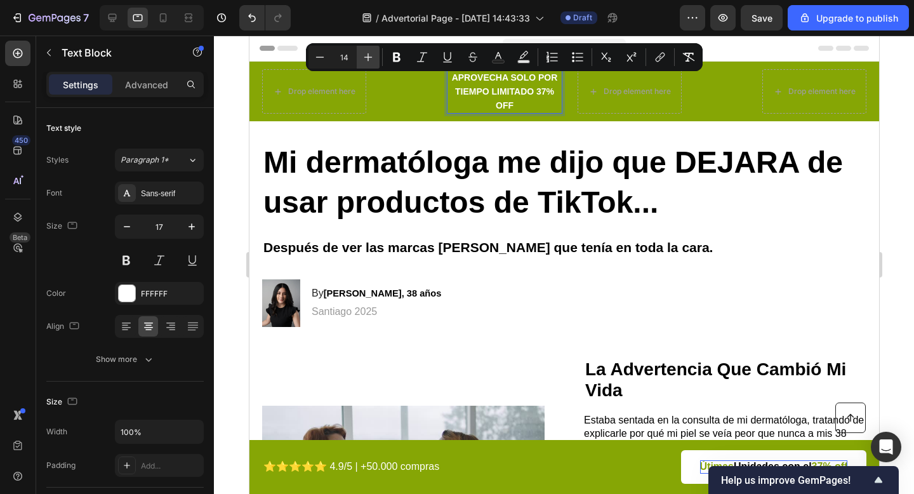
click at [373, 59] on icon "Editor contextual toolbar" at bounding box center [368, 57] width 13 height 13
type input "17"
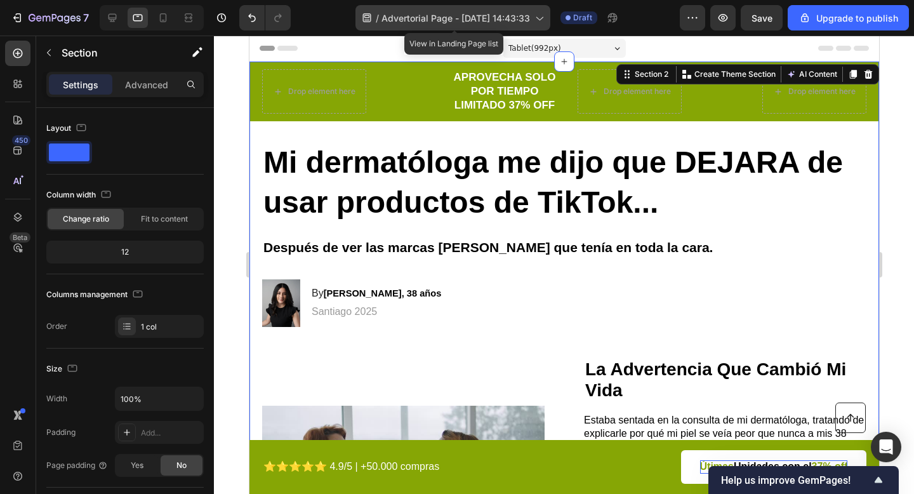
click at [466, 14] on span "Advertorial Page - Sep 26, 14:43:33" at bounding box center [455, 17] width 149 height 13
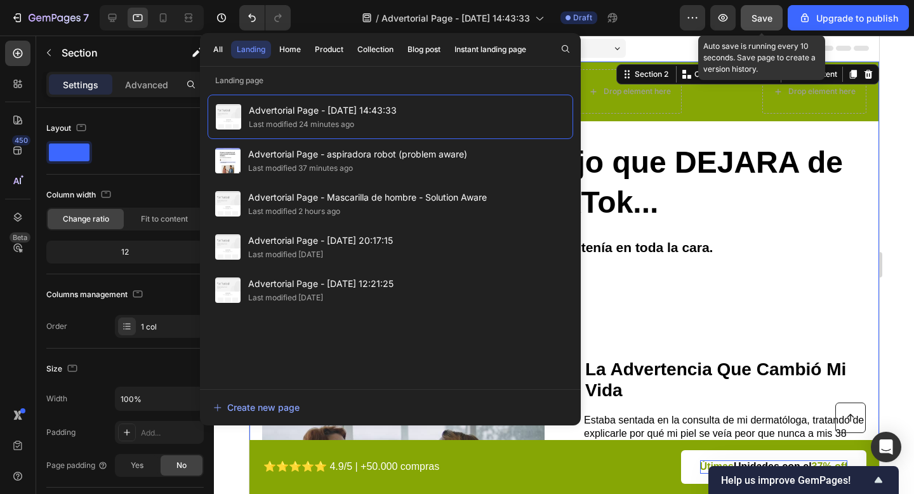
click at [765, 18] on span "Save" at bounding box center [761, 18] width 21 height 11
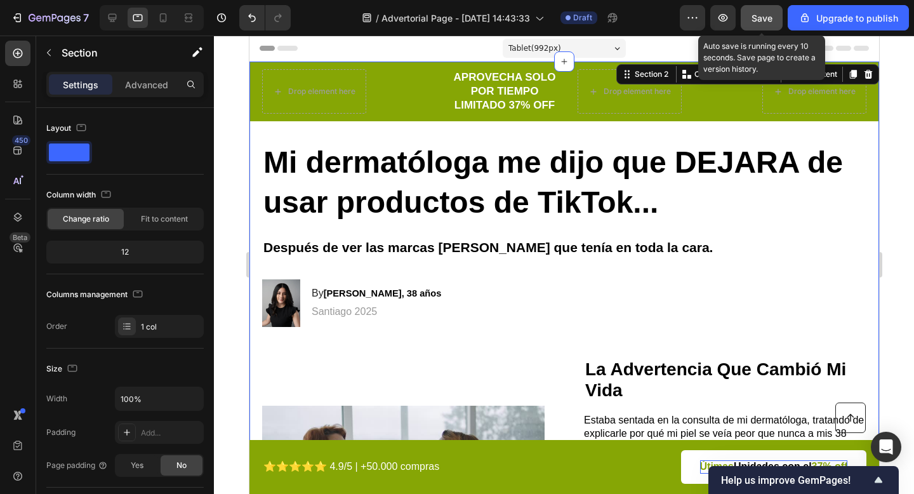
click at [762, 18] on span "Save" at bounding box center [761, 18] width 21 height 11
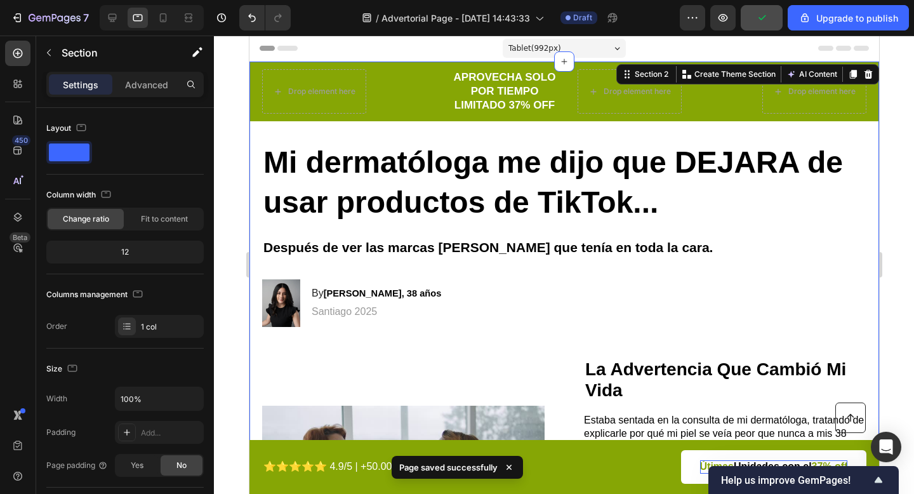
click at [905, 115] on div at bounding box center [564, 265] width 700 height 458
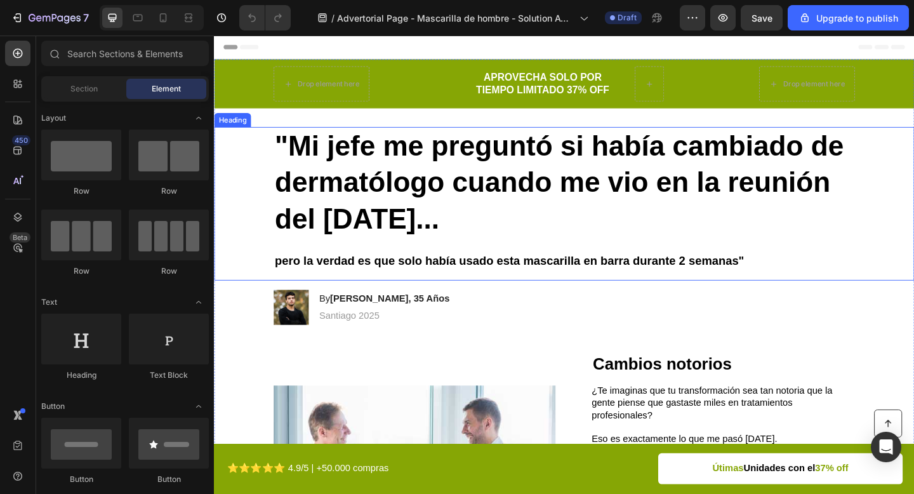
scroll to position [12, 0]
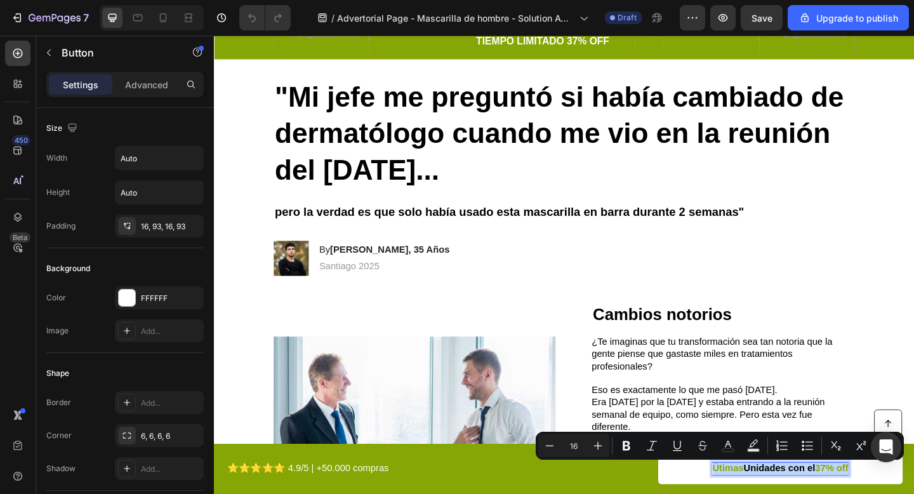
scroll to position [0, 0]
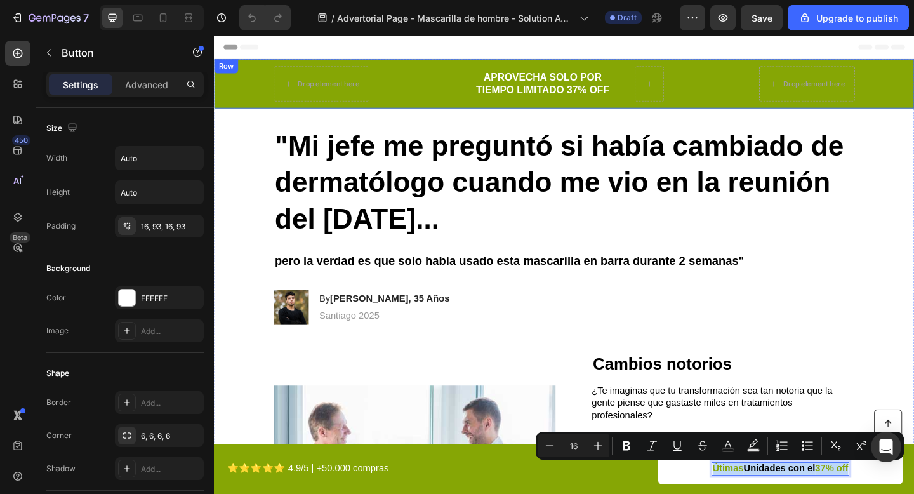
click at [592, 82] on p "APROVECHA SOLO POR TIEMPO LIMITADO 37% OFF" at bounding box center [571, 88] width 168 height 28
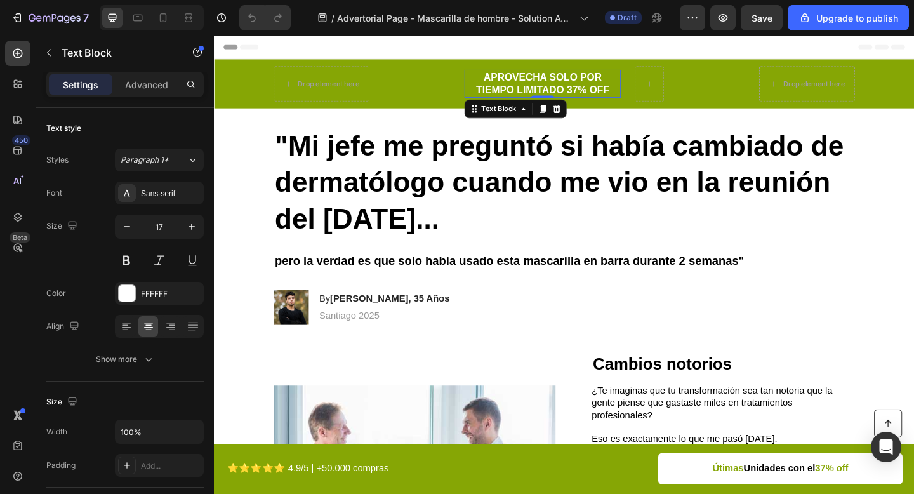
click at [592, 82] on p "APROVECHA SOLO POR TIEMPO LIMITADO 37% OFF" at bounding box center [571, 88] width 168 height 28
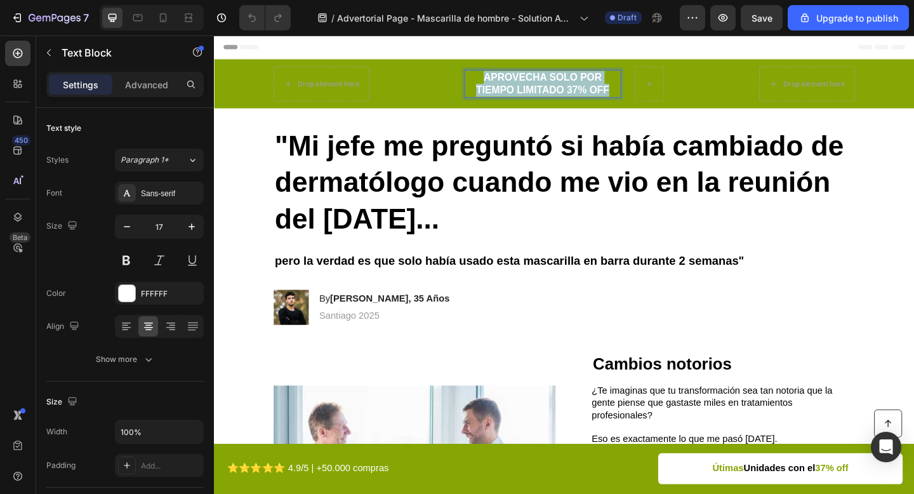
click at [592, 82] on p "APROVECHA SOLO POR TIEMPO LIMITADO 37% OFF" at bounding box center [571, 88] width 168 height 28
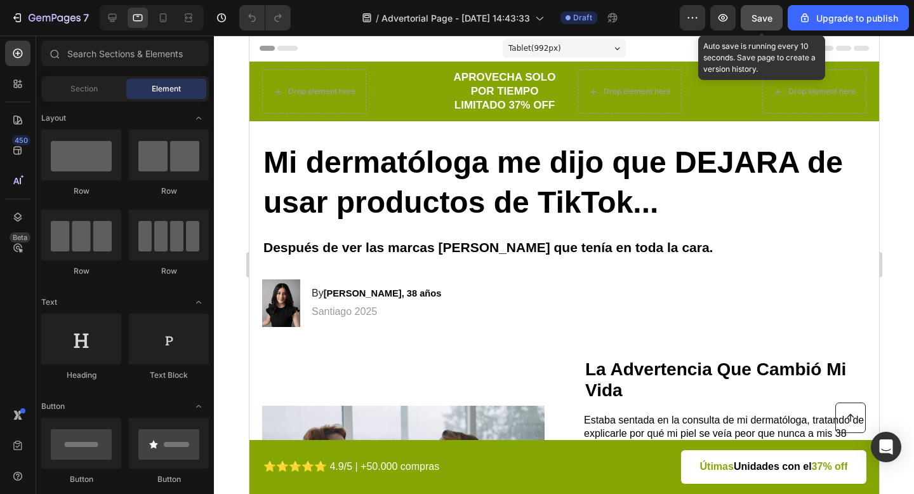
click at [767, 16] on span "Save" at bounding box center [761, 18] width 21 height 11
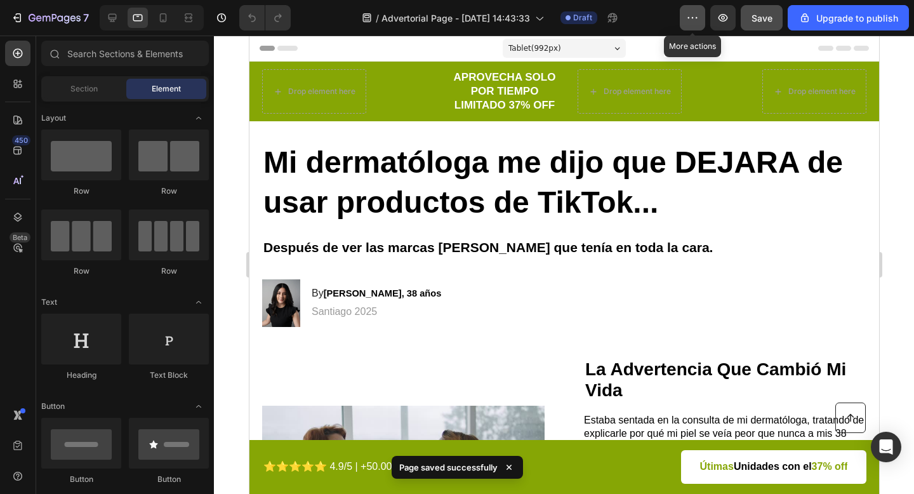
click at [696, 15] on icon "button" at bounding box center [692, 17] width 13 height 13
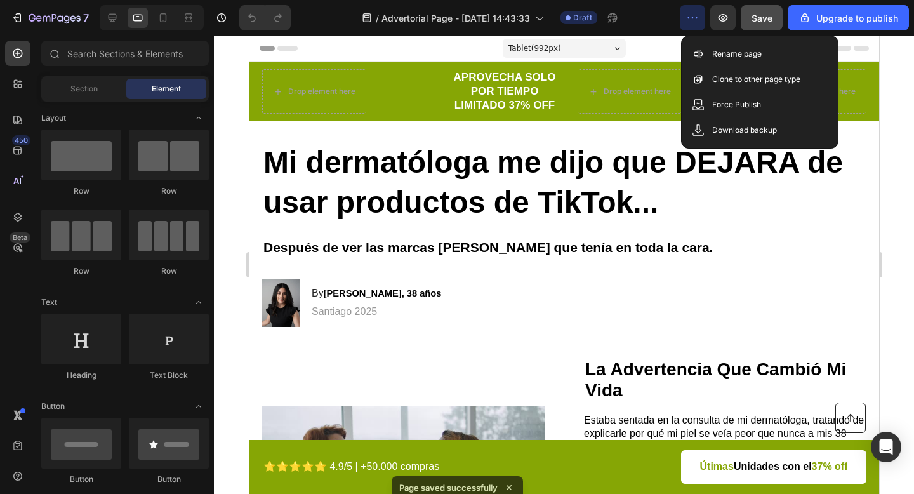
click at [901, 81] on div at bounding box center [564, 265] width 700 height 458
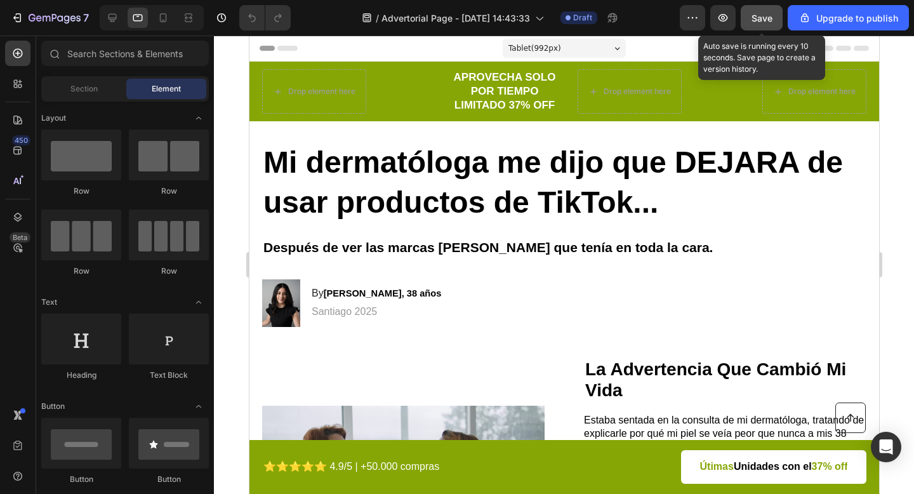
click at [774, 18] on button "Save" at bounding box center [762, 17] width 42 height 25
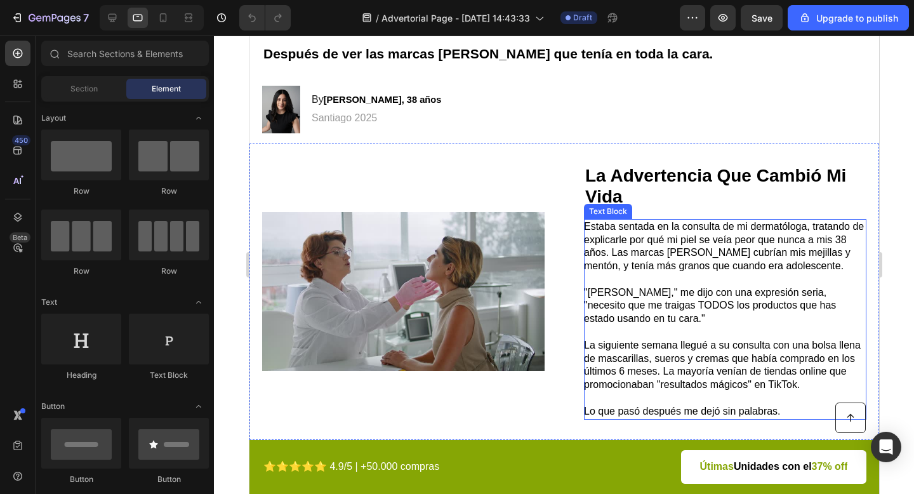
scroll to position [207, 0]
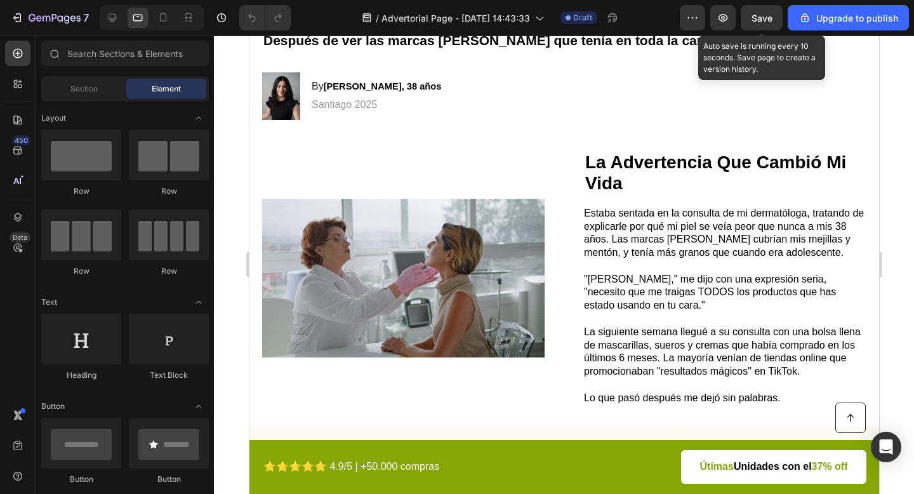
click at [769, 20] on span "Save" at bounding box center [761, 18] width 21 height 11
click at [755, 18] on span "Save" at bounding box center [761, 18] width 21 height 11
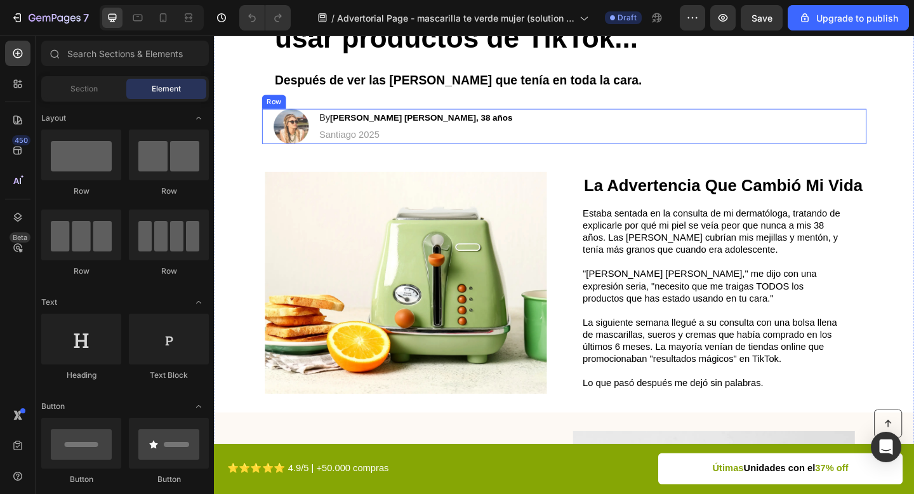
scroll to position [177, 0]
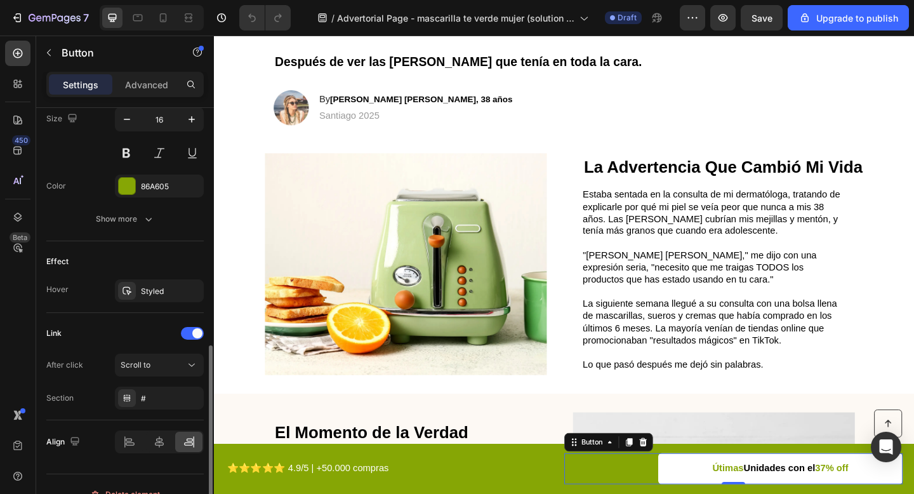
scroll to position [533, 0]
click at [162, 367] on div "Scroll to" at bounding box center [153, 365] width 65 height 11
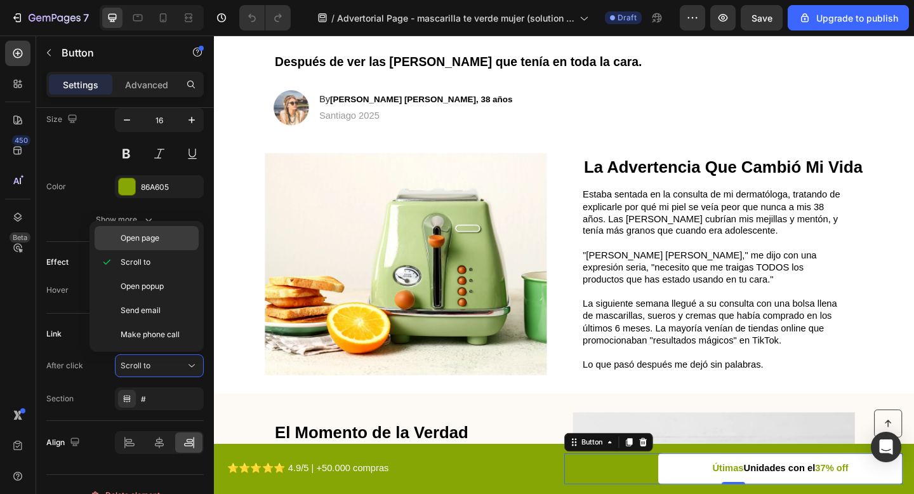
click at [168, 232] on div "Open page" at bounding box center [147, 238] width 104 height 24
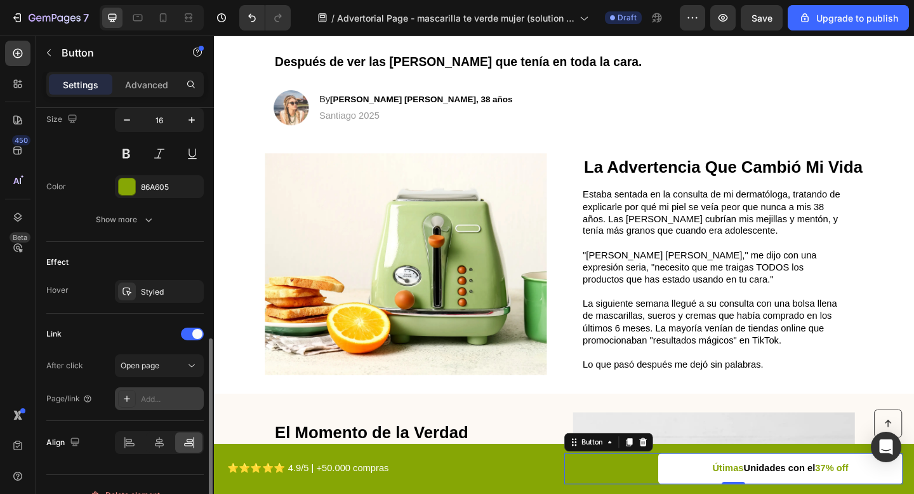
click at [164, 394] on div "Add..." at bounding box center [171, 398] width 60 height 11
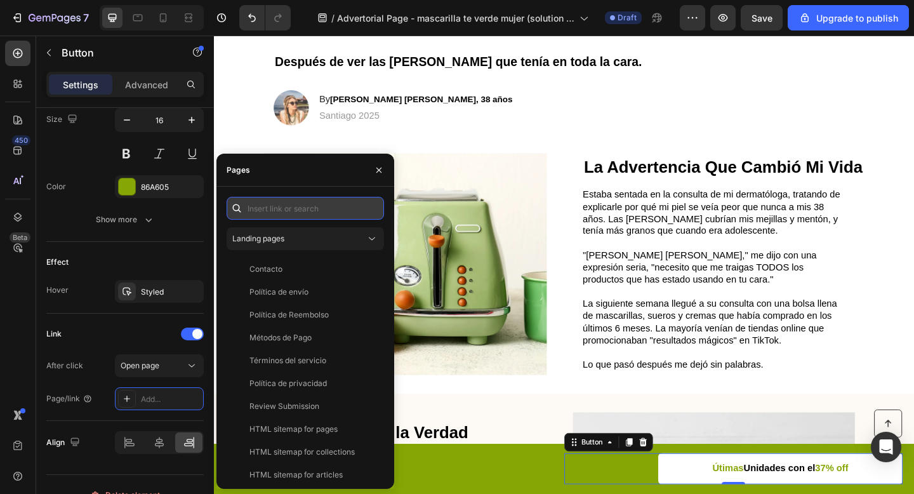
click at [273, 203] on input "text" at bounding box center [305, 208] width 157 height 23
paste input "[URL][DOMAIN_NAME]"
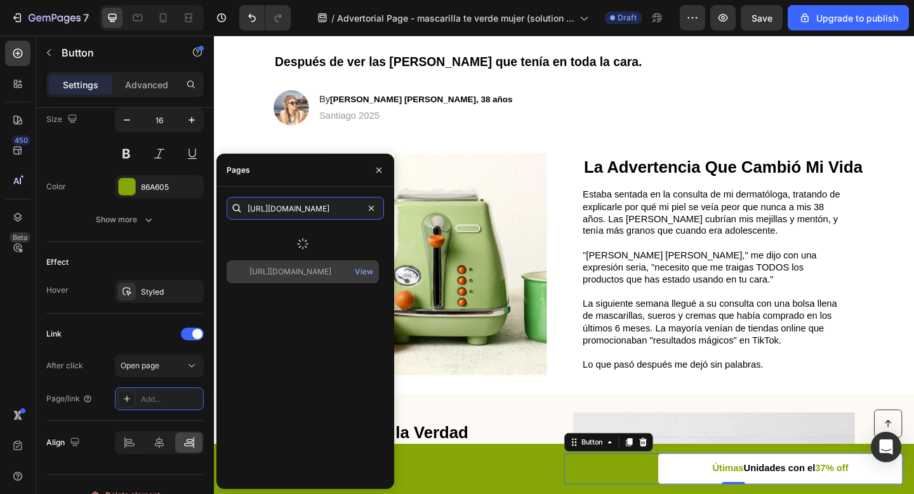
type input "[URL][DOMAIN_NAME]"
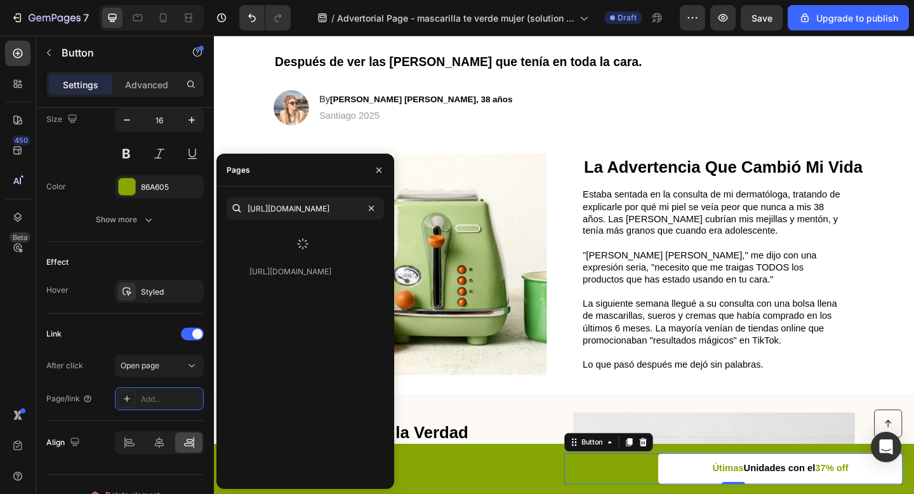
click at [329, 239] on div at bounding box center [303, 243] width 152 height 33
click at [312, 235] on div "[URL][DOMAIN_NAME]" at bounding box center [290, 238] width 82 height 11
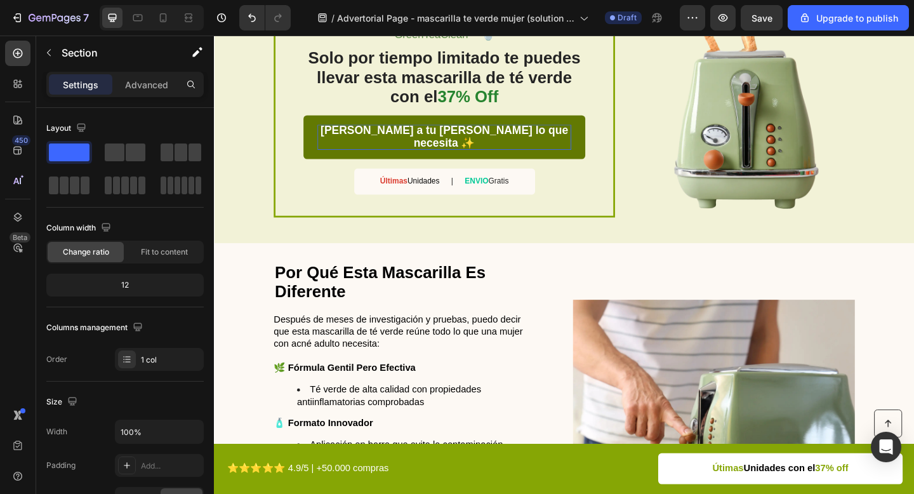
scroll to position [1467, 0]
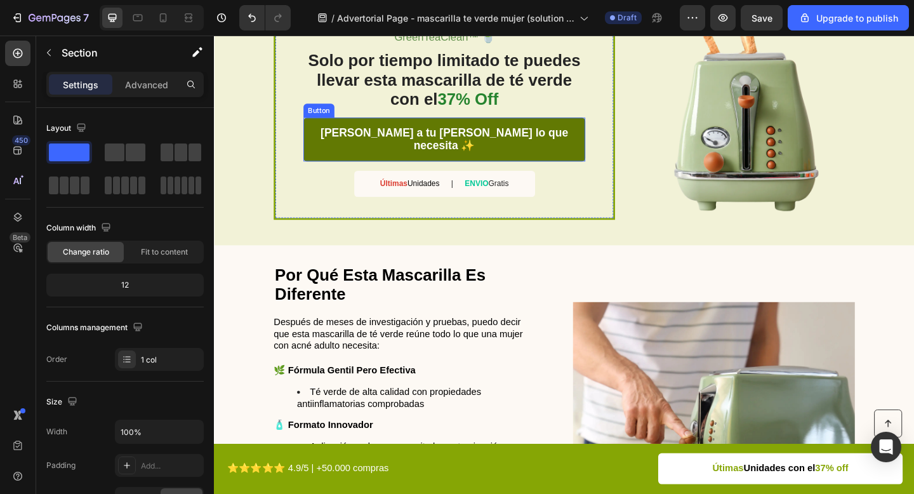
click at [321, 148] on link "[PERSON_NAME] a tu [PERSON_NAME] lo que necesita ✨" at bounding box center [464, 149] width 307 height 48
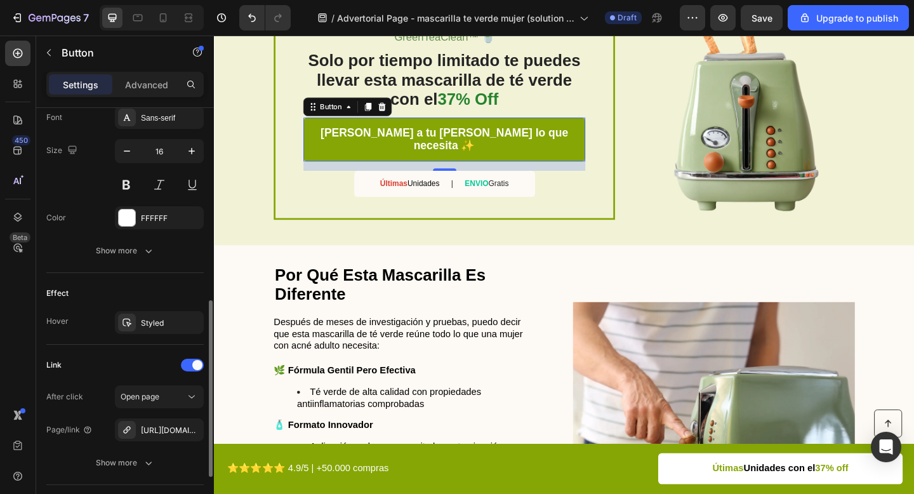
scroll to position [587, 0]
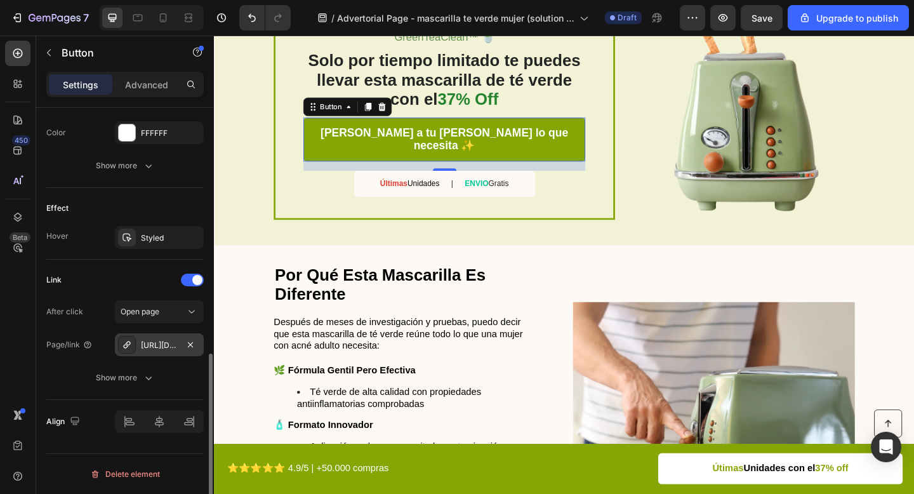
click at [159, 343] on div "[URL][DOMAIN_NAME]" at bounding box center [159, 345] width 37 height 11
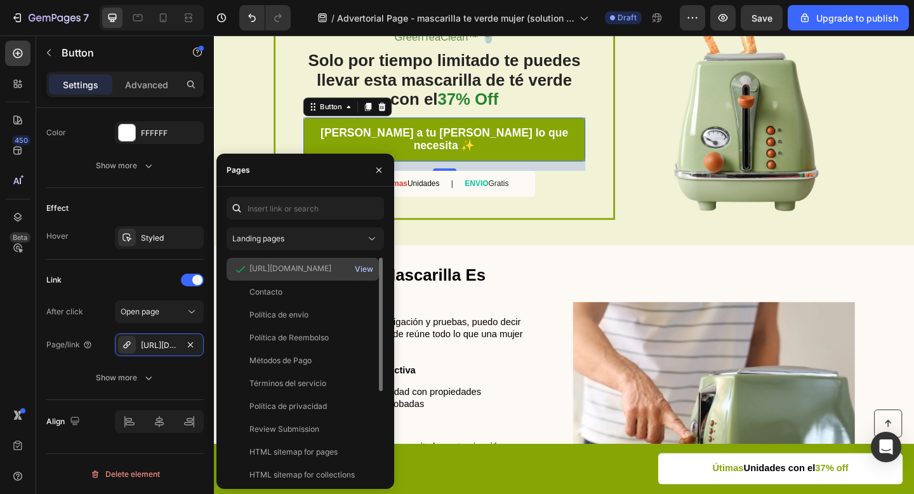
click at [365, 269] on div "View" at bounding box center [364, 268] width 18 height 11
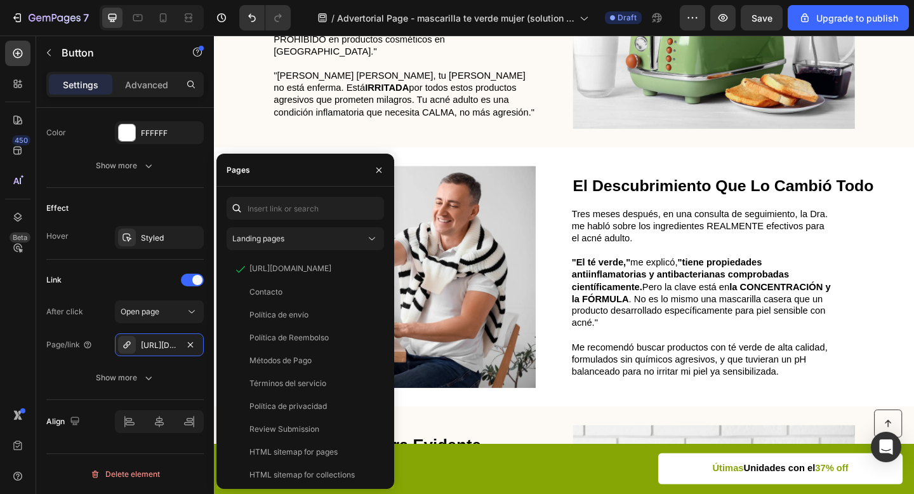
scroll to position [0, 0]
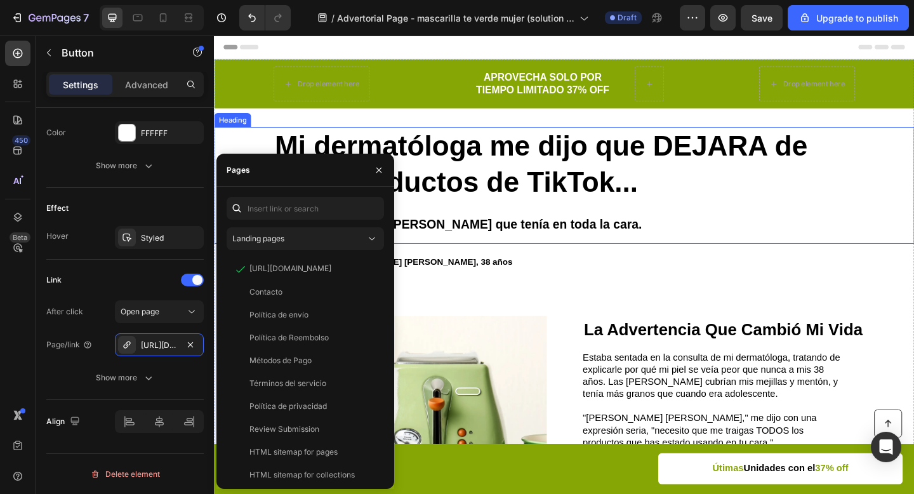
click at [667, 236] on h1 "Mi dermatóloga me dijo que DEJARA de usar productos de TikTok... Después de ver…" at bounding box center [595, 198] width 632 height 127
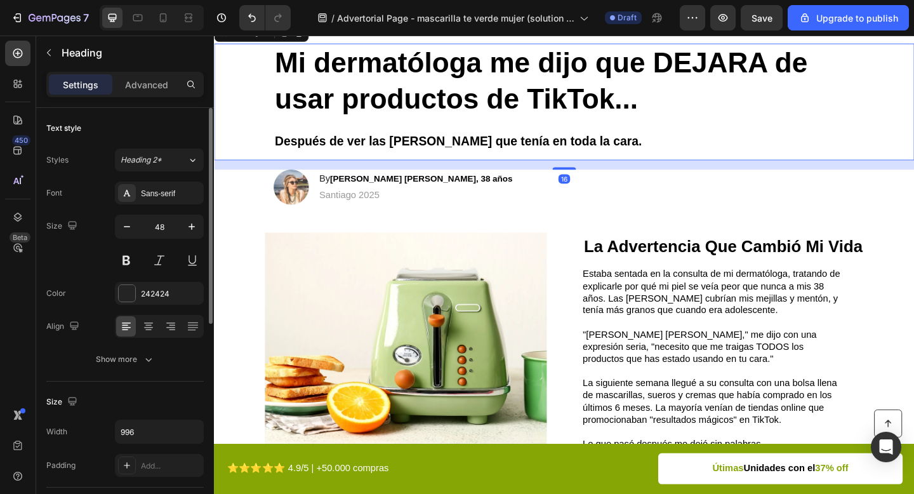
scroll to position [102, 0]
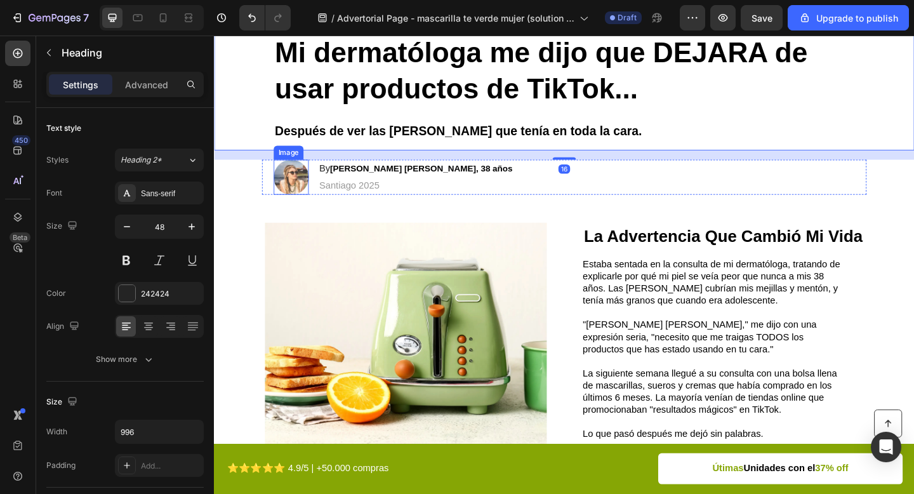
click at [290, 177] on img at bounding box center [298, 190] width 38 height 38
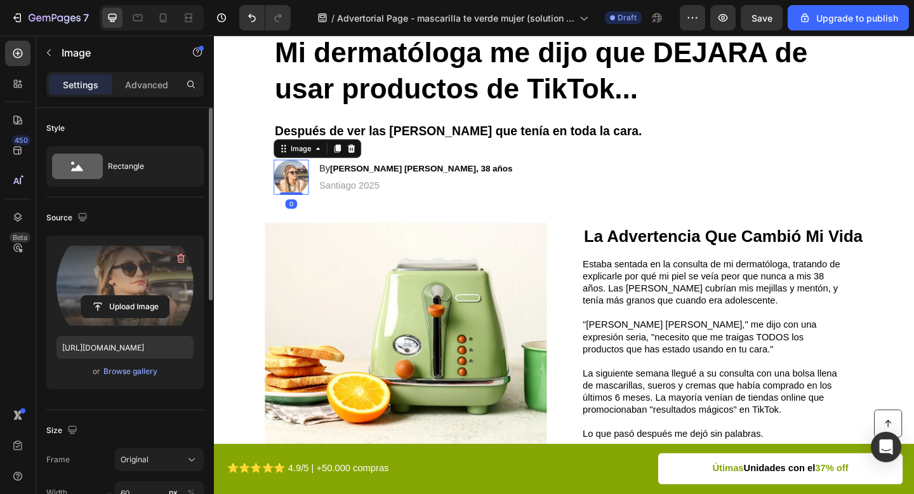
click at [105, 276] on label at bounding box center [124, 286] width 137 height 80
click at [105, 296] on input "file" at bounding box center [125, 307] width 88 height 22
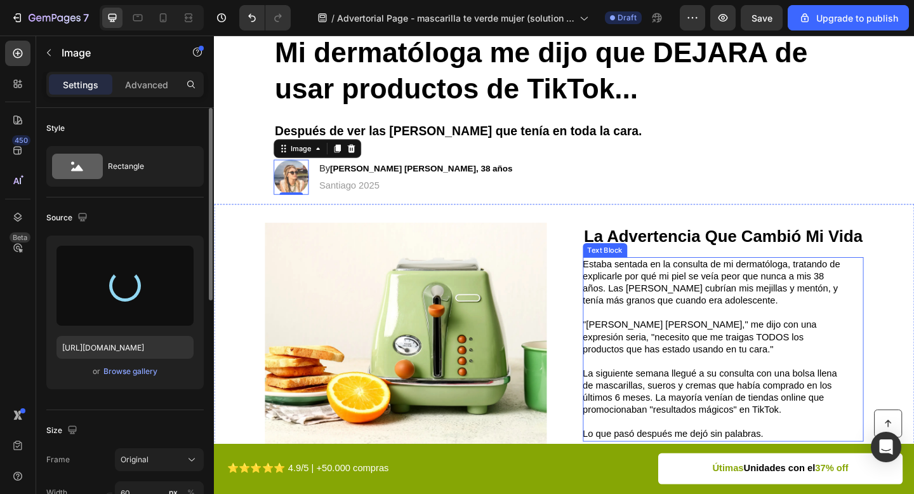
type input "https://cdn.shopify.com/s/files/1/0671/4549/8865/files/gempages_585710647644259…"
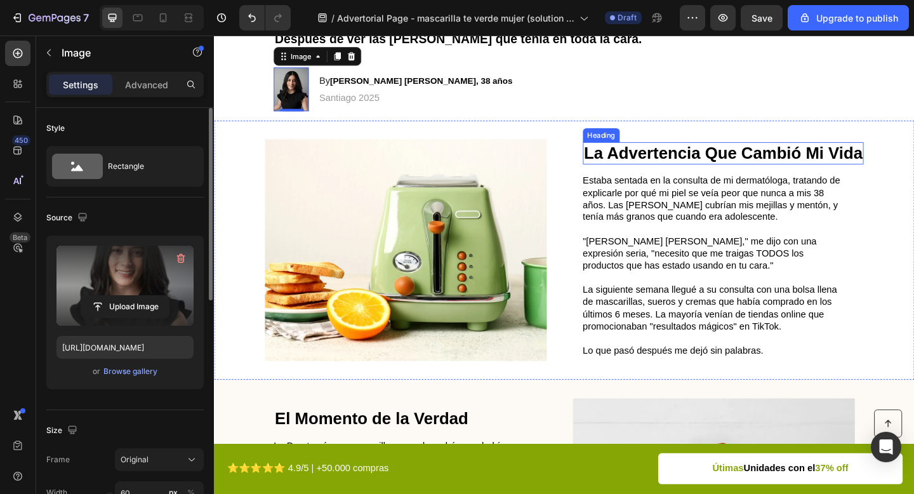
scroll to position [231, 0]
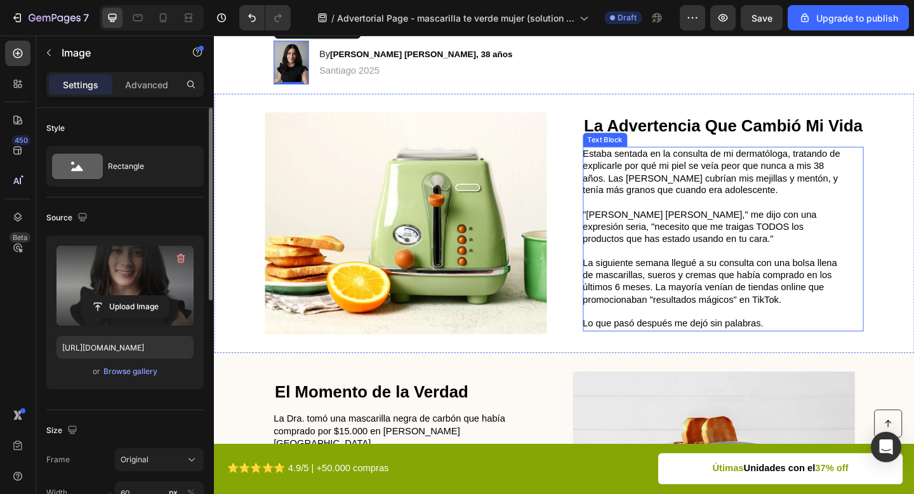
click at [452, 215] on img at bounding box center [422, 239] width 307 height 241
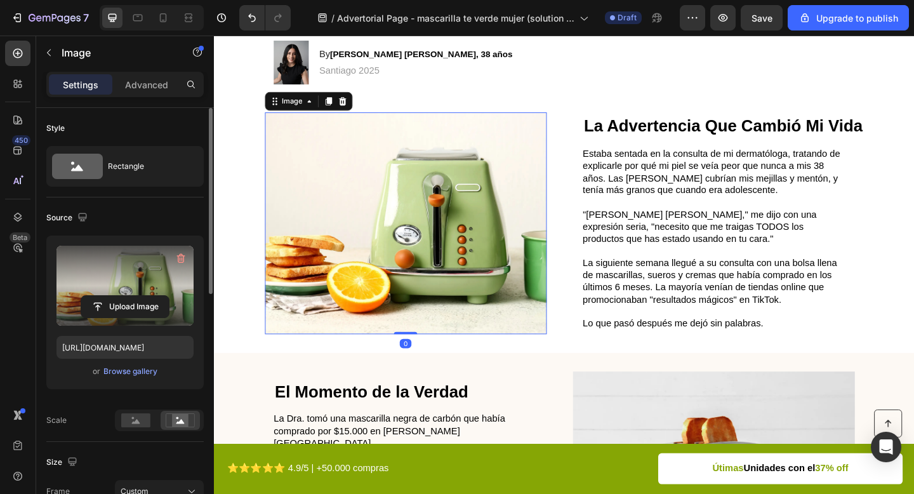
click at [136, 276] on label at bounding box center [124, 286] width 137 height 80
click at [136, 296] on input "file" at bounding box center [125, 307] width 88 height 22
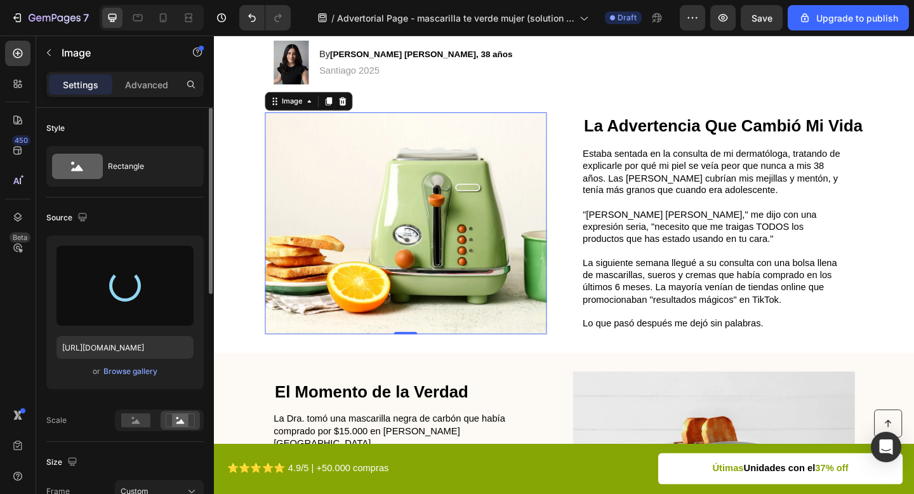
type input "https://cdn.shopify.com/s/files/1/0671/4549/8865/files/gempages_585710647644259…"
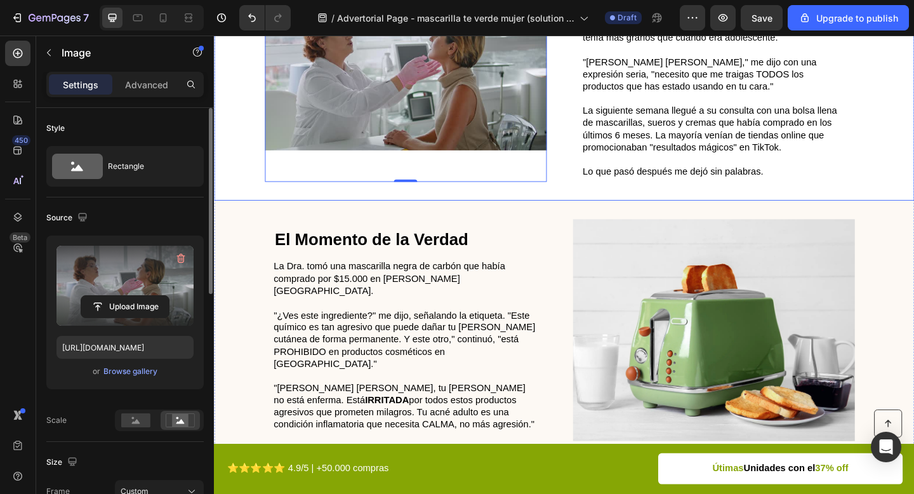
scroll to position [409, 0]
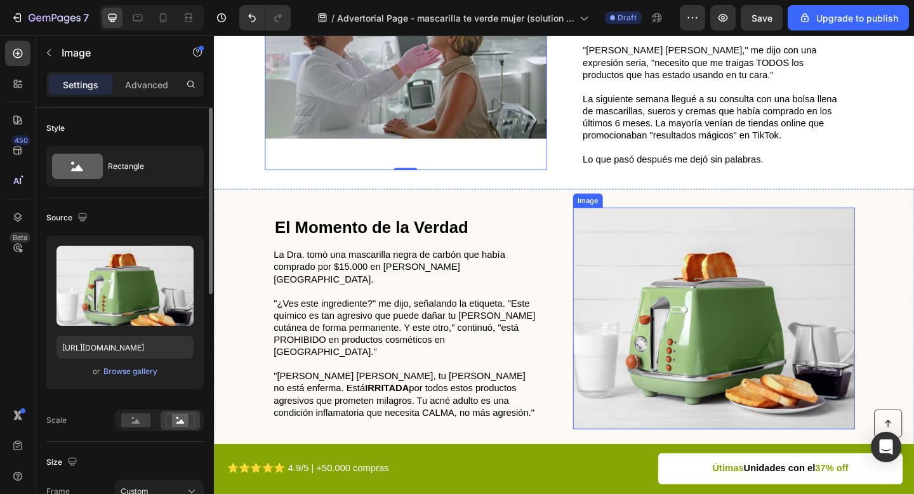
click at [714, 361] on img at bounding box center [757, 343] width 307 height 241
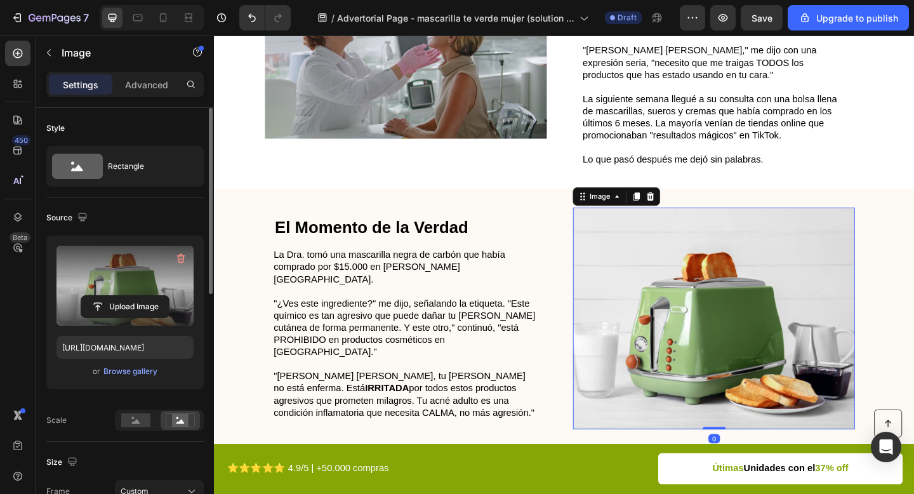
click at [130, 275] on label at bounding box center [124, 286] width 137 height 80
click at [130, 296] on input "file" at bounding box center [125, 307] width 88 height 22
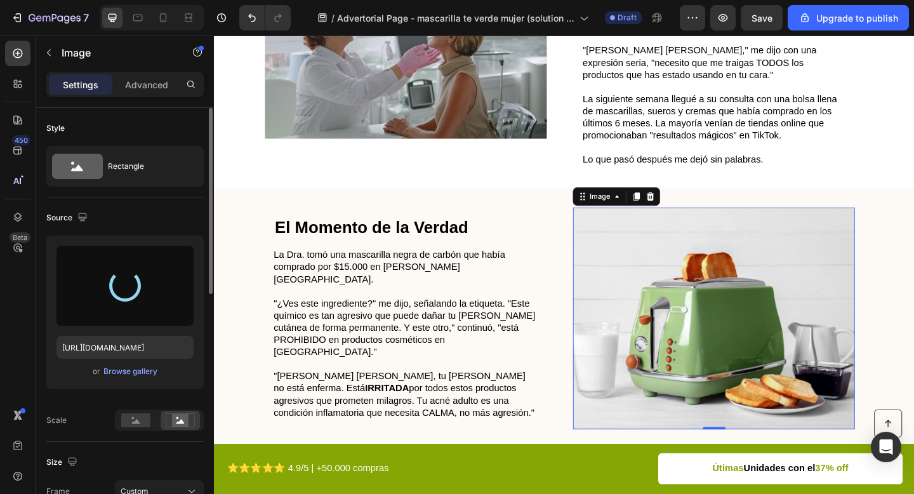
type input "https://cdn.shopify.com/s/files/1/0671/4549/8865/files/gempages_585710647644259…"
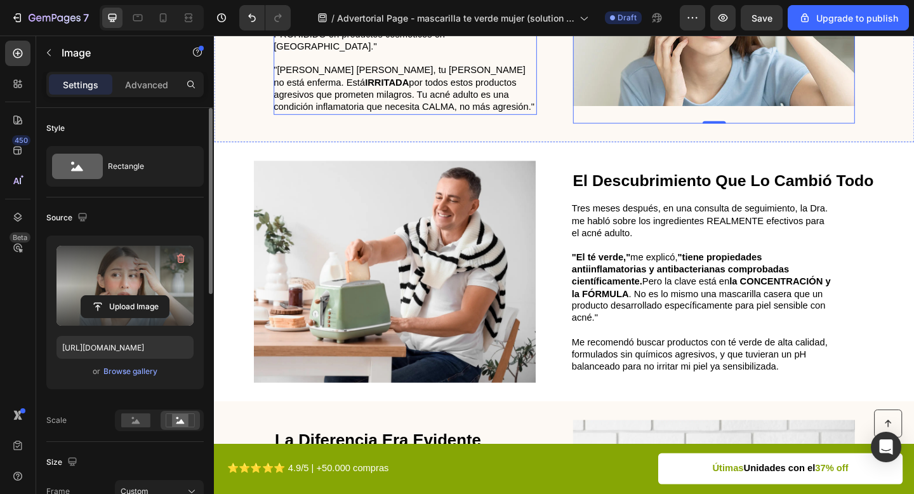
scroll to position [746, 0]
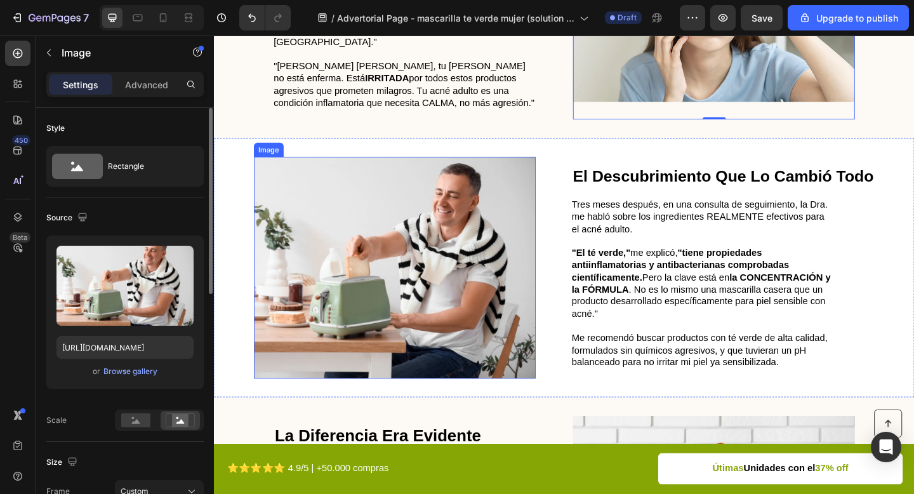
click at [418, 266] on img at bounding box center [410, 288] width 307 height 241
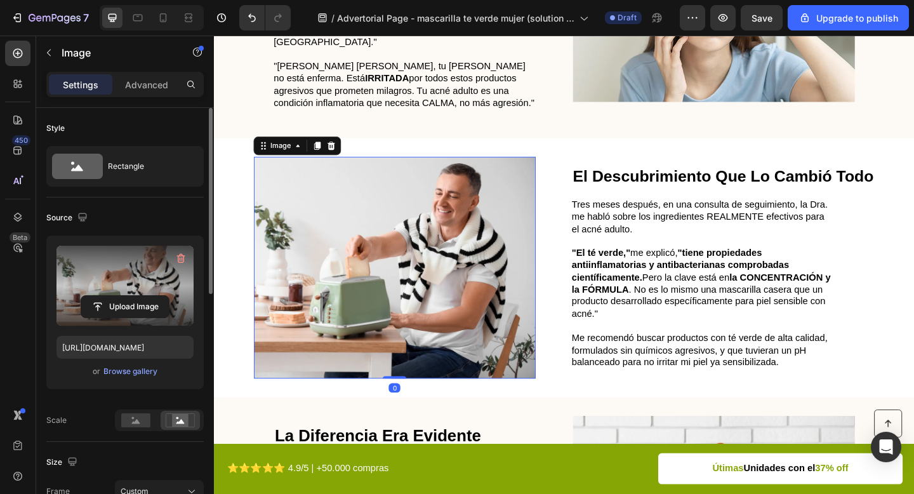
click at [136, 293] on label at bounding box center [124, 286] width 137 height 80
click at [136, 296] on input "file" at bounding box center [125, 307] width 88 height 22
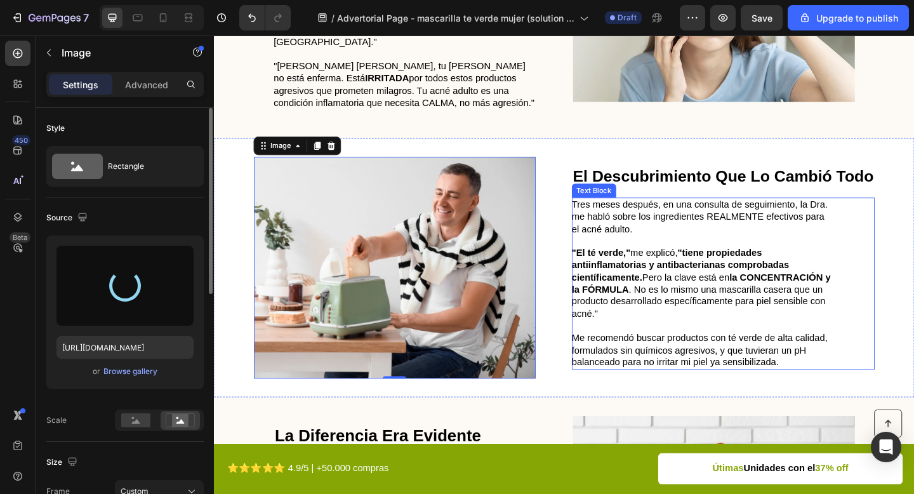
type input "https://cdn.shopify.com/s/files/1/0671/4549/8865/files/gempages_585710647644259…"
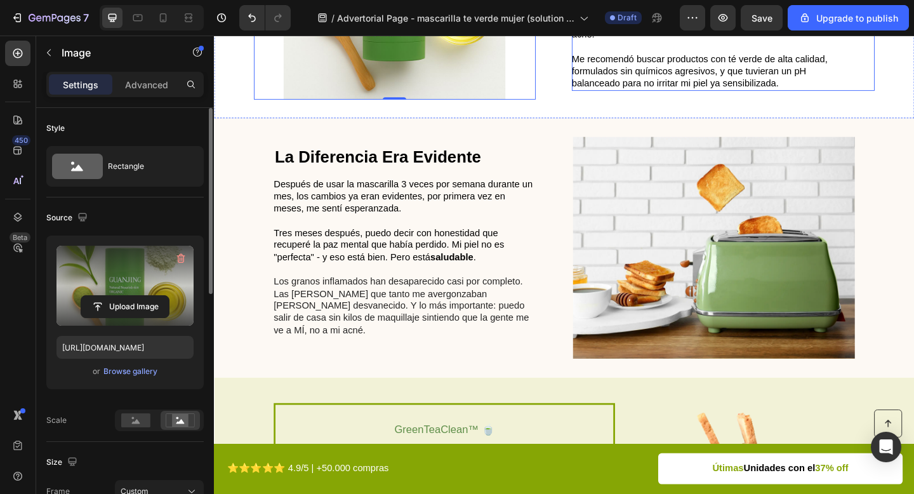
scroll to position [1050, 0]
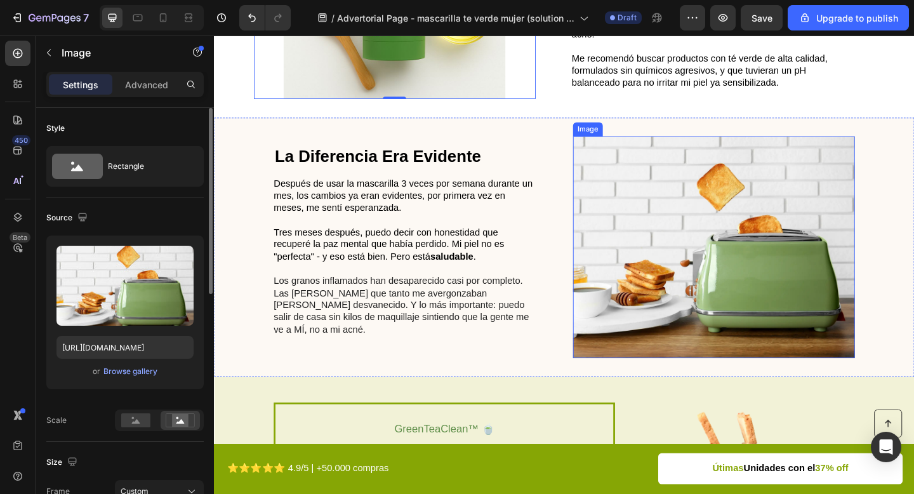
click at [740, 215] on img at bounding box center [757, 265] width 307 height 241
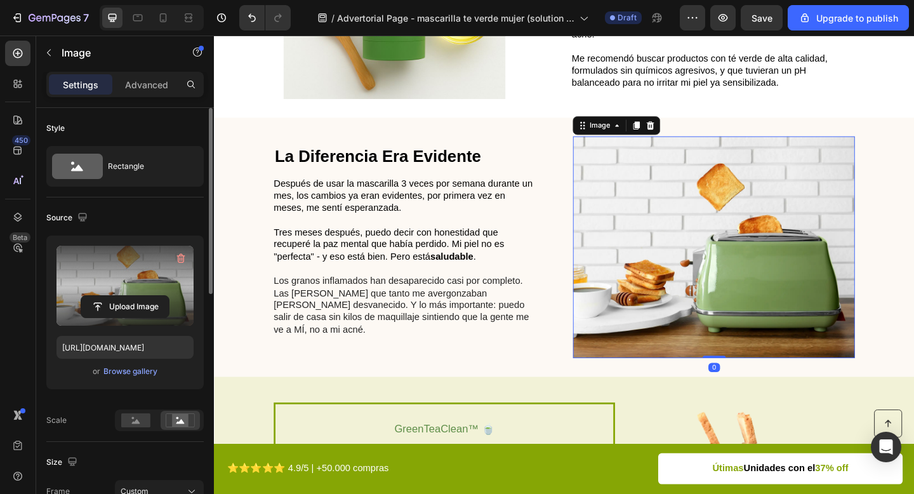
click at [137, 281] on label at bounding box center [124, 286] width 137 height 80
click at [137, 296] on input "file" at bounding box center [125, 307] width 88 height 22
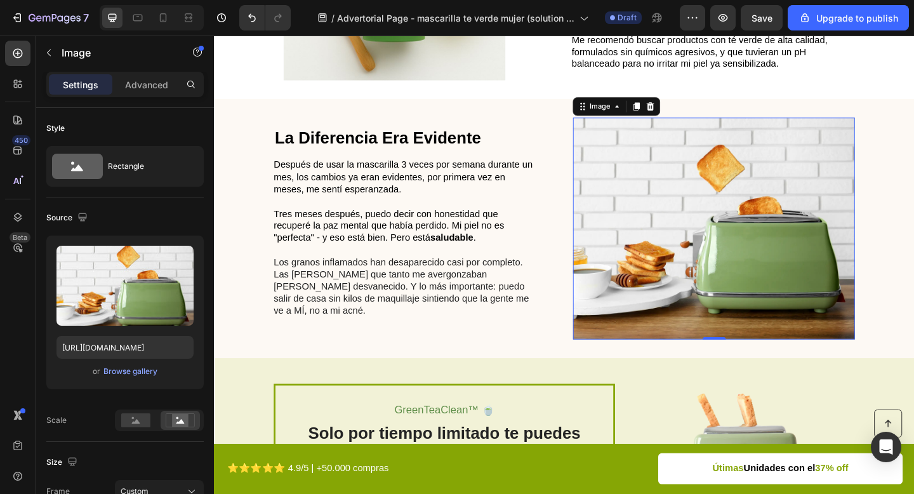
scroll to position [1085, 0]
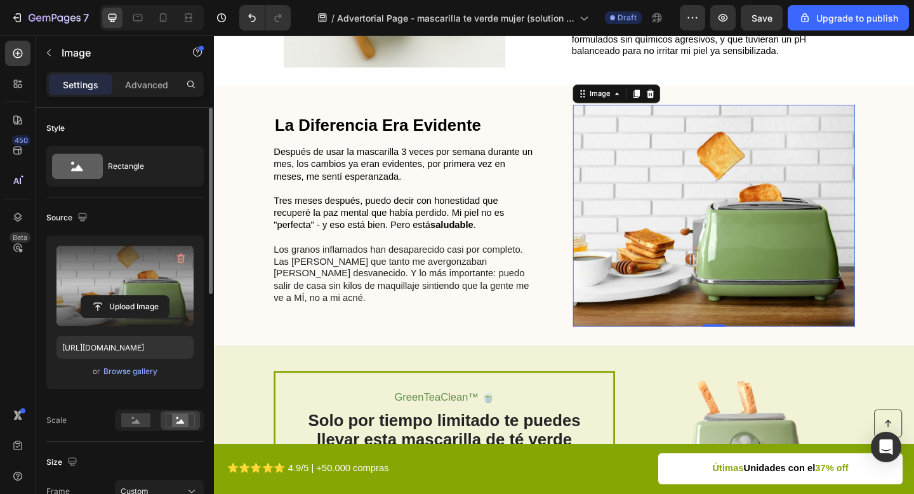
click at [128, 275] on label at bounding box center [124, 286] width 137 height 80
click at [128, 296] on input "file" at bounding box center [125, 307] width 88 height 22
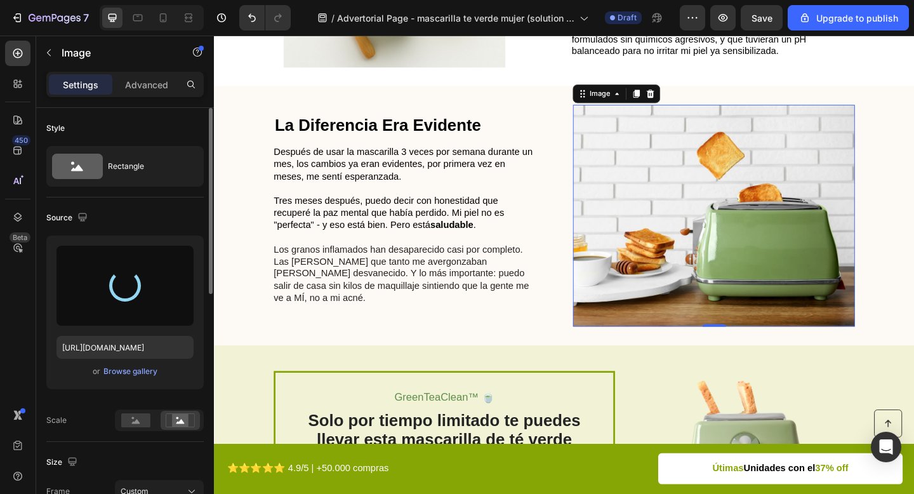
type input "https://cdn.shopify.com/s/files/1/0671/4549/8865/files/gempages_585710647644259…"
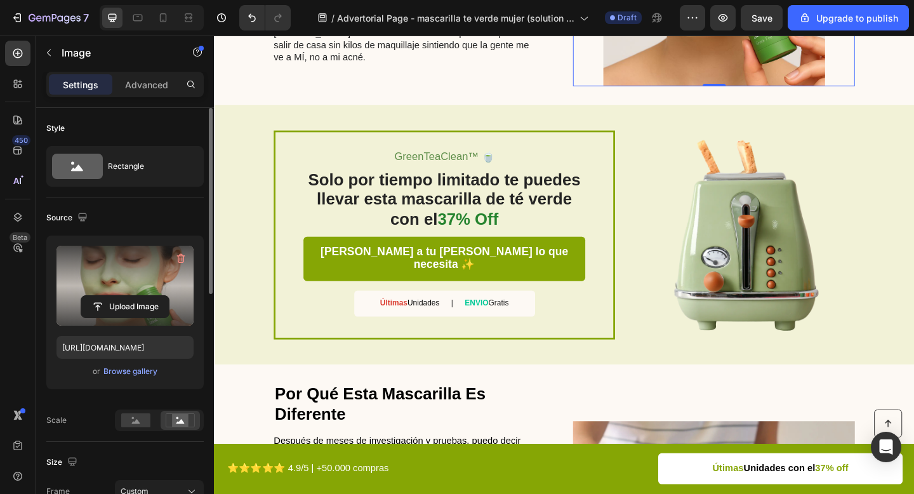
scroll to position [1388, 0]
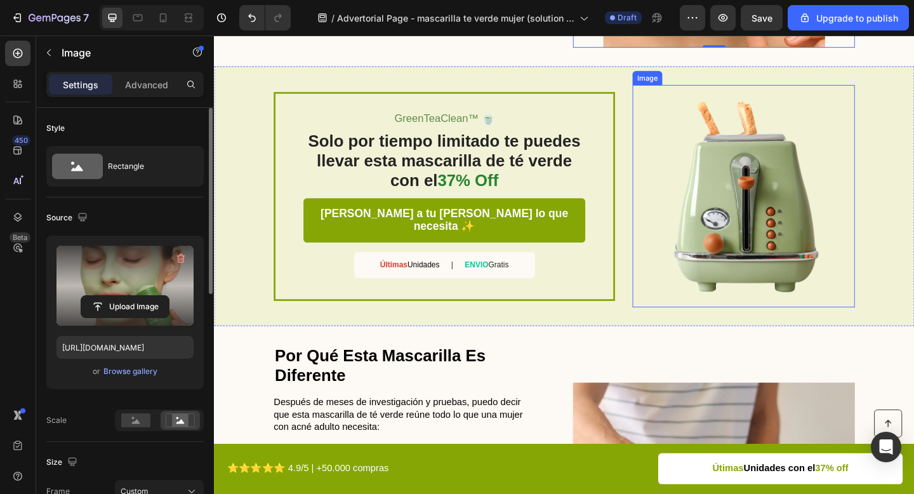
click at [803, 239] on img at bounding box center [790, 210] width 242 height 242
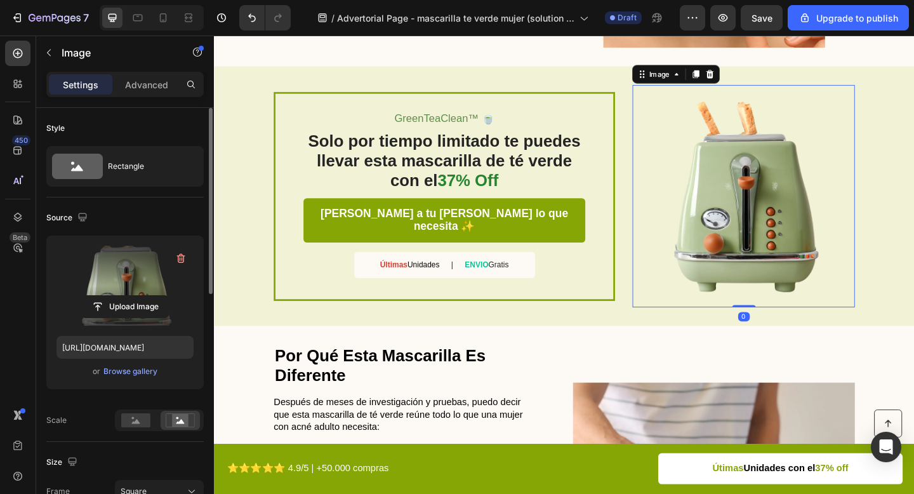
click at [124, 281] on label at bounding box center [124, 286] width 137 height 80
click at [124, 296] on input "file" at bounding box center [125, 307] width 88 height 22
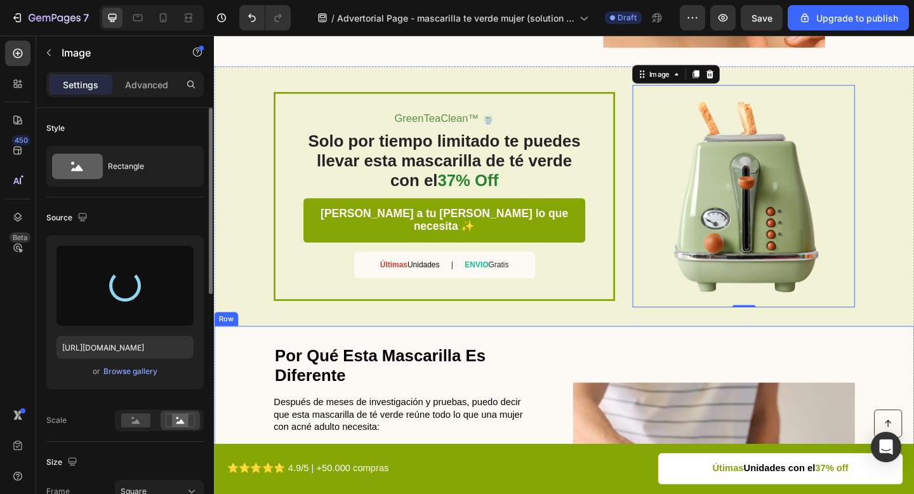
type input "https://cdn.shopify.com/s/files/1/0671/4549/8865/files/gempages_585710647644259…"
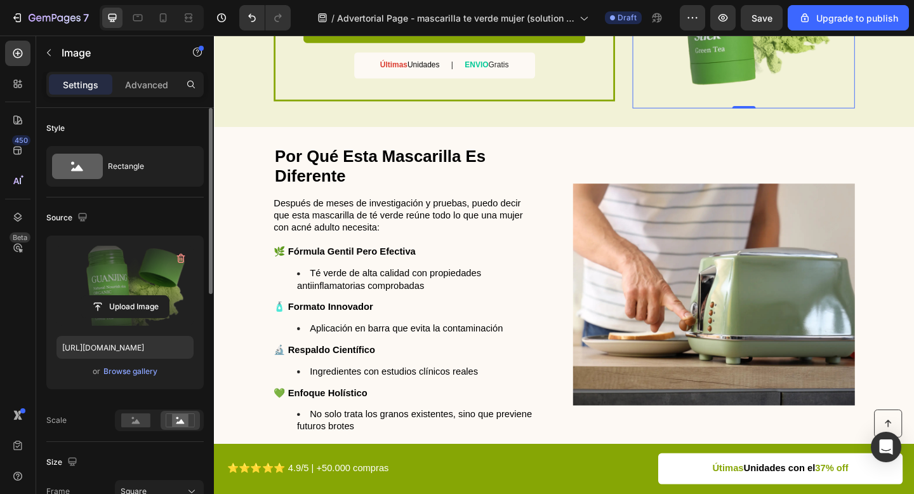
scroll to position [1651, 0]
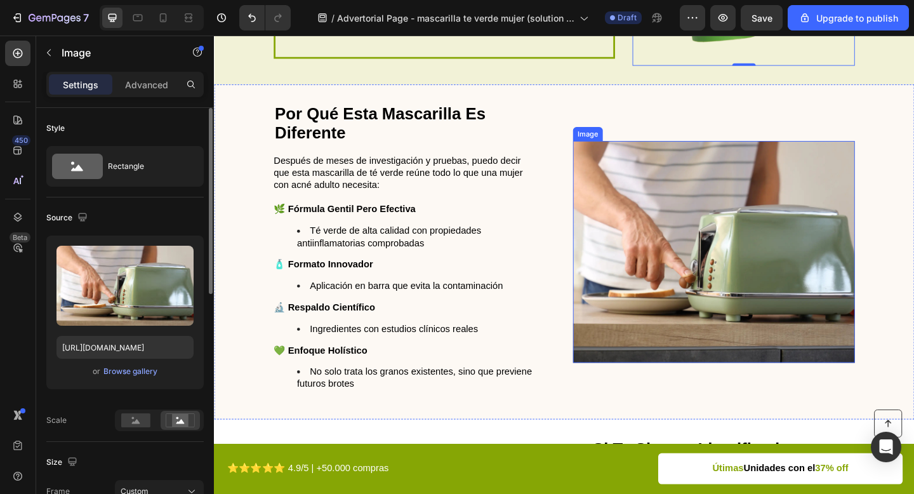
click at [710, 248] on img at bounding box center [757, 270] width 307 height 241
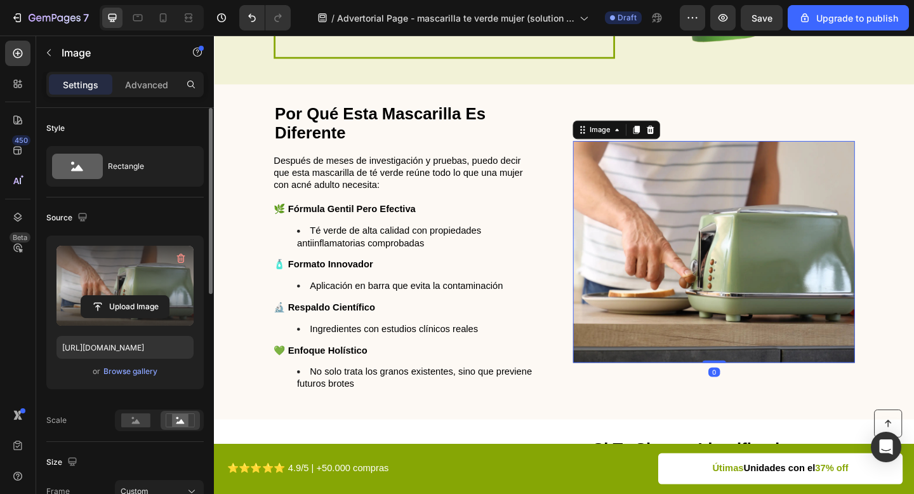
click at [122, 286] on label at bounding box center [124, 286] width 137 height 80
click at [122, 296] on input "file" at bounding box center [125, 307] width 88 height 22
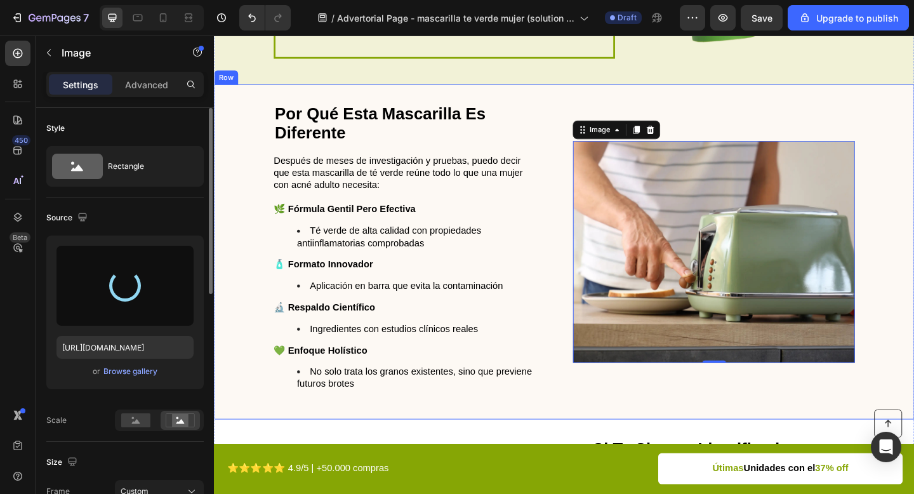
type input "https://cdn.shopify.com/s/files/1/0671/4549/8865/files/gempages_585710647644259…"
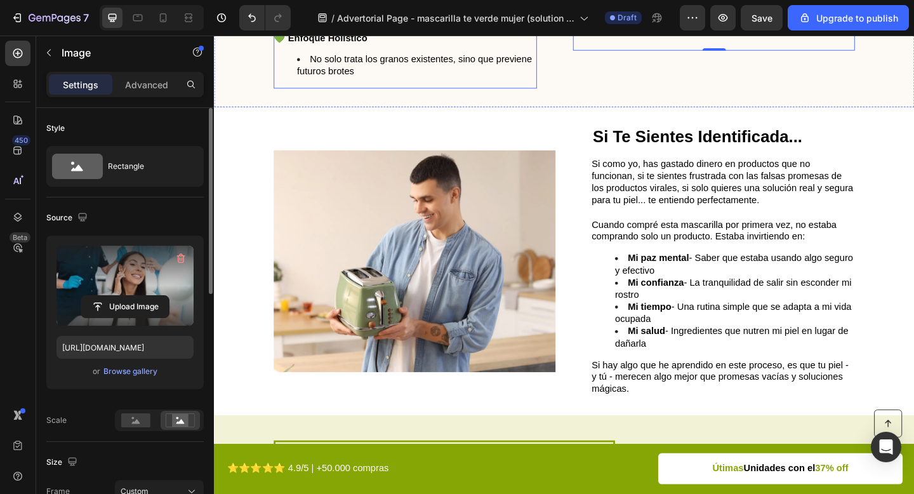
scroll to position [1998, 0]
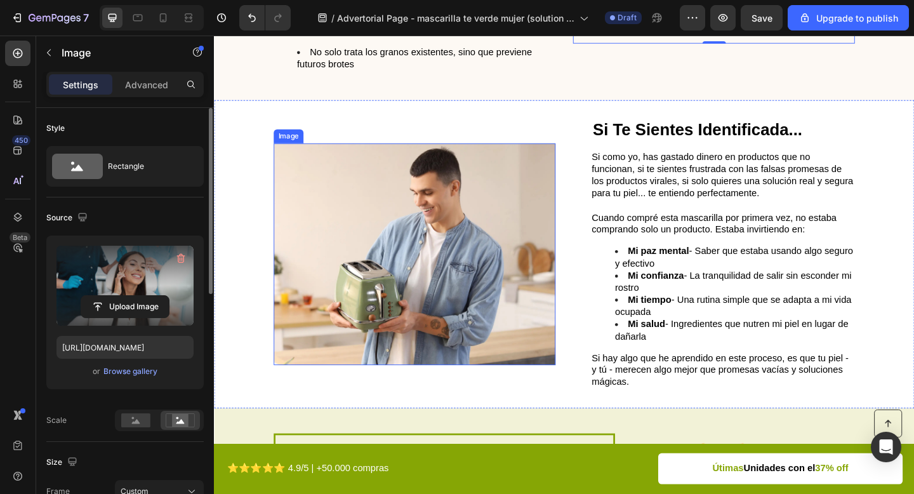
click at [452, 258] on img at bounding box center [432, 273] width 307 height 241
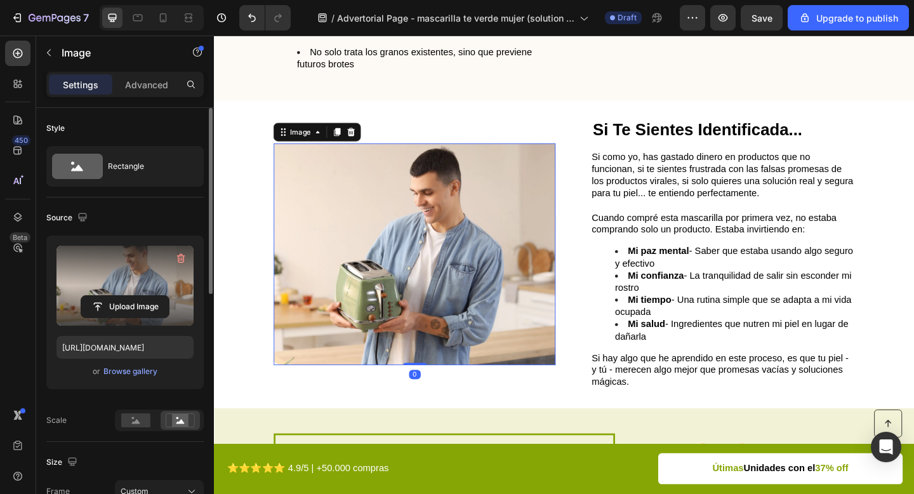
click at [133, 282] on label at bounding box center [124, 286] width 137 height 80
click at [133, 296] on input "file" at bounding box center [125, 307] width 88 height 22
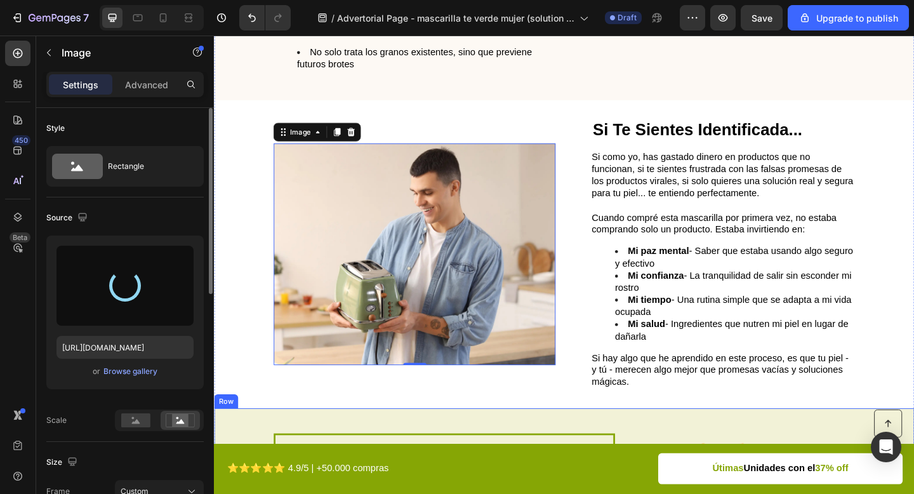
type input "https://cdn.shopify.com/s/files/1/0671/4549/8865/files/gempages_585710647644259…"
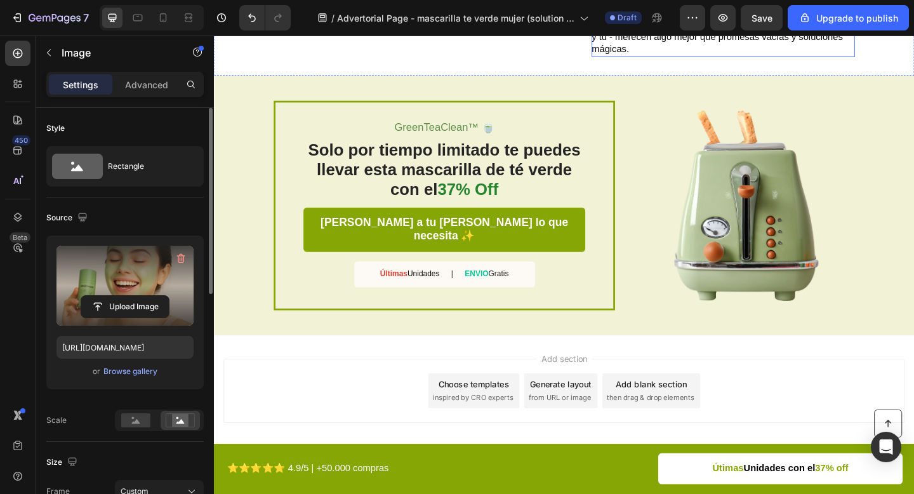
scroll to position [2361, 0]
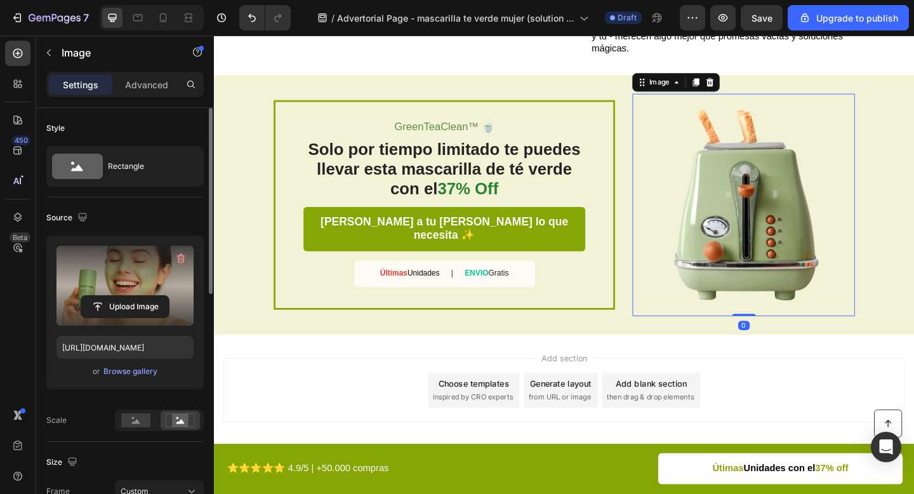
click at [802, 196] on img at bounding box center [790, 220] width 242 height 242
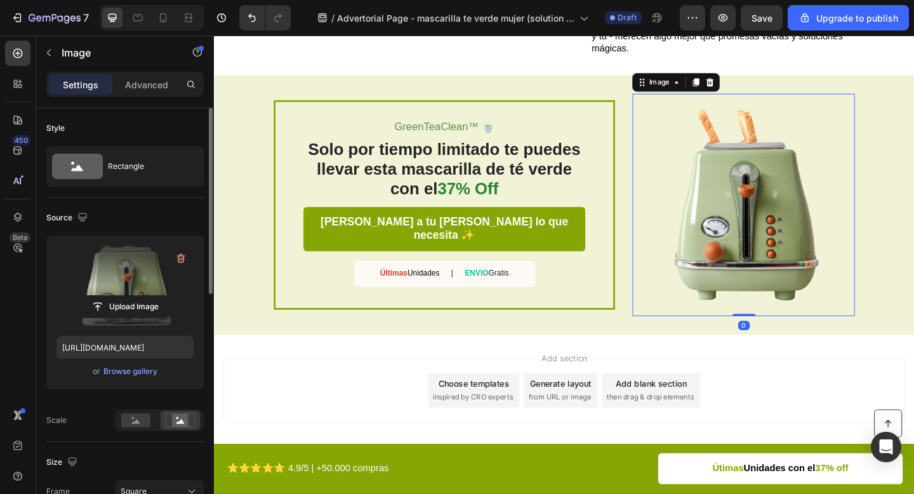
click at [122, 286] on label at bounding box center [124, 286] width 137 height 80
click at [122, 296] on input "file" at bounding box center [125, 307] width 88 height 22
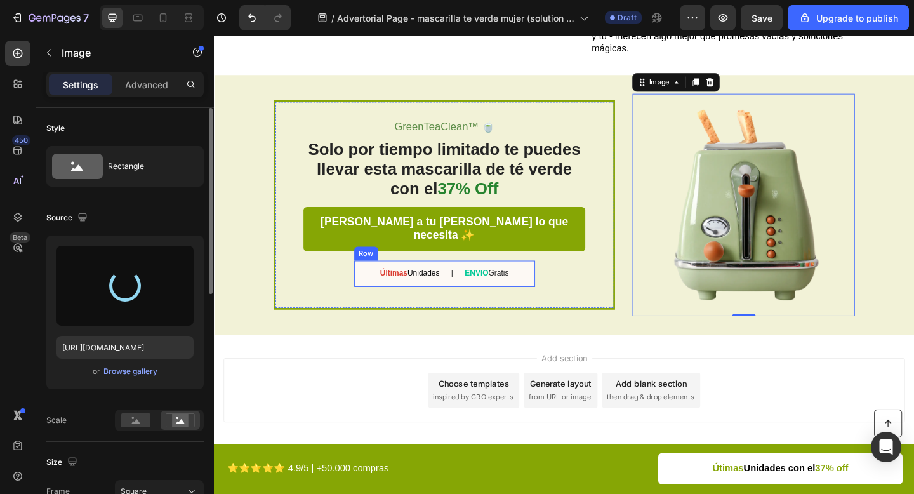
type input "https://cdn.shopify.com/s/files/1/0671/4549/8865/files/gempages_585710647644259…"
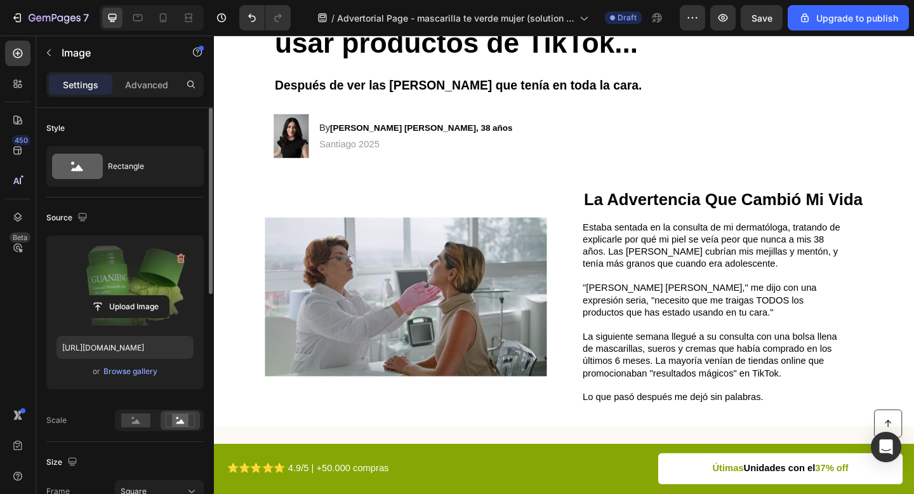
scroll to position [83, 0]
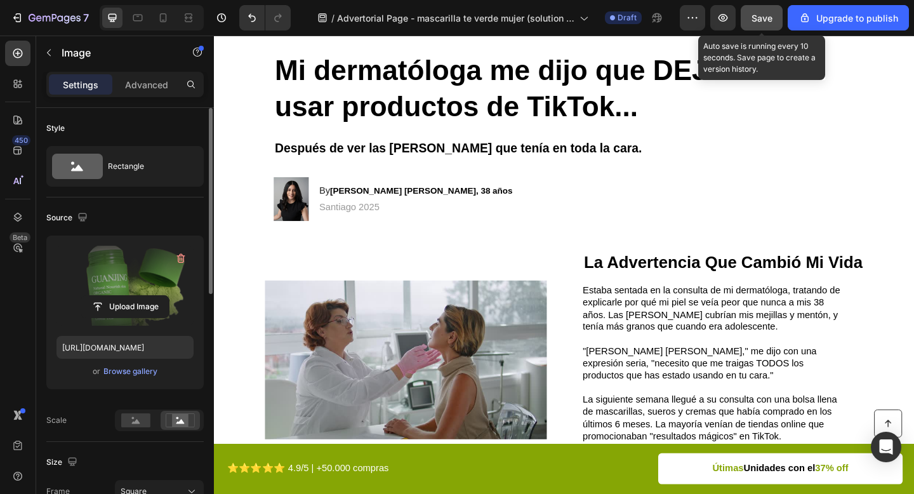
click at [765, 20] on span "Save" at bounding box center [761, 18] width 21 height 11
click at [767, 13] on span "Save" at bounding box center [761, 18] width 21 height 11
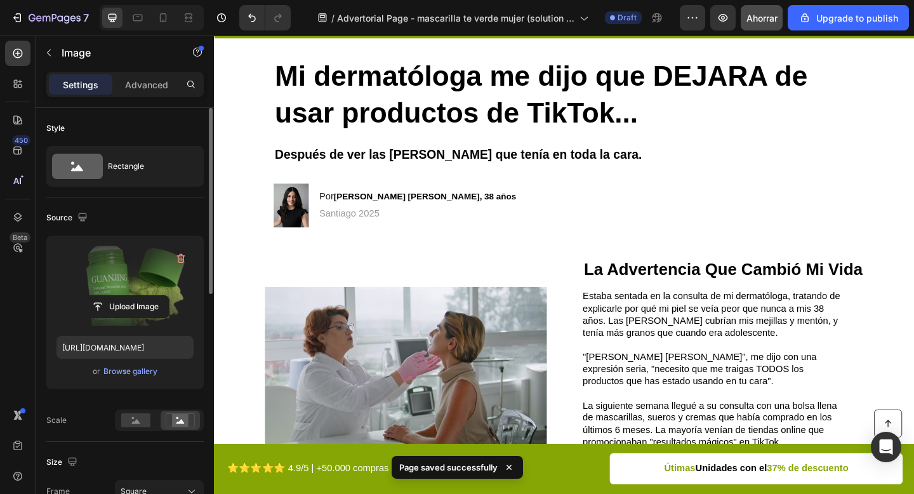
scroll to position [89, 0]
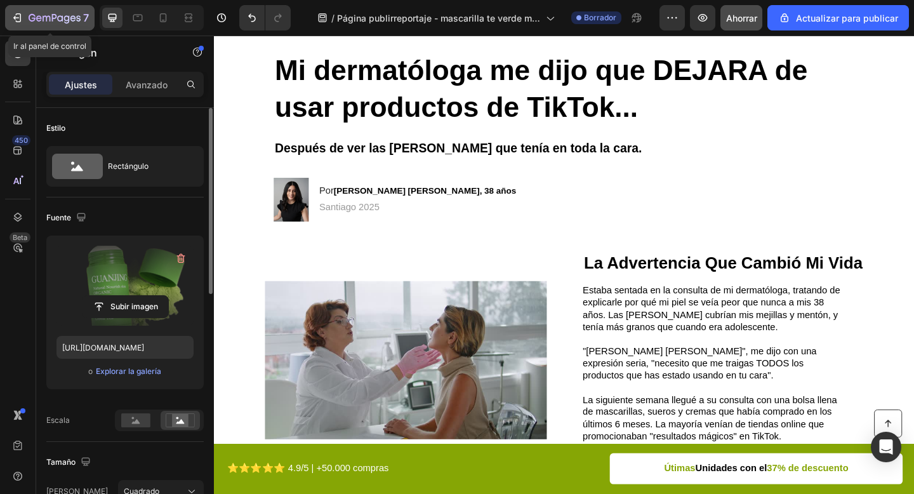
click at [18, 13] on icon "button" at bounding box center [17, 17] width 13 height 13
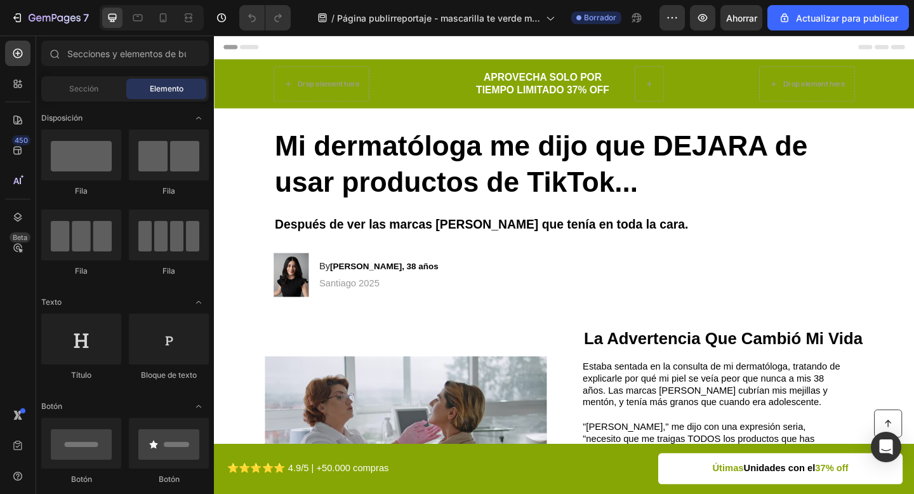
click at [225, 44] on icon at bounding box center [228, 48] width 9 height 9
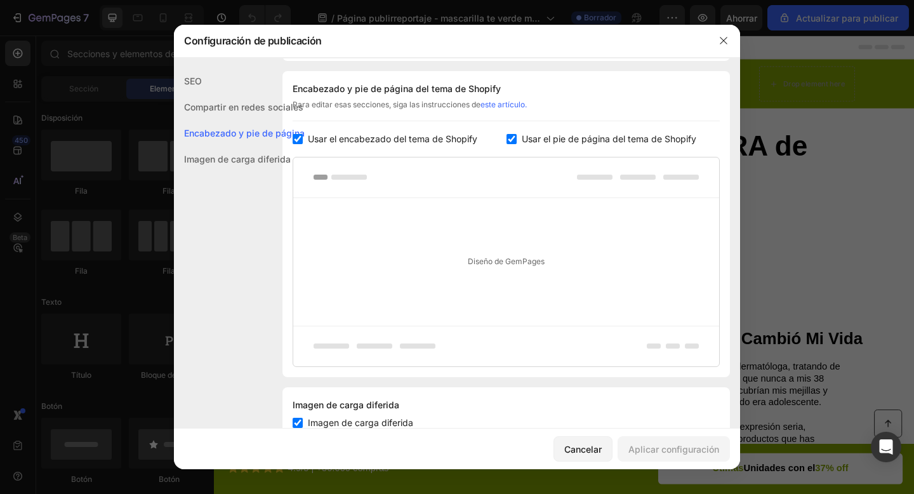
scroll to position [595, 0]
click at [299, 139] on input "checkbox" at bounding box center [298, 138] width 10 height 10
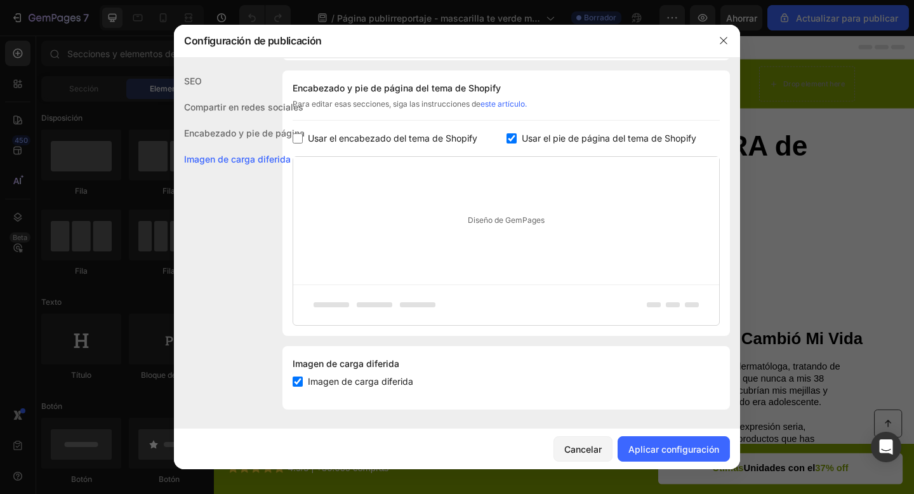
click at [503, 140] on div "Usar el encabezado del tema de Shopify" at bounding box center [400, 138] width 214 height 15
checkbox input "true"
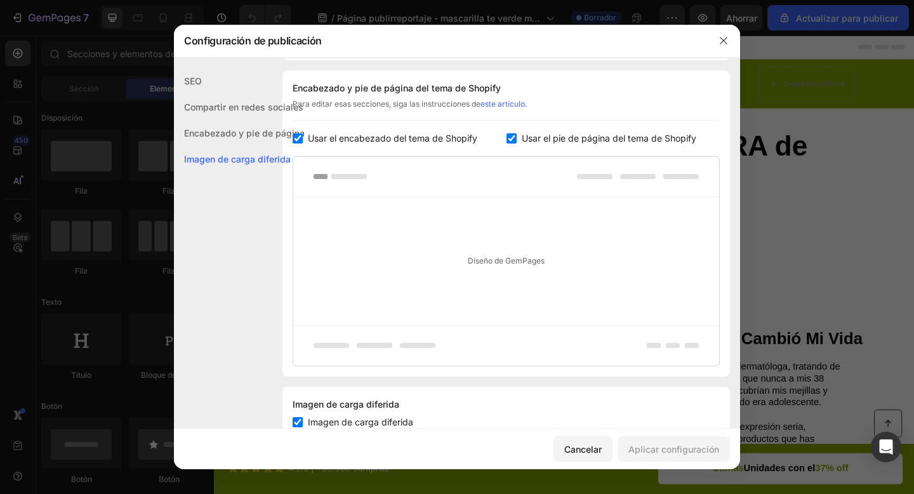
click at [510, 139] on input "checkbox" at bounding box center [511, 138] width 10 height 10
checkbox input "false"
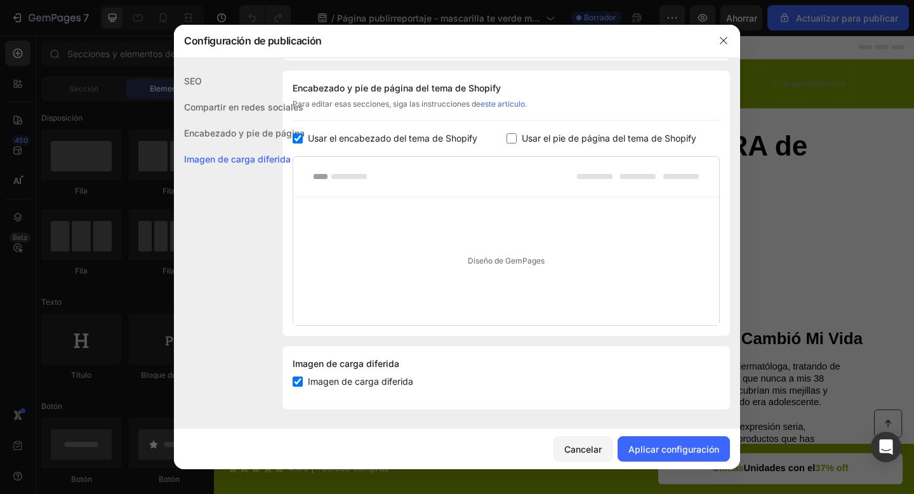
click at [296, 141] on input "checkbox" at bounding box center [298, 138] width 10 height 10
checkbox input "false"
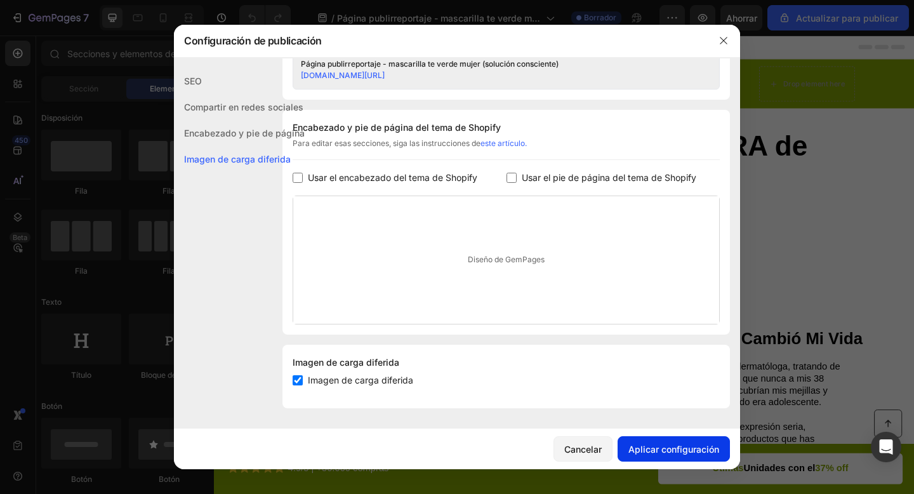
click at [694, 448] on font "Aplicar configuración" at bounding box center [673, 449] width 91 height 11
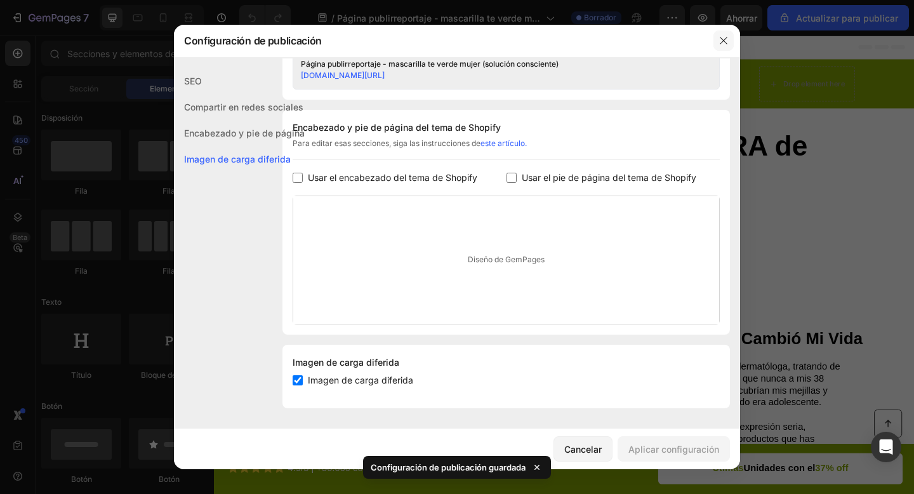
click at [723, 34] on button "button" at bounding box center [723, 40] width 20 height 20
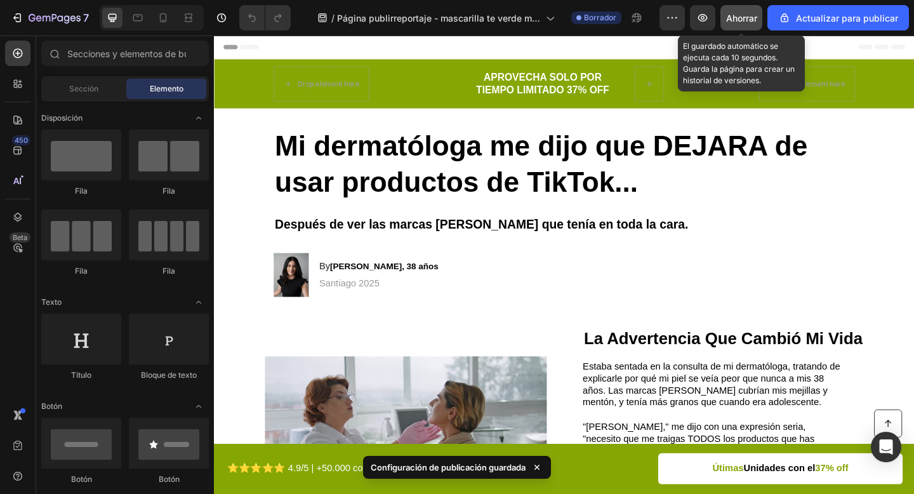
click at [744, 20] on font "Ahorrar" at bounding box center [741, 18] width 31 height 11
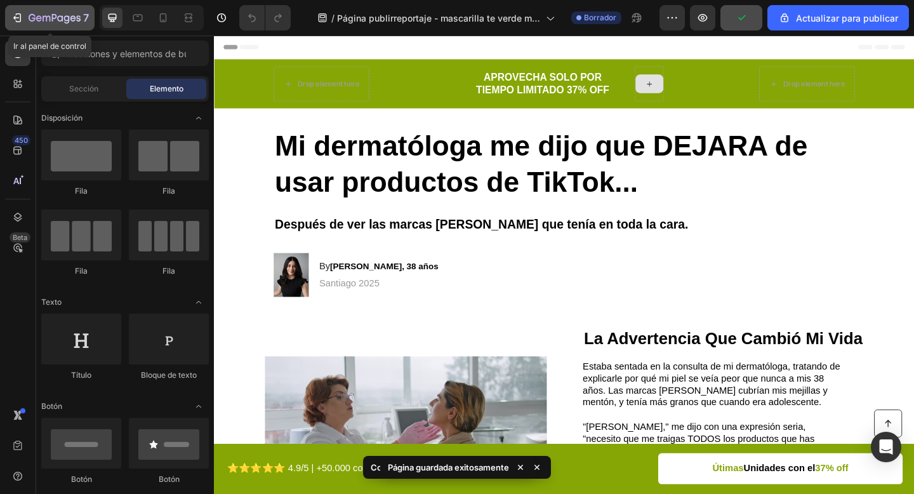
click at [13, 18] on icon "button" at bounding box center [17, 17] width 13 height 13
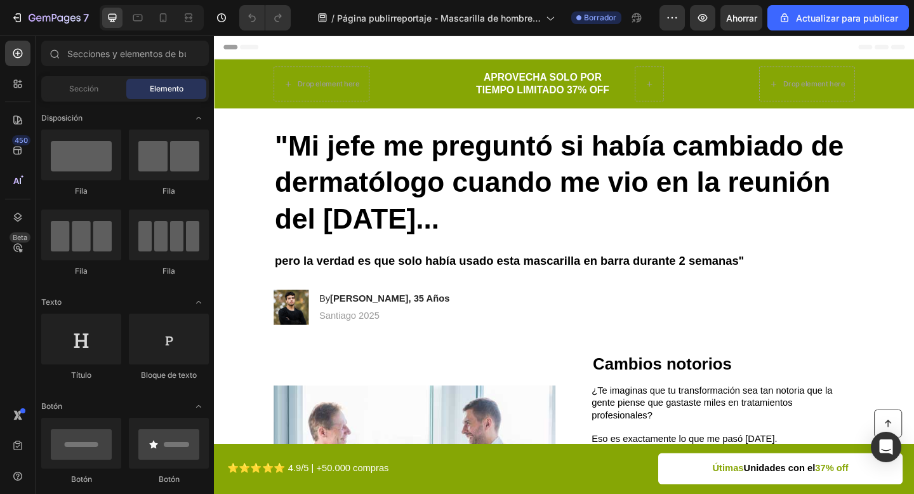
click at [220, 47] on button "Header" at bounding box center [245, 48] width 52 height 15
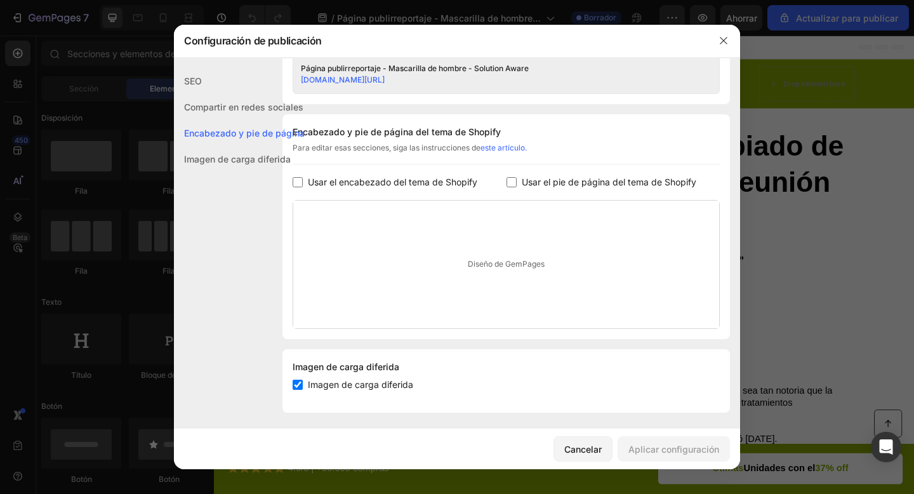
scroll to position [555, 0]
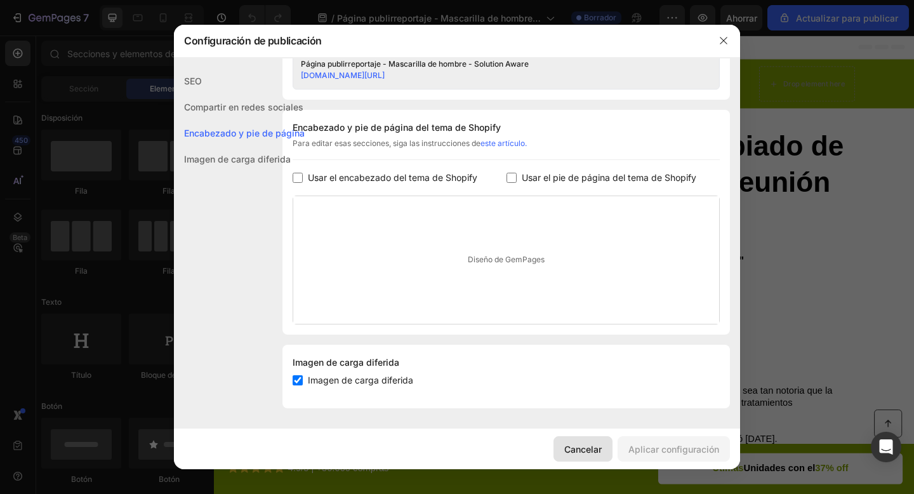
click at [571, 439] on button "Cancelar" at bounding box center [582, 448] width 59 height 25
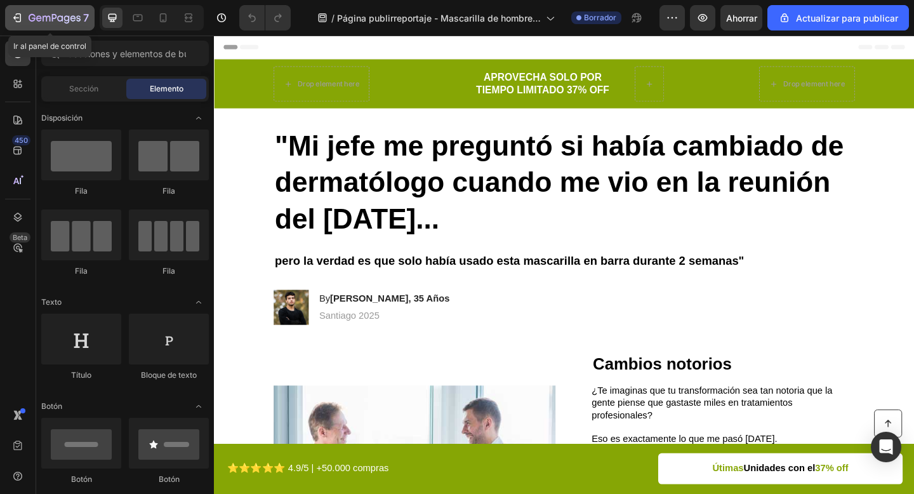
click at [11, 17] on icon "button" at bounding box center [17, 17] width 13 height 13
